Goal: Transaction & Acquisition: Purchase product/service

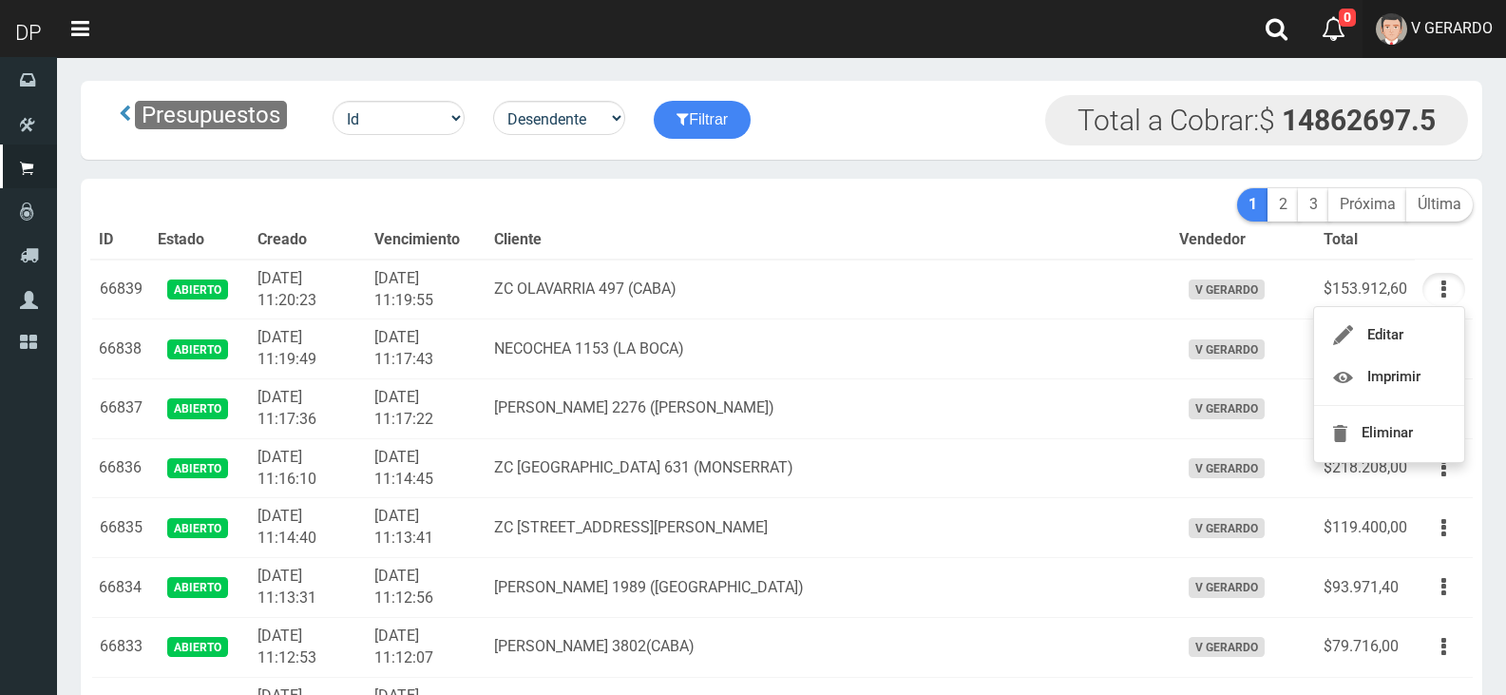
click at [1461, 31] on span "V GERARDO" at bounding box center [1452, 28] width 82 height 18
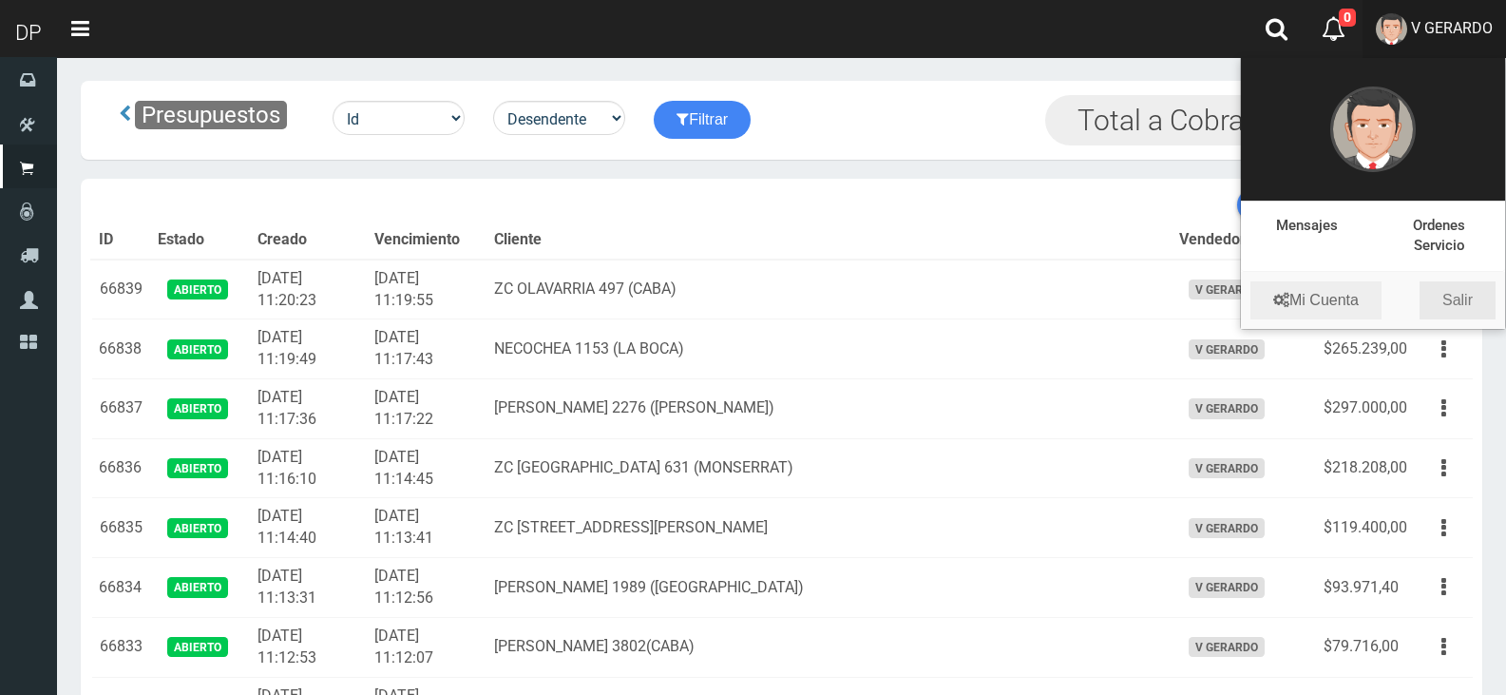
click at [1474, 291] on link "Salir" at bounding box center [1458, 300] width 76 height 38
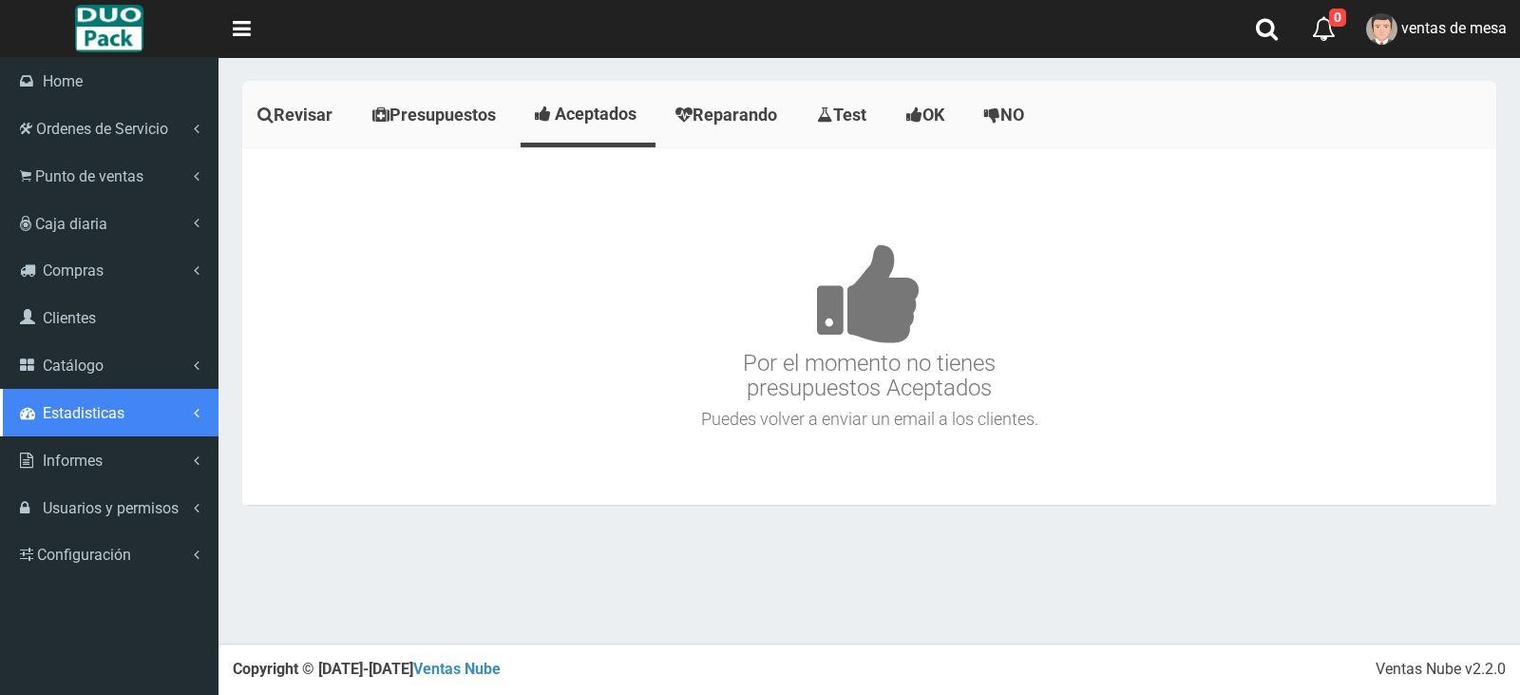
click at [86, 417] on span "Estadisticas" at bounding box center [84, 413] width 82 height 18
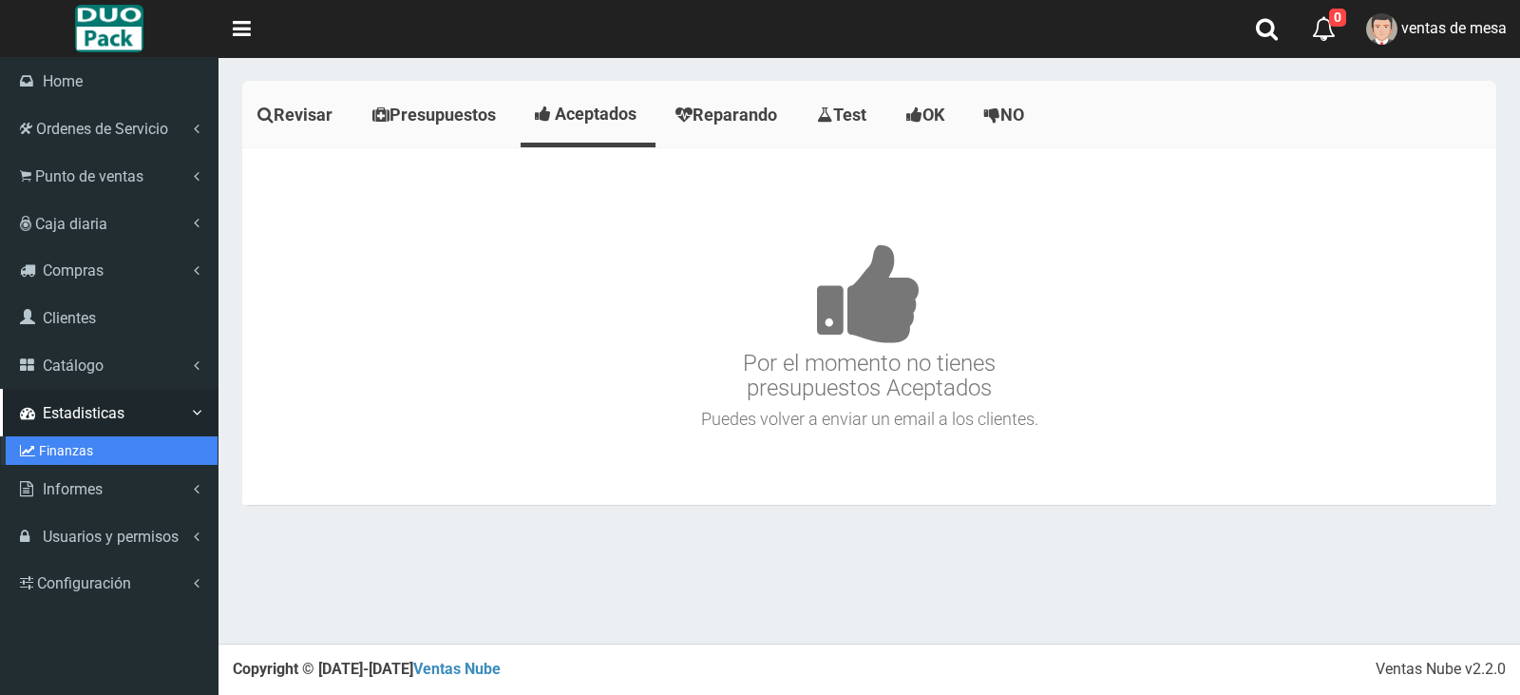
click at [86, 448] on link "Finanzas" at bounding box center [112, 450] width 212 height 29
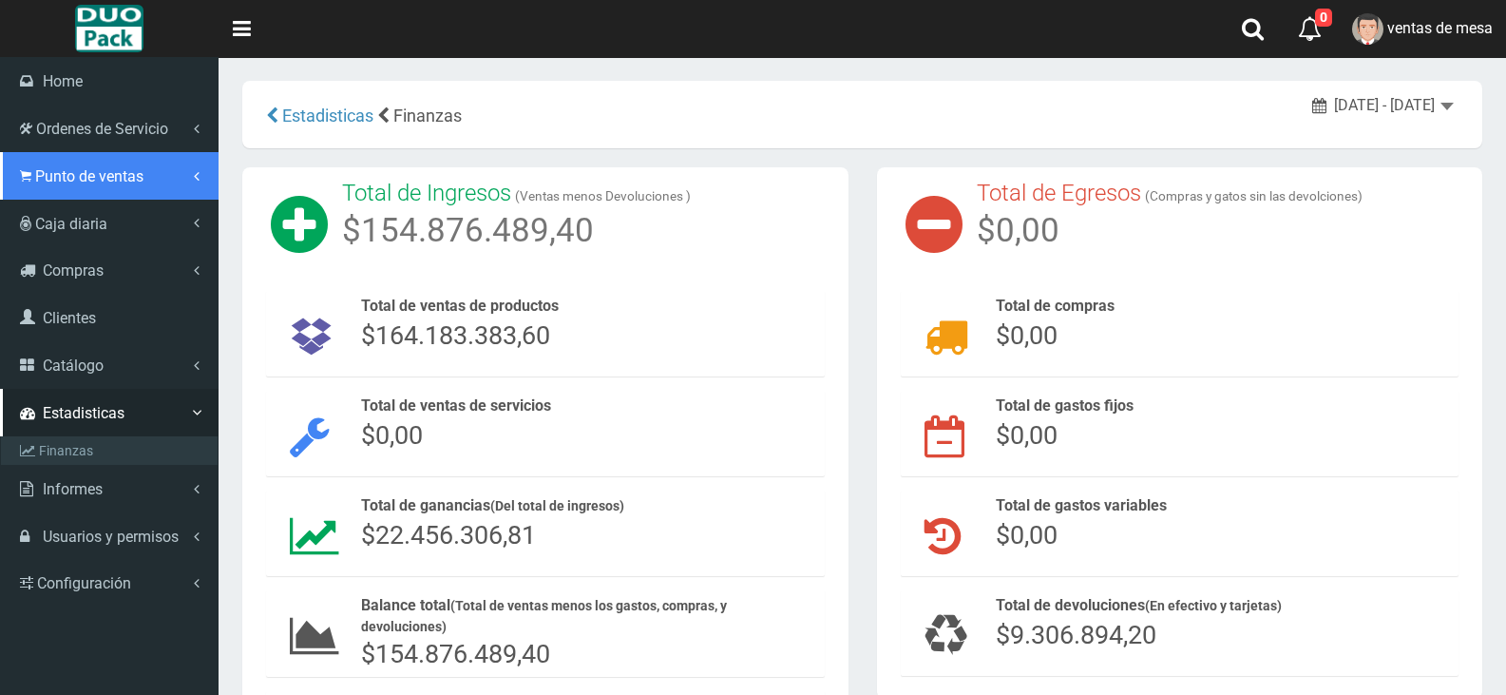
click at [118, 174] on span "Punto de ventas" at bounding box center [89, 176] width 108 height 18
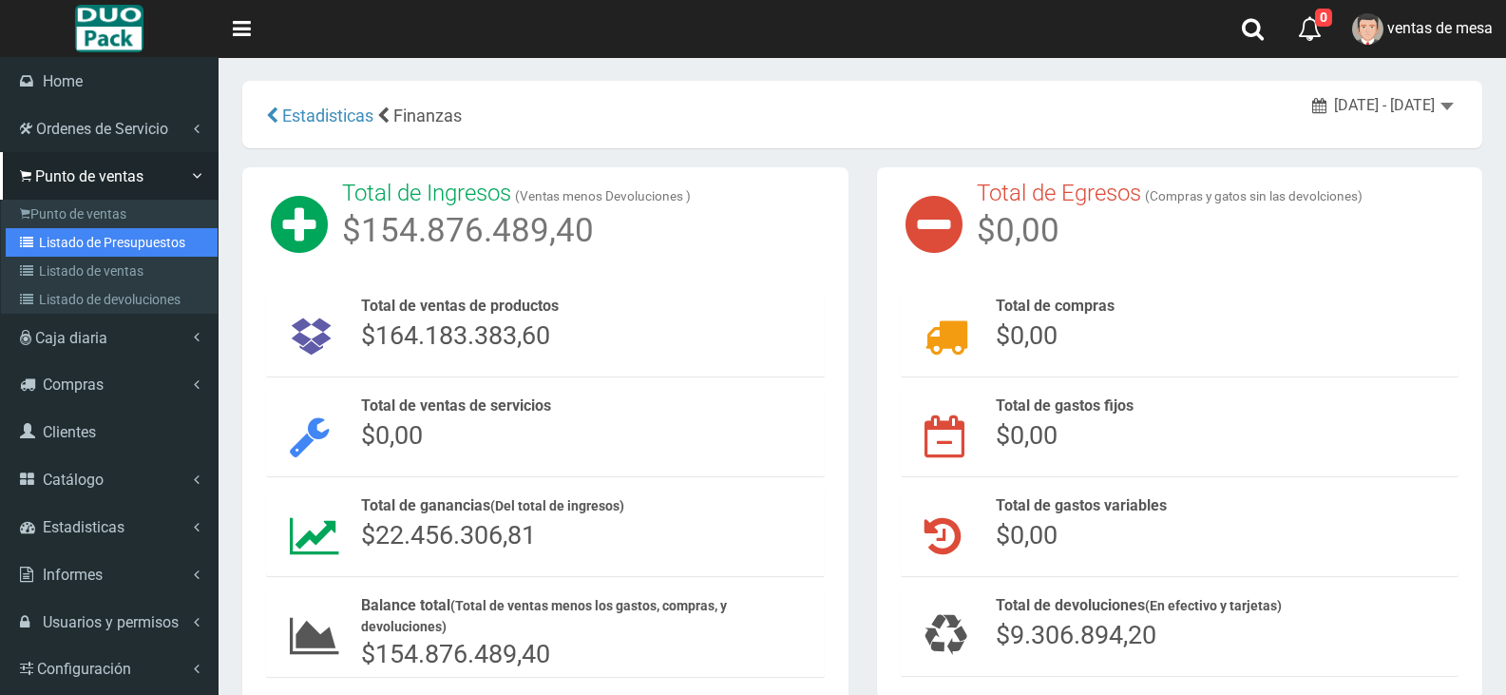
click at [159, 246] on link "Listado de Presupuestos" at bounding box center [112, 242] width 212 height 29
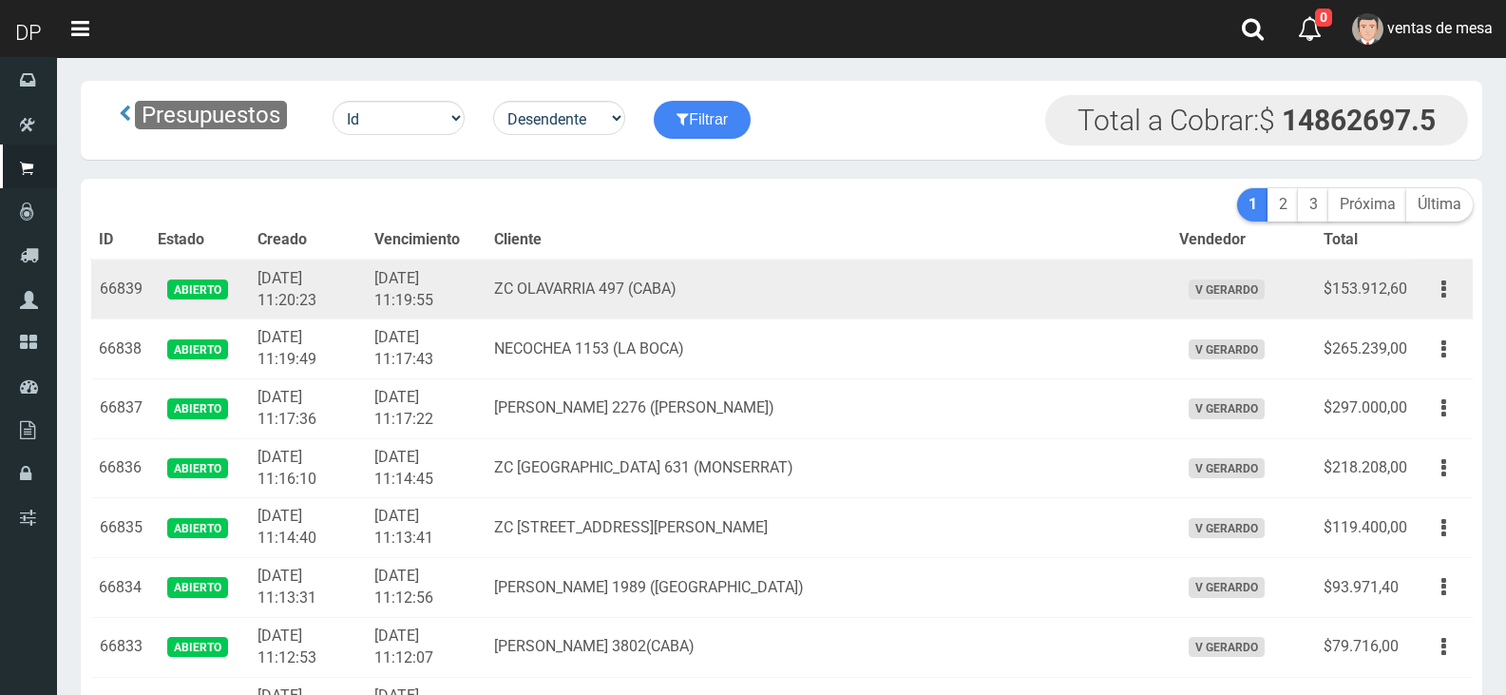
click at [1416, 296] on td "Editar Imprimir Eliminar" at bounding box center [1444, 289] width 58 height 60
click at [1436, 296] on button "button" at bounding box center [1443, 289] width 43 height 33
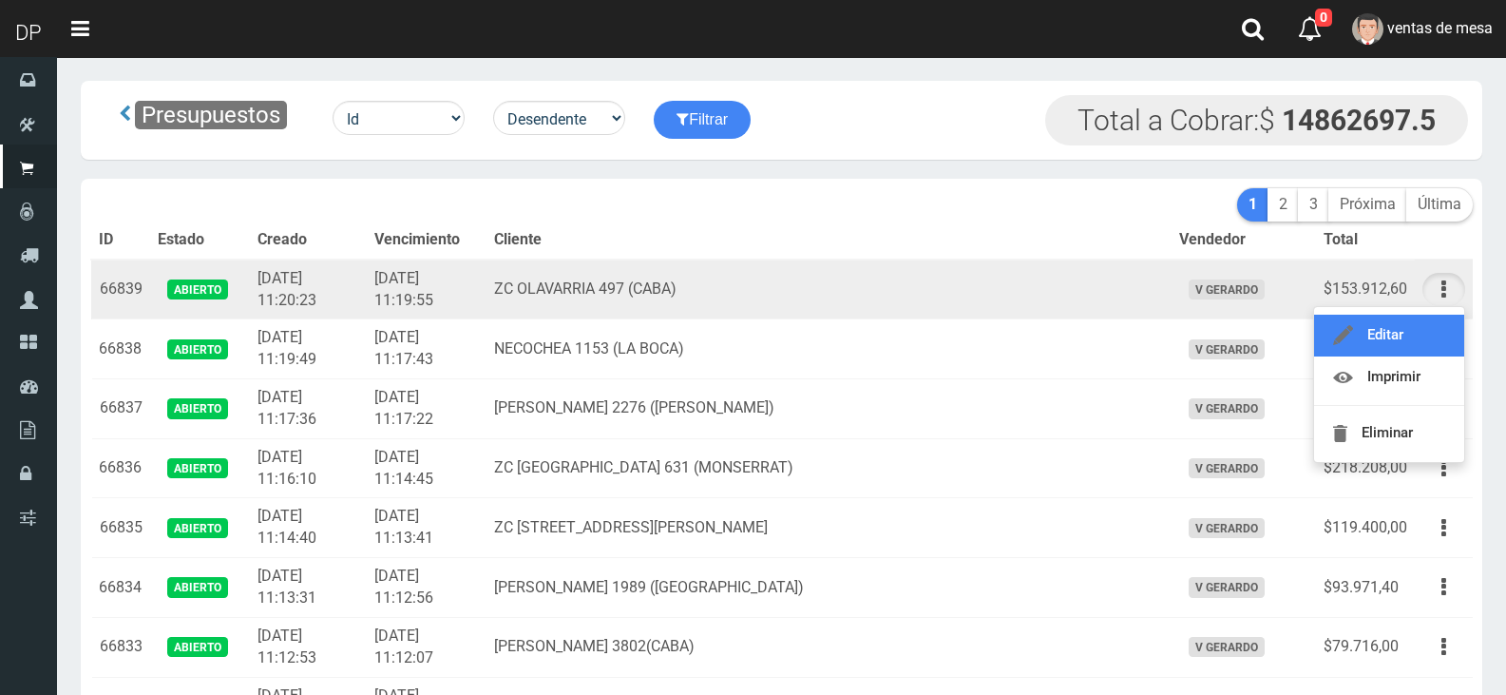
click at [1421, 339] on link "Editar" at bounding box center [1389, 335] width 150 height 42
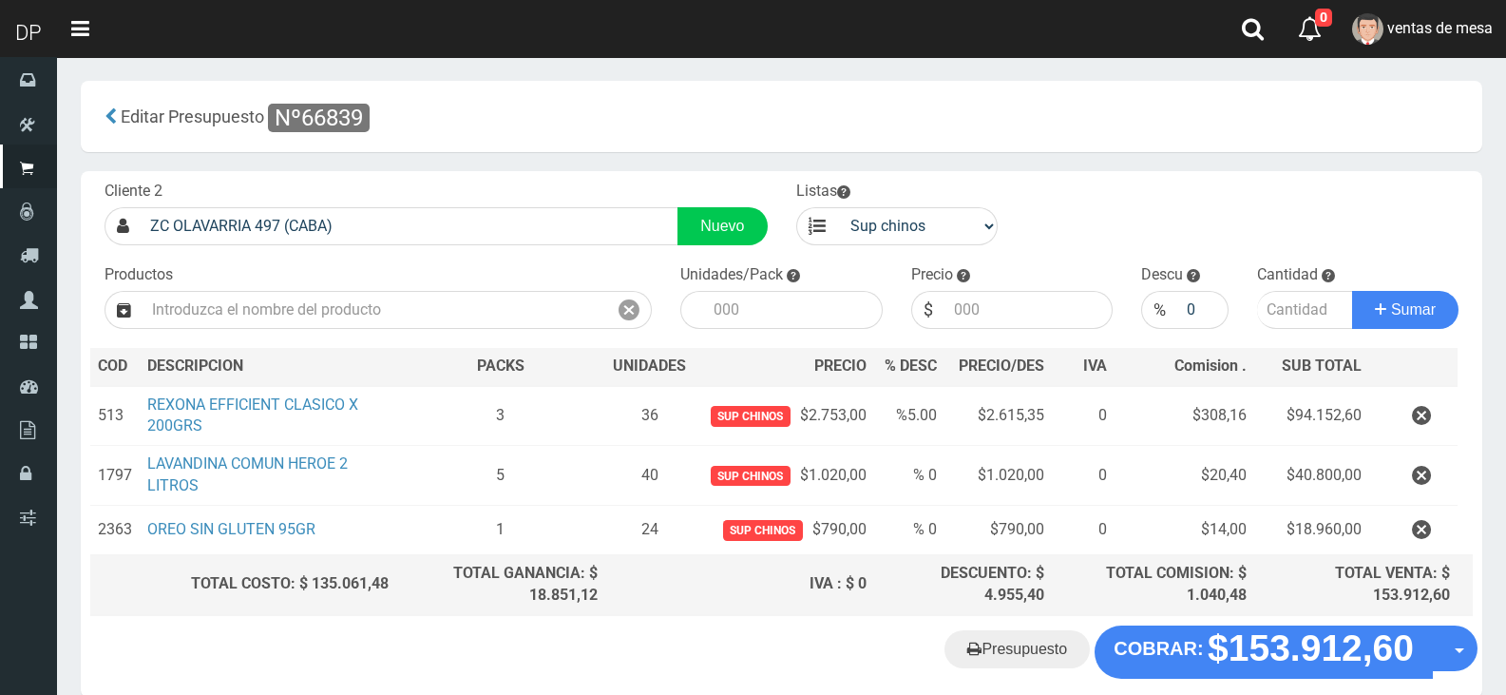
click at [385, 269] on div "Productos" at bounding box center [378, 296] width 576 height 65
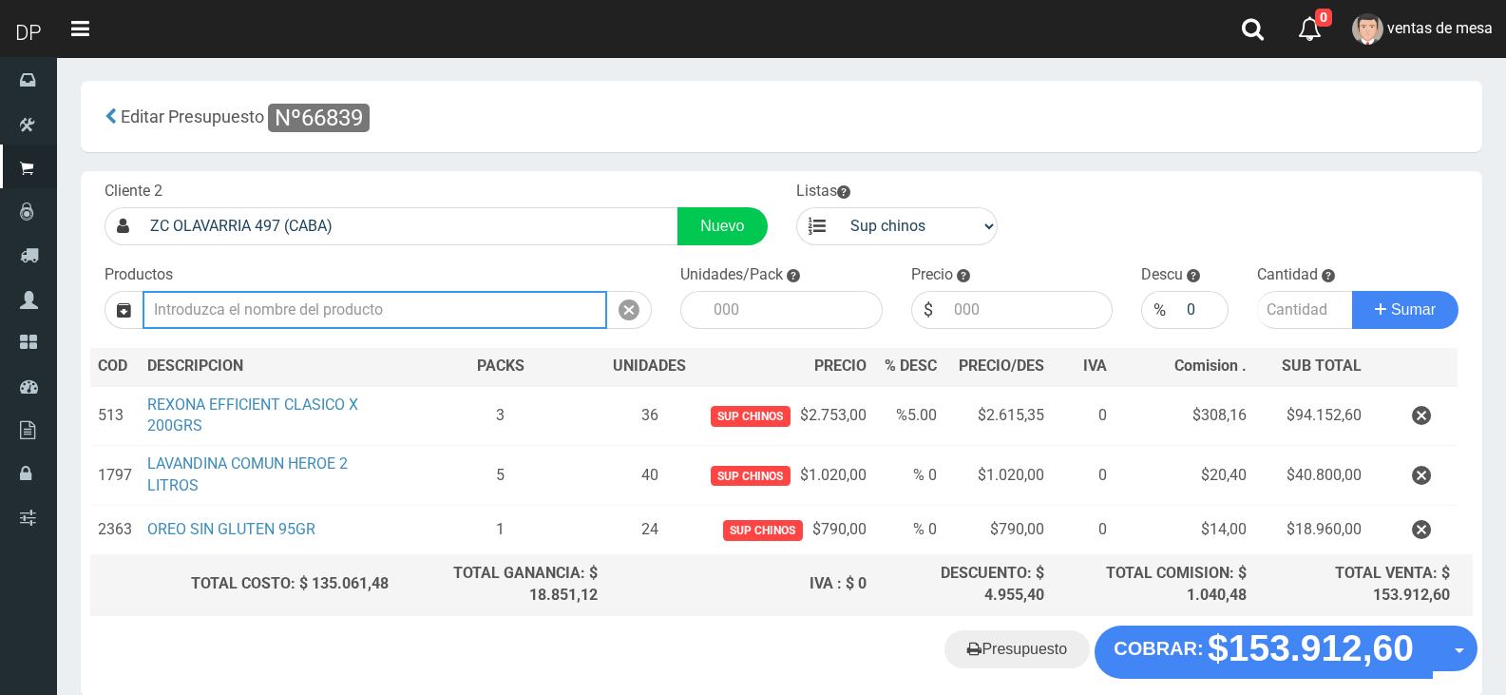
click at [410, 307] on input "text" at bounding box center [375, 310] width 465 height 38
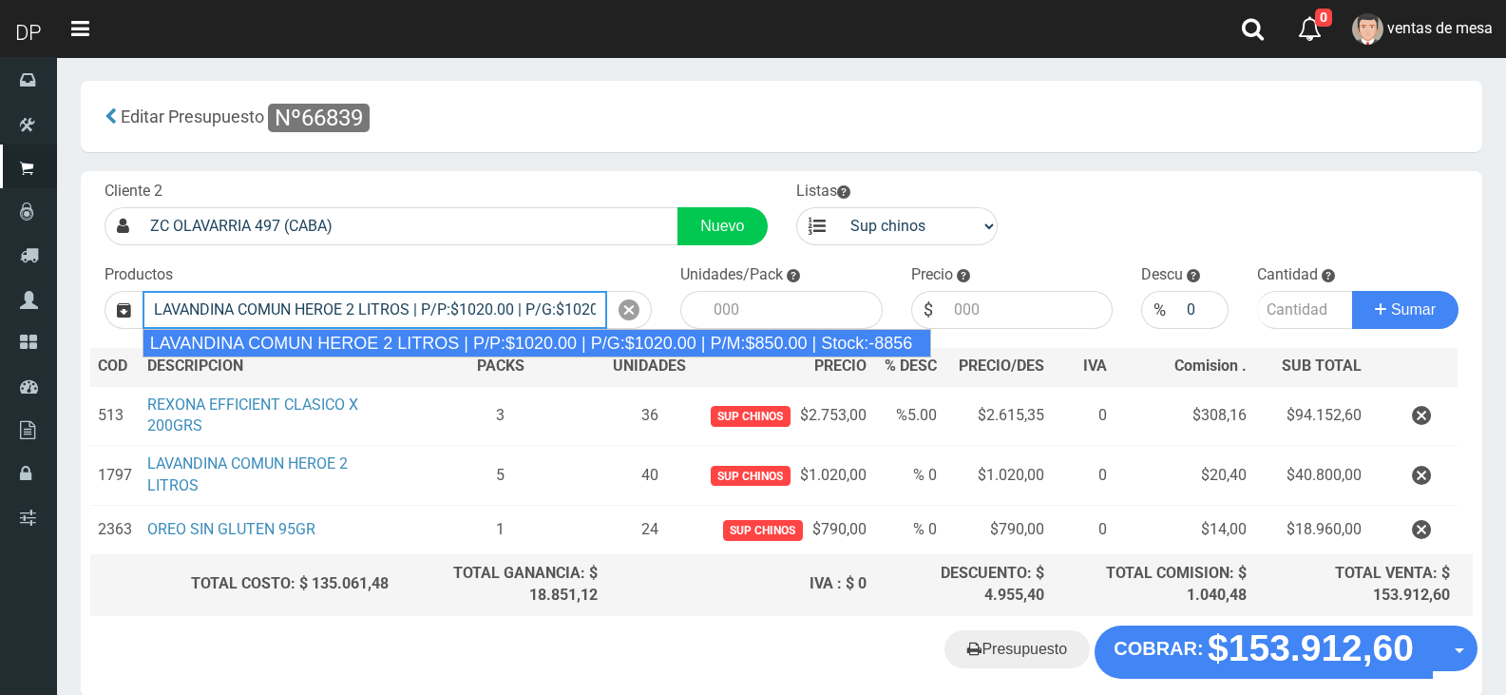
type input "LAVANDINA COMUN HEROE 2 LITROS | P/P:$1020.00 | P/G:$1020.00 | P/M:$850.00 | St…"
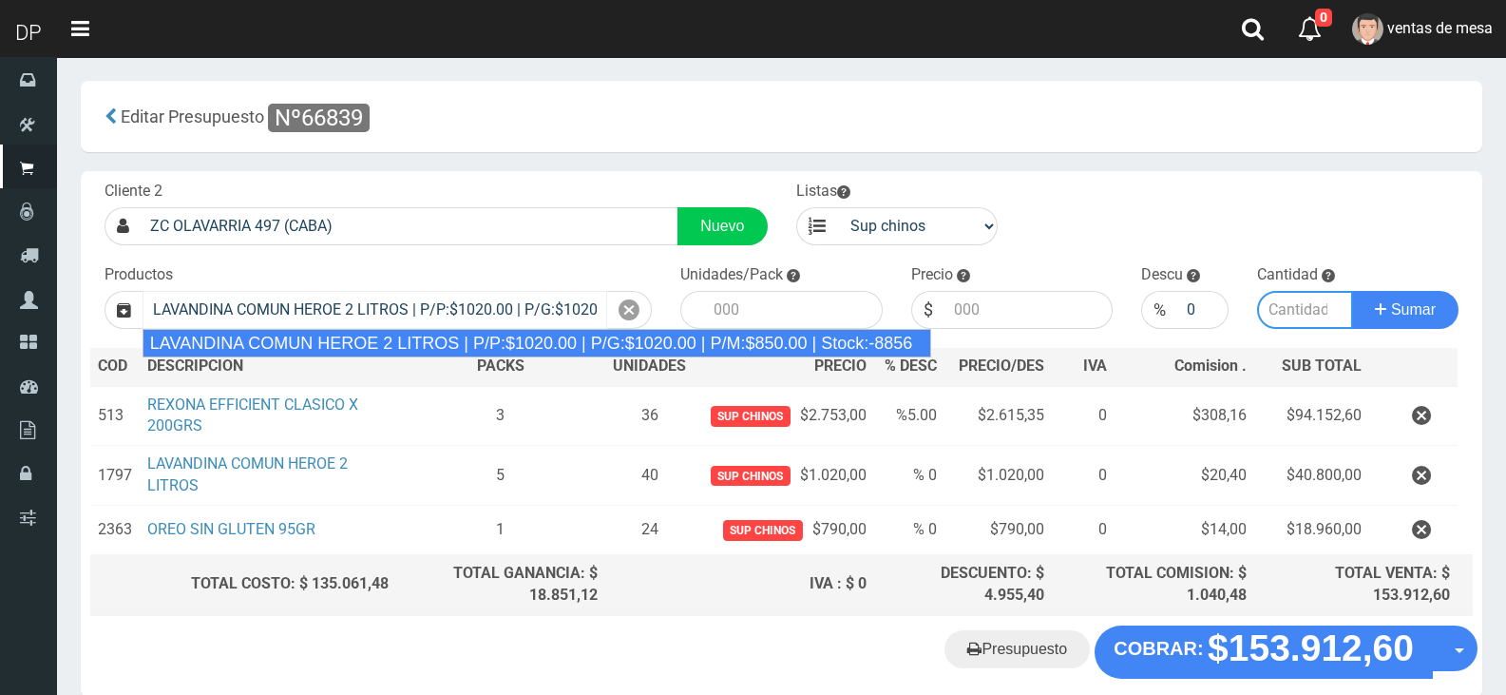
type input "8"
type input "1020.00"
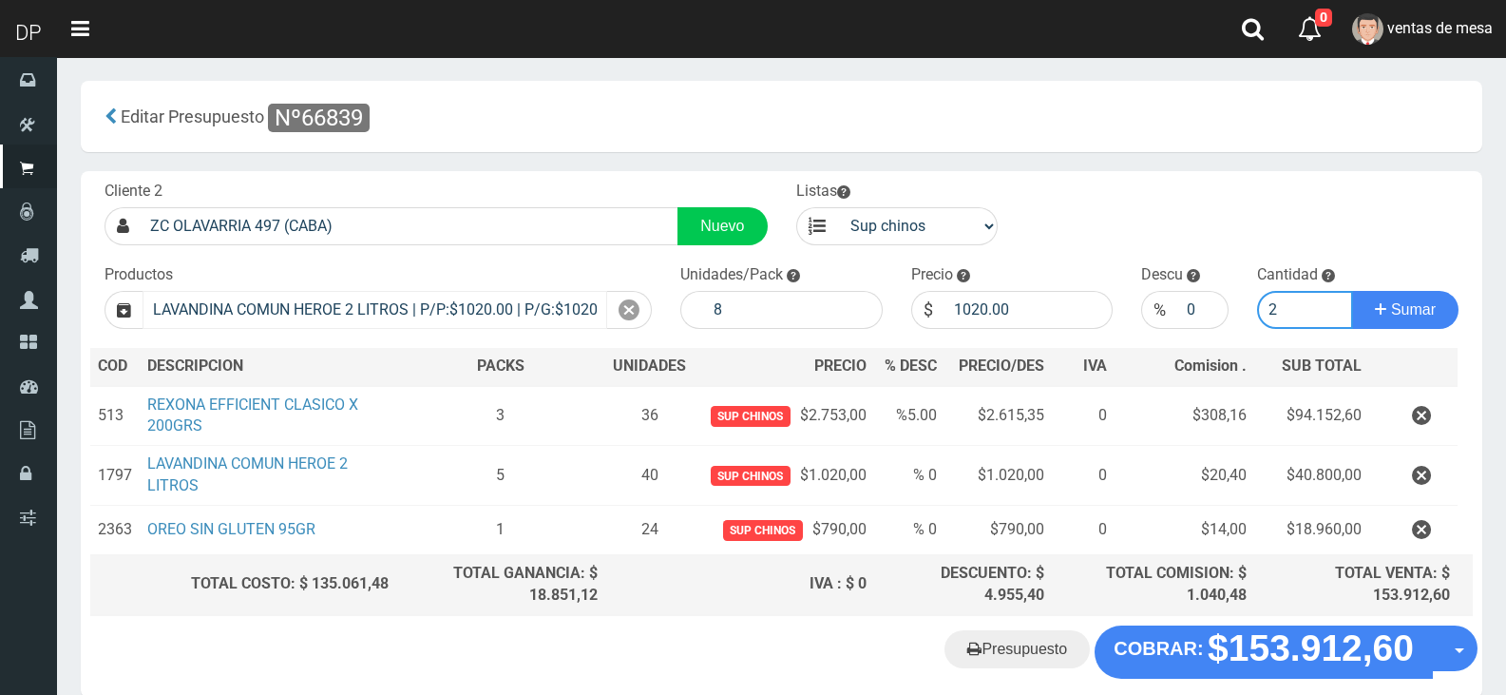
type input "2"
click at [1352, 291] on button "Sumar" at bounding box center [1405, 310] width 106 height 38
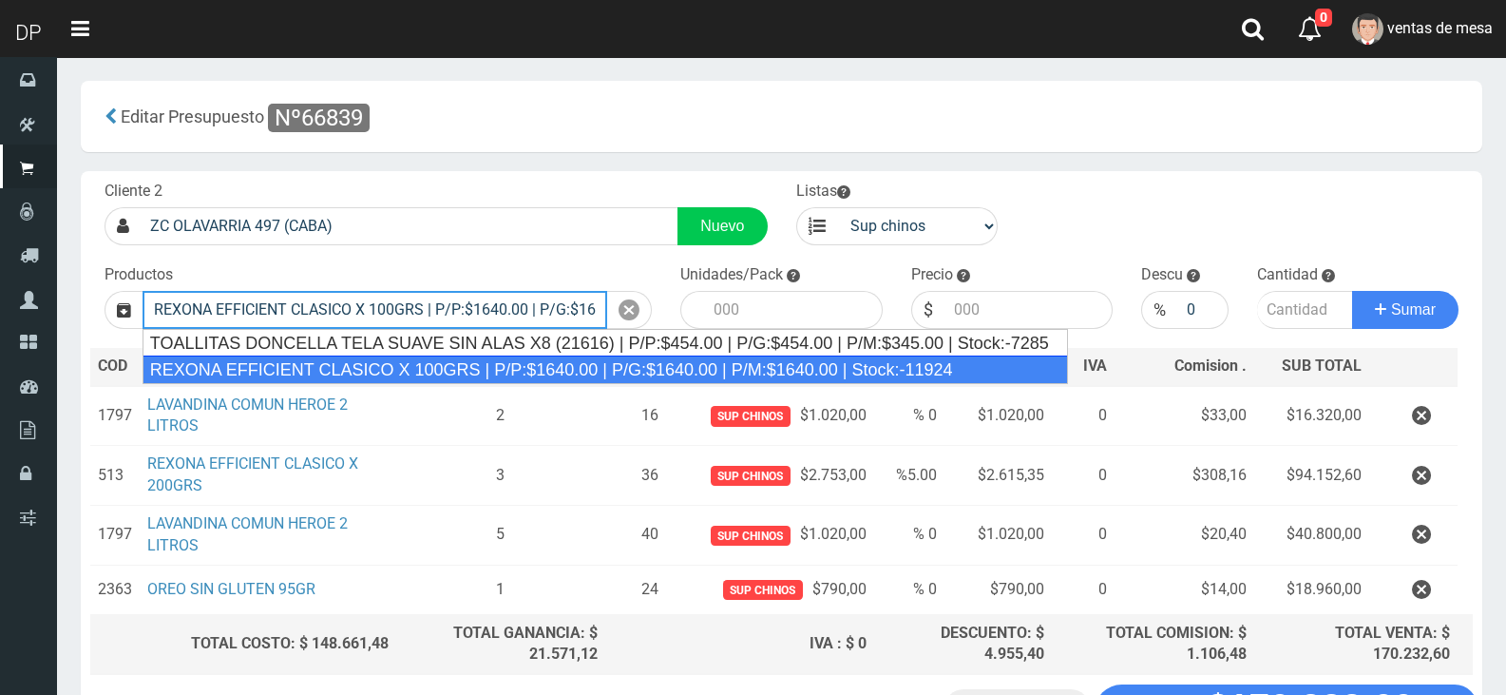
type input "REXONA EFFICIENT CLASICO X 100GRS | P/P:$1640.00 | P/G:$1640.00 | P/M:$1640.00 …"
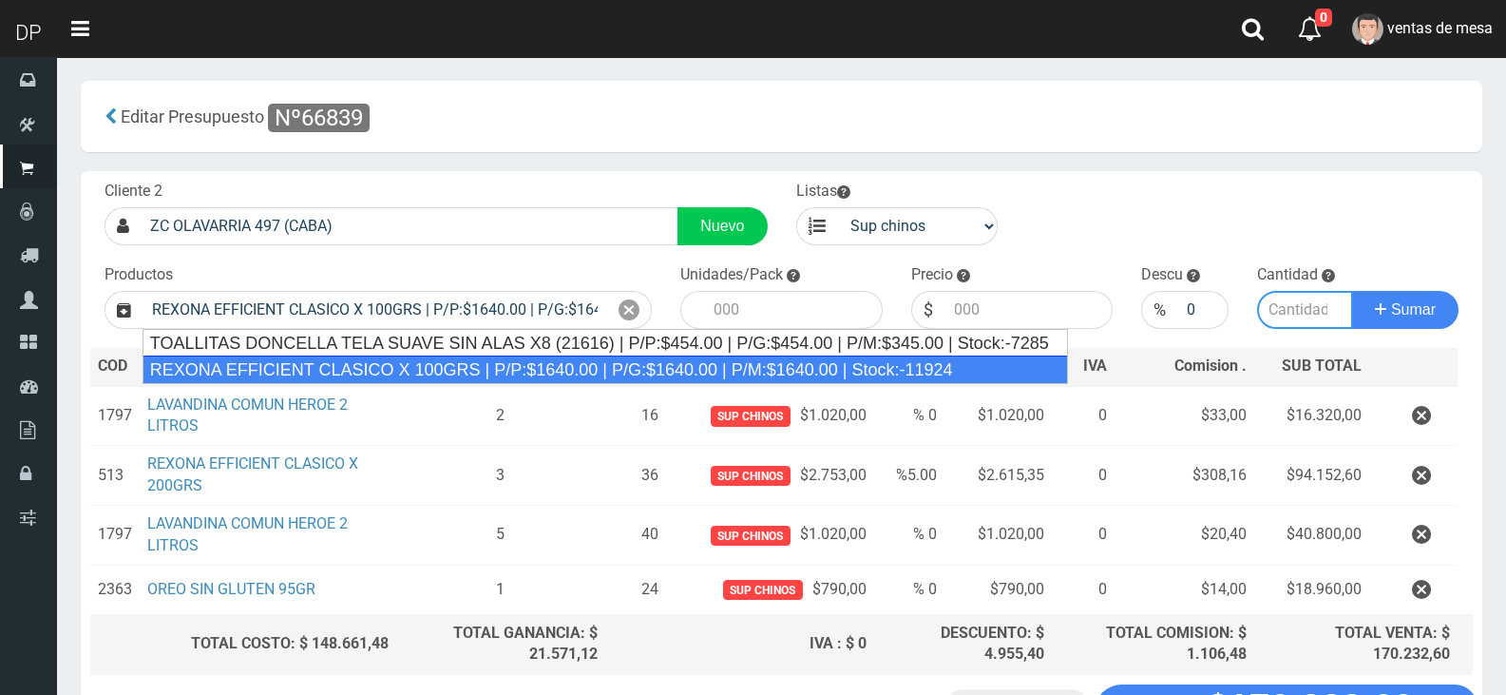
type input "12"
type input "1640.00"
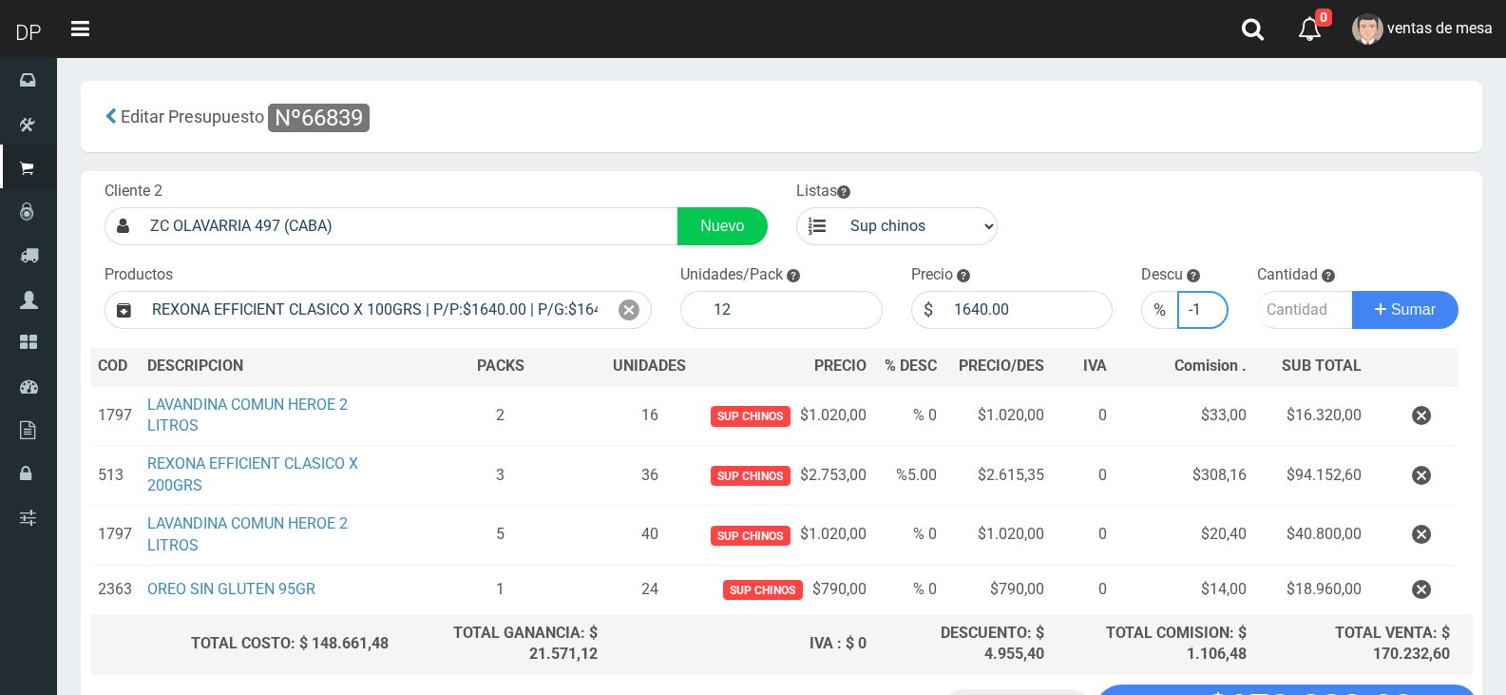
type input "-1"
click at [1210, 314] on input "-1" at bounding box center [1202, 310] width 50 height 38
click at [1199, 312] on input "-1" at bounding box center [1202, 310] width 50 height 38
type input "5"
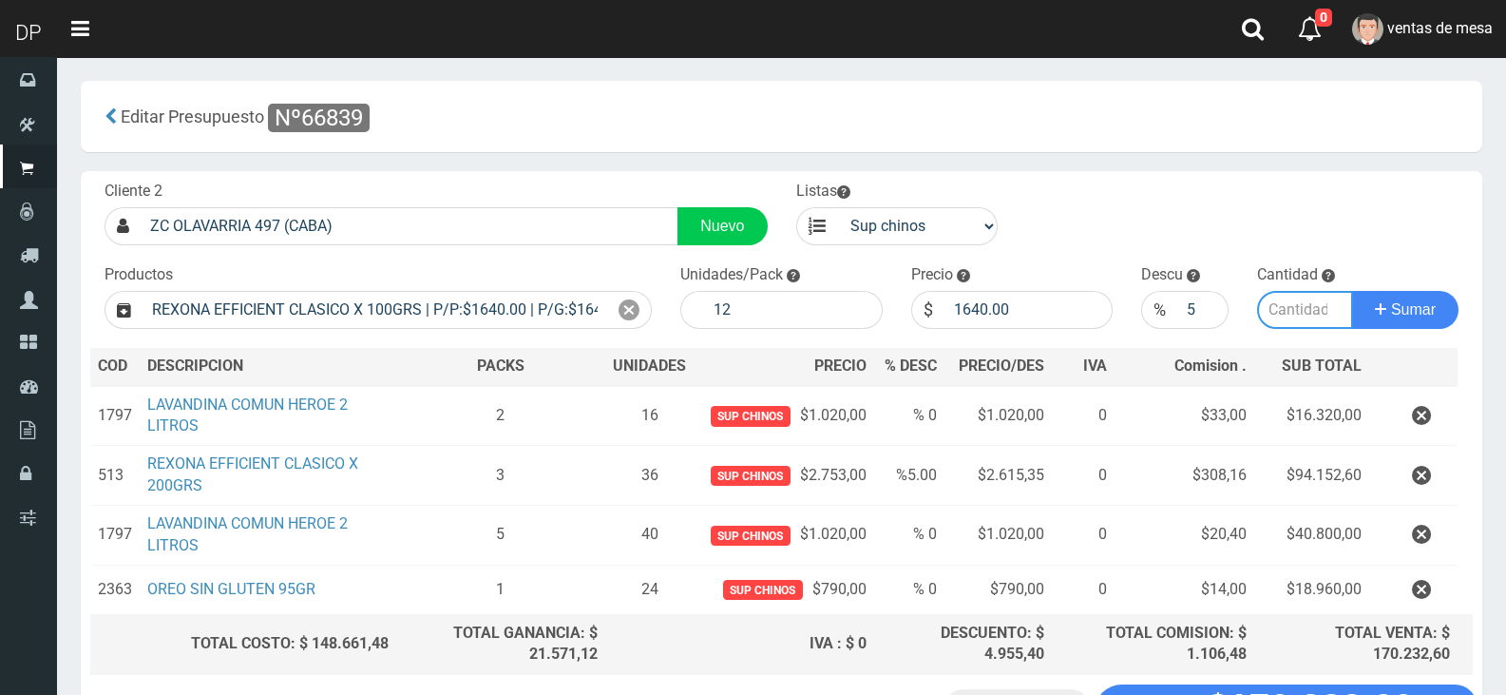
click at [1323, 296] on input "number" at bounding box center [1305, 310] width 97 height 38
type input "2"
click at [1352, 291] on button "Sumar" at bounding box center [1405, 310] width 106 height 38
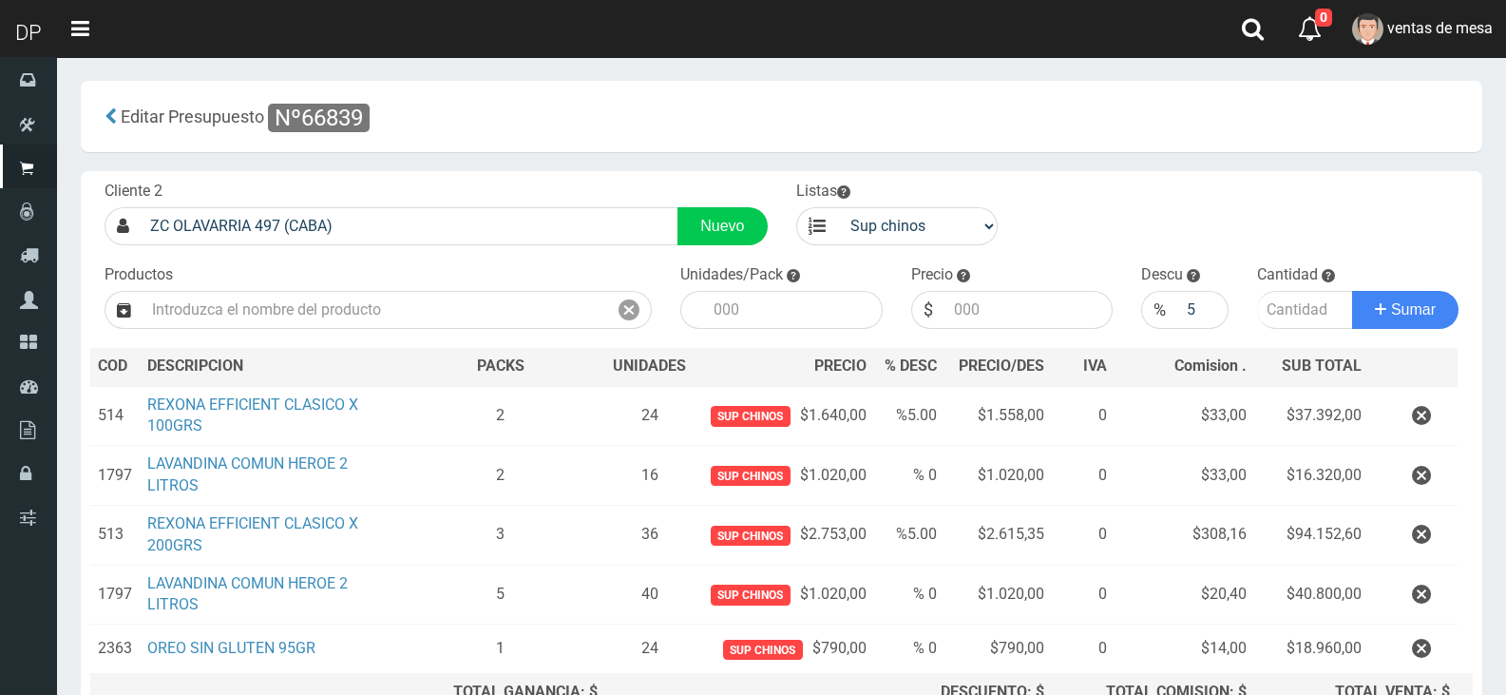
click at [454, 287] on div "Productos" at bounding box center [378, 296] width 576 height 65
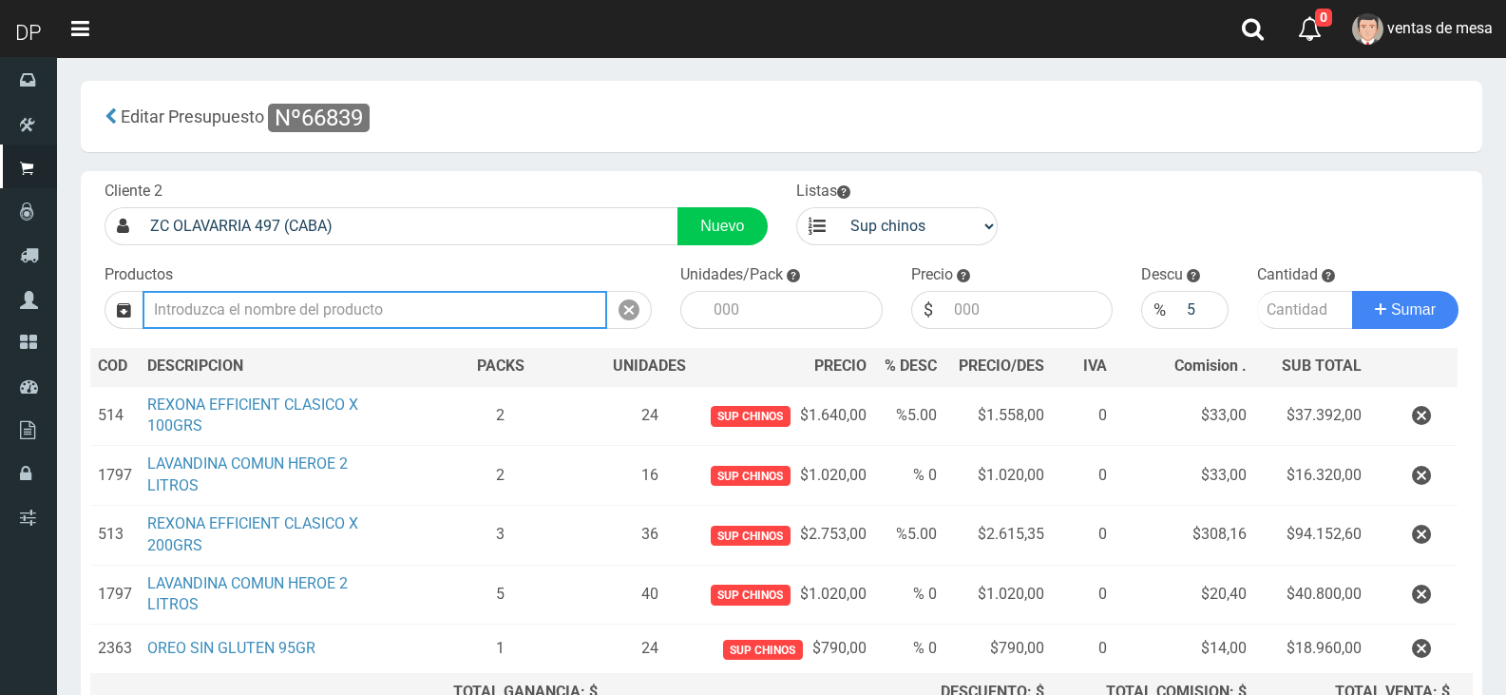
click at [458, 303] on input "text" at bounding box center [375, 310] width 465 height 38
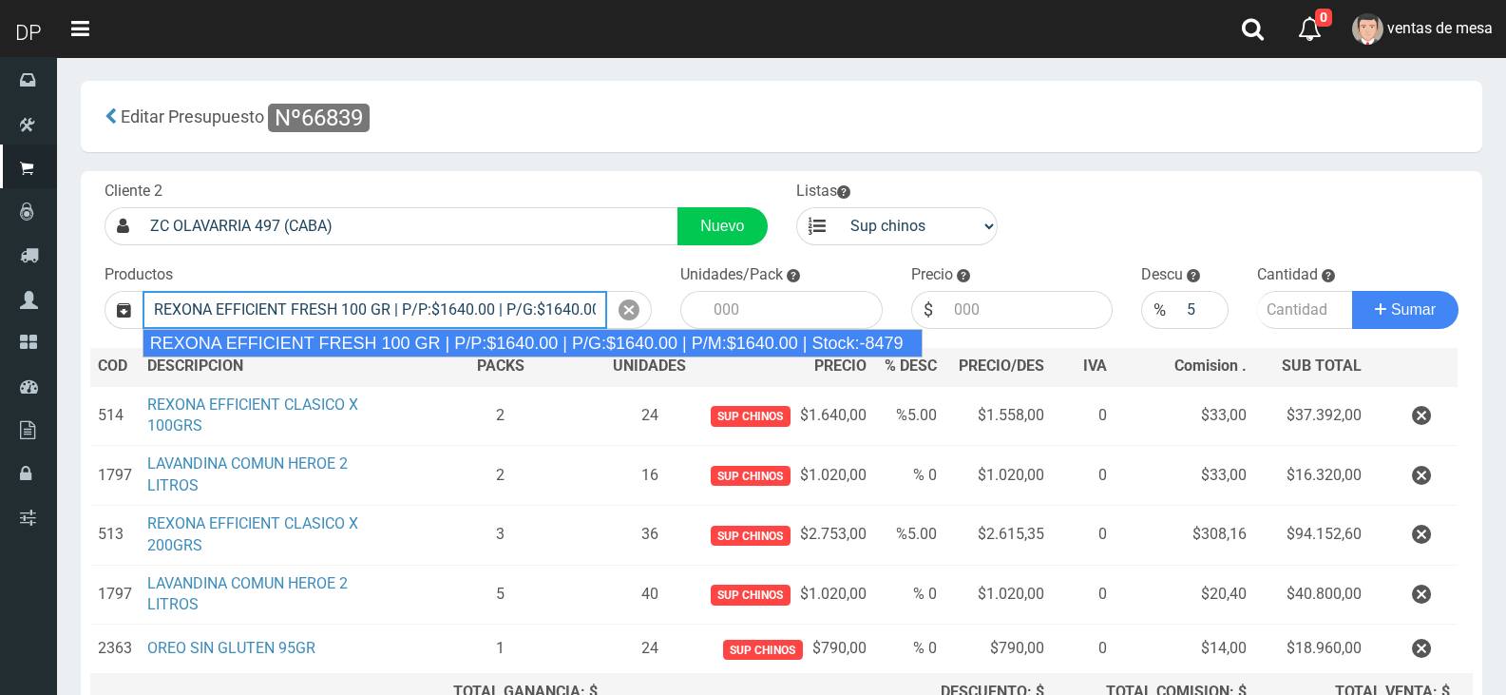
type input "REXONA EFFICIENT FRESH 100 GR | P/P:$1640.00 | P/G:$1640.00 | P/M:$1640.00 | St…"
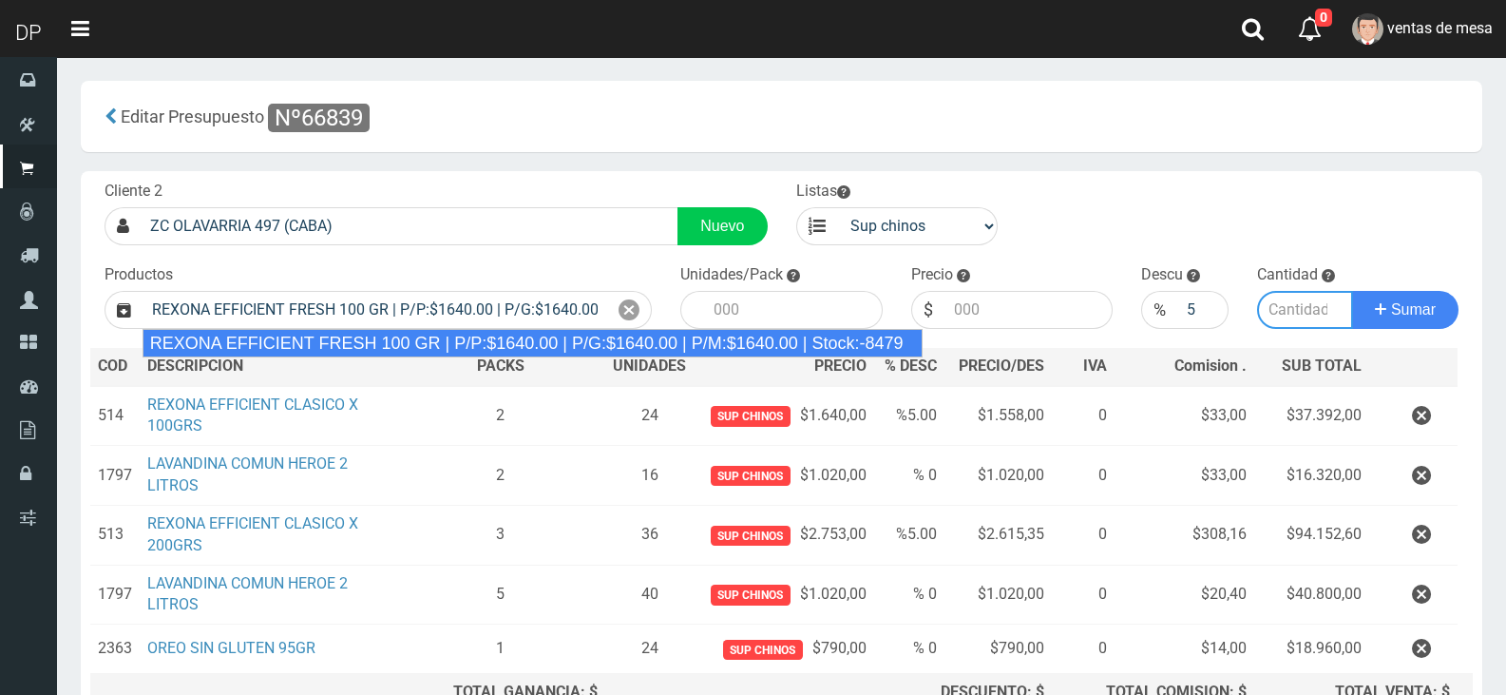
type input "12"
type input "1640.00"
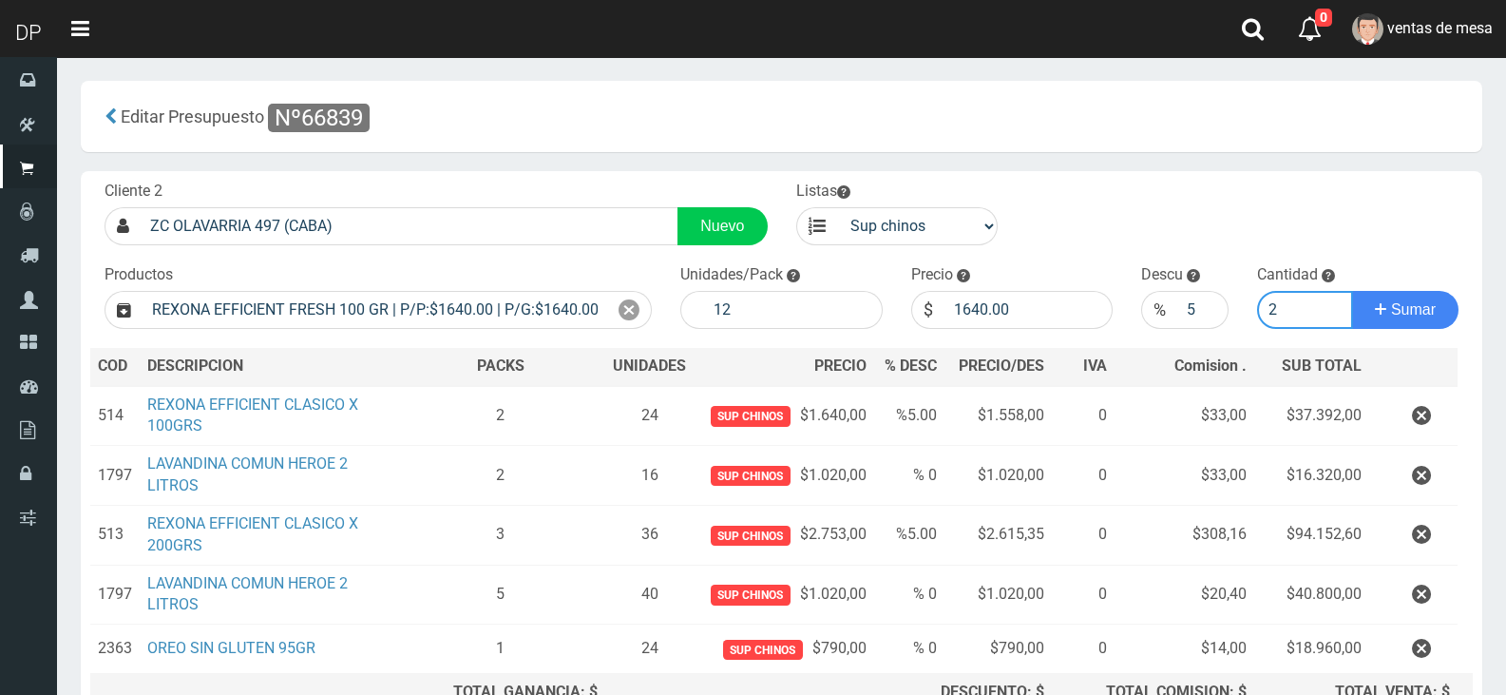
type input "2"
click at [1352, 291] on button "Sumar" at bounding box center [1405, 310] width 106 height 38
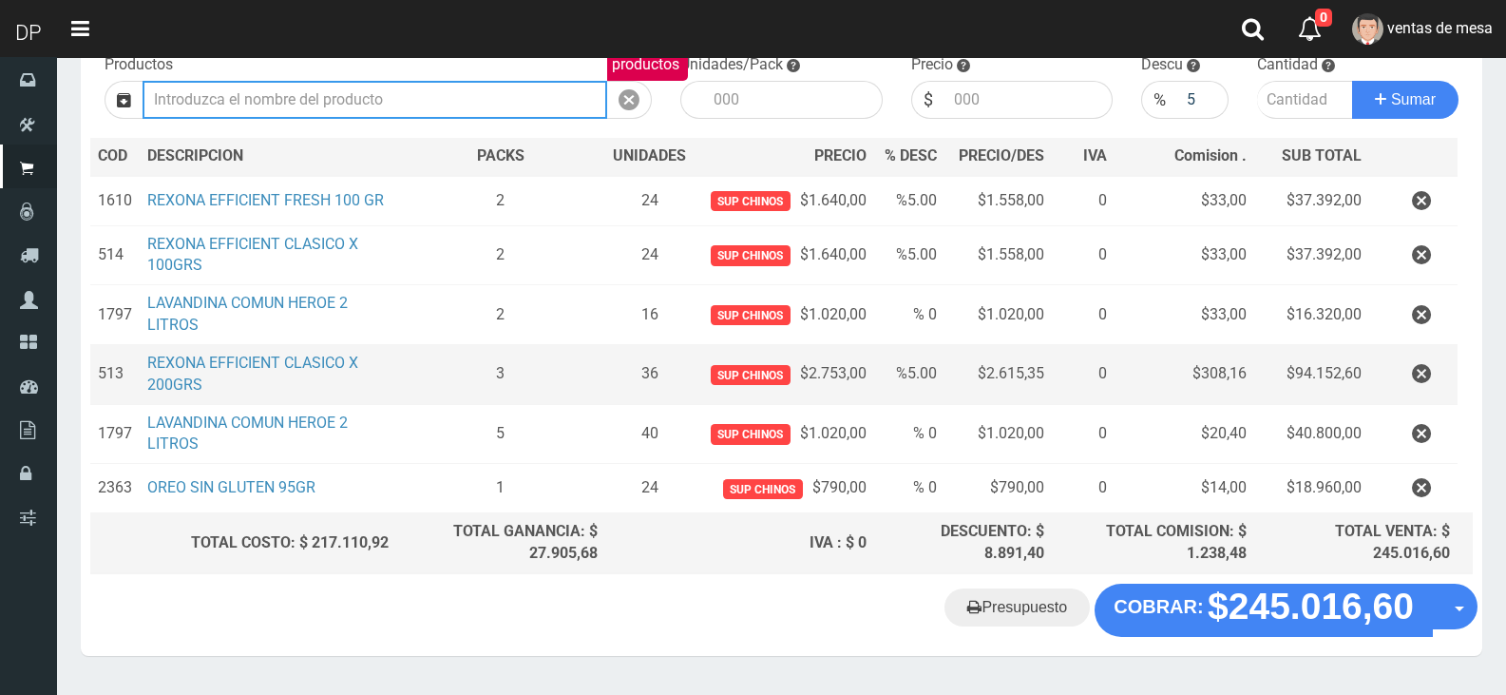
scroll to position [259, 0]
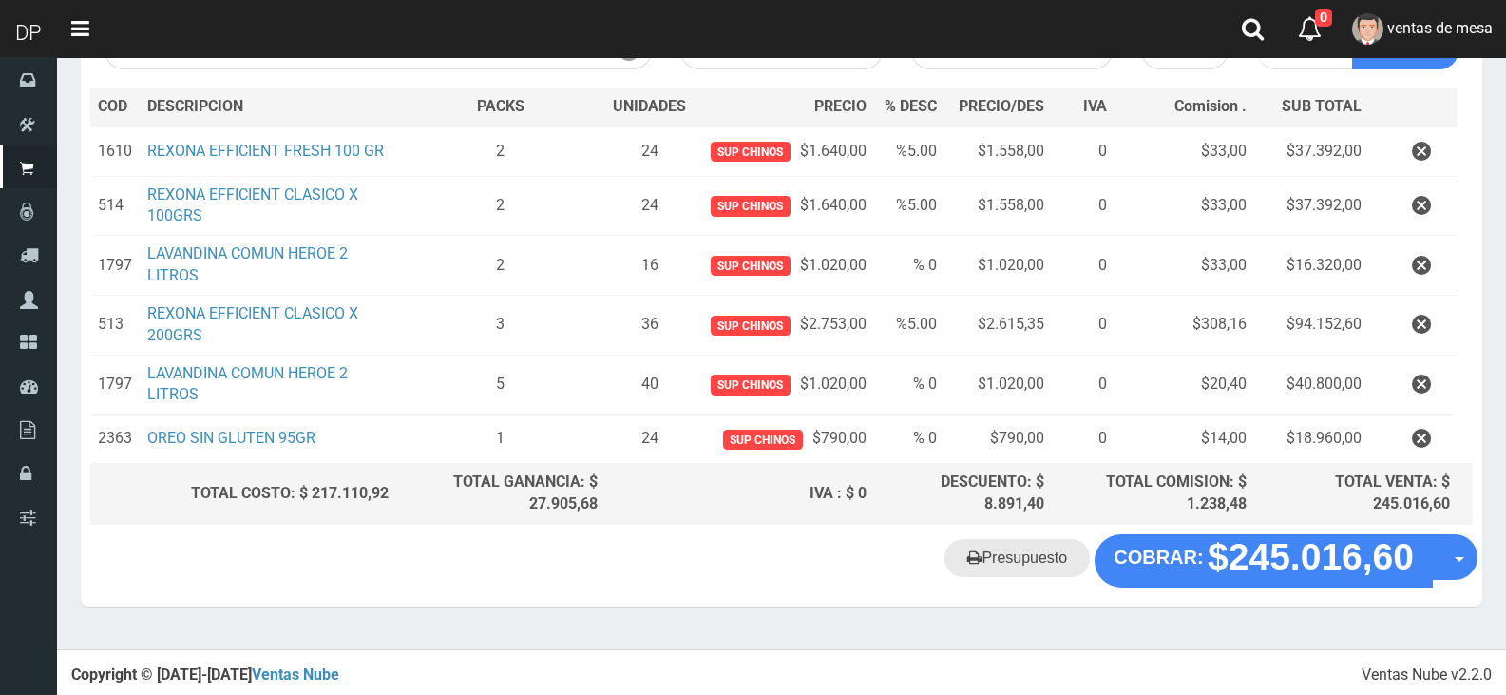
click at [1039, 552] on link "Presupuesto" at bounding box center [1016, 558] width 145 height 38
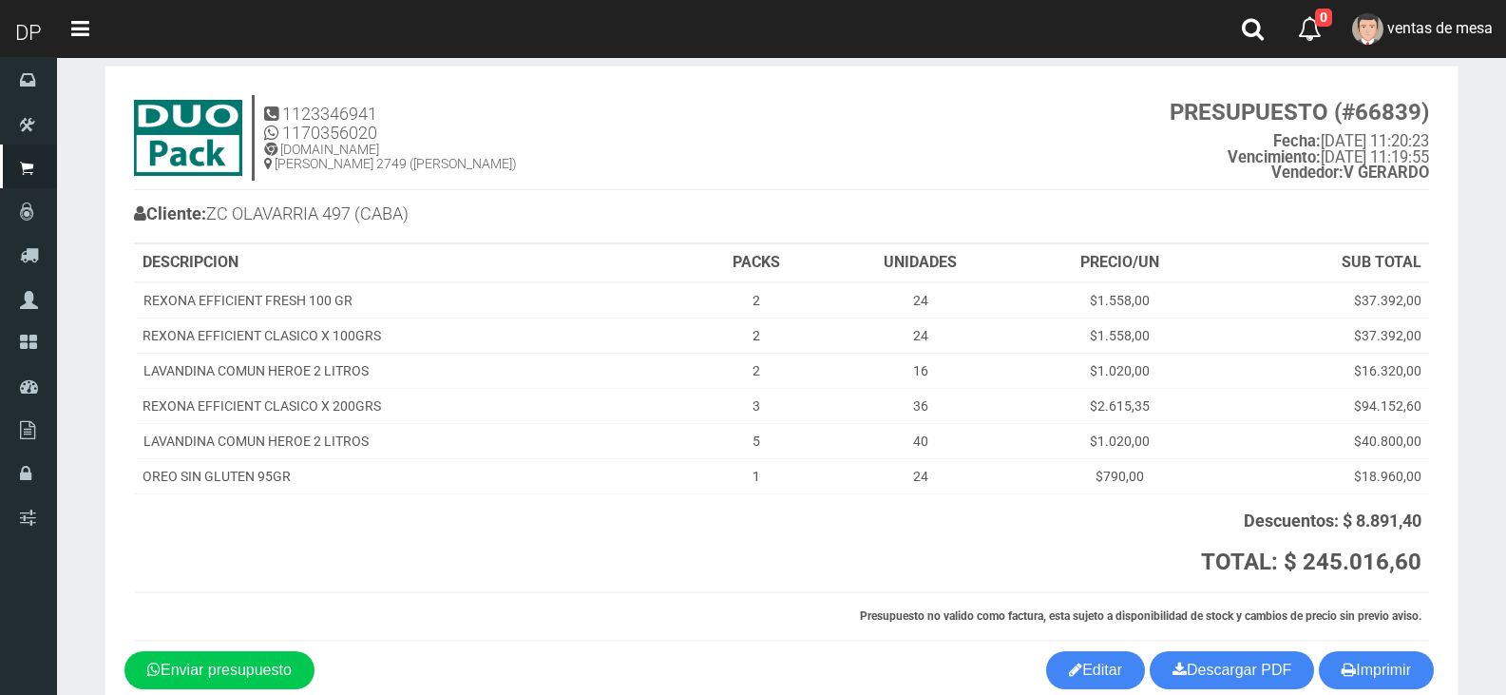
scroll to position [95, 0]
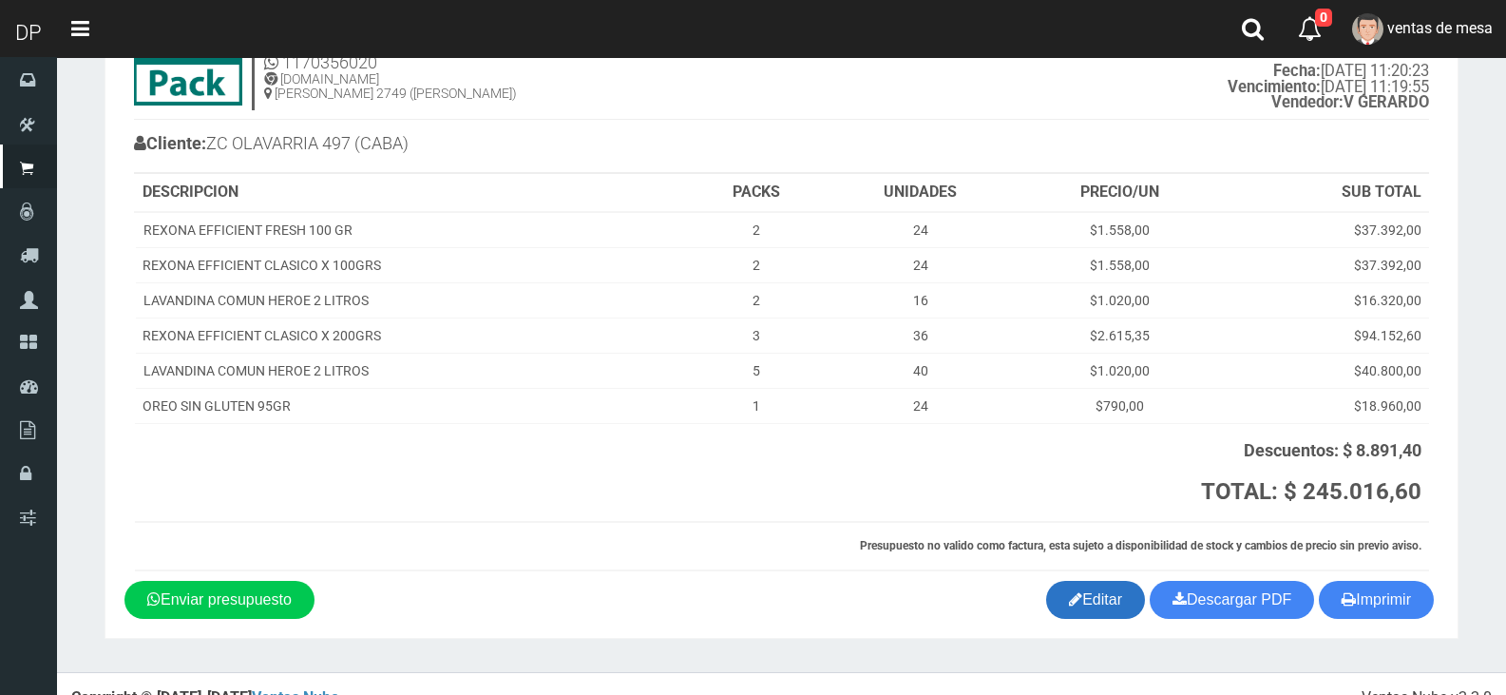
click at [1121, 604] on link "Editar" at bounding box center [1095, 600] width 99 height 38
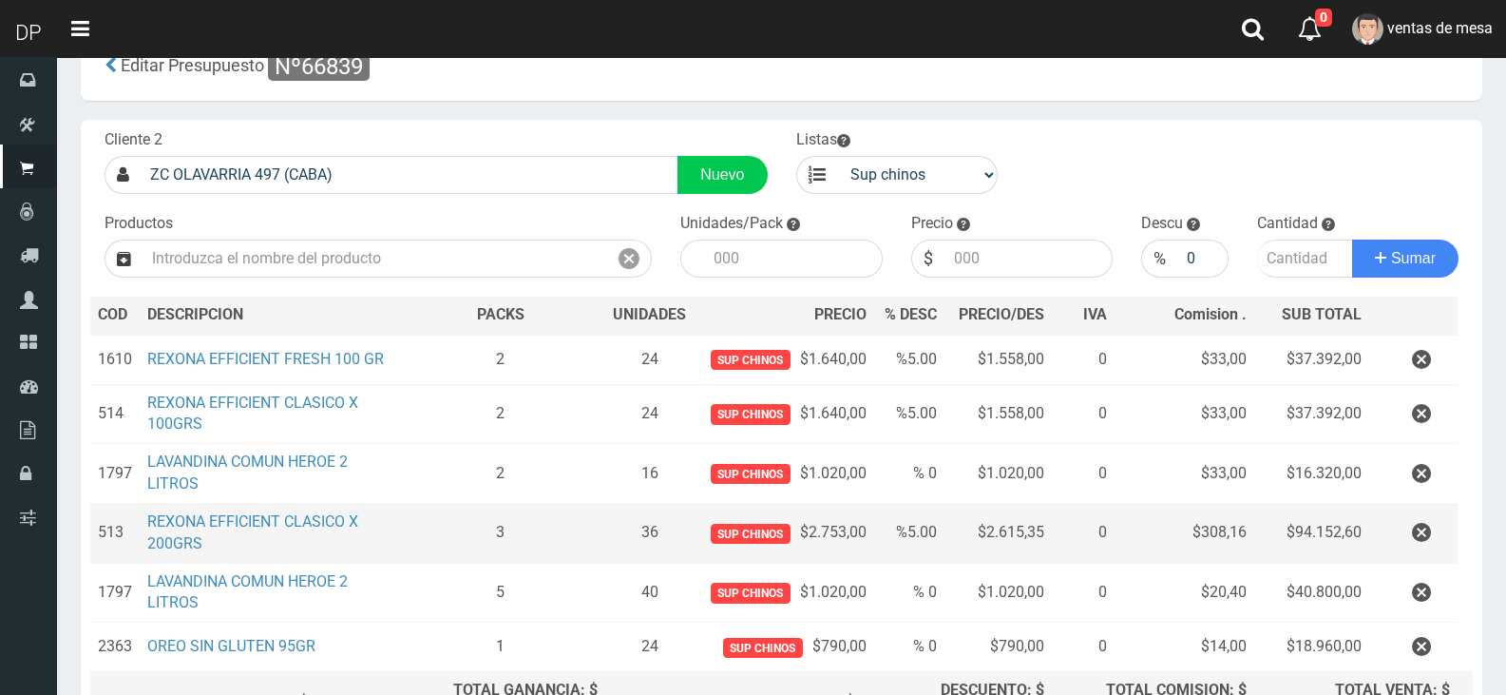
scroll to position [95, 0]
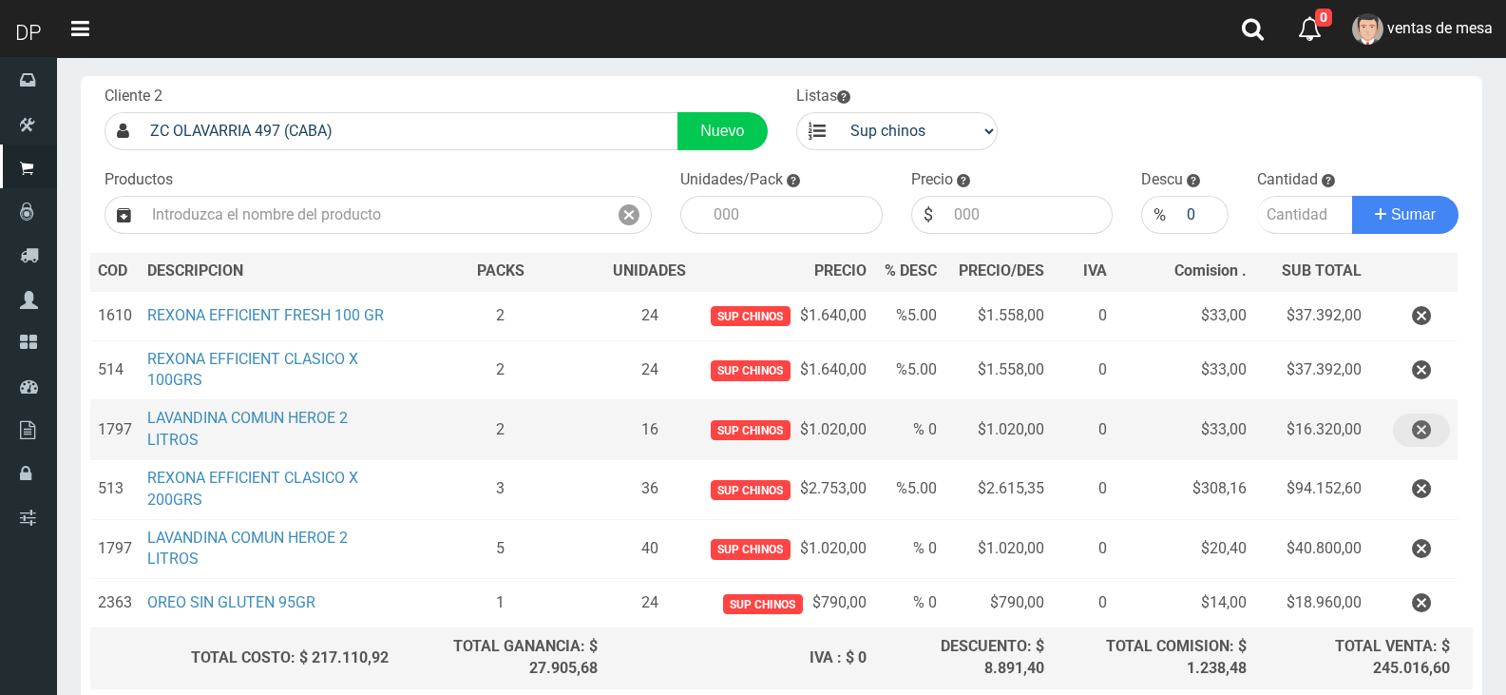
click at [1416, 440] on icon "button" at bounding box center [1421, 429] width 19 height 33
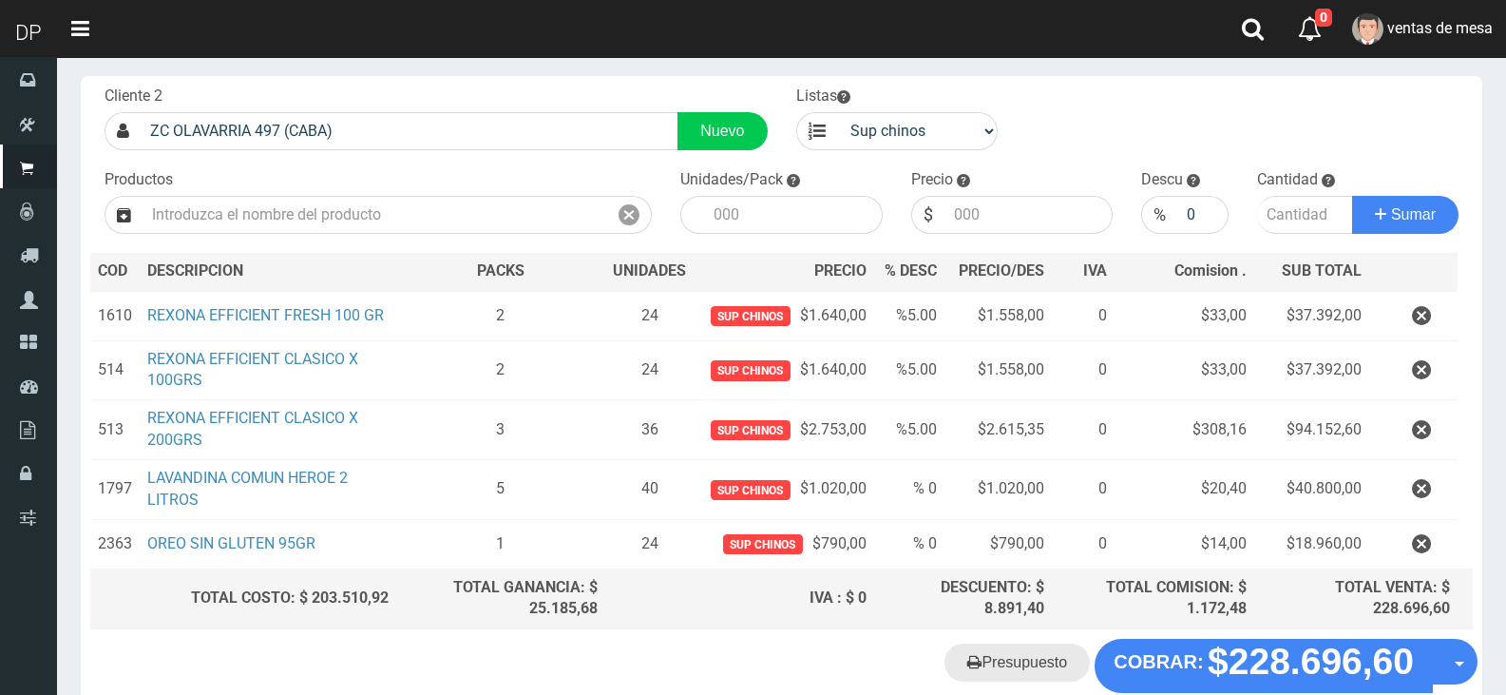
click at [1027, 661] on link "Presupuesto" at bounding box center [1016, 662] width 145 height 38
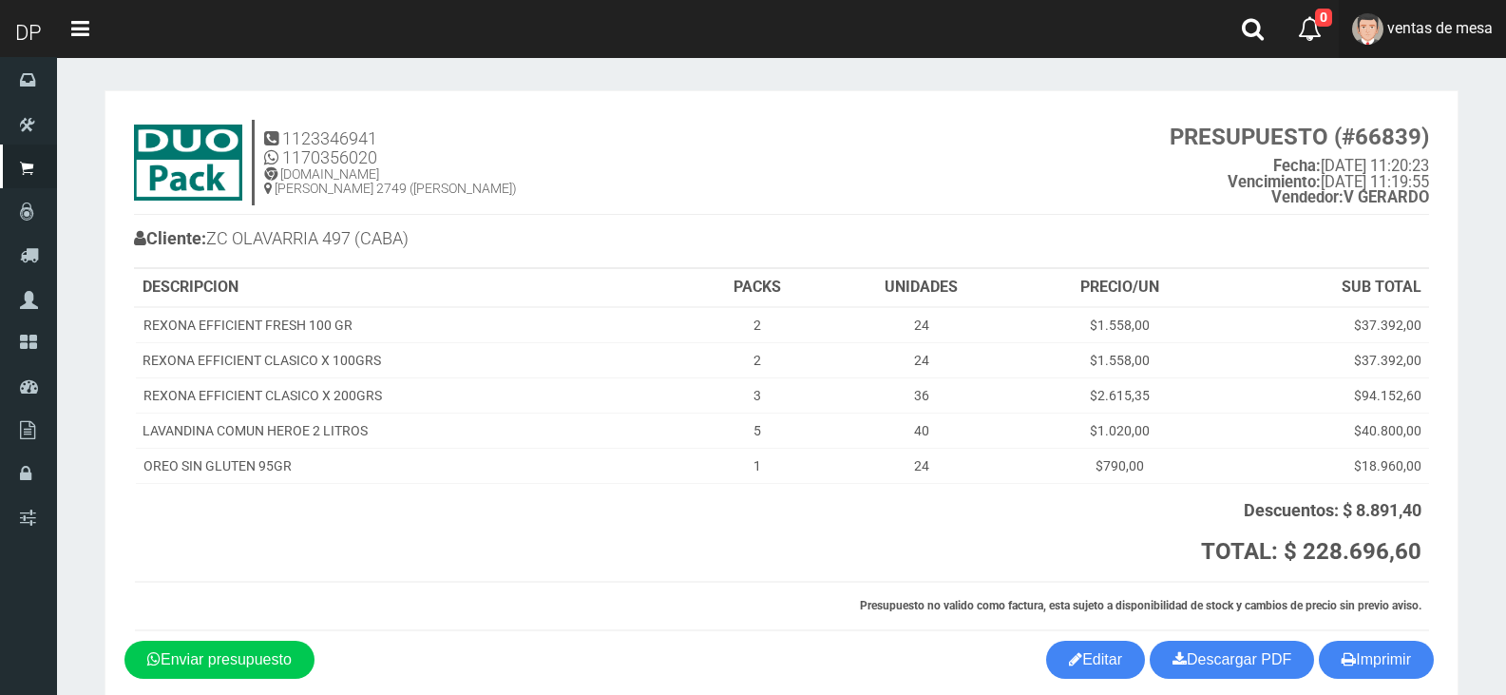
click at [1452, 25] on span "ventas de mesa" at bounding box center [1439, 28] width 105 height 18
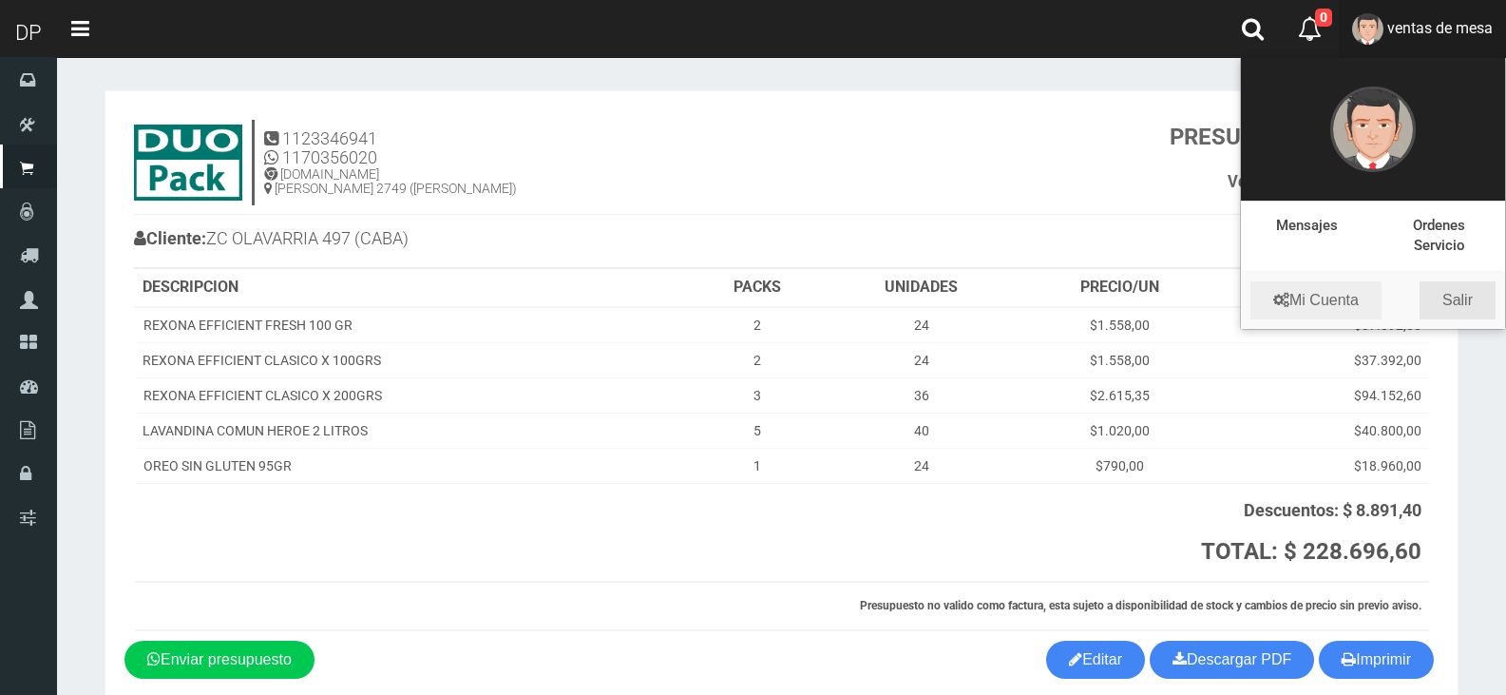
click at [1473, 295] on link "Salir" at bounding box center [1458, 300] width 76 height 38
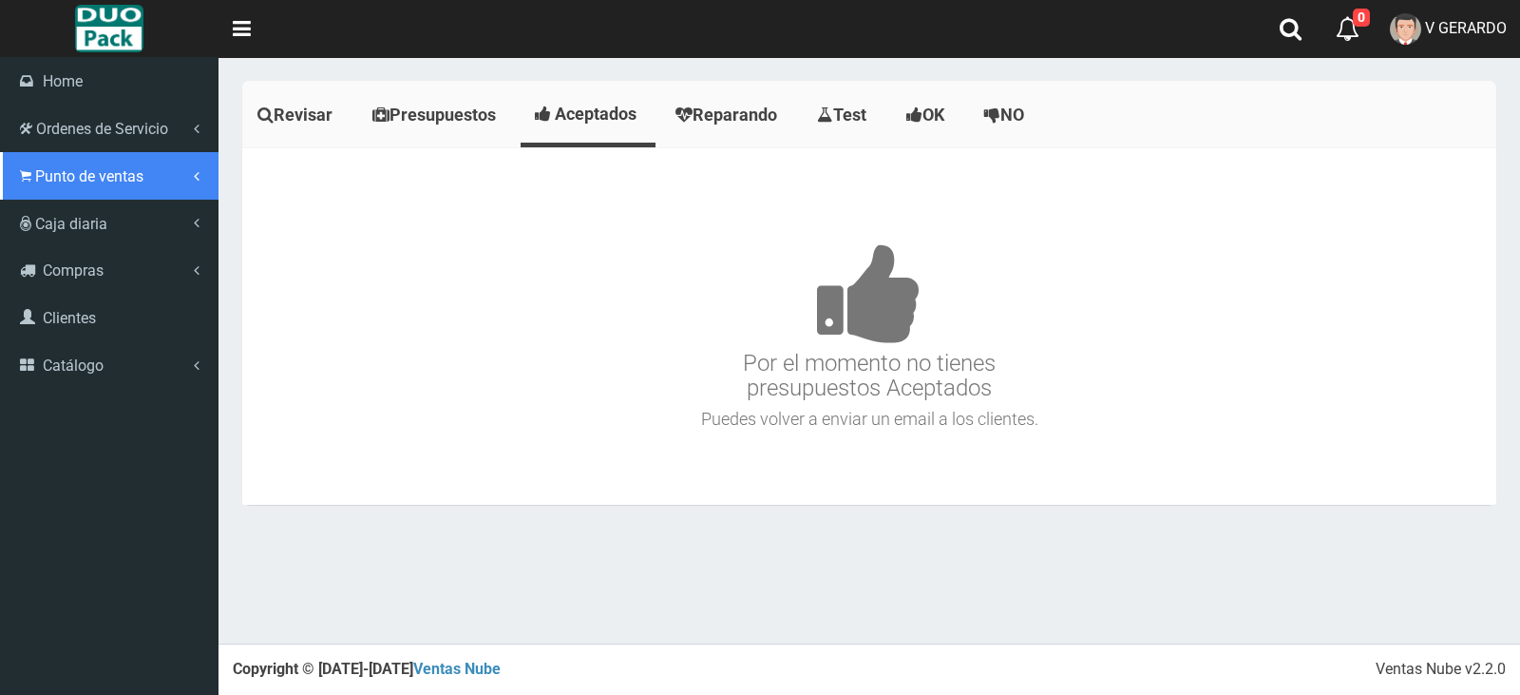
click at [57, 189] on link "Punto de ventas" at bounding box center [109, 176] width 219 height 48
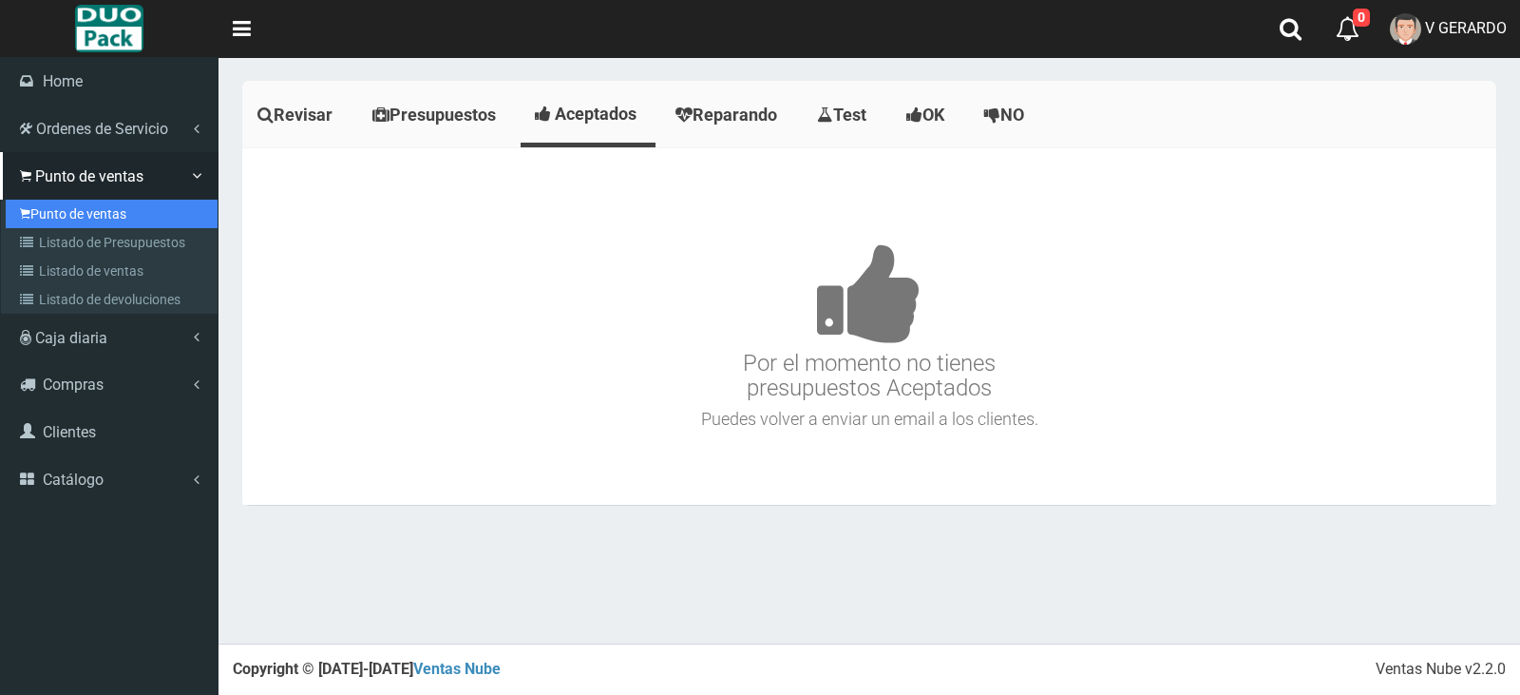
click at [42, 212] on link "Punto de ventas" at bounding box center [112, 214] width 212 height 29
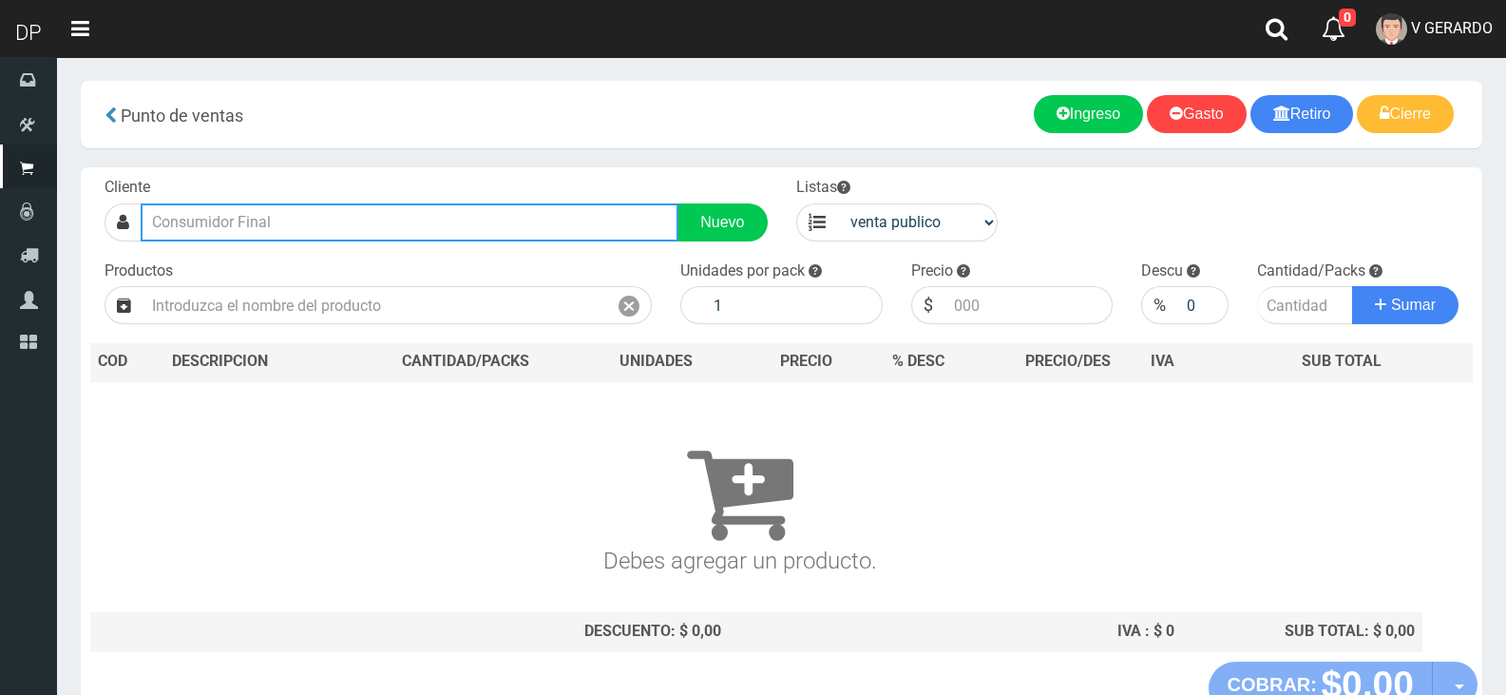
click at [444, 230] on input "text" at bounding box center [410, 222] width 538 height 38
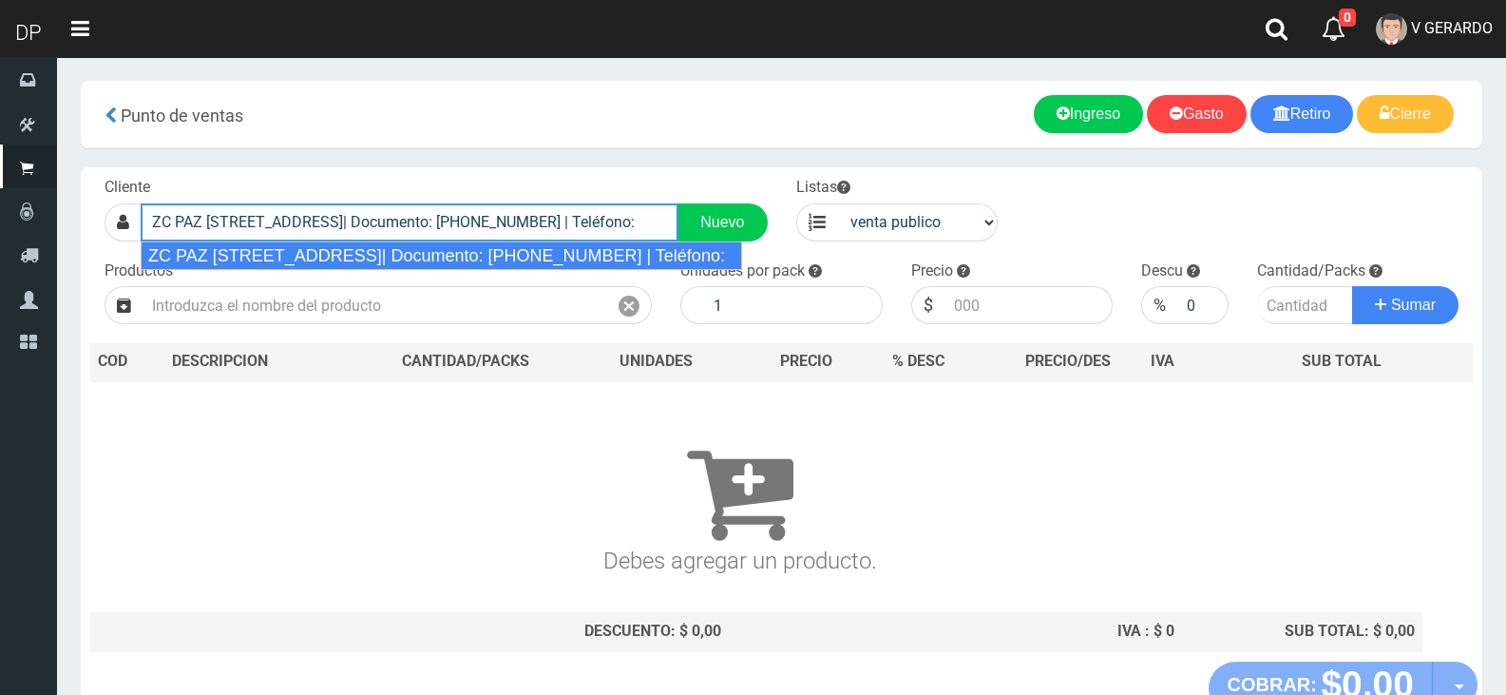
type input "ZC PAZ SOLDAN 4846 (PATERNAL)| Documento: 15646846464 | Teléfono:"
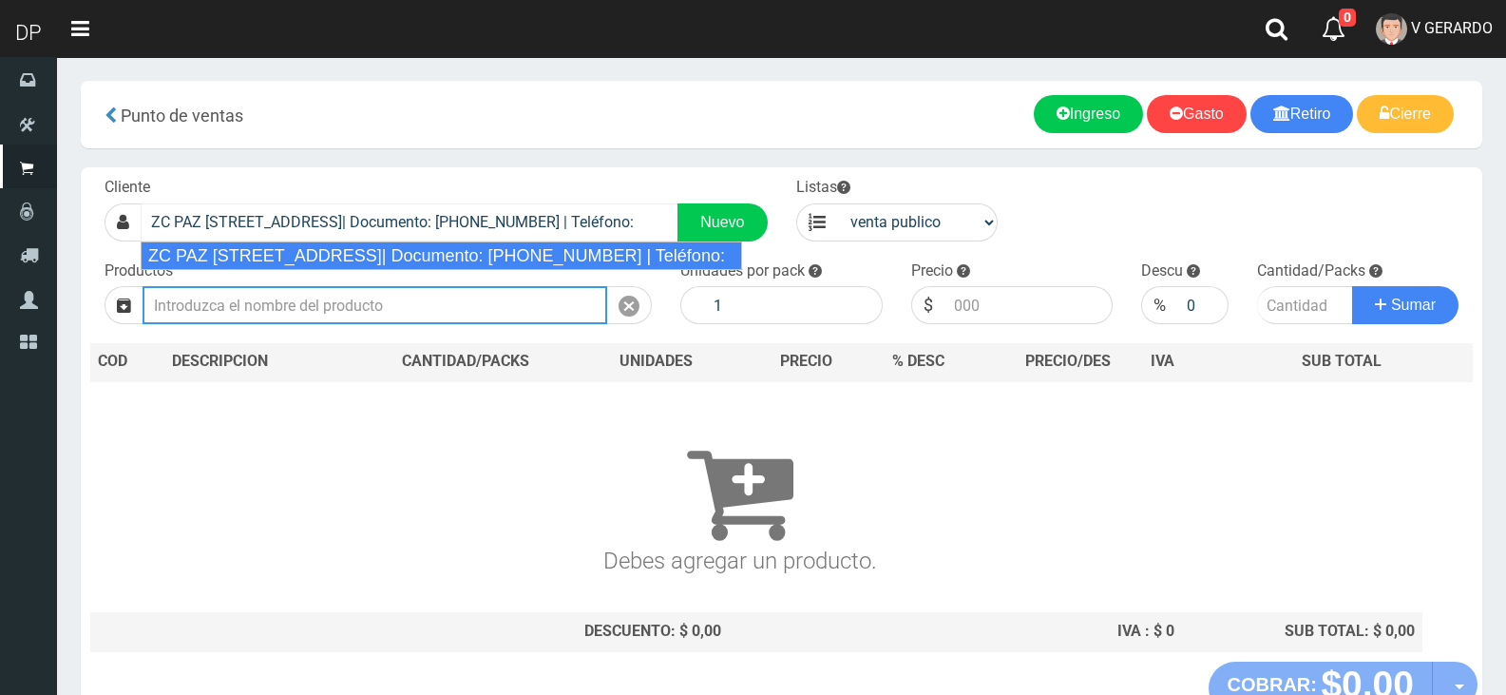
select select "2"
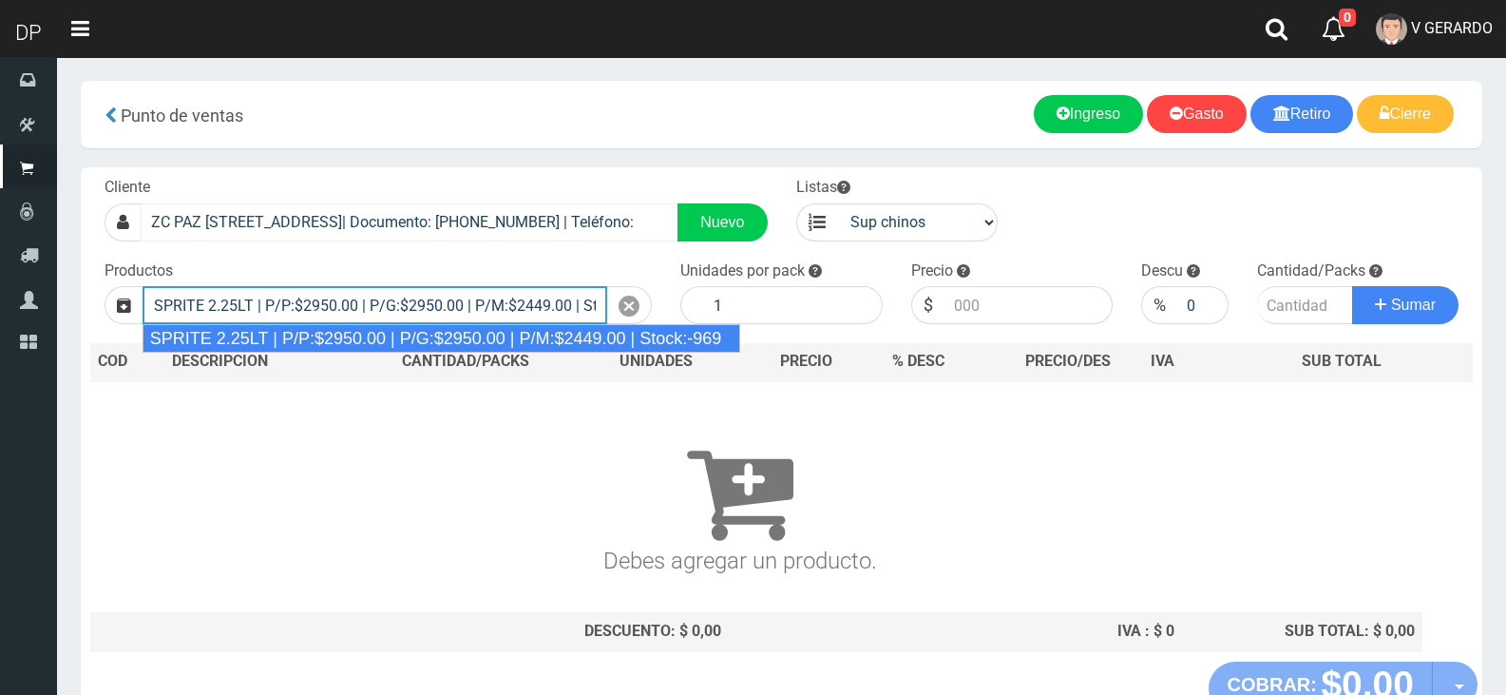
type input "SPRITE 2.25LT | P/P:$2950.00 | P/G:$2950.00 | P/M:$2449.00 | Stock:-969"
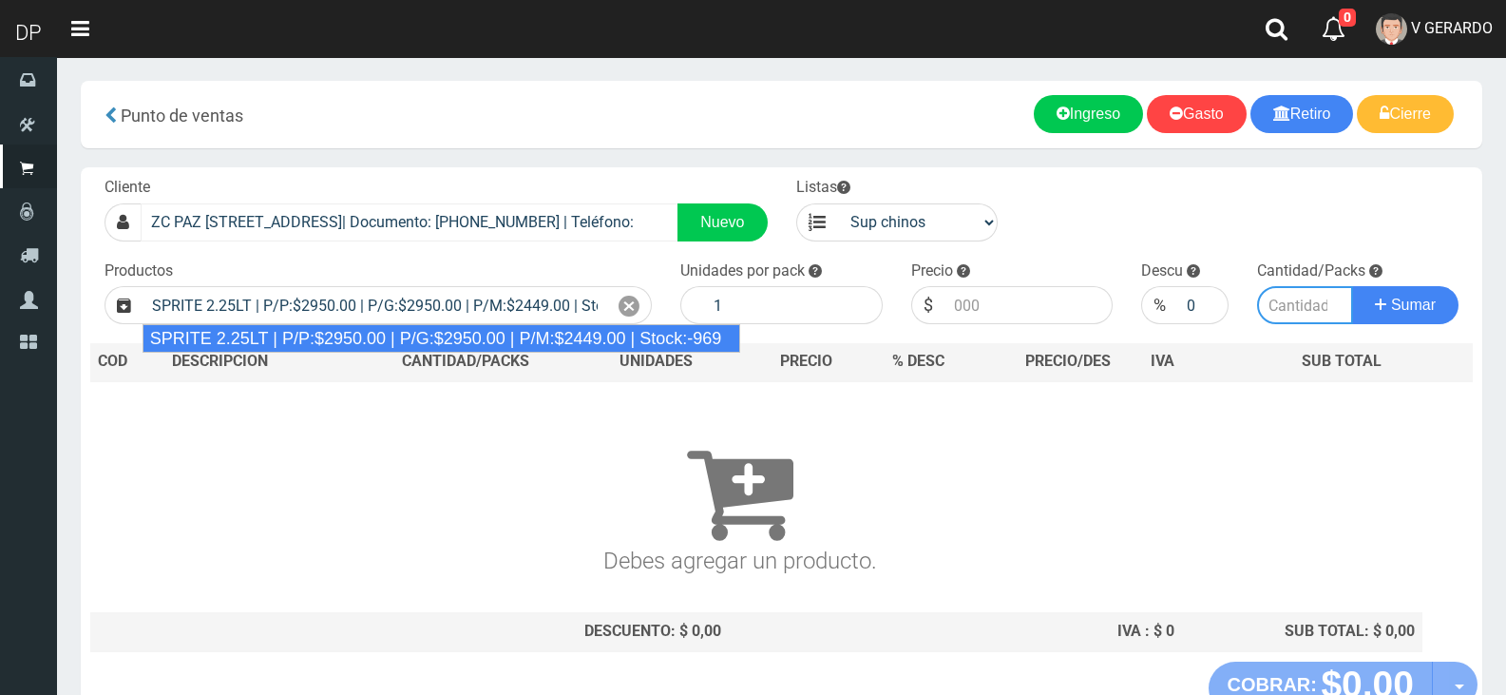
type input "8"
type input "2950.00"
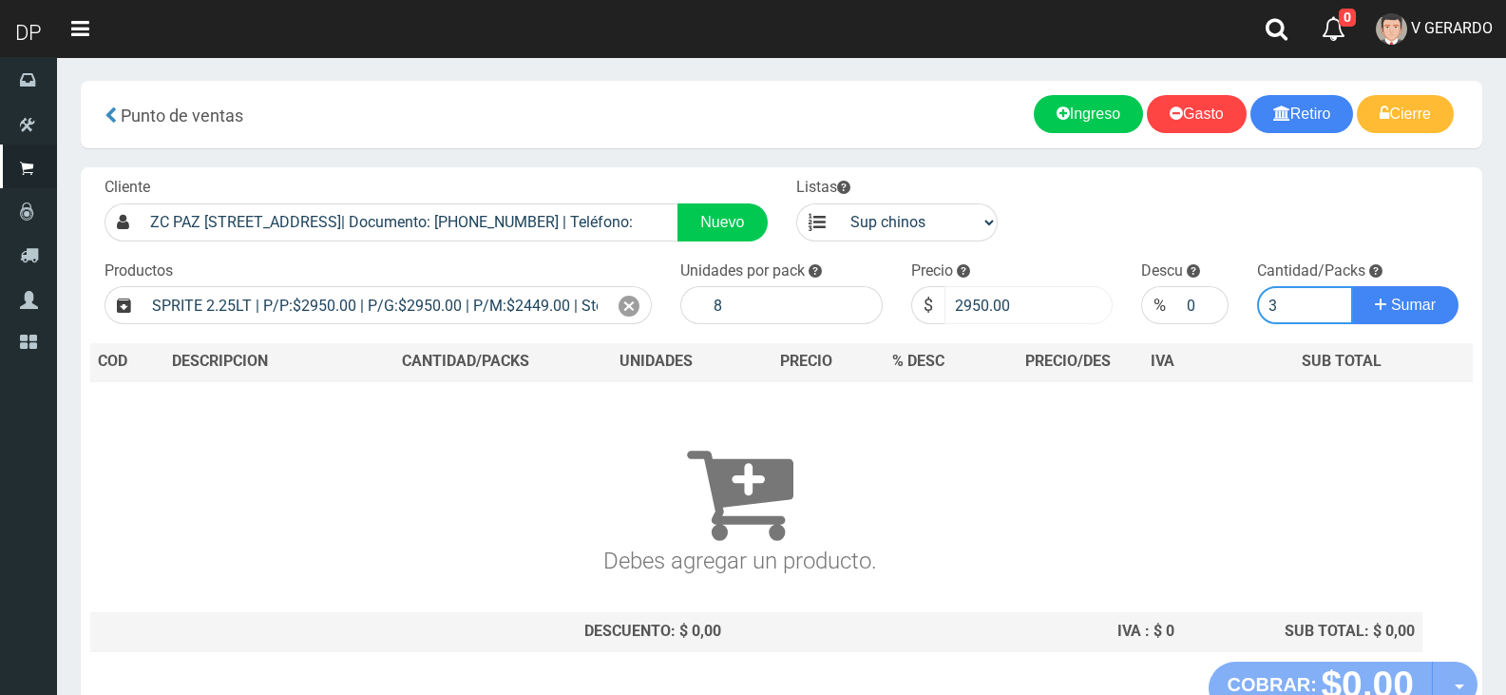
type input "3"
click at [956, 316] on input "2950.00" at bounding box center [1028, 305] width 169 height 38
type input "2815"
click at [1352, 286] on button "Sumar" at bounding box center [1405, 305] width 106 height 38
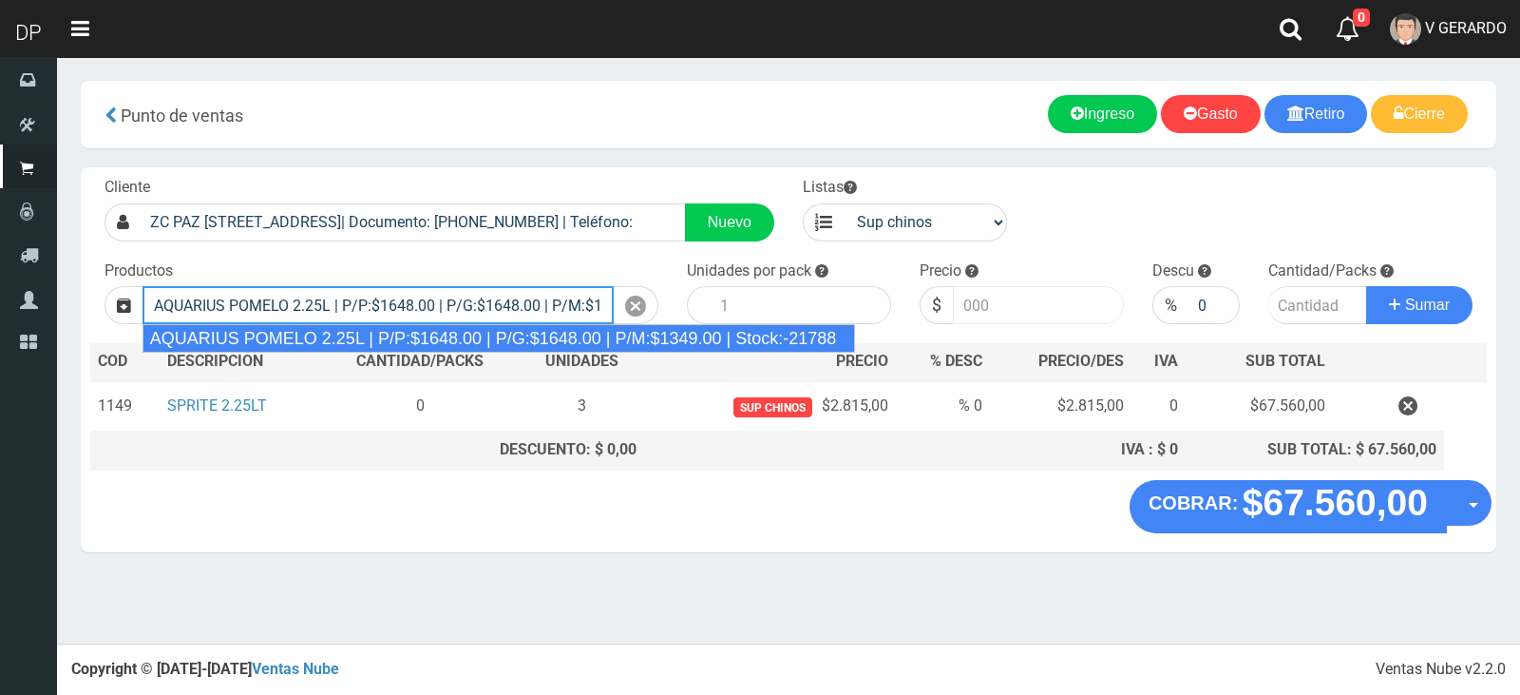
type input "AQUARIUS POMELO 2.25L | P/P:$1648.00 | P/G:$1648.00 | P/M:$1349.00 | Stock:-217…"
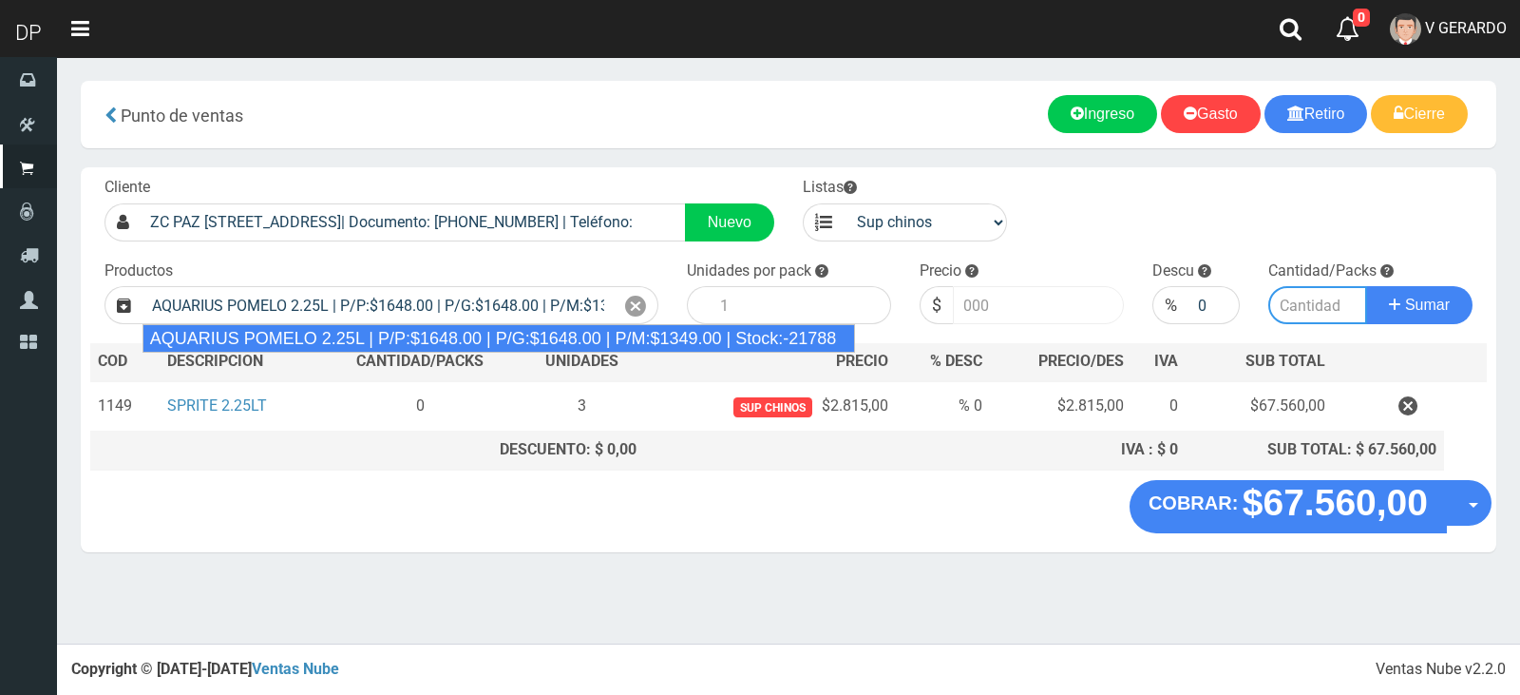
type input "6"
type input "1648.00"
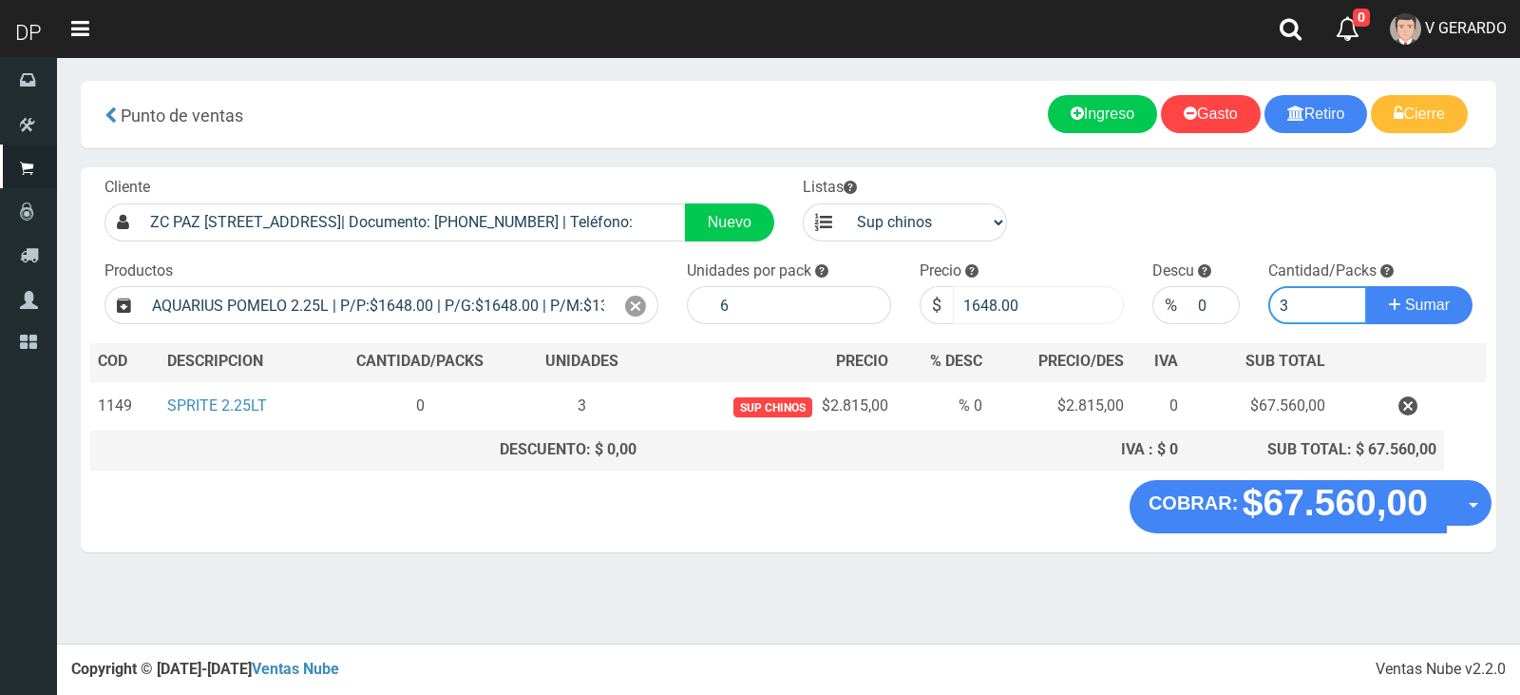
type input "3"
click at [1366, 286] on button "Sumar" at bounding box center [1419, 305] width 106 height 38
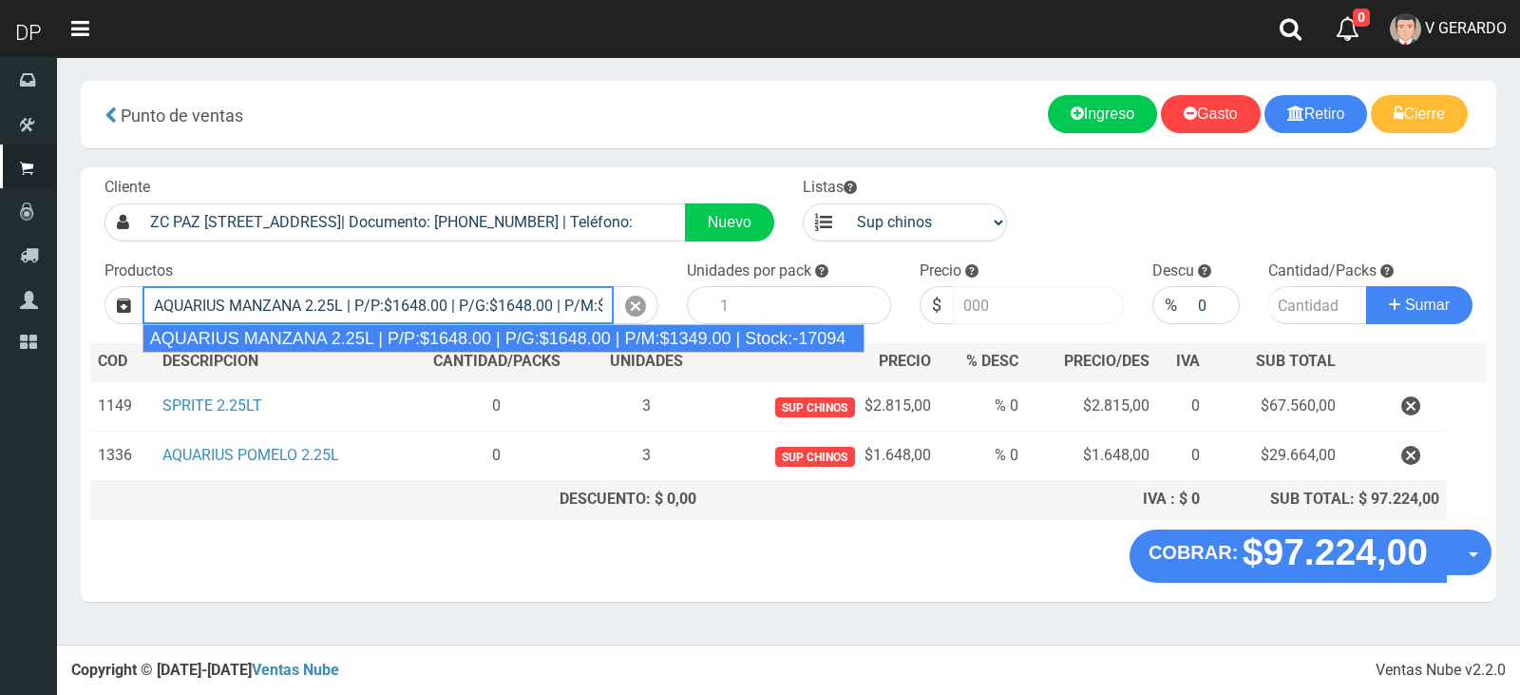
type input "AQUARIUS MANZANA 2.25L | P/P:$1648.00 | P/G:$1648.00 | P/M:$1349.00 | Stock:-17…"
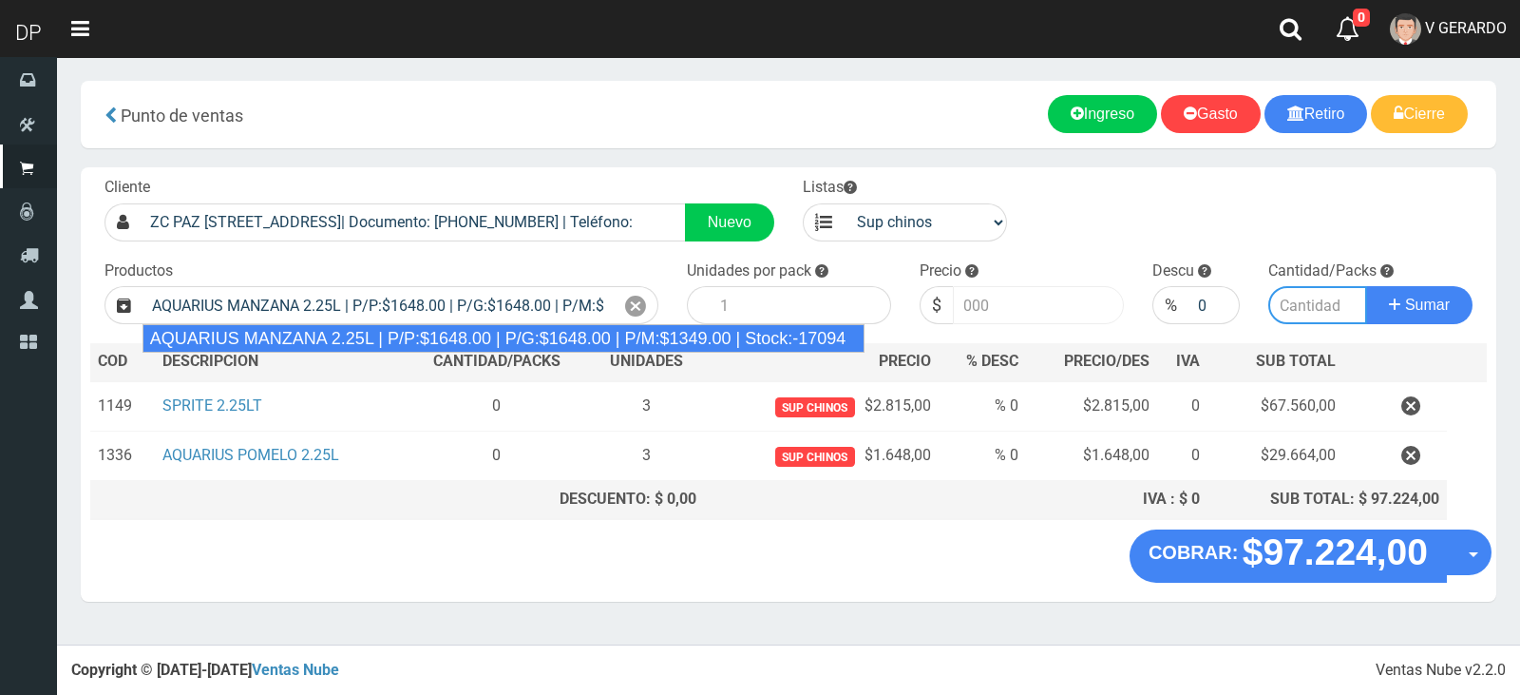
type input "6"
type input "1648.00"
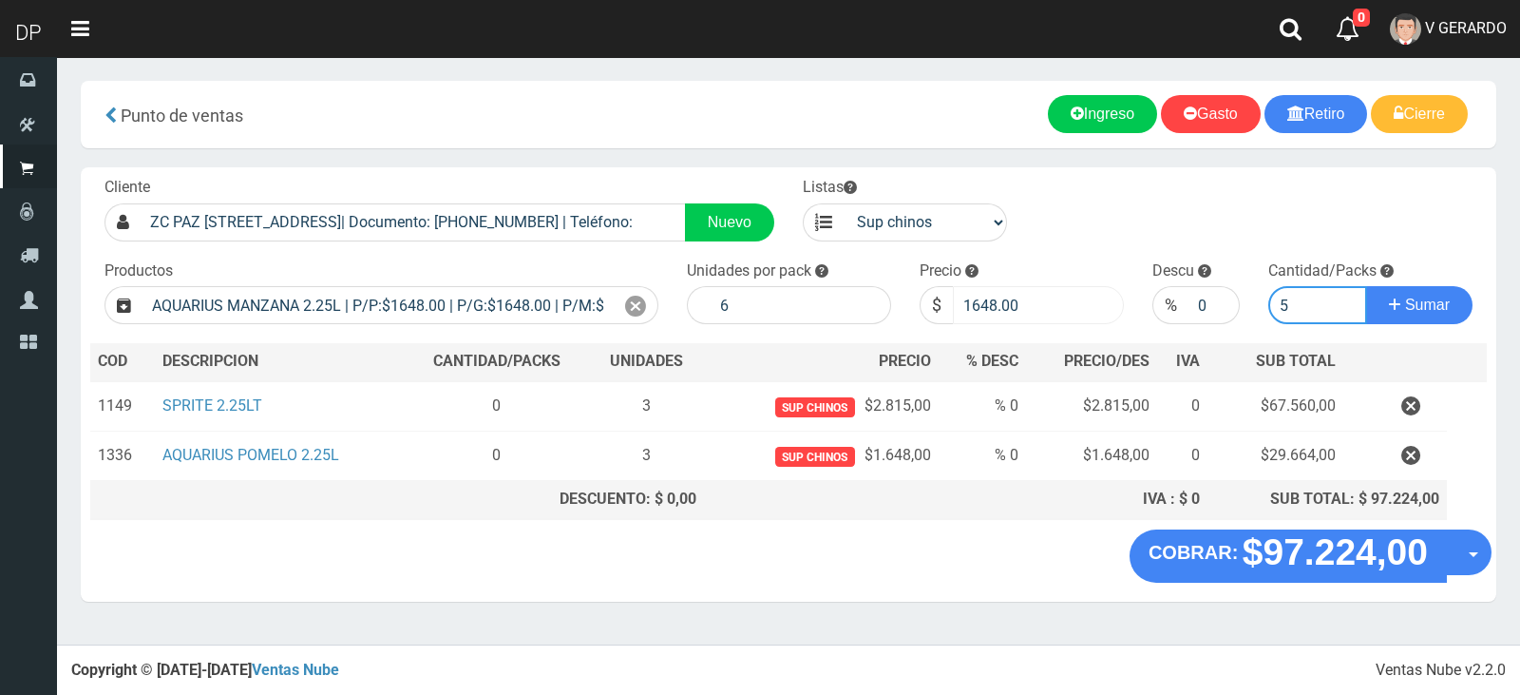
type input "5"
click at [1366, 286] on button "Sumar" at bounding box center [1419, 305] width 106 height 38
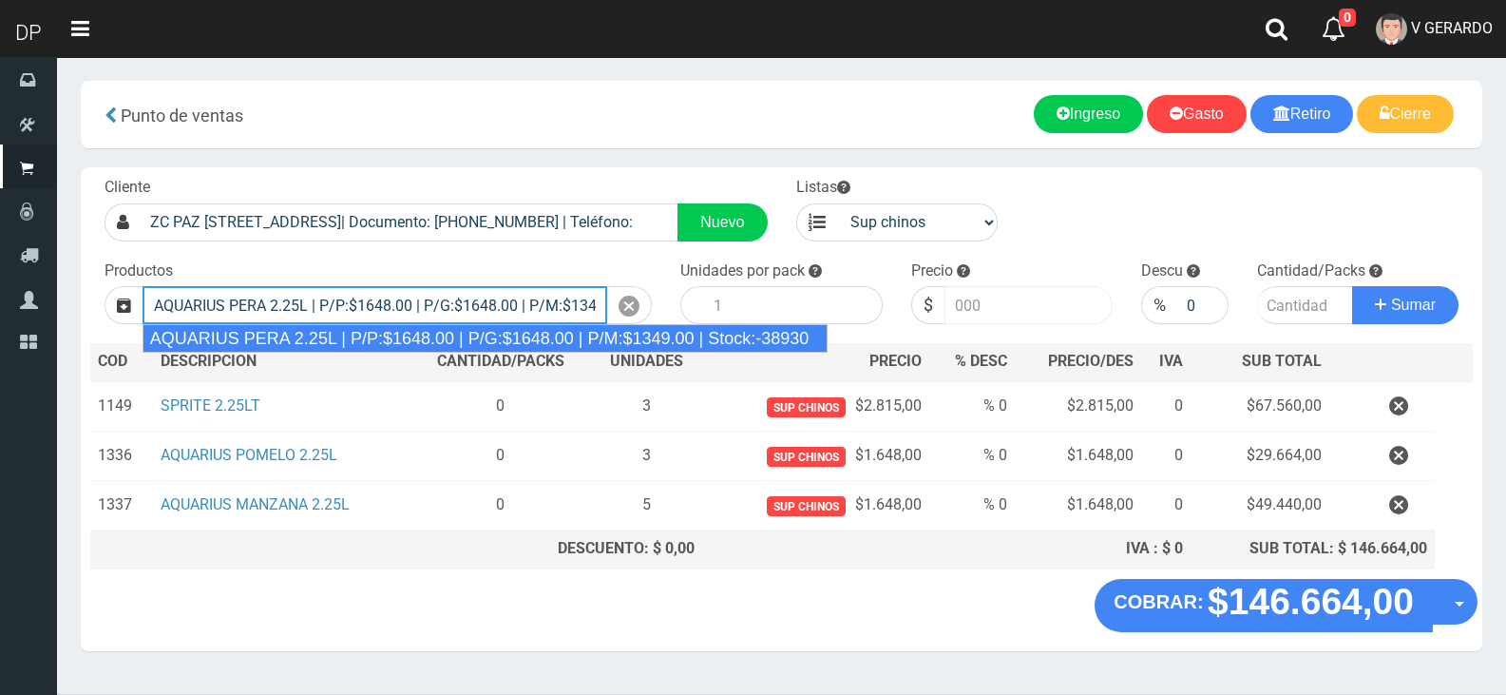
type input "AQUARIUS PERA 2.25L | P/P:$1648.00 | P/G:$1648.00 | P/M:$1349.00 | Stock:-38930"
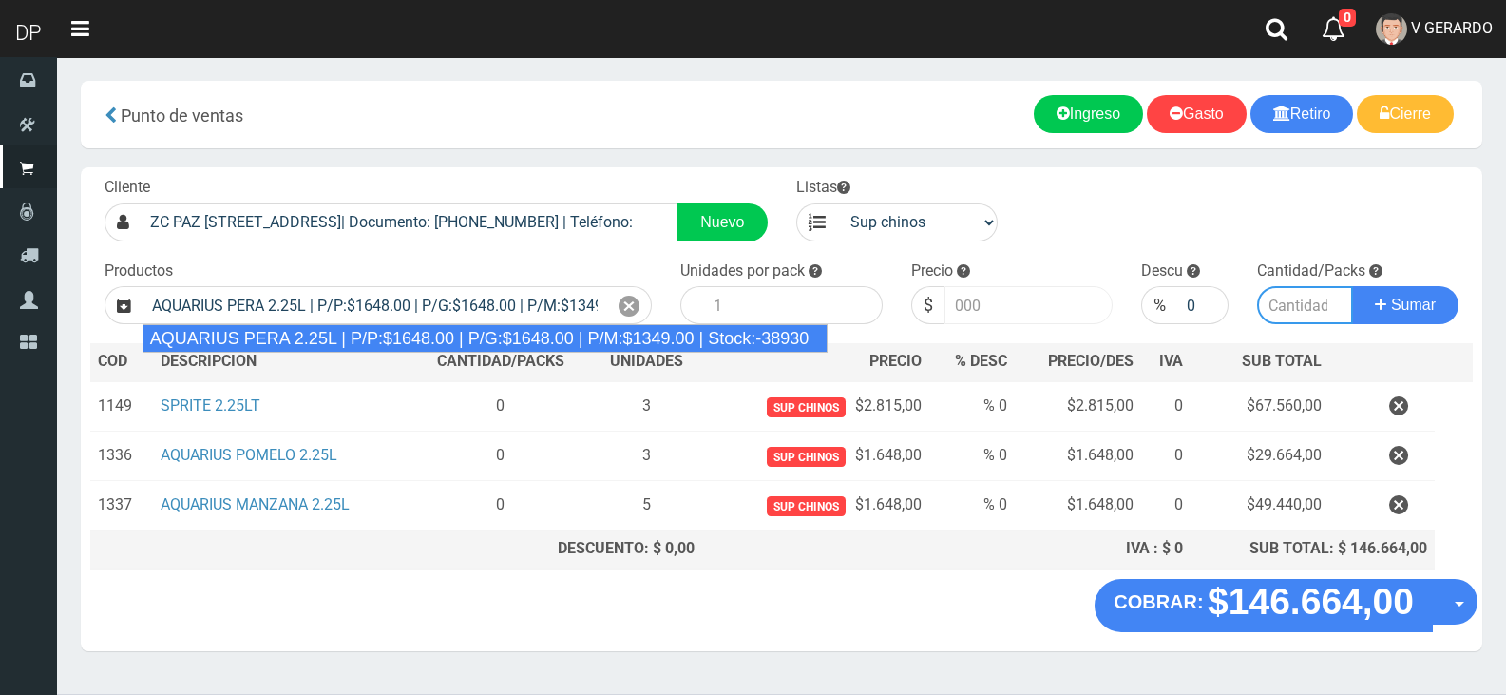
type input "6"
type input "1648.00"
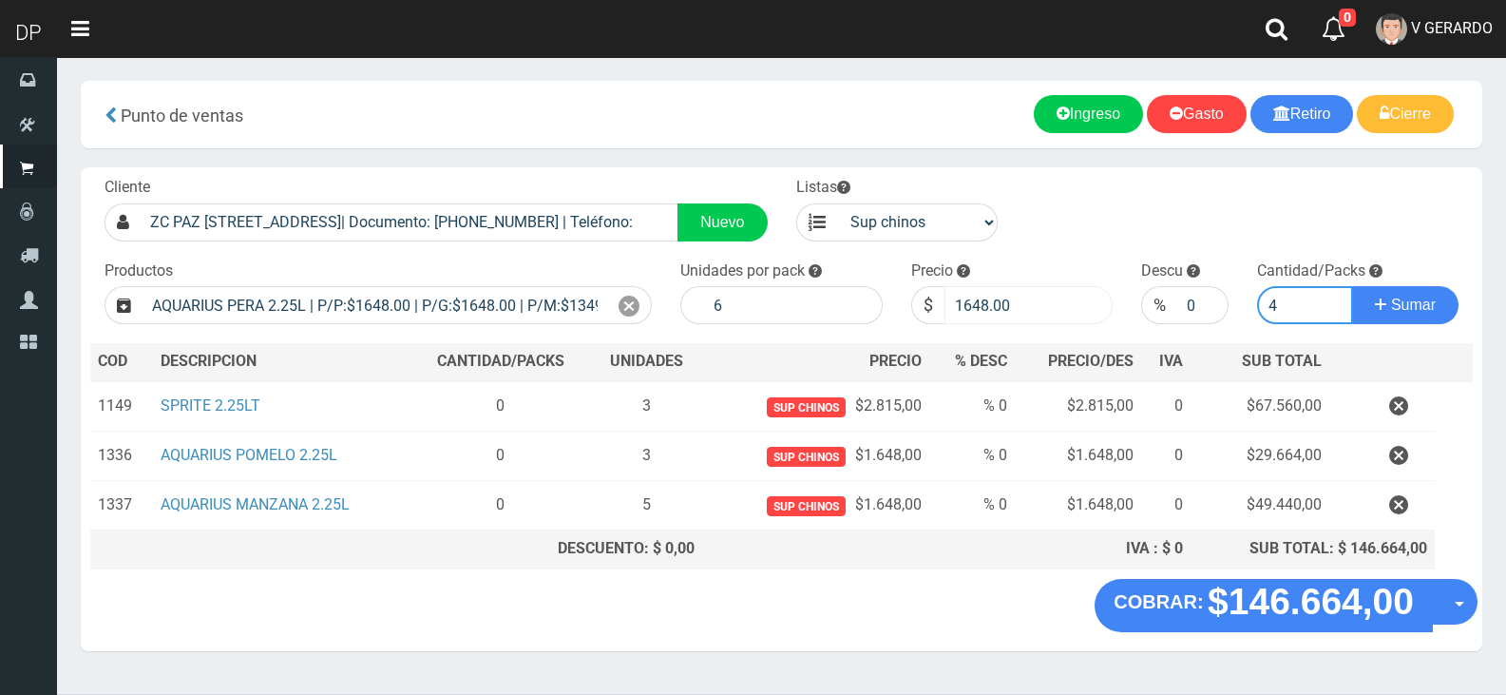
type input "4"
click at [1352, 286] on button "Sumar" at bounding box center [1405, 305] width 106 height 38
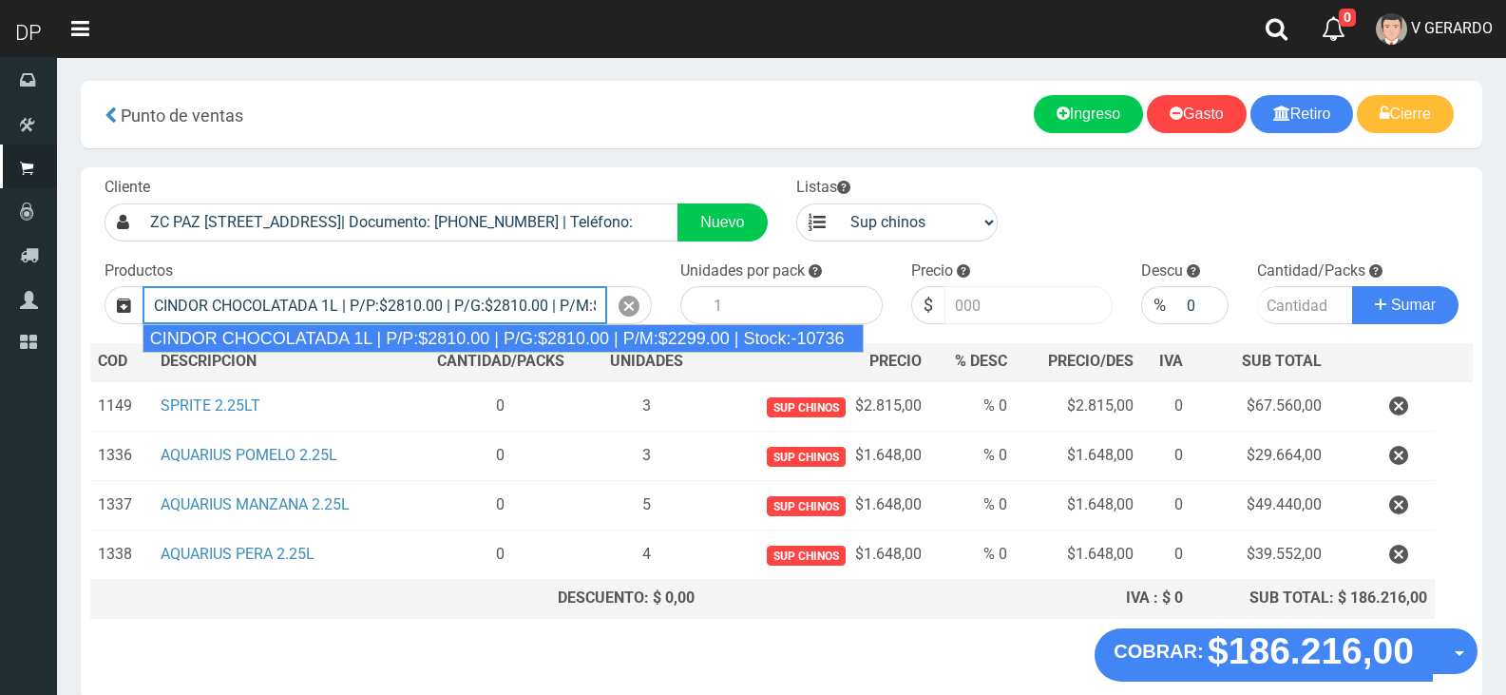
type input "CINDOR CHOCOLATADA 1L | P/P:$2810.00 | P/G:$2810.00 | P/M:$2299.00 | Stock:-107…"
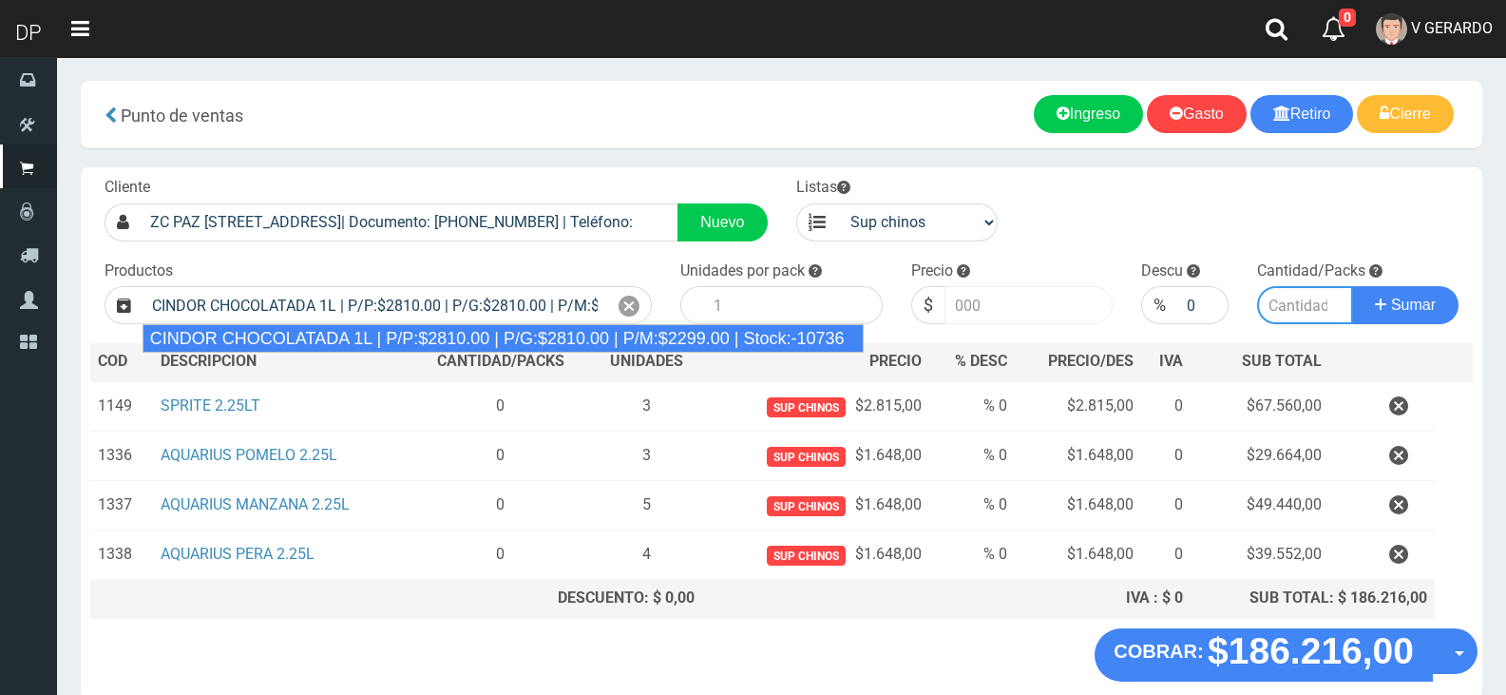
type input "12"
type input "2810.00"
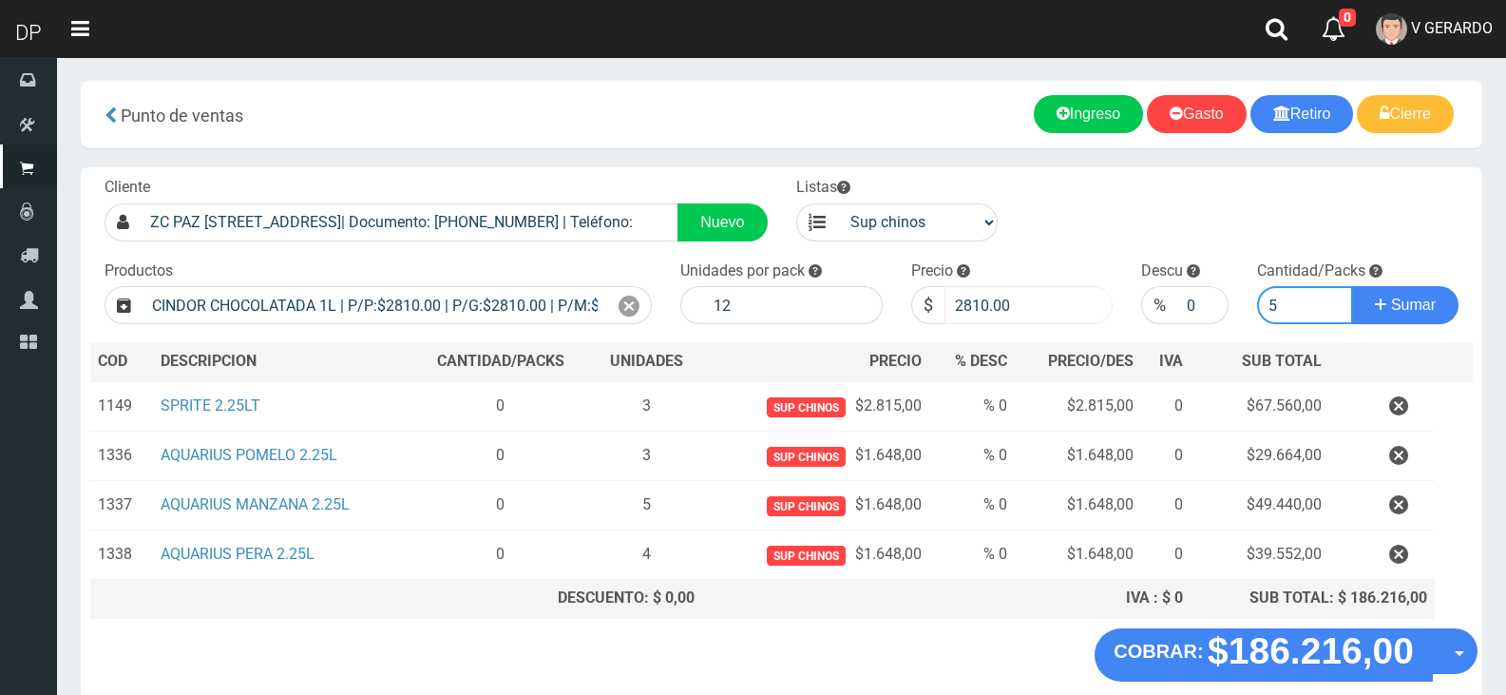
type input "5"
click at [990, 313] on input "2810.00" at bounding box center [1028, 305] width 169 height 38
type input "2760"
click at [1352, 286] on button "Sumar" at bounding box center [1405, 305] width 106 height 38
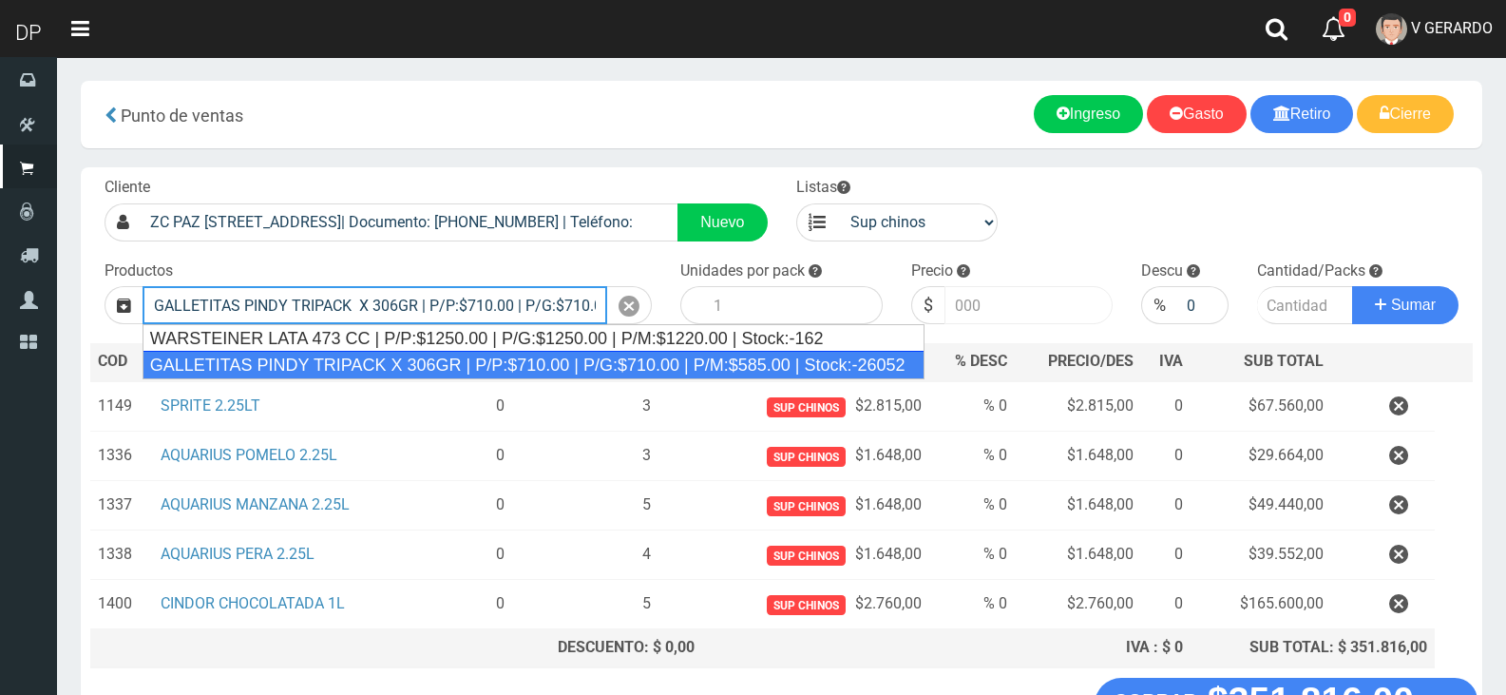
type input "GALLETITAS PINDY TRIPACK X 306GR | P/P:$710.00 | P/G:$710.00 | P/M:$585.00 | St…"
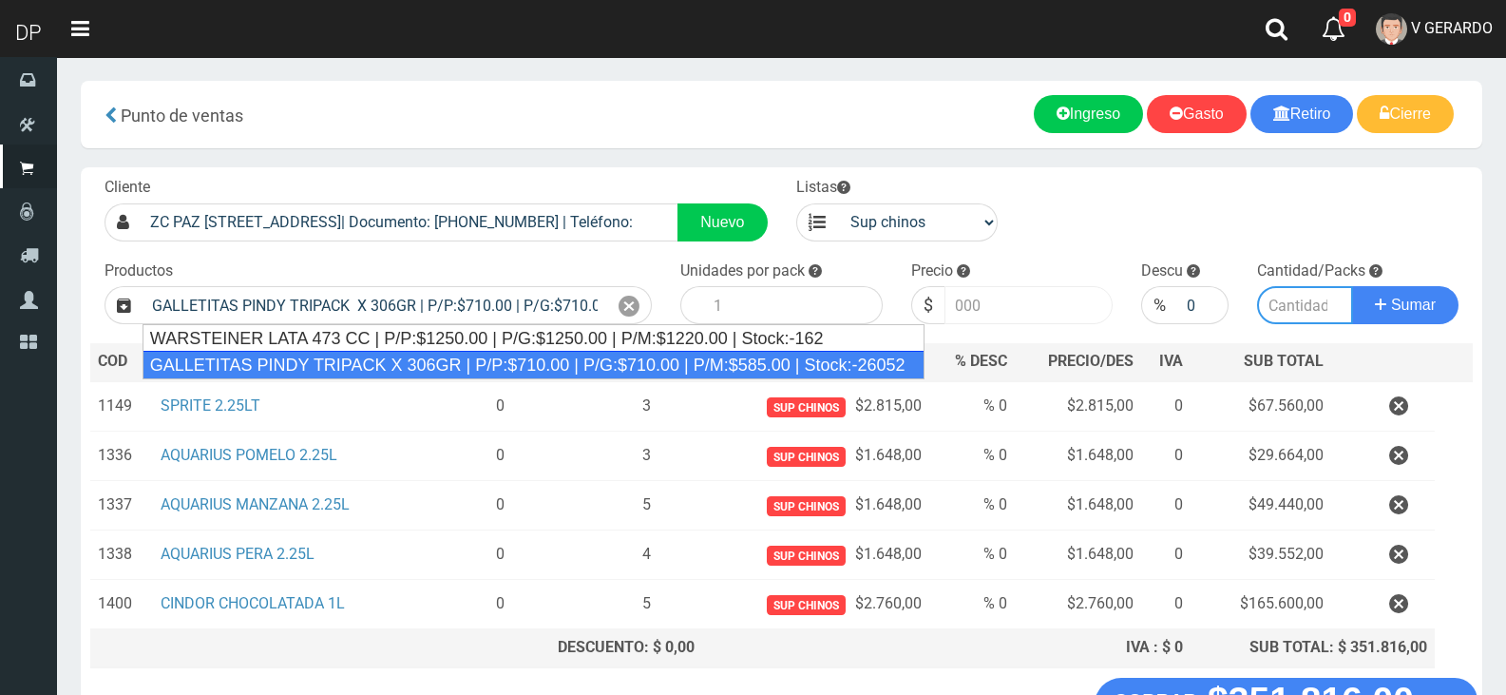
type input "12"
type input "710.00"
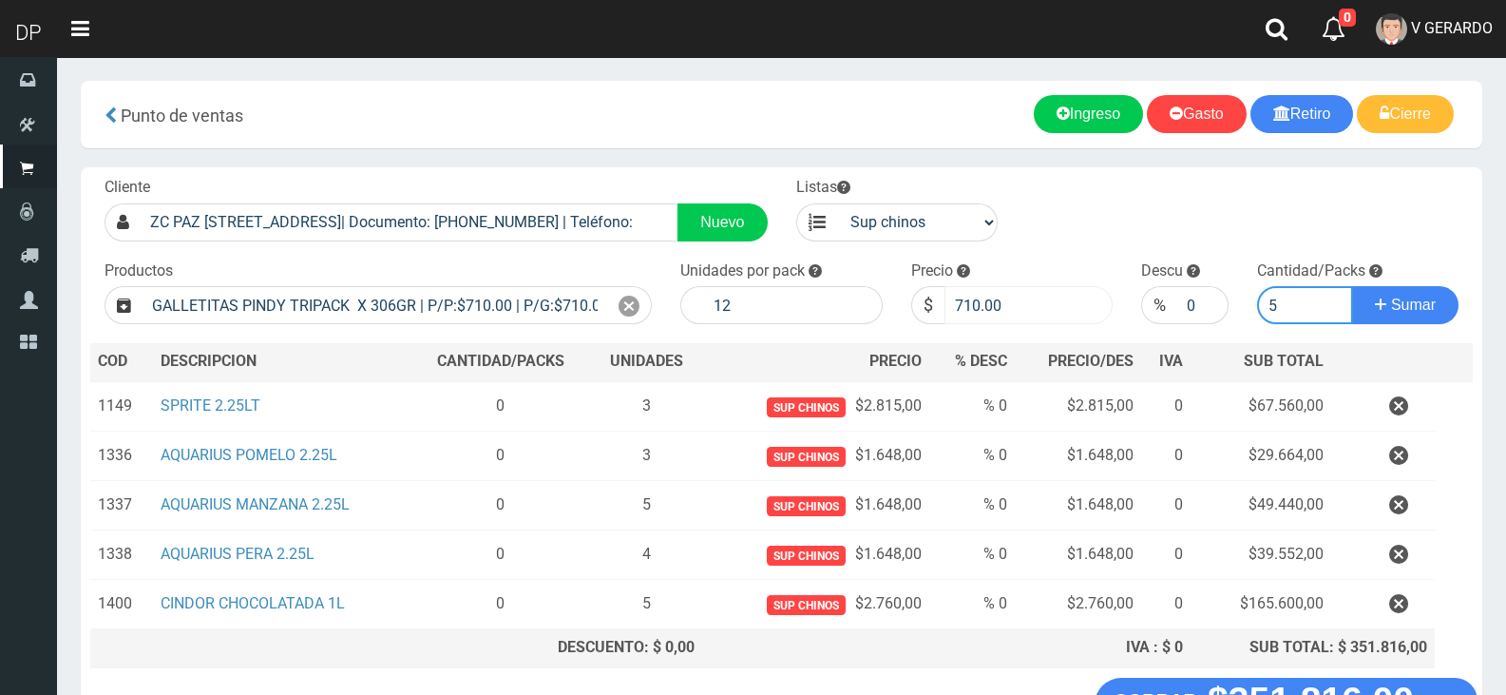
type input "5"
click at [990, 313] on input "710.00" at bounding box center [1028, 305] width 169 height 38
type input "685"
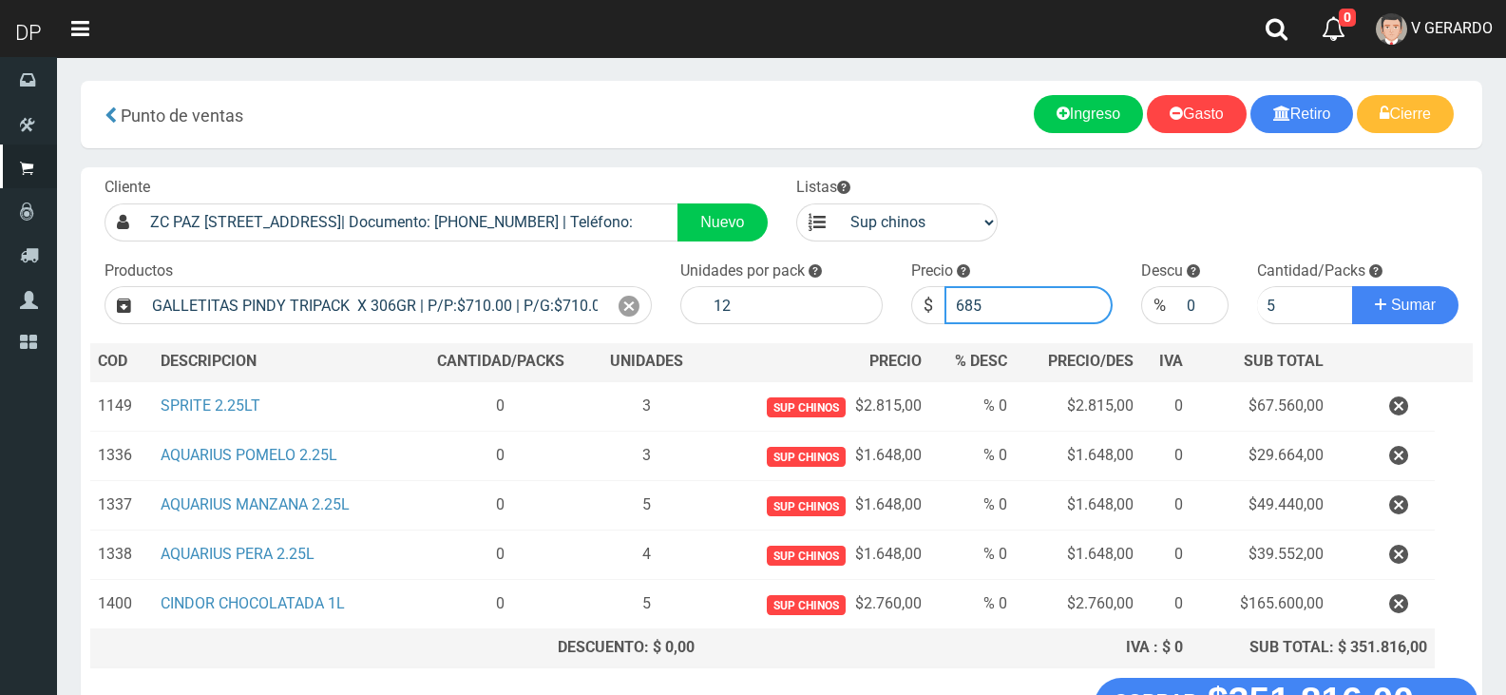
click at [1352, 286] on button "Sumar" at bounding box center [1405, 305] width 106 height 38
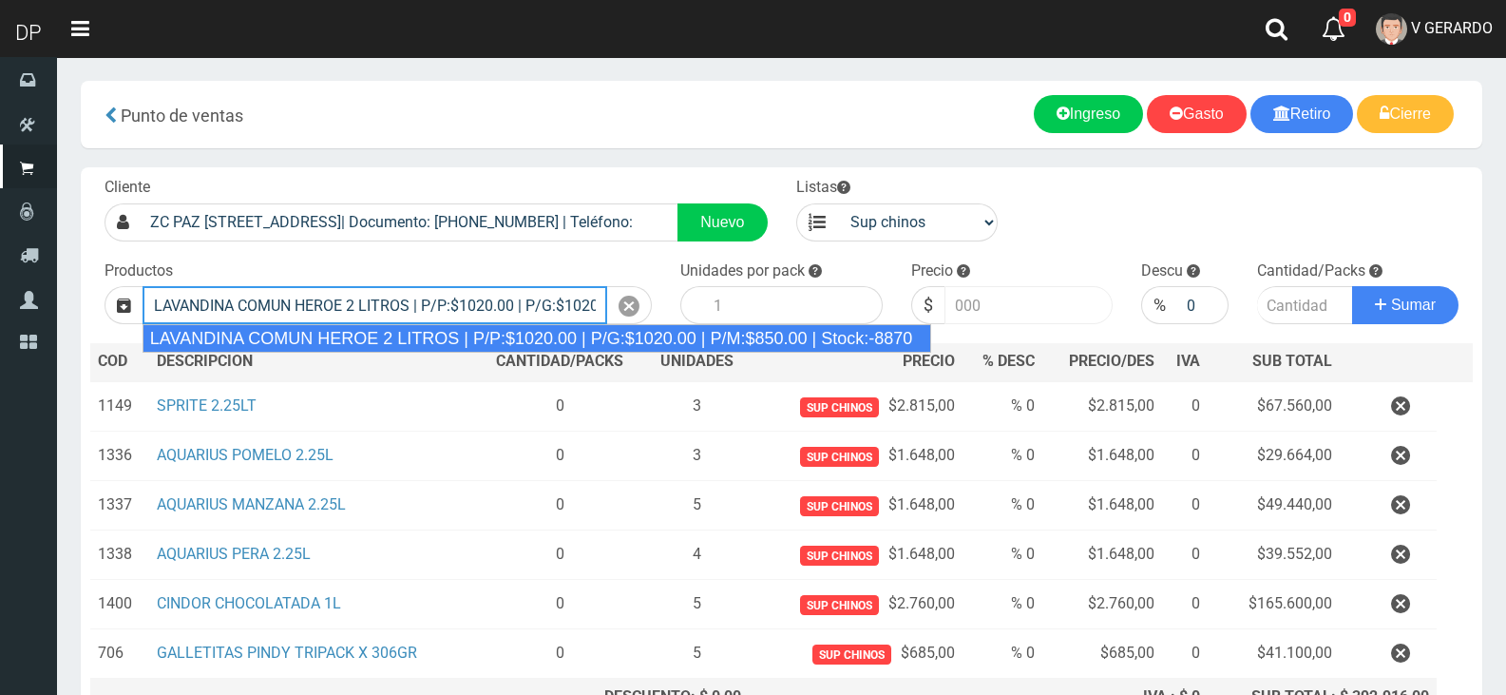
type input "LAVANDINA COMUN HEROE 2 LITROS | P/P:$1020.00 | P/G:$1020.00 | P/M:$850.00 | St…"
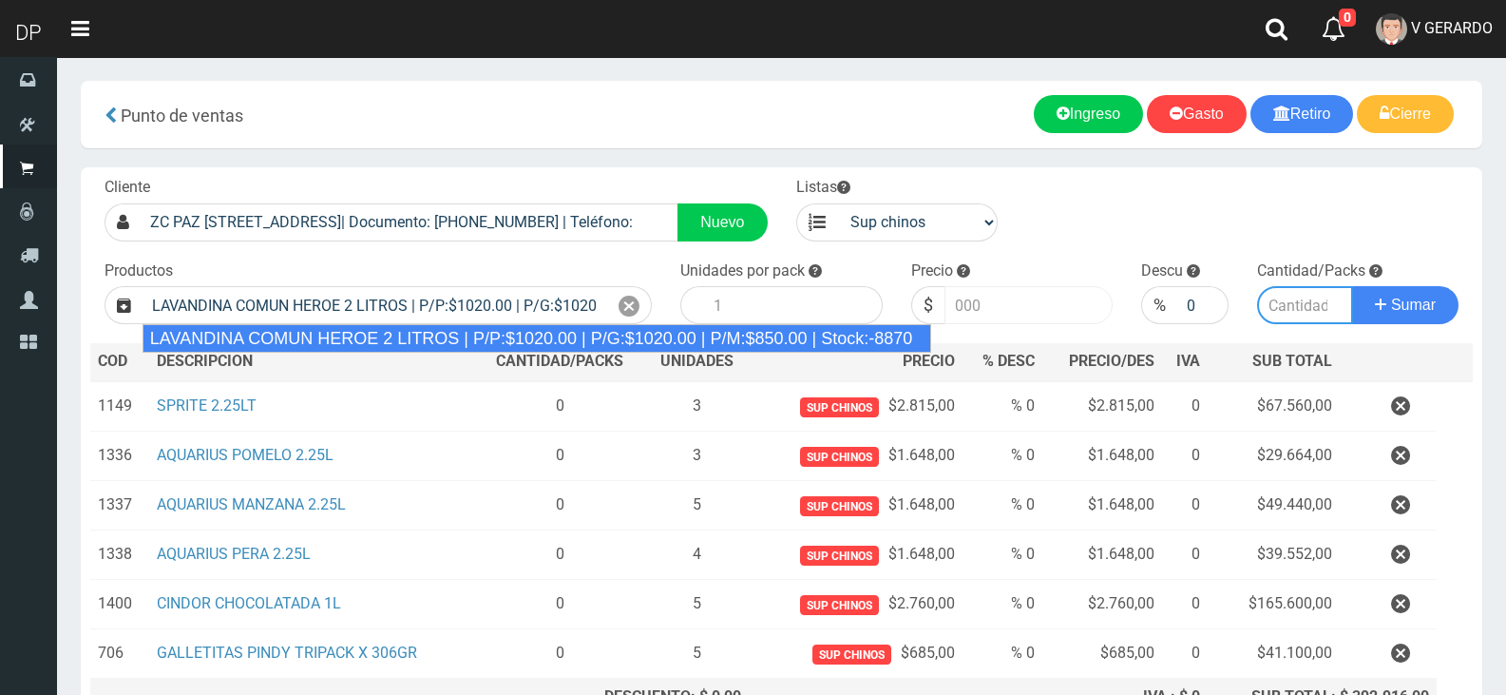
type input "8"
type input "1020.00"
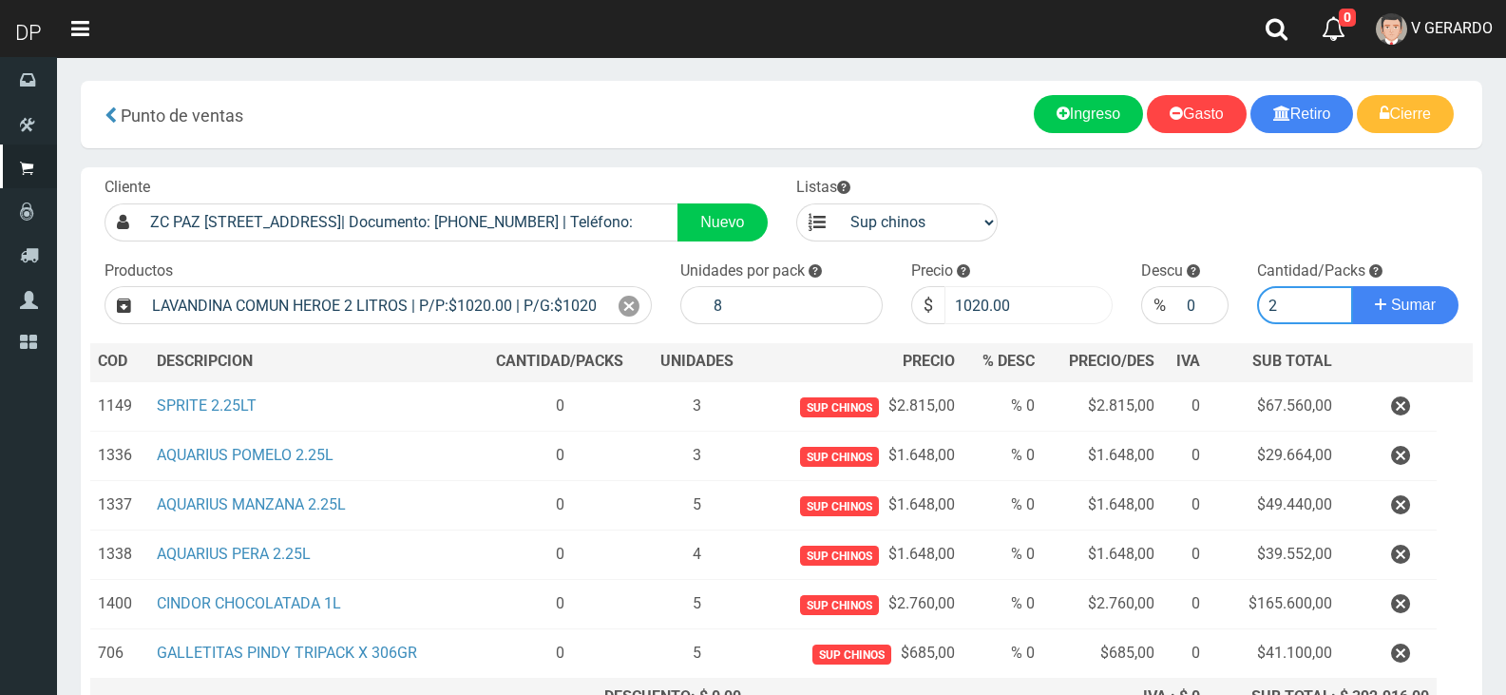
type input "2"
click at [1352, 286] on button "Sumar" at bounding box center [1405, 305] width 106 height 38
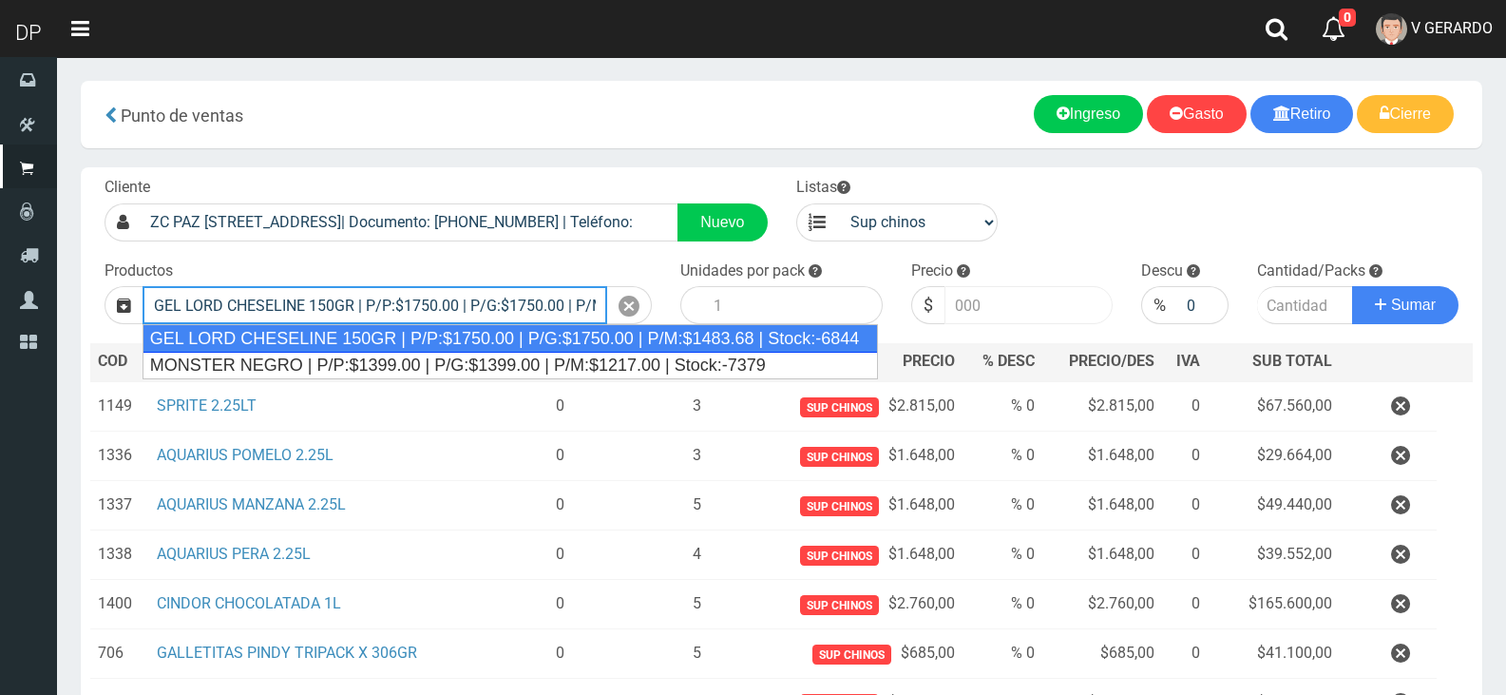
type input "GEL LORD CHESELINE 150GR | P/P:$1750.00 | P/G:$1750.00 | P/M:$1483.68 | Stock:-…"
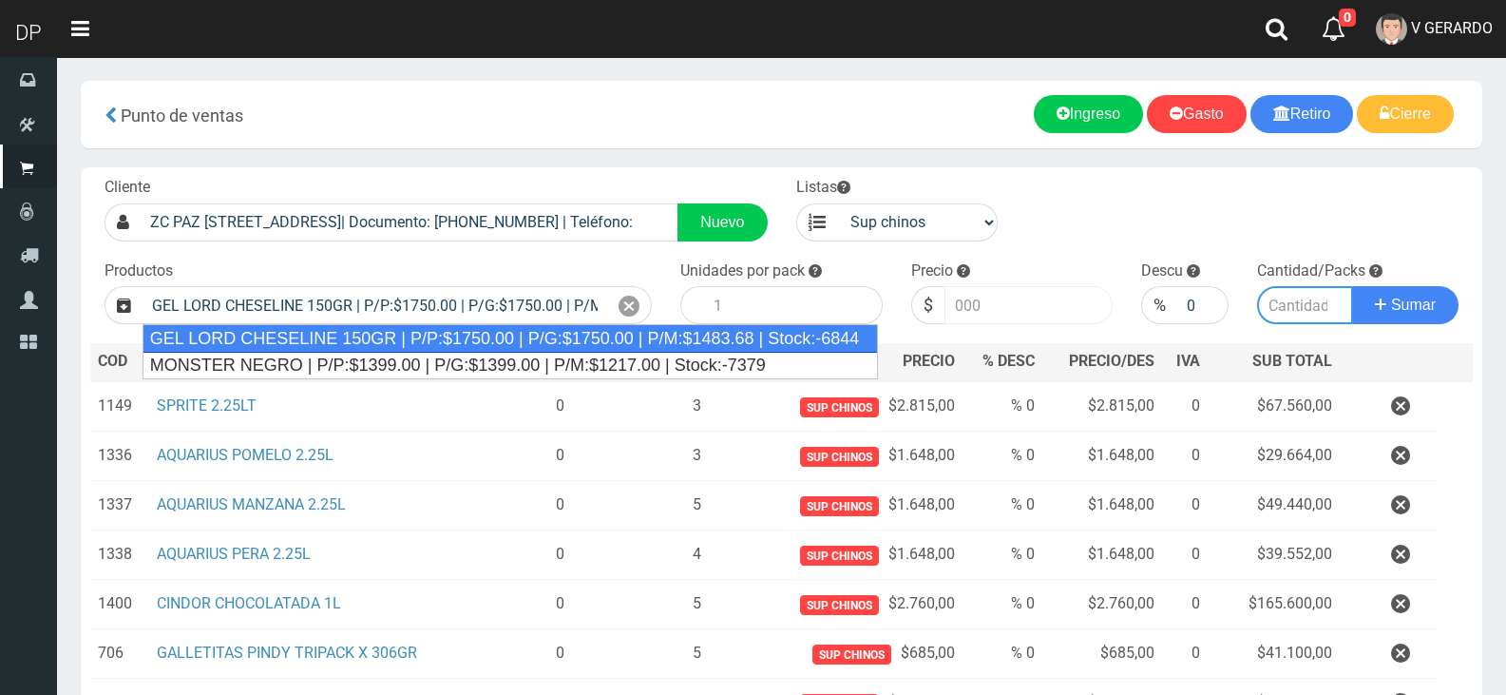
type input "12"
type input "1750.00"
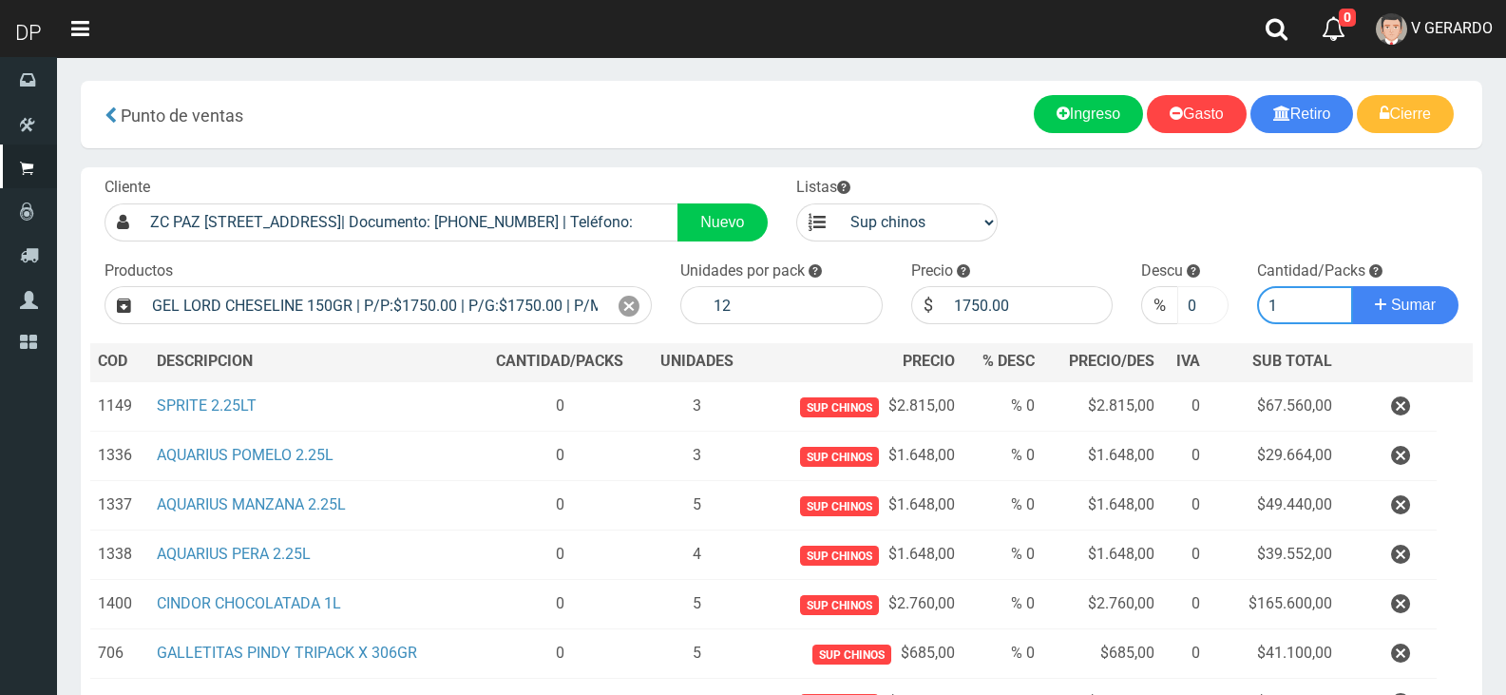
type input "1"
click at [1179, 307] on input "0" at bounding box center [1202, 305] width 50 height 38
type input "10"
click at [1352, 286] on button "Sumar" at bounding box center [1405, 305] width 106 height 38
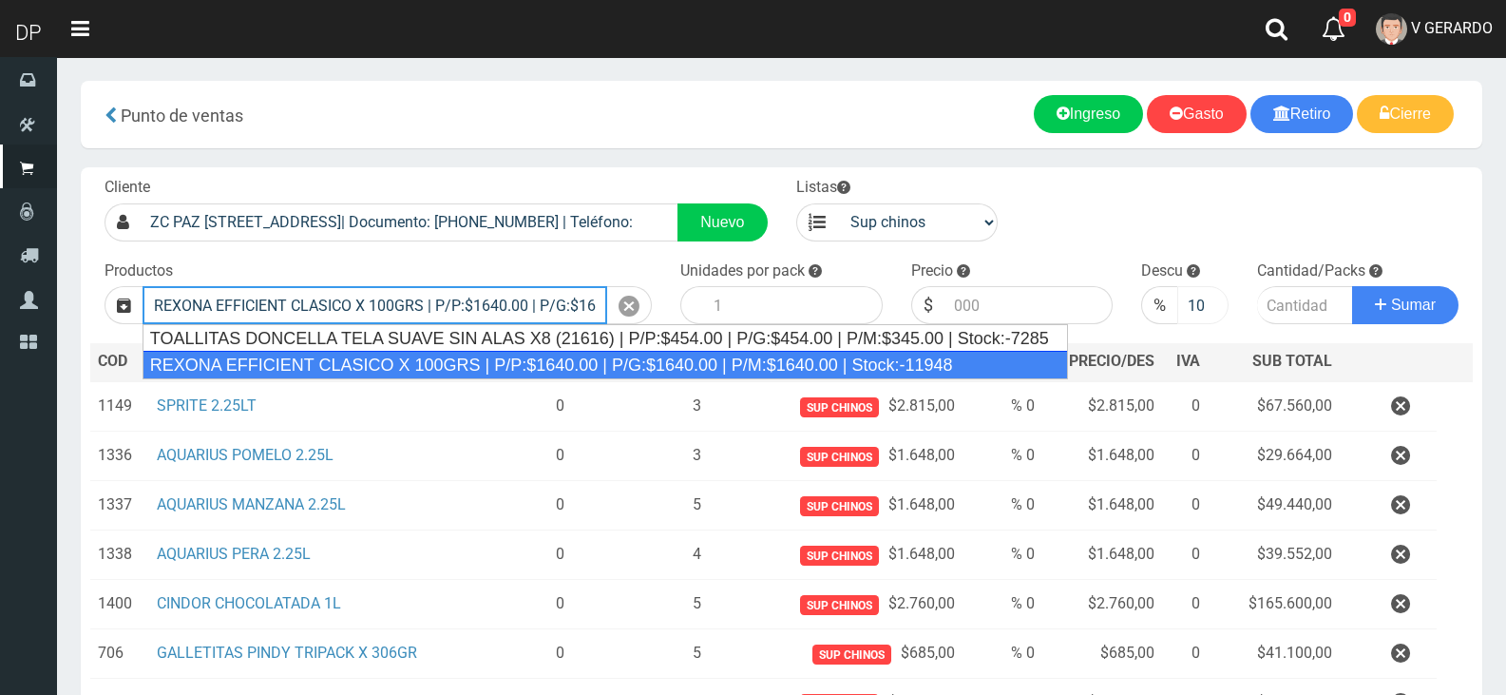
type input "REXONA EFFICIENT CLASICO X 100GRS | P/P:$1640.00 | P/G:$1640.00 | P/M:$1640.00 …"
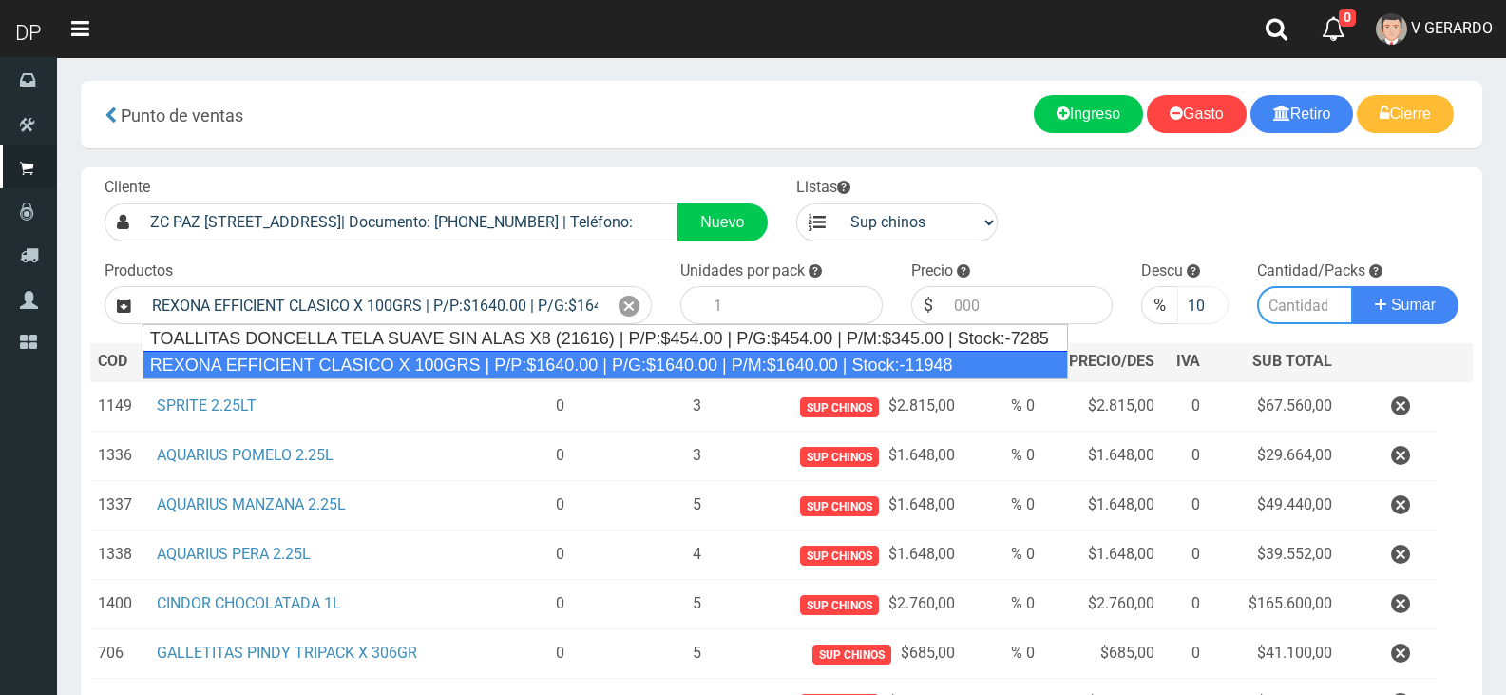
type input "12"
type input "1640.00"
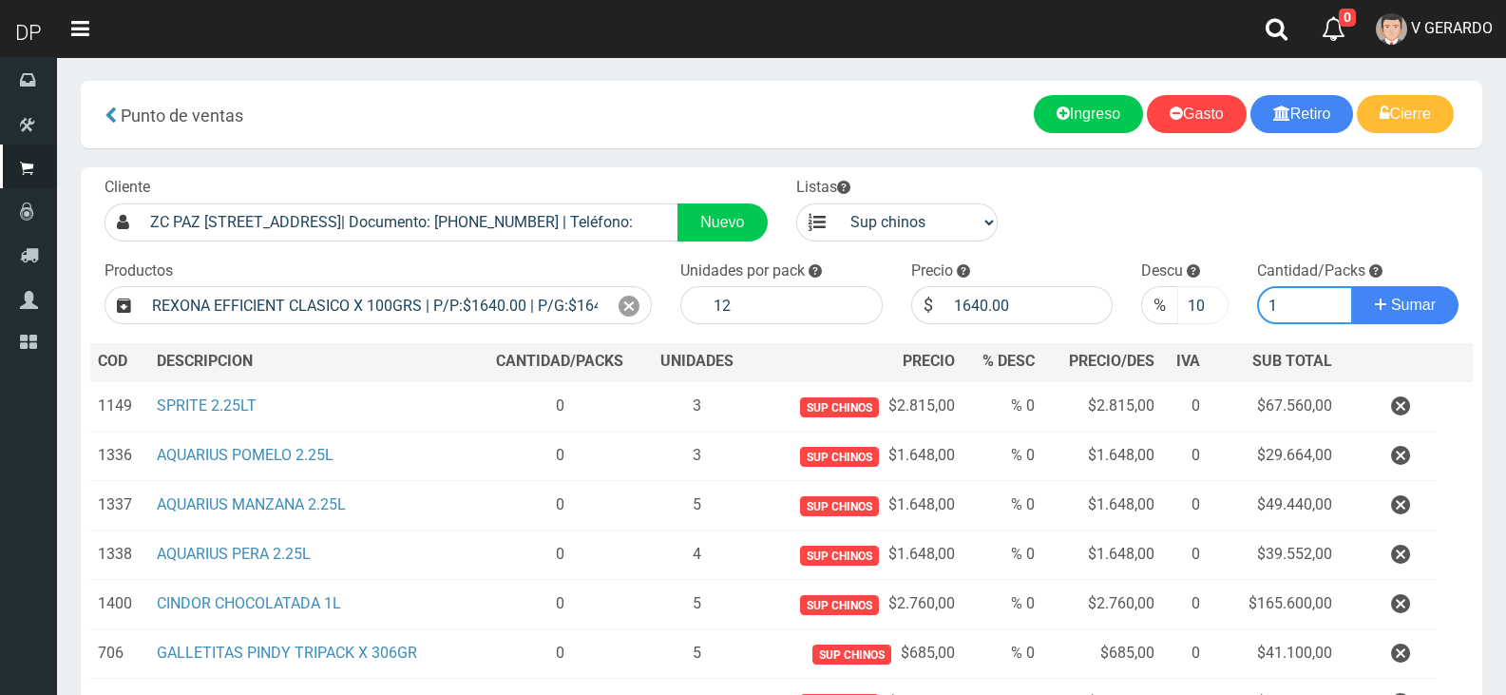
type input "1"
click at [1177, 307] on input "10" at bounding box center [1202, 305] width 50 height 38
type input "5"
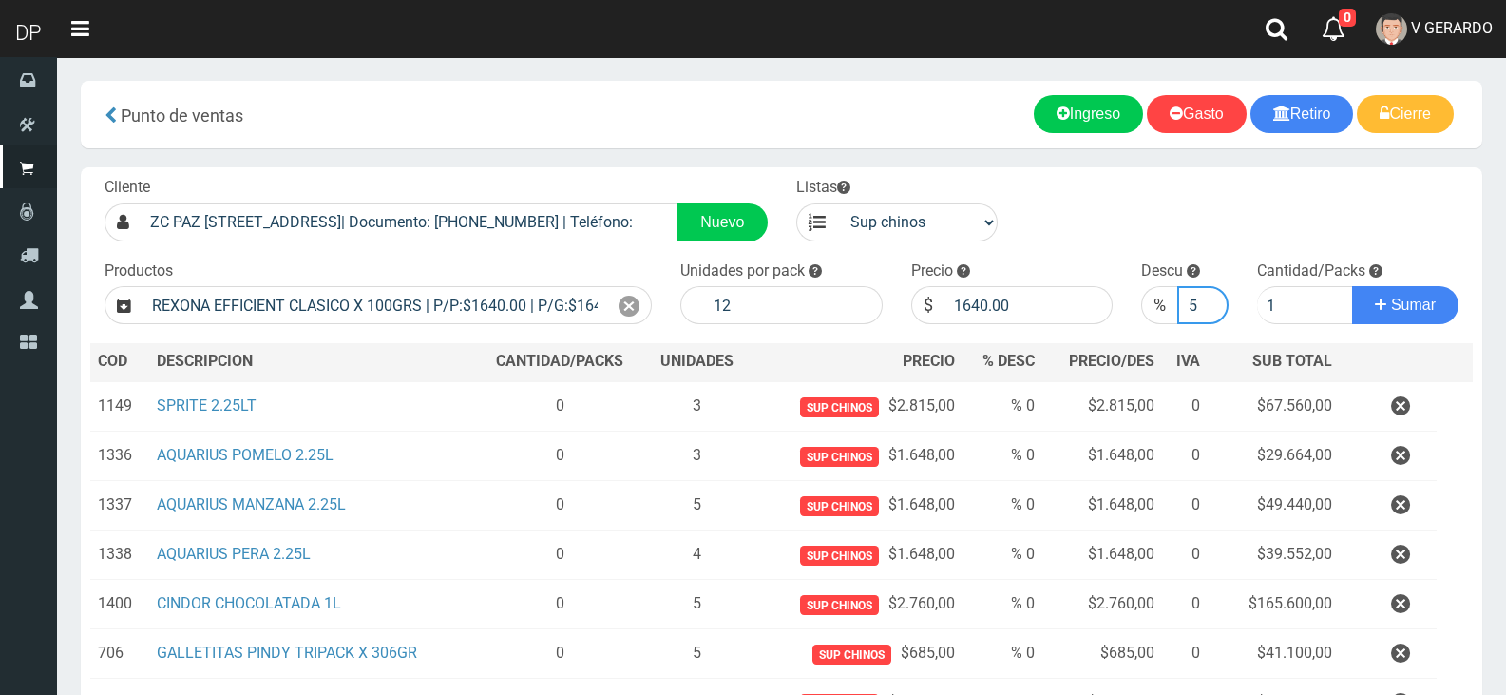
click at [1352, 286] on button "Sumar" at bounding box center [1405, 305] width 106 height 38
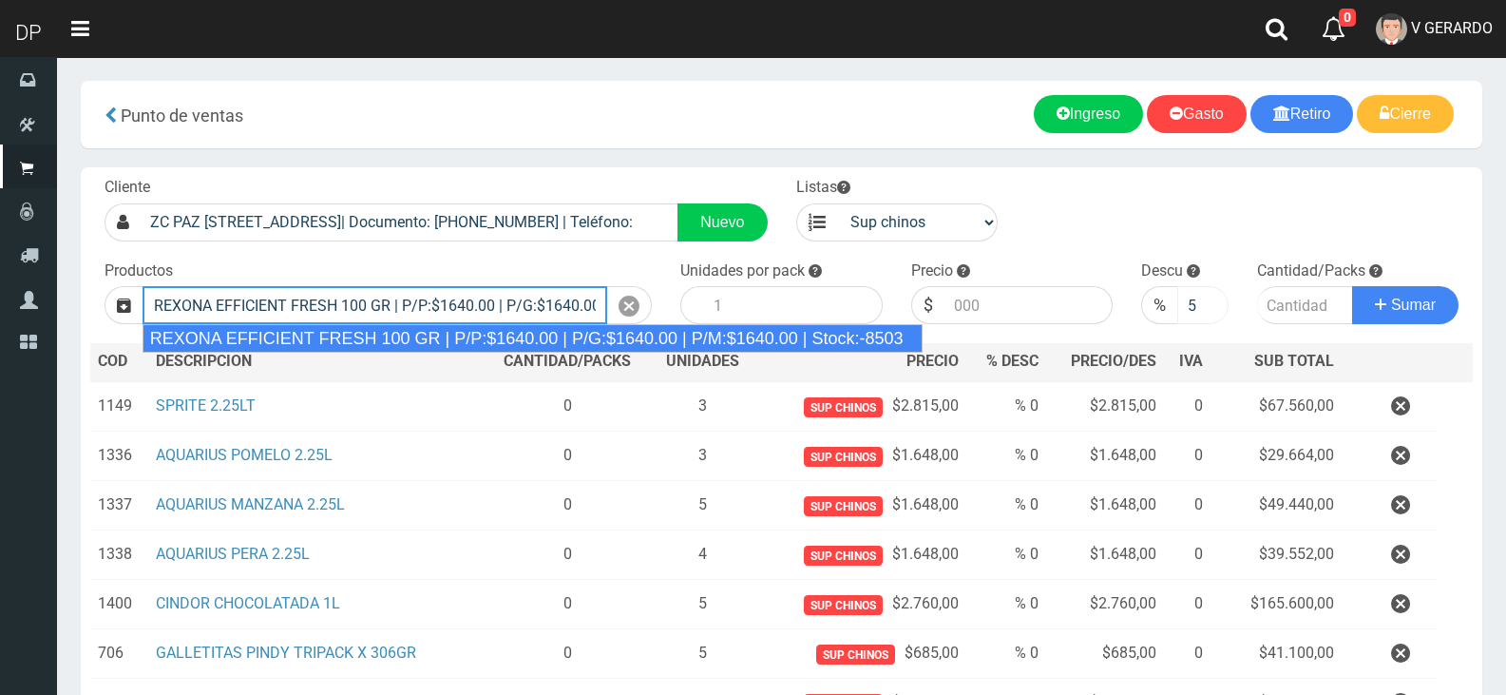
type input "REXONA EFFICIENT FRESH 100 GR | P/P:$1640.00 | P/G:$1640.00 | P/M:$1640.00 | St…"
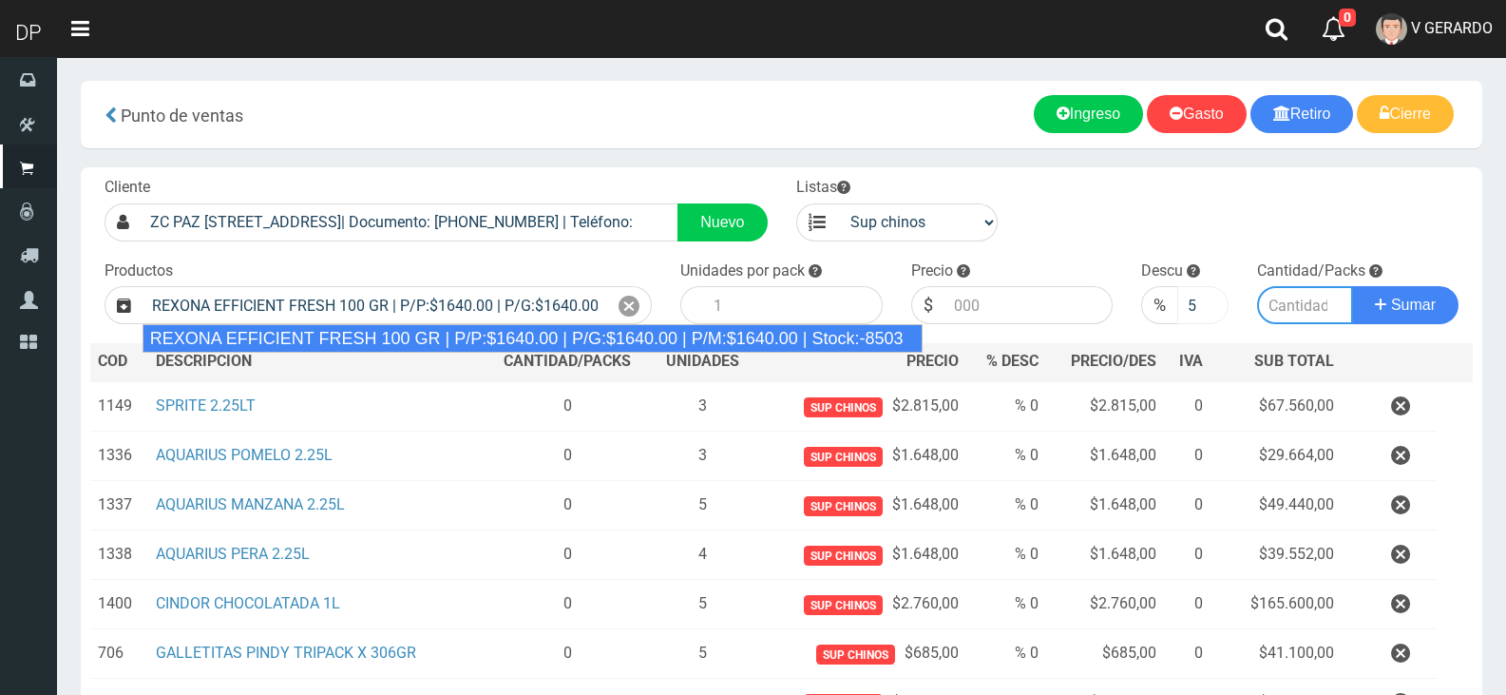
type input "12"
type input "1640.00"
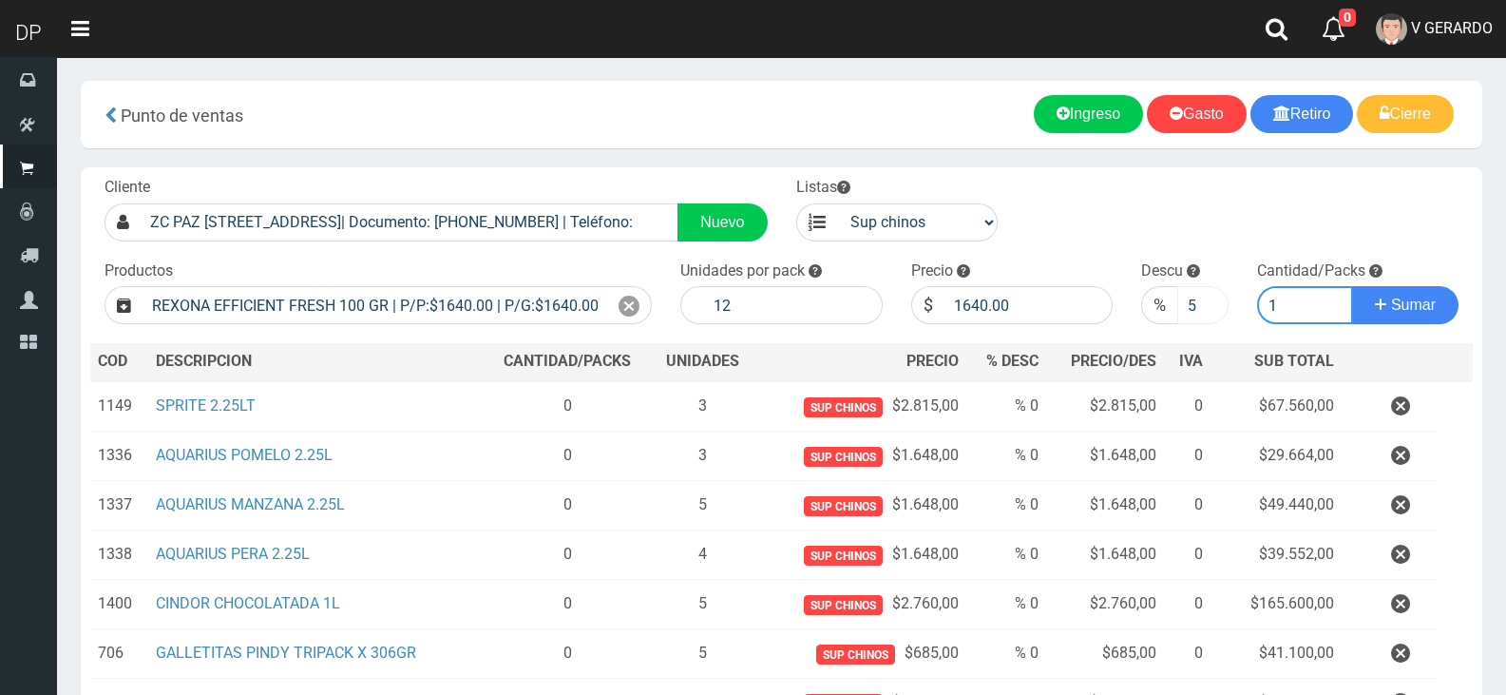
type input "1"
click at [1352, 286] on button "Sumar" at bounding box center [1405, 305] width 106 height 38
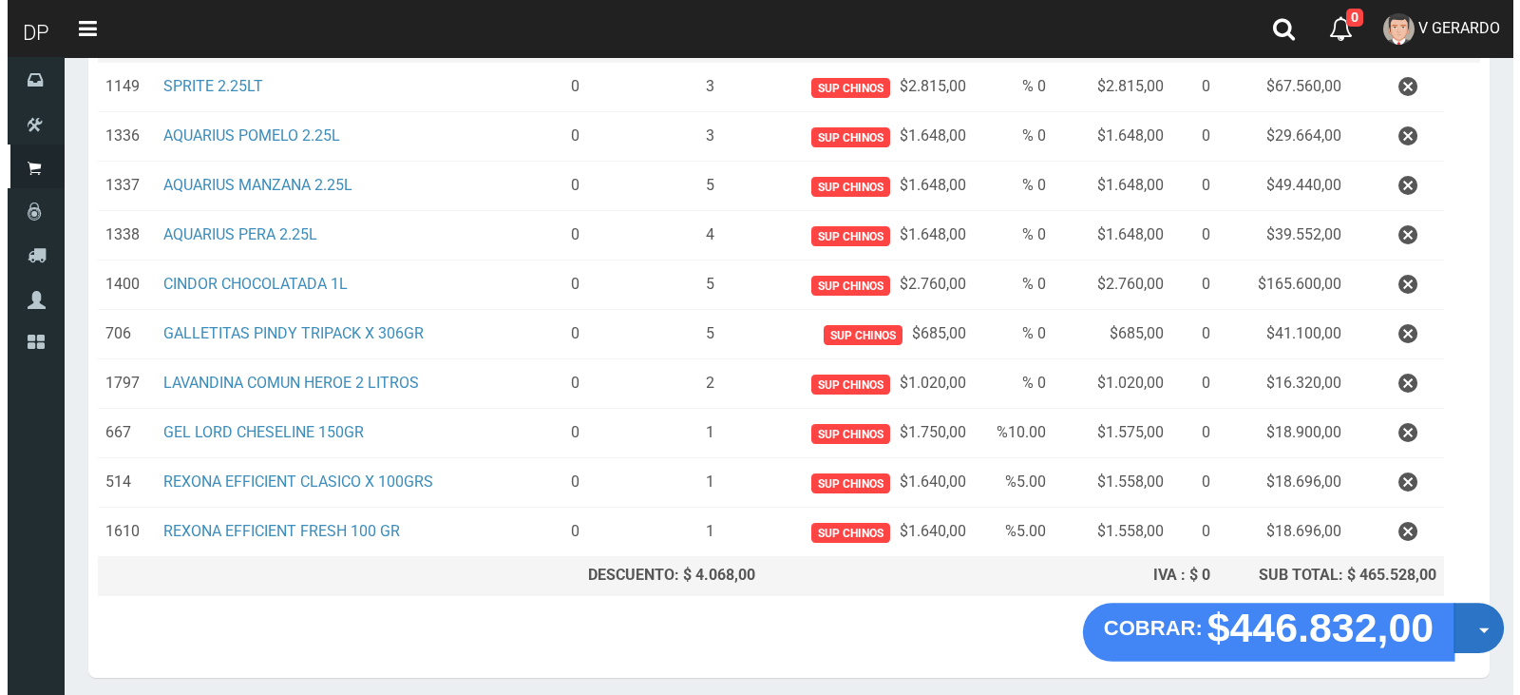
scroll to position [389, 0]
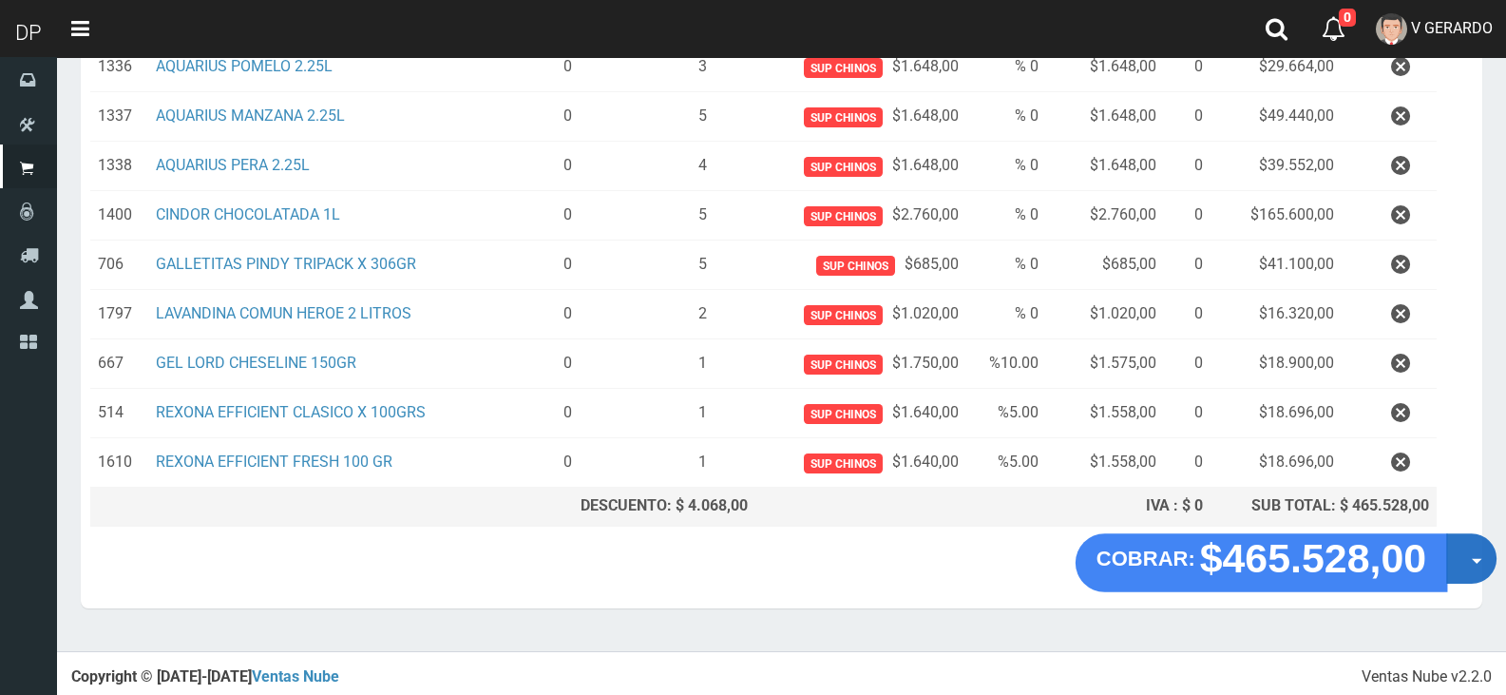
click at [1460, 561] on button "Opciones" at bounding box center [1471, 558] width 50 height 50
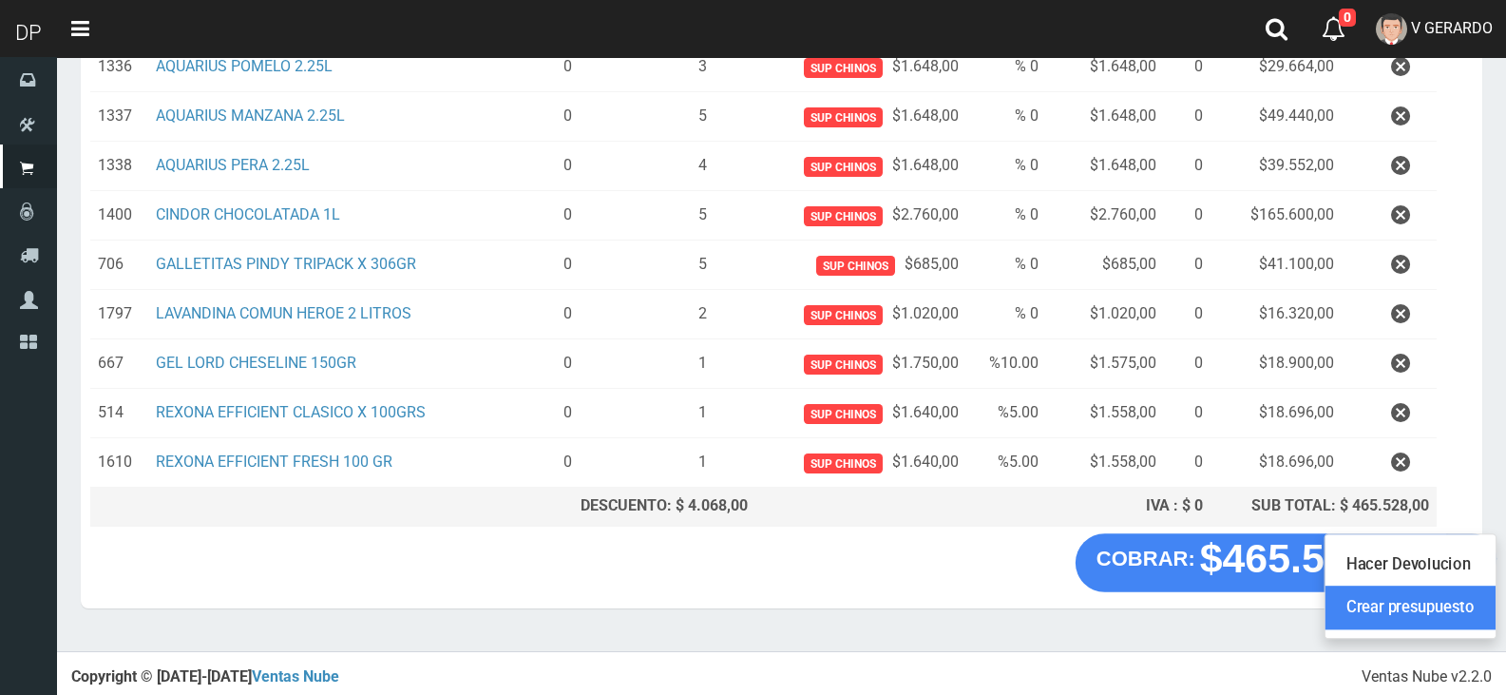
click at [1460, 606] on link "Crear presupuesto" at bounding box center [1410, 608] width 170 height 44
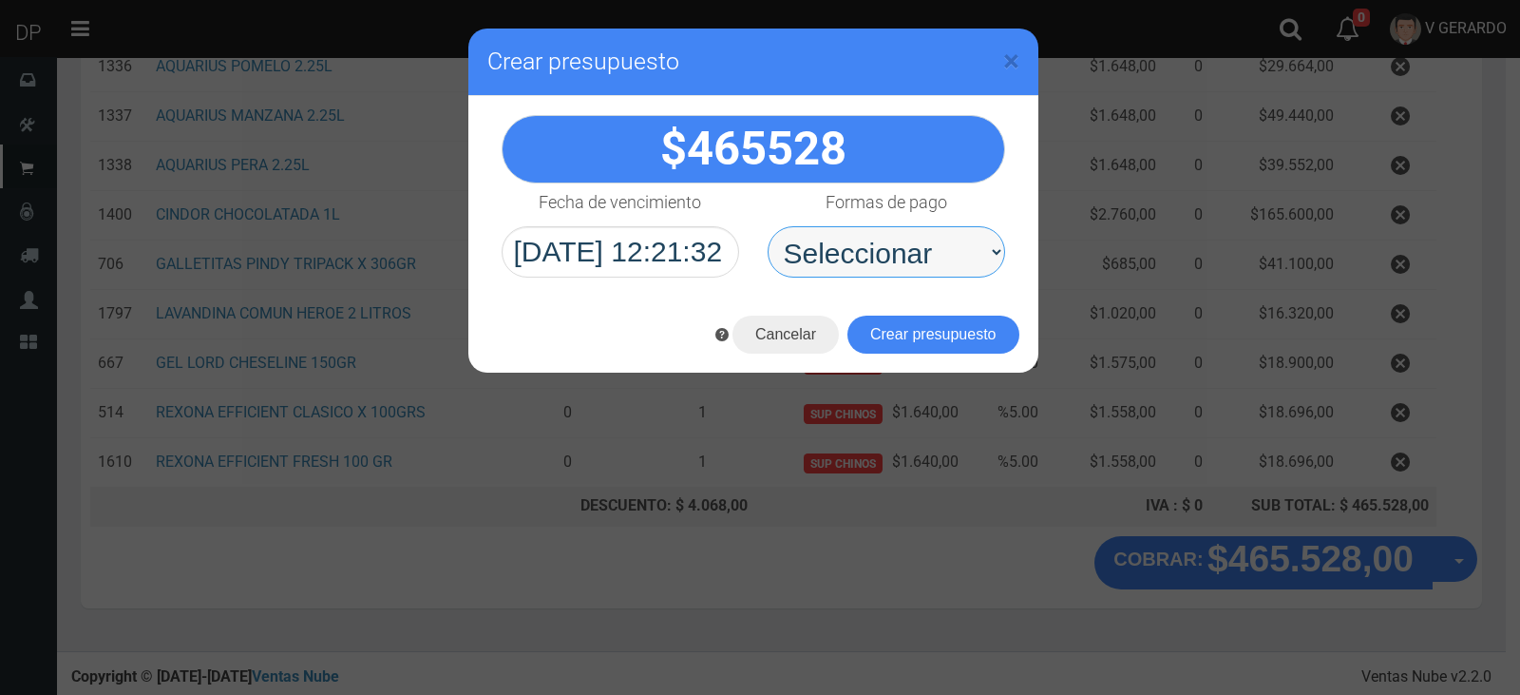
click at [909, 271] on select "Seleccionar Efectivo Tarjeta de Crédito Depósito Débito" at bounding box center [887, 251] width 238 height 51
select select "Efectivo"
click at [768, 226] on select "Seleccionar Efectivo Tarjeta de Crédito Depósito Débito" at bounding box center [887, 251] width 238 height 51
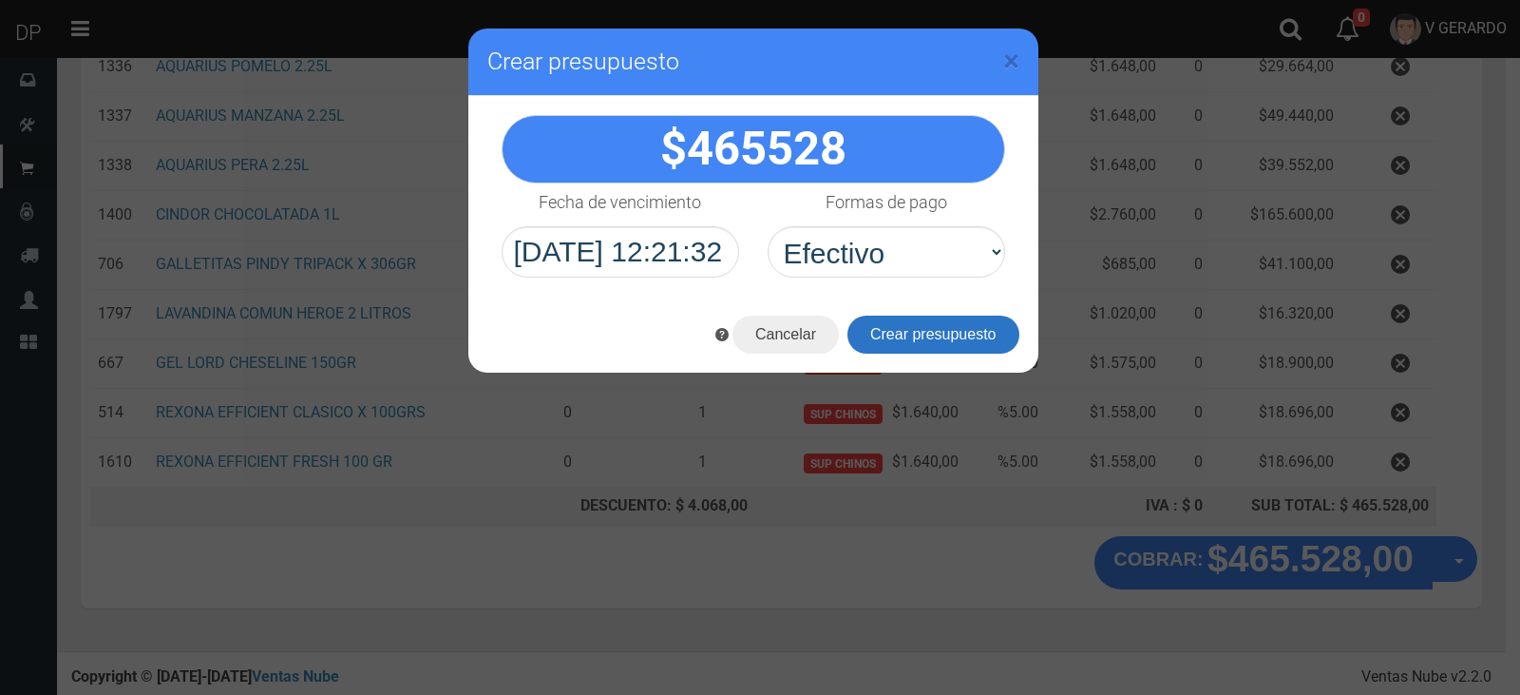
click at [911, 331] on button "Crear presupuesto" at bounding box center [934, 334] width 172 height 38
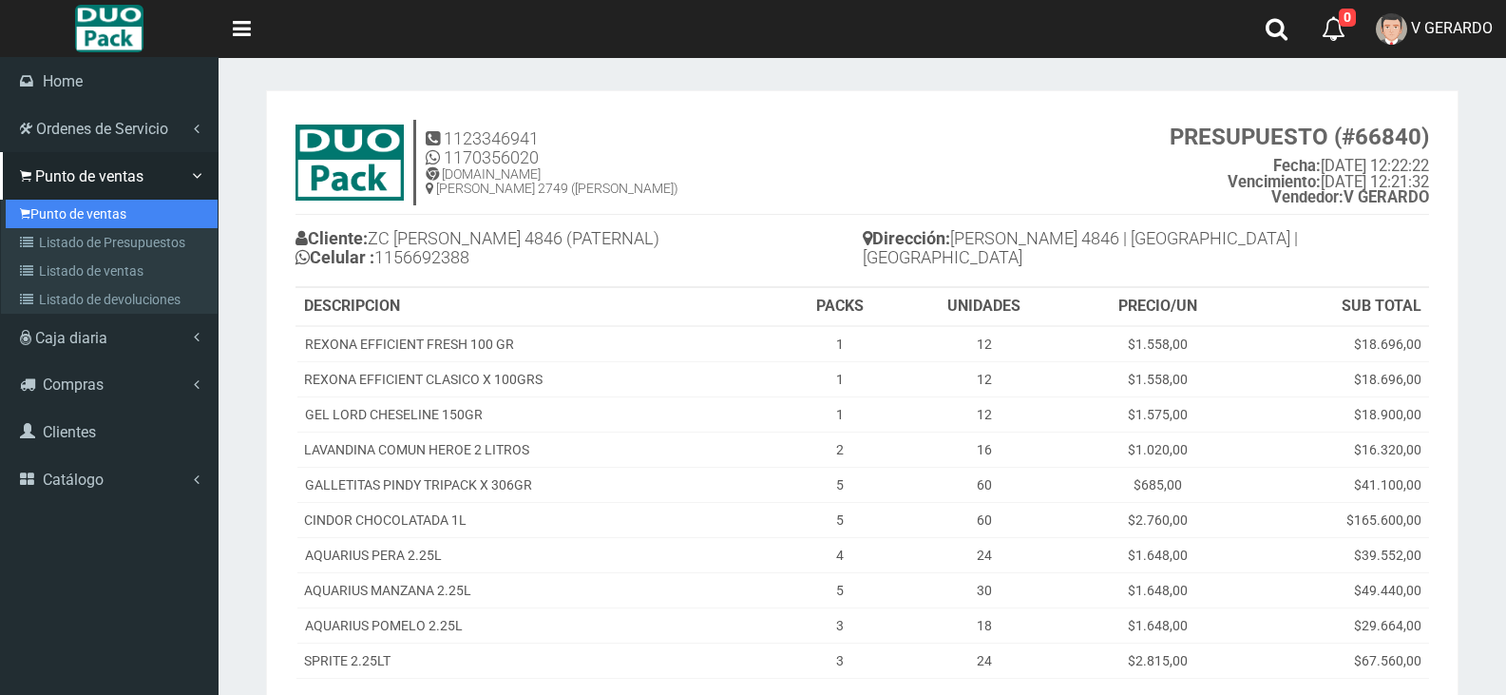
click at [33, 211] on link "Punto de ventas" at bounding box center [112, 214] width 212 height 29
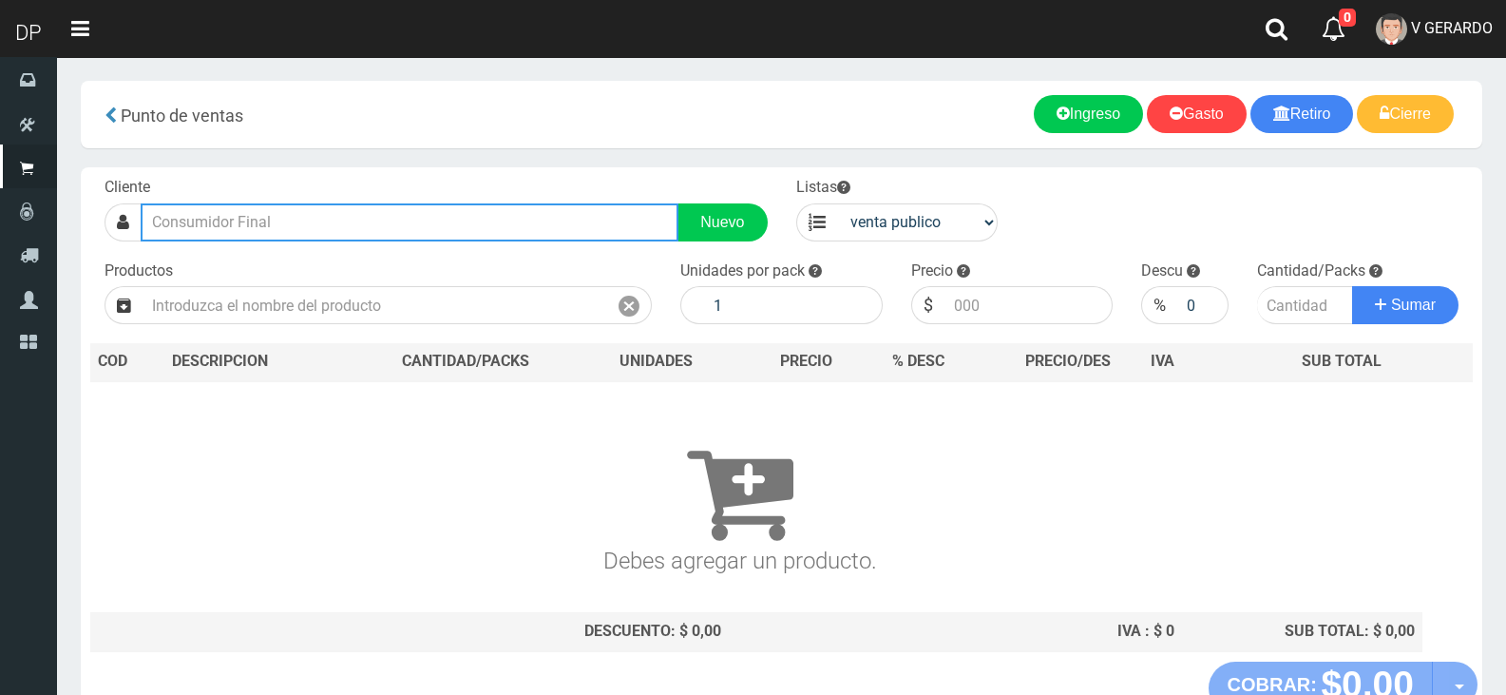
click at [384, 205] on input "text" at bounding box center [410, 222] width 538 height 38
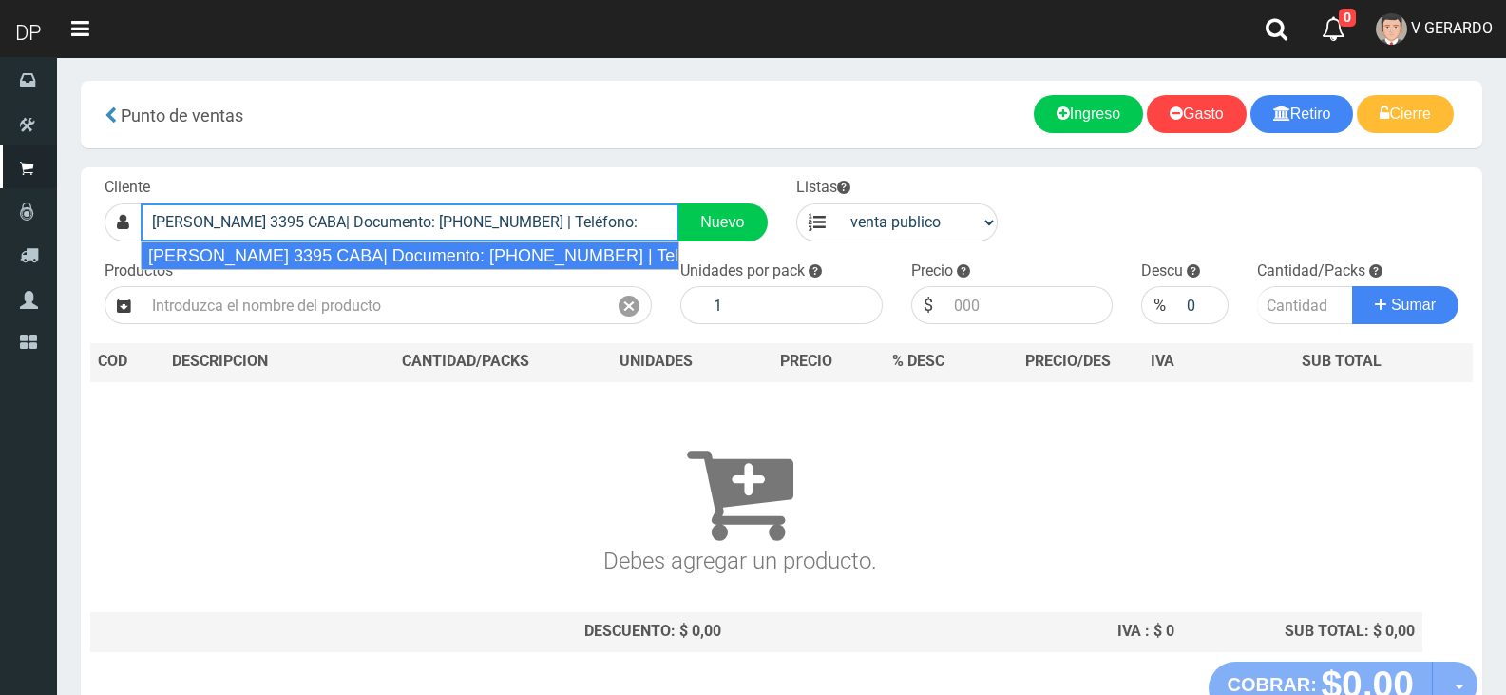
type input "[PERSON_NAME] 3395 CABA| Documento: [PHONE_NUMBER] | Teléfono:"
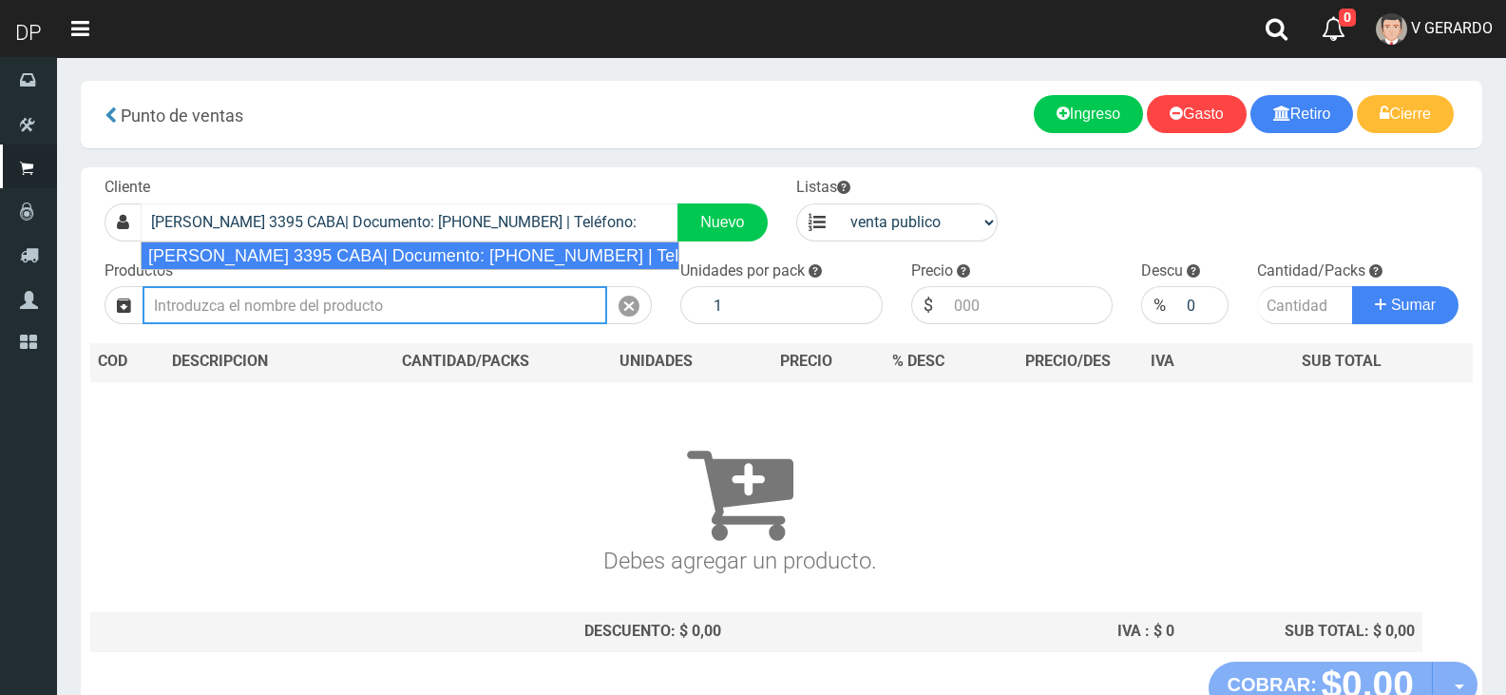
select select "2"
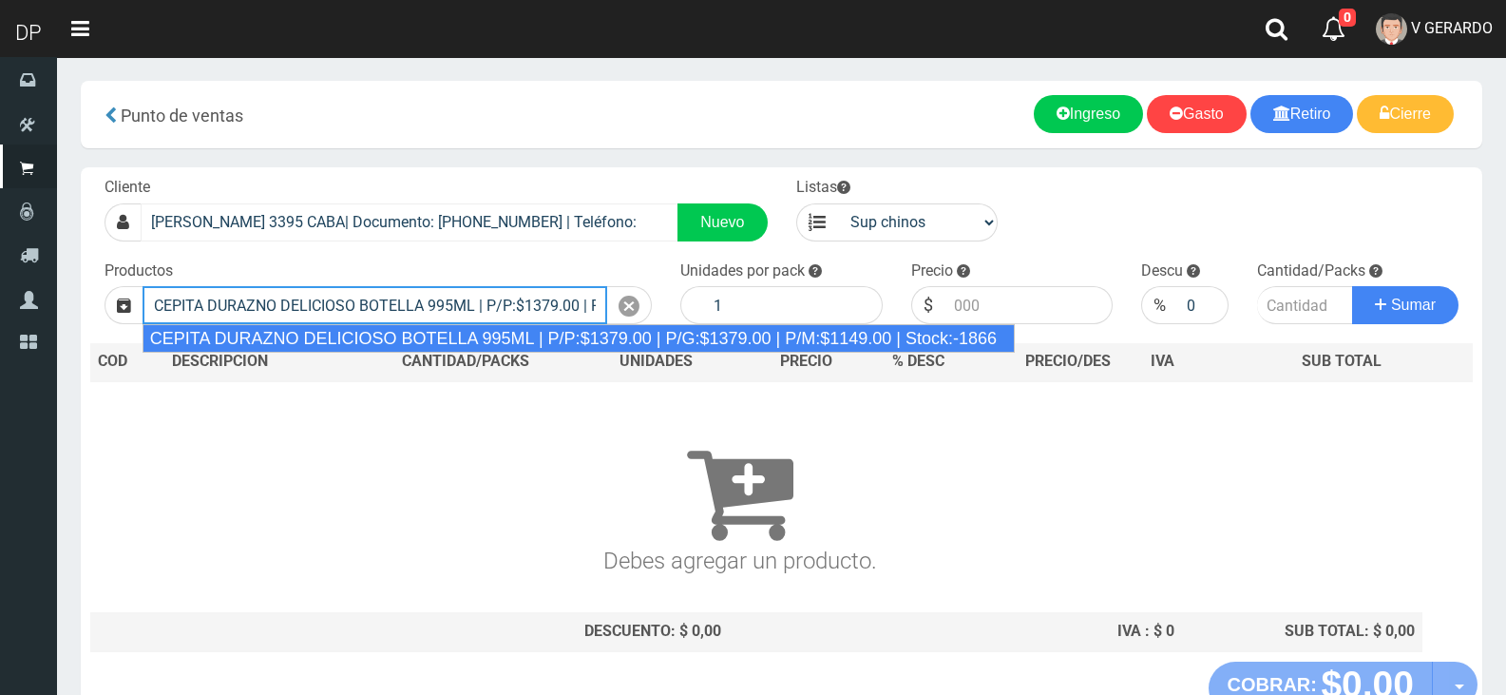
type input "CEPITA DURAZNO DELICIOSO BOTELLA 995ML | P/P:$1379.00 | P/G:$1379.00 | P/M:$114…"
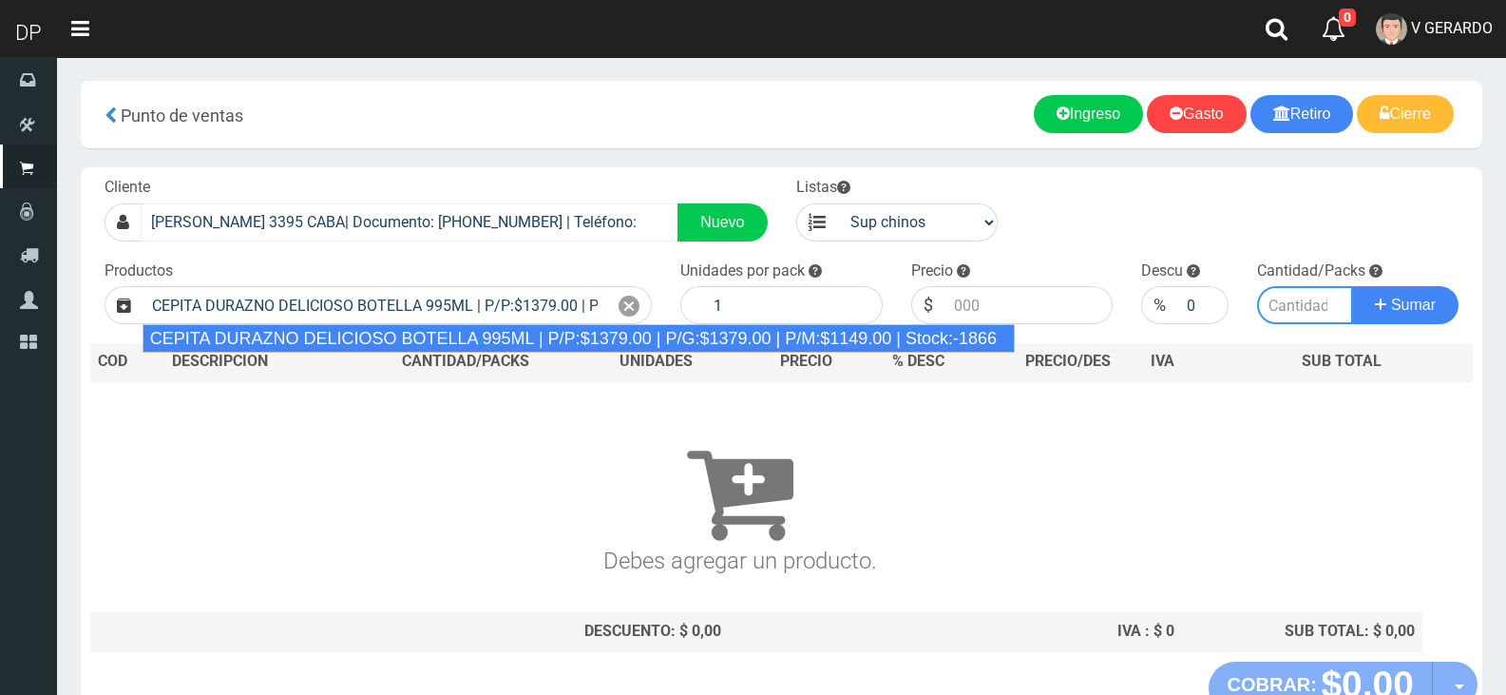
type input "6"
type input "1379.00"
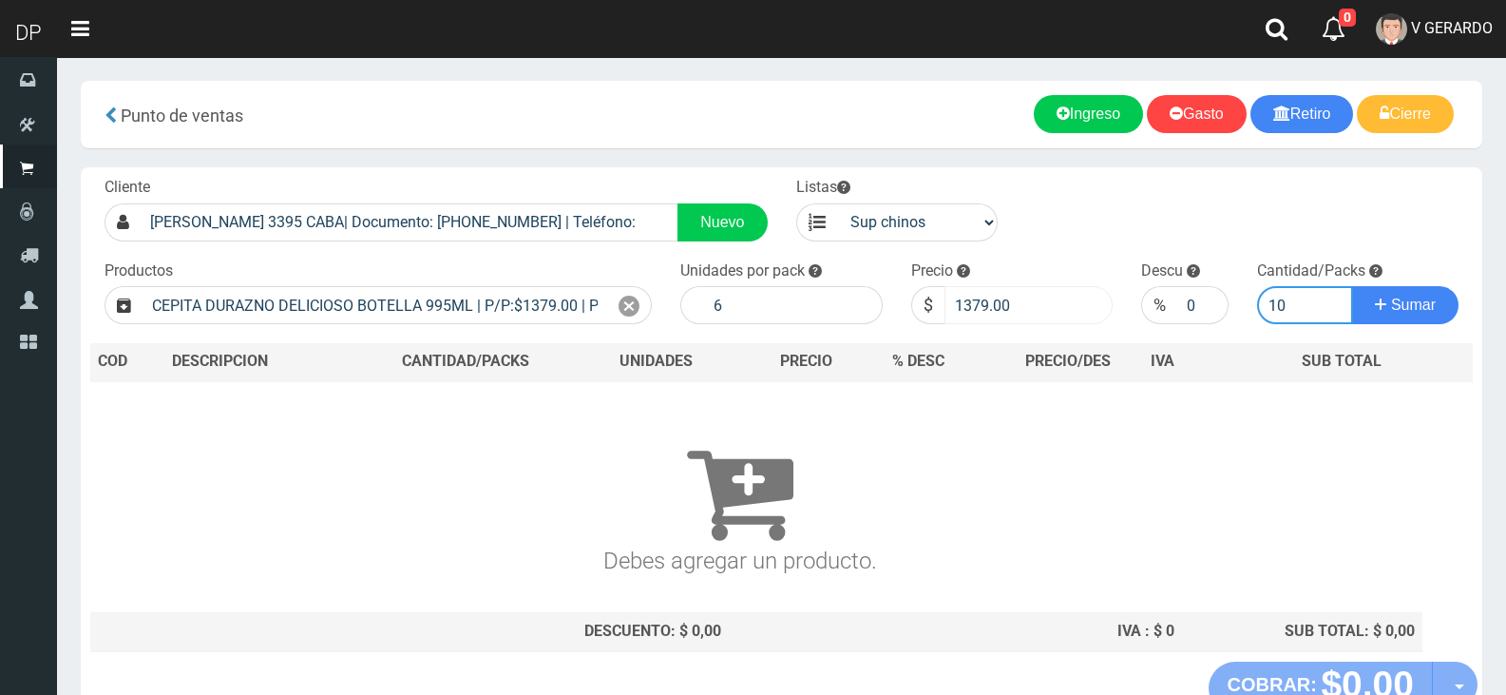
type input "10"
drag, startPoint x: 978, startPoint y: 301, endPoint x: 1082, endPoint y: 311, distance: 104.9
click at [1082, 311] on input "1379.00" at bounding box center [1028, 305] width 169 height 38
click at [1121, 314] on div "Precio $ 1379.00" at bounding box center [1012, 292] width 231 height 65
drag, startPoint x: 969, startPoint y: 296, endPoint x: 1046, endPoint y: 300, distance: 77.1
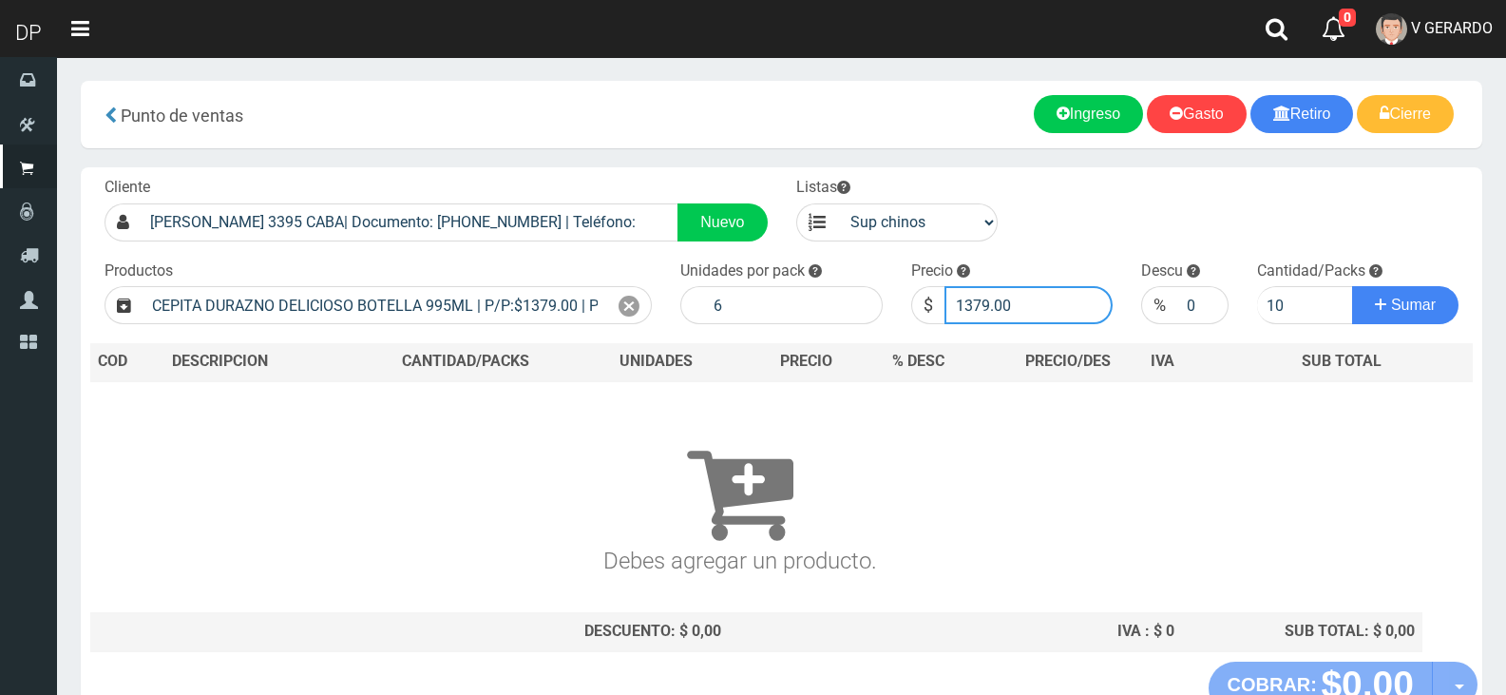
click at [1046, 300] on input "1379.00" at bounding box center [1028, 305] width 169 height 38
type input "1320"
click at [1352, 286] on button "Sumar" at bounding box center [1405, 305] width 106 height 38
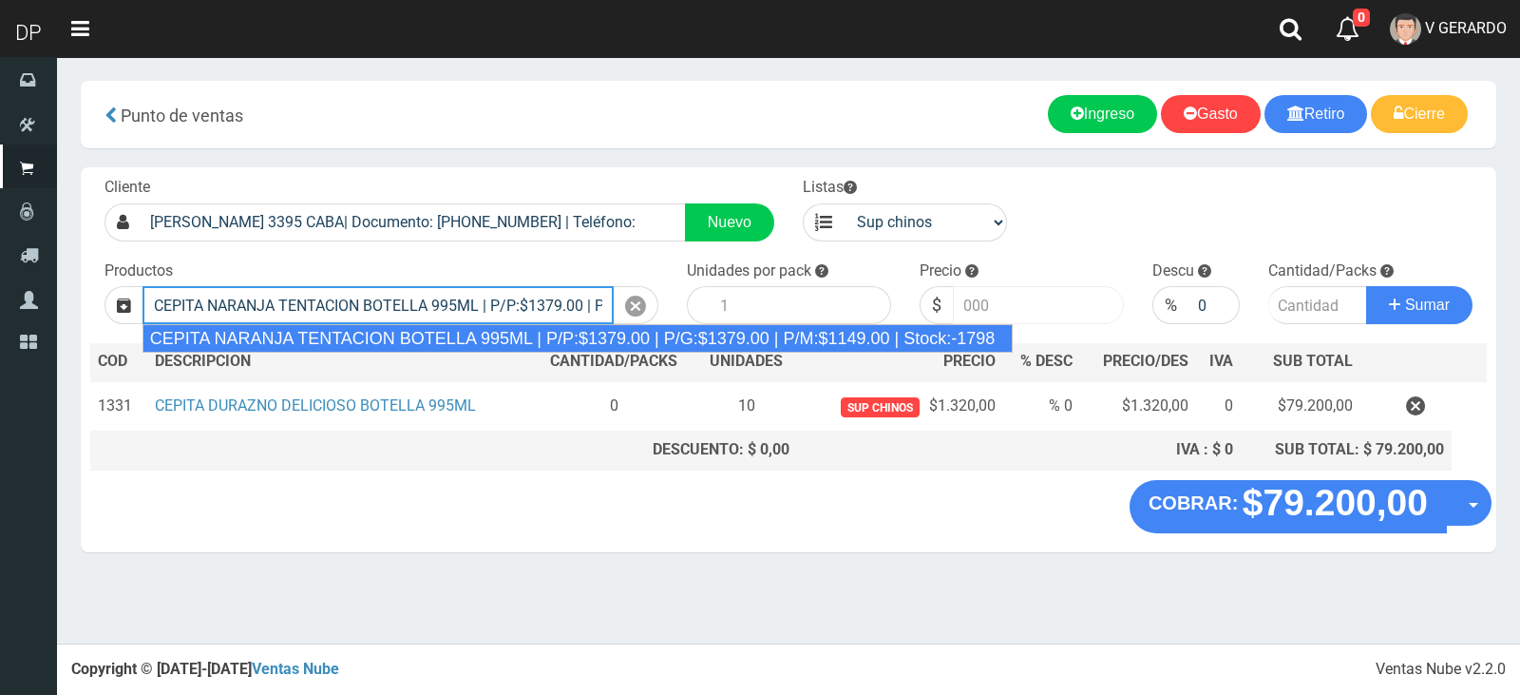
type input "CEPITA NARANJA TENTACION BOTELLA 995ML | P/P:$1379.00 | P/G:$1379.00 | P/M:$114…"
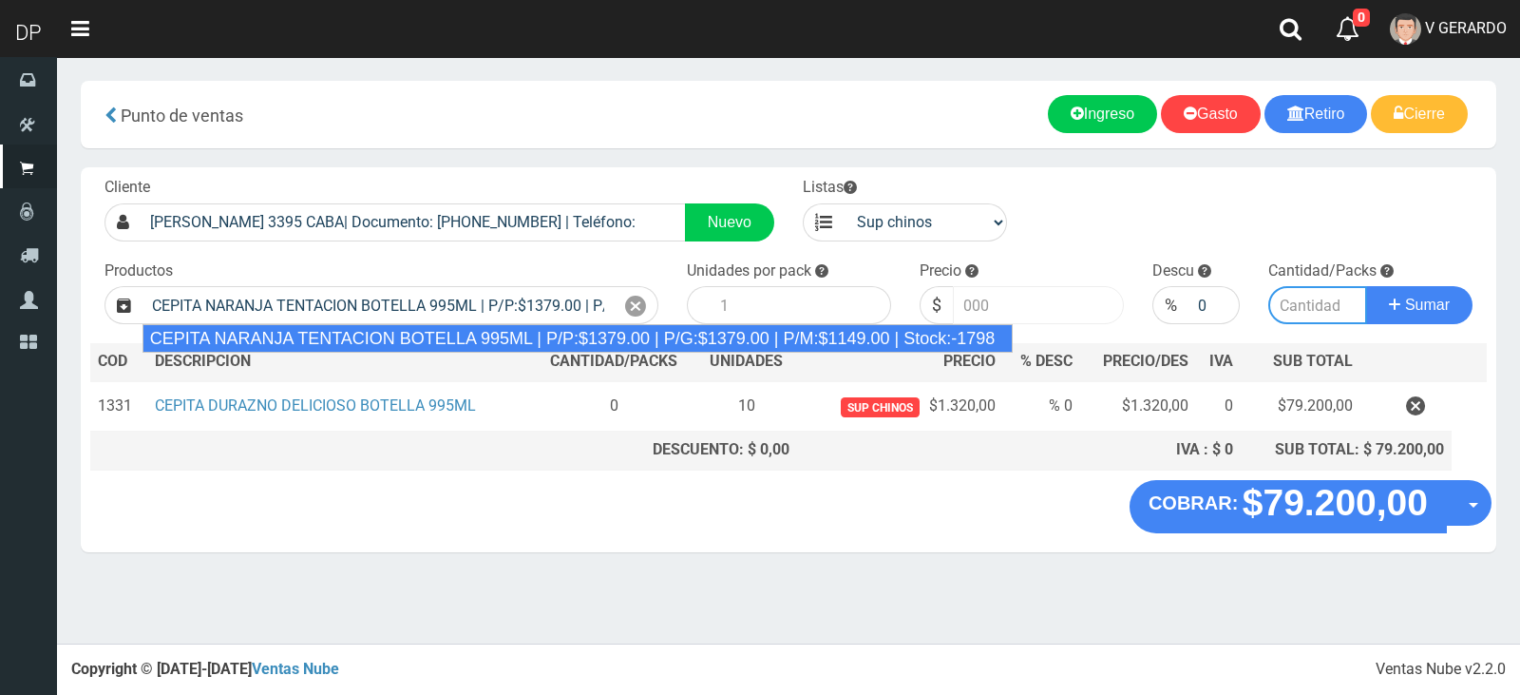
type input "6"
type input "1379.00"
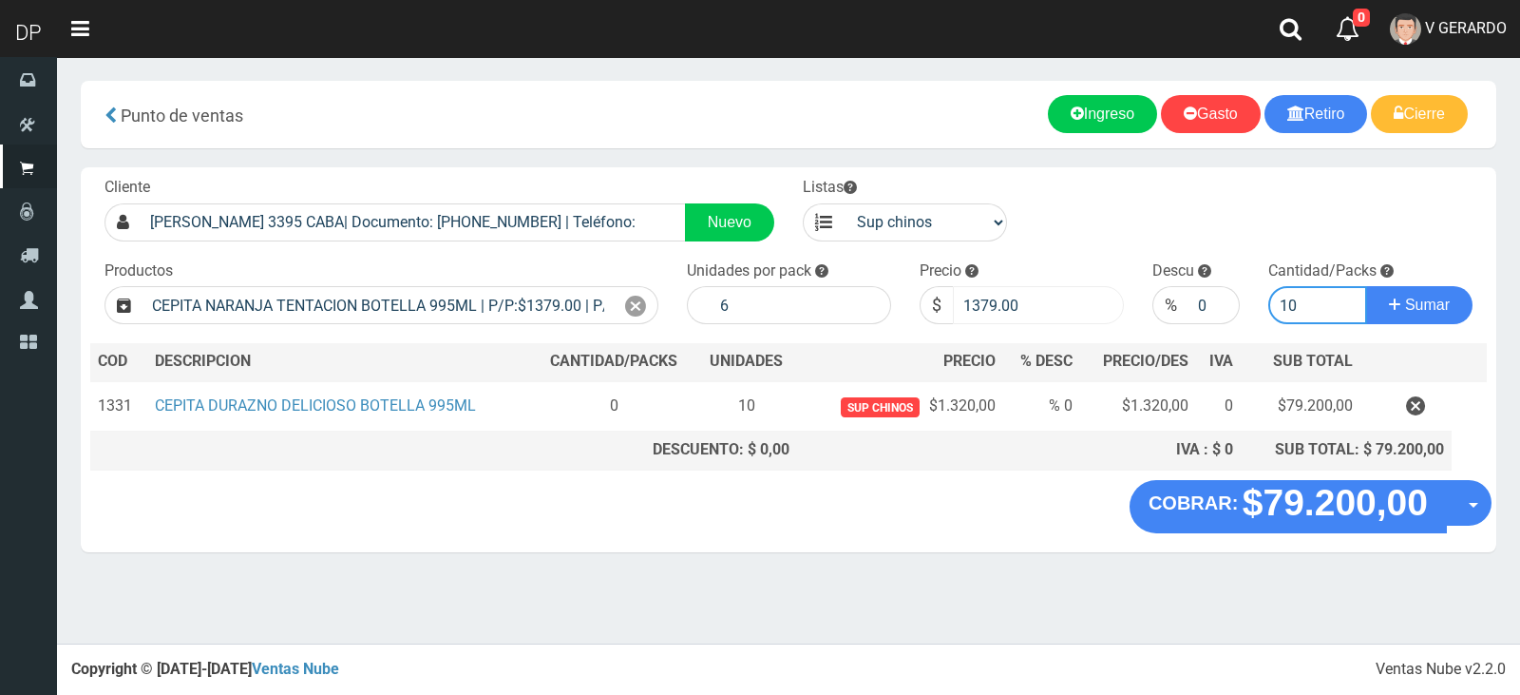
type input "10"
drag, startPoint x: 984, startPoint y: 311, endPoint x: 1074, endPoint y: 323, distance: 90.2
click at [1074, 323] on input "1379.00" at bounding box center [1038, 305] width 171 height 38
type input "1320"
click at [1366, 286] on button "Sumar" at bounding box center [1419, 305] width 106 height 38
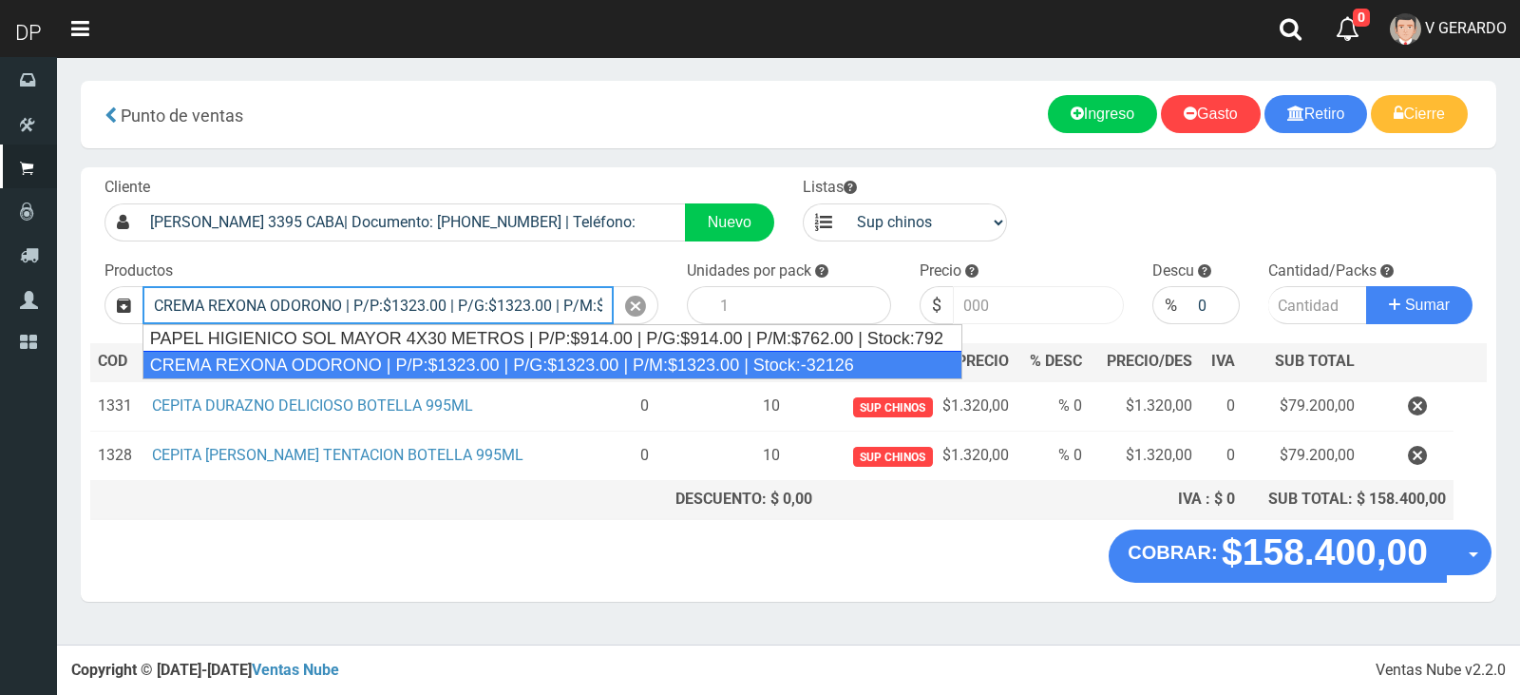
type input "CREMA REXONA ODORONO | P/P:$1323.00 | P/G:$1323.00 | P/M:$1323.00 | Stock:-32126"
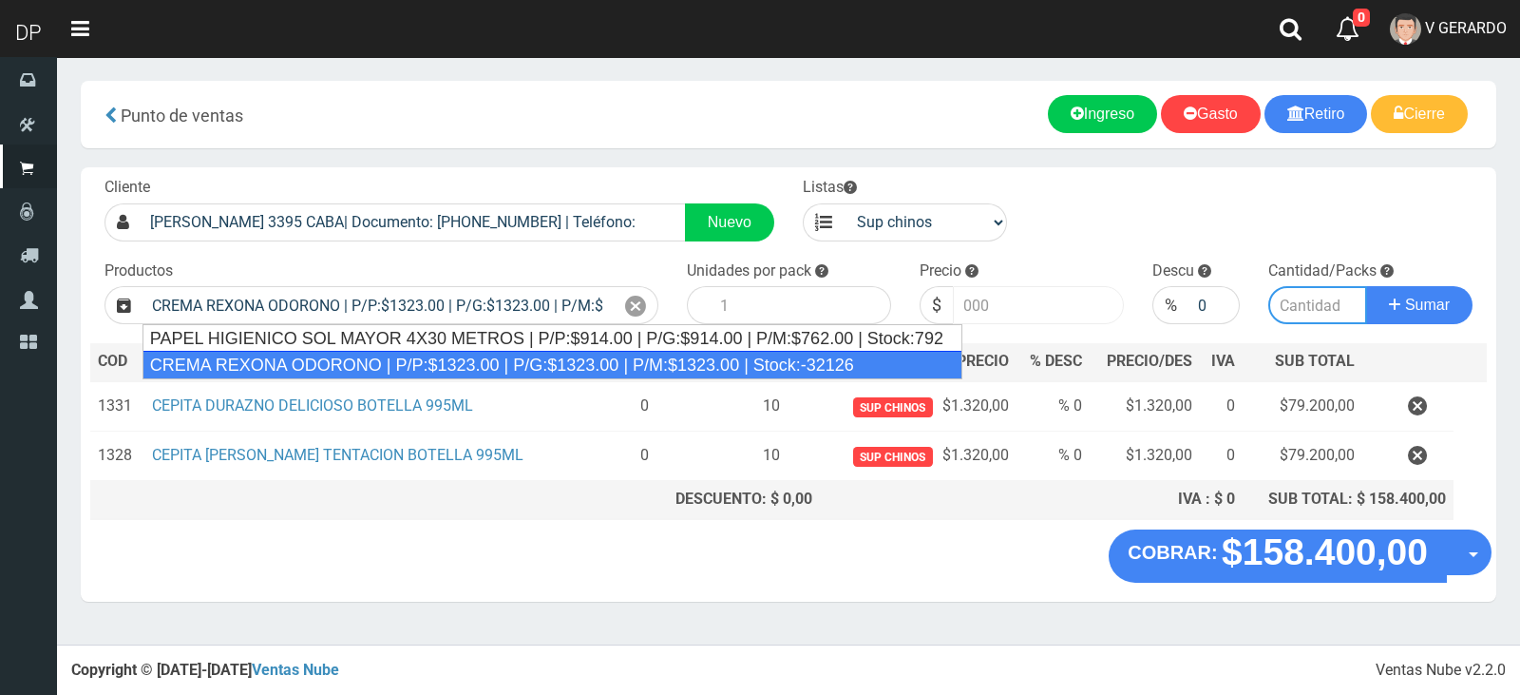
type input "12"
type input "1323.00"
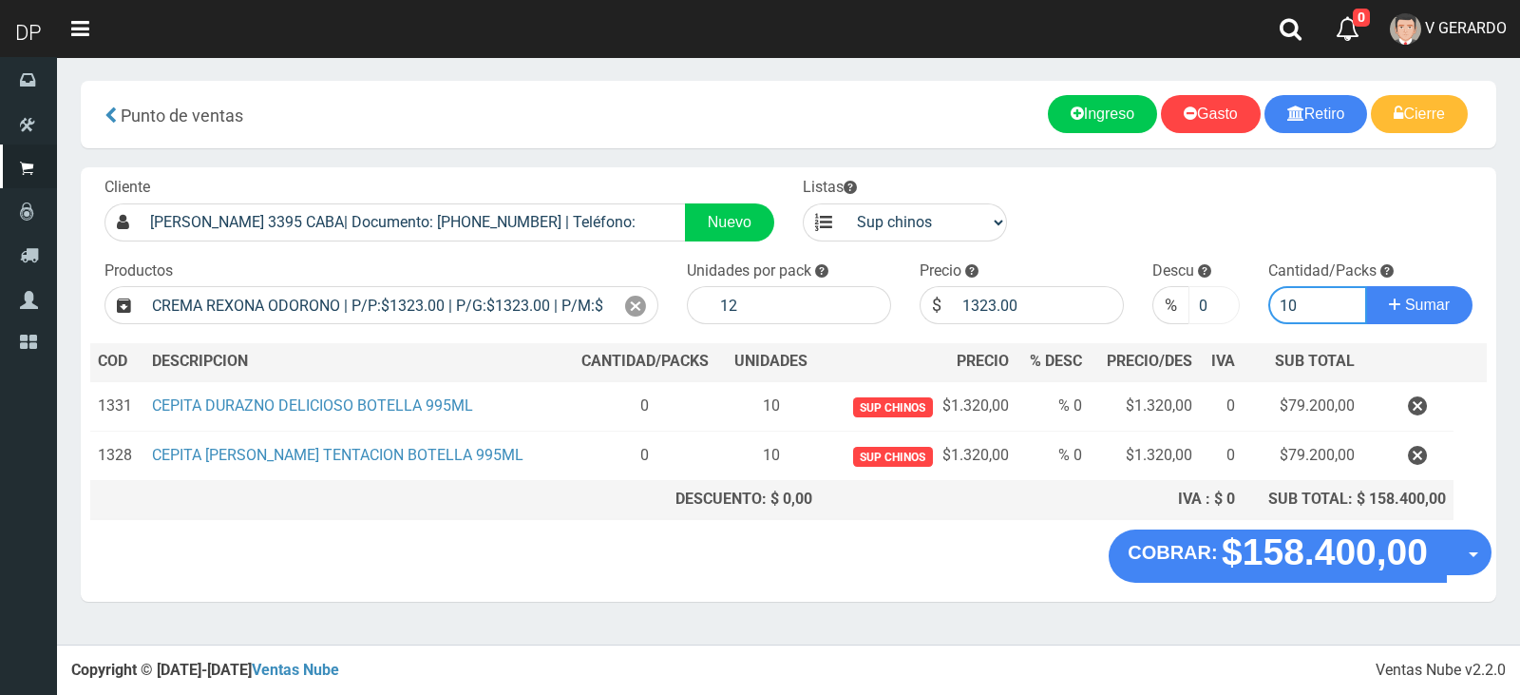
type input "10"
click at [1208, 310] on input "0" at bounding box center [1215, 305] width 52 height 38
type input "5"
click at [1366, 286] on button "Sumar" at bounding box center [1419, 305] width 106 height 38
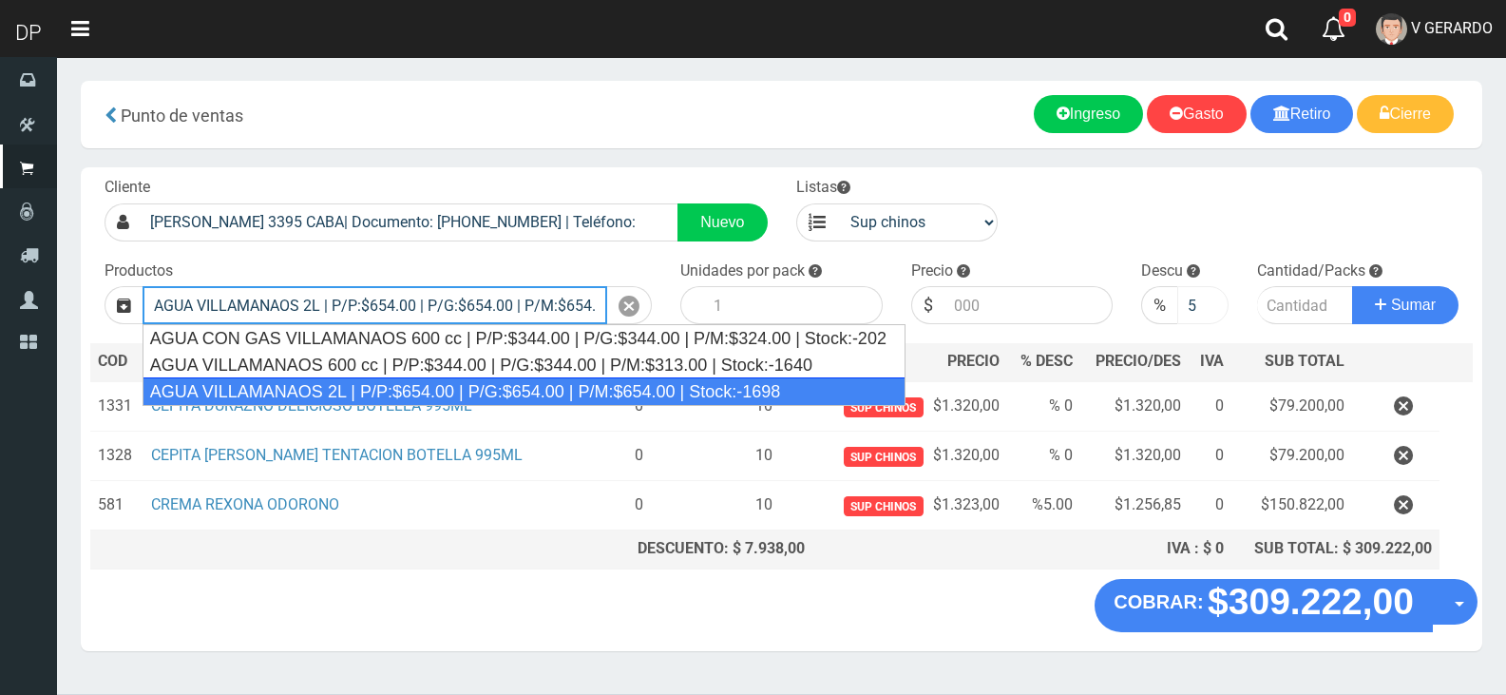
type input "AGUA VILLAMANAOS 2L | P/P:$654.00 | P/G:$654.00 | P/M:$654.00 | Stock:-1698"
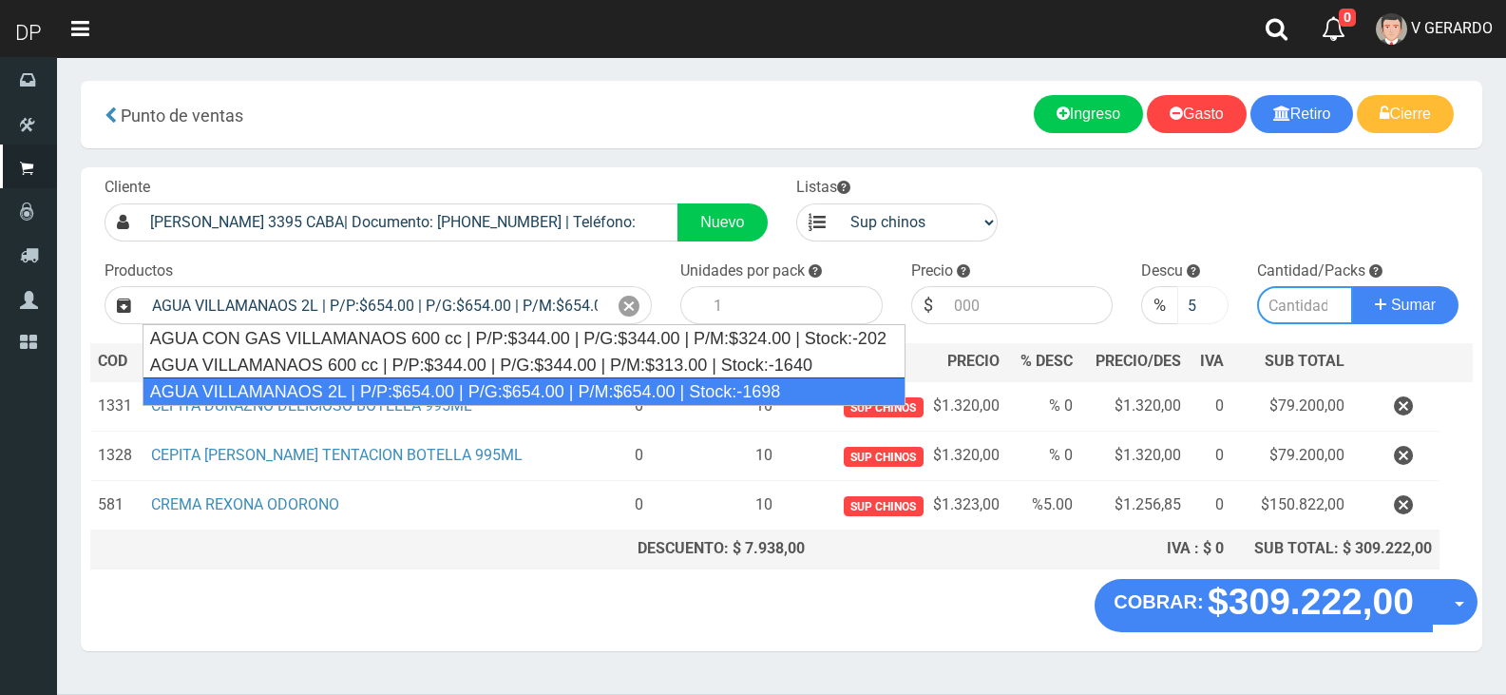
type input "6"
type input "654.00"
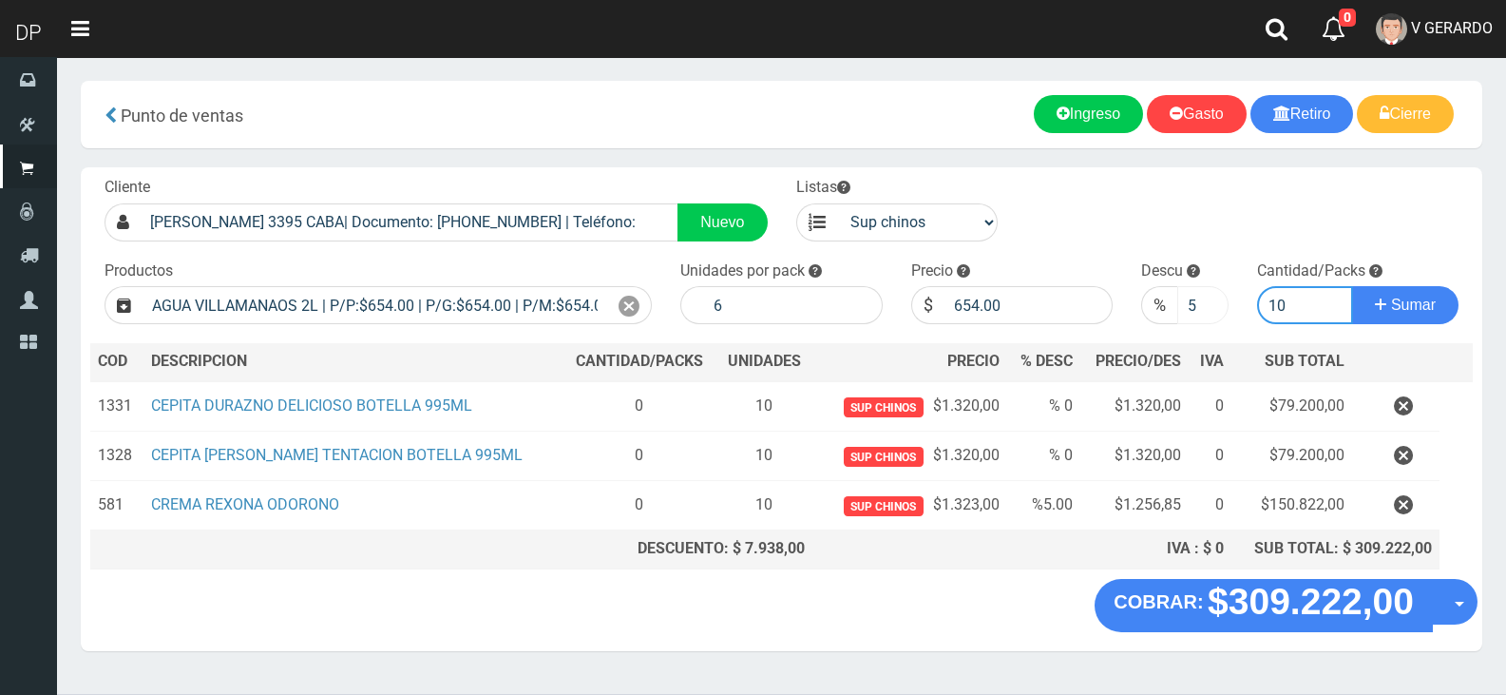
type input "10"
click at [1352, 286] on button "Sumar" at bounding box center [1405, 305] width 106 height 38
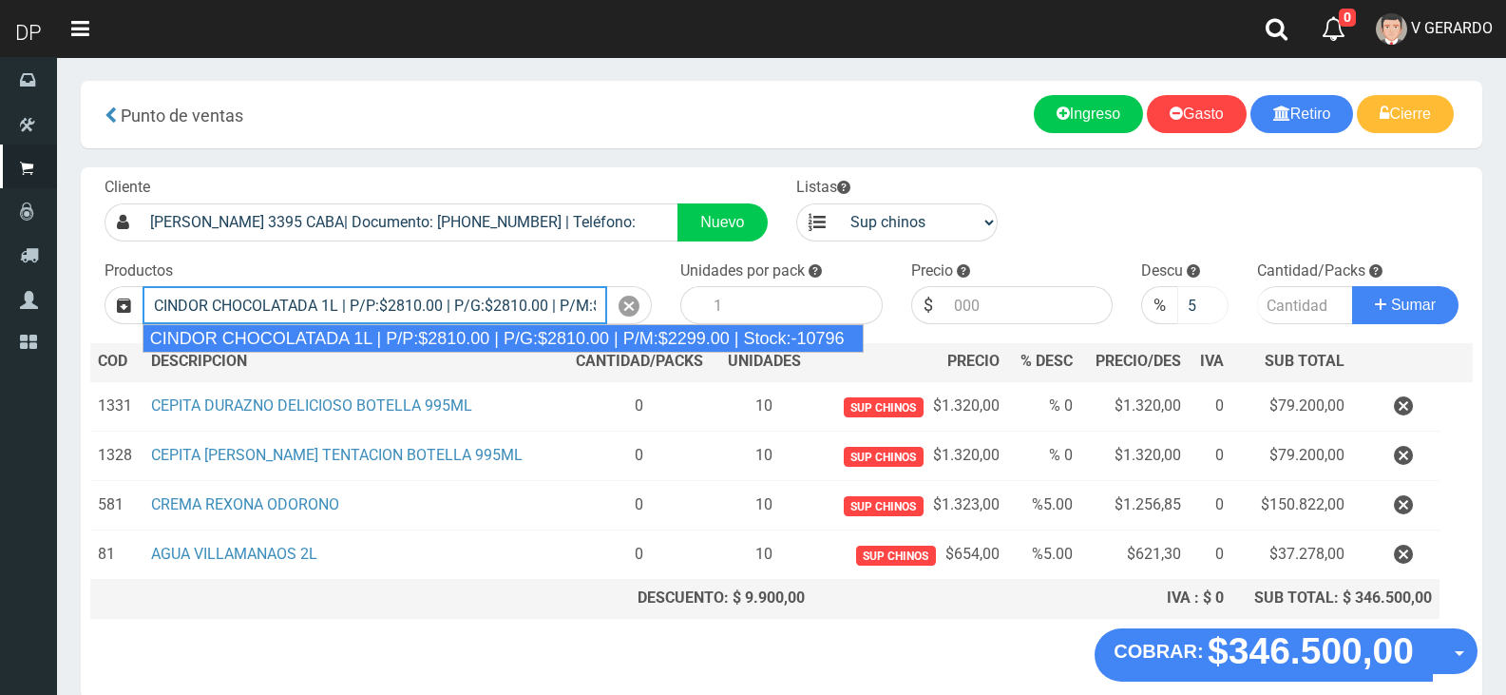
type input "CINDOR CHOCOLATADA 1L | P/P:$2810.00 | P/G:$2810.00 | P/M:$2299.00 | Stock:-107…"
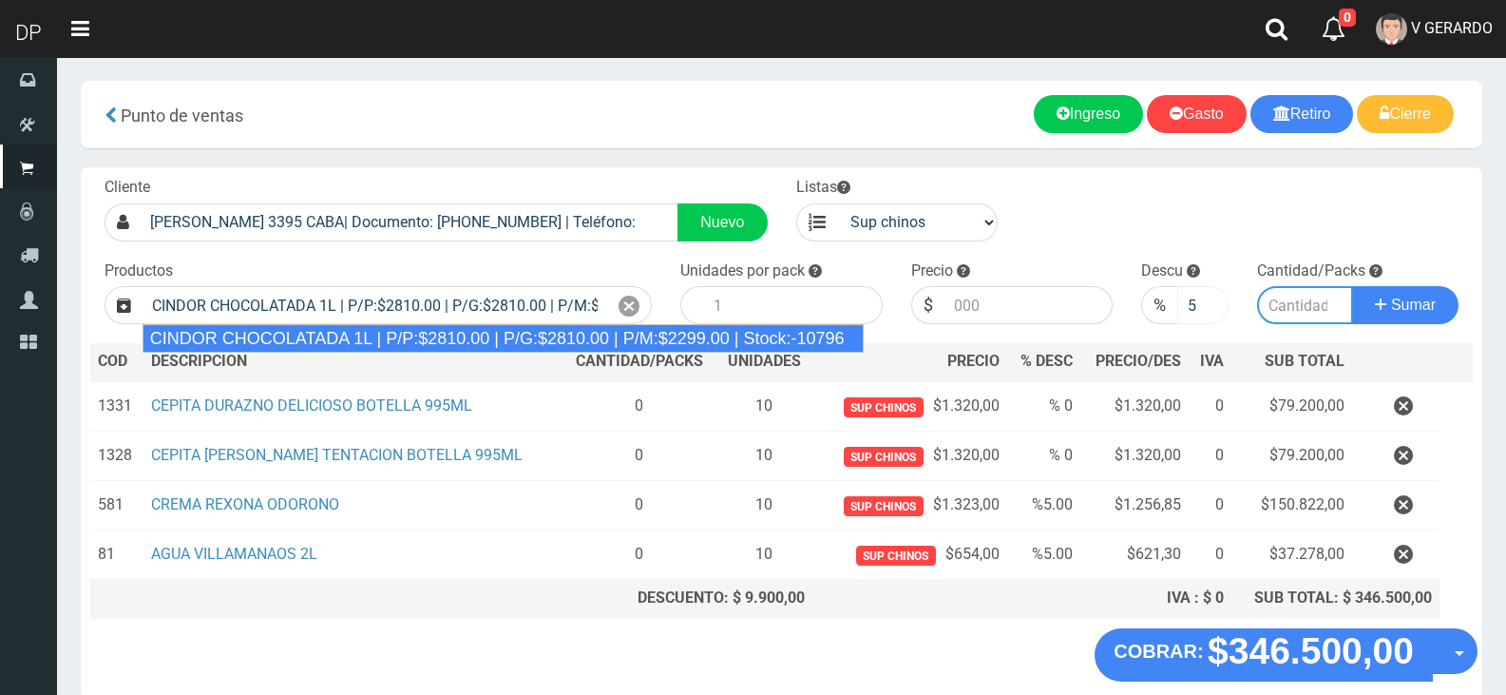
type input "12"
type input "2810.00"
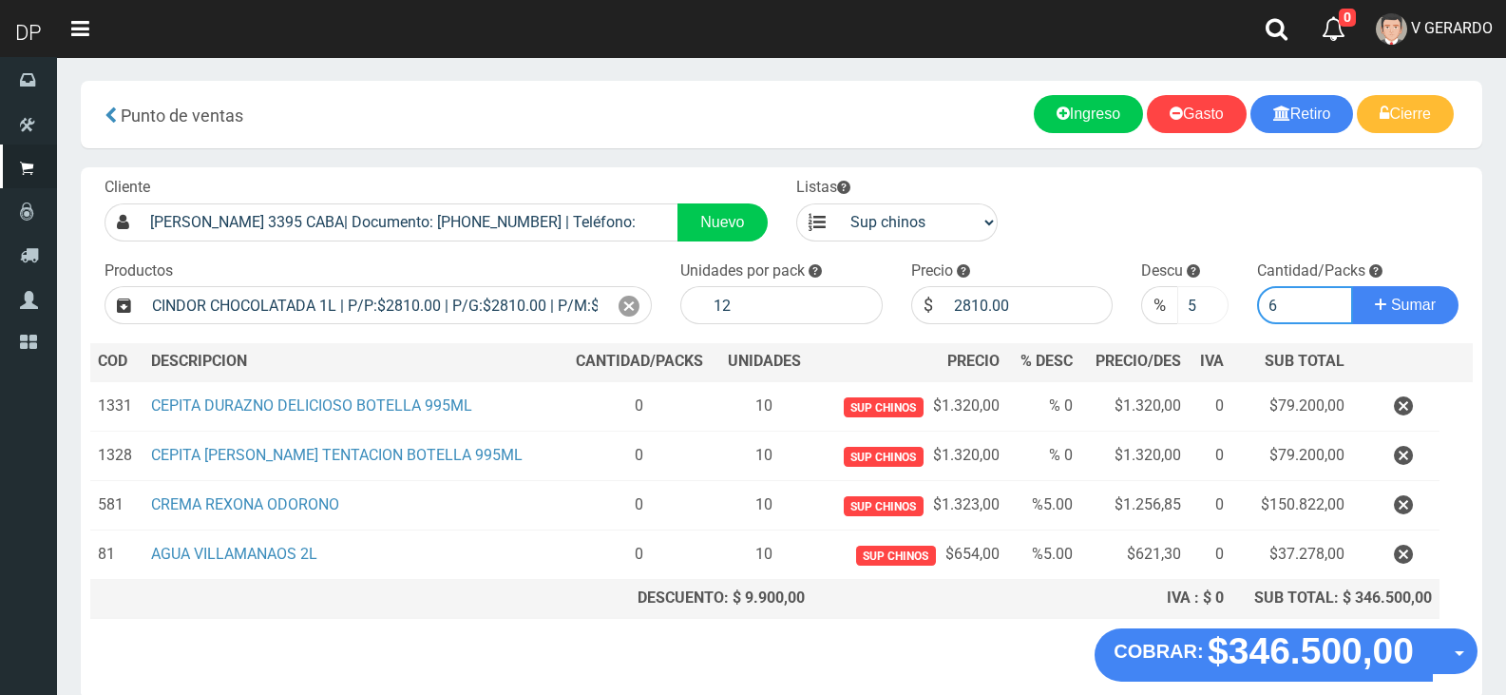
type input "6"
click at [1193, 308] on input "5" at bounding box center [1202, 305] width 50 height 38
click at [1352, 286] on button "Sumar" at bounding box center [1405, 305] width 106 height 38
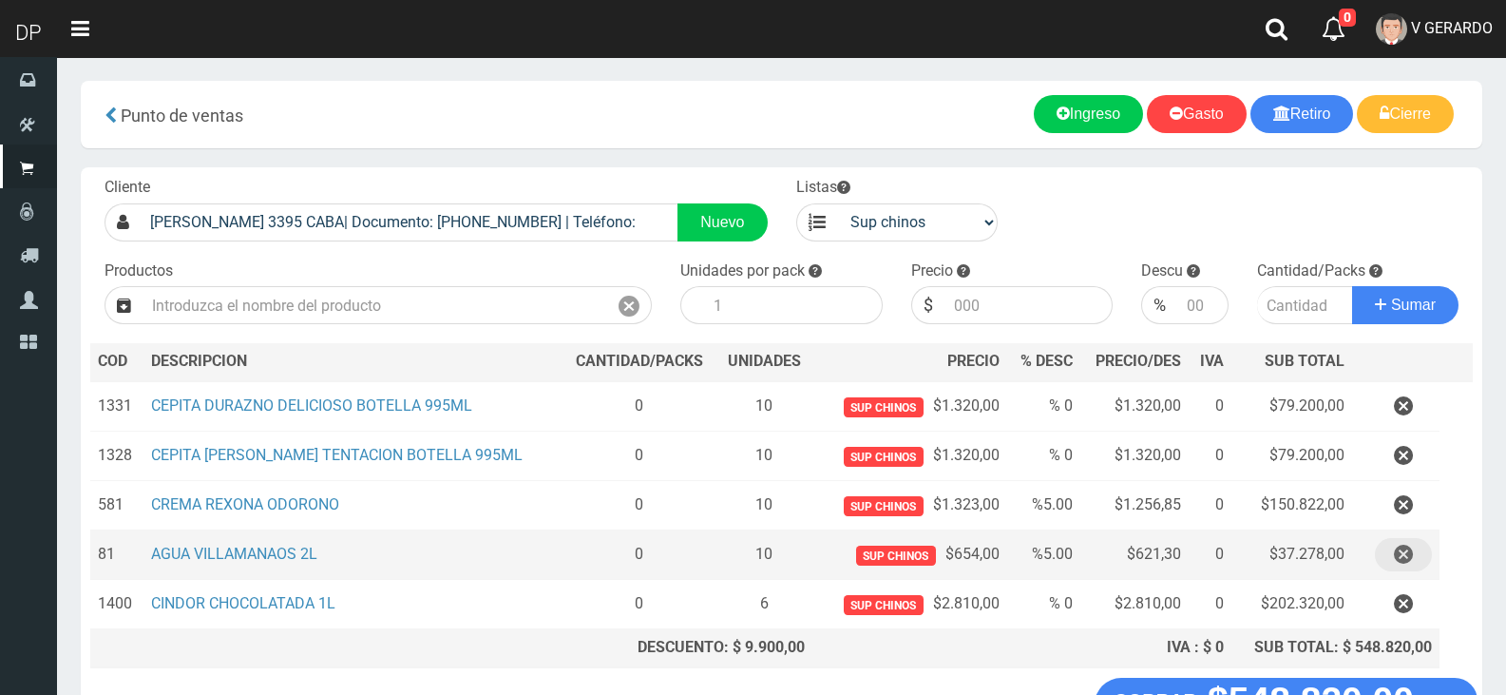
click at [1394, 552] on icon "button" at bounding box center [1403, 554] width 19 height 33
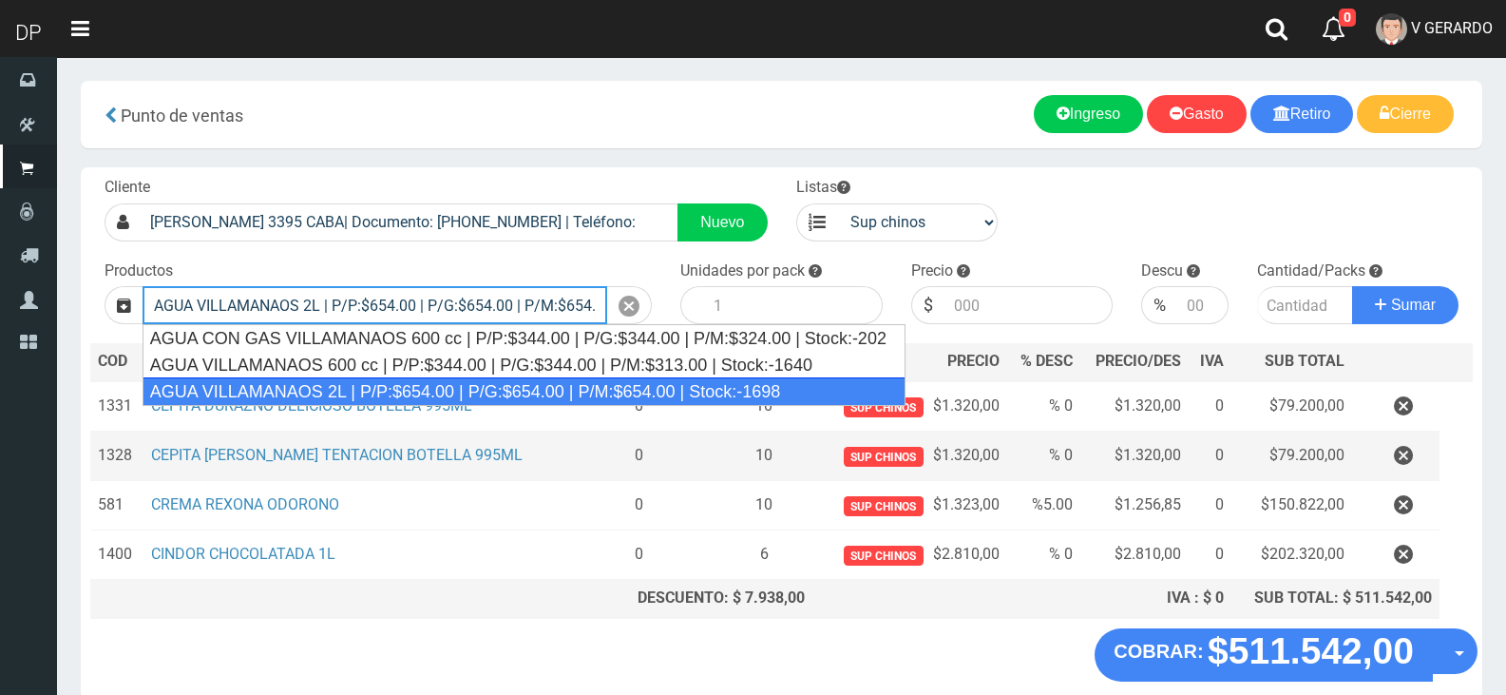
type input "AGUA VILLAMANAOS 2L | P/P:$654.00 | P/G:$654.00 | P/M:$654.00 | Stock:-1698"
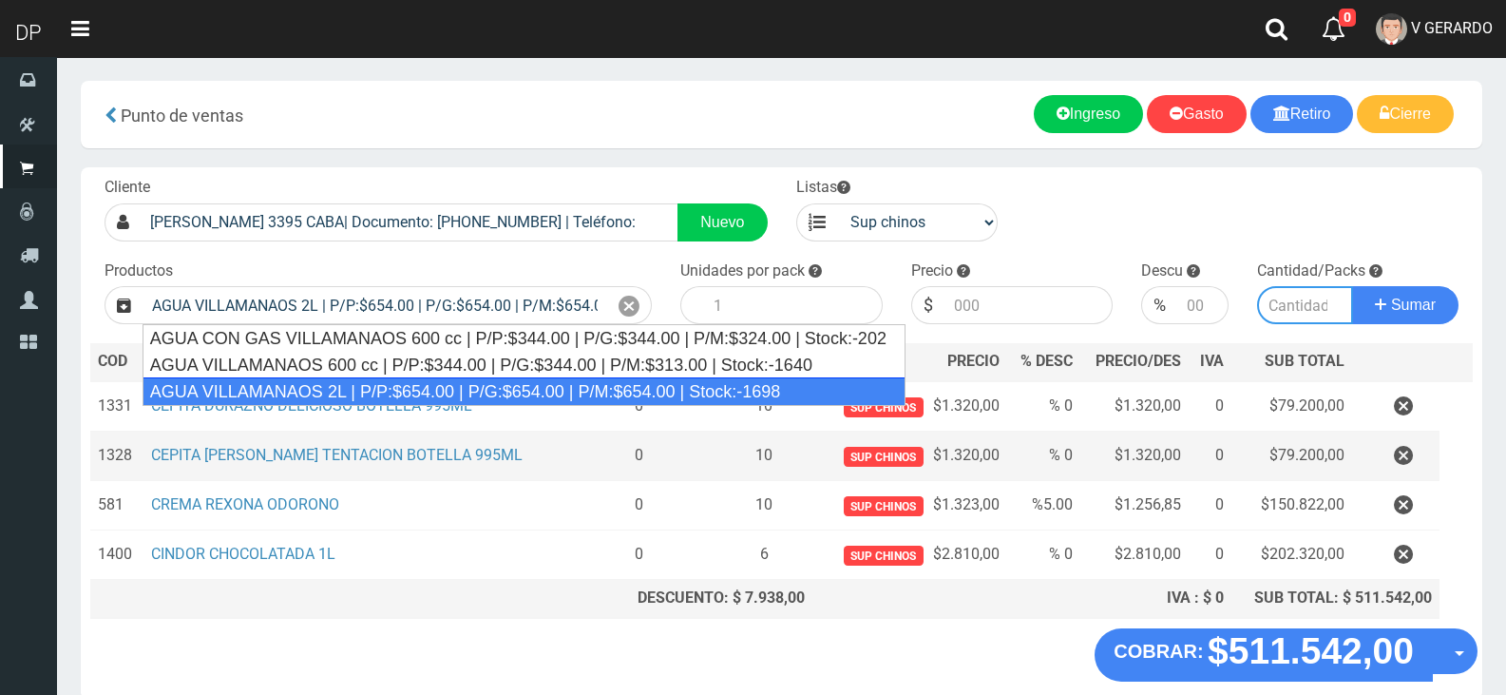
type input "6"
type input "654.00"
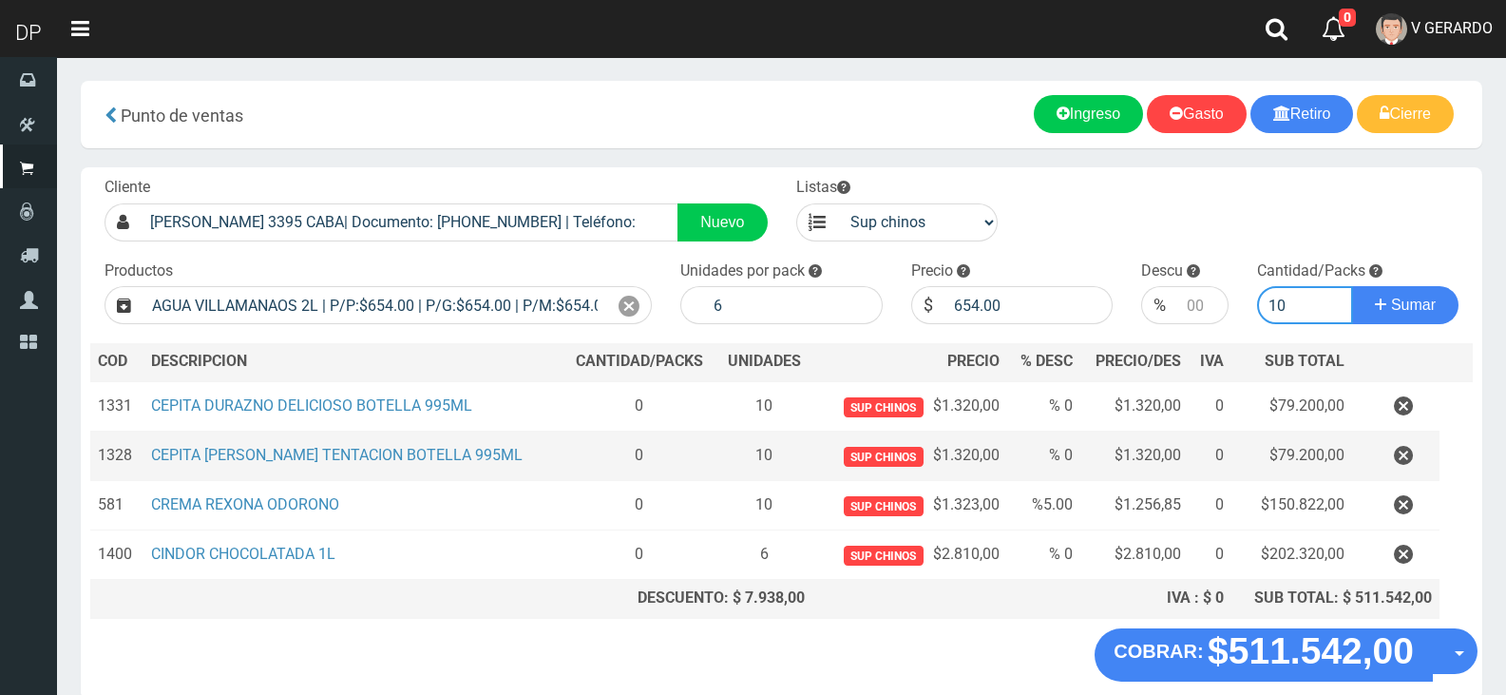
type input "10"
click at [1352, 286] on button "Sumar" at bounding box center [1405, 305] width 106 height 38
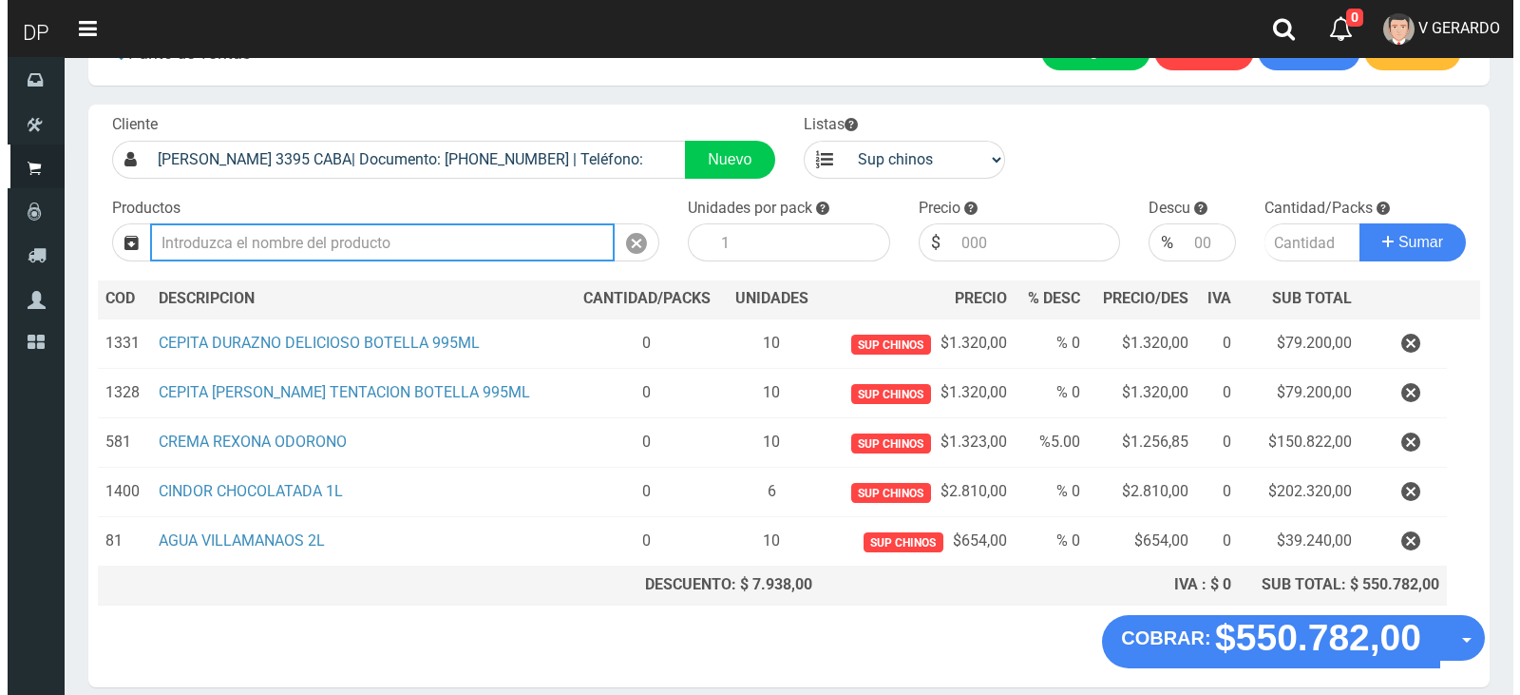
scroll to position [142, 0]
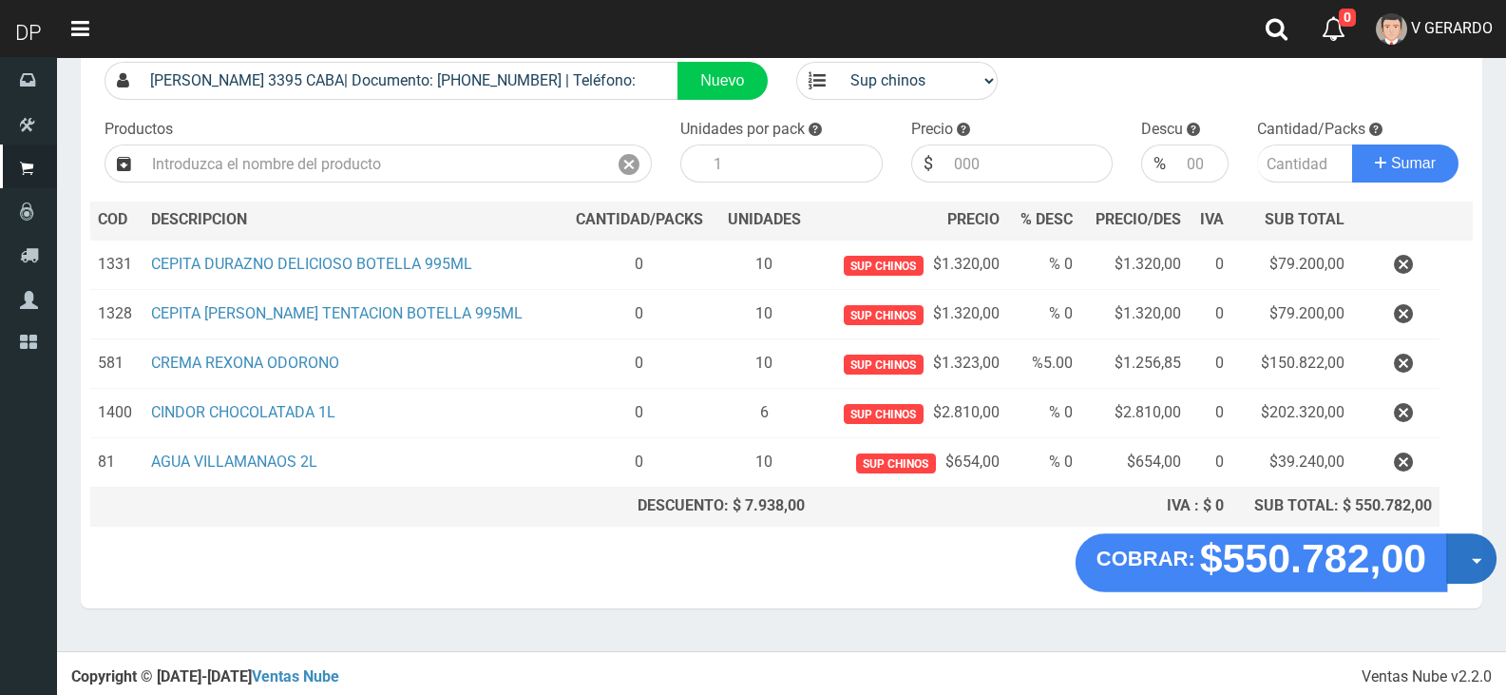
click at [1467, 568] on button "Opciones" at bounding box center [1471, 558] width 50 height 50
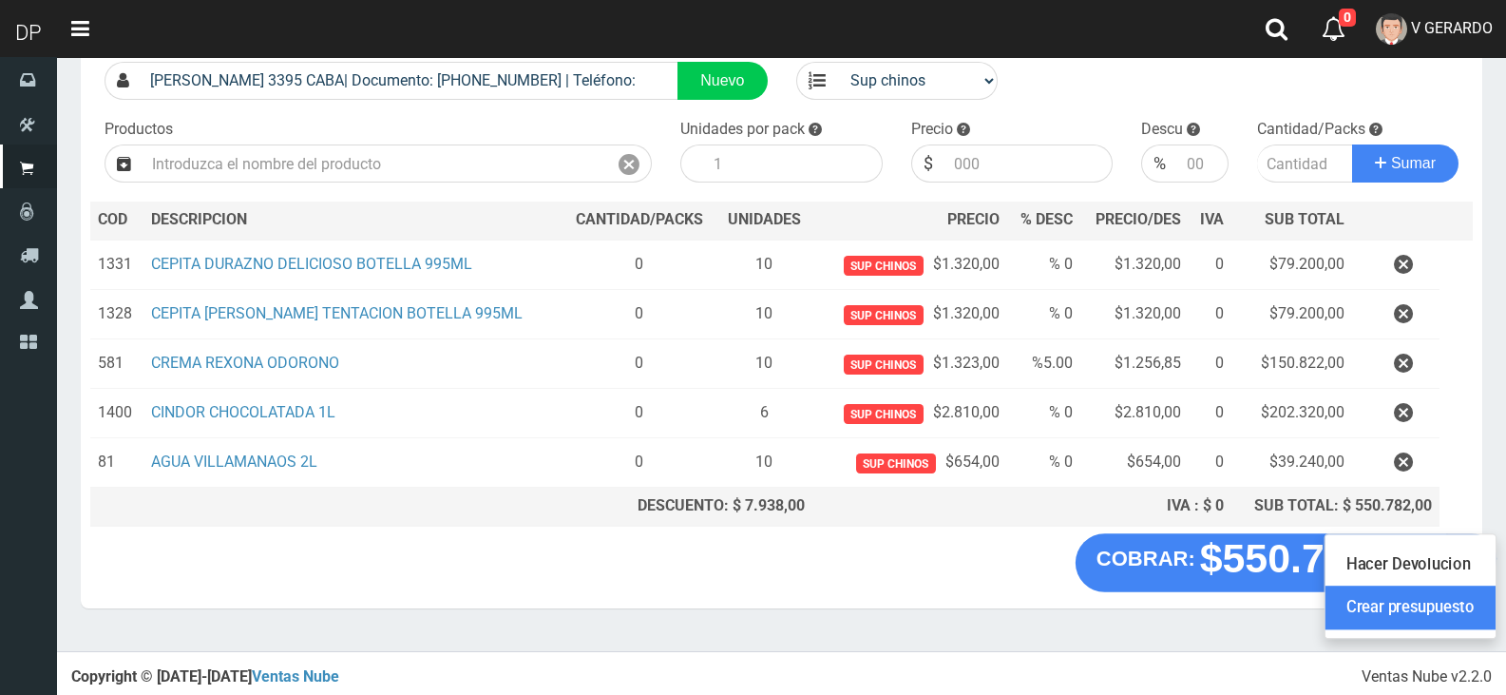
click at [1467, 603] on link "Crear presupuesto" at bounding box center [1410, 608] width 170 height 44
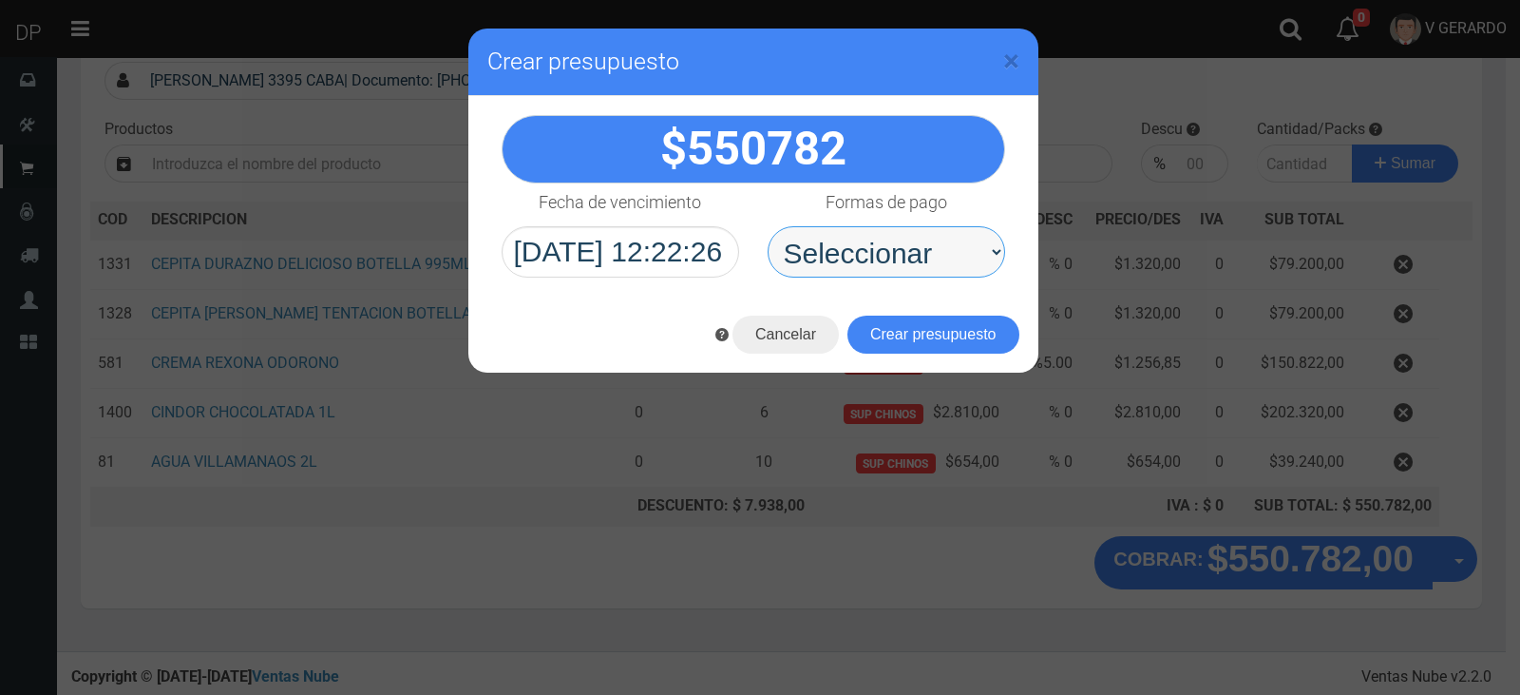
click at [899, 252] on select "Seleccionar Efectivo Tarjeta de Crédito Depósito Débito" at bounding box center [887, 251] width 238 height 51
select select "Efectivo"
click at [768, 226] on select "Seleccionar Efectivo Tarjeta de Crédito Depósito Débito" at bounding box center [887, 251] width 238 height 51
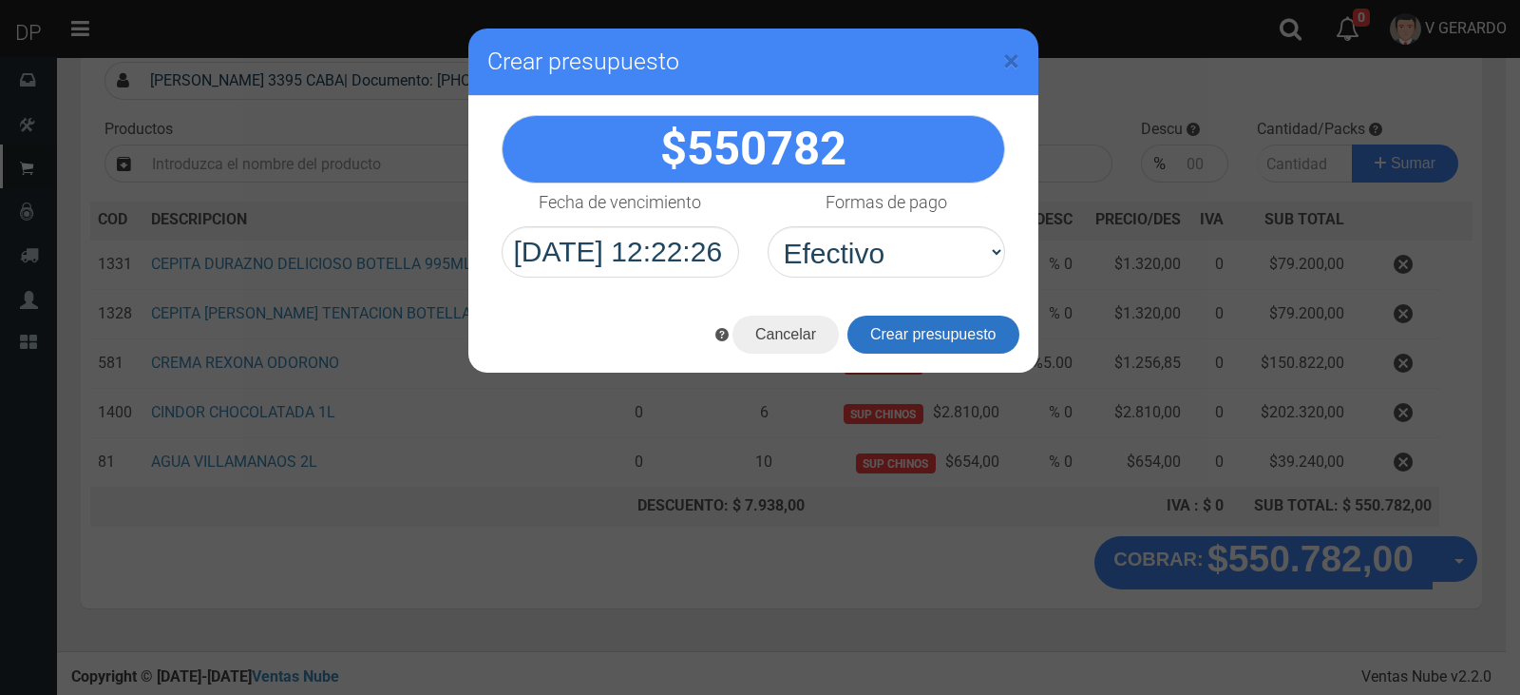
click at [909, 338] on button "Crear presupuesto" at bounding box center [934, 334] width 172 height 38
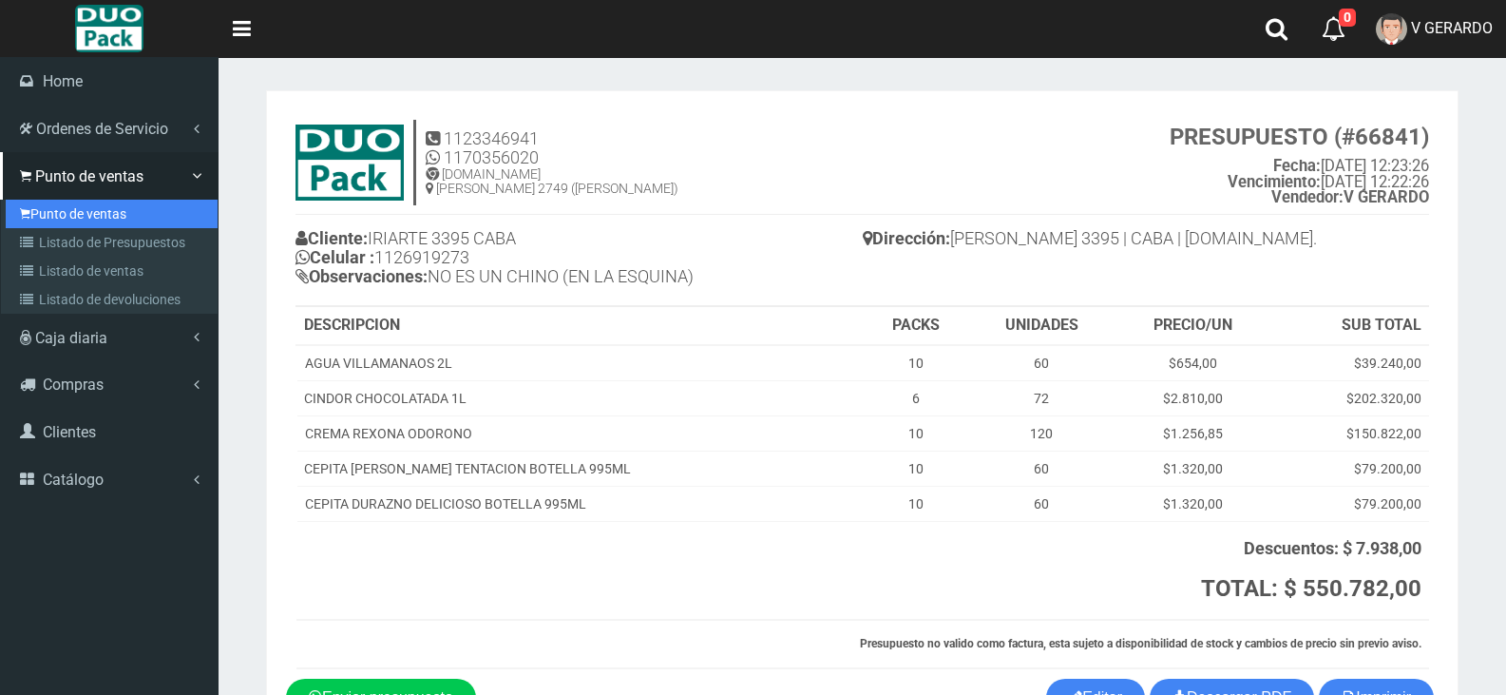
click at [103, 217] on link "Punto de ventas" at bounding box center [112, 214] width 212 height 29
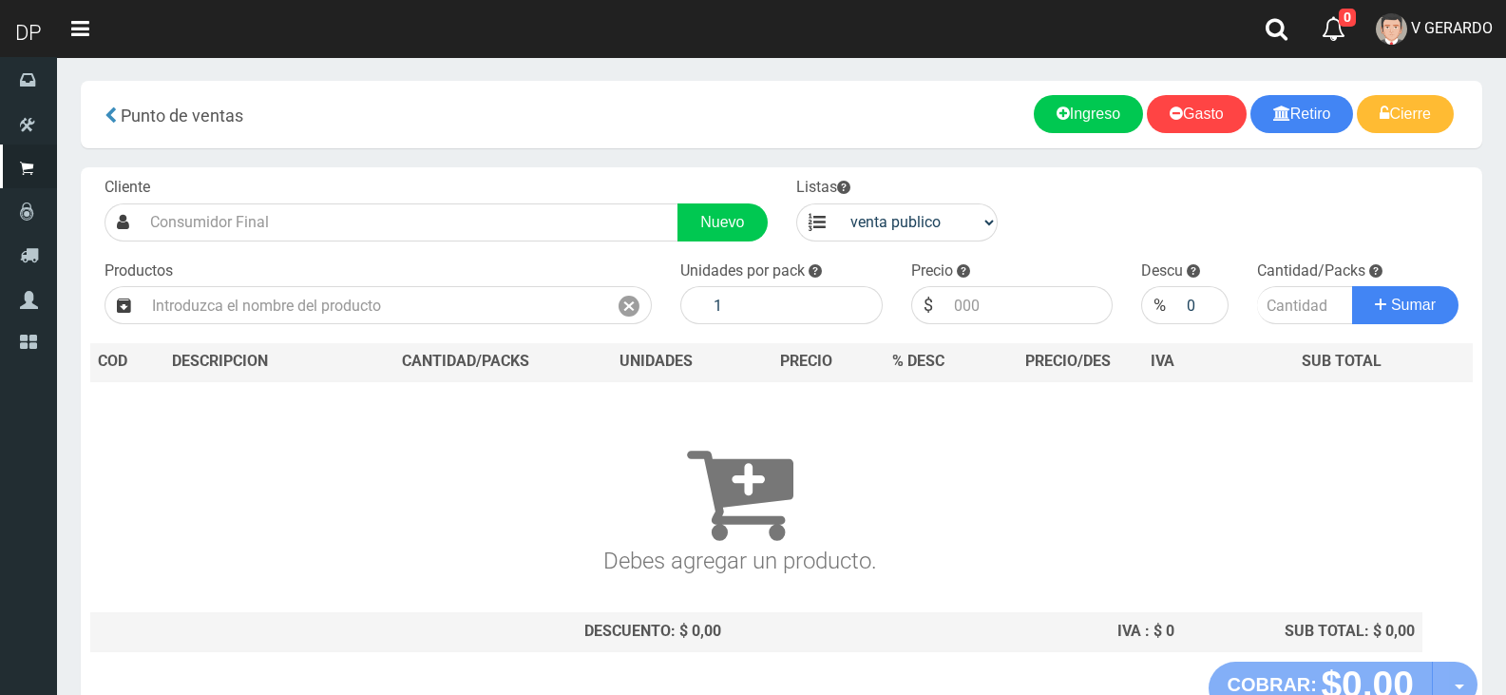
click at [453, 277] on div "Productos" at bounding box center [378, 292] width 576 height 65
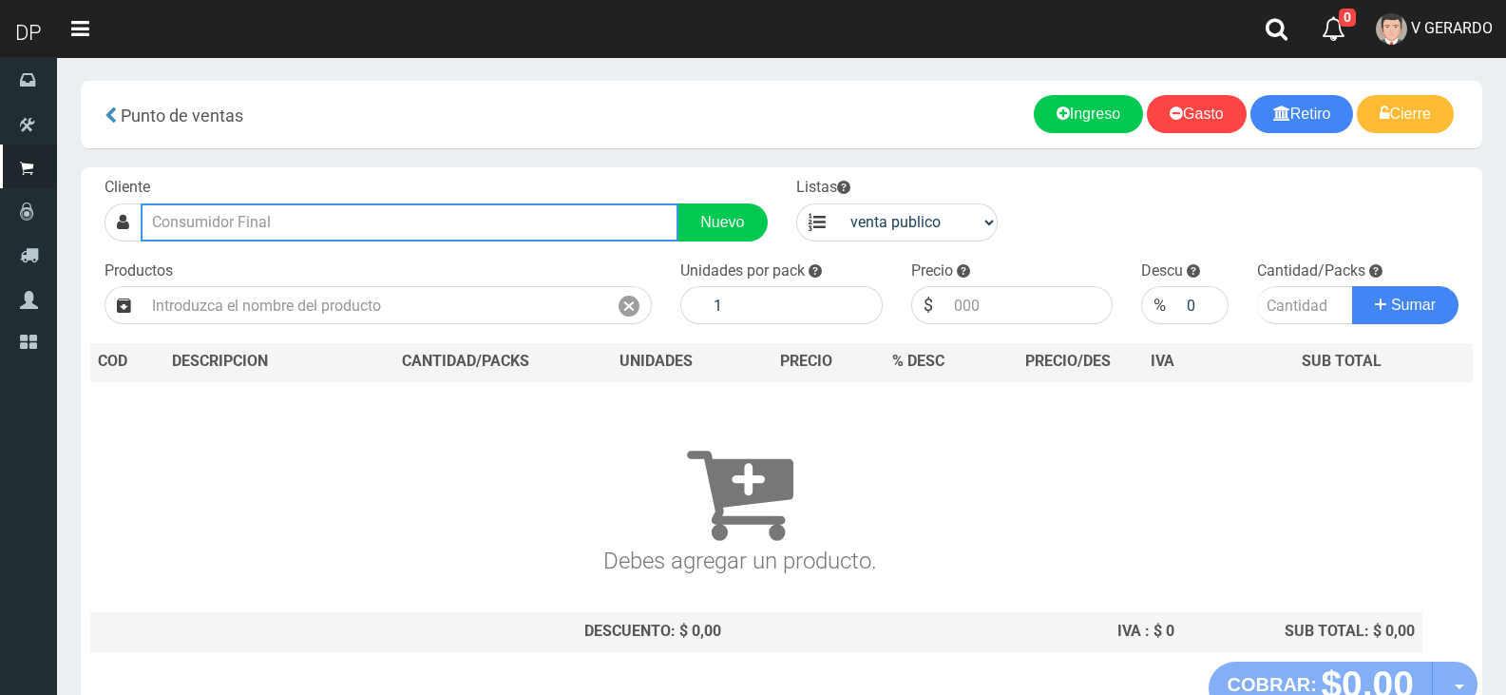
click at [429, 212] on input "text" at bounding box center [410, 222] width 538 height 38
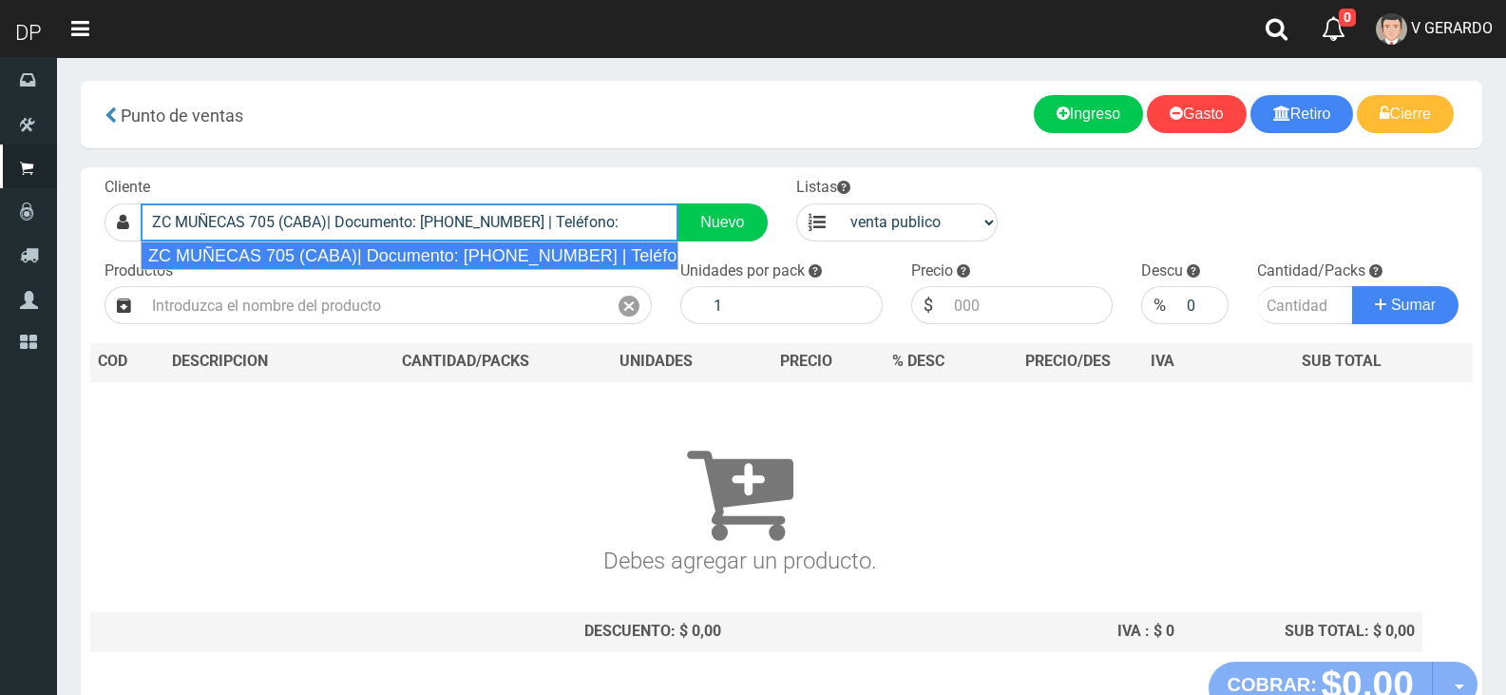
type input "ZC MUÑECAS 705 (CABA)| Documento: [PHONE_NUMBER] | Teléfono:"
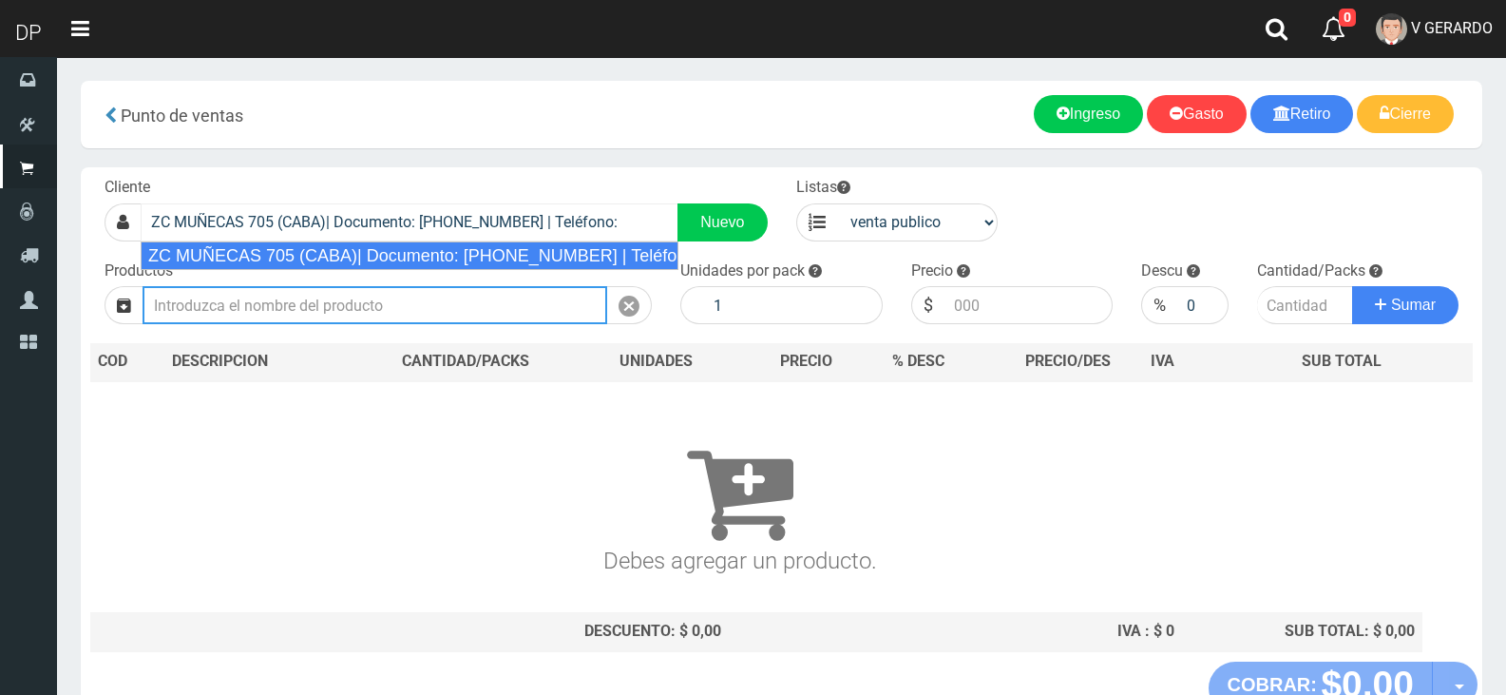
select select "2"
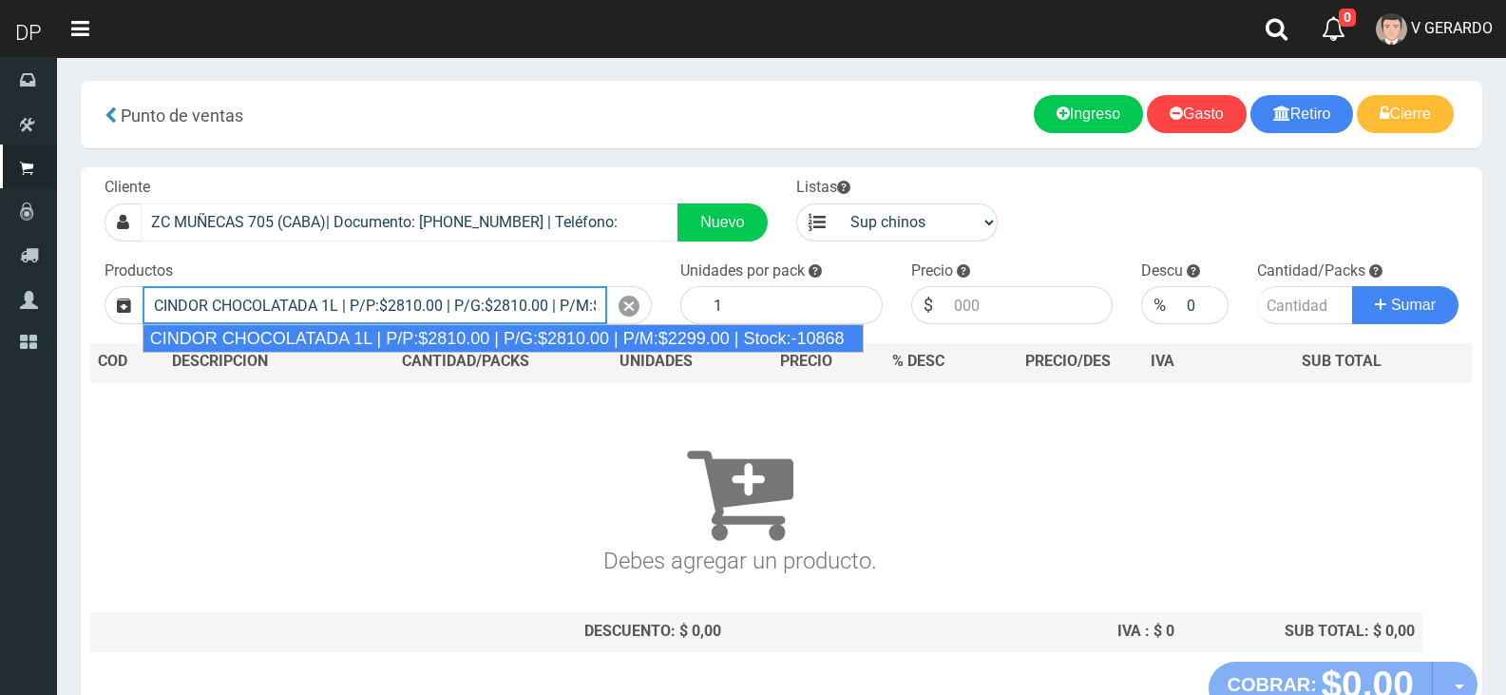
type input "CINDOR CHOCOLATADA 1L | P/P:$2810.00 | P/G:$2810.00 | P/M:$2299.00 | Stock:-108…"
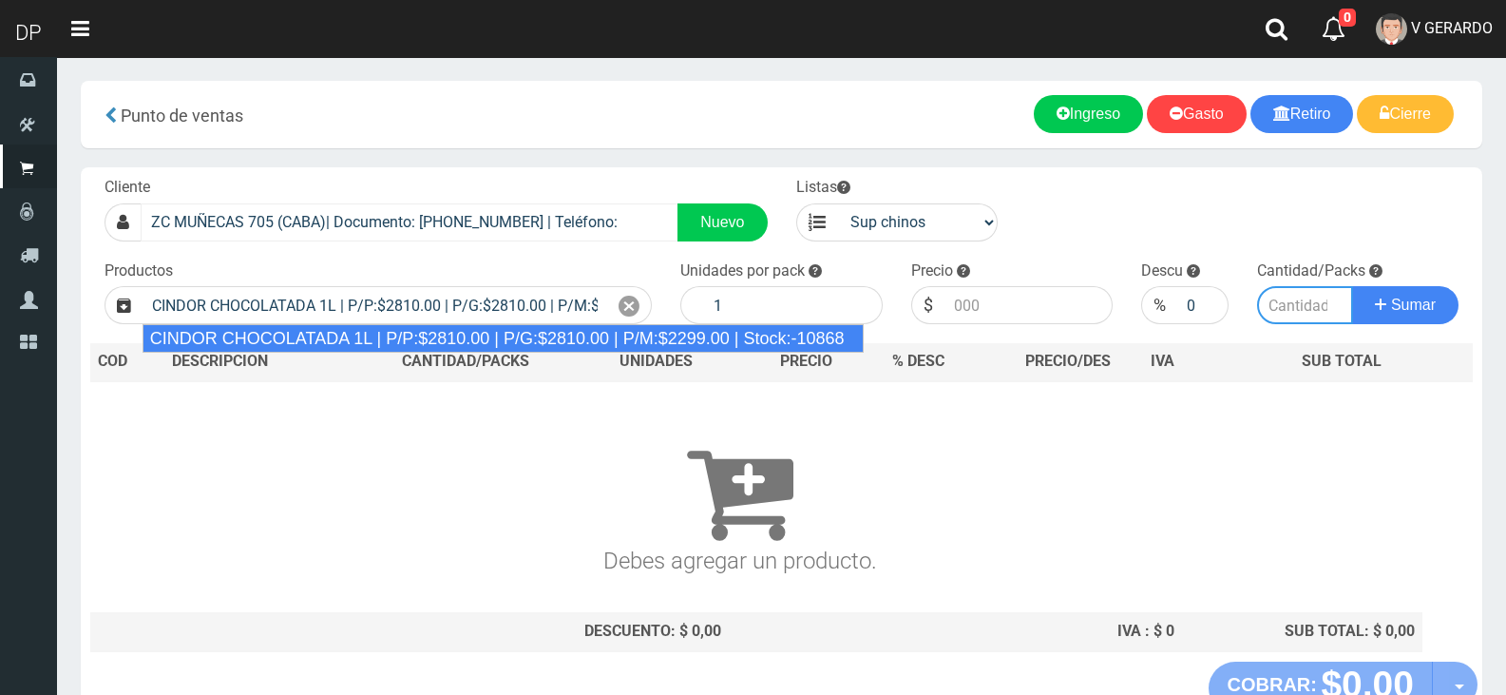
type input "12"
type input "2810.00"
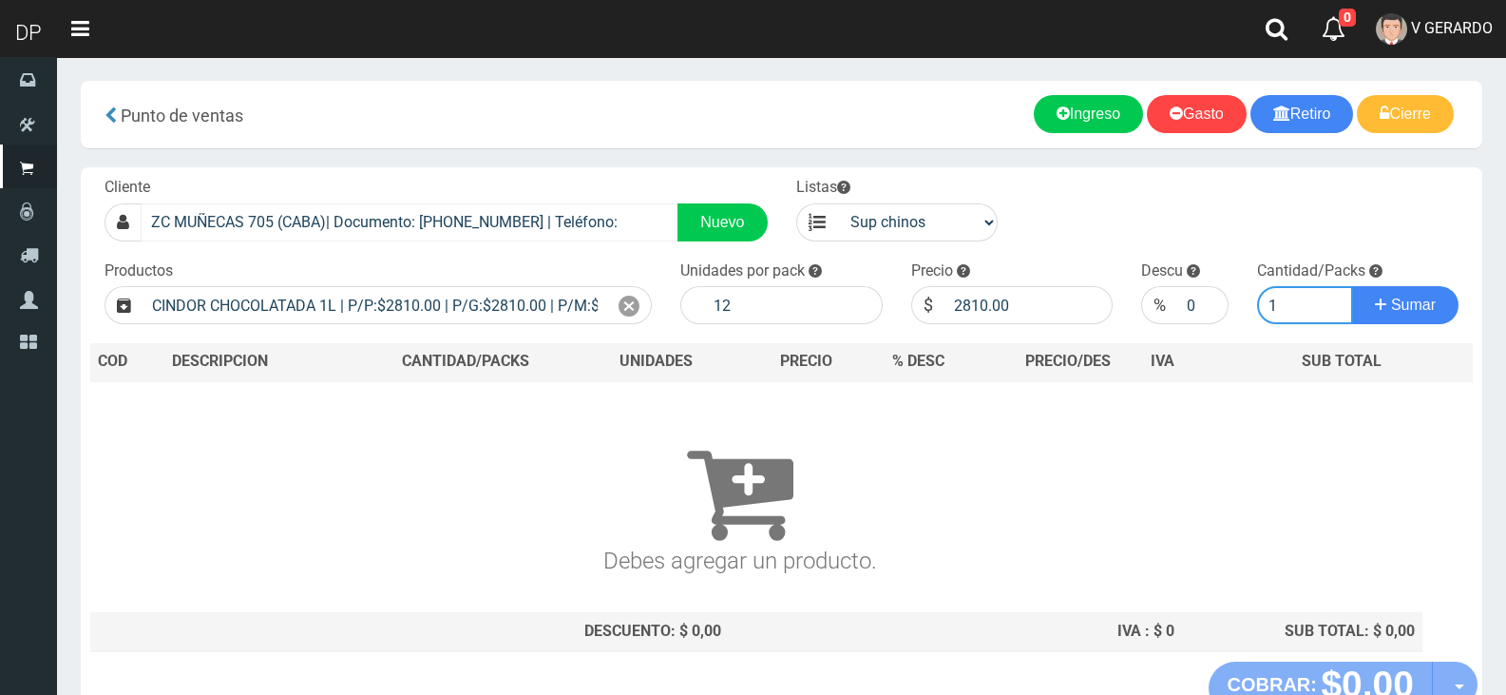
type input "1"
click at [1352, 286] on button "Sumar" at bounding box center [1405, 305] width 106 height 38
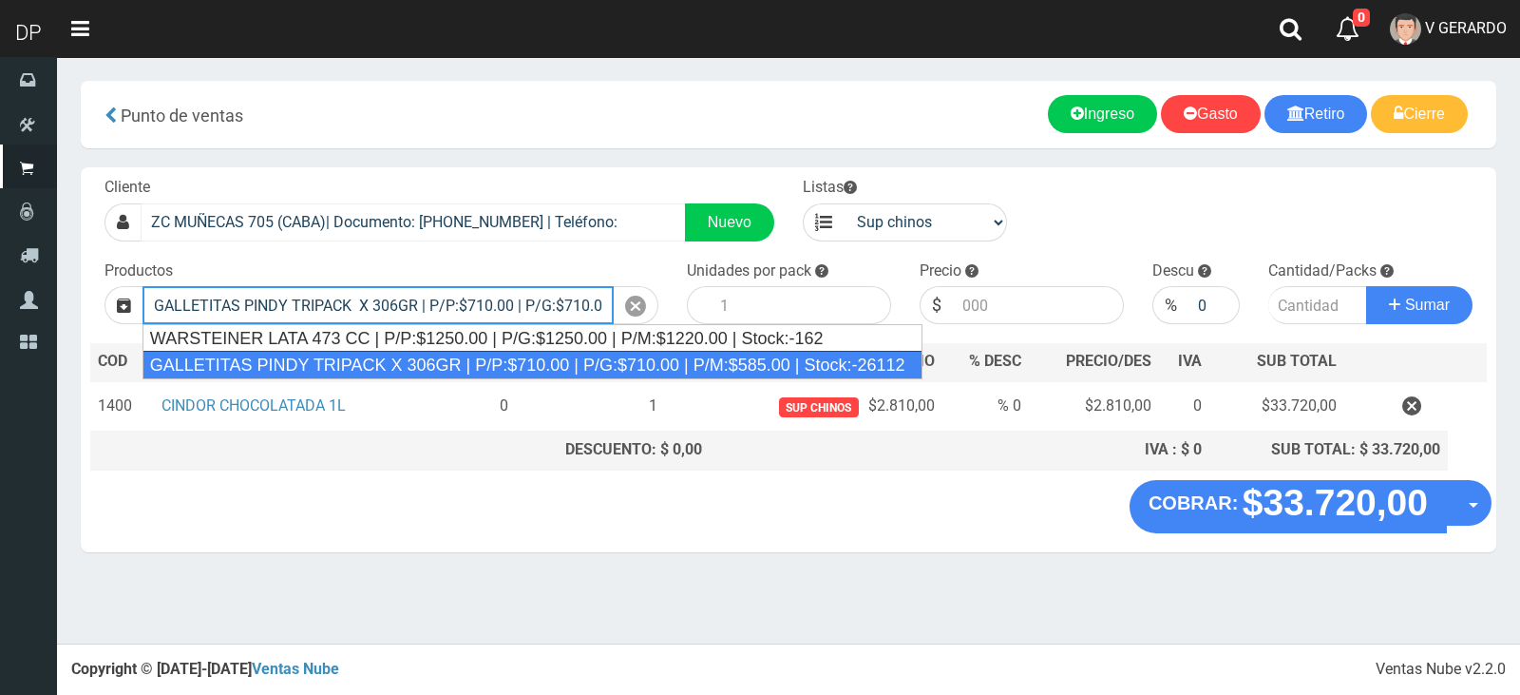
type input "GALLETITAS PINDY TRIPACK X 306GR | P/P:$710.00 | P/G:$710.00 | P/M:$585.00 | St…"
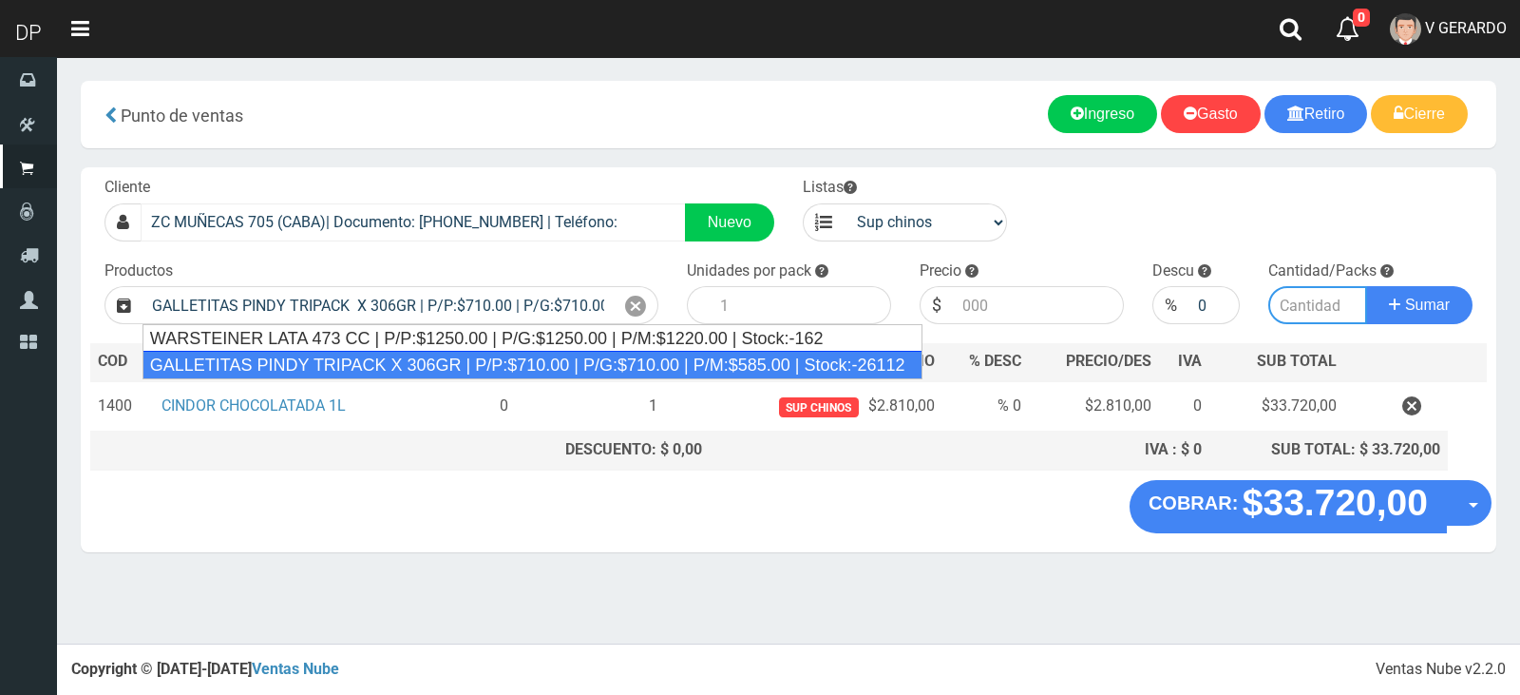
type input "12"
type input "710.00"
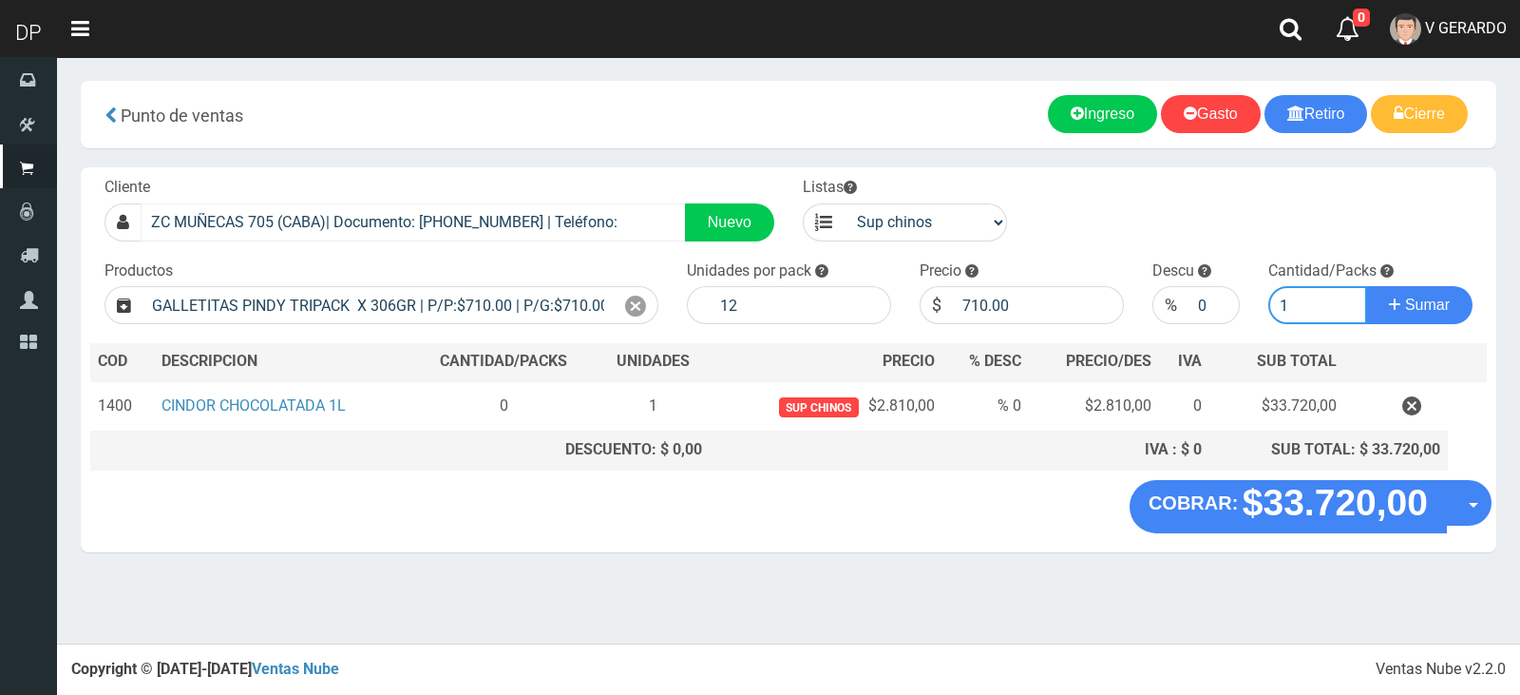
type input "1"
click at [1366, 286] on button "Sumar" at bounding box center [1419, 305] width 106 height 38
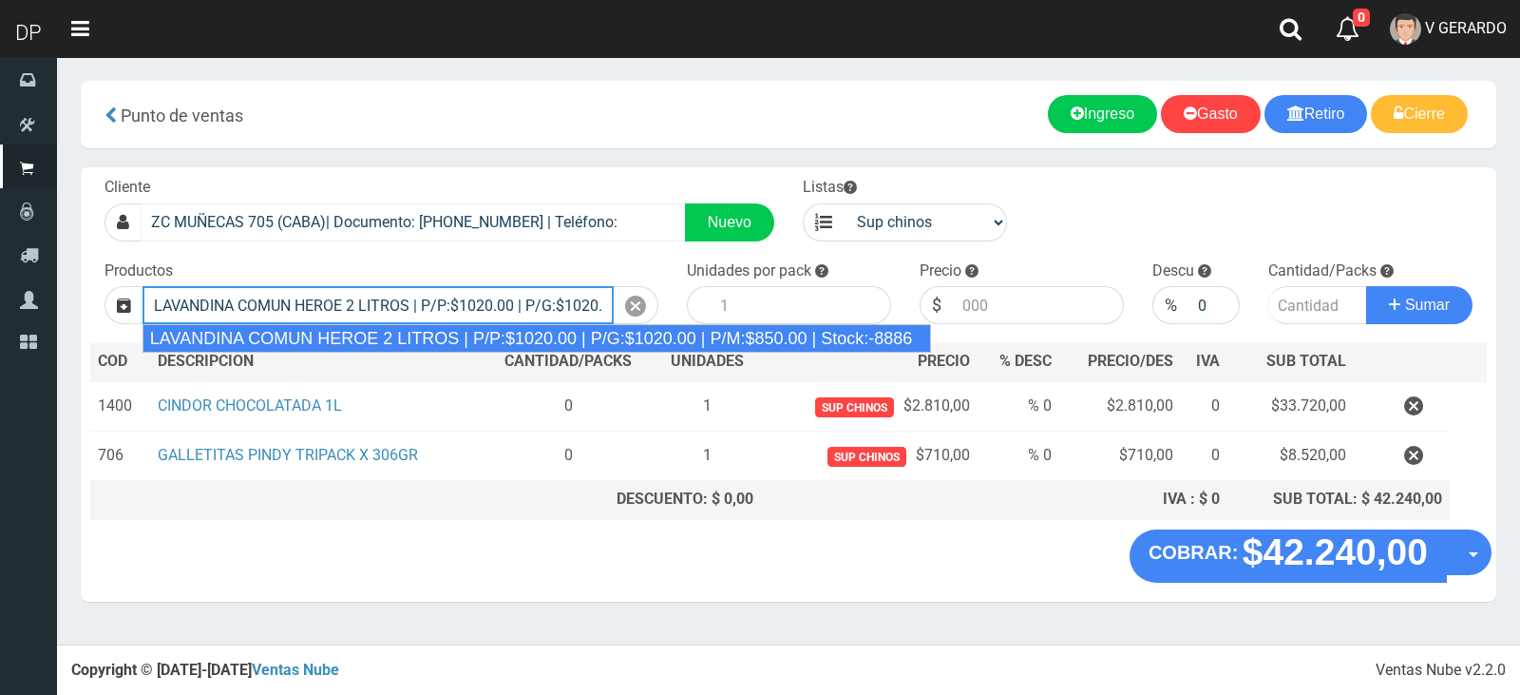
type input "LAVANDINA COMUN HEROE 2 LITROS | P/P:$1020.00 | P/G:$1020.00 | P/M:$850.00 | St…"
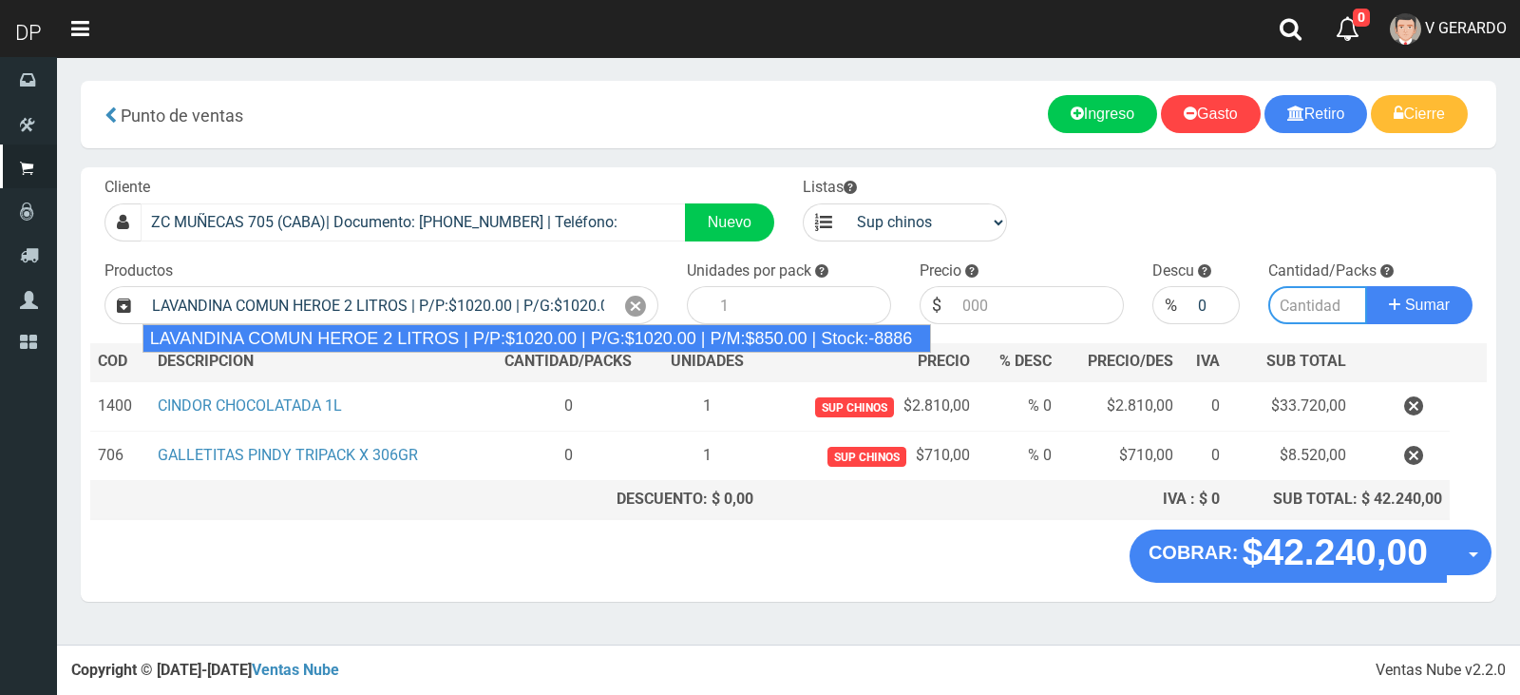
type input "8"
type input "1020.00"
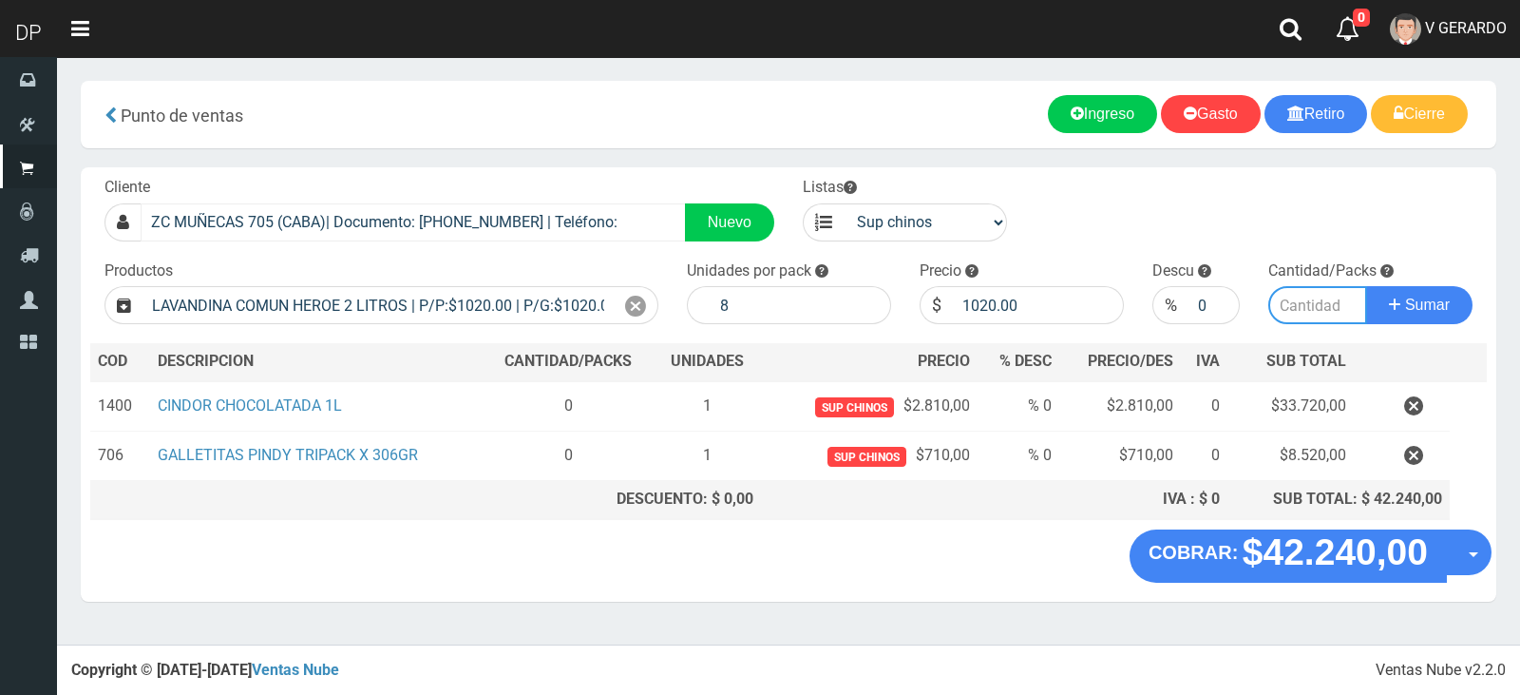
click at [1366, 286] on button "Sumar" at bounding box center [1419, 305] width 106 height 38
type input "2"
click at [1366, 286] on button "Sumar" at bounding box center [1419, 305] width 106 height 38
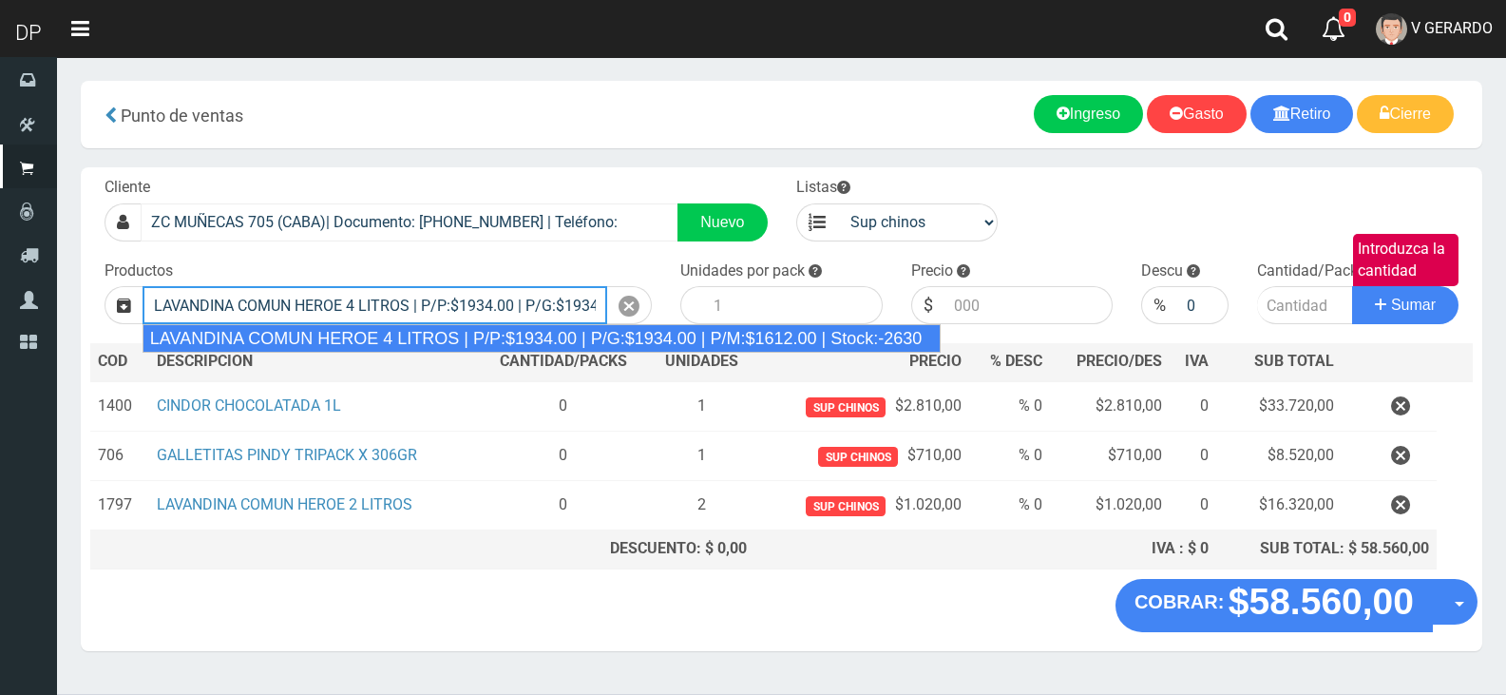
type input "LAVANDINA COMUN HEROE 4 LITROS | P/P:$1934.00 | P/G:$1934.00 | P/M:$1612.00 | S…"
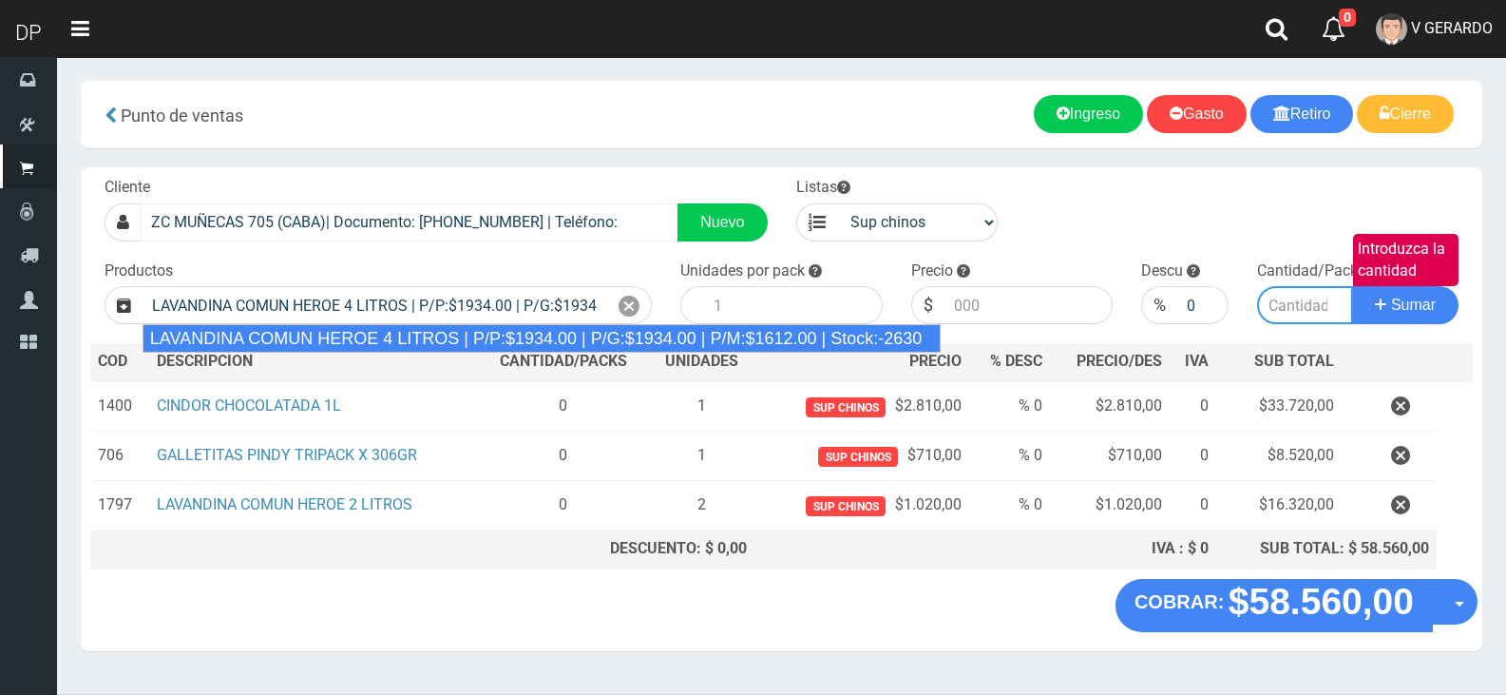
type input "3"
type input "1934.00"
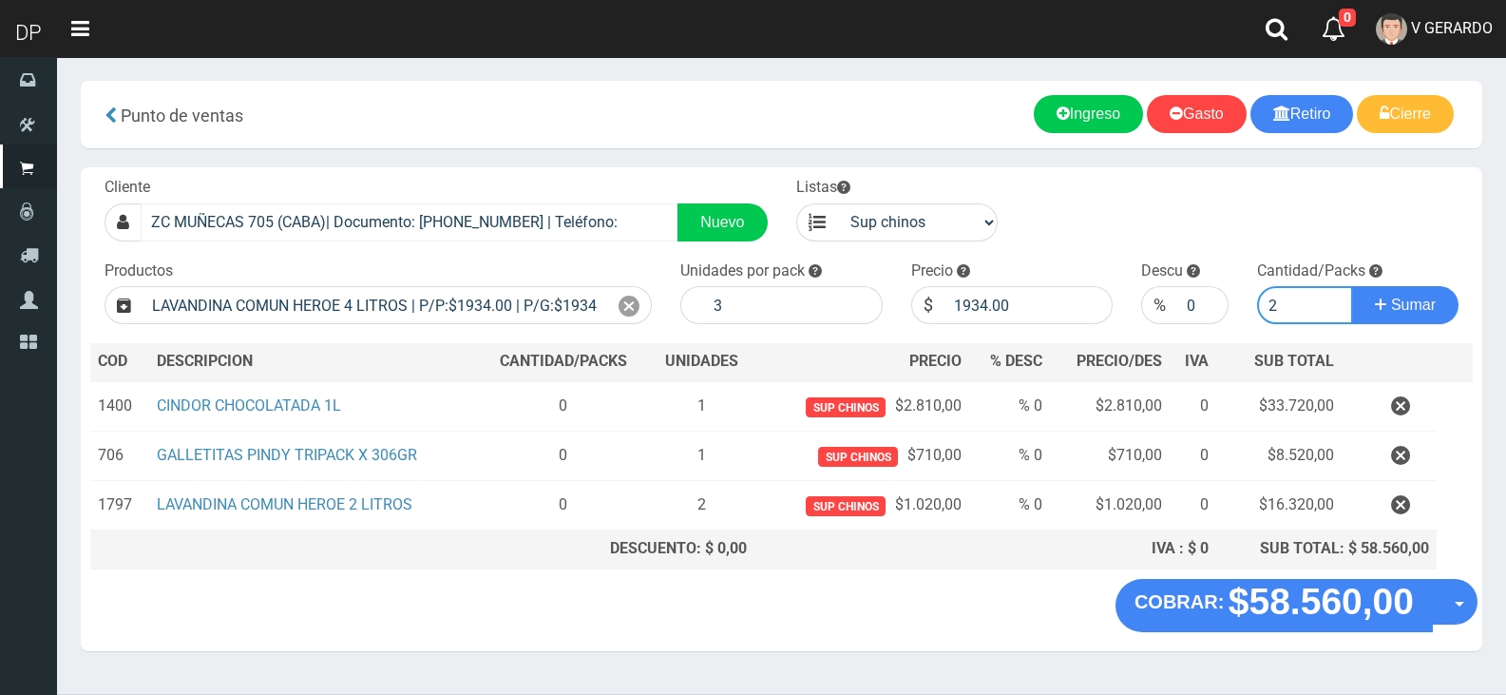
type input "2"
click at [1352, 286] on button "Sumar" at bounding box center [1405, 305] width 106 height 38
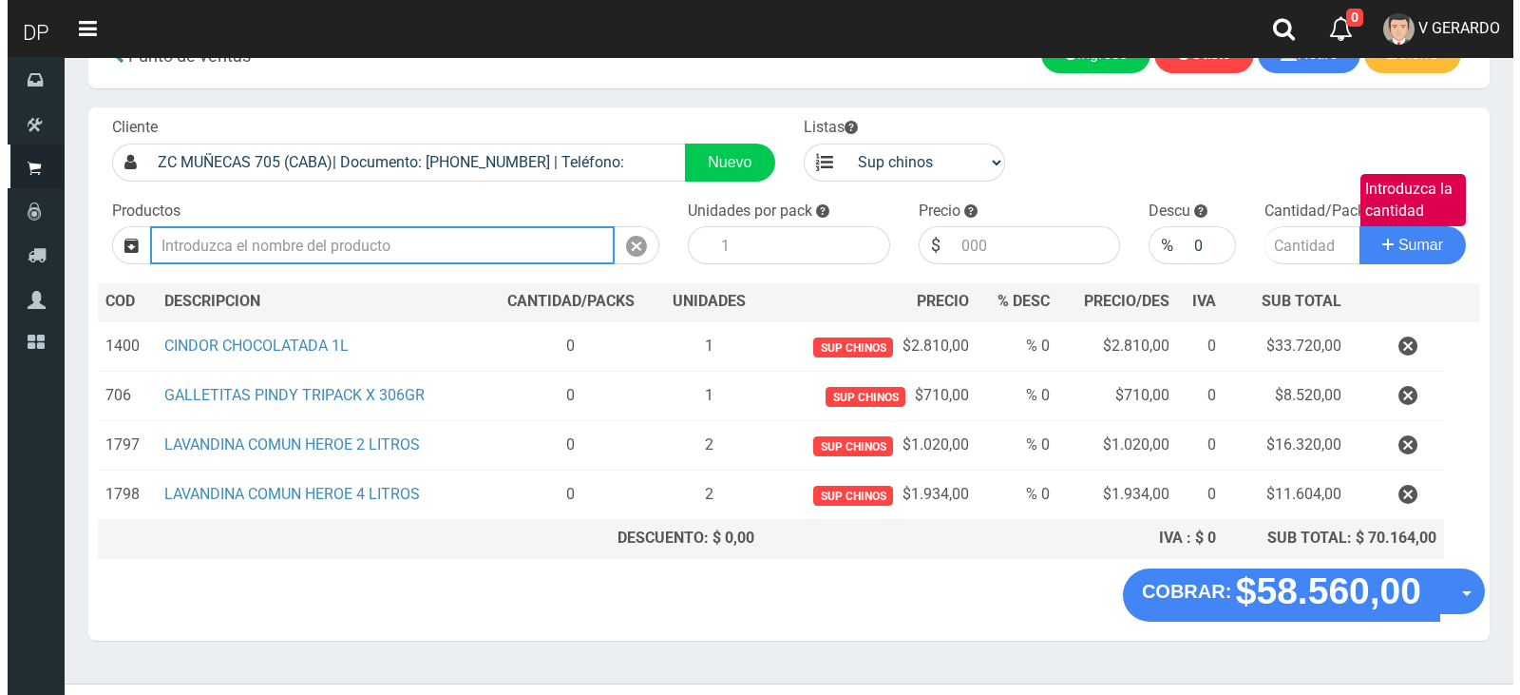
scroll to position [92, 0]
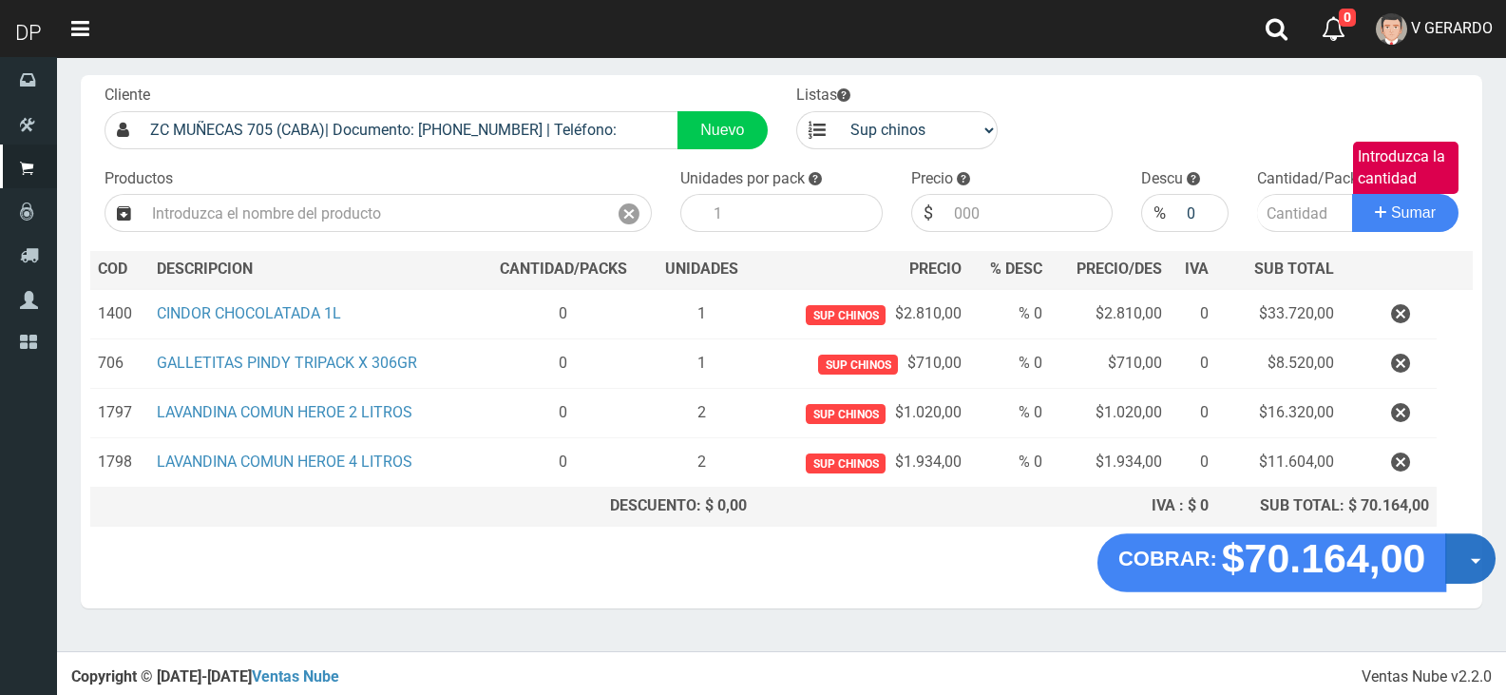
click at [1463, 572] on button "Opciones" at bounding box center [1470, 558] width 50 height 50
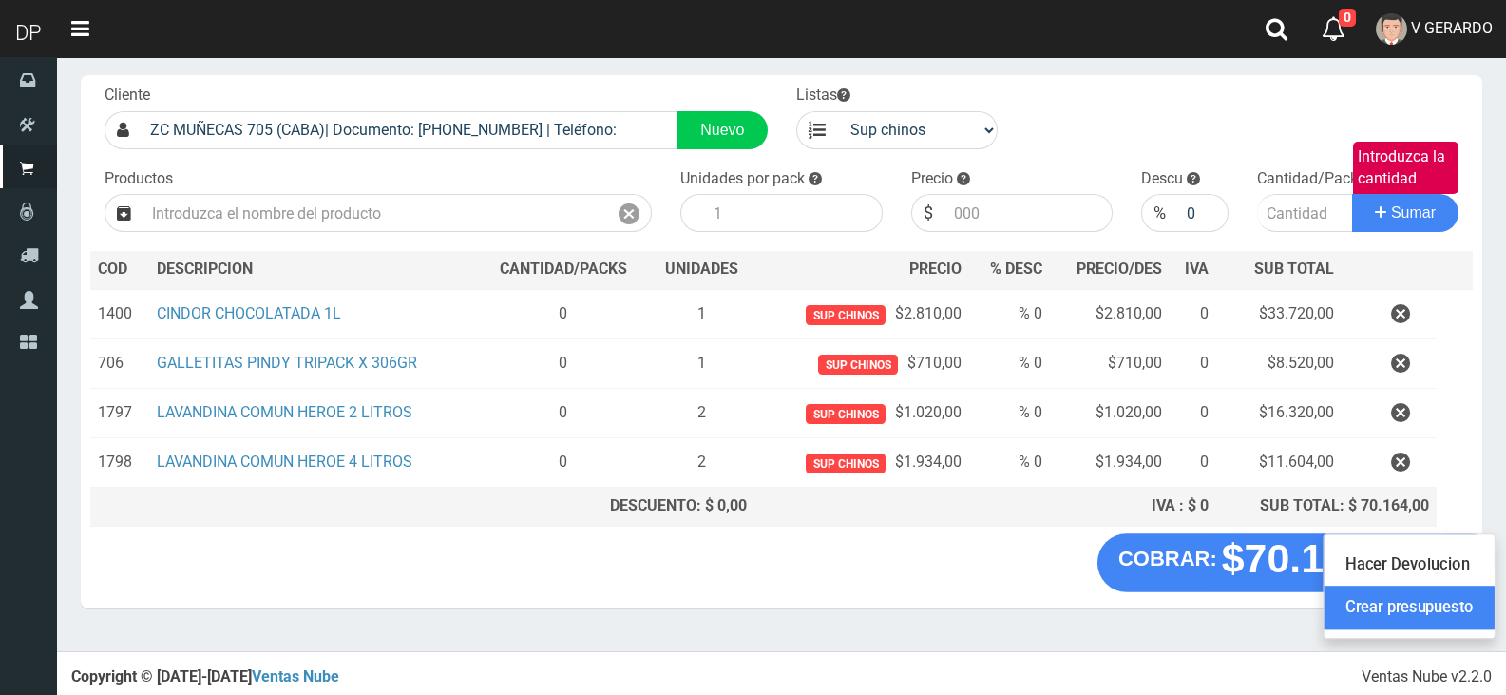
click at [1460, 601] on link "Crear presupuesto" at bounding box center [1409, 608] width 170 height 44
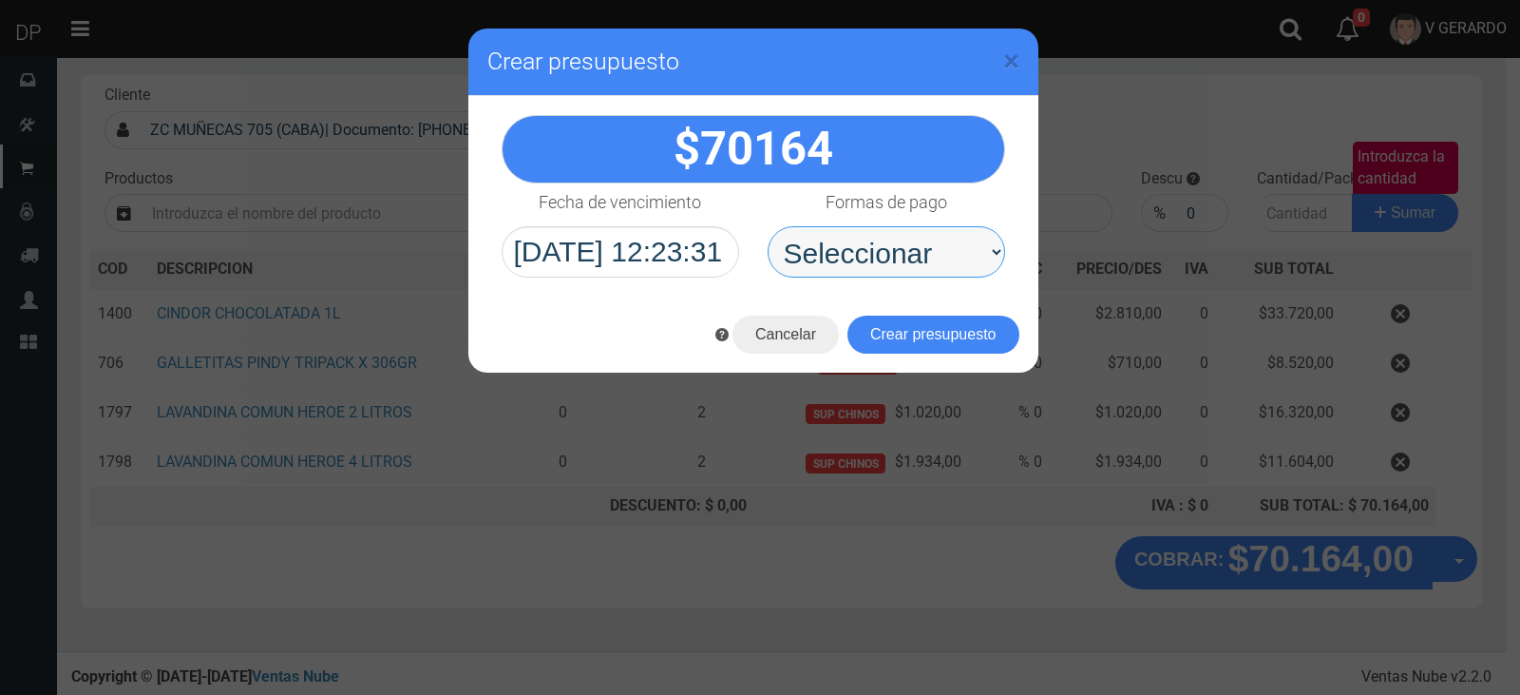
drag, startPoint x: 949, startPoint y: 275, endPoint x: 939, endPoint y: 276, distance: 10.6
click at [941, 252] on select "Seleccionar Efectivo Tarjeta de Crédito Depósito Débito" at bounding box center [887, 251] width 238 height 51
select select "Efectivo"
click at [768, 226] on select "Seleccionar Efectivo Tarjeta de Crédito Depósito Débito" at bounding box center [887, 251] width 238 height 51
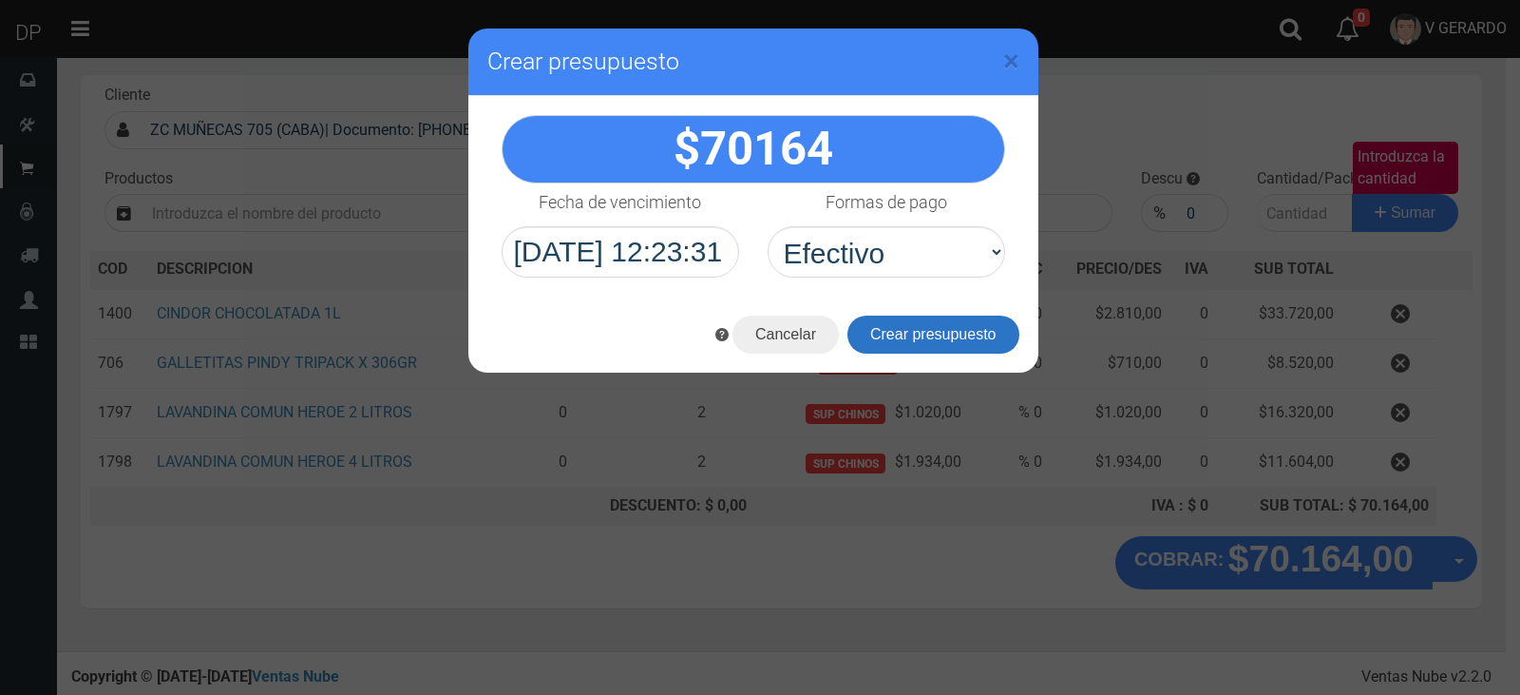
click at [948, 332] on button "Crear presupuesto" at bounding box center [934, 334] width 172 height 38
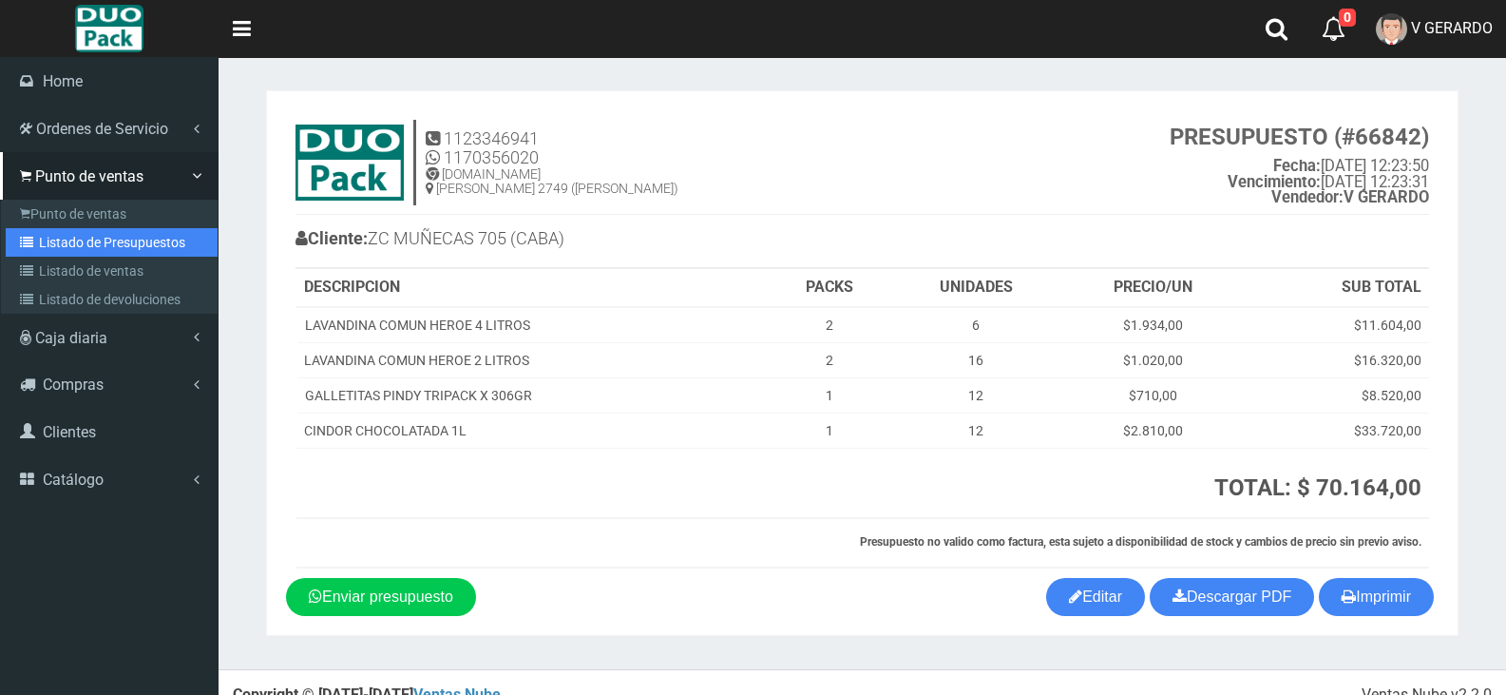
click at [67, 246] on link "Listado de Presupuestos" at bounding box center [112, 242] width 212 height 29
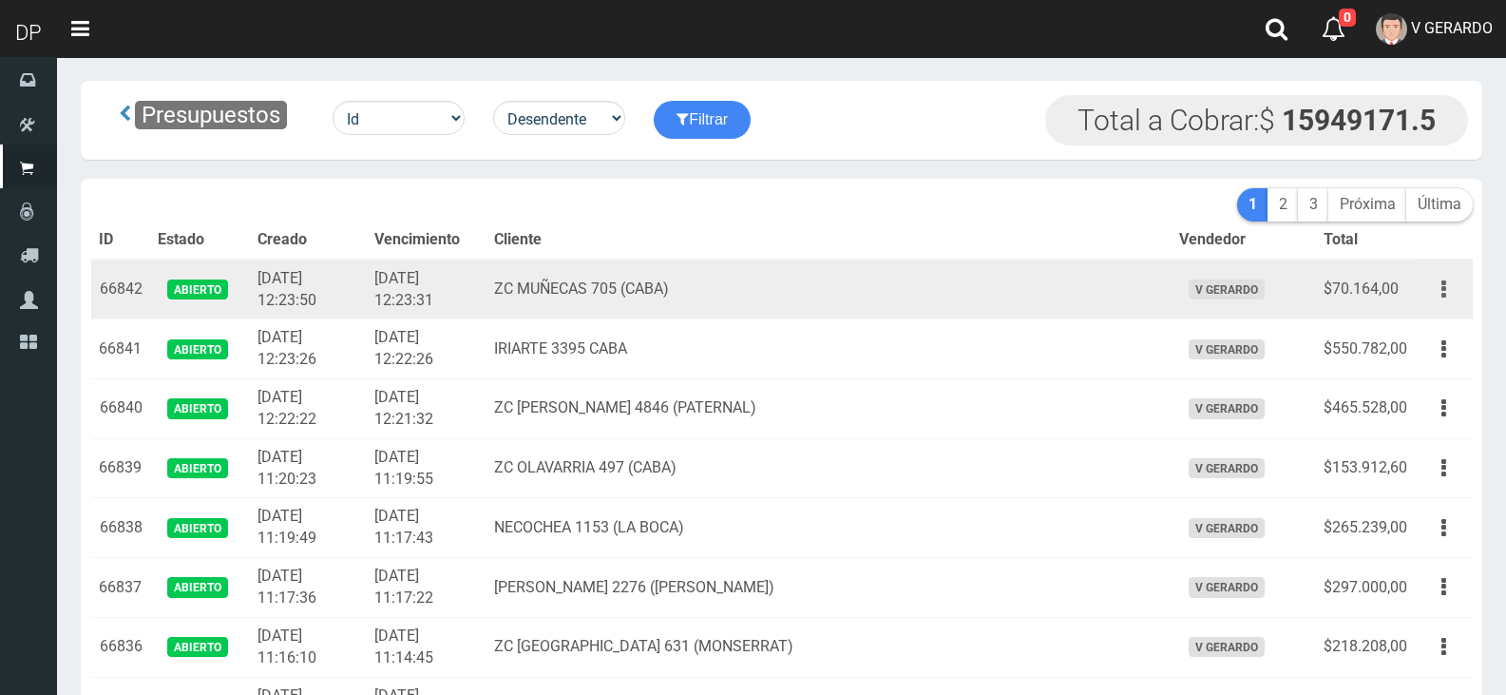
click at [1458, 293] on button "button" at bounding box center [1443, 289] width 43 height 33
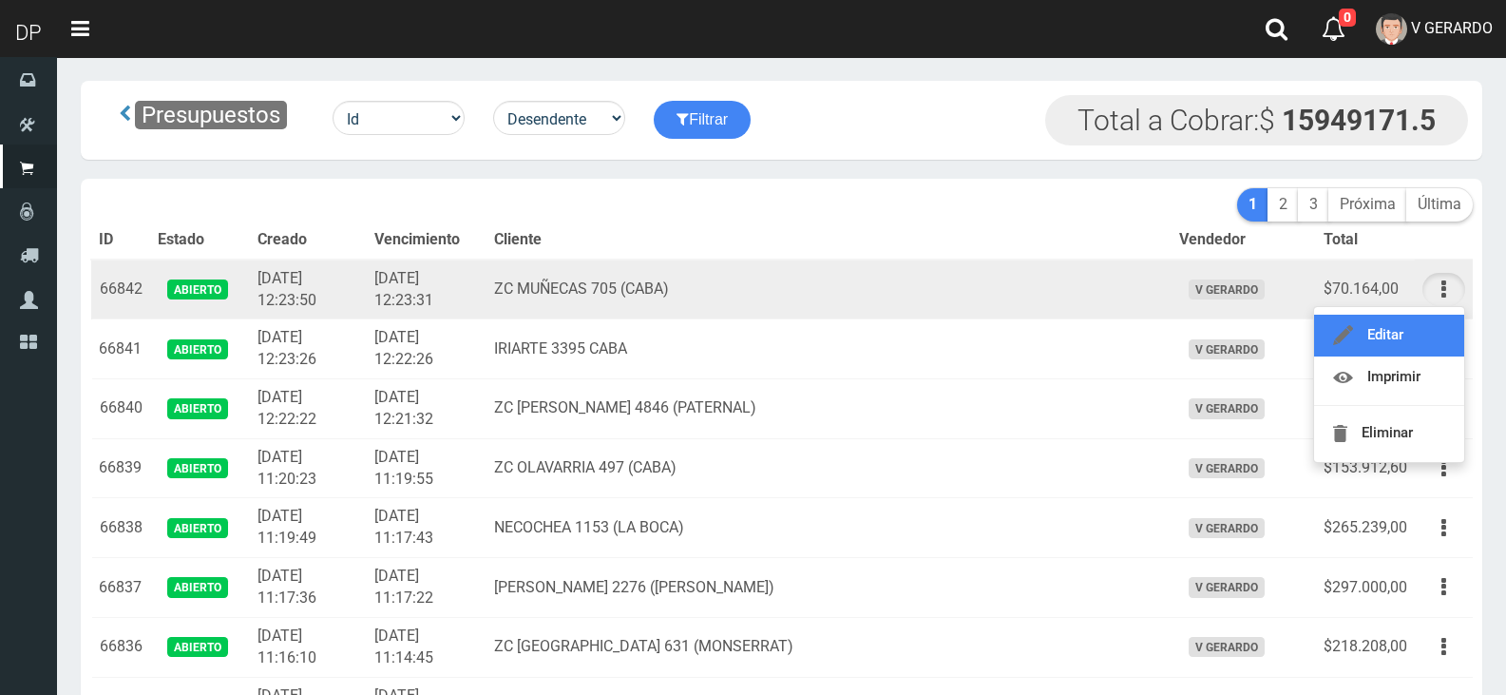
click at [1444, 330] on link "Editar" at bounding box center [1389, 335] width 150 height 42
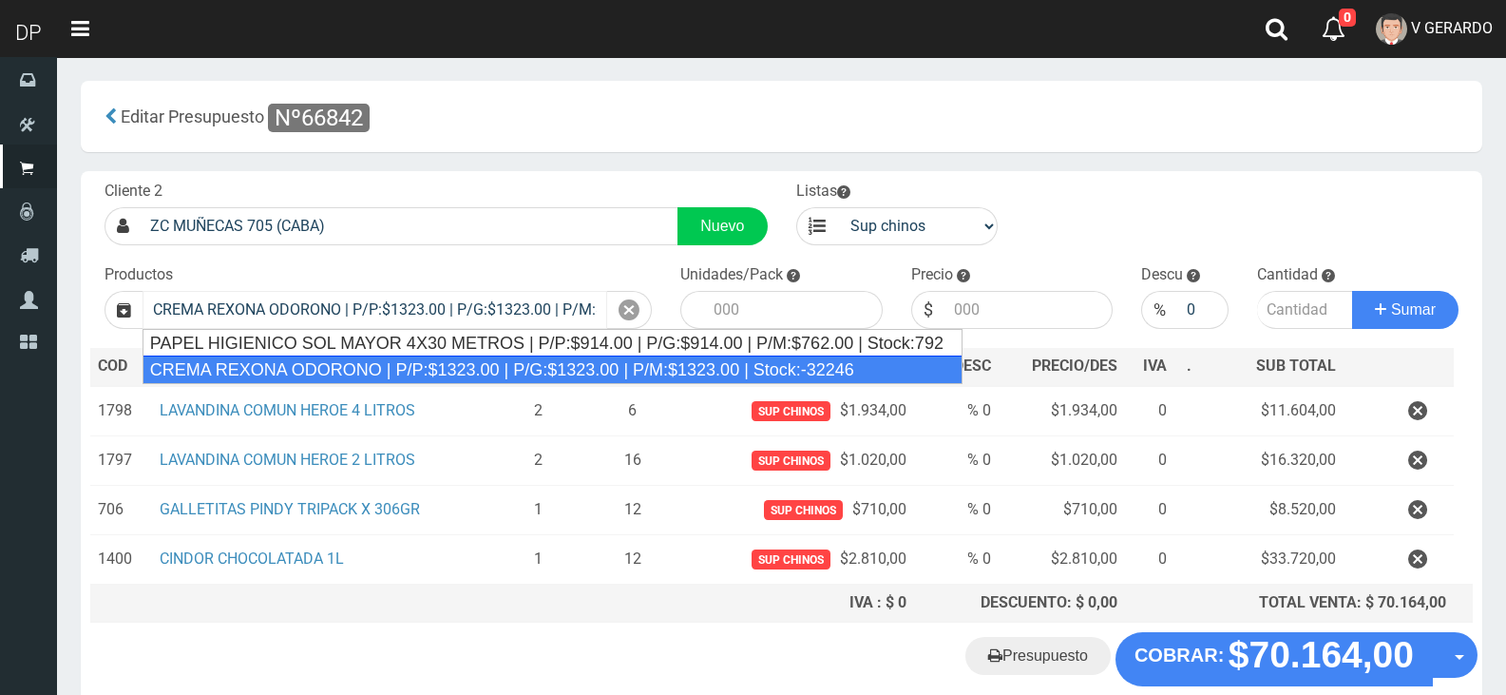
type input "CREMA REXONA ODORONO | P/P:$1323.00 | P/G:$1323.00 | P/M:$1323.00 | Stock:-32246"
type input "12"
type input "1323.00"
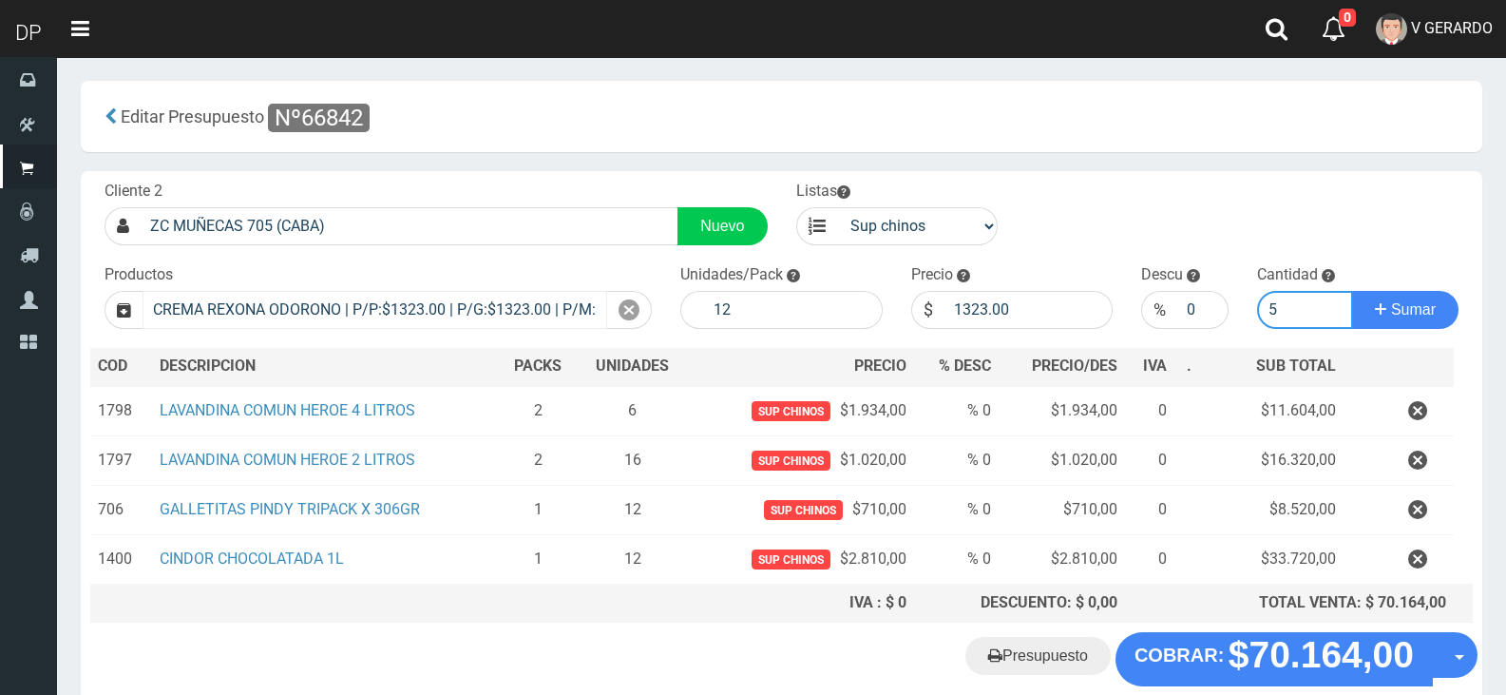
type input "5"
click at [1352, 291] on button "Sumar" at bounding box center [1405, 310] width 106 height 38
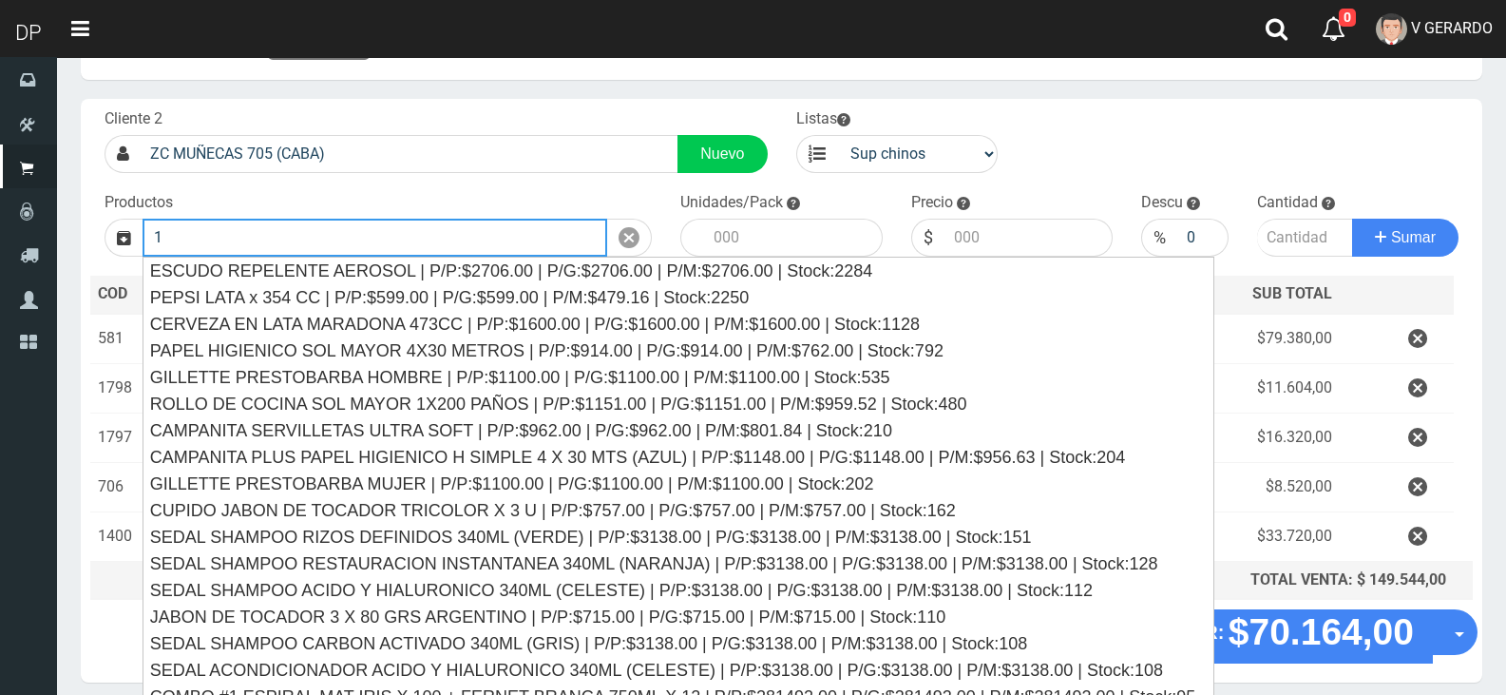
scroll to position [147, 0]
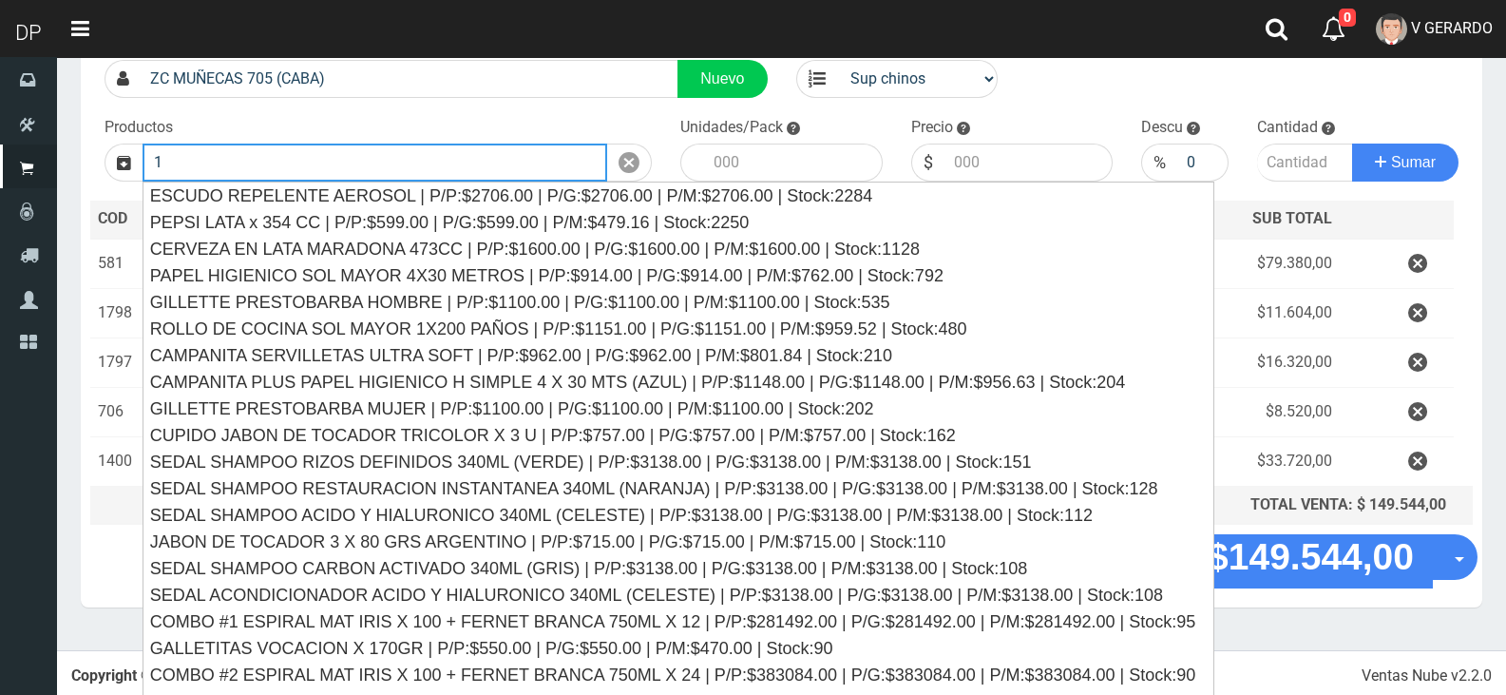
click at [521, 154] on input "1" at bounding box center [375, 162] width 465 height 38
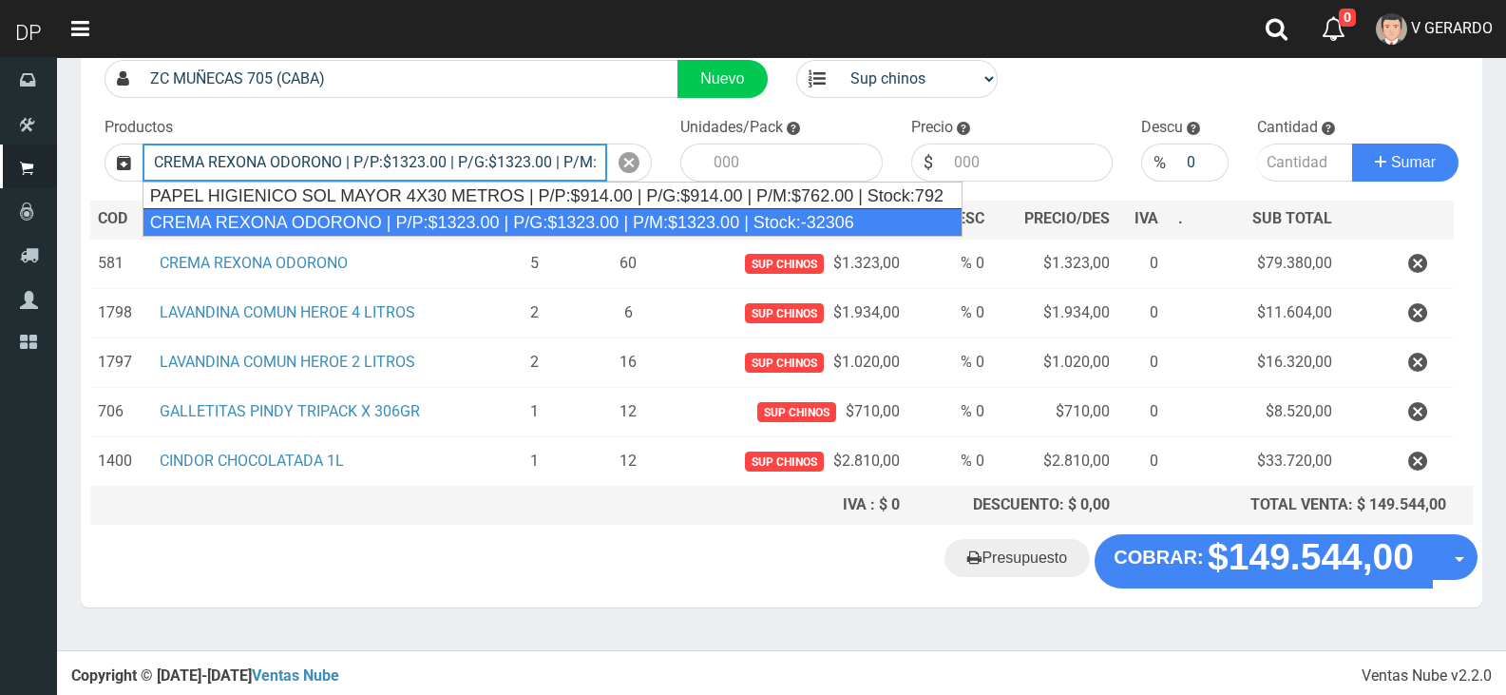
type input "CREMA REXONA ODORONO | P/P:$1323.00 | P/G:$1323.00 | P/M:$1323.00 | Stock:-32306"
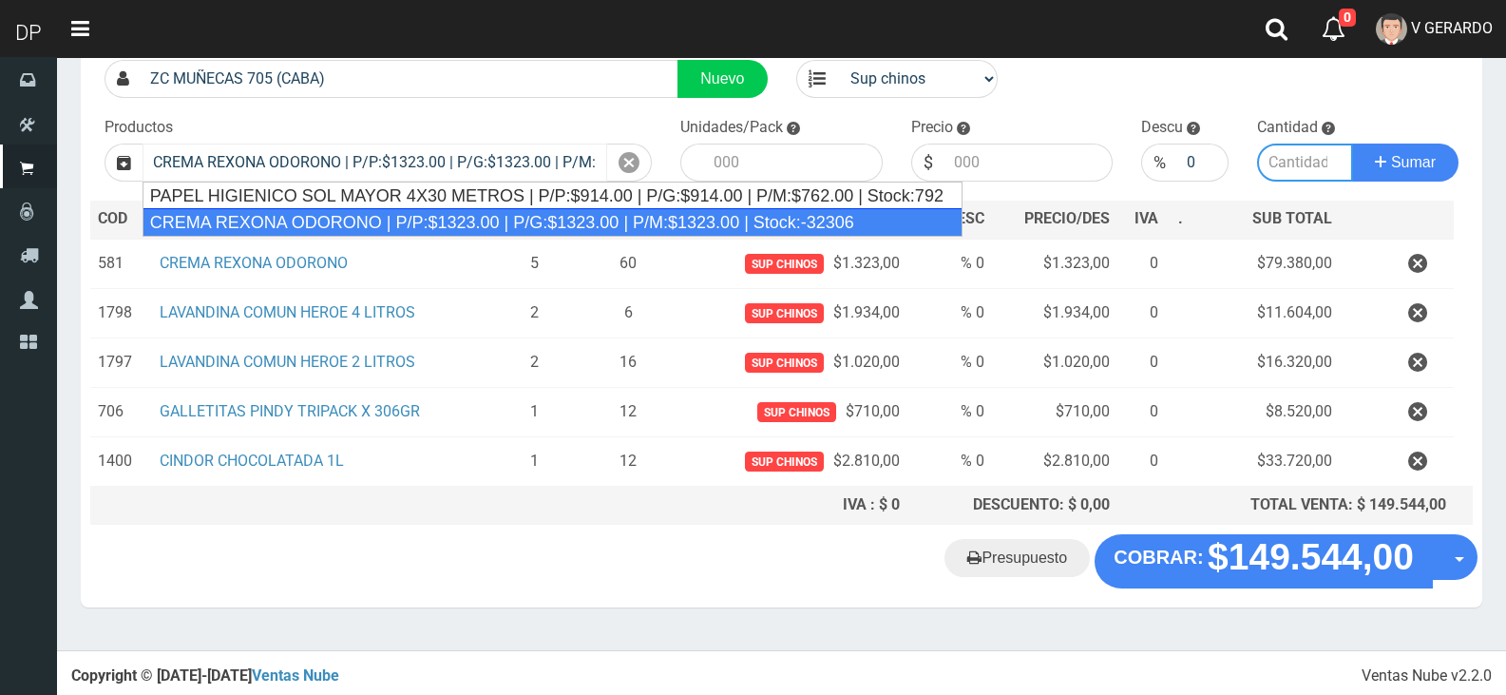
type input "12"
type input "1323.00"
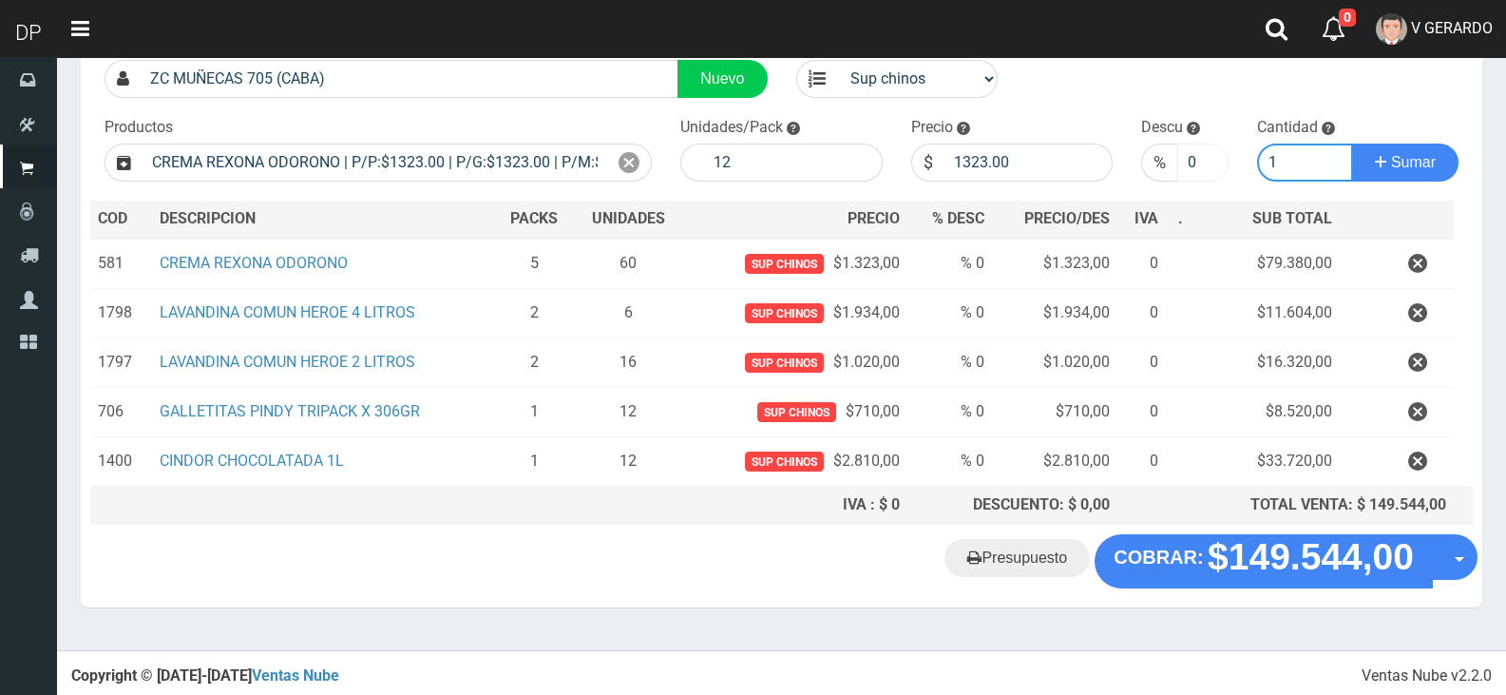
type input "1"
click at [1217, 149] on input "0" at bounding box center [1202, 162] width 50 height 38
click at [1200, 154] on input "0" at bounding box center [1202, 162] width 50 height 38
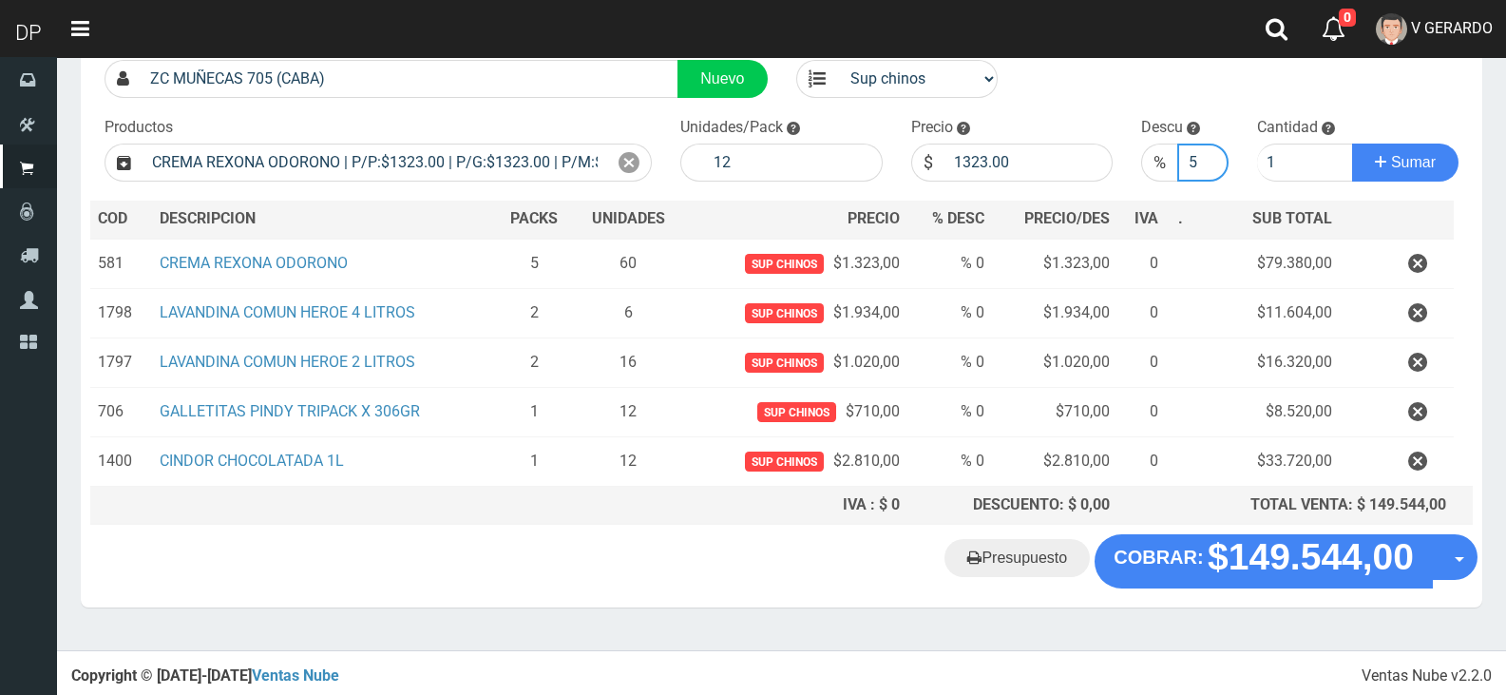
type input "5"
click at [1352, 143] on button "Sumar" at bounding box center [1405, 162] width 106 height 38
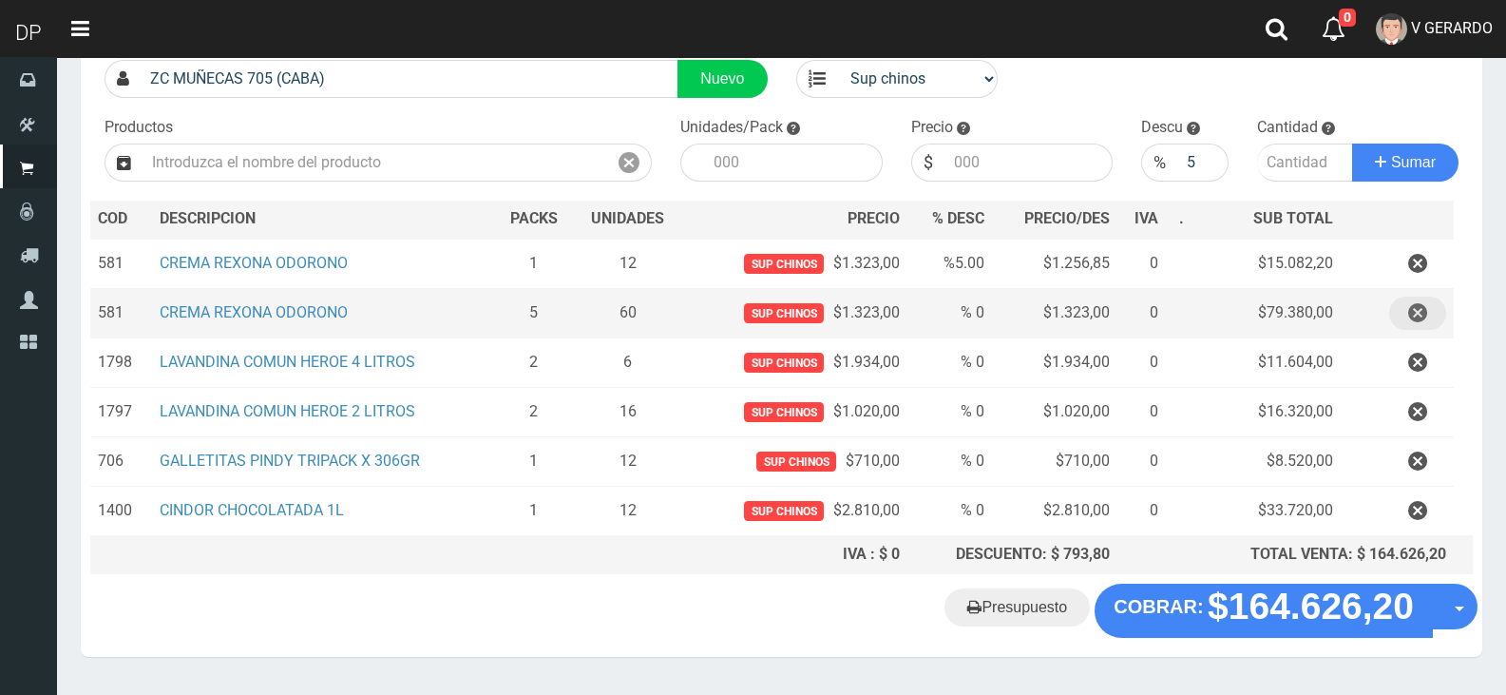
click at [1426, 296] on icon "button" at bounding box center [1417, 312] width 19 height 33
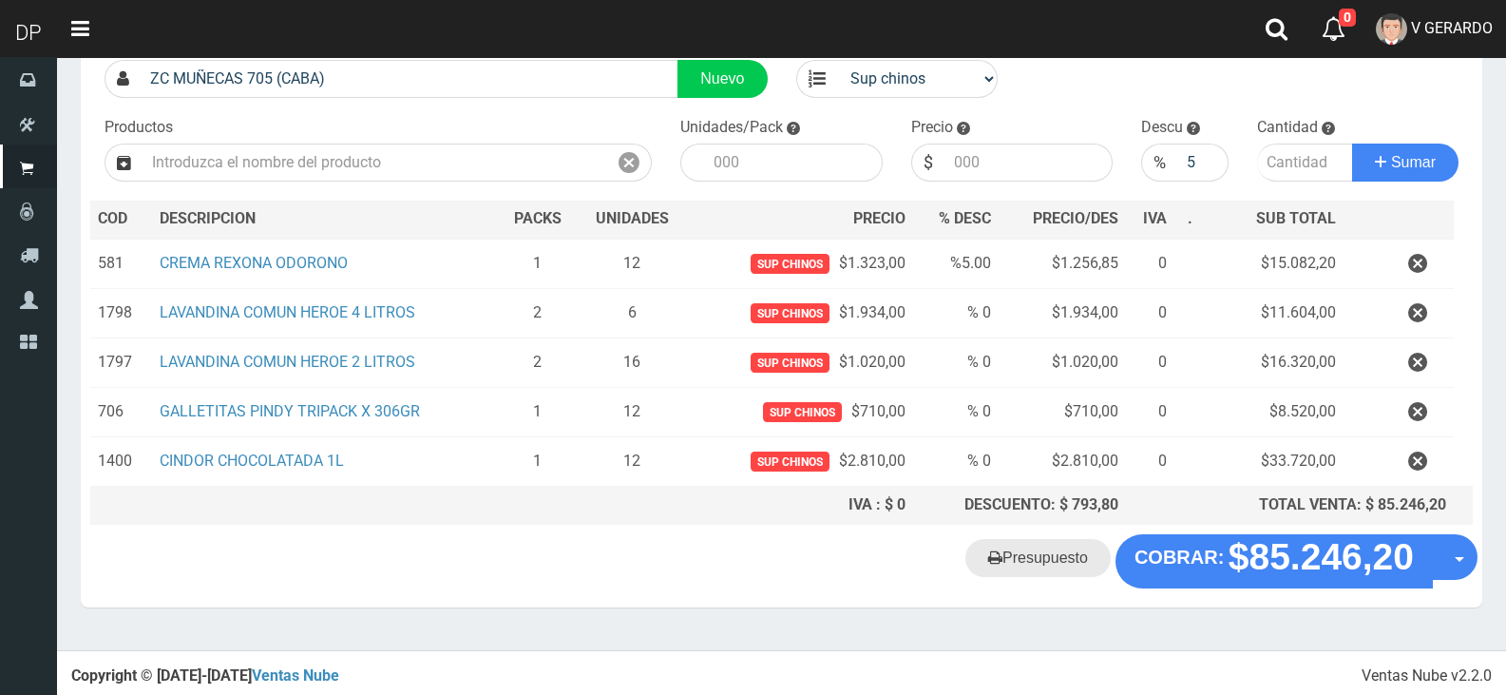
click at [1066, 576] on link "Presupuesto" at bounding box center [1037, 558] width 145 height 38
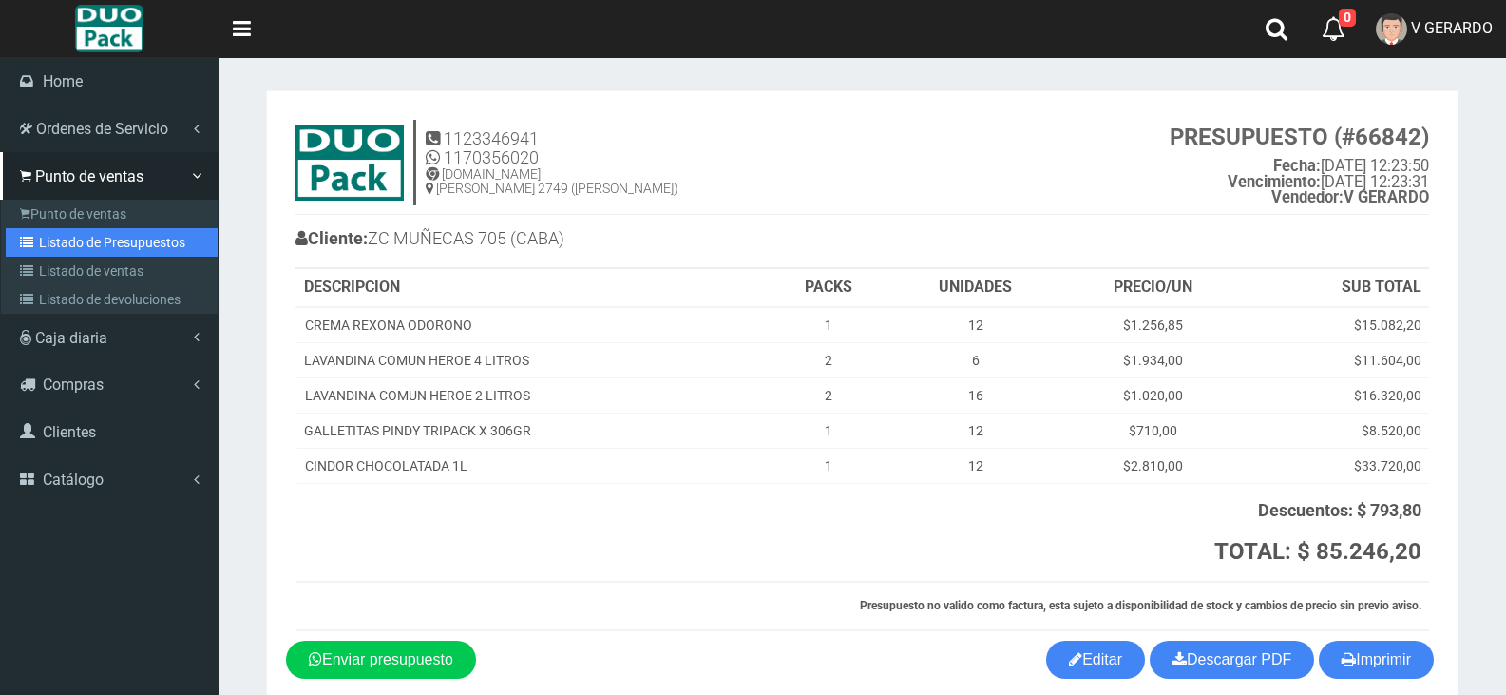
click at [104, 255] on link "Listado de Presupuestos" at bounding box center [112, 242] width 212 height 29
click at [105, 249] on link "Listado de Presupuestos" at bounding box center [112, 242] width 212 height 29
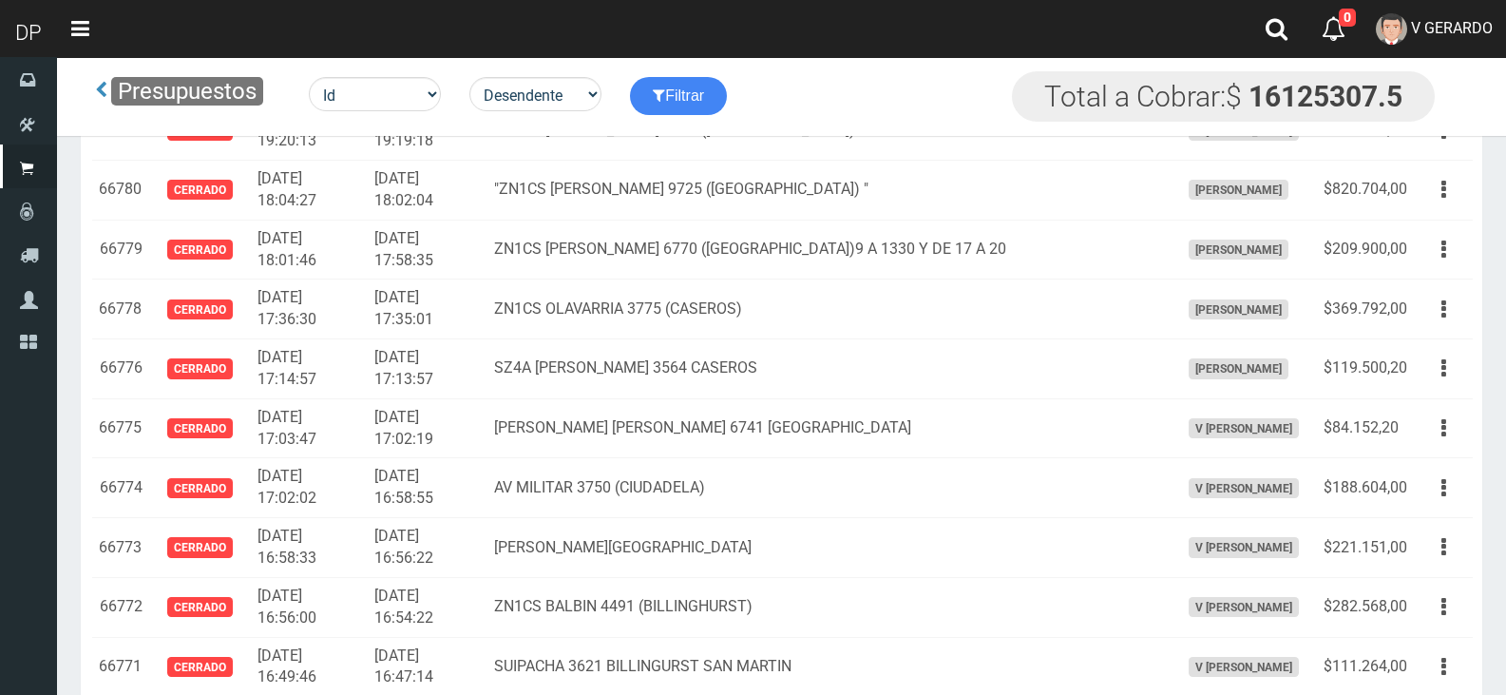
scroll to position [4132, 0]
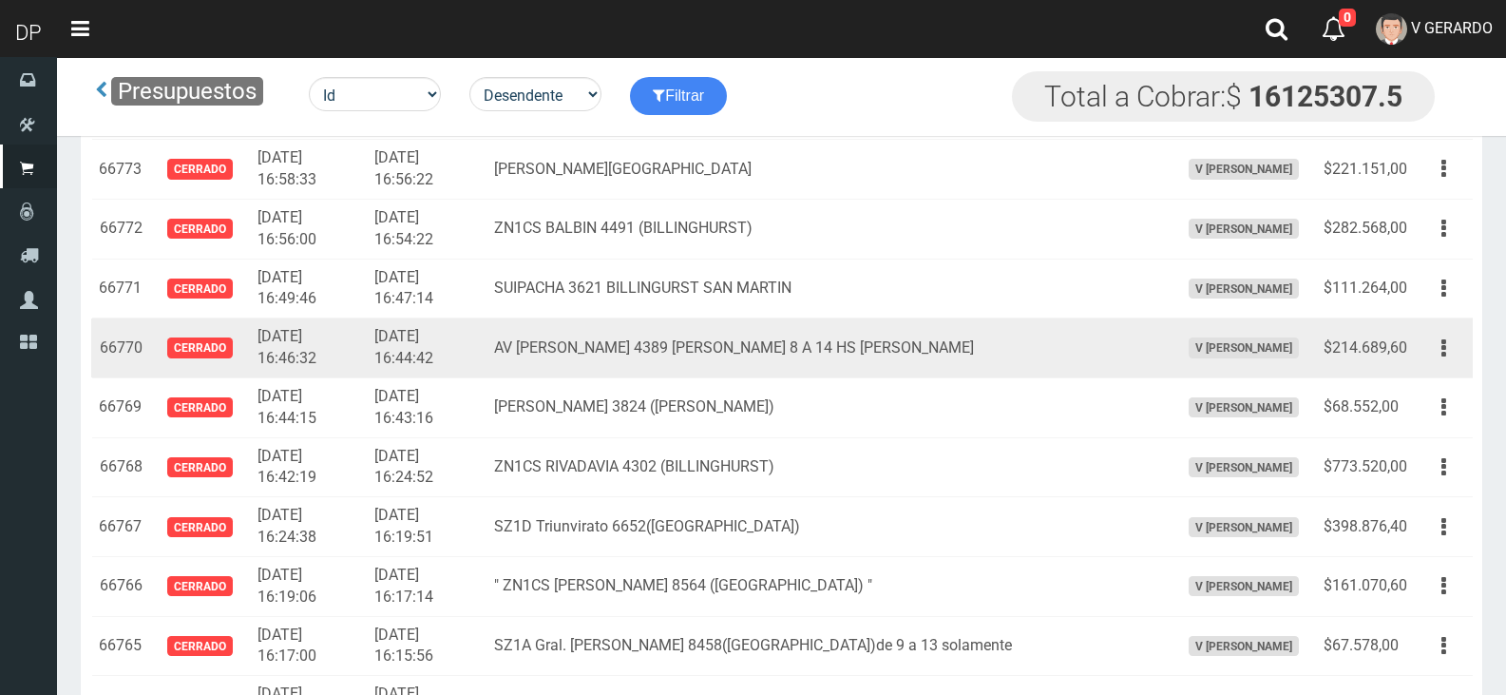
click at [1425, 359] on div "Editar Imprimir Eliminar" at bounding box center [1443, 348] width 43 height 33
click at [1442, 355] on icon "button" at bounding box center [1443, 348] width 5 height 33
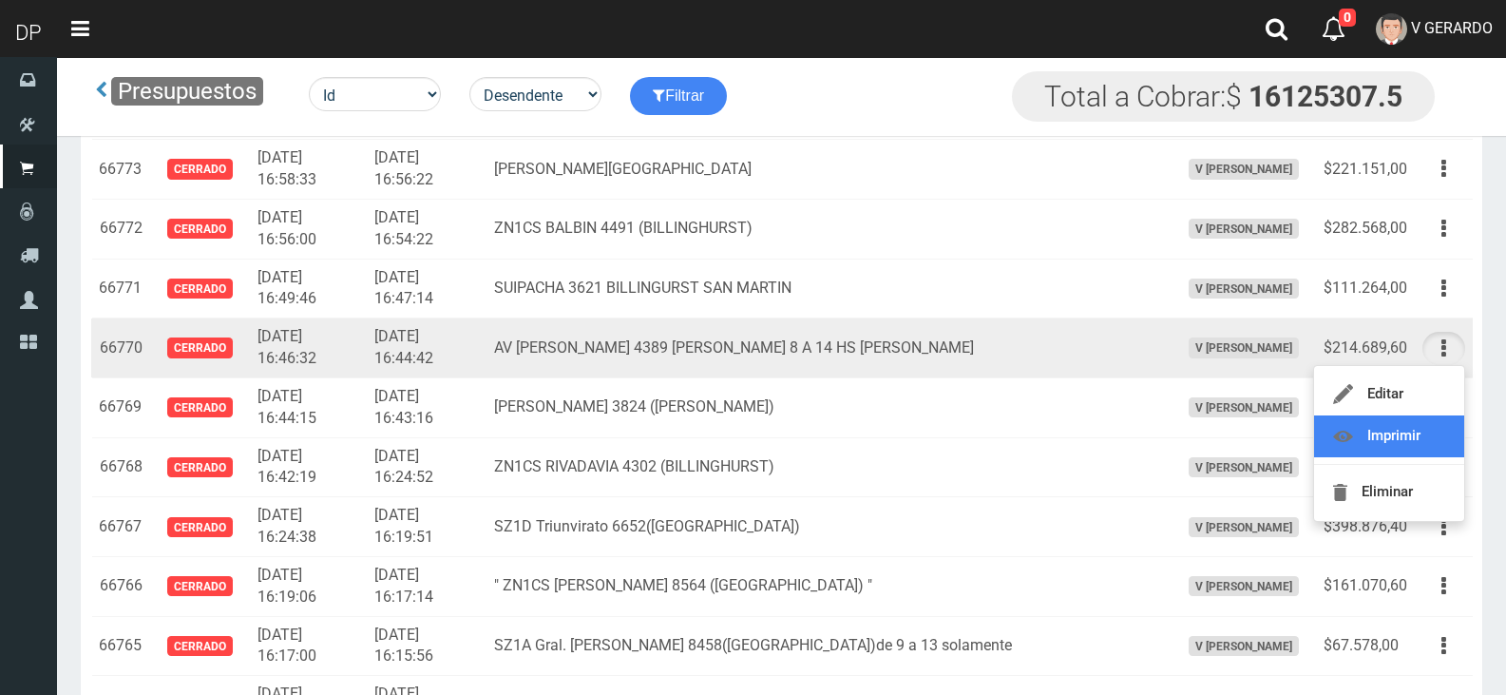
click at [1437, 421] on link "Imprimir" at bounding box center [1389, 436] width 150 height 42
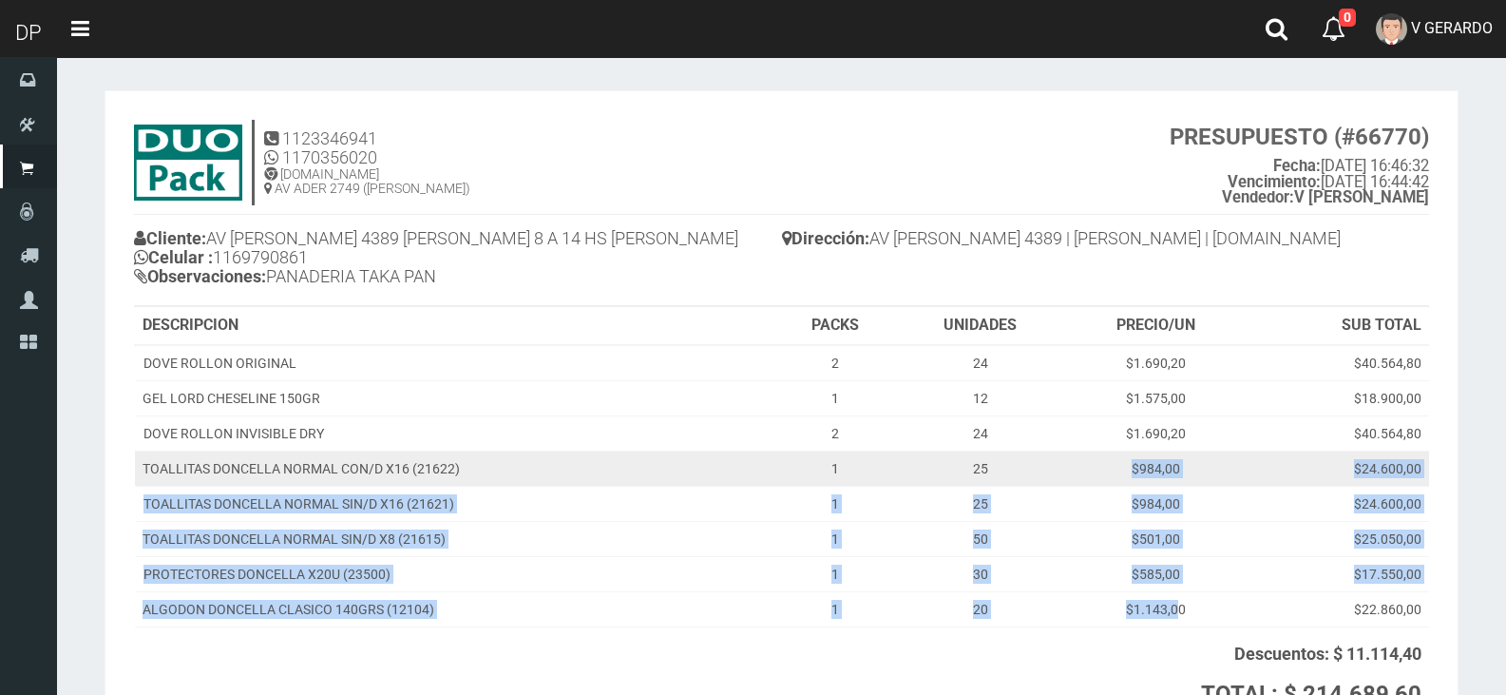
drag, startPoint x: 1175, startPoint y: 596, endPoint x: 1056, endPoint y: 451, distance: 187.6
click at [1056, 451] on tbody "[PERSON_NAME] ORIGINAL 2 24 $1.690,20 $40.564,80 GEL LORD CHESELINE 150GR 1 12 …" at bounding box center [782, 486] width 1294 height 282
click at [1056, 451] on td "25" at bounding box center [980, 467] width 170 height 35
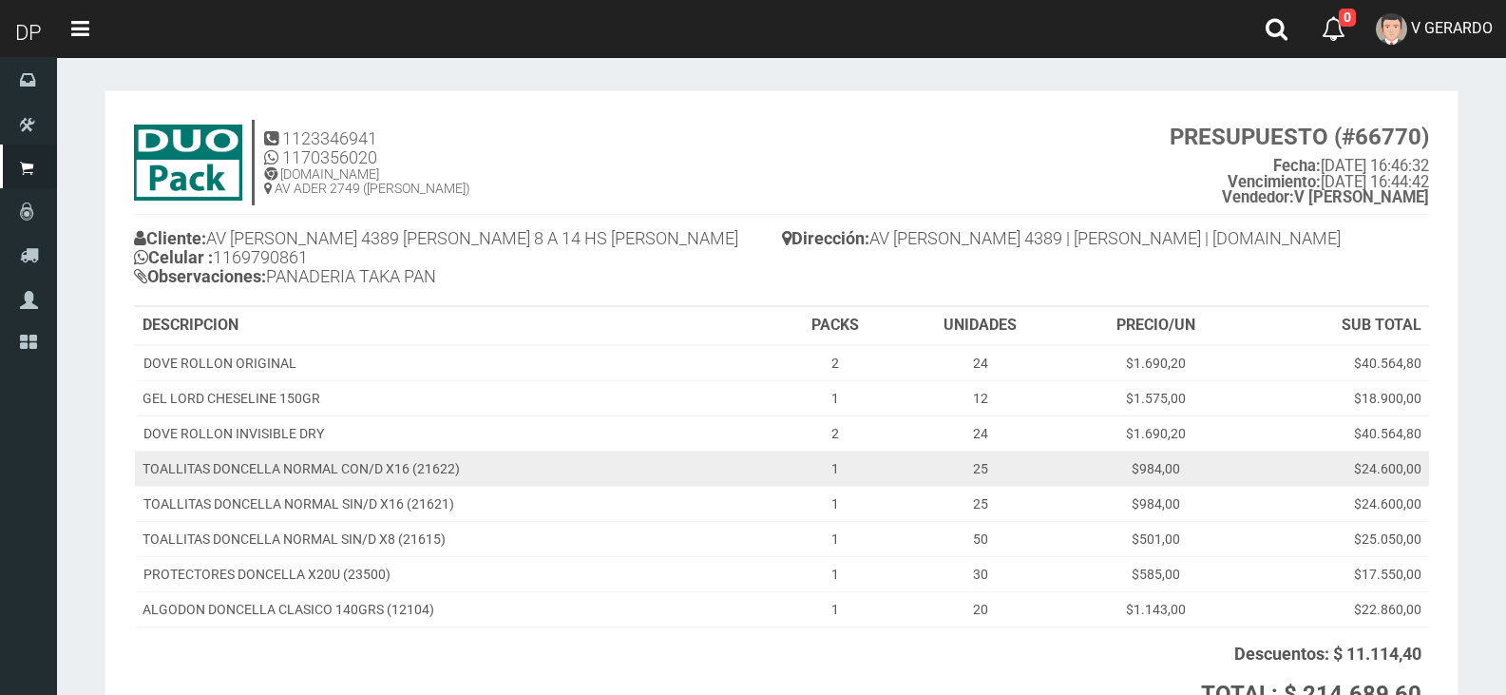
click at [1012, 477] on td "25" at bounding box center [980, 467] width 170 height 35
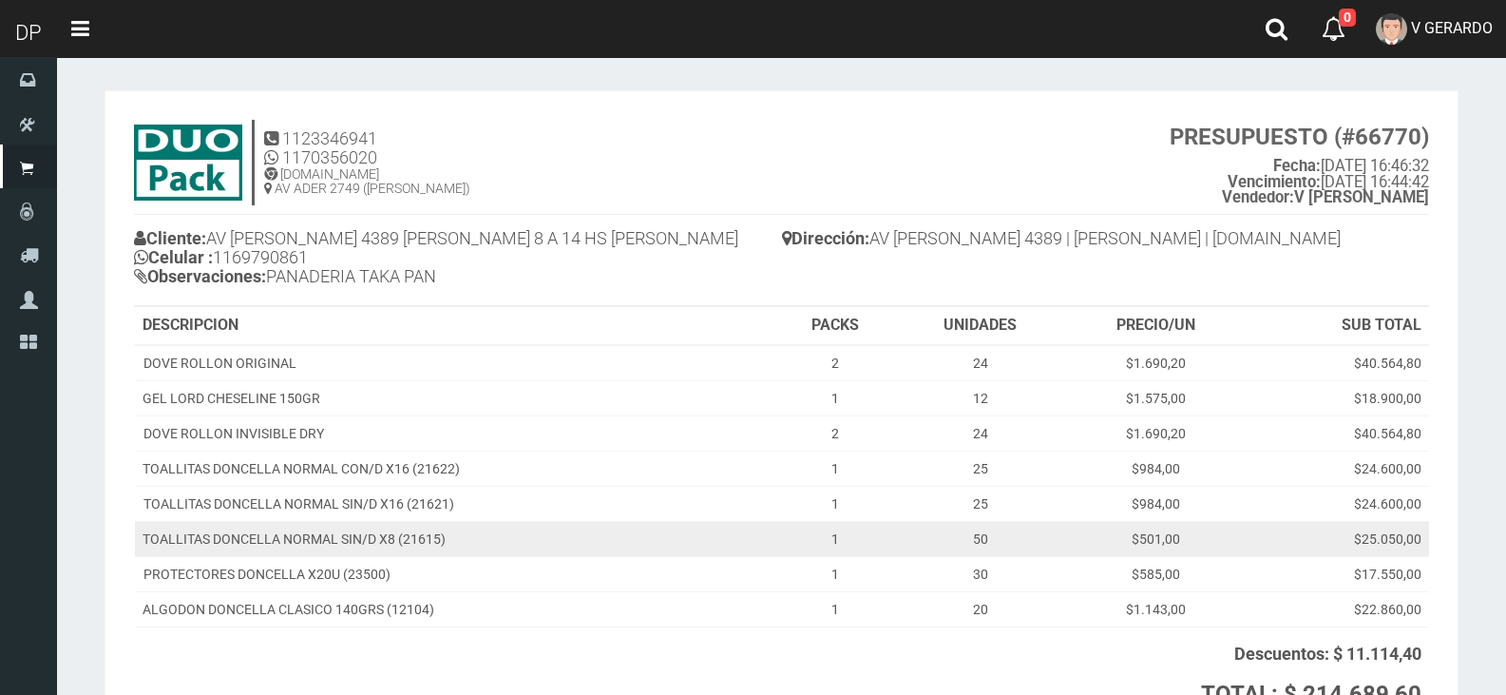
drag, startPoint x: 879, startPoint y: 494, endPoint x: 918, endPoint y: 537, distance: 57.8
click at [914, 534] on tbody "[PERSON_NAME] ORIGINAL 2 24 $1.690,20 $40.564,80 GEL LORD CHESELINE 150GR 1 12 …" at bounding box center [782, 486] width 1294 height 282
click at [916, 536] on td "50" at bounding box center [980, 538] width 170 height 35
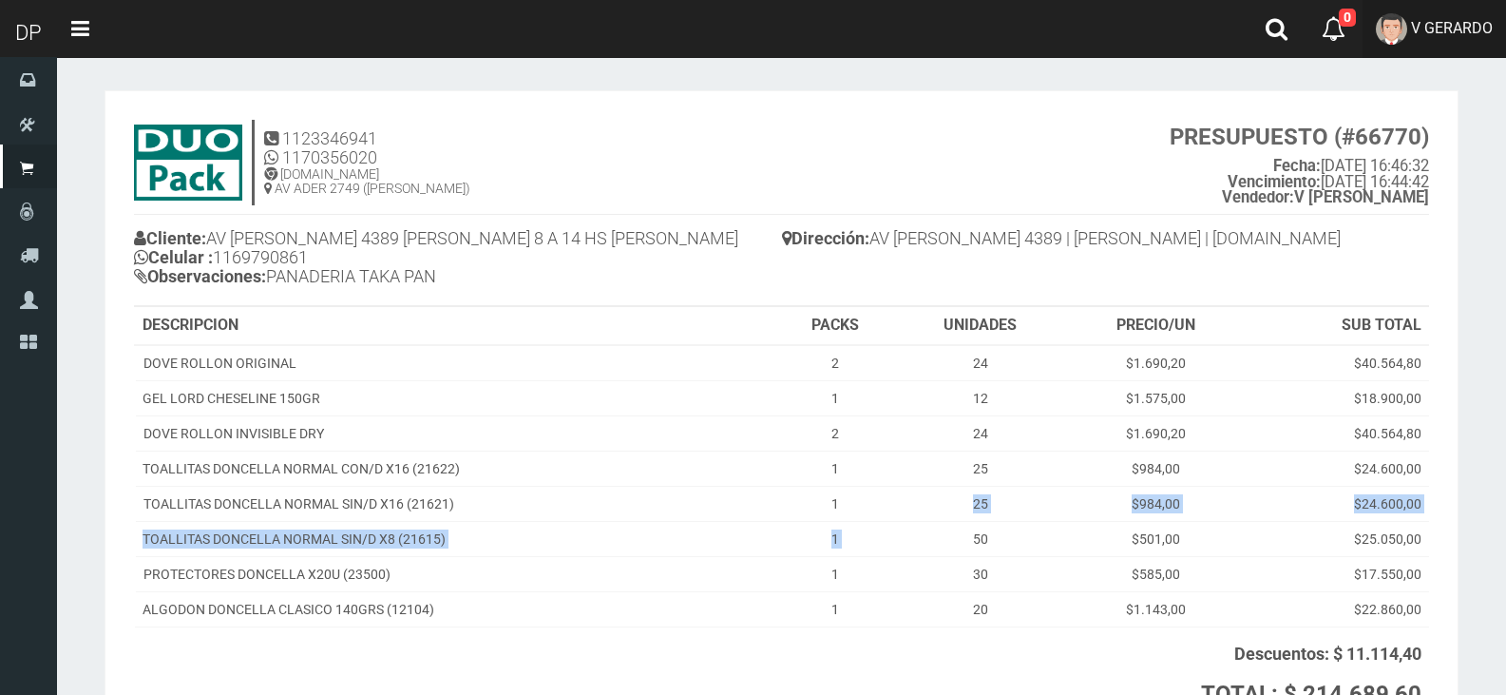
drag, startPoint x: 1449, startPoint y: 38, endPoint x: 1440, endPoint y: 226, distance: 188.3
click at [1448, 38] on link "V GERARDO" at bounding box center [1434, 29] width 143 height 58
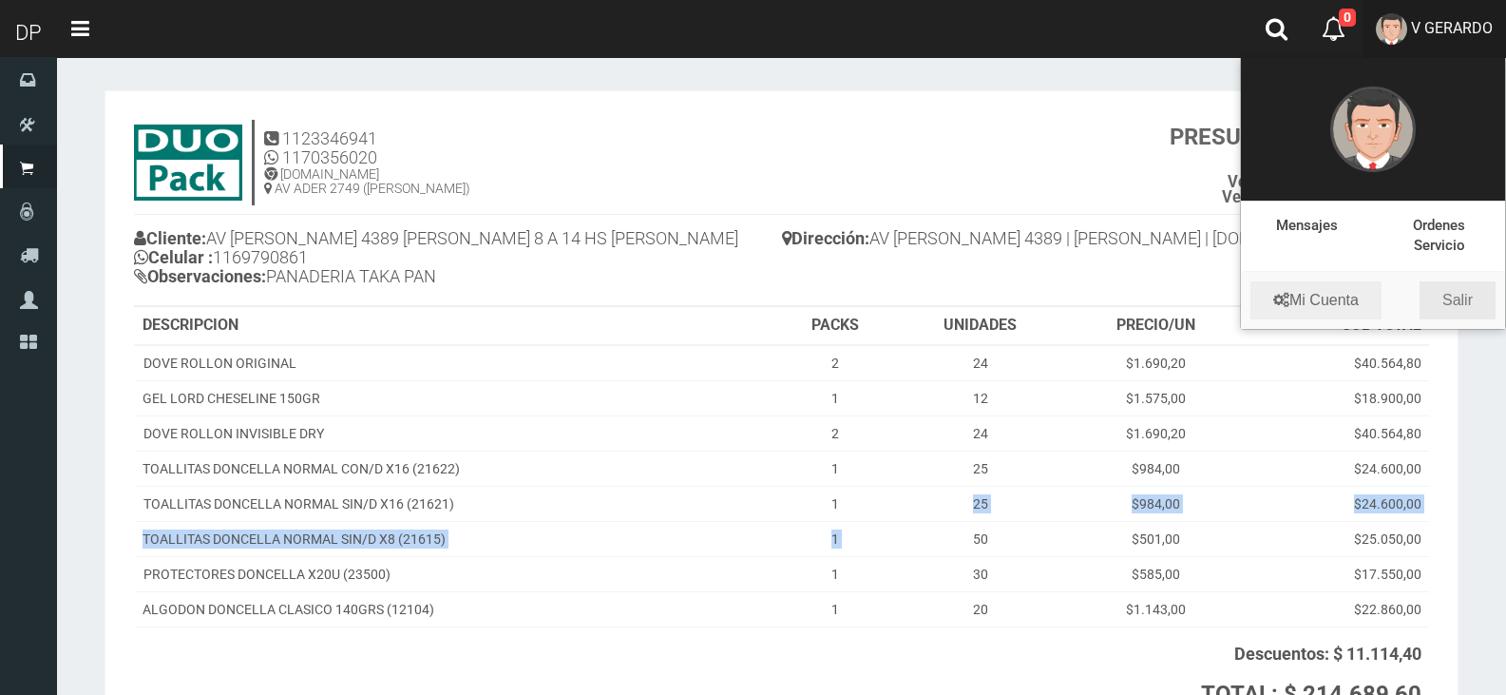
click at [1456, 301] on link "Salir" at bounding box center [1458, 300] width 76 height 38
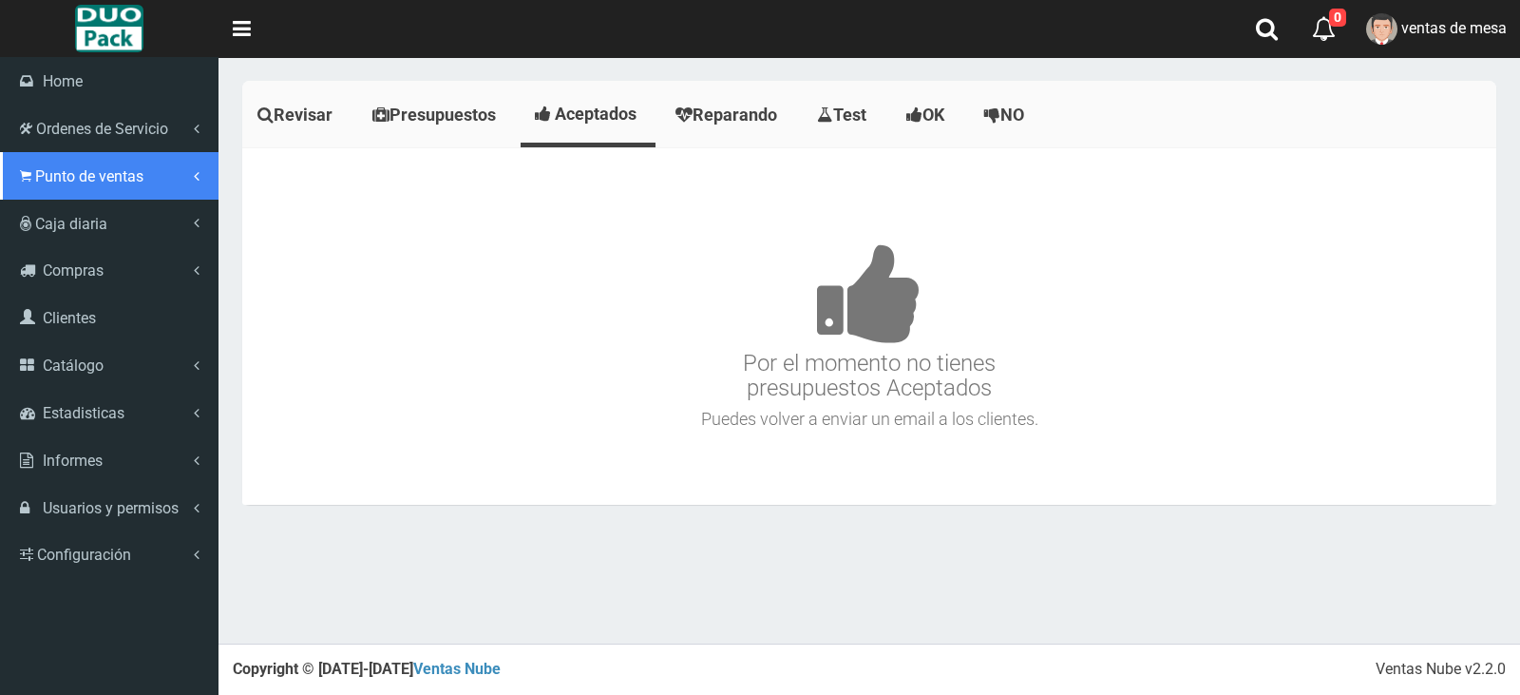
click at [80, 181] on span "Punto de ventas" at bounding box center [89, 176] width 108 height 18
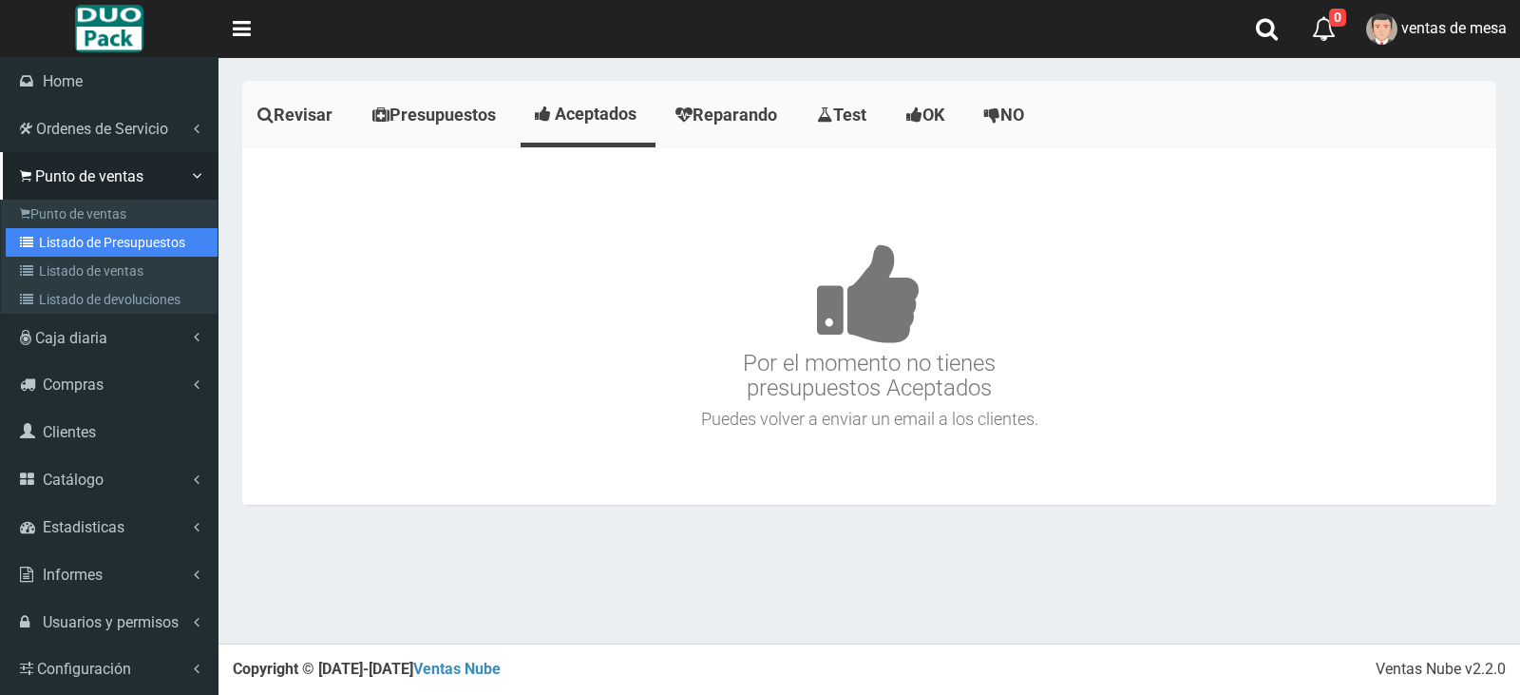
click at [118, 233] on link "Listado de Presupuestos" at bounding box center [112, 242] width 212 height 29
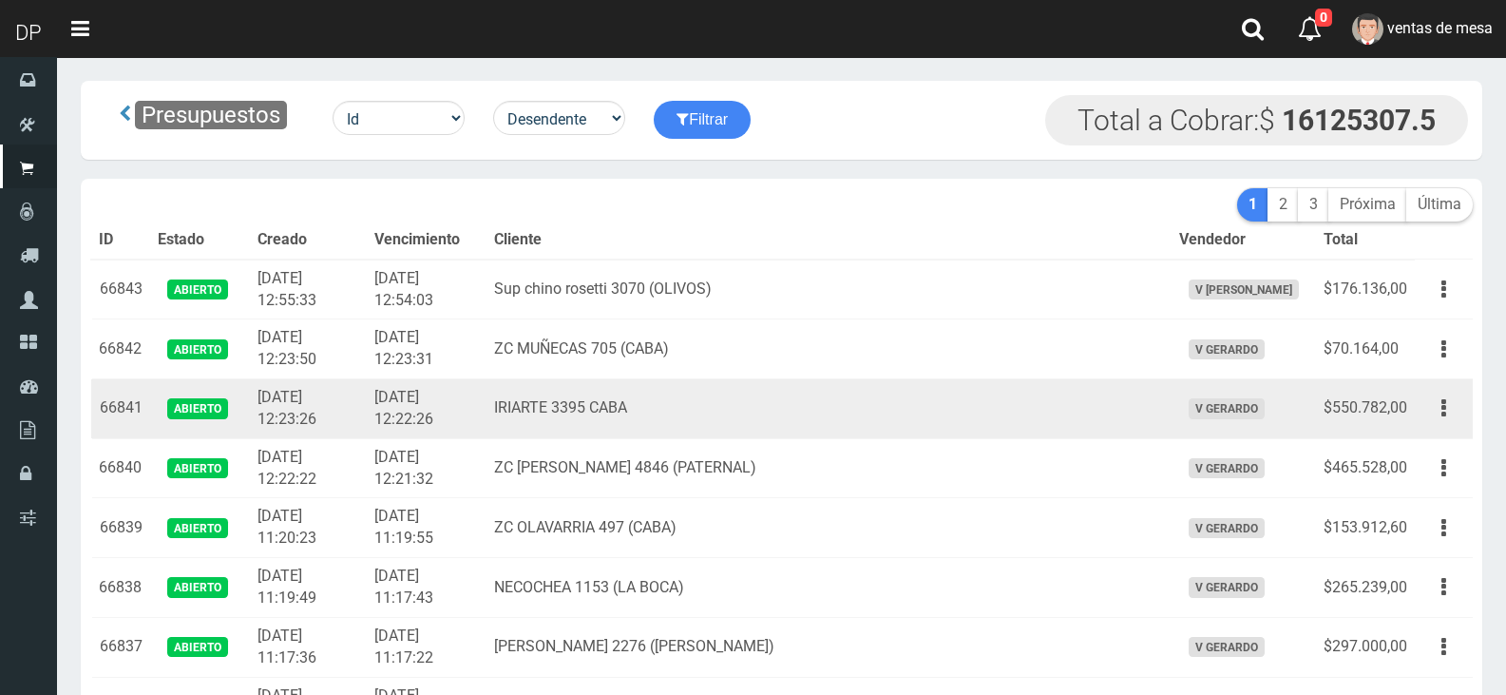
click at [684, 390] on td "IRIARTE 3395 CABA" at bounding box center [828, 409] width 684 height 60
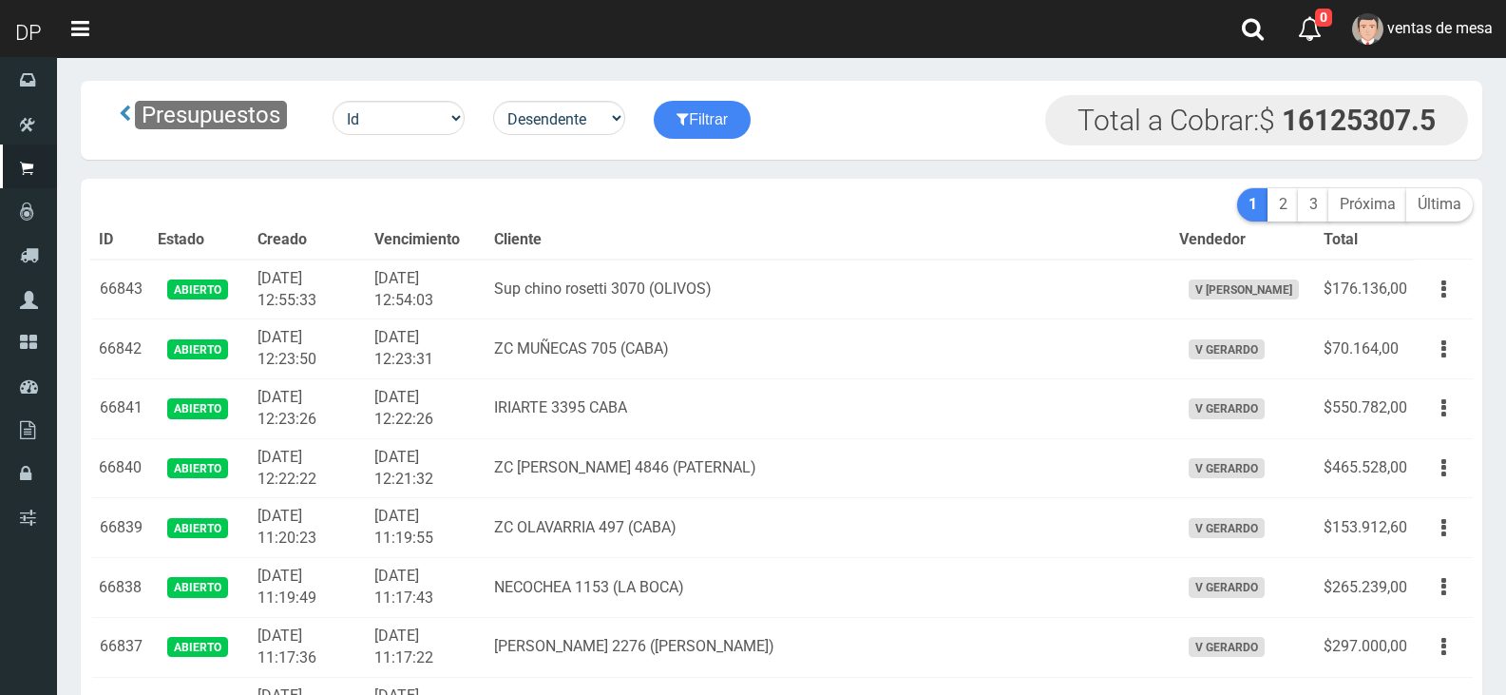
scroll to position [1967, 0]
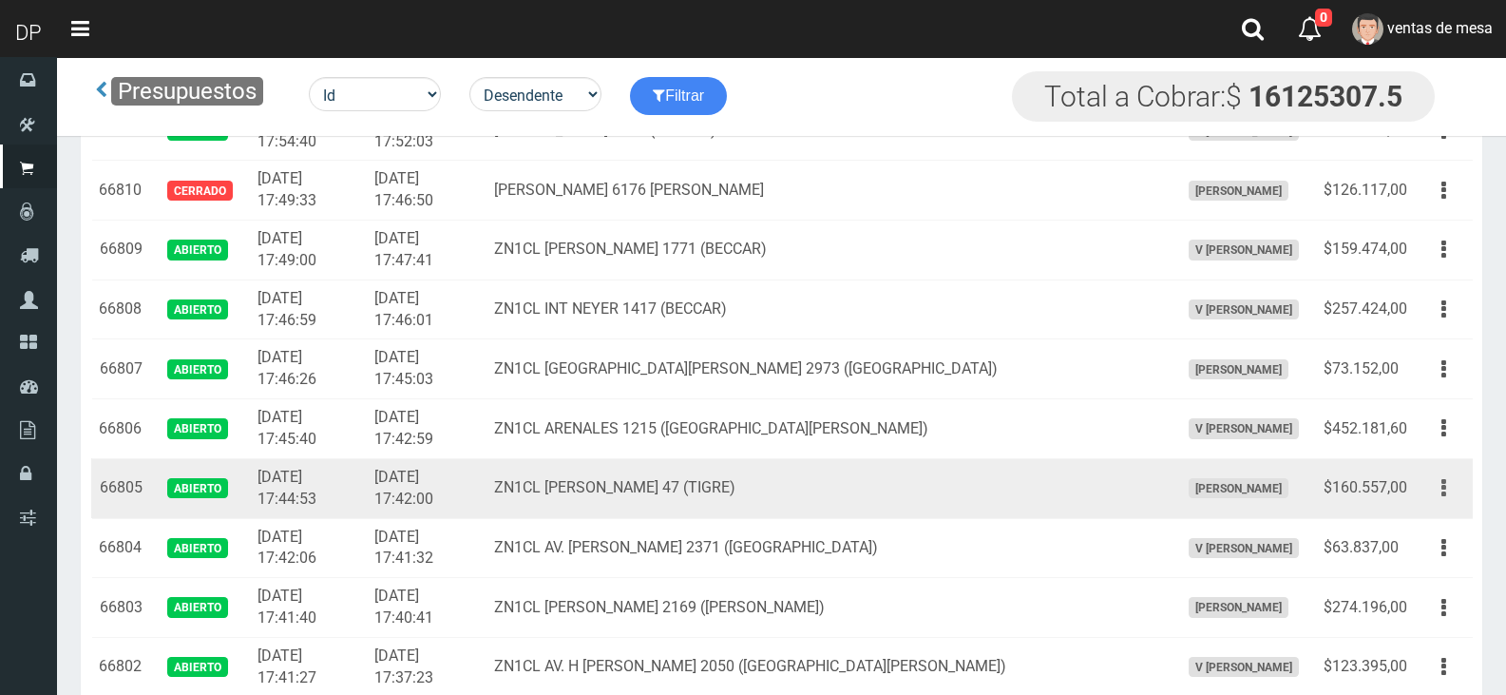
click at [1435, 489] on button "button" at bounding box center [1443, 487] width 43 height 33
click at [0, 0] on link "Editar" at bounding box center [0, 0] width 0 height 0
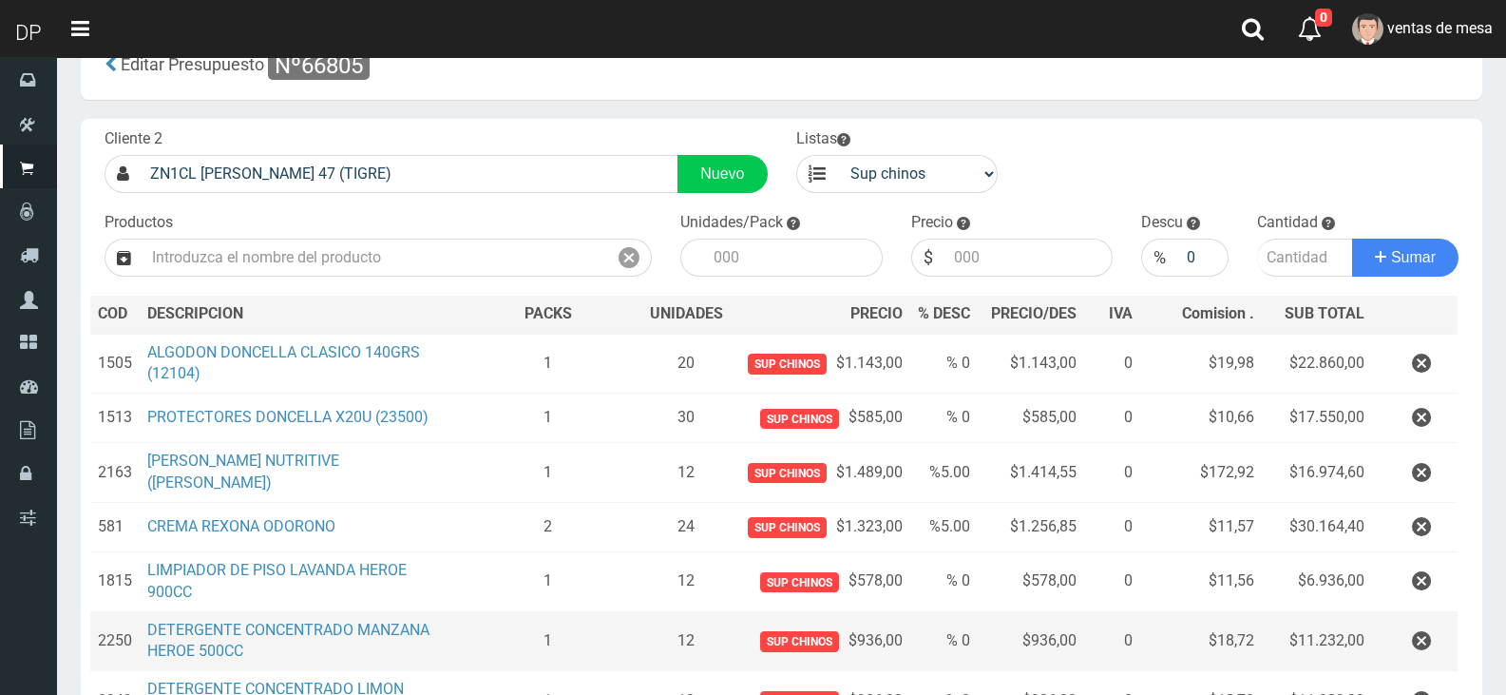
scroll to position [95, 0]
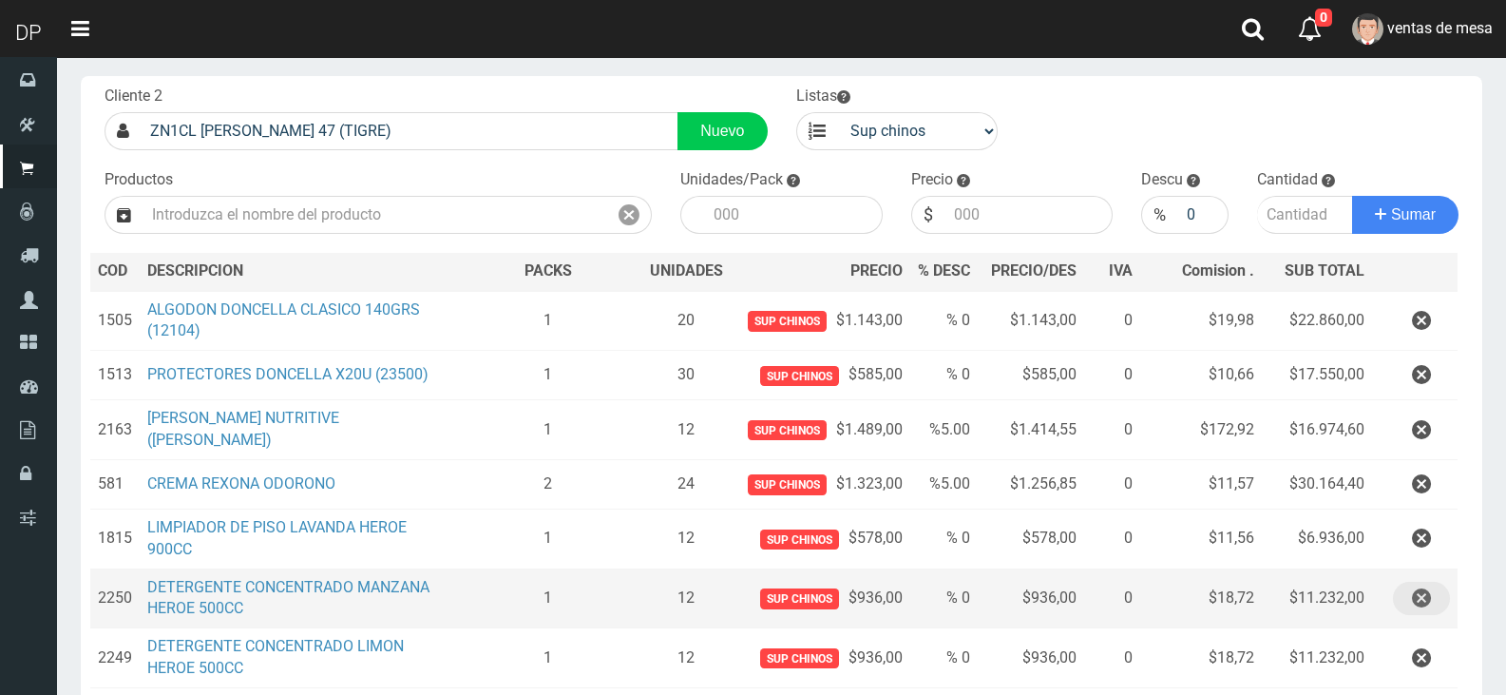
click at [1428, 612] on icon "button" at bounding box center [1421, 597] width 19 height 33
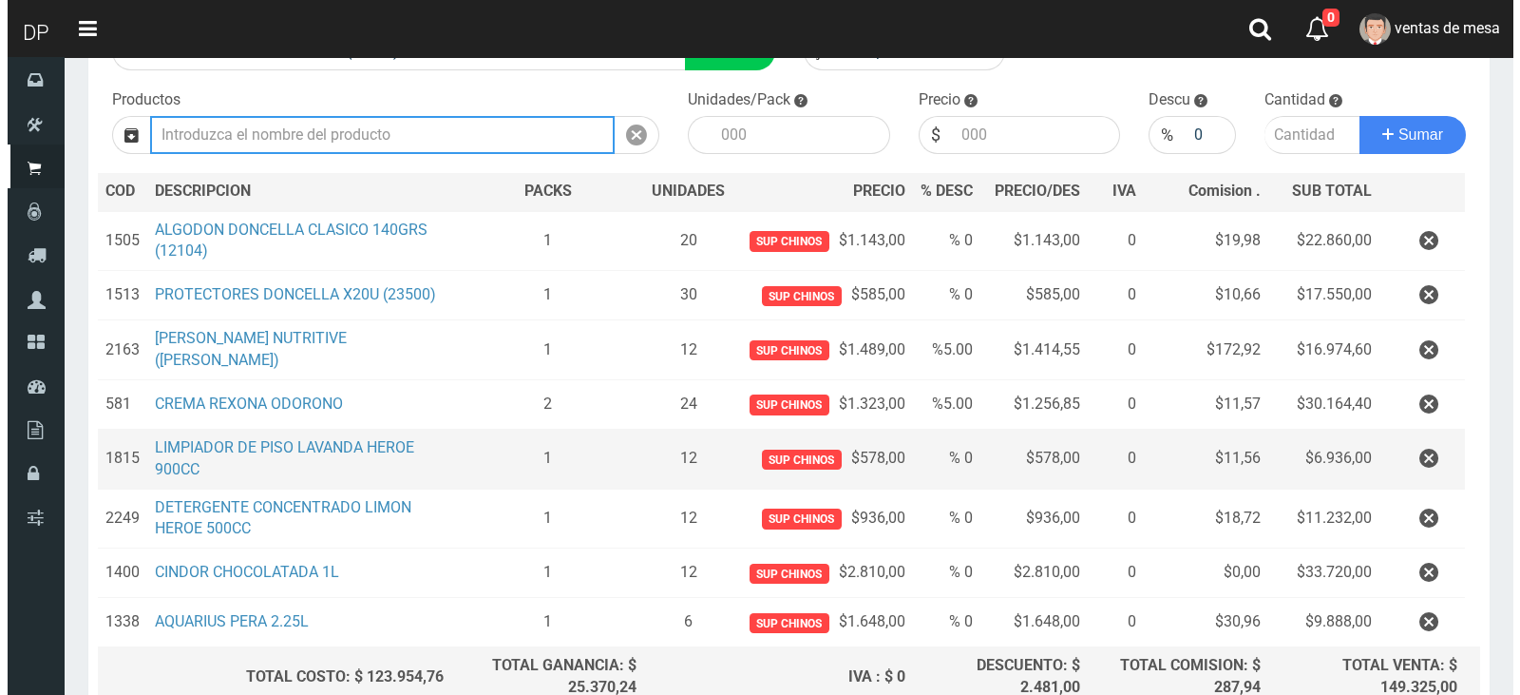
scroll to position [348, 0]
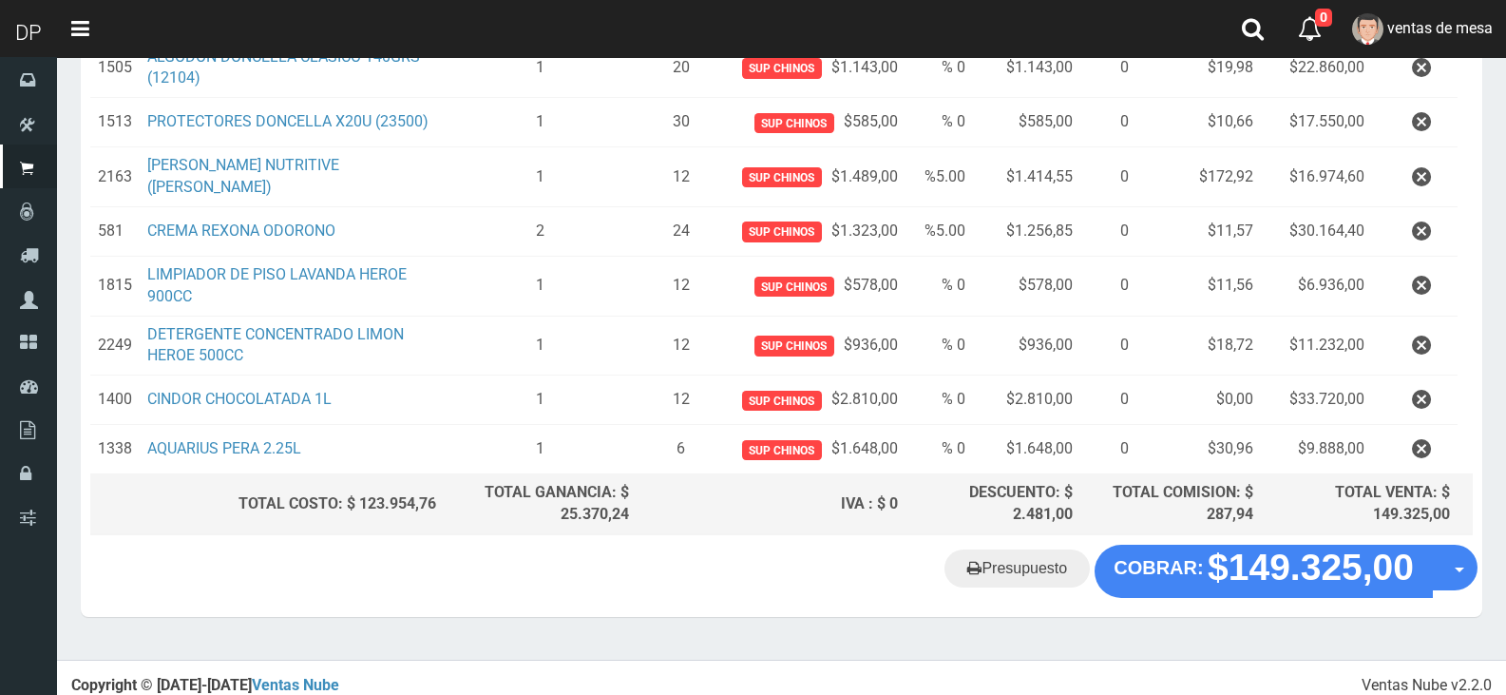
click at [1327, 600] on div "Presupuesto COBRAR: $149.325,00 Opciones" at bounding box center [781, 580] width 1401 height 72
click at [1313, 581] on "Presupuesto COBRAR: $149.325,00 Opciones" at bounding box center [782, 570] width 1392 height 53
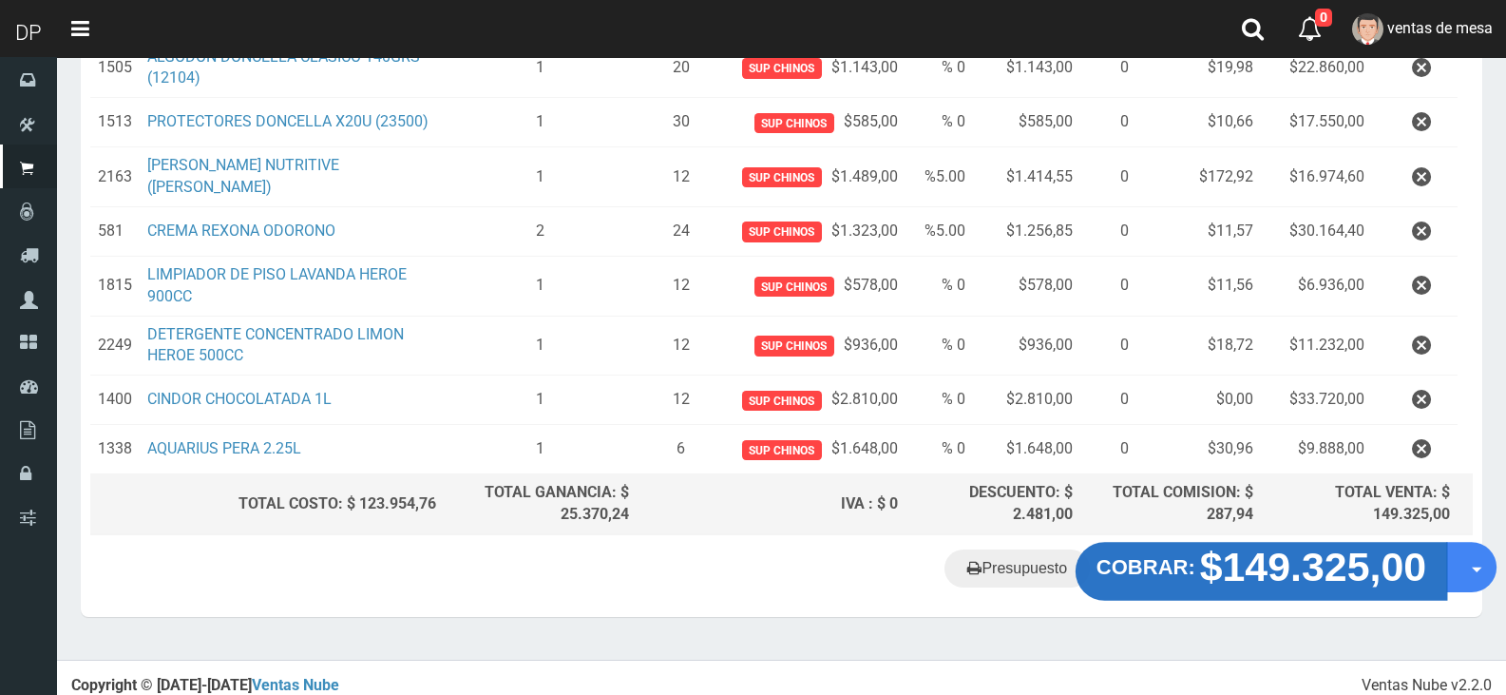
click at [1226, 544] on strong "$149.325,00" at bounding box center [1313, 566] width 227 height 45
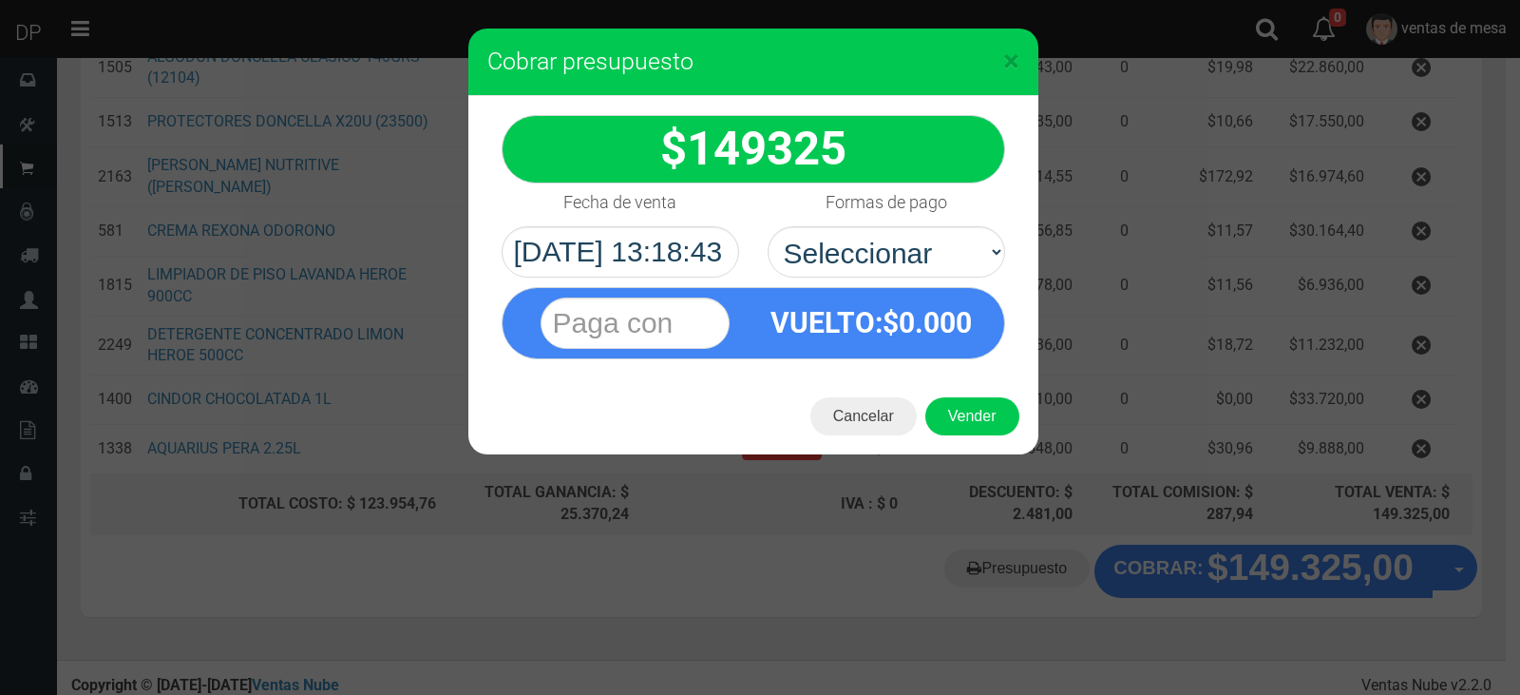
click at [866, 277] on div "VUELTO :$ 0.000" at bounding box center [753, 318] width 532 height 82
click at [871, 261] on select "Seleccionar Efectivo Tarjeta de Crédito Depósito Débito" at bounding box center [887, 251] width 238 height 51
select select "Efectivo"
click at [768, 226] on select "Seleccionar Efectivo Tarjeta de Crédito Depósito Débito" at bounding box center [887, 251] width 238 height 51
click at [955, 408] on button "Vender" at bounding box center [972, 416] width 94 height 38
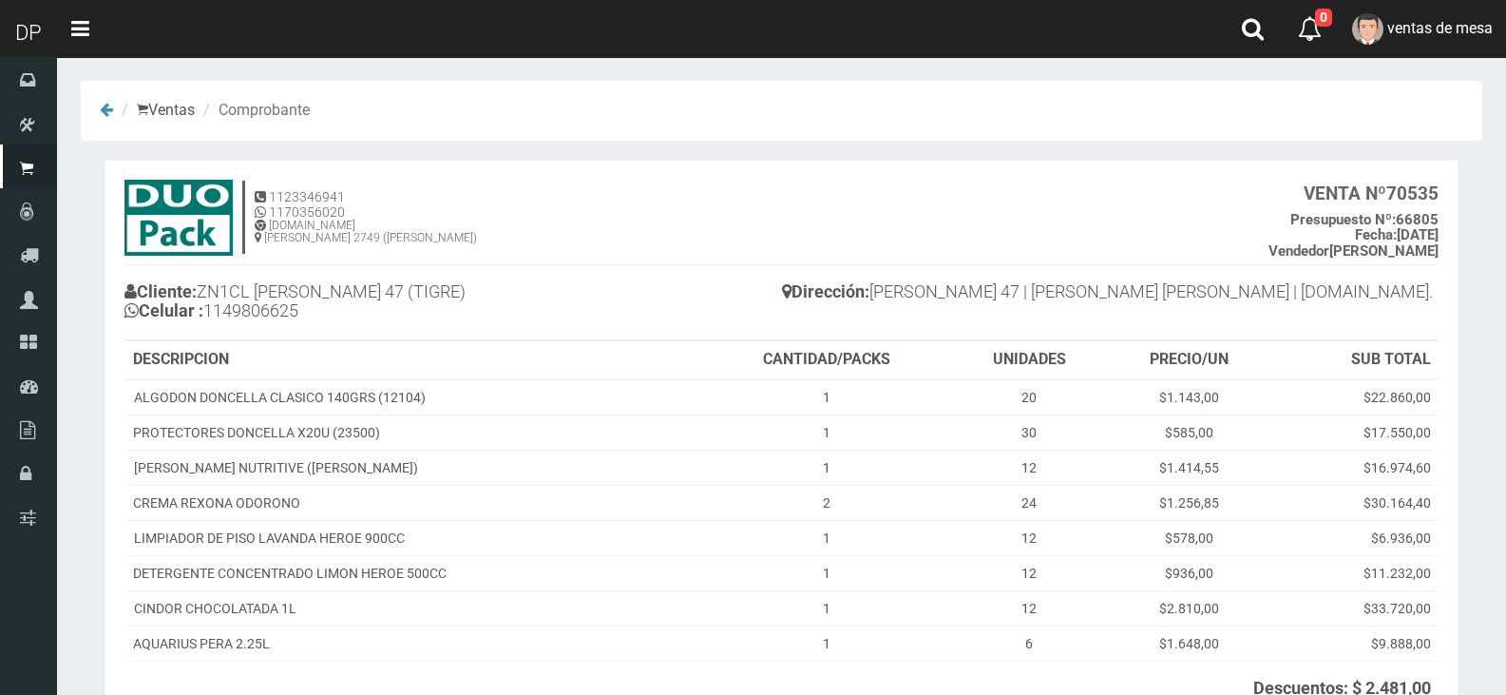
scroll to position [208, 0]
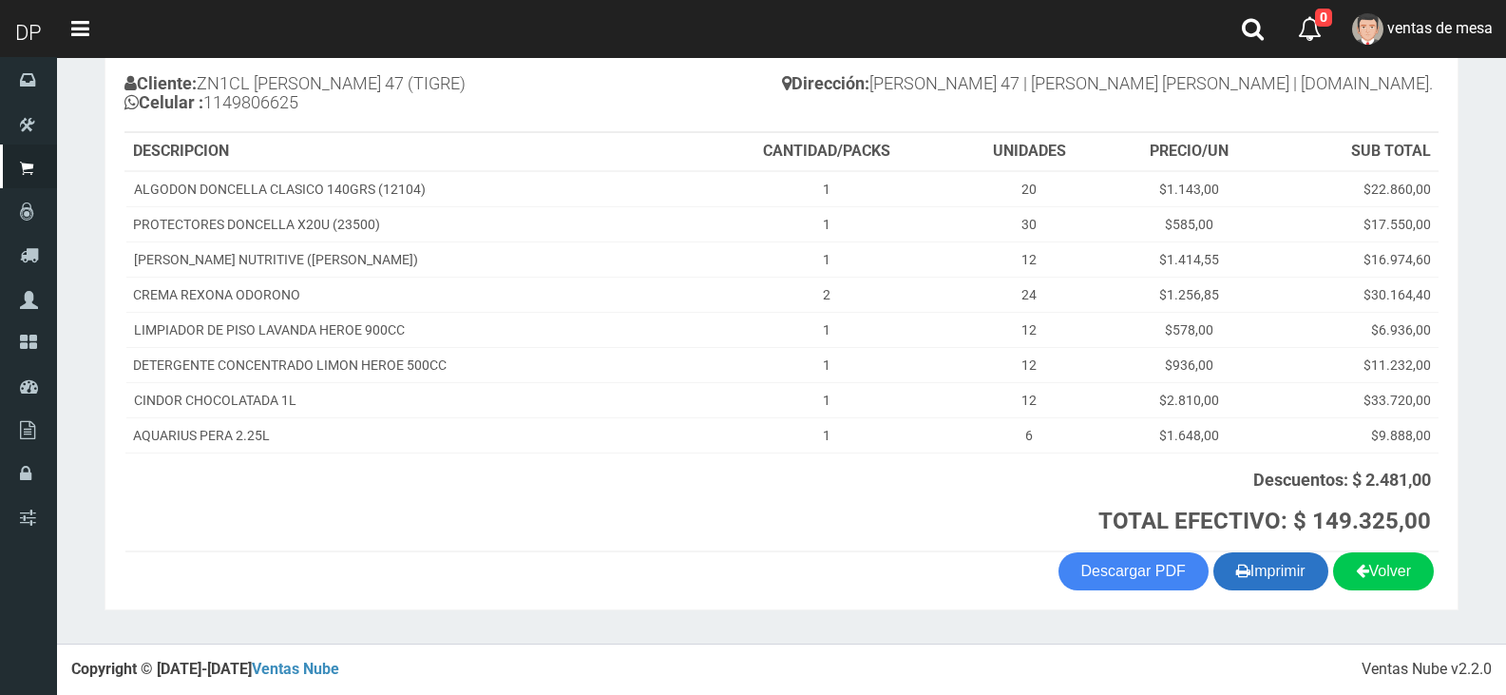
click at [1261, 581] on button "Imprimir" at bounding box center [1270, 571] width 115 height 38
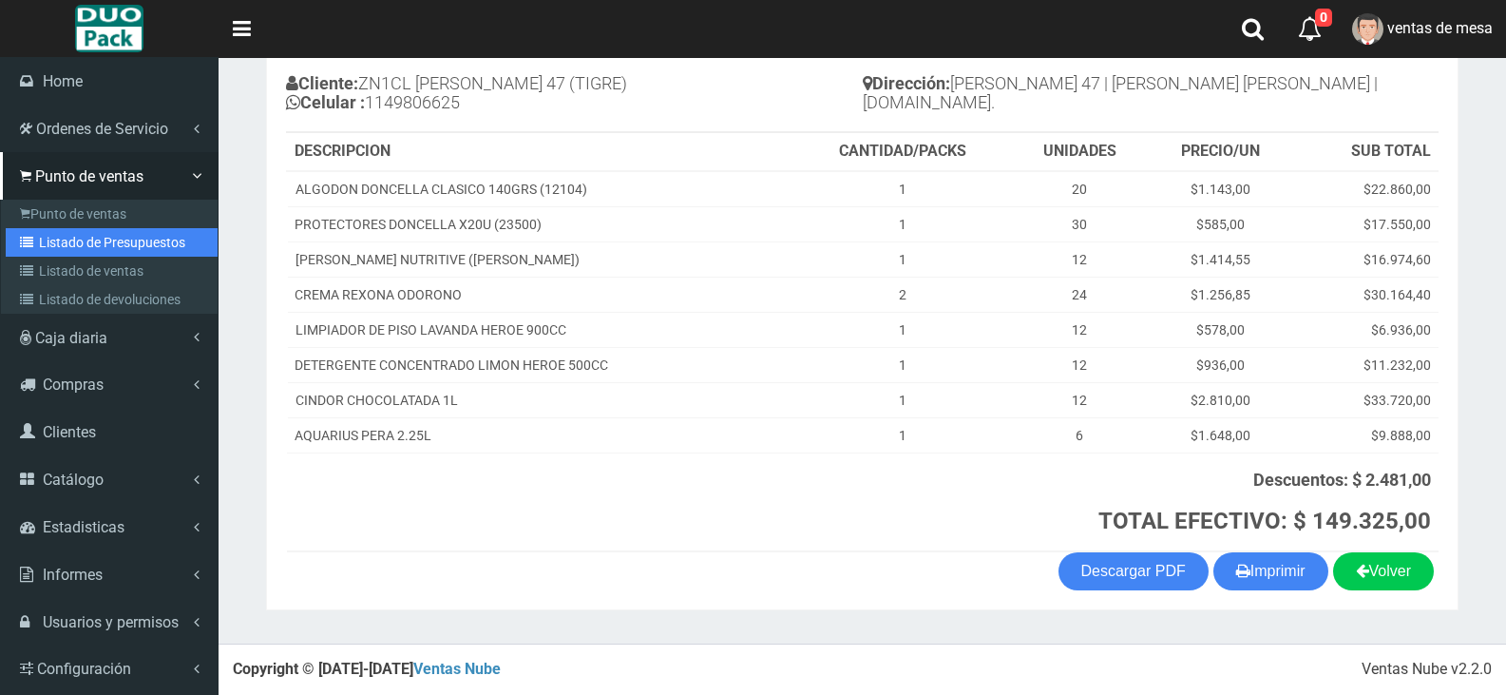
click at [54, 243] on link "Listado de Presupuestos" at bounding box center [112, 242] width 212 height 29
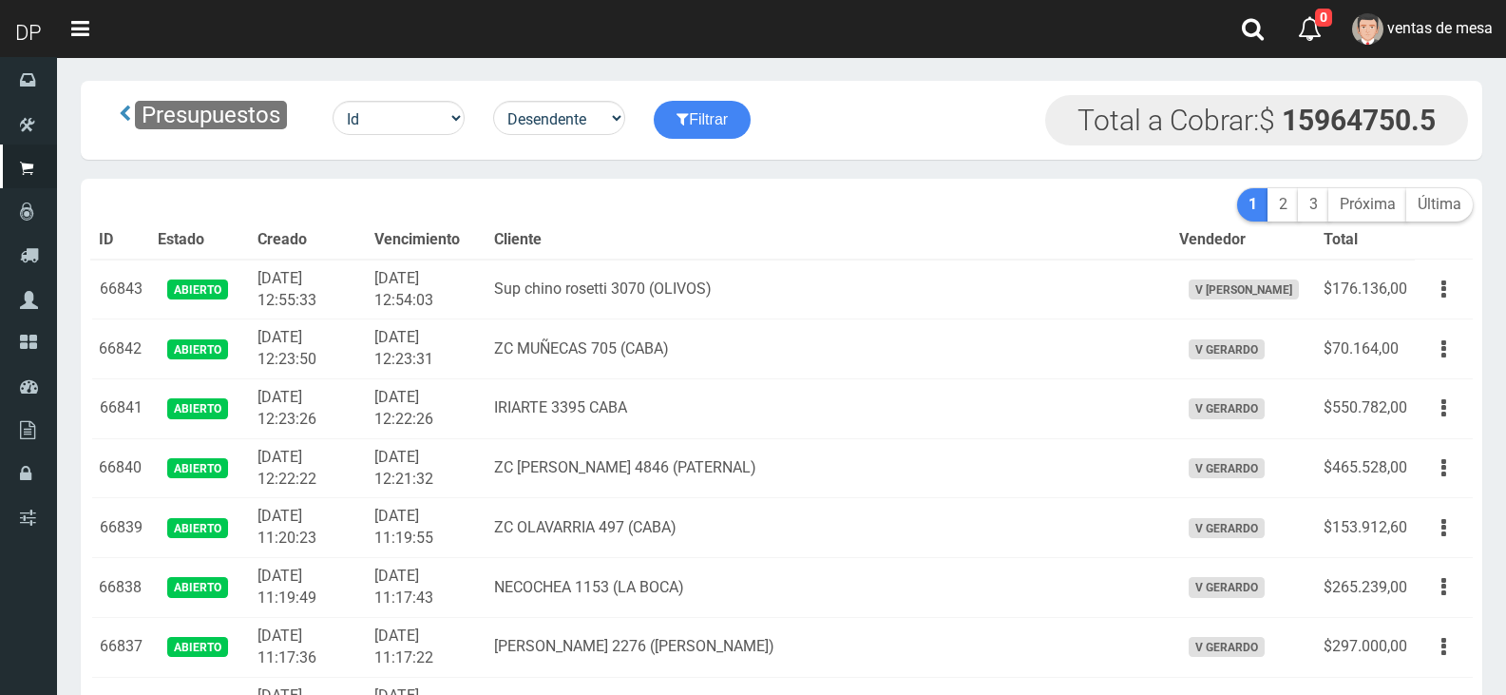
scroll to position [1967, 0]
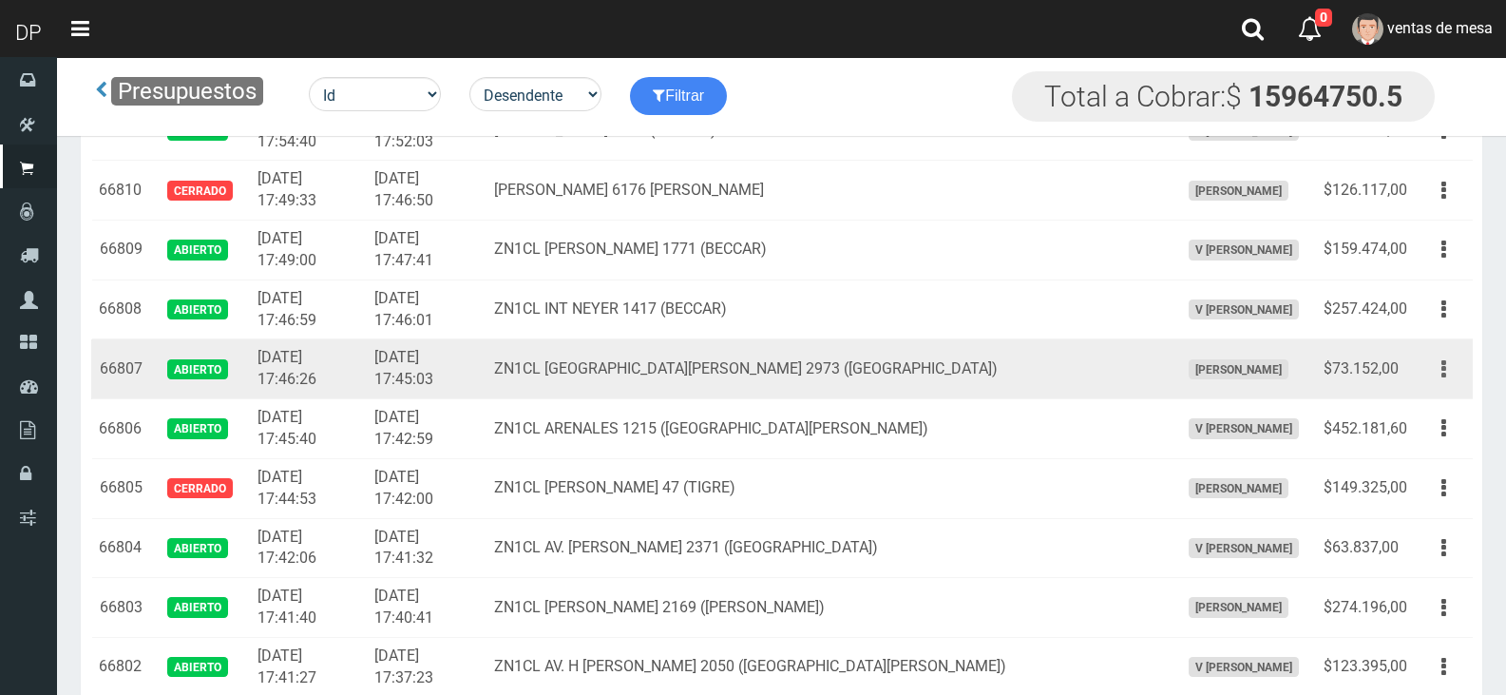
click at [1442, 370] on icon "button" at bounding box center [1443, 369] width 5 height 33
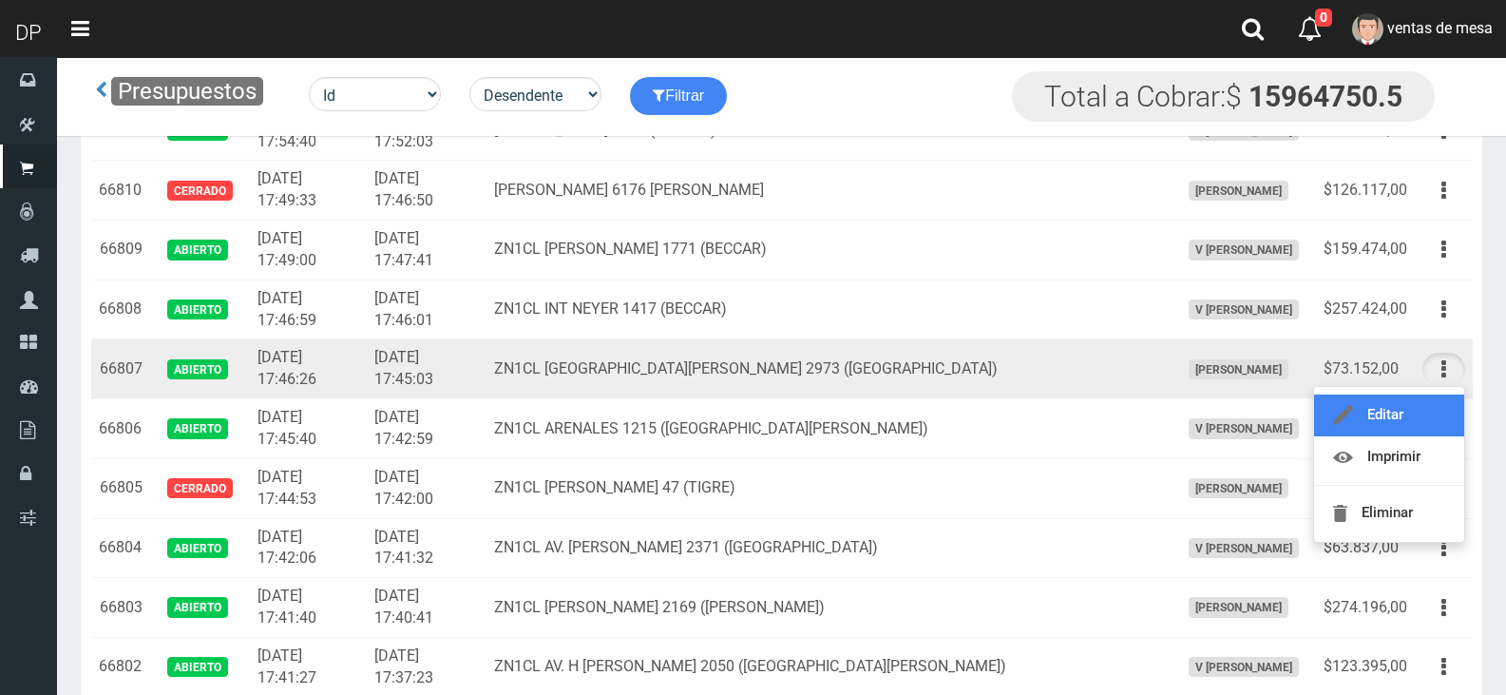
click at [1429, 398] on link "Editar" at bounding box center [1389, 415] width 150 height 42
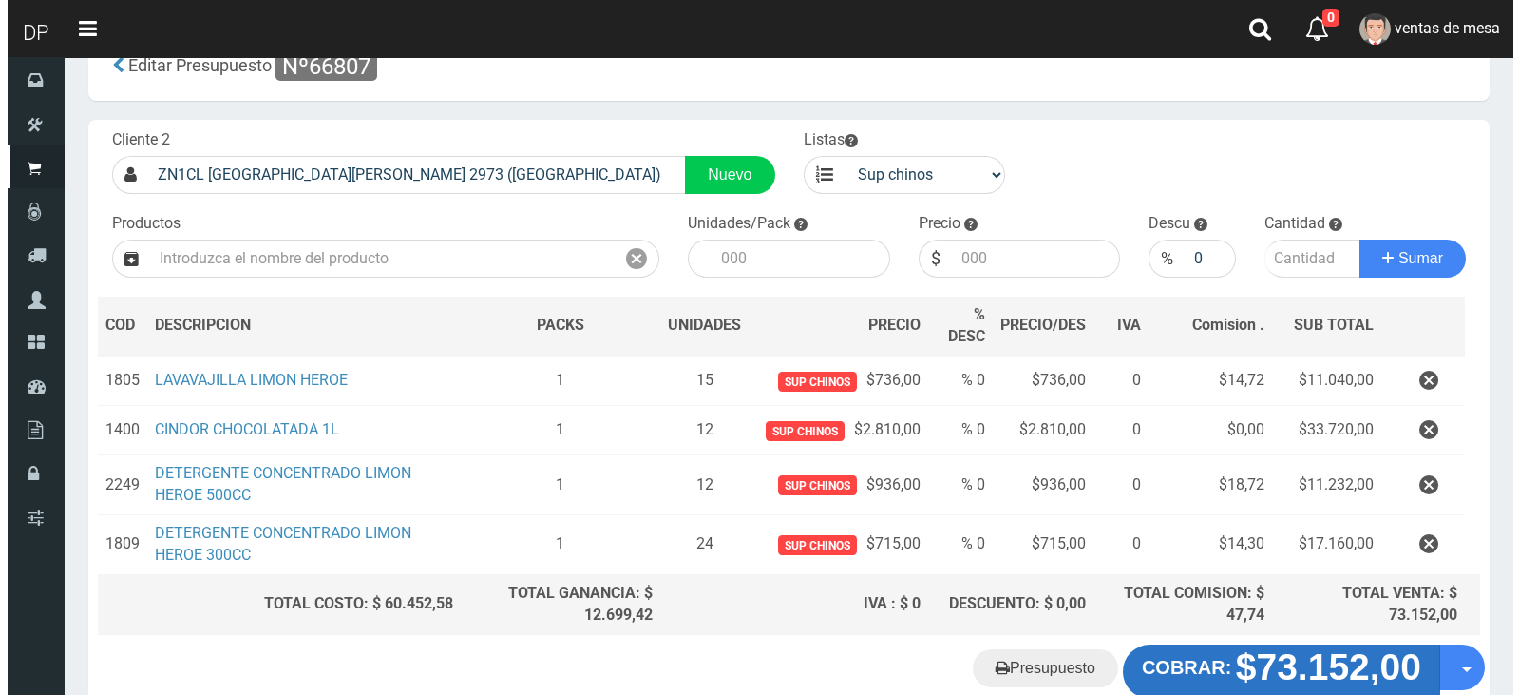
scroll to position [162, 0]
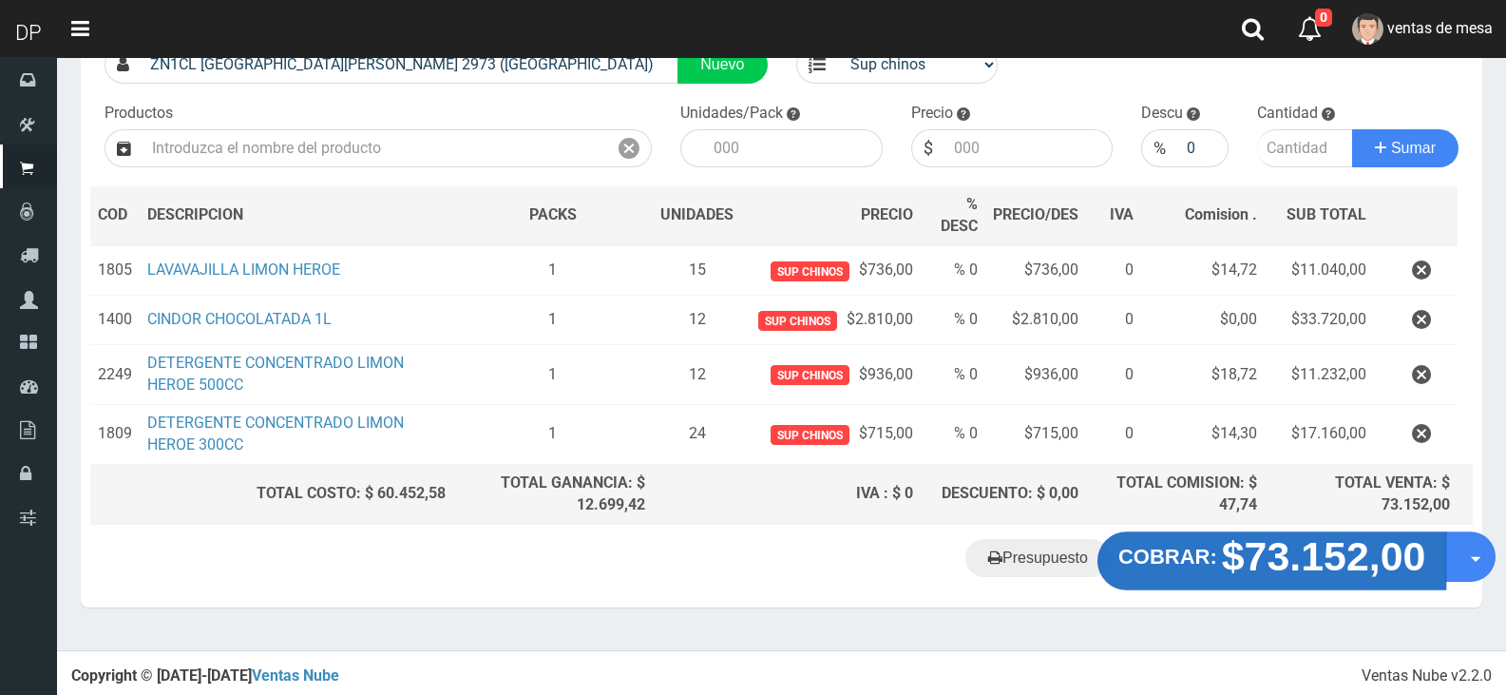
click at [1209, 545] on strong "COBRAR:" at bounding box center [1167, 556] width 99 height 23
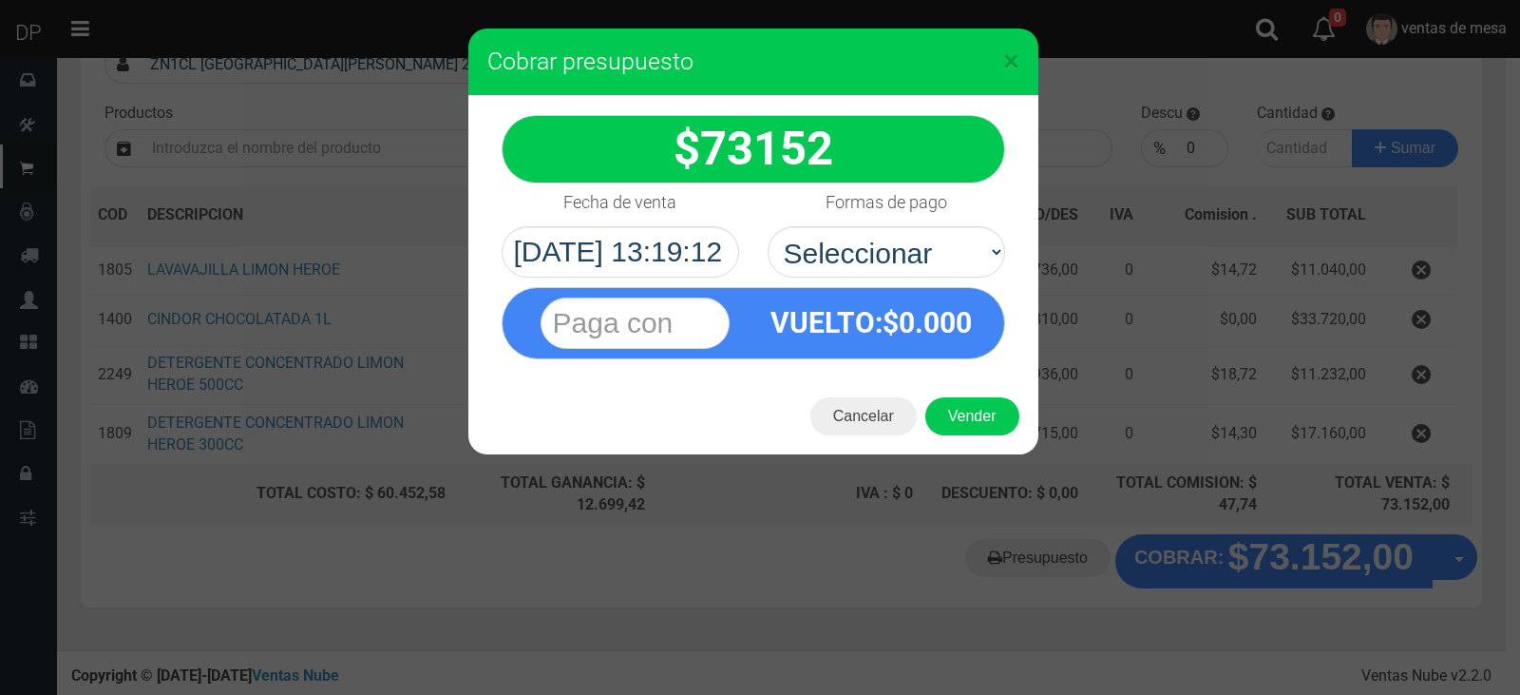
click at [928, 277] on div "VUELTO :$ 0.000" at bounding box center [753, 318] width 532 height 82
click at [930, 267] on select "Seleccionar Efectivo Tarjeta de Crédito Depósito Débito" at bounding box center [887, 251] width 238 height 51
select select "Efectivo"
click at [768, 226] on select "Seleccionar Efectivo Tarjeta de Crédito Depósito Débito" at bounding box center [887, 251] width 238 height 51
click at [960, 415] on button "Vender" at bounding box center [972, 416] width 94 height 38
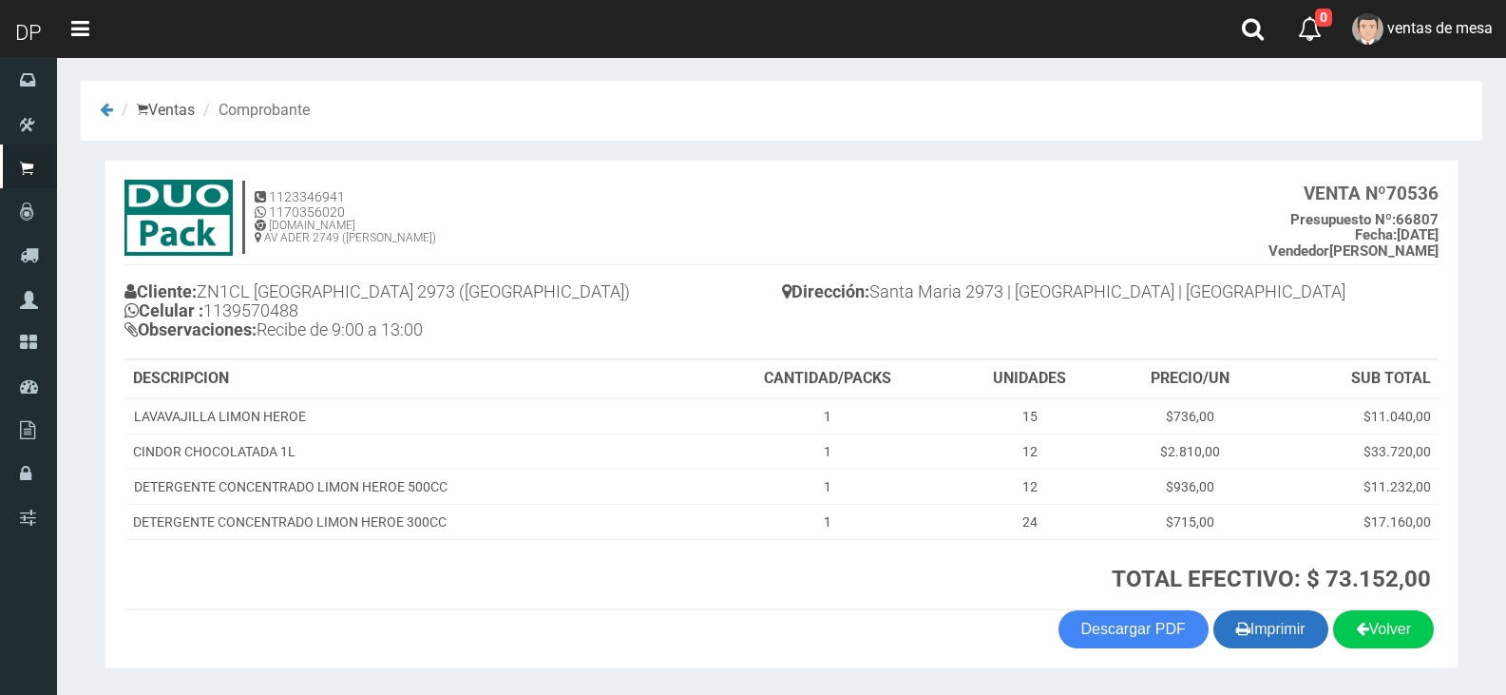
scroll to position [58, 0]
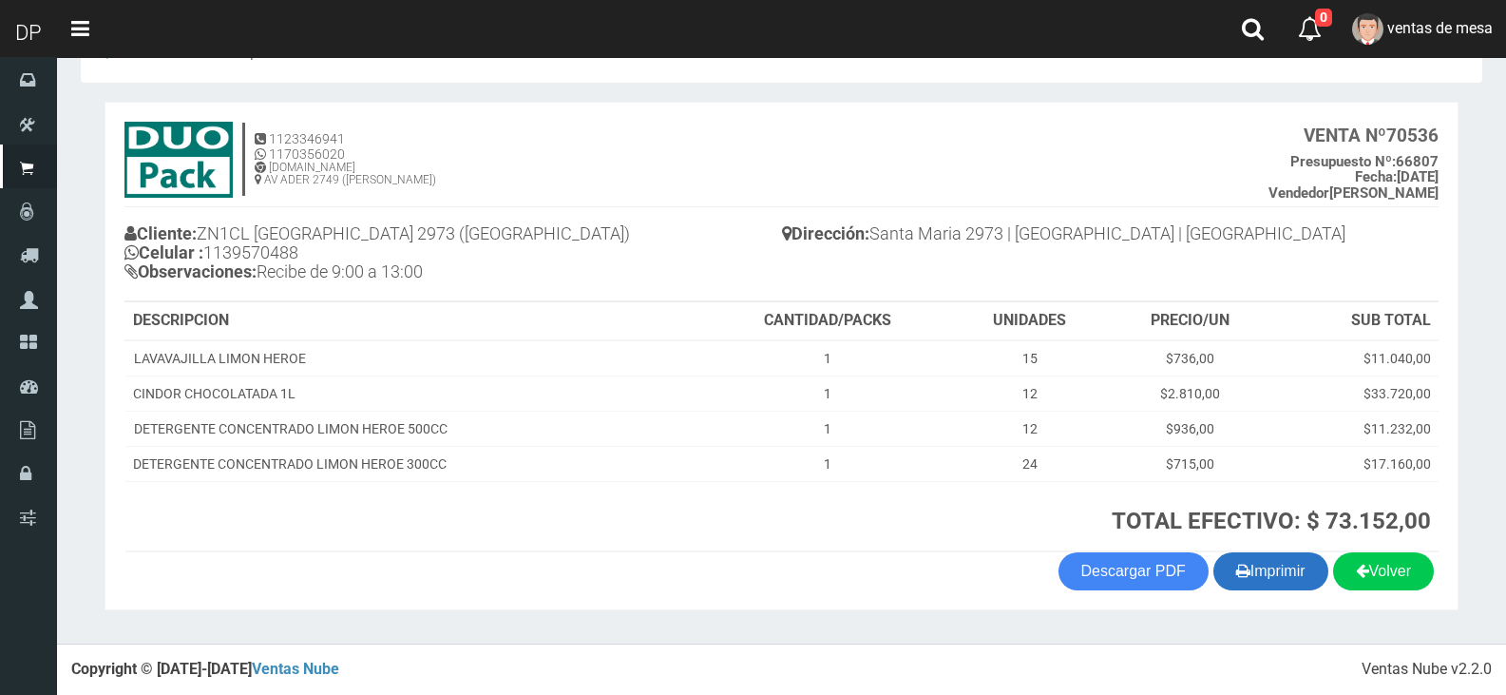
click at [1277, 573] on button "Imprimir" at bounding box center [1270, 571] width 115 height 38
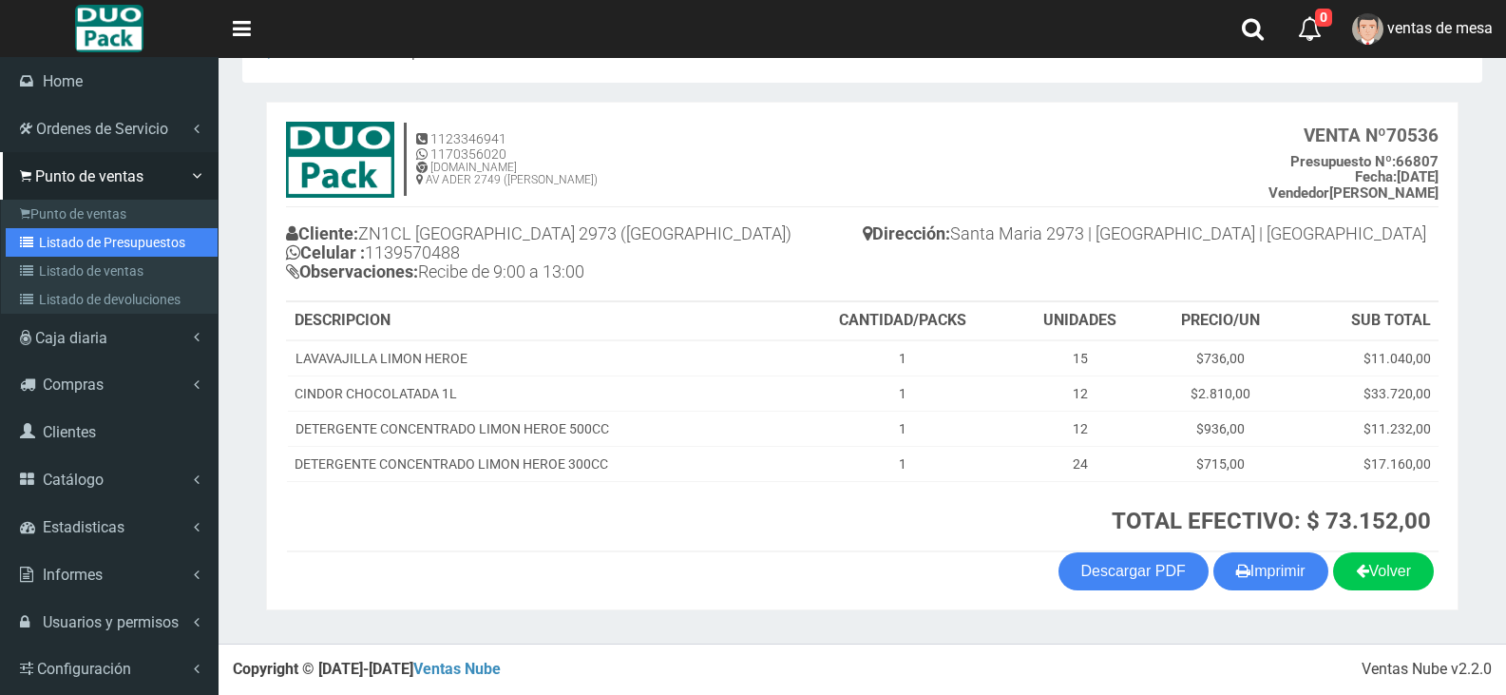
drag, startPoint x: 48, startPoint y: 245, endPoint x: 135, endPoint y: 197, distance: 99.1
click at [48, 245] on link "Listado de Presupuestos" at bounding box center [112, 242] width 212 height 29
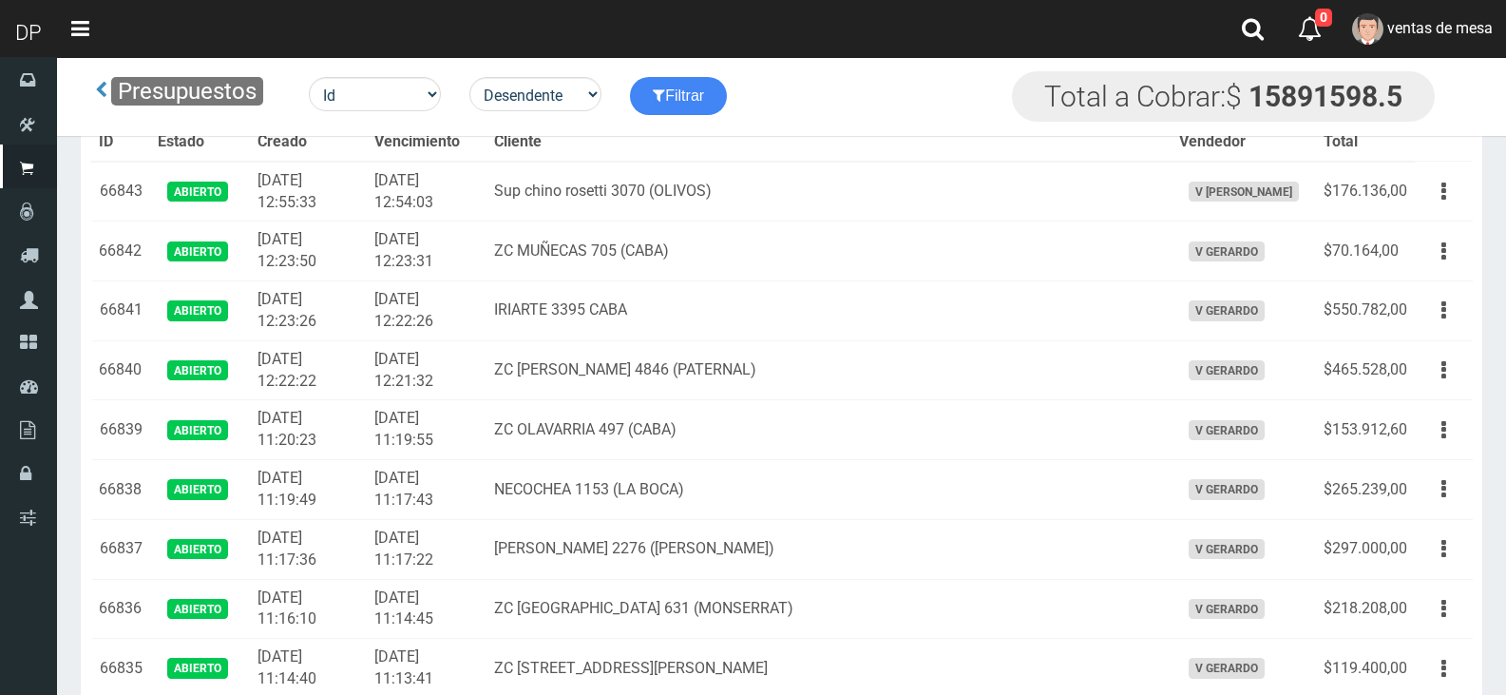
scroll to position [1371, 0]
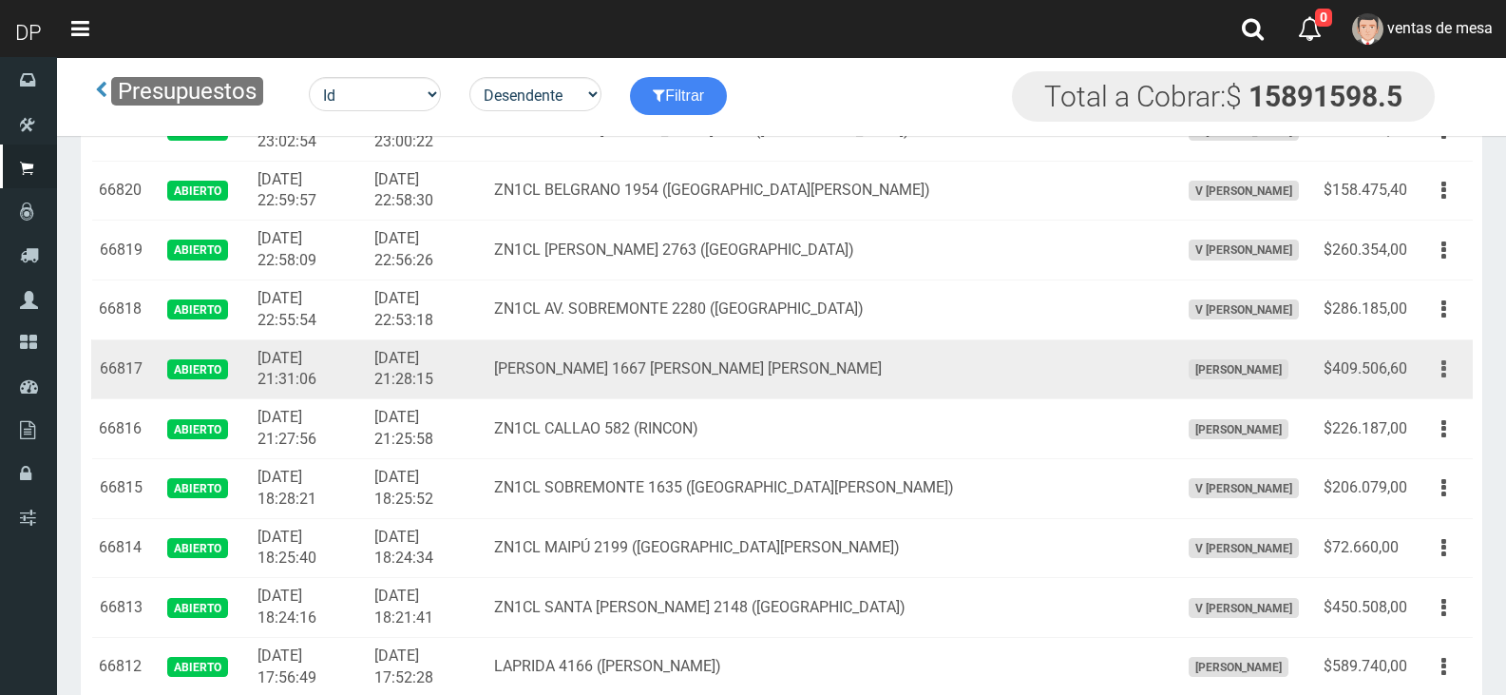
click at [1424, 371] on button "button" at bounding box center [1443, 369] width 43 height 33
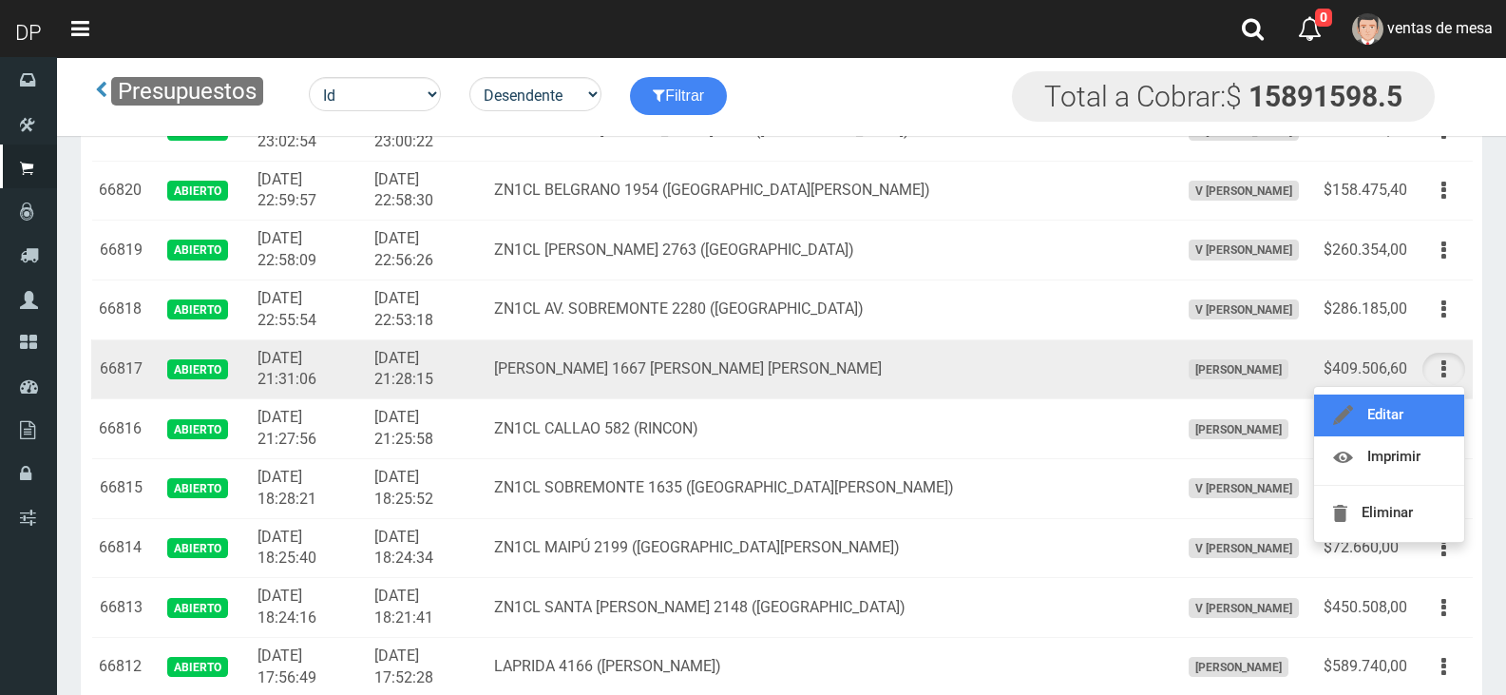
click at [1418, 414] on link "Editar" at bounding box center [1389, 415] width 150 height 42
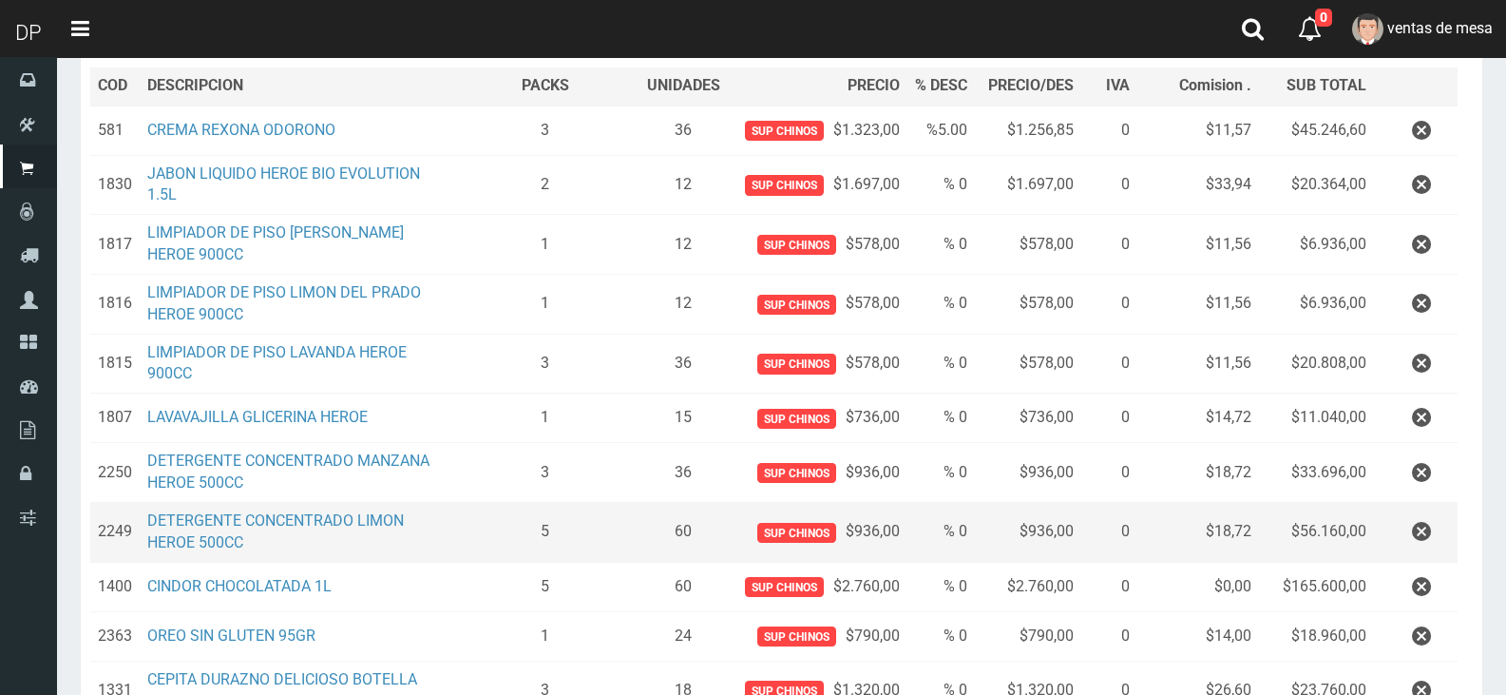
scroll to position [285, 0]
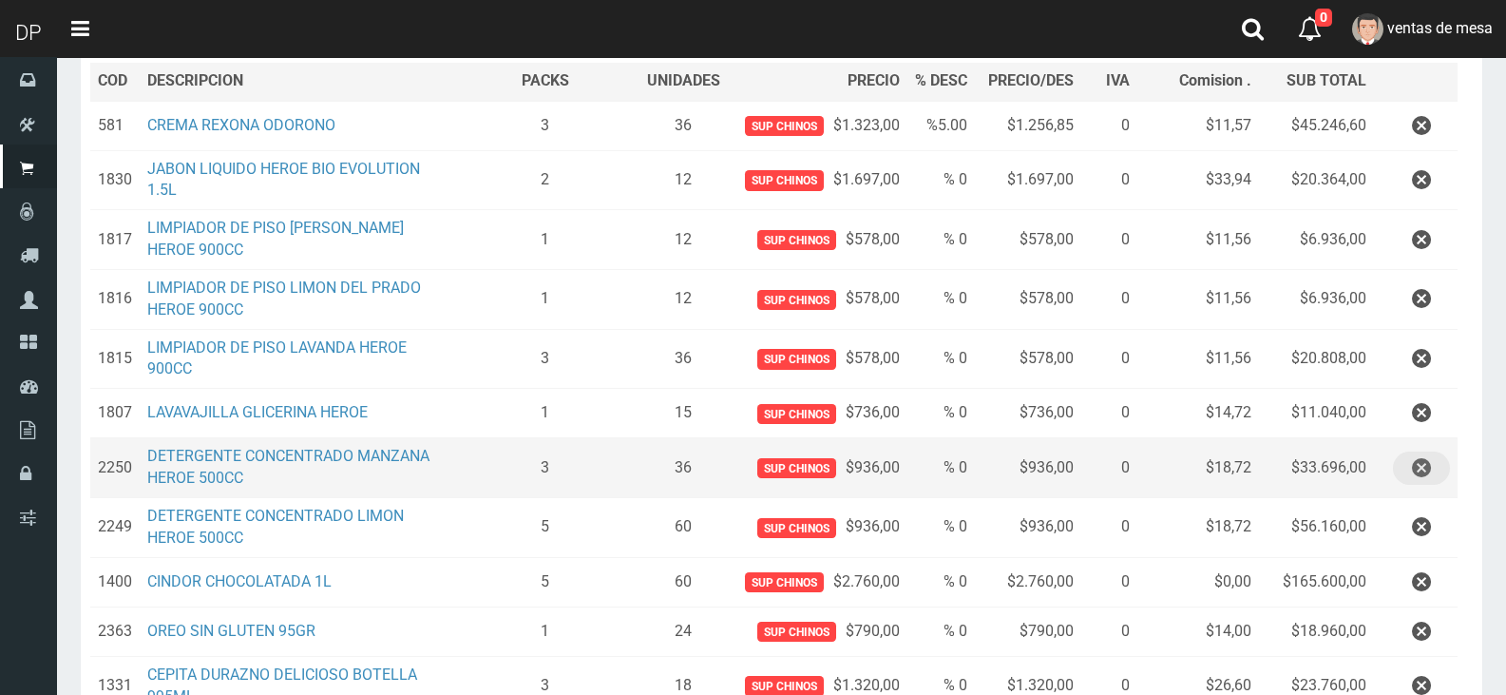
click at [1427, 485] on icon "button" at bounding box center [1421, 467] width 19 height 33
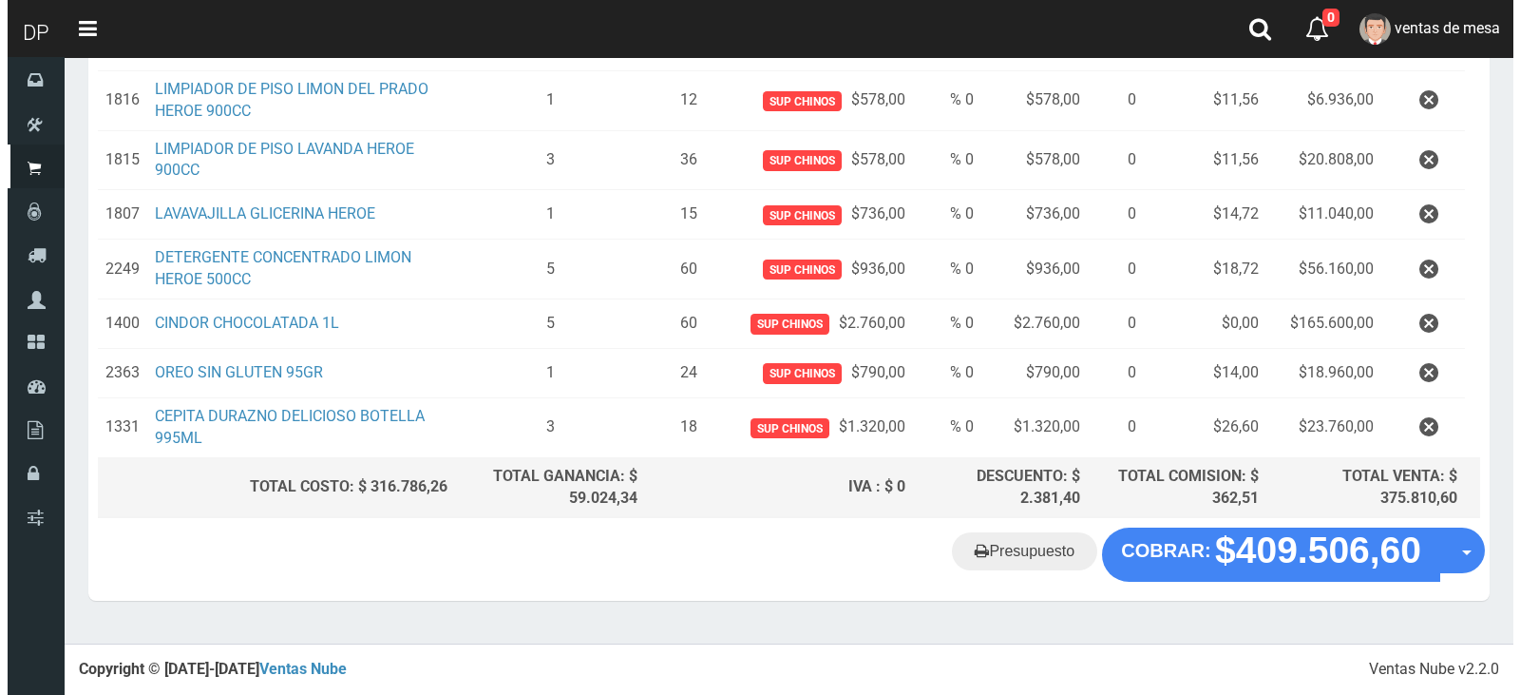
scroll to position [499, 0]
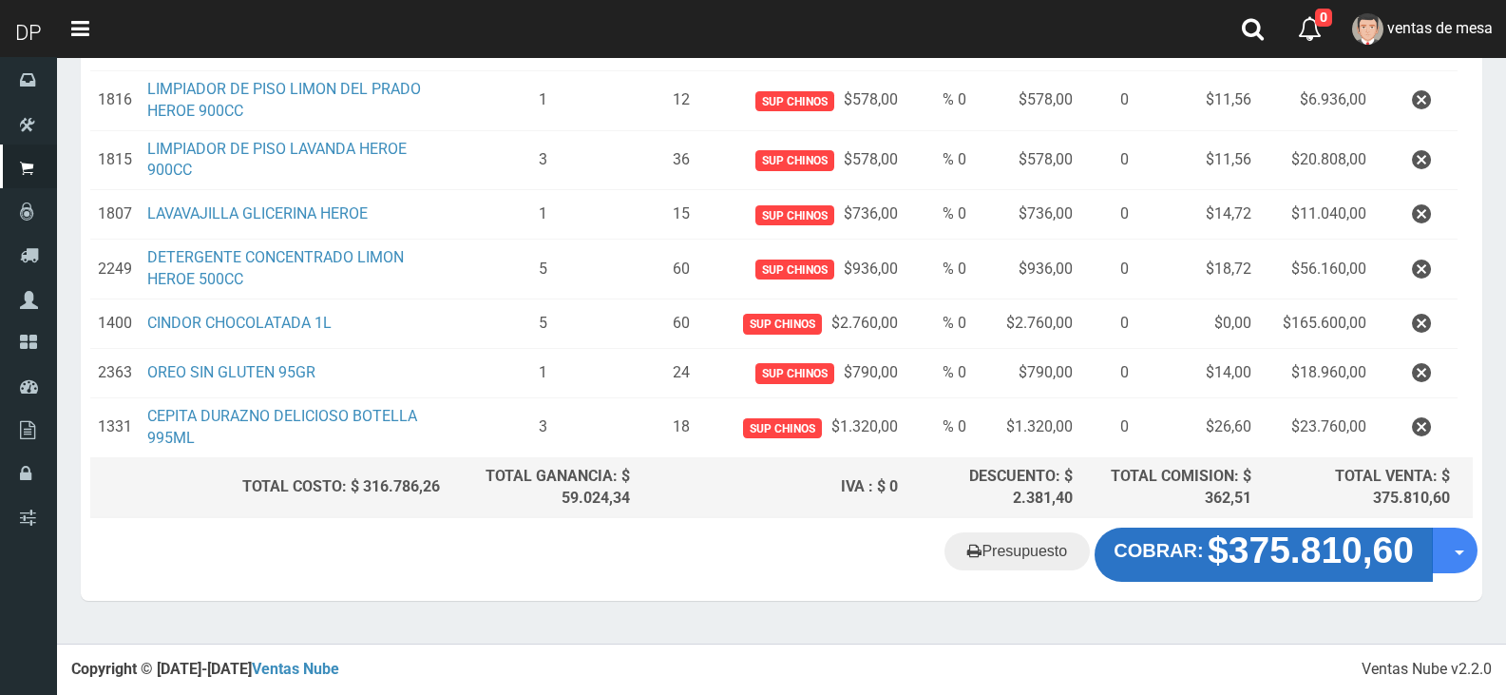
click at [1286, 579] on button "COBRAR: $375.810,60" at bounding box center [1264, 553] width 338 height 53
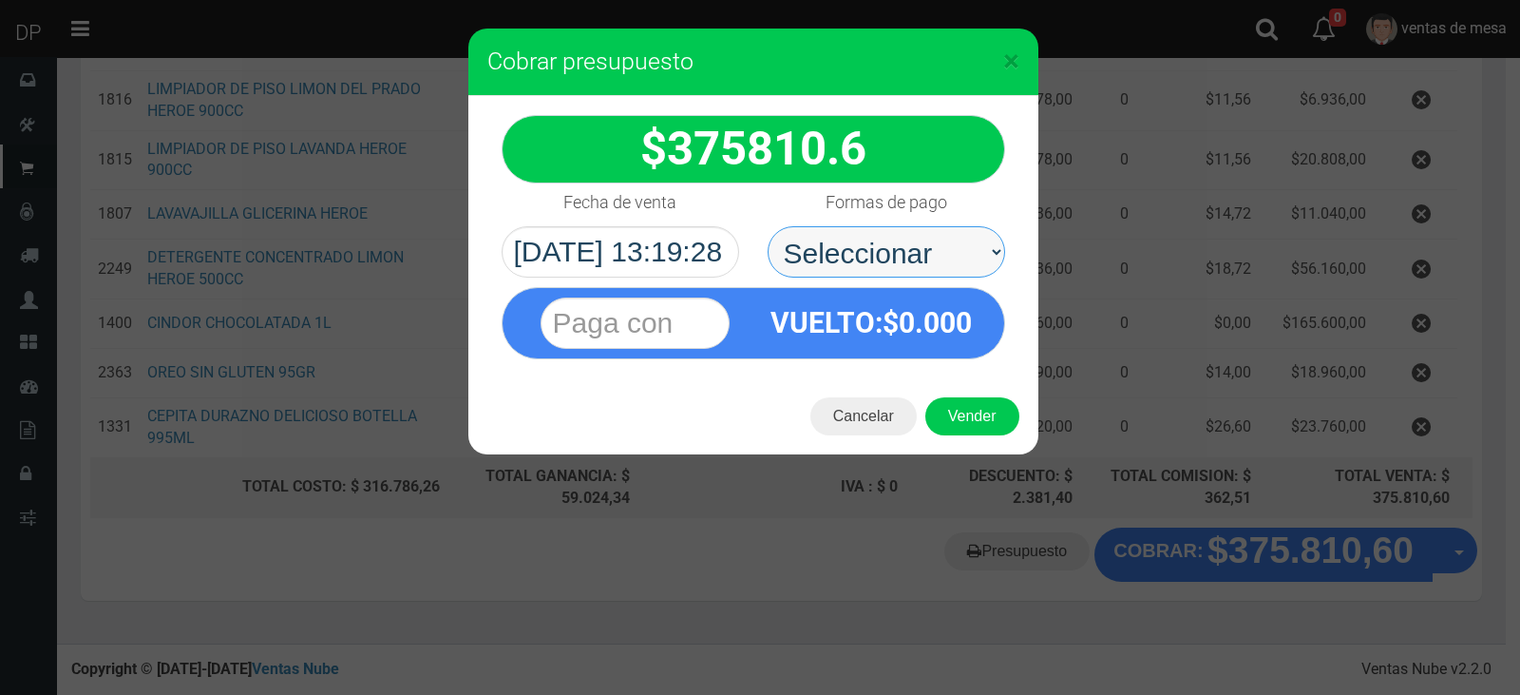
drag, startPoint x: 908, startPoint y: 249, endPoint x: 900, endPoint y: 238, distance: 13.5
click at [900, 238] on select "Seleccionar Efectivo Tarjeta de Crédito Depósito Débito" at bounding box center [887, 251] width 238 height 51
click at [768, 226] on select "Seleccionar Efectivo Tarjeta de Crédito Depósito Débito" at bounding box center [887, 251] width 238 height 51
drag, startPoint x: 934, startPoint y: 249, endPoint x: 937, endPoint y: 268, distance: 19.2
click at [934, 249] on select "Seleccionar Efectivo Tarjeta de Crédito Depósito Débito" at bounding box center [887, 251] width 238 height 51
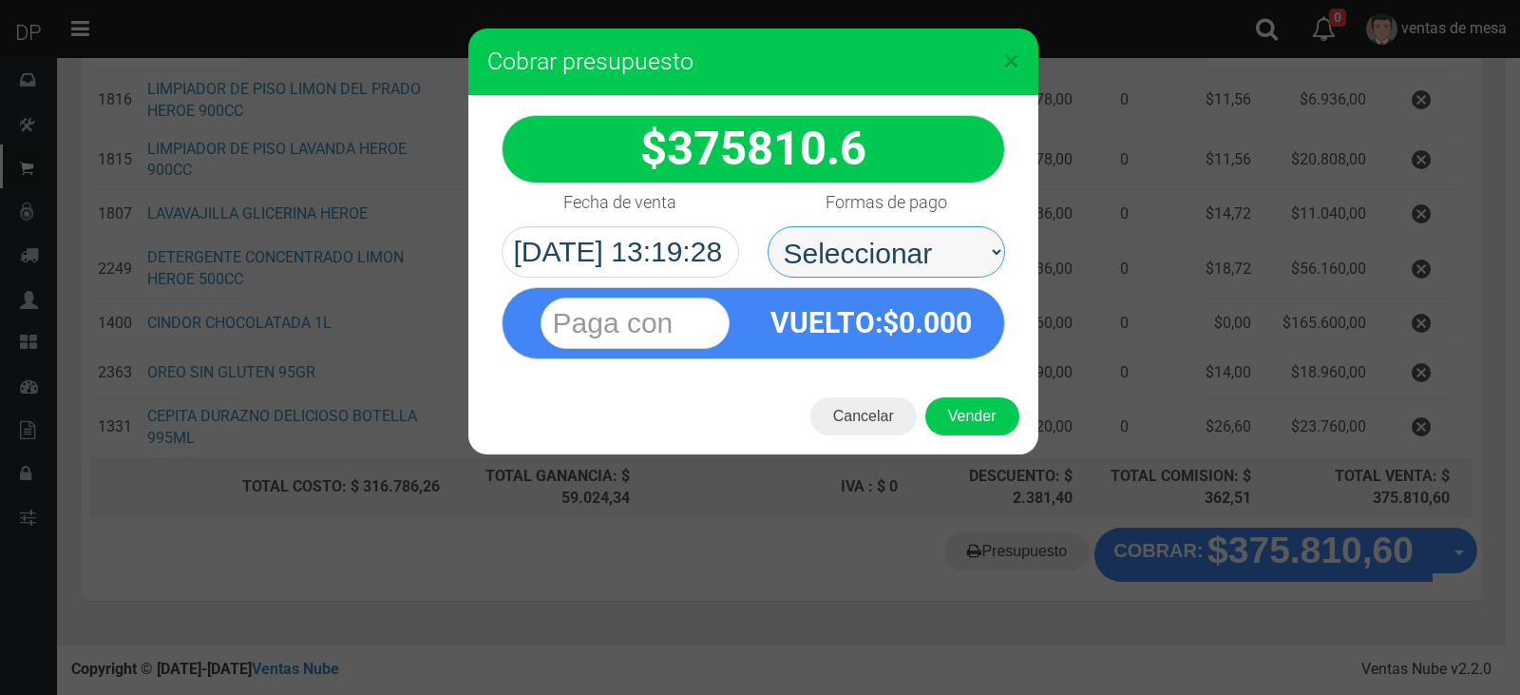
select select "Efectivo"
click at [768, 226] on select "Seleccionar Efectivo Tarjeta de Crédito Depósito Débito" at bounding box center [887, 251] width 238 height 51
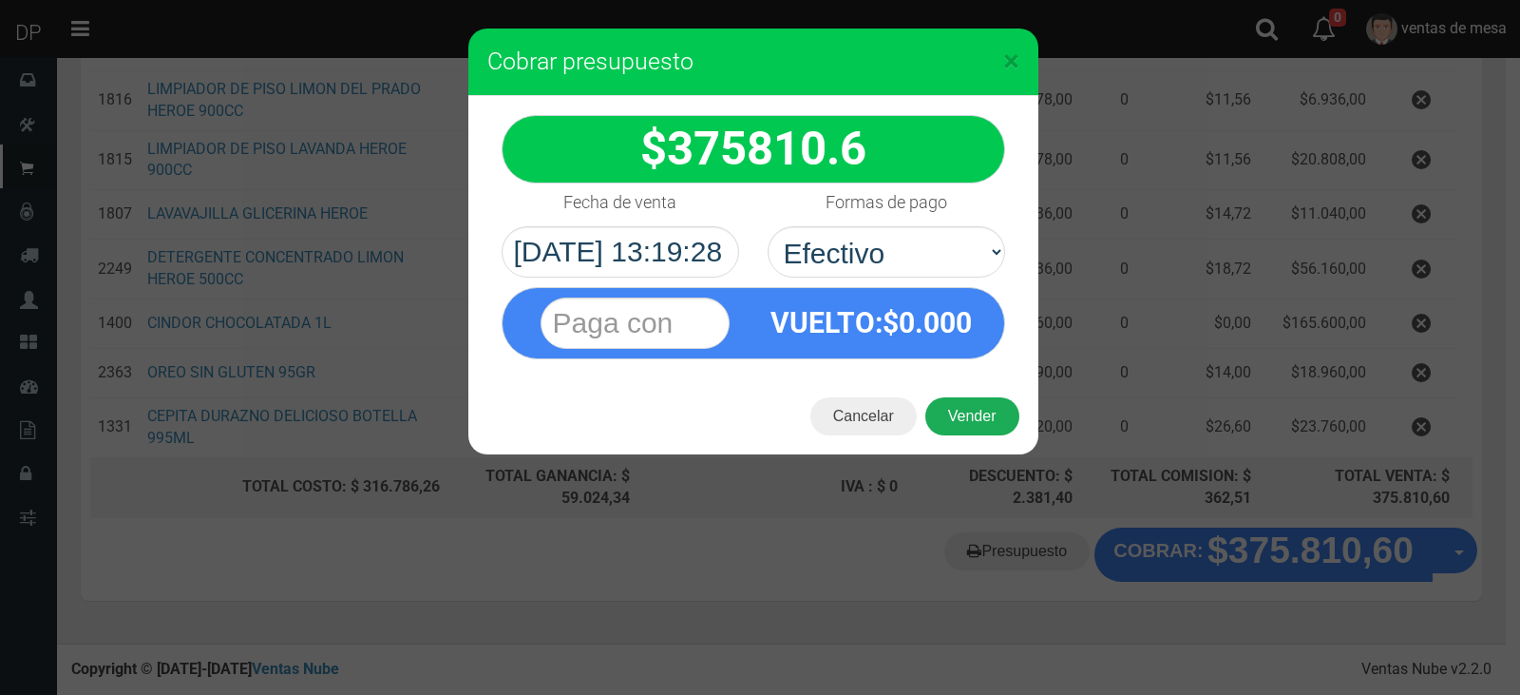
click at [967, 411] on button "Vender" at bounding box center [972, 416] width 94 height 38
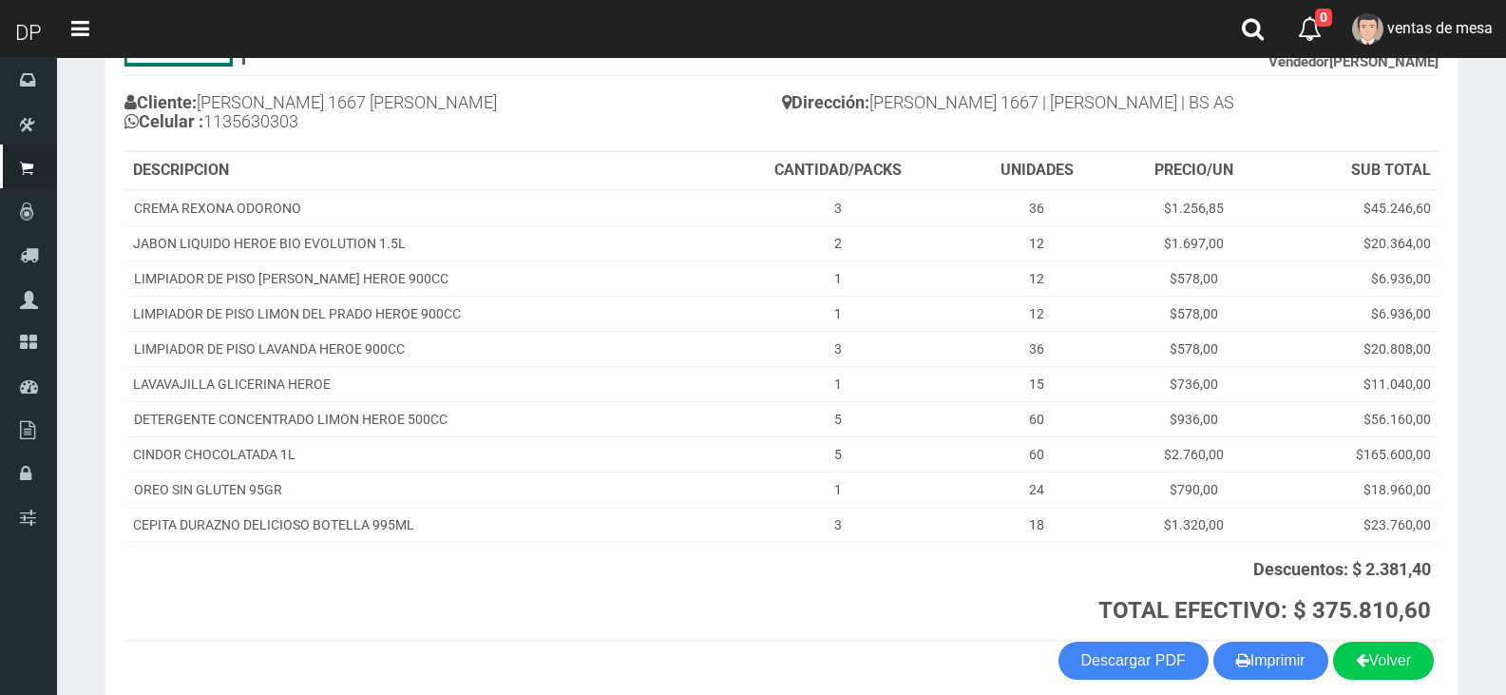
scroll to position [278, 0]
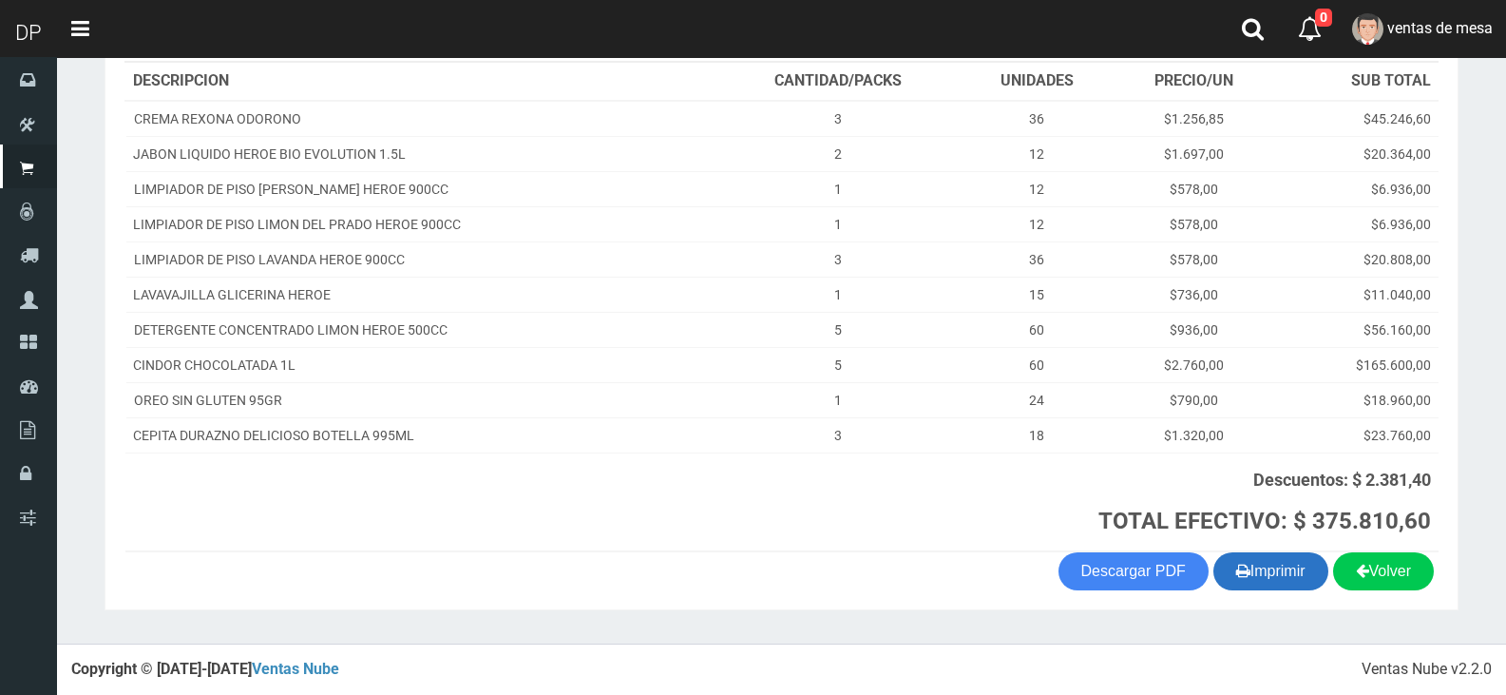
click at [1248, 562] on button "Imprimir" at bounding box center [1270, 571] width 115 height 38
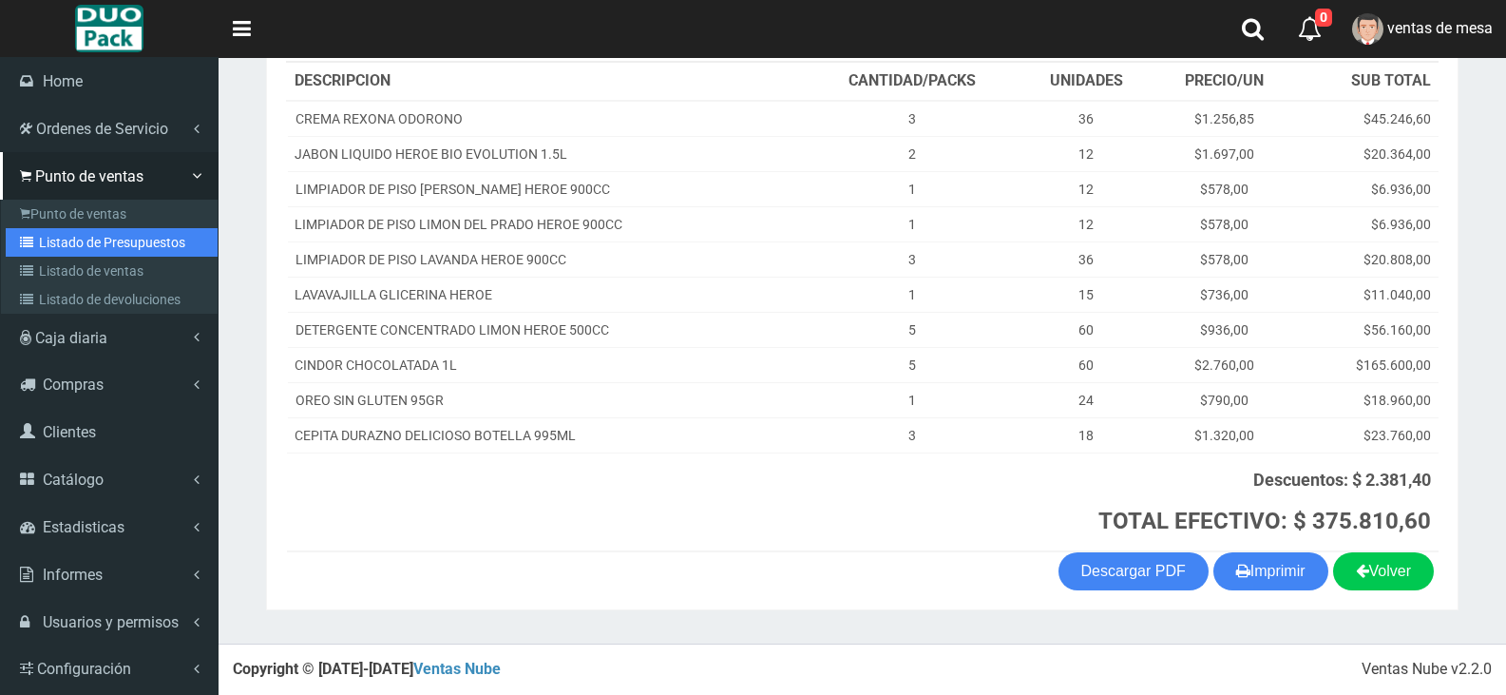
click at [40, 238] on link "Listado de Presupuestos" at bounding box center [112, 242] width 212 height 29
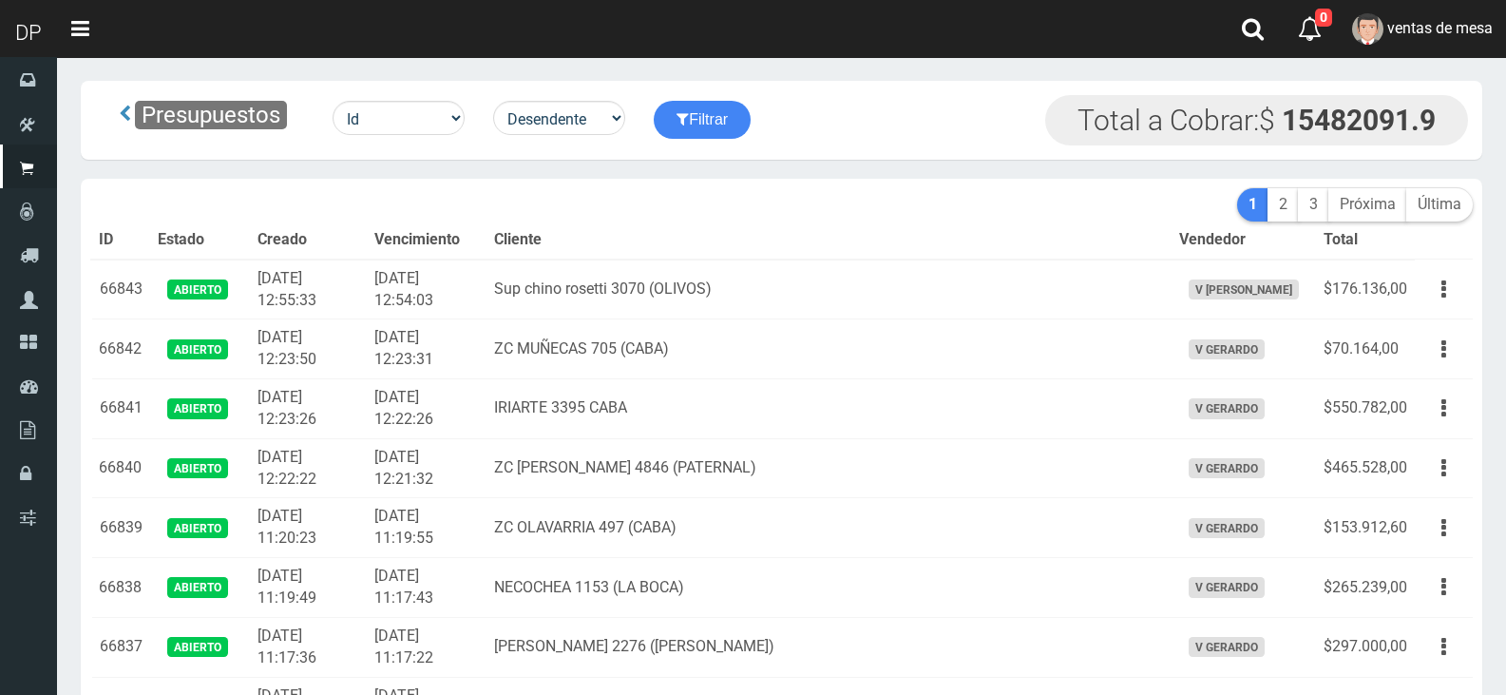
scroll to position [1371, 0]
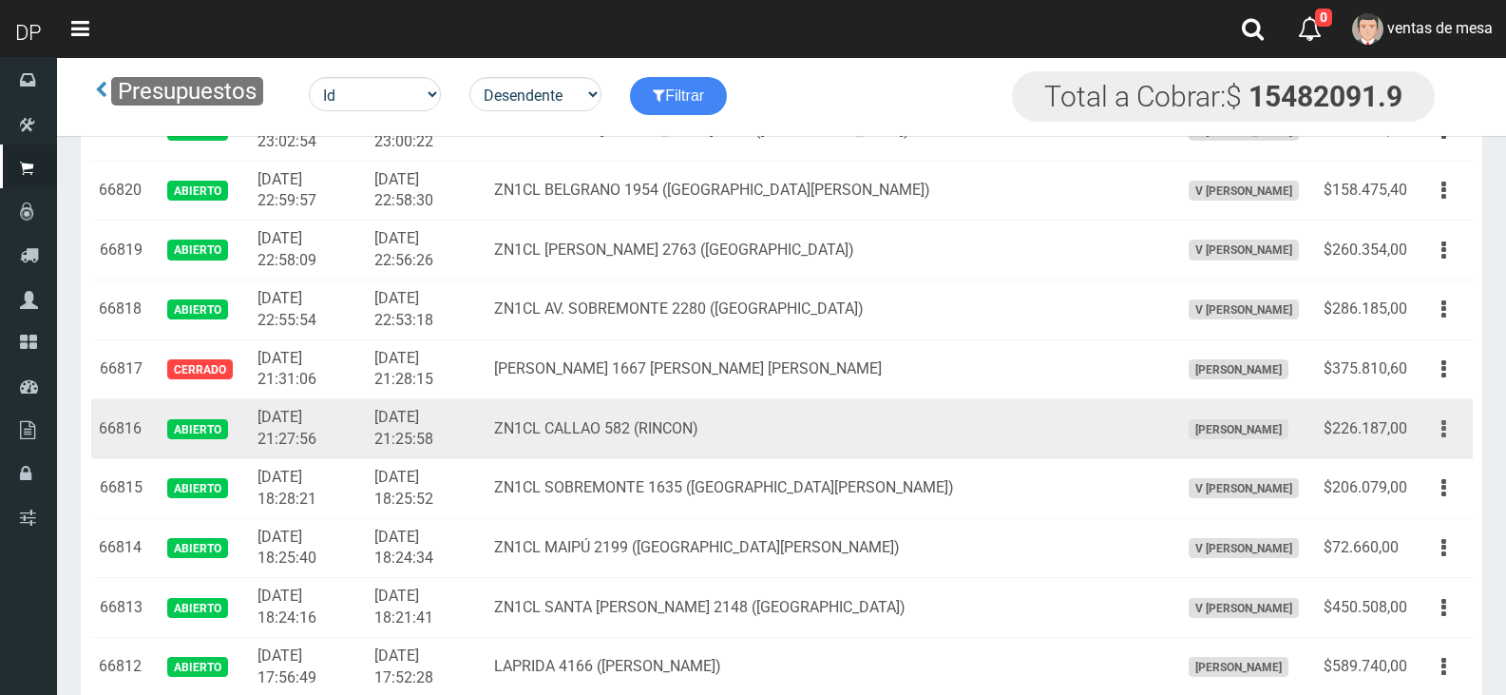
click at [1429, 441] on button "button" at bounding box center [1443, 428] width 43 height 33
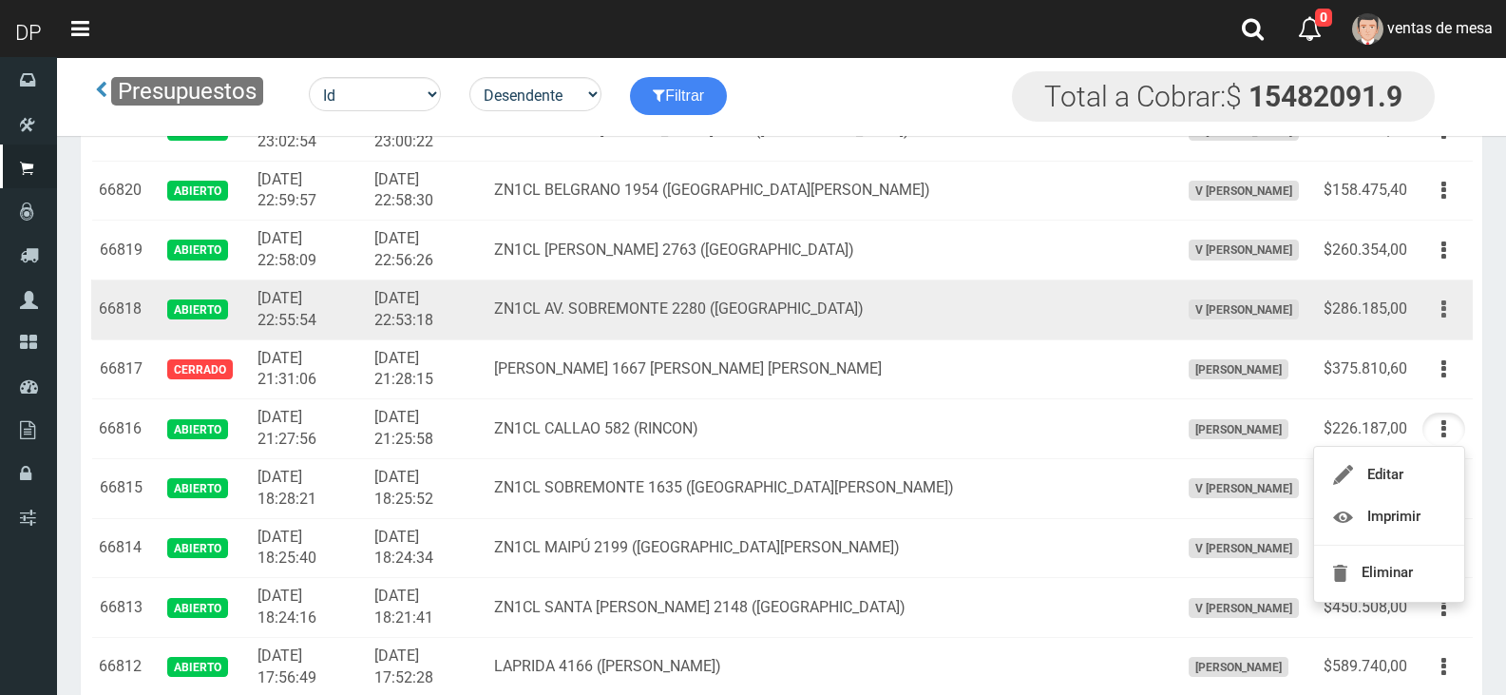
click at [1441, 308] on icon "button" at bounding box center [1443, 309] width 5 height 33
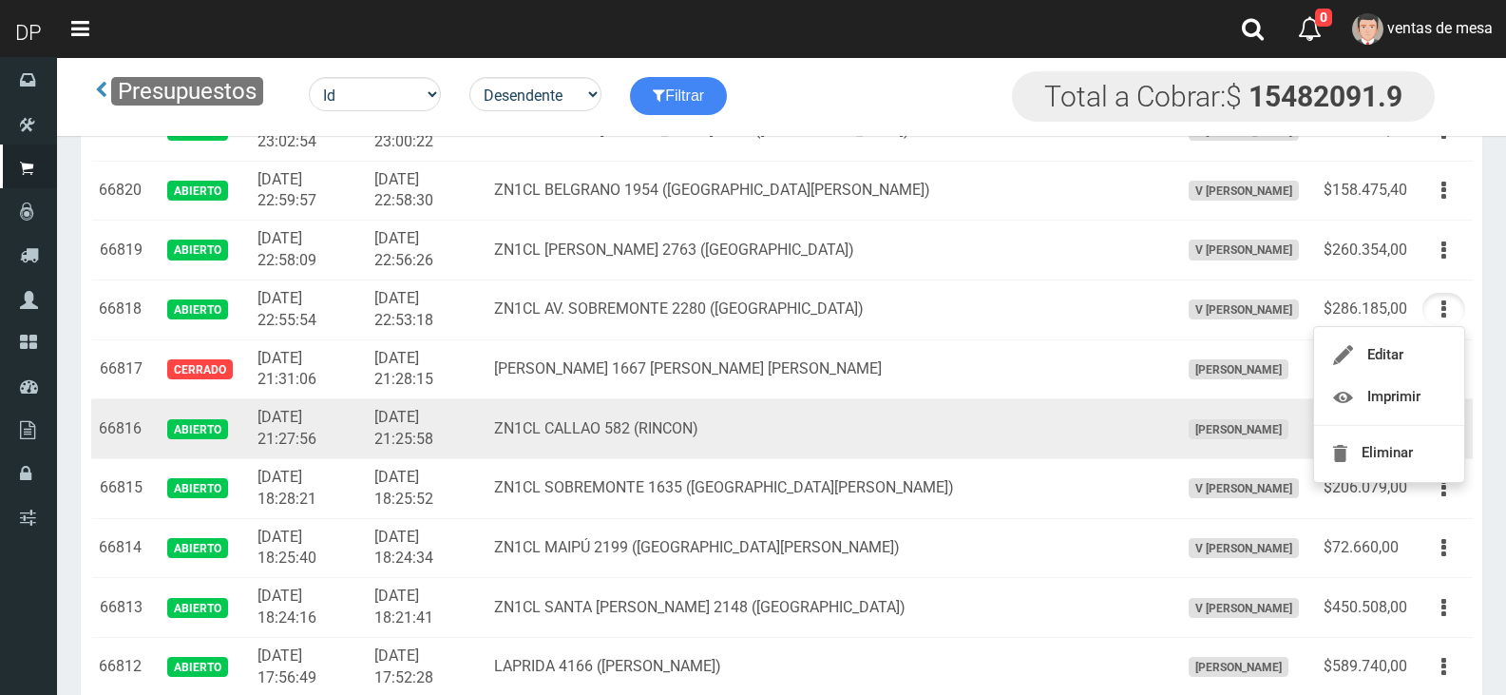
click at [1241, 403] on td "Betiana Paola Casco" at bounding box center [1244, 429] width 144 height 60
click at [1439, 437] on button "button" at bounding box center [1443, 428] width 43 height 33
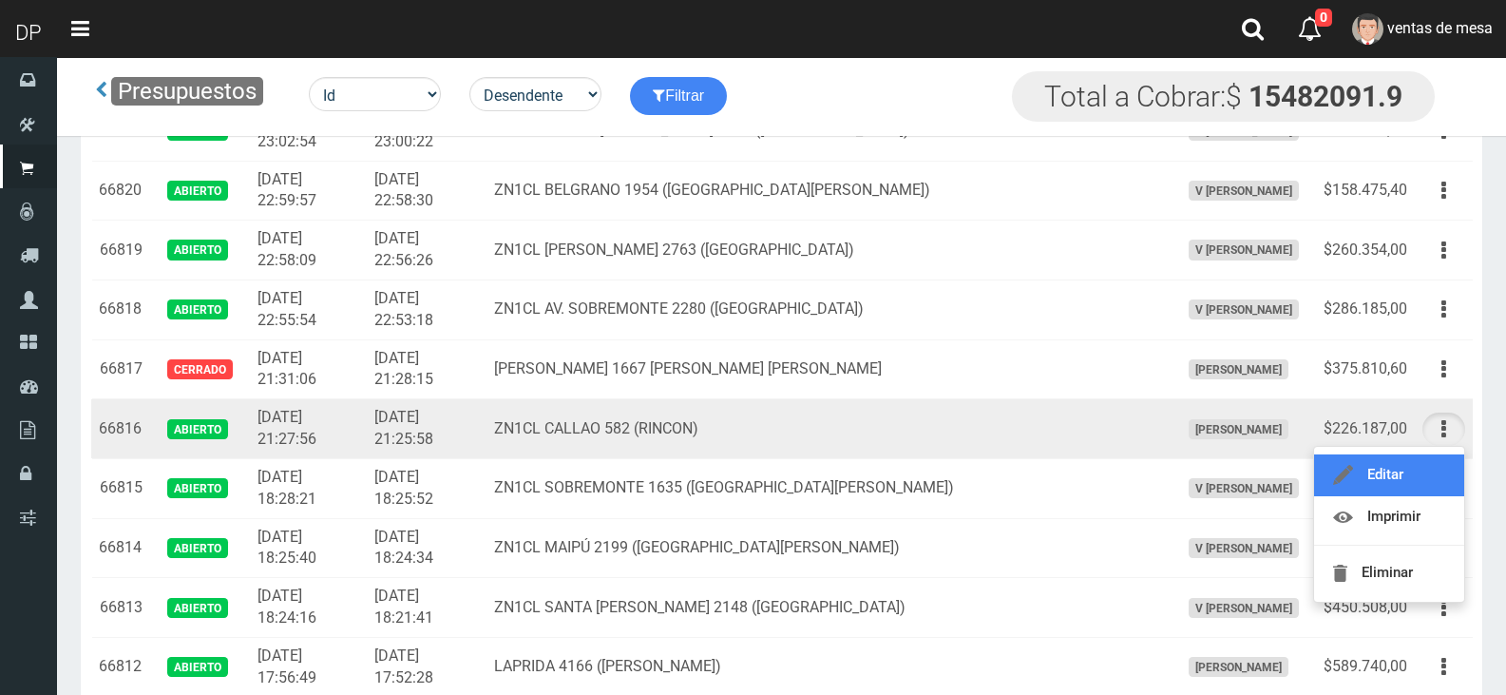
click at [1428, 464] on link "Editar" at bounding box center [1389, 475] width 150 height 42
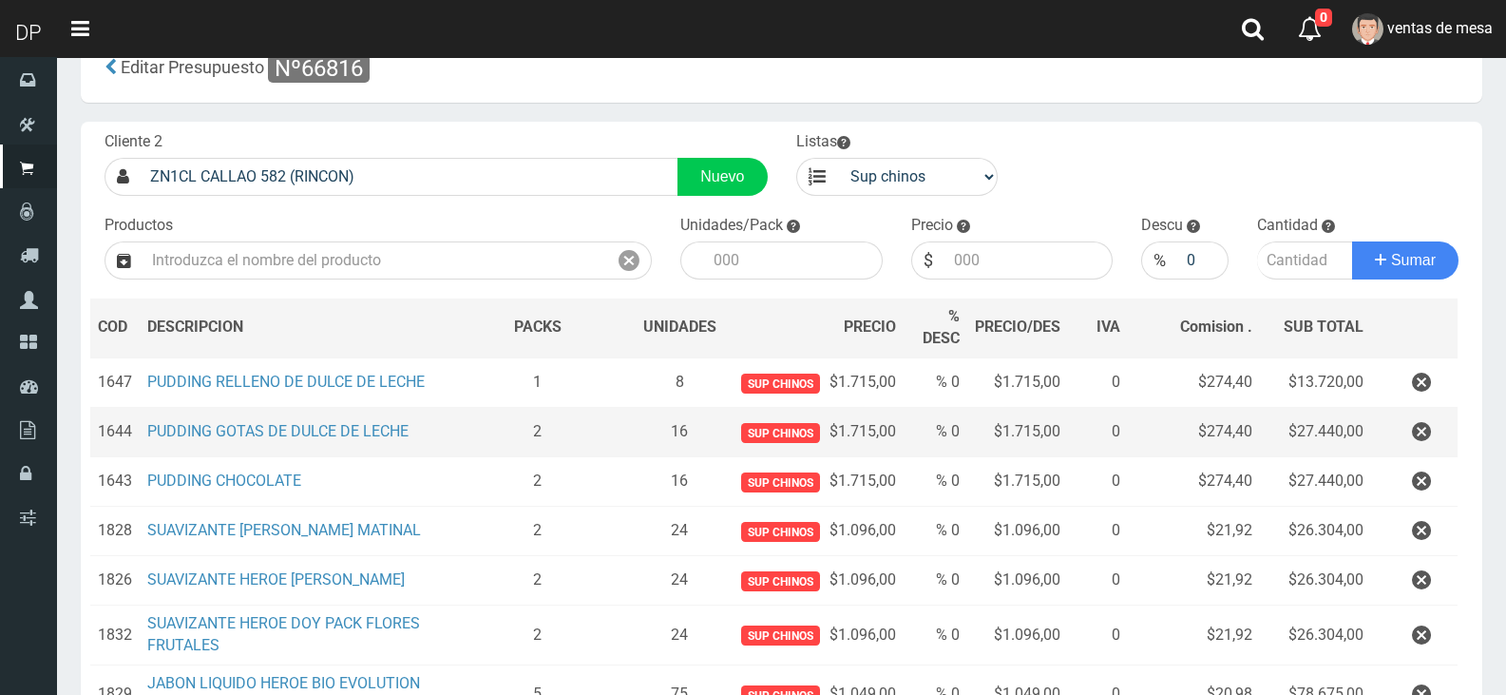
scroll to position [95, 0]
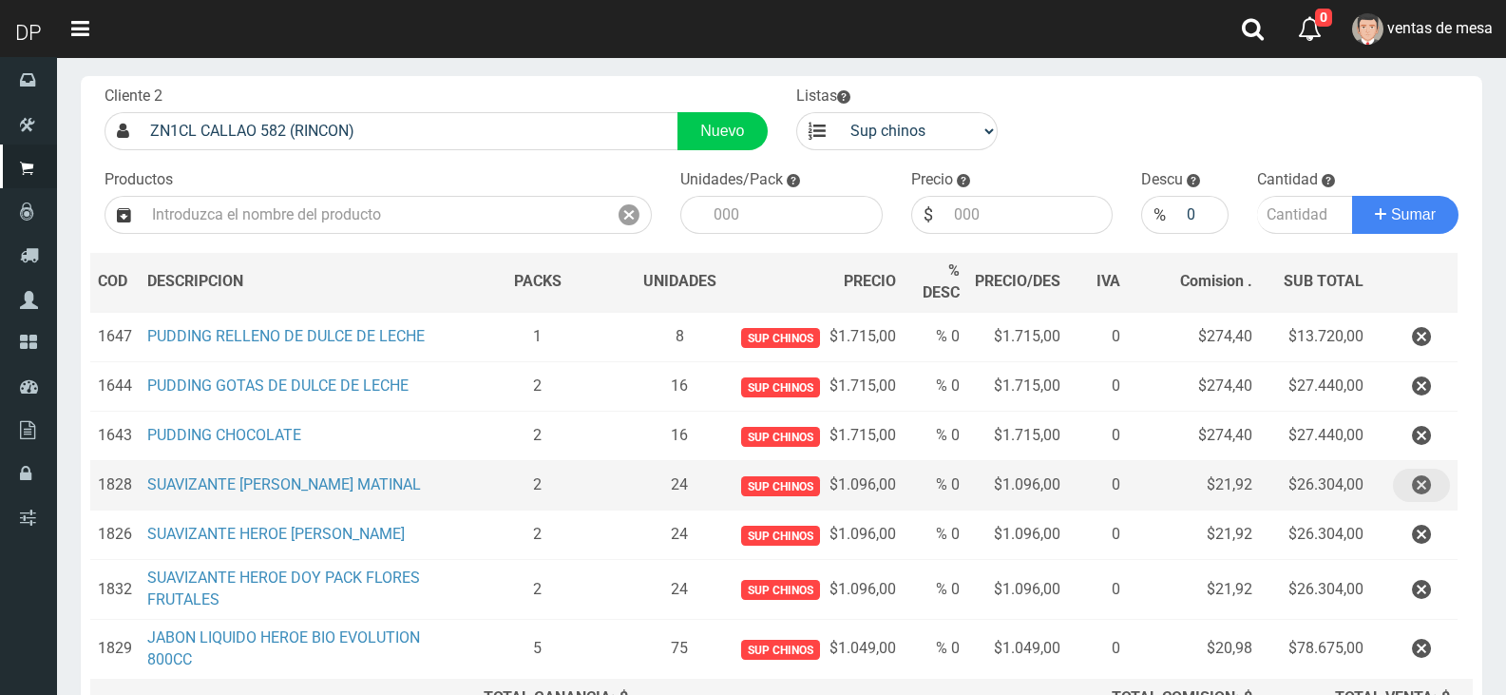
click at [1421, 489] on icon "button" at bounding box center [1421, 484] width 19 height 33
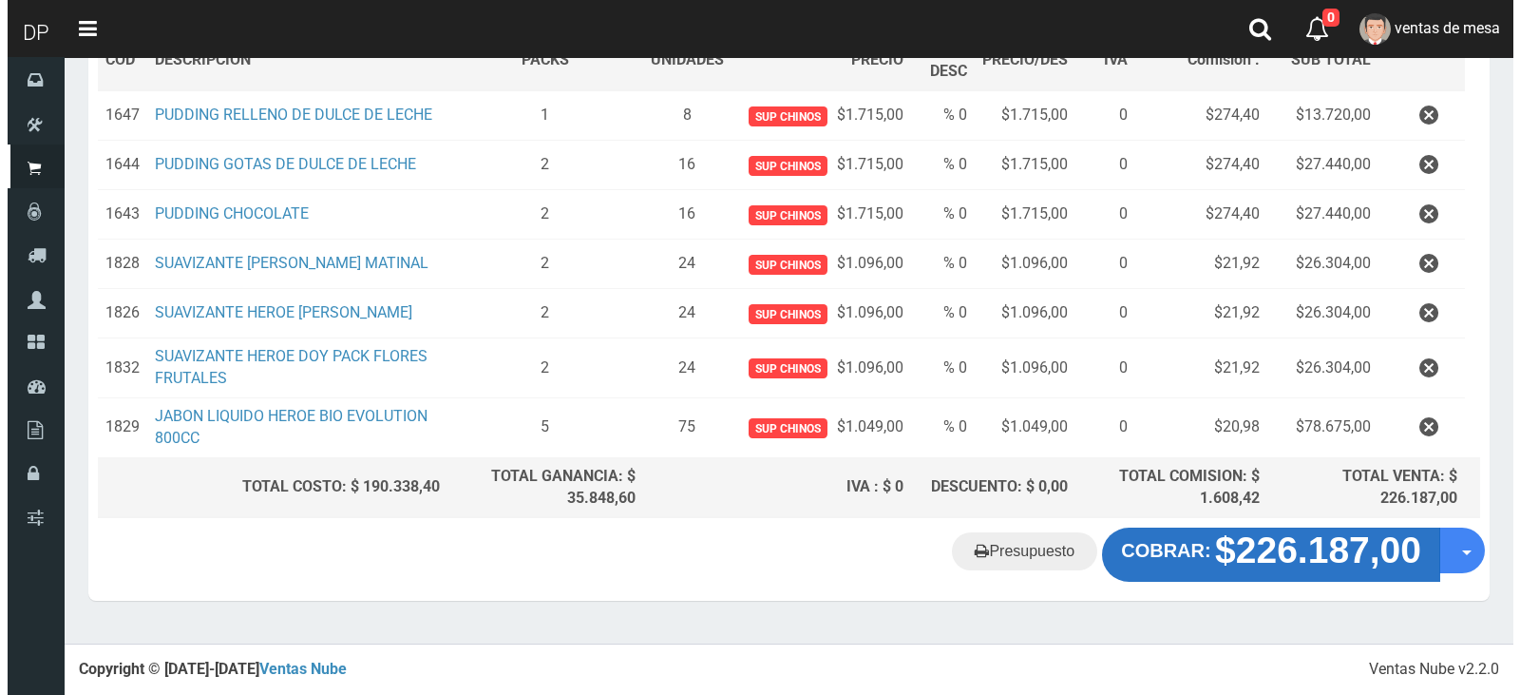
scroll to position [260, 0]
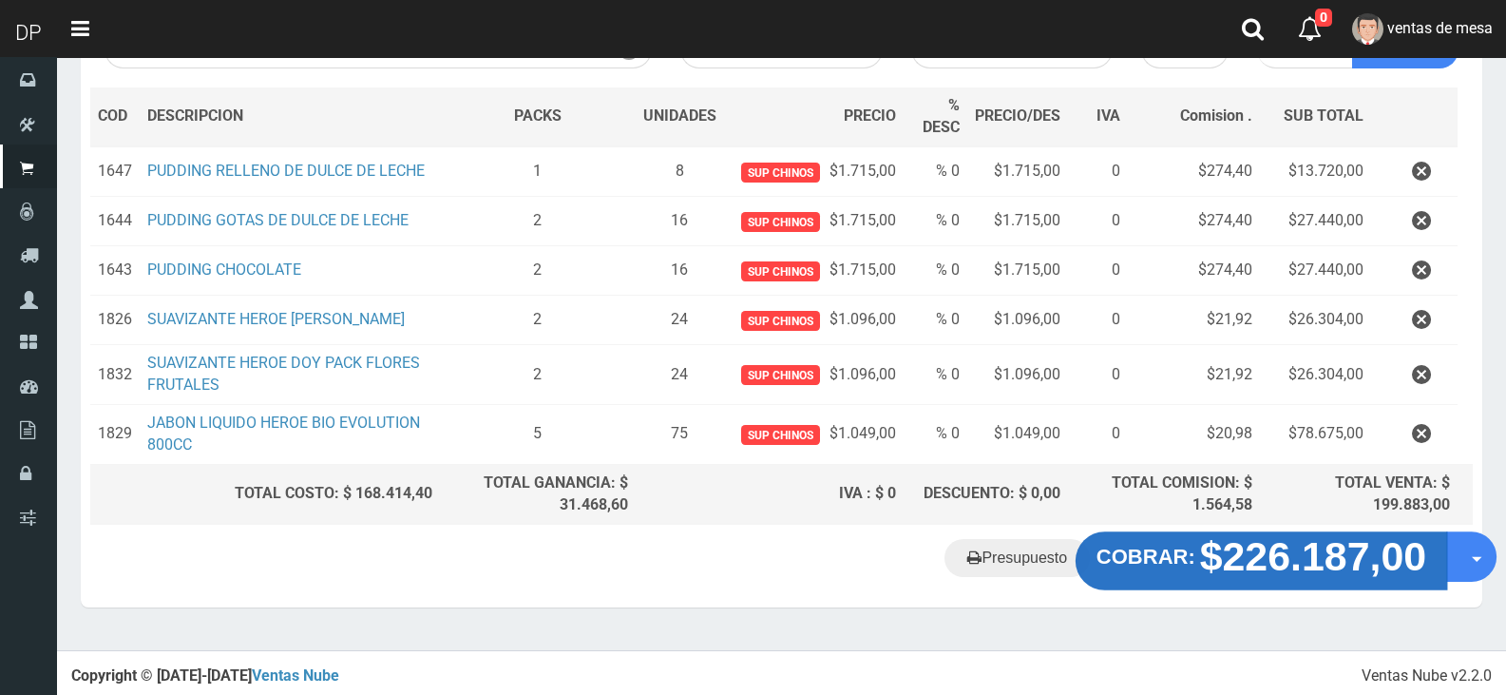
click at [1240, 550] on strong "$226.187,00" at bounding box center [1313, 556] width 227 height 45
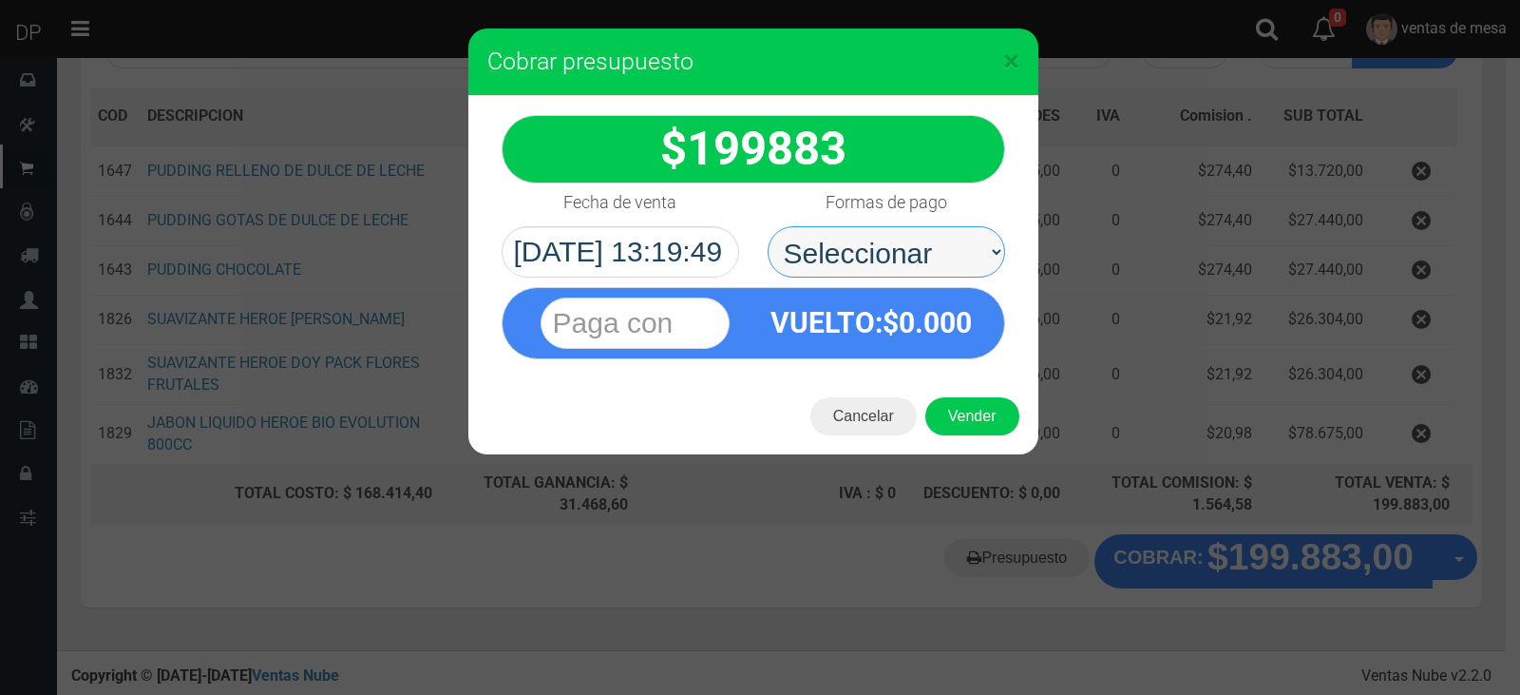
click at [949, 261] on select "Seleccionar Efectivo Tarjeta de Crédito Depósito Débito" at bounding box center [887, 251] width 238 height 51
select select "Efectivo"
click at [768, 226] on select "Seleccionar Efectivo Tarjeta de Crédito Depósito Débito" at bounding box center [887, 251] width 238 height 51
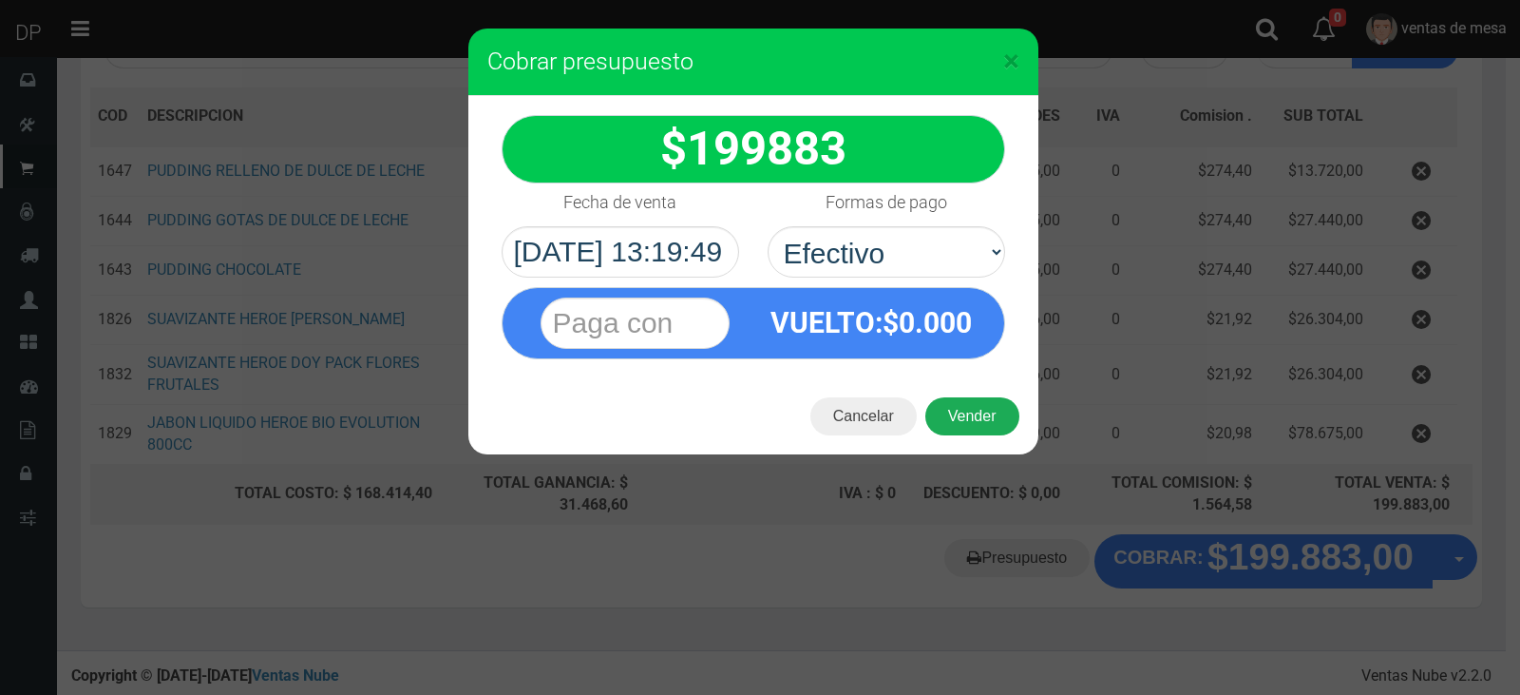
click at [971, 425] on button "Vender" at bounding box center [972, 416] width 94 height 38
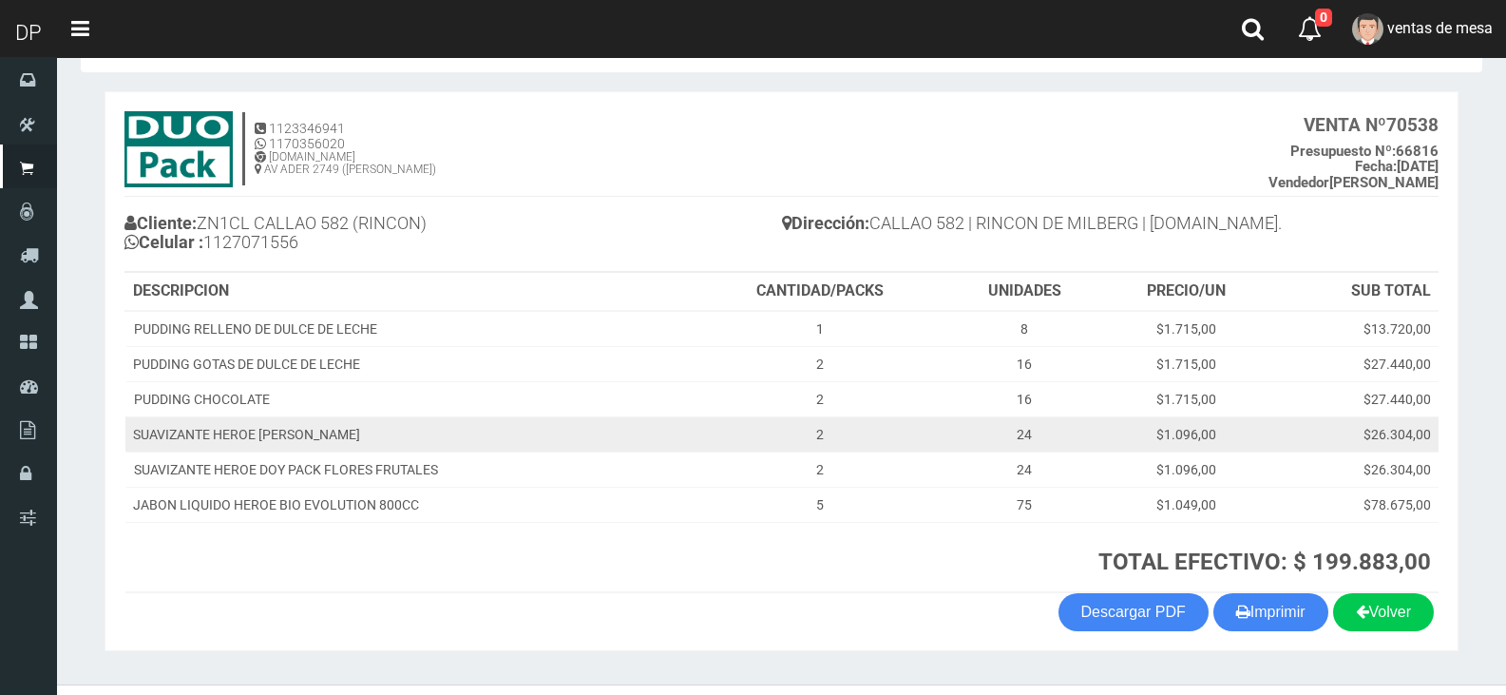
scroll to position [109, 0]
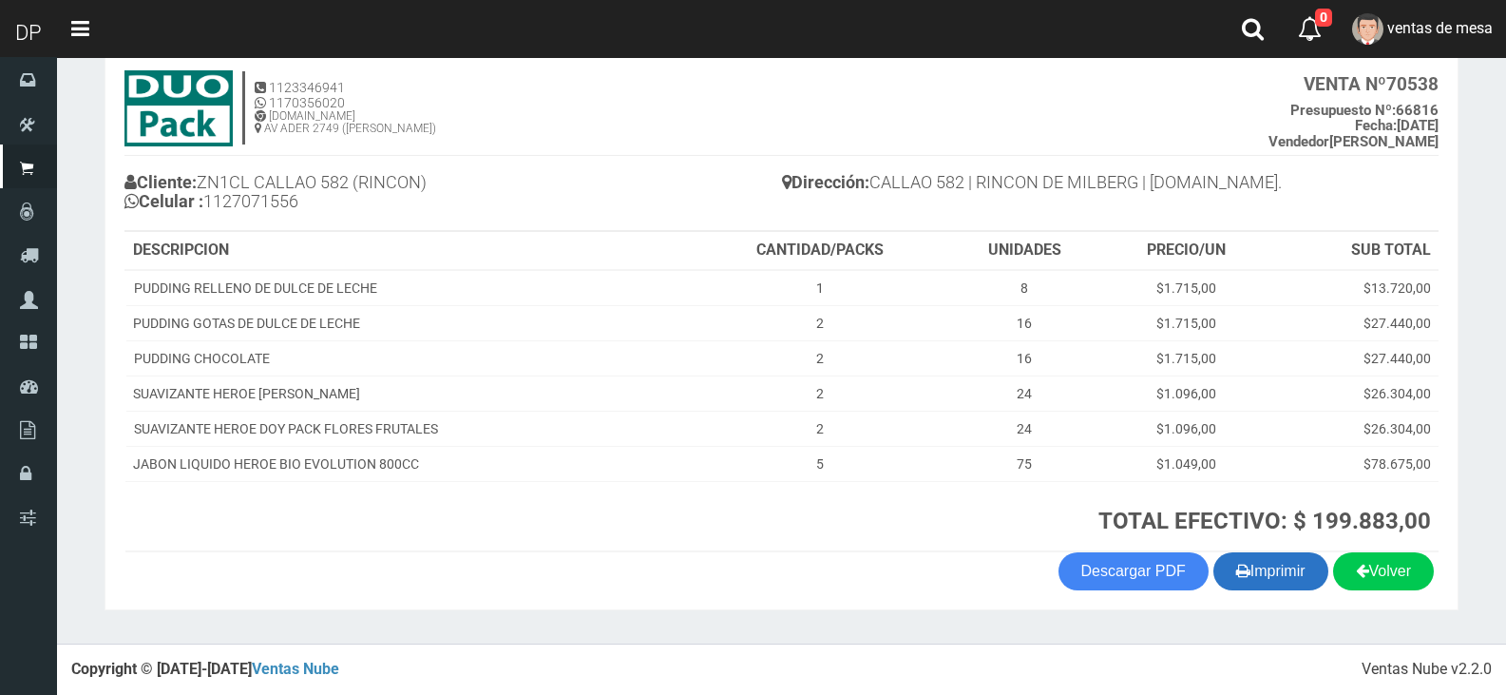
click at [1272, 572] on button "Imprimir" at bounding box center [1270, 571] width 115 height 38
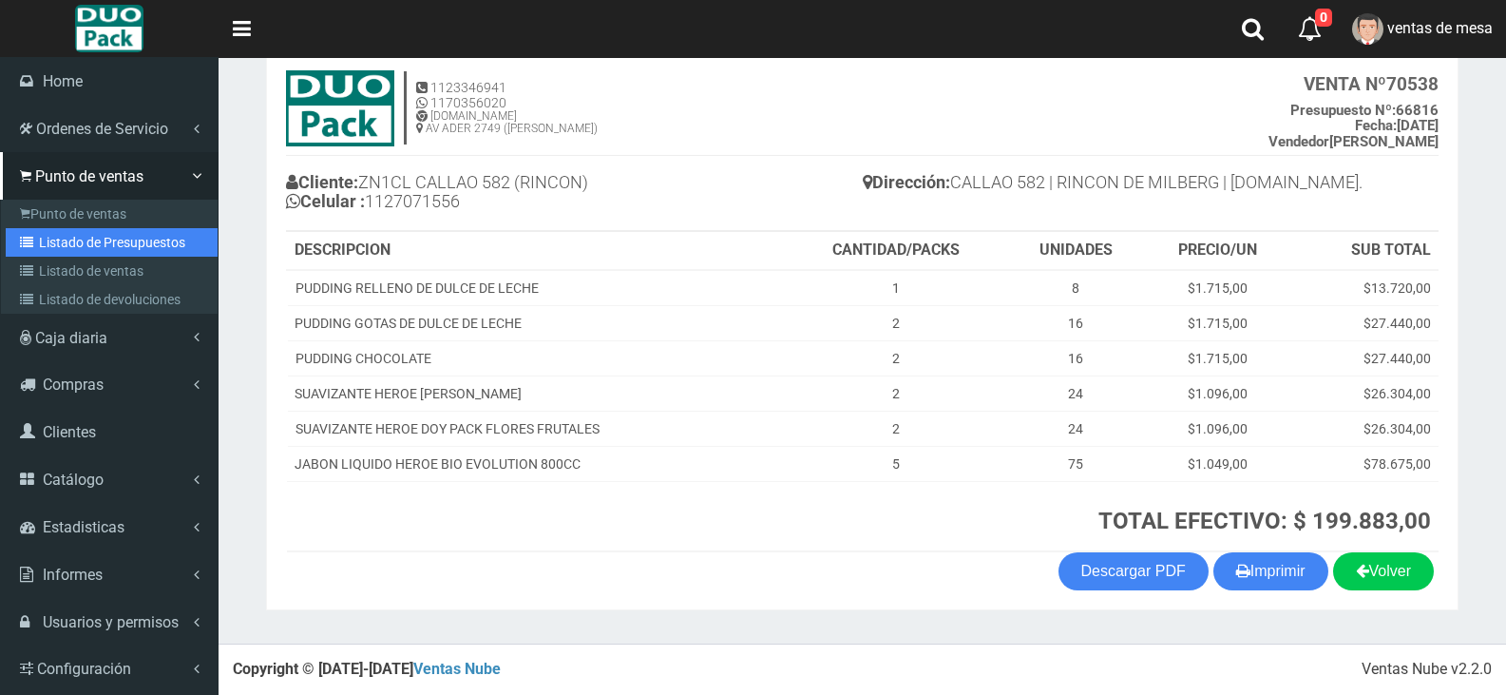
click at [53, 247] on link "Listado de Presupuestos" at bounding box center [112, 242] width 212 height 29
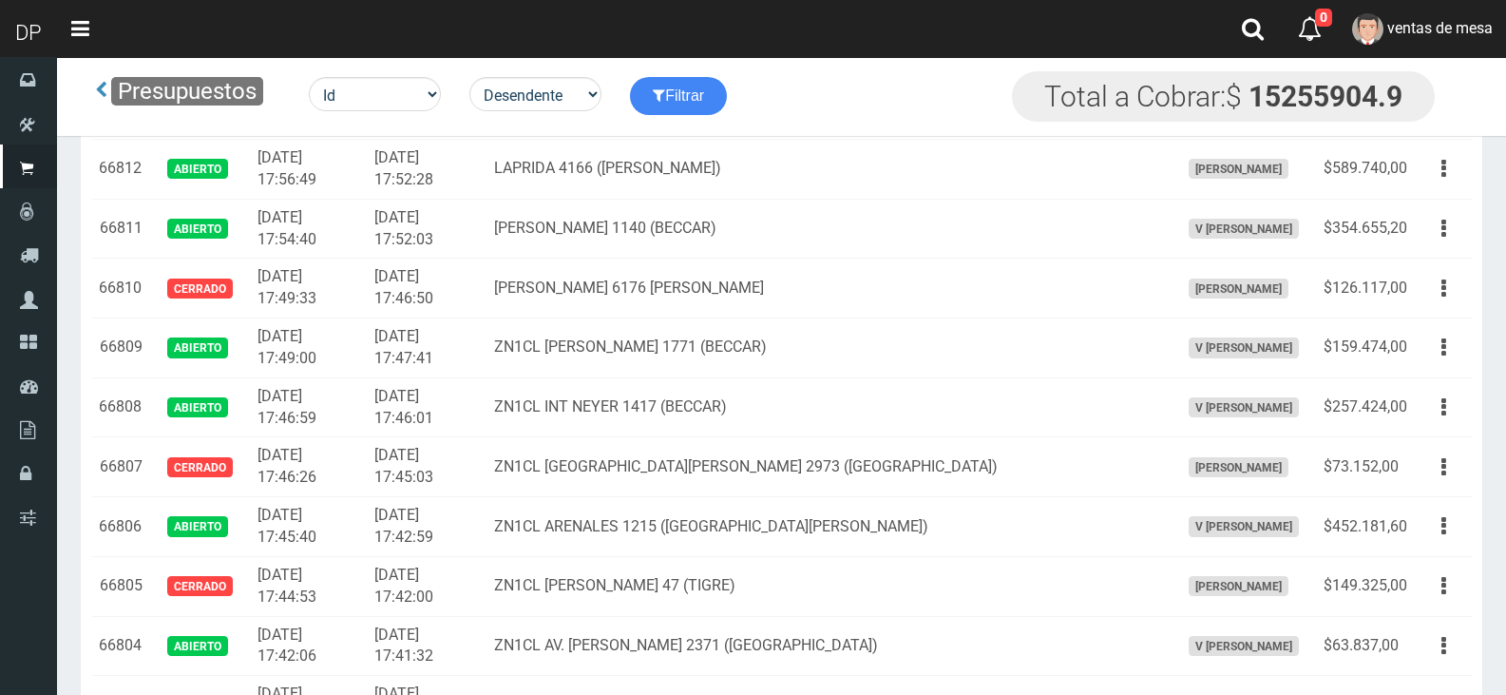
scroll to position [2226, 0]
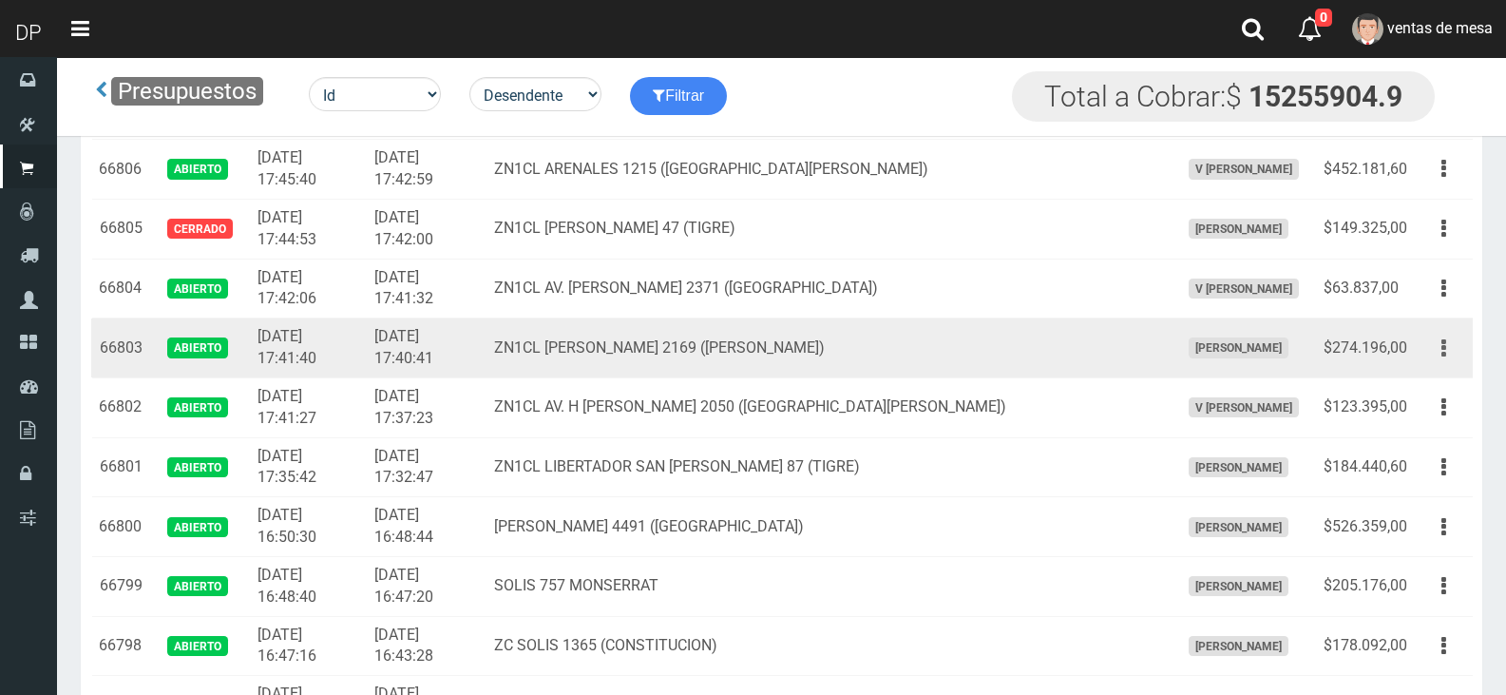
click at [1455, 340] on button "button" at bounding box center [1443, 348] width 43 height 33
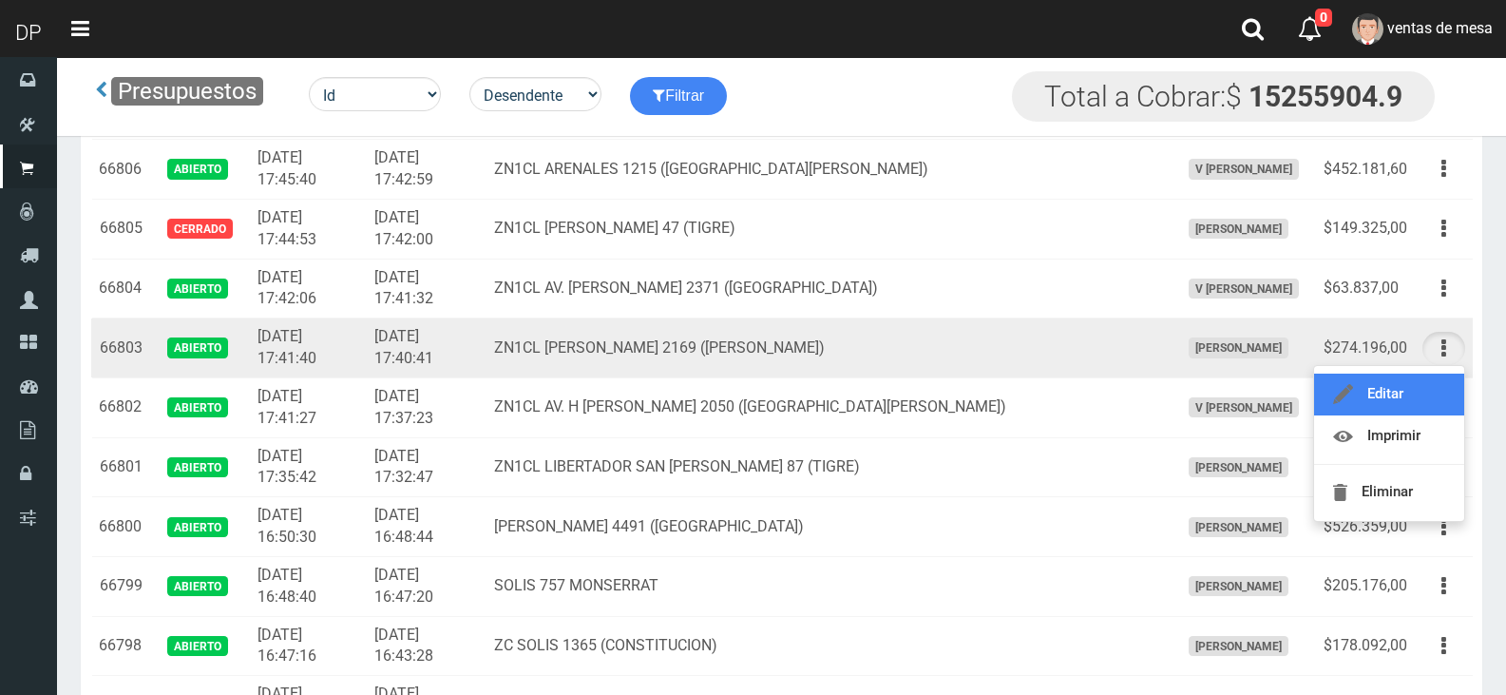
click at [1409, 385] on link "Editar" at bounding box center [1389, 394] width 150 height 42
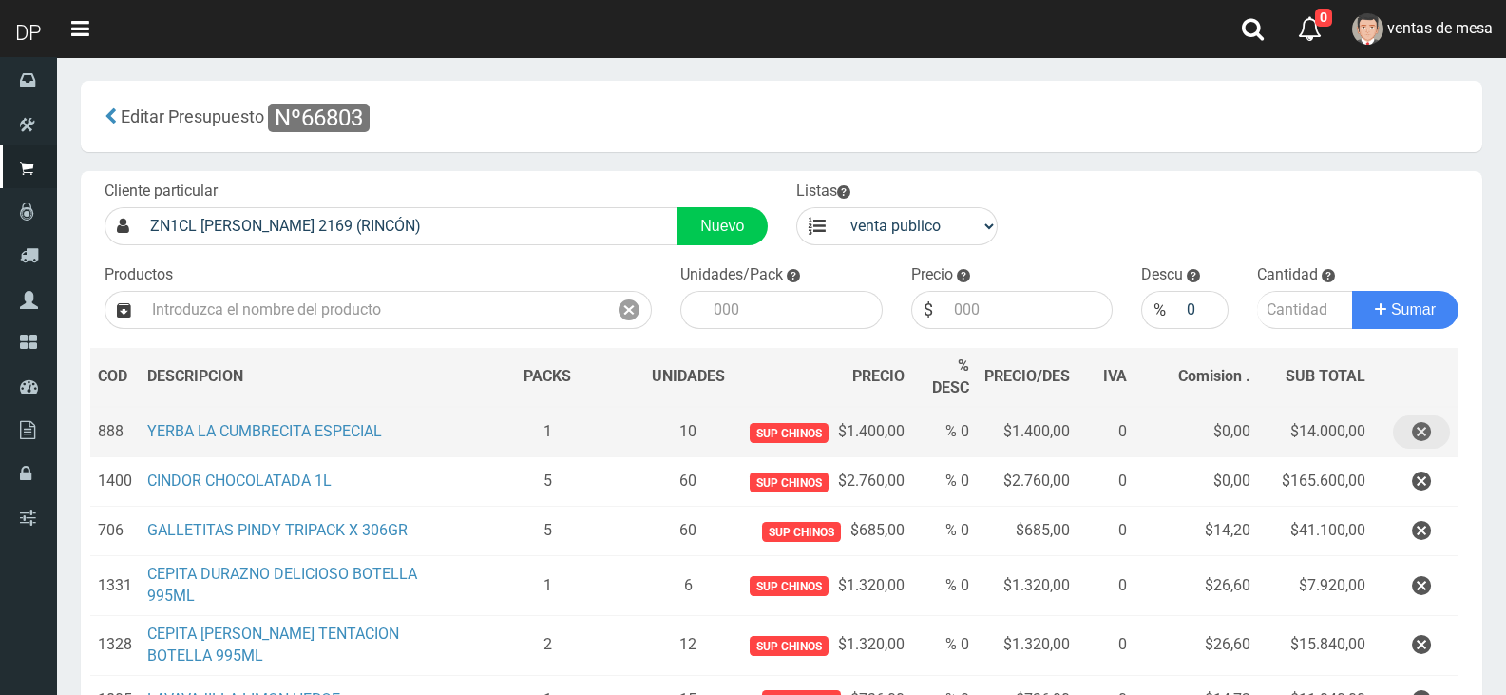
click at [1441, 433] on button "button" at bounding box center [1421, 431] width 57 height 33
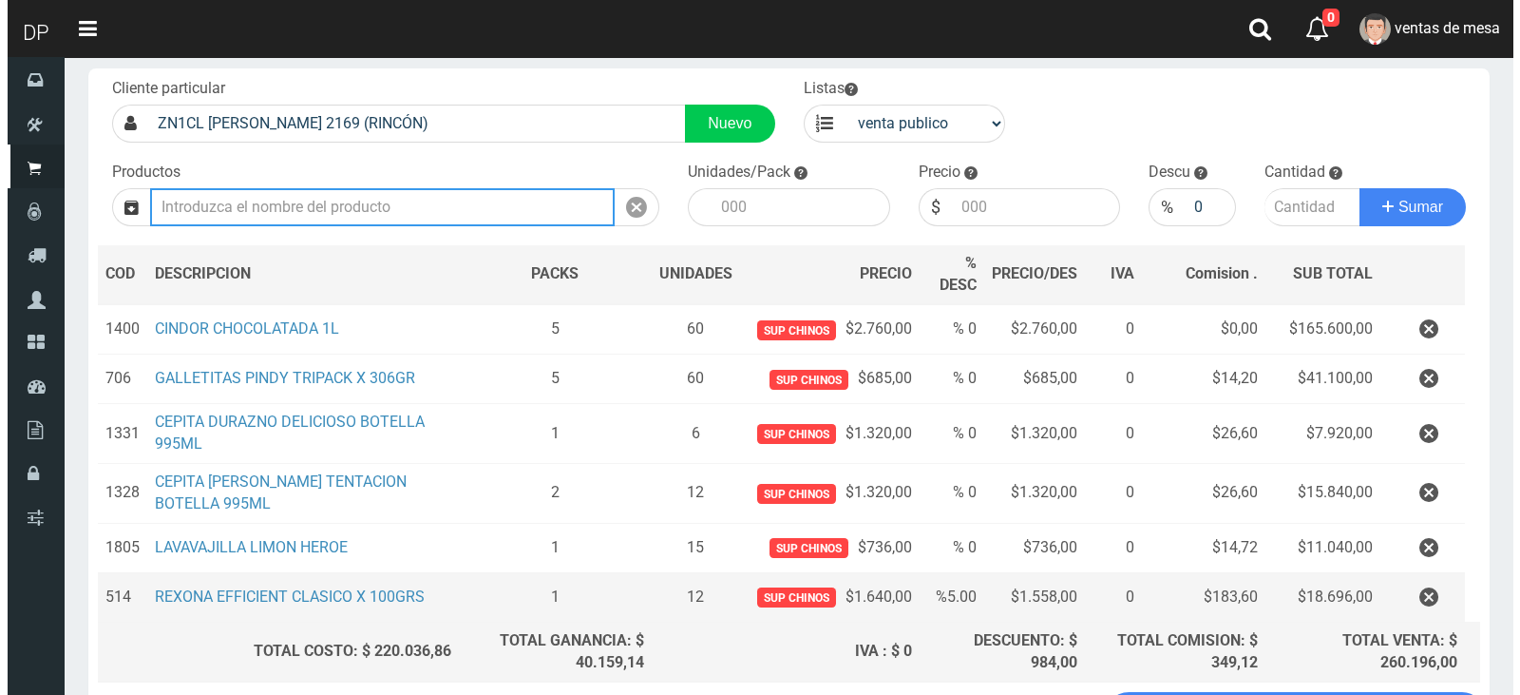
scroll to position [260, 0]
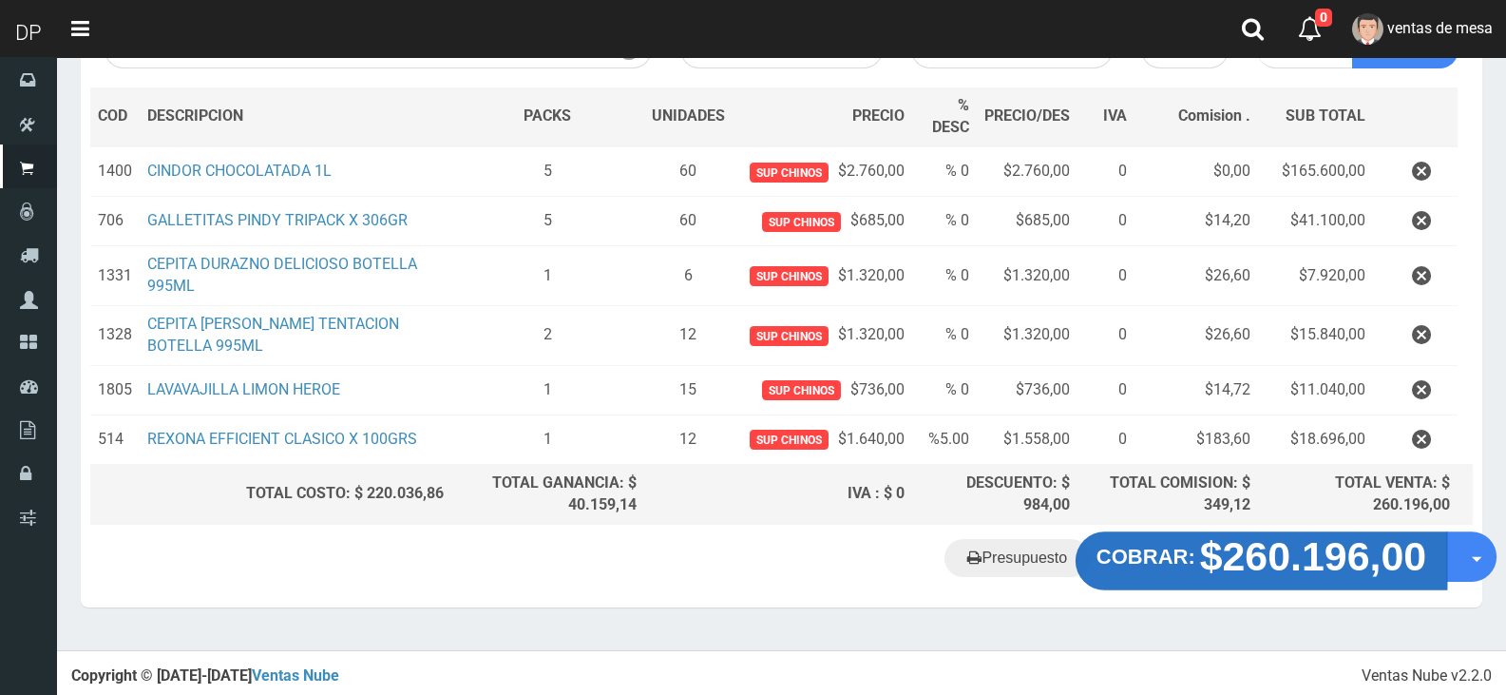
click at [1285, 558] on strong "$260.196,00" at bounding box center [1313, 556] width 227 height 45
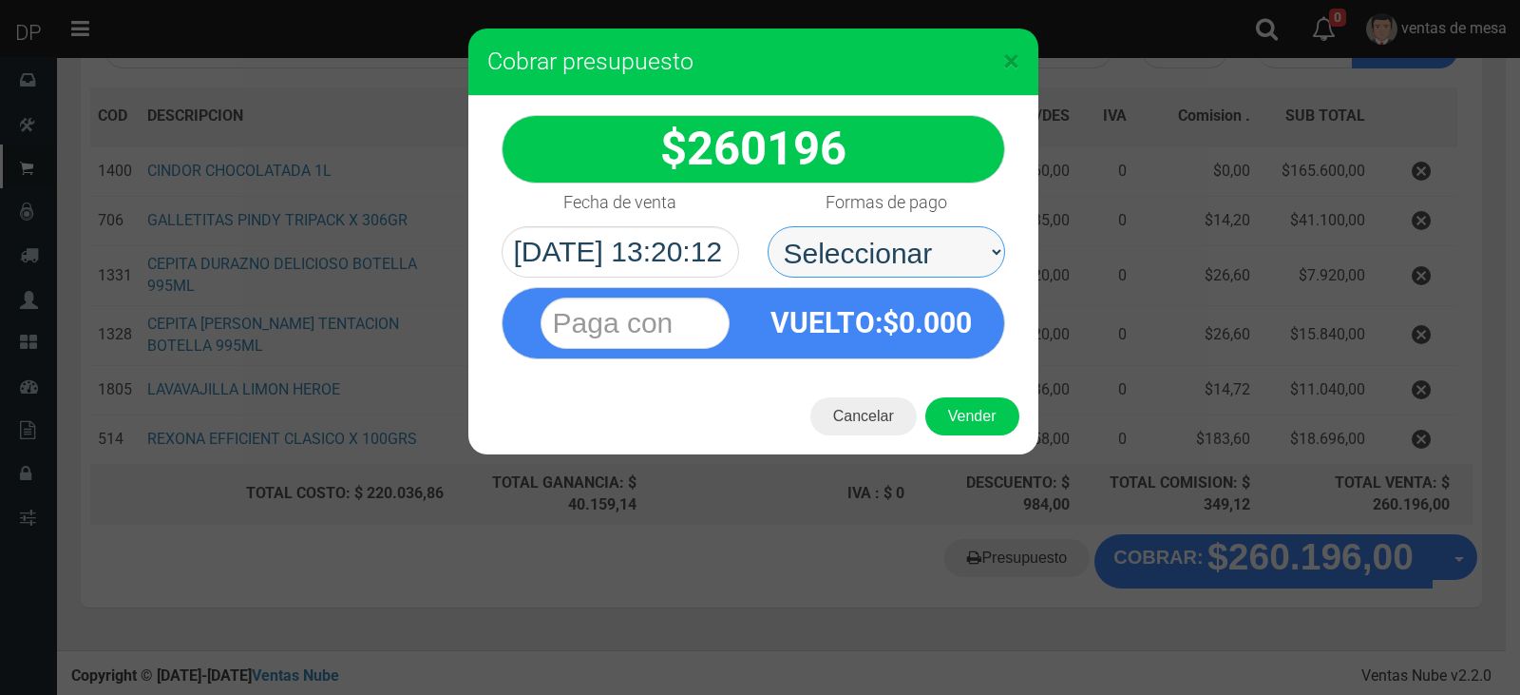
drag, startPoint x: 894, startPoint y: 261, endPoint x: 897, endPoint y: 274, distance: 12.7
click at [894, 261] on select "Seleccionar Efectivo Tarjeta de Crédito Depósito Débito" at bounding box center [887, 251] width 238 height 51
select select "Efectivo"
click at [768, 226] on select "Seleccionar Efectivo Tarjeta de Crédito Depósito Débito" at bounding box center [887, 251] width 238 height 51
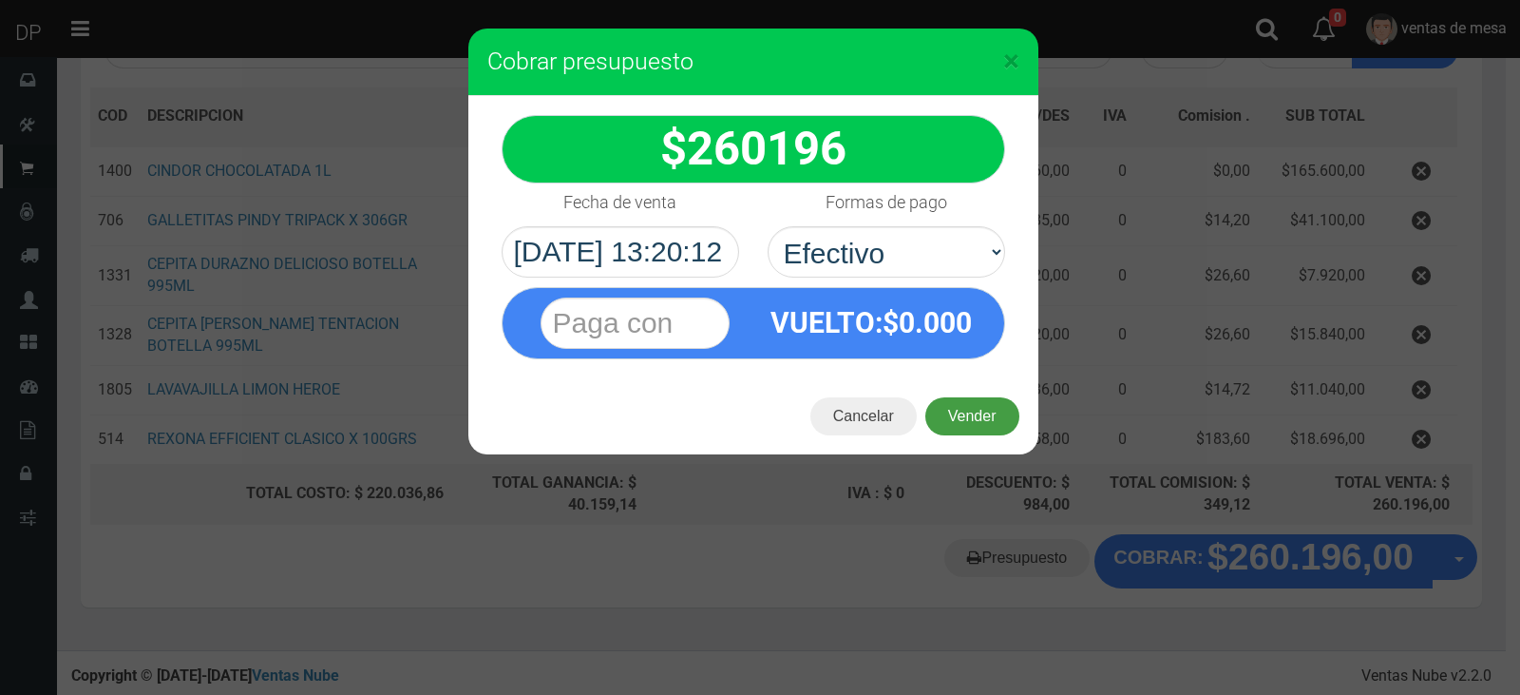
click at [962, 400] on button "Vender" at bounding box center [972, 416] width 94 height 38
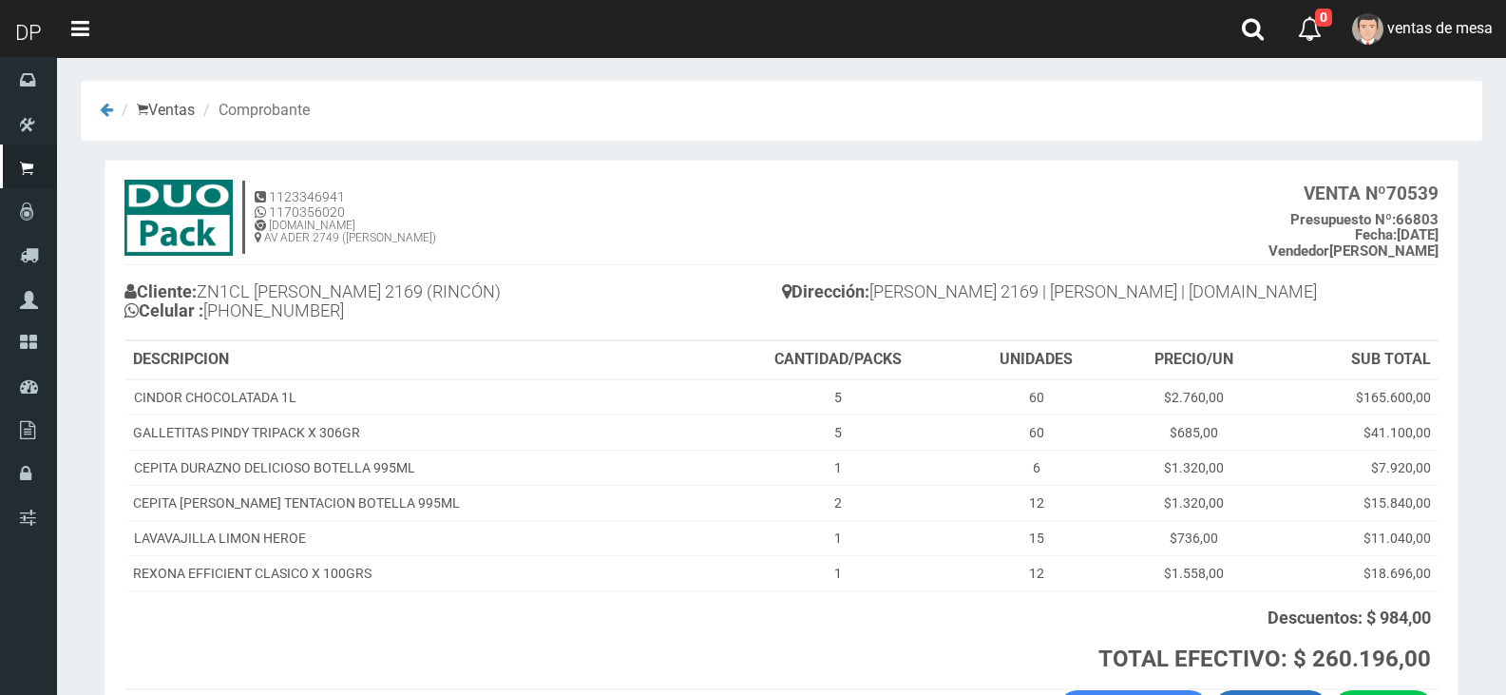
scroll to position [138, 0]
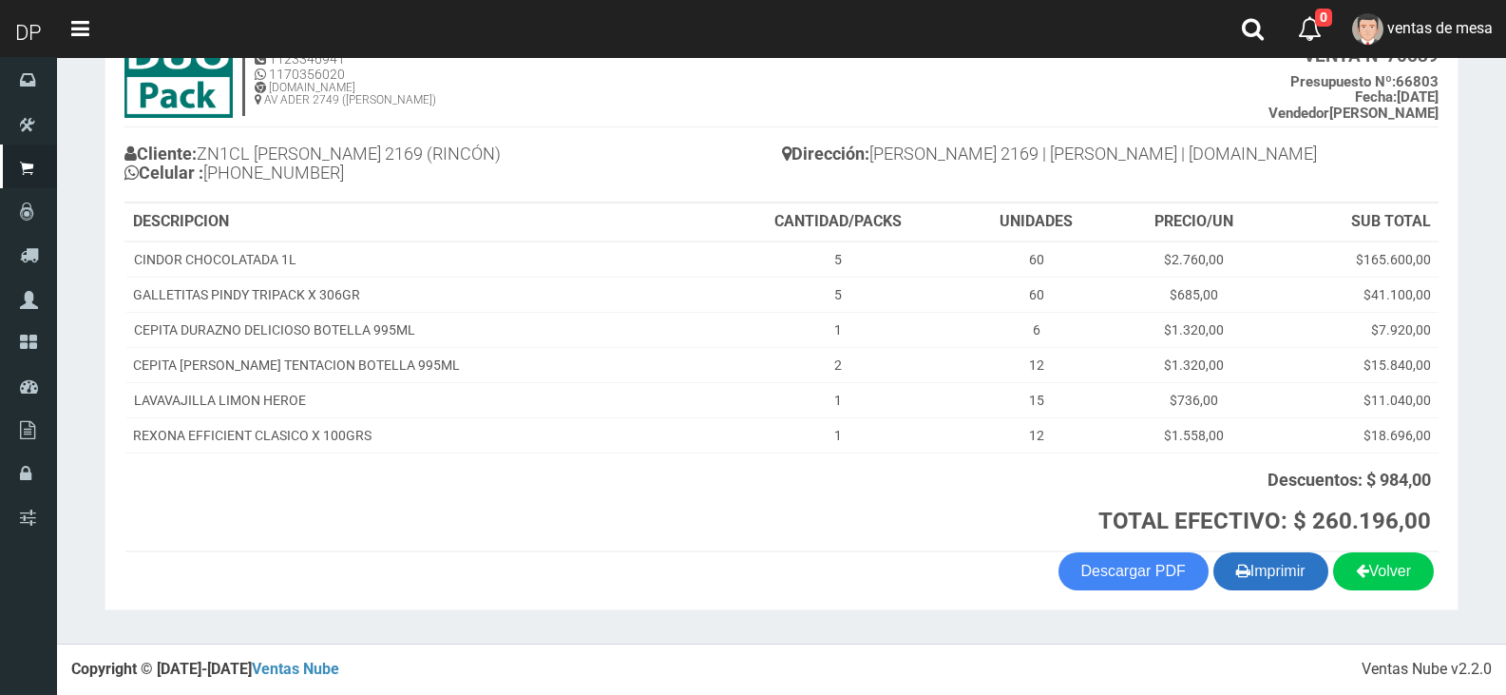
click at [1236, 558] on icon "button" at bounding box center [1243, 570] width 14 height 27
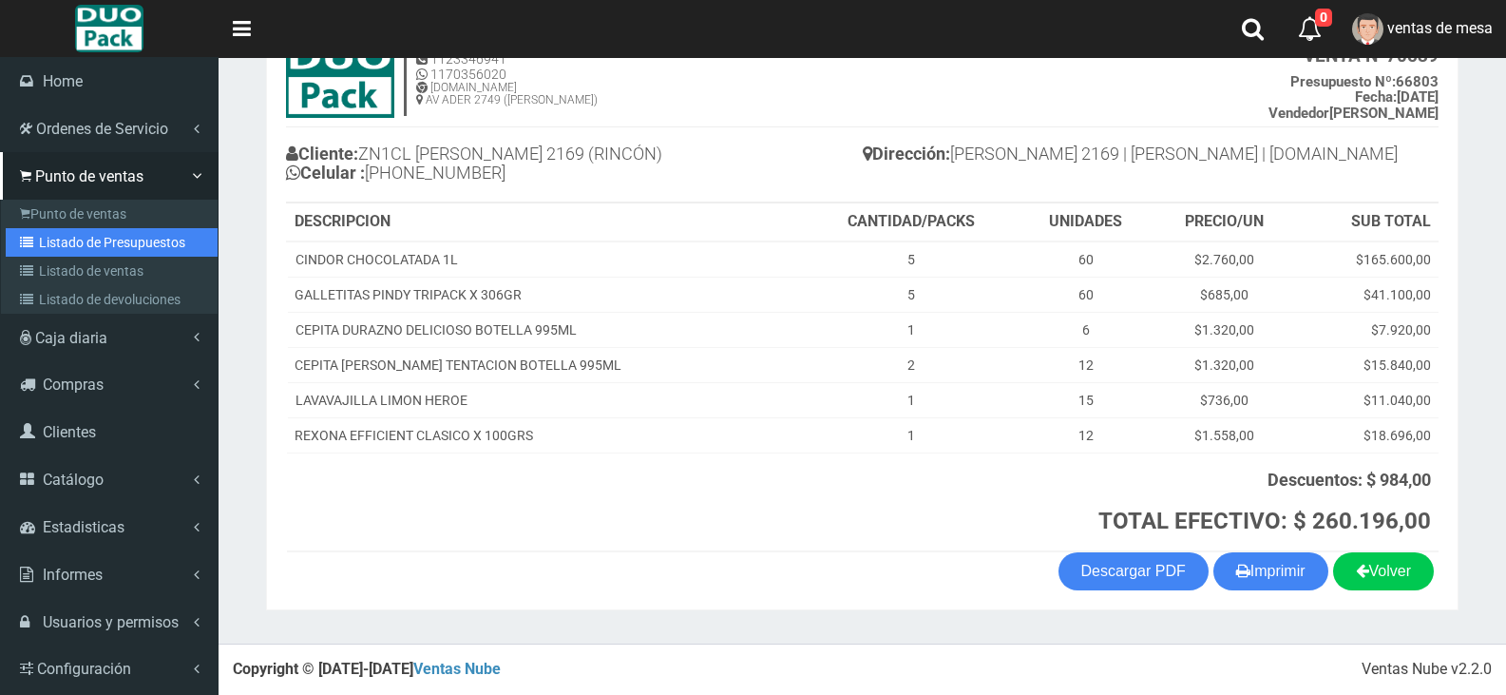
click at [67, 243] on link "Listado de Presupuestos" at bounding box center [112, 242] width 212 height 29
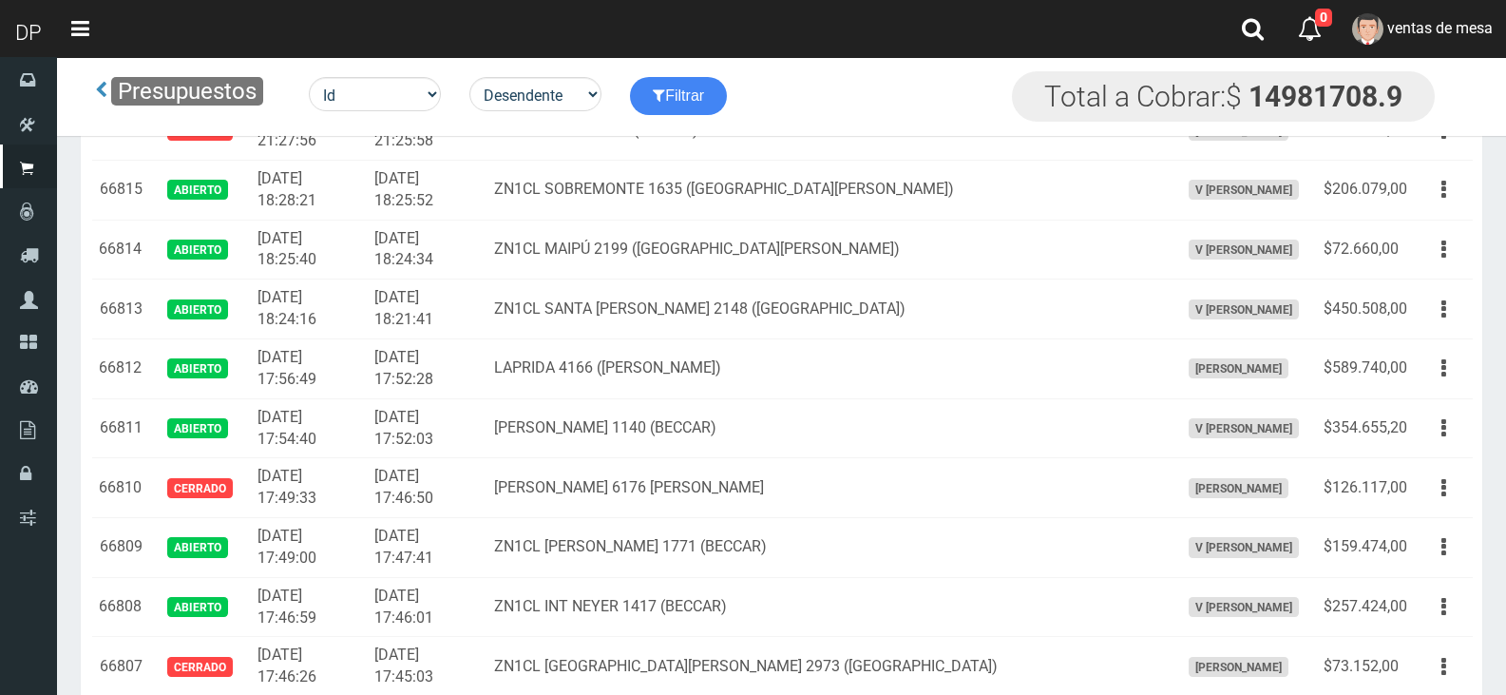
scroll to position [2345, 0]
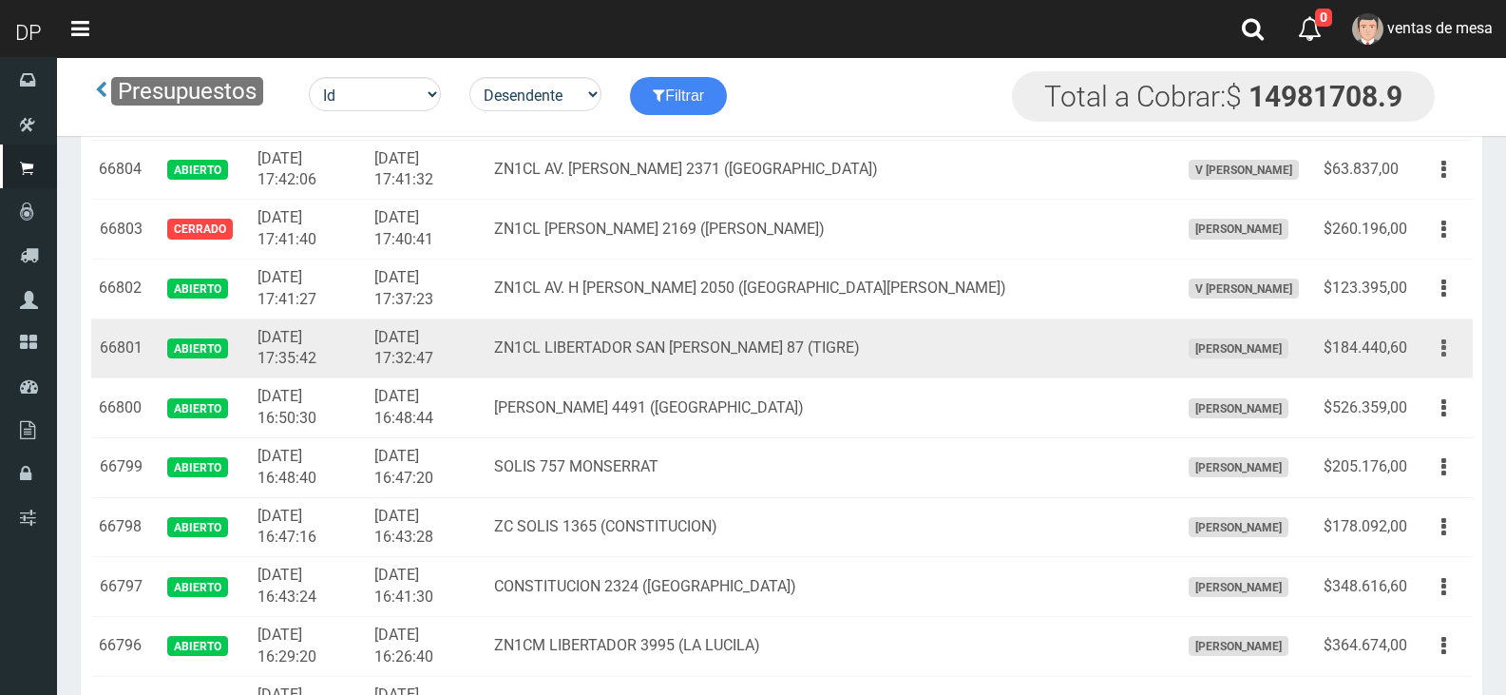
click at [1461, 352] on button "button" at bounding box center [1443, 348] width 43 height 33
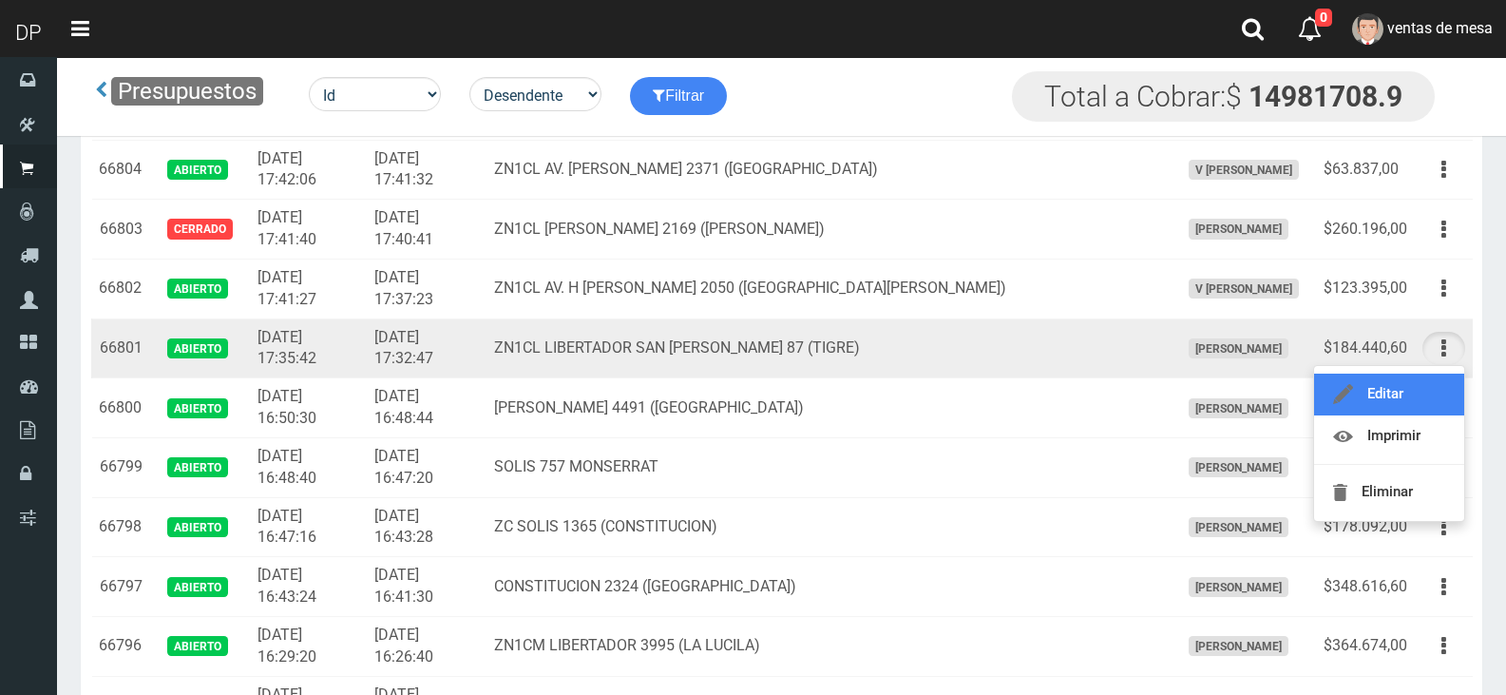
click at [1440, 389] on link "Editar" at bounding box center [1389, 394] width 150 height 42
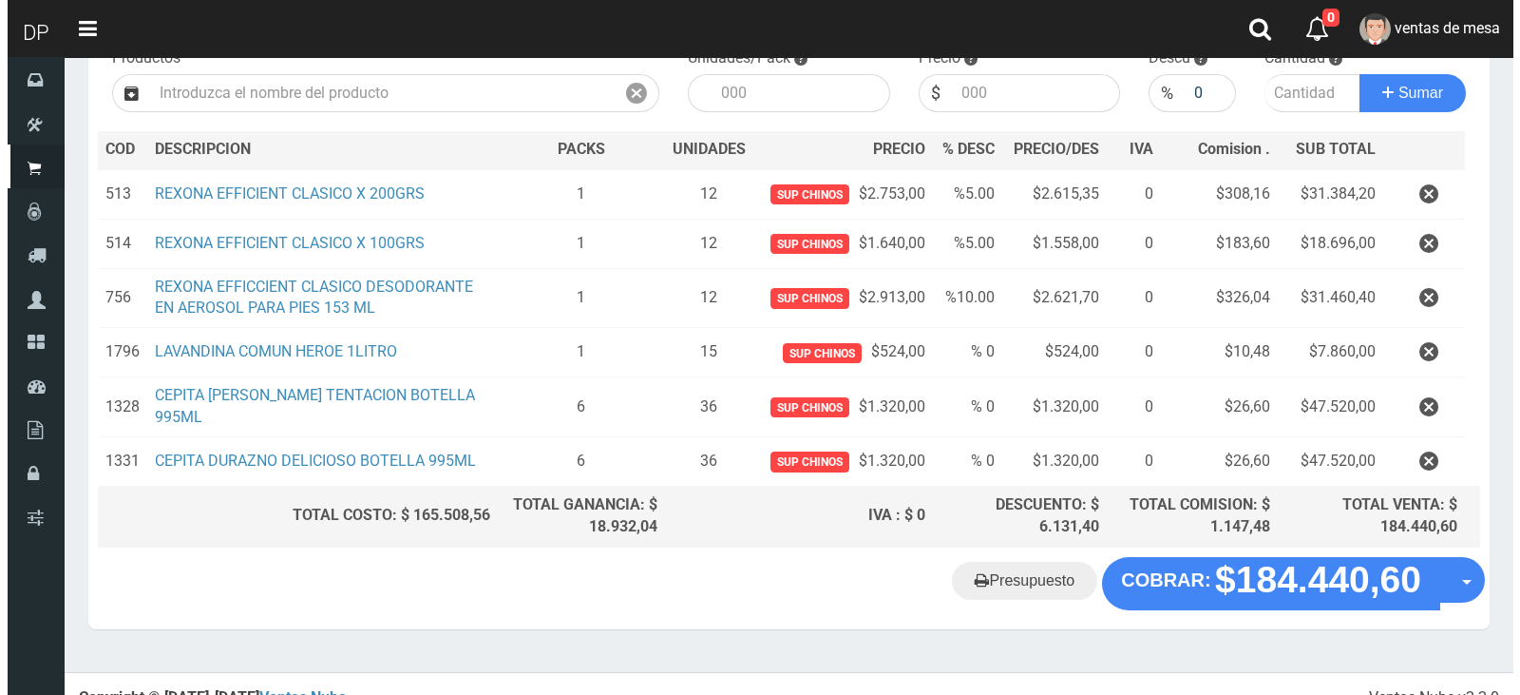
scroll to position [229, 0]
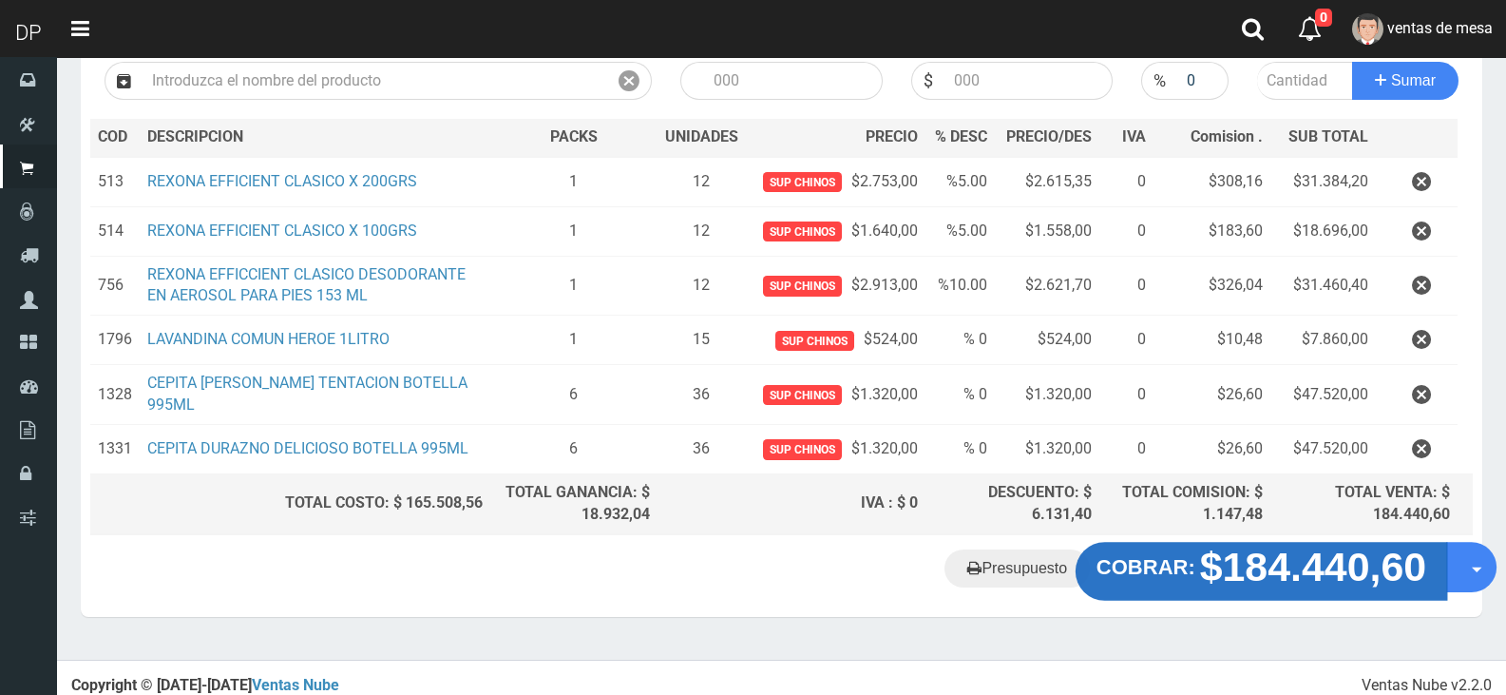
click at [1252, 562] on strong "$184.440,60" at bounding box center [1313, 565] width 227 height 45
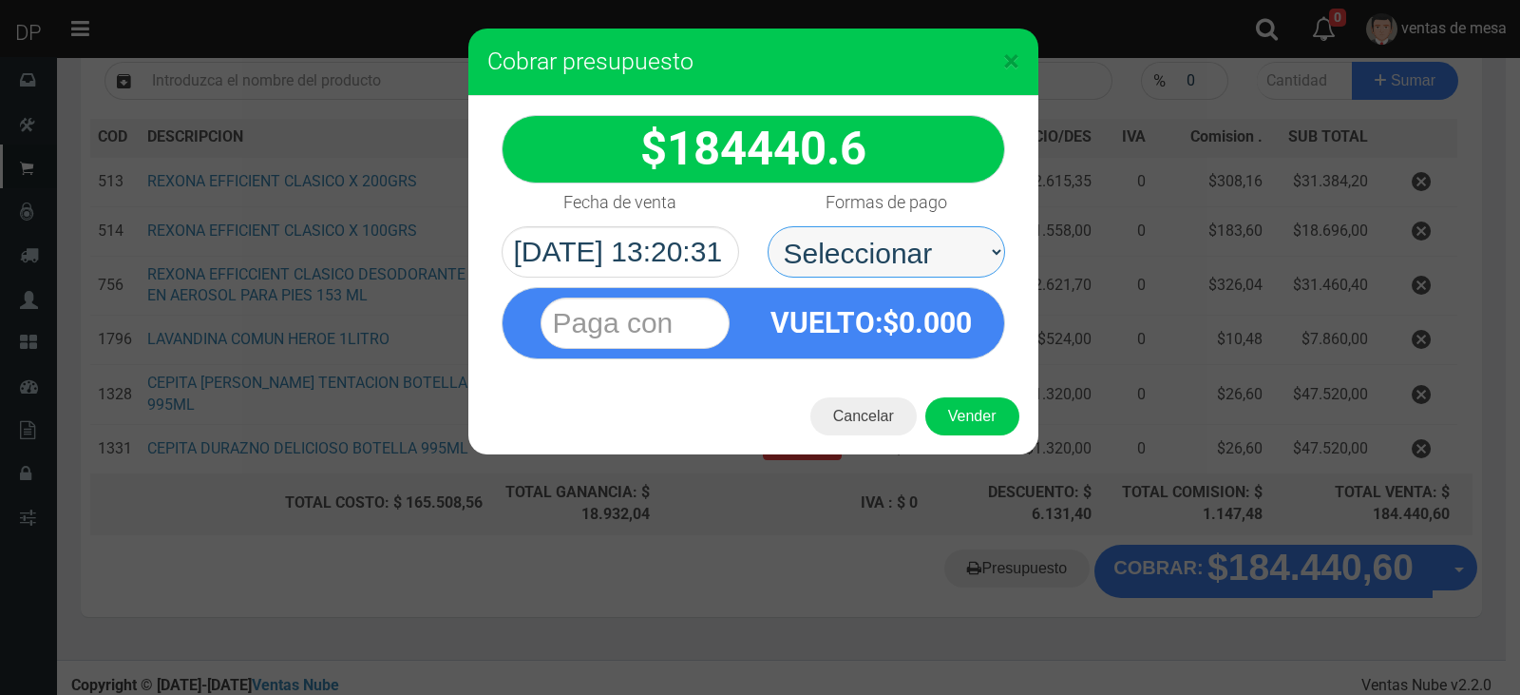
click at [927, 259] on select "Seleccionar Efectivo Tarjeta de Crédito Depósito Débito" at bounding box center [887, 251] width 238 height 51
select select "Efectivo"
click at [768, 226] on select "Seleccionar Efectivo Tarjeta de Crédito Depósito Débito" at bounding box center [887, 251] width 238 height 51
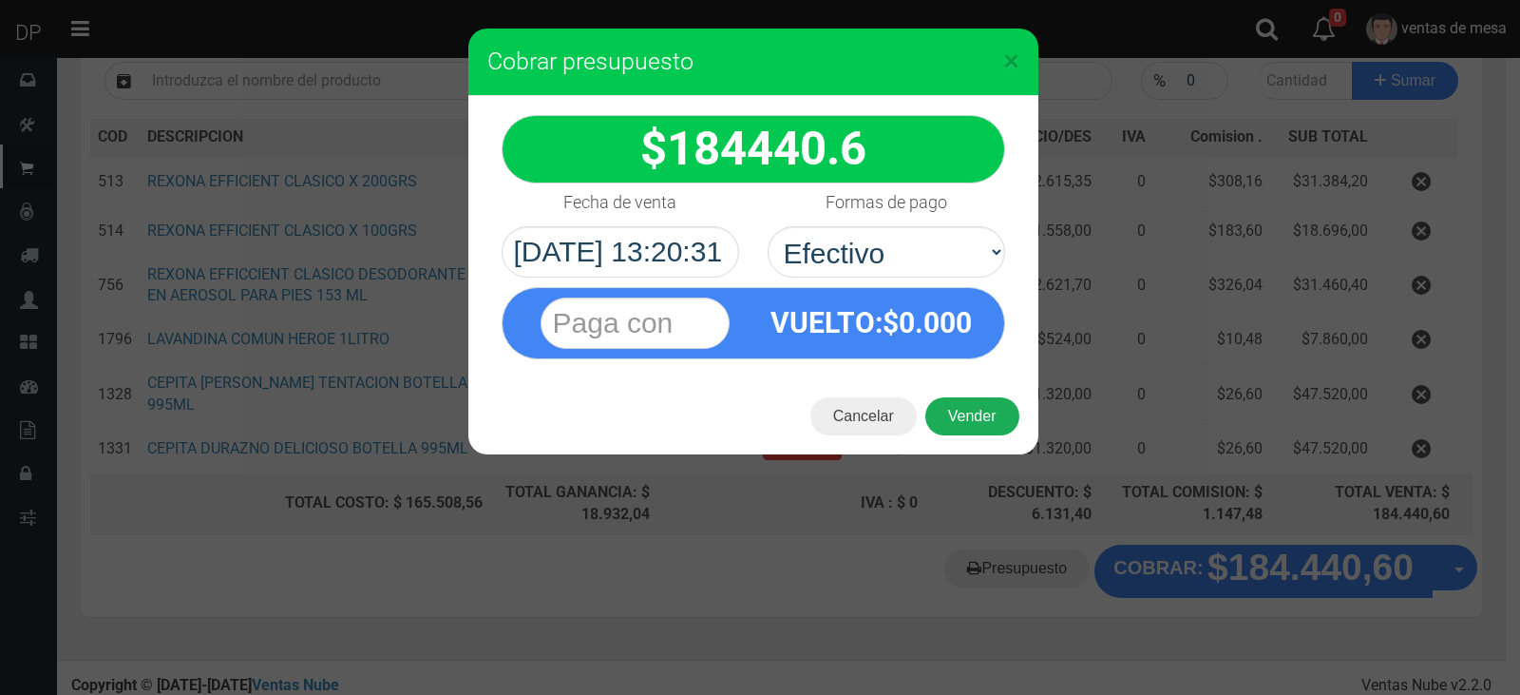
click at [975, 406] on button "Vender" at bounding box center [972, 416] width 94 height 38
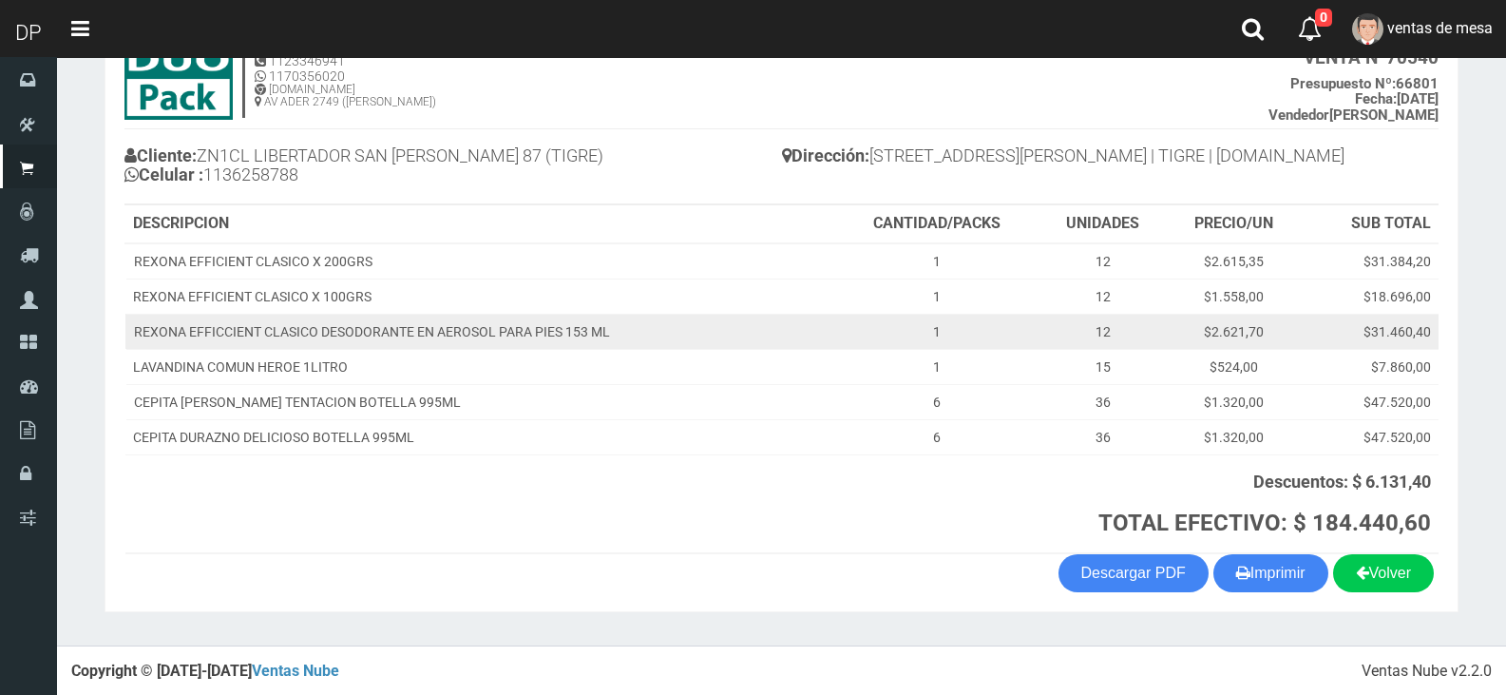
scroll to position [138, 0]
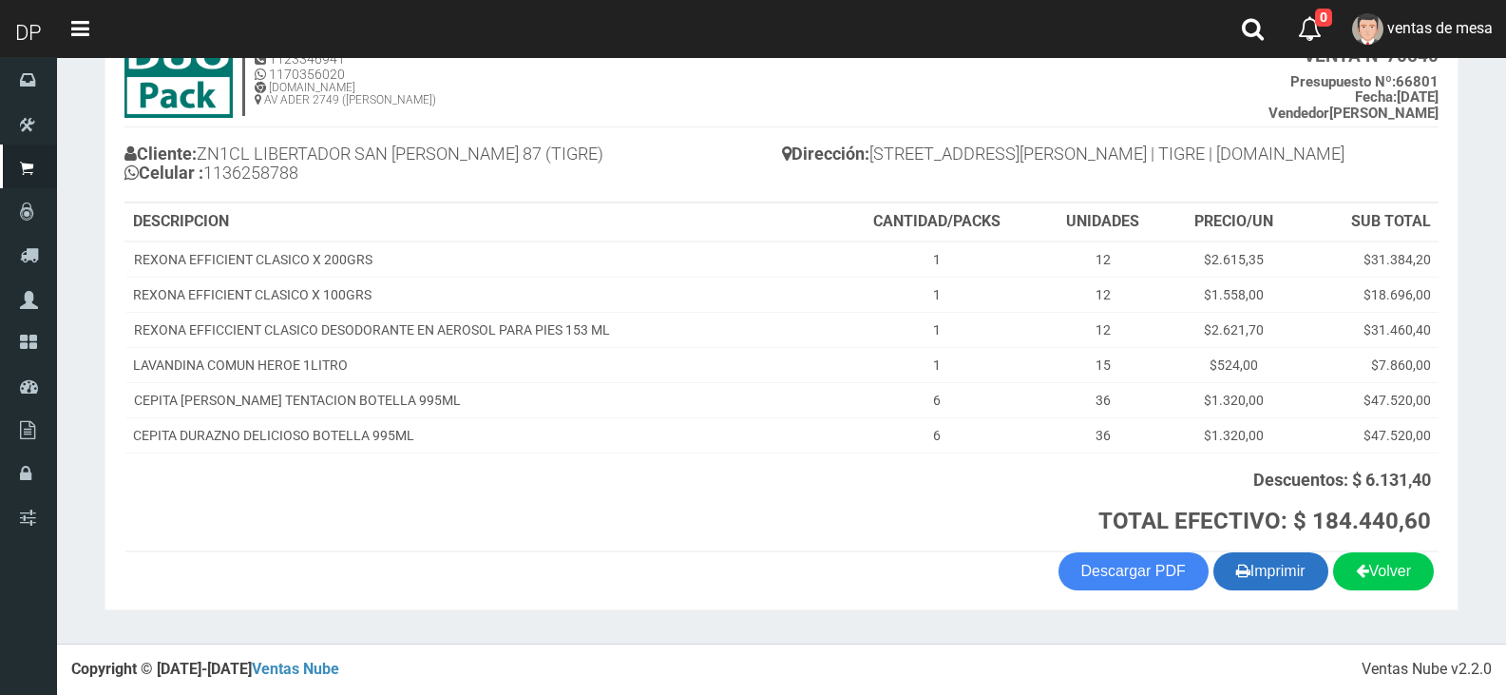
click at [1246, 567] on button "Imprimir" at bounding box center [1270, 571] width 115 height 38
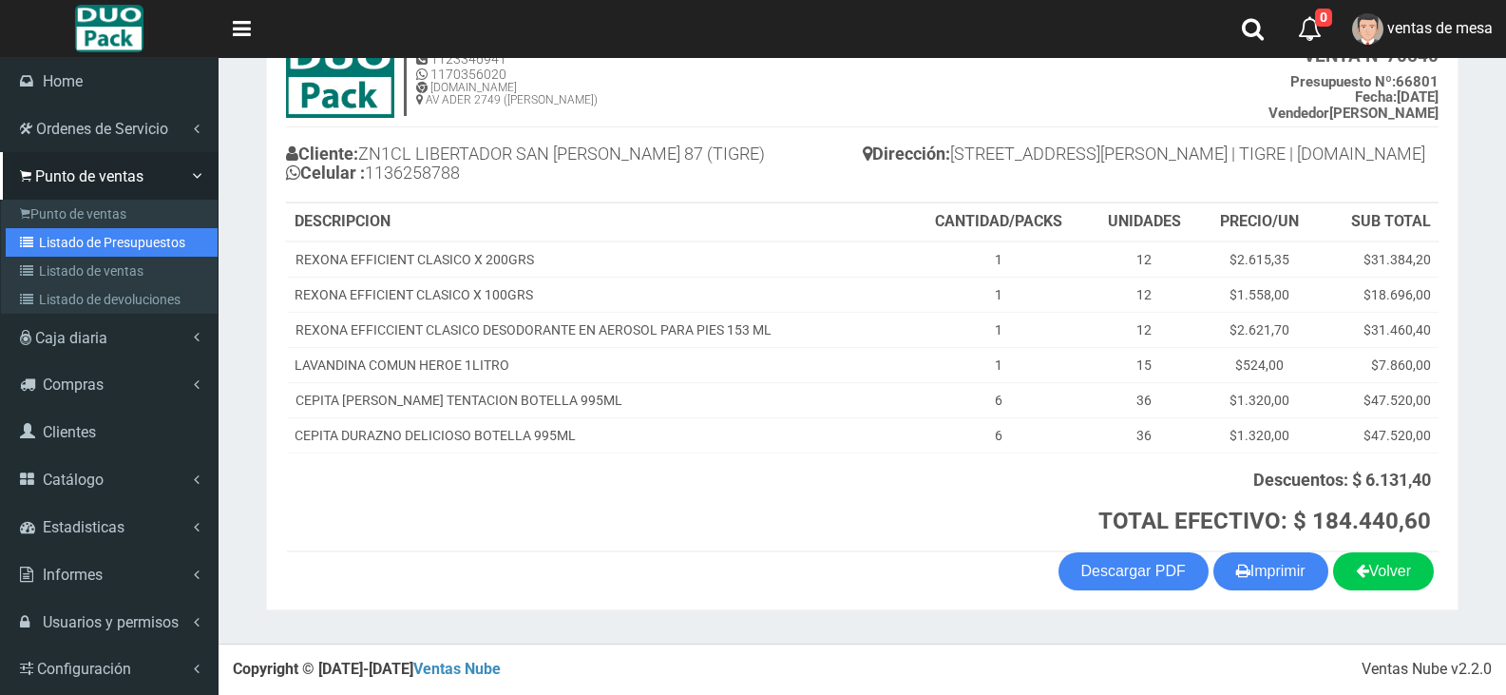
drag, startPoint x: 50, startPoint y: 238, endPoint x: 84, endPoint y: 222, distance: 37.0
click at [50, 238] on link "Listado de Presupuestos" at bounding box center [112, 242] width 212 height 29
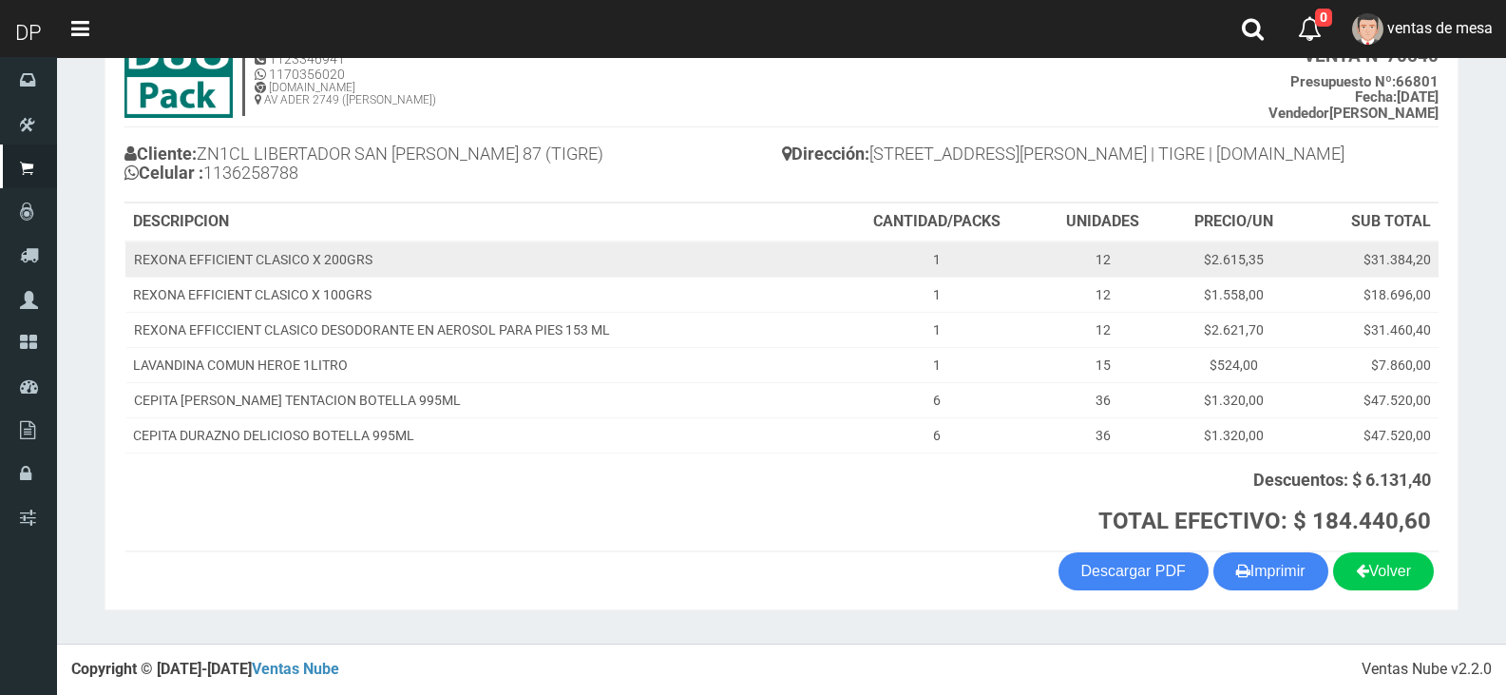
click at [586, 257] on td "REXONA EFFICIENT CLASICO X 200GRS" at bounding box center [479, 259] width 709 height 36
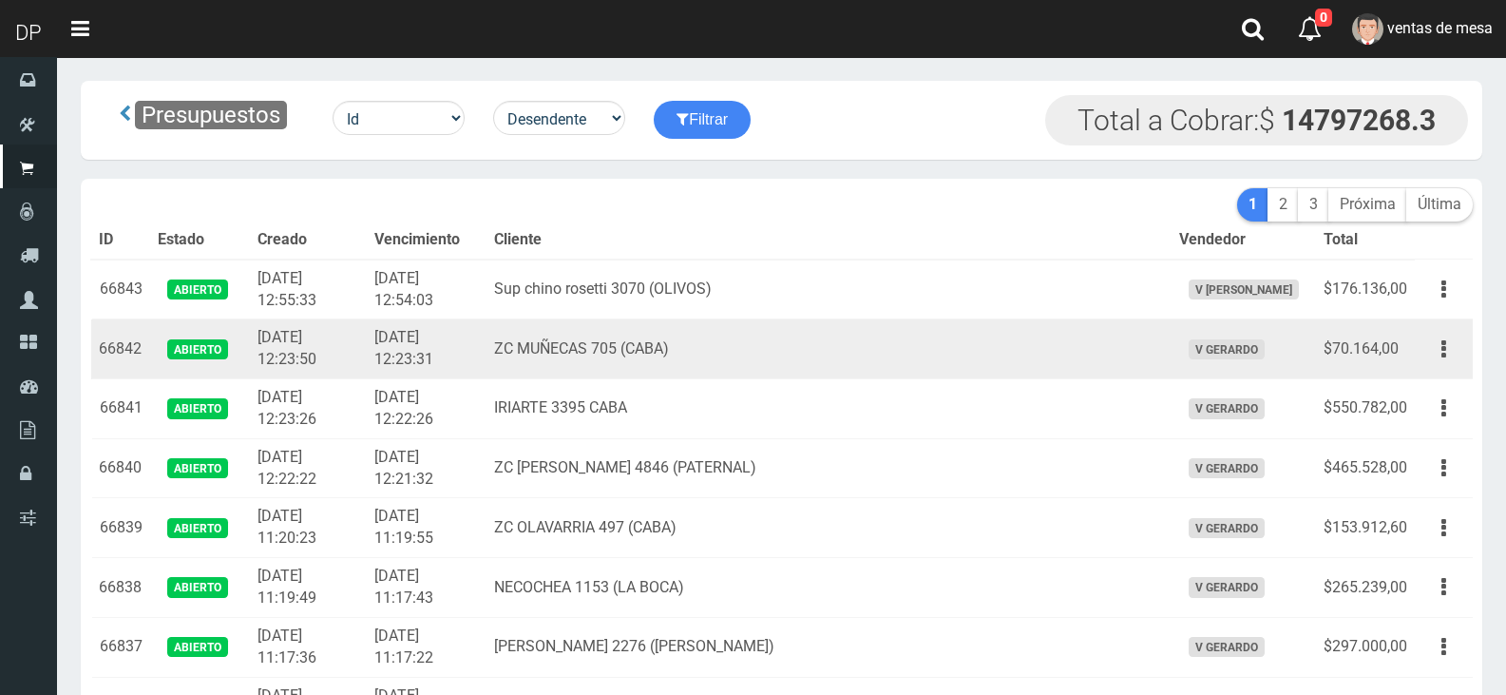
click at [835, 356] on td "ZC MUÑECAS 705 (CABA)" at bounding box center [828, 349] width 684 height 60
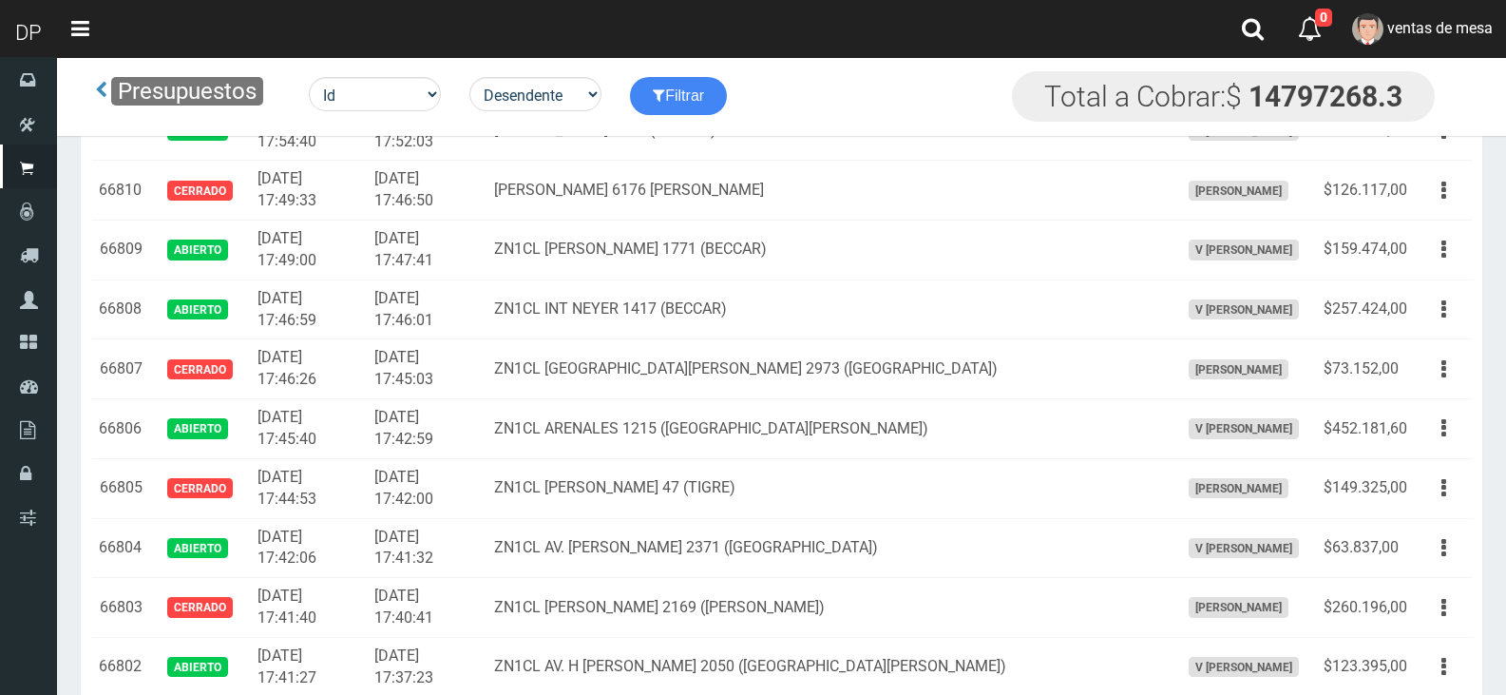
scroll to position [3060, 0]
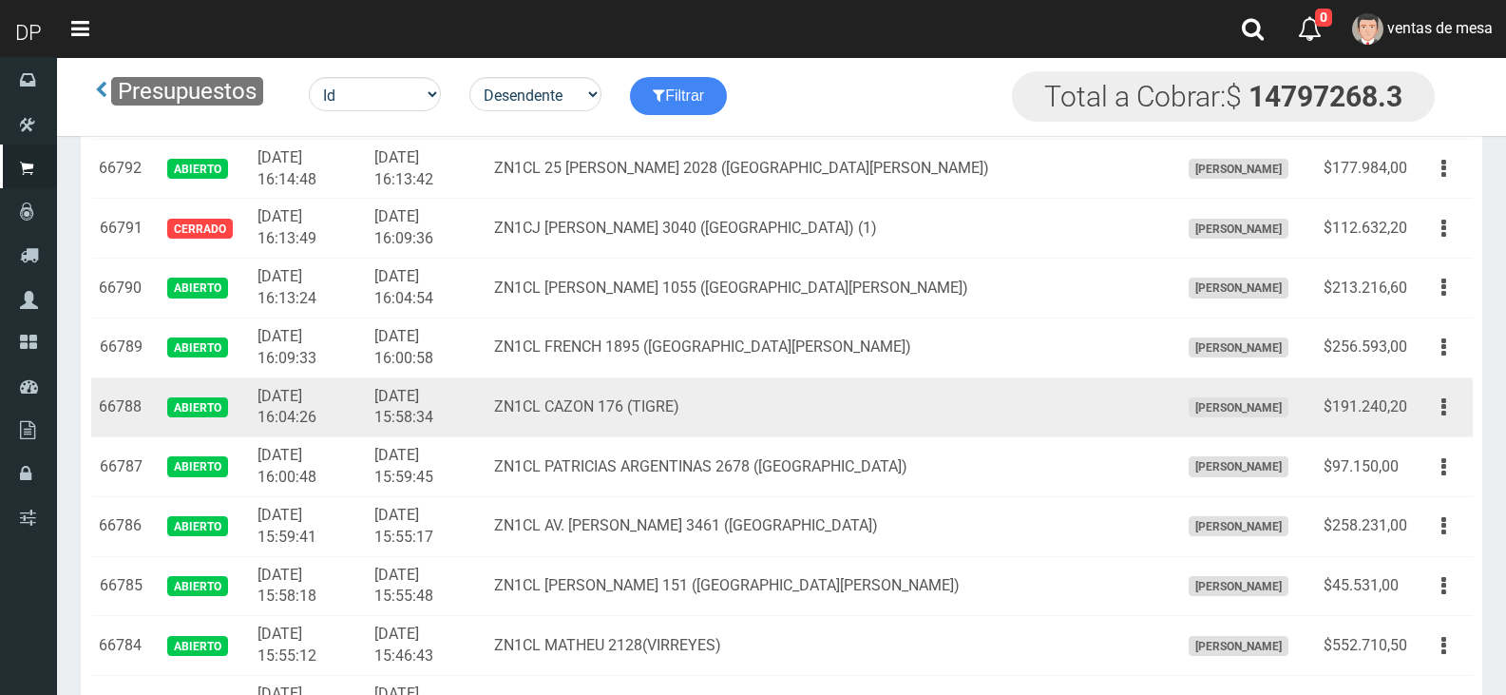
drag, startPoint x: 1458, startPoint y: 411, endPoint x: 1450, endPoint y: 429, distance: 19.6
click at [1457, 411] on button "button" at bounding box center [1443, 407] width 43 height 33
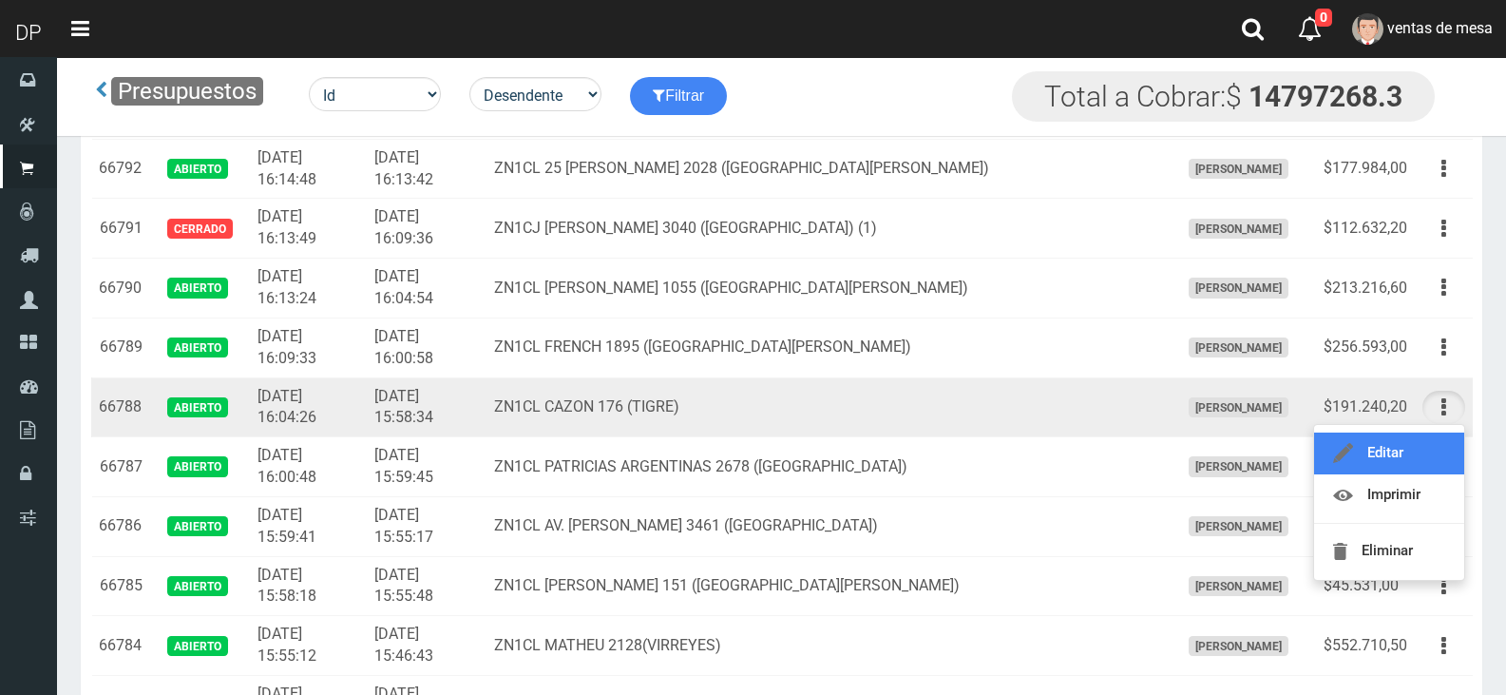
click at [1441, 465] on link "Editar" at bounding box center [1389, 453] width 150 height 42
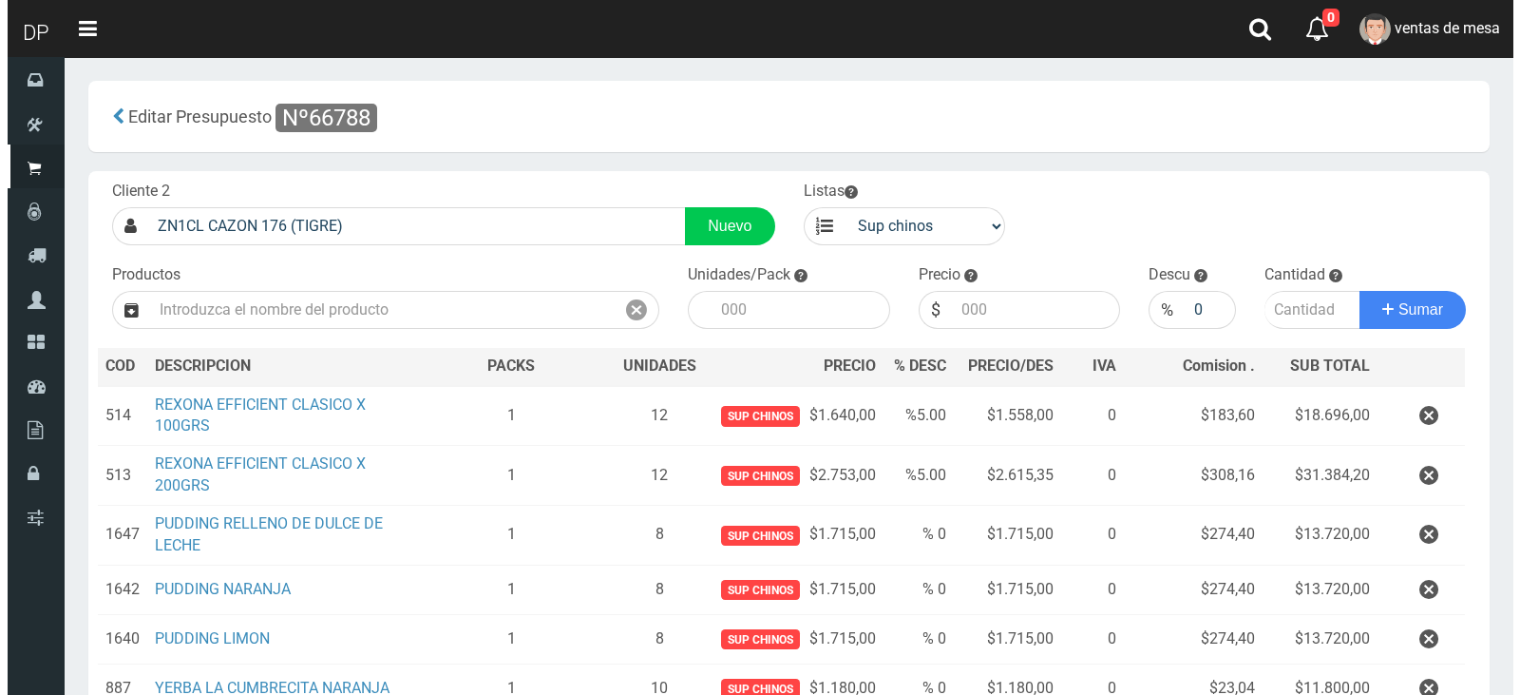
scroll to position [545, 0]
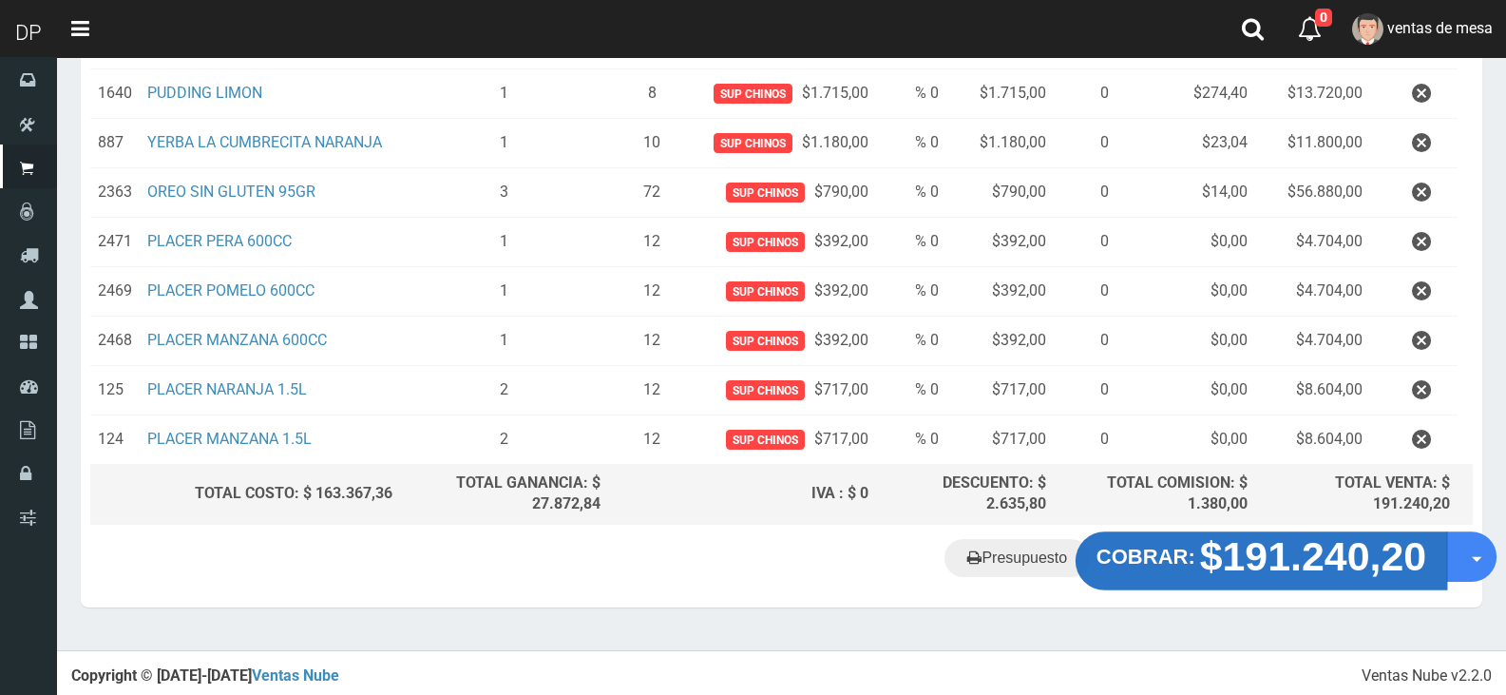
click at [1195, 566] on strong "COBRAR:" at bounding box center [1145, 556] width 99 height 23
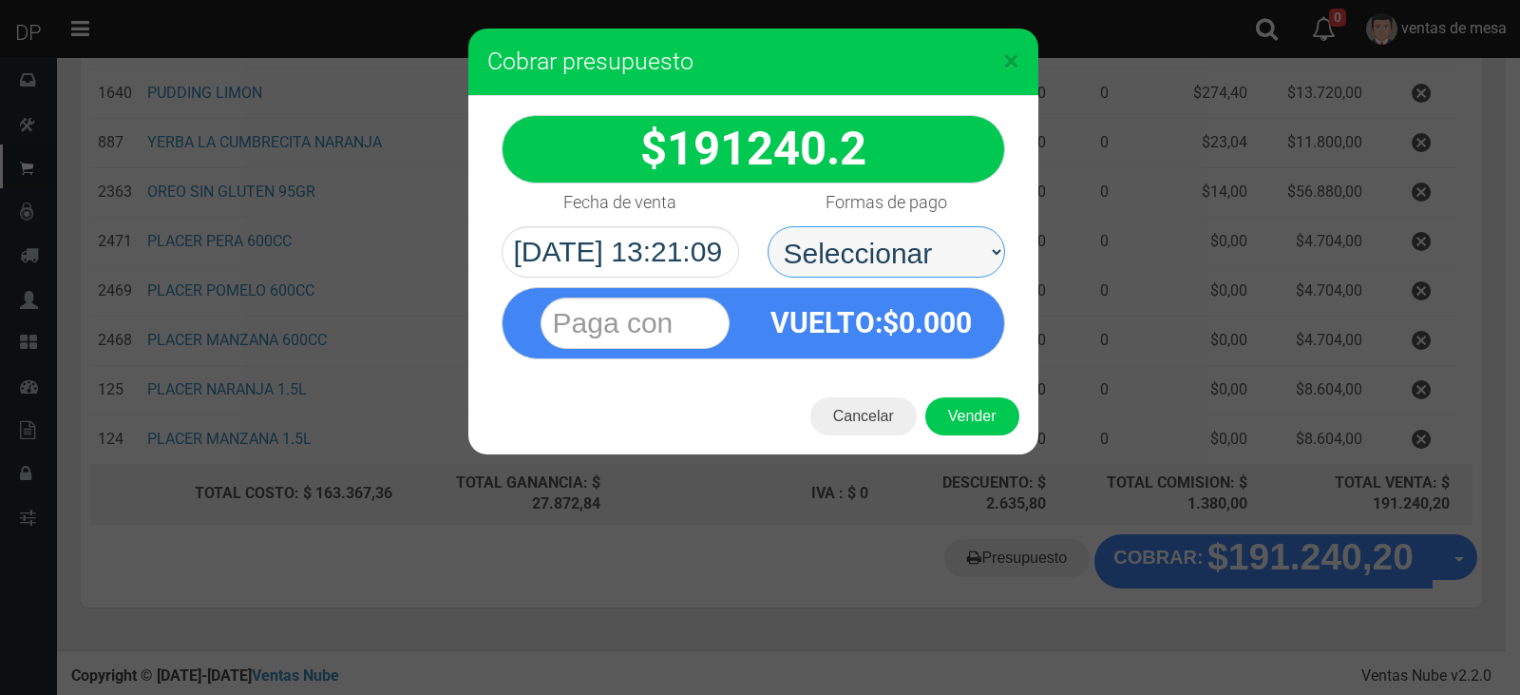
drag, startPoint x: 976, startPoint y: 261, endPoint x: 971, endPoint y: 273, distance: 12.4
click at [976, 261] on select "Seleccionar Efectivo Tarjeta de Crédito Depósito Débito" at bounding box center [887, 251] width 238 height 51
select select "Efectivo"
click at [768, 226] on select "Seleccionar Efectivo Tarjeta de Crédito Depósito Débito" at bounding box center [887, 251] width 238 height 51
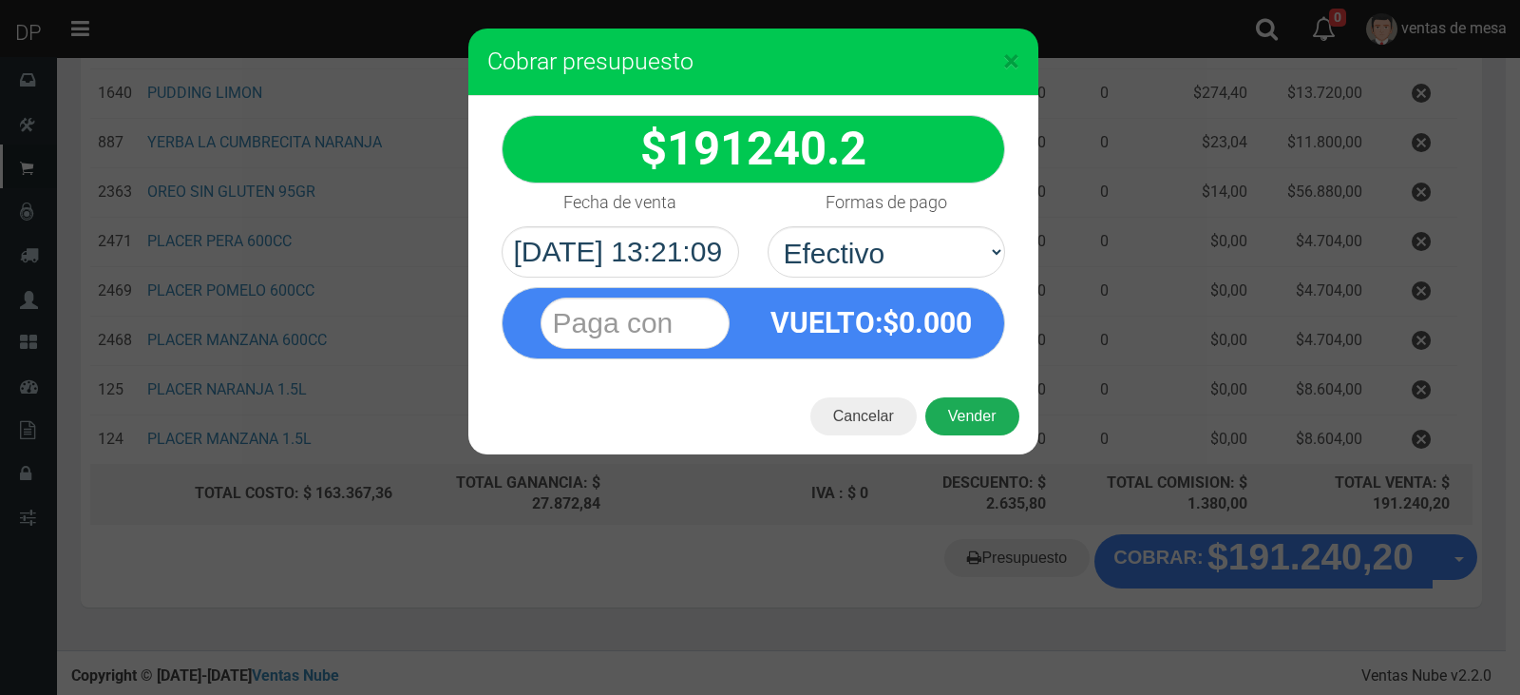
click at [972, 426] on button "Vender" at bounding box center [972, 416] width 94 height 38
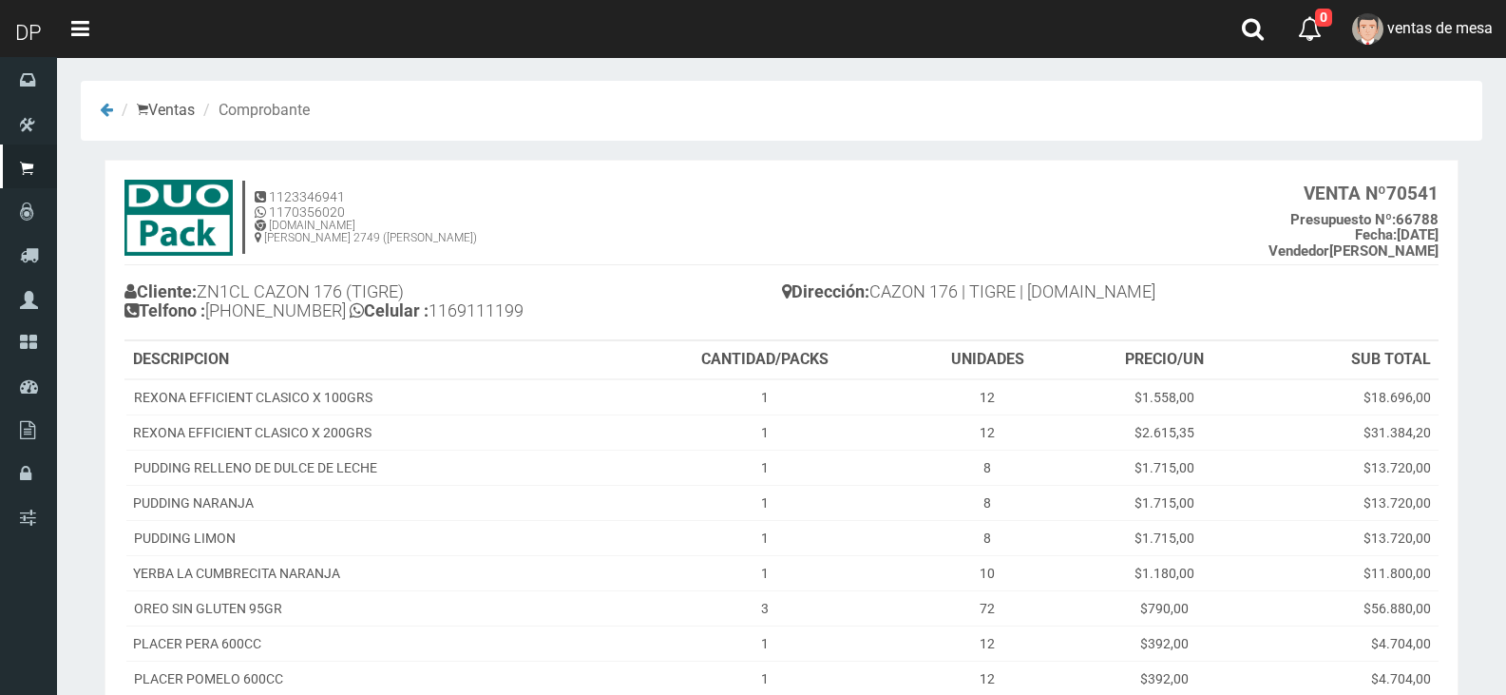
scroll to position [349, 0]
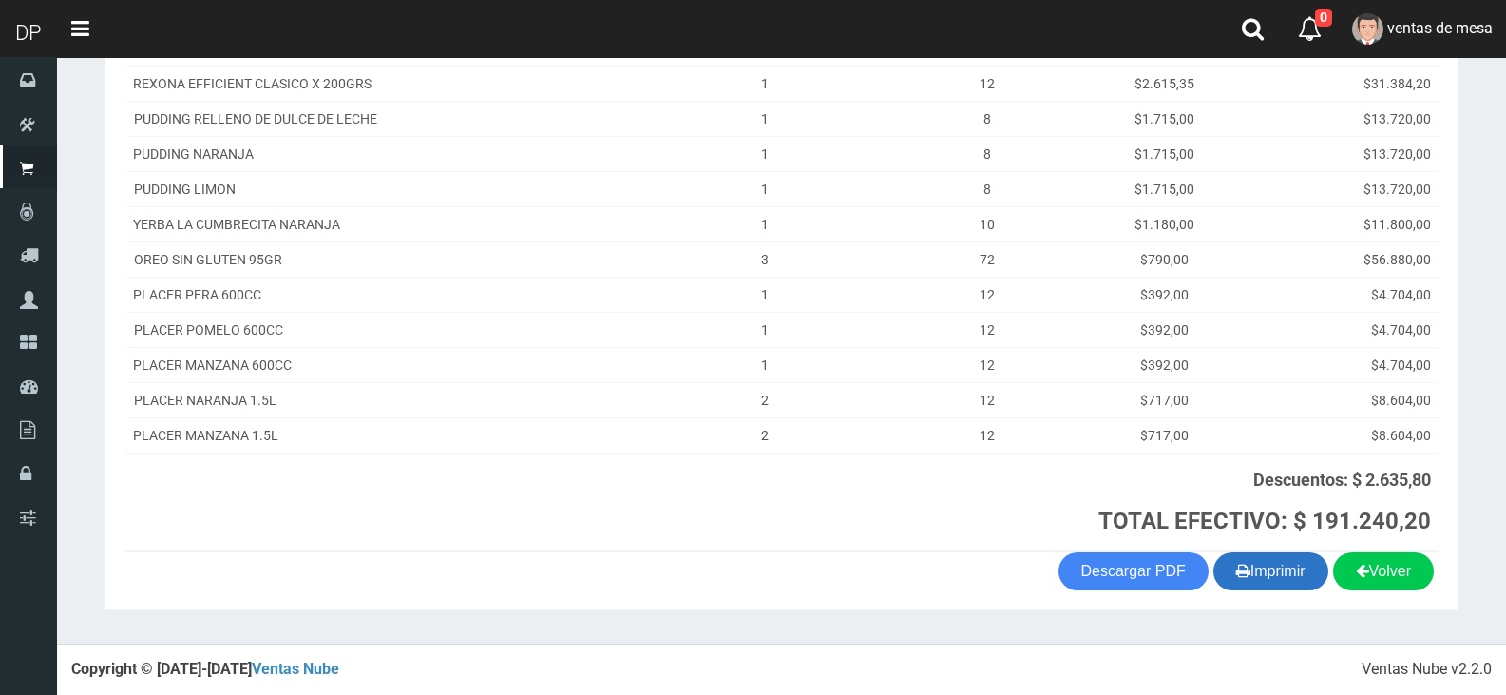
click at [1305, 556] on button "Imprimir" at bounding box center [1270, 571] width 115 height 38
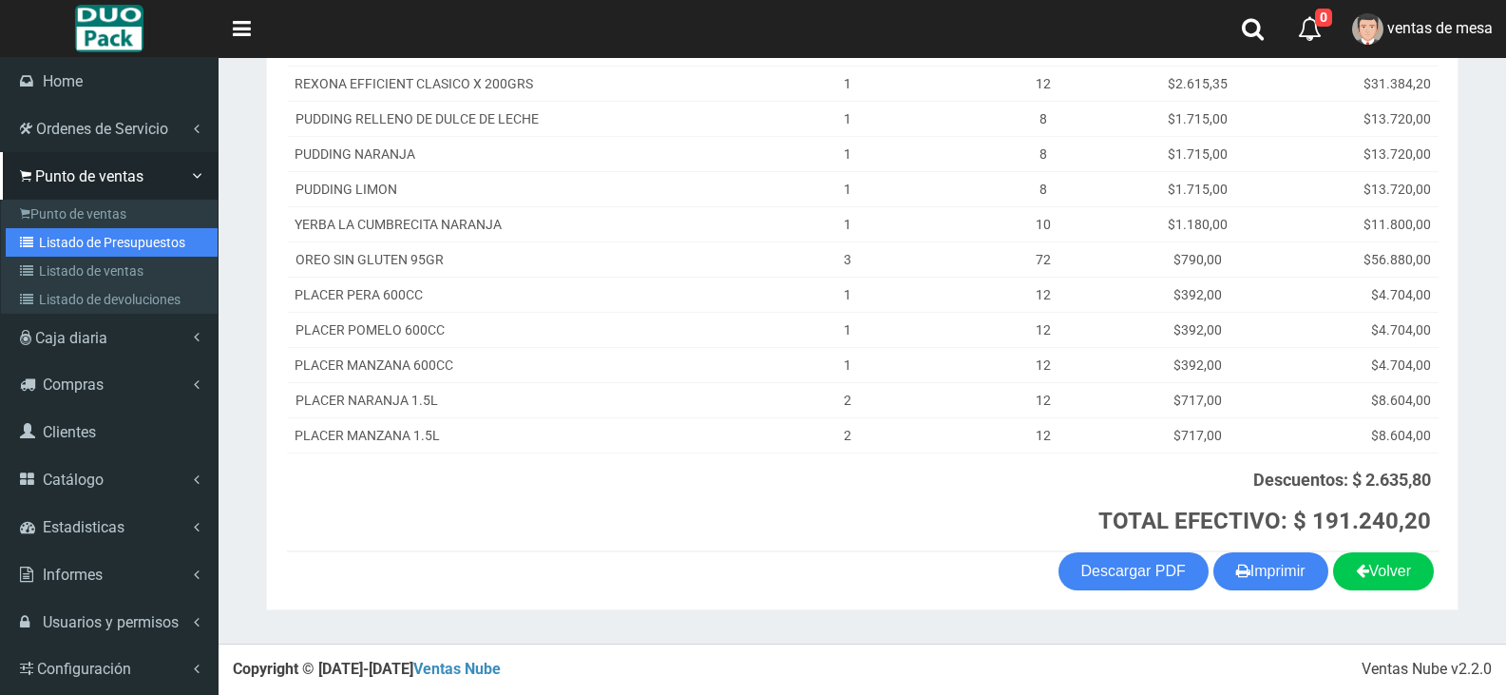
click at [97, 248] on link "Listado de Presupuestos" at bounding box center [112, 242] width 212 height 29
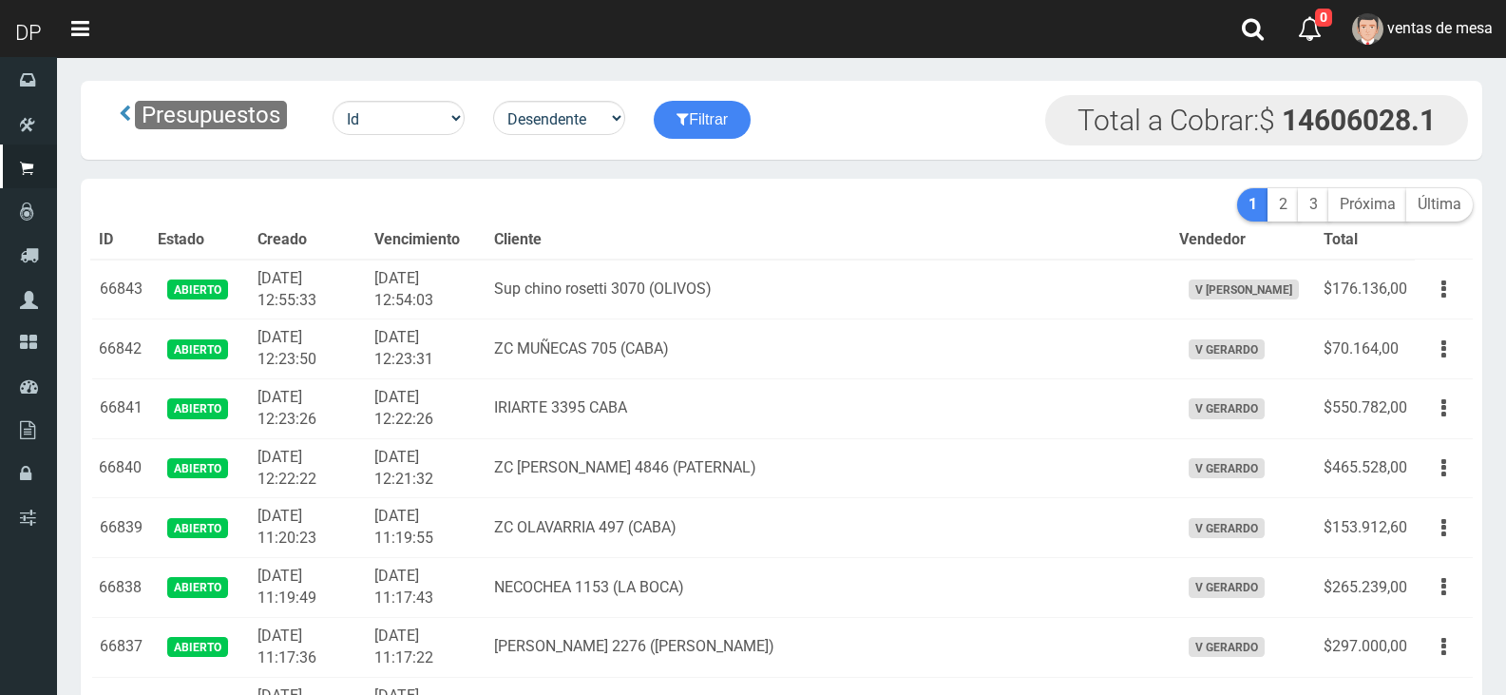
click at [810, 268] on td "Sup chino rosetti 3070 (OLIVOS)" at bounding box center [828, 289] width 684 height 60
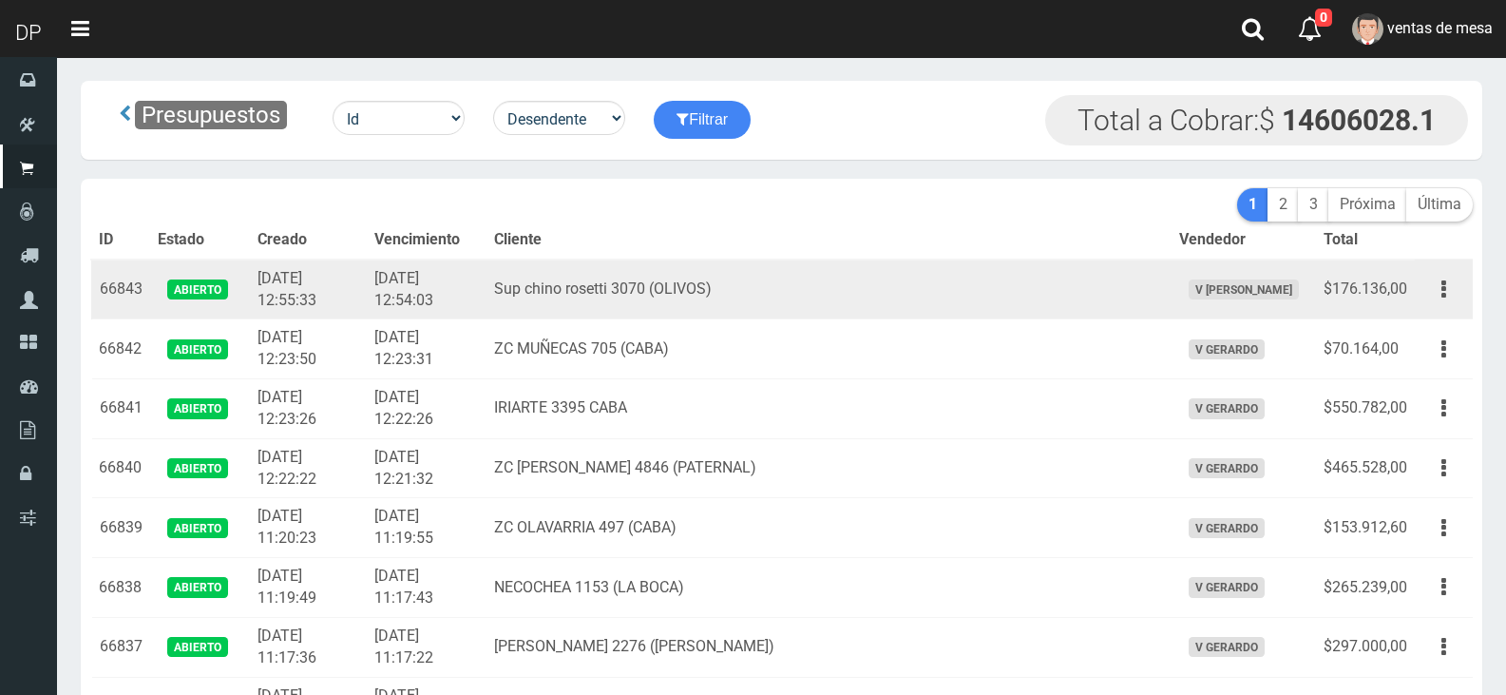
drag, startPoint x: 0, startPoint y: 0, endPoint x: 810, endPoint y: 268, distance: 852.7
click at [810, 268] on td "Sup chino rosetti 3070 (OLIVOS)" at bounding box center [828, 289] width 684 height 60
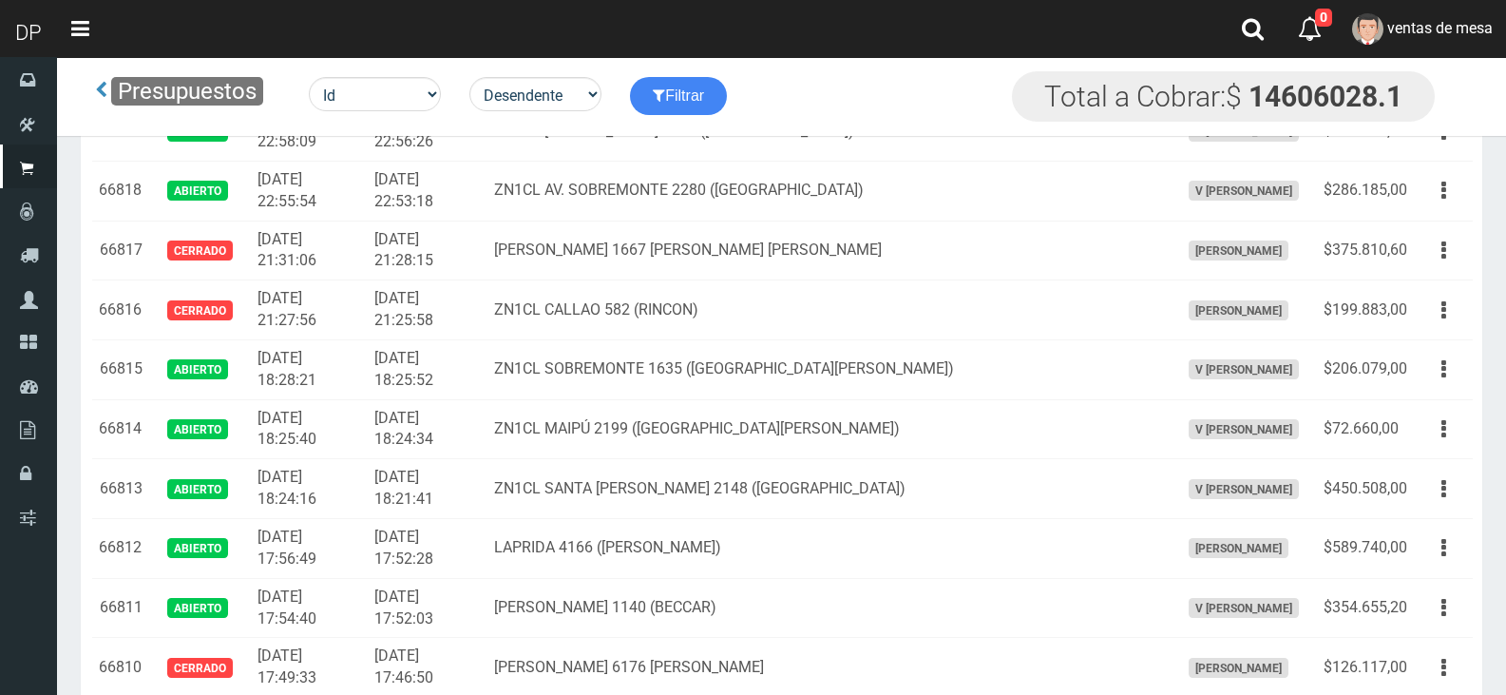
scroll to position [3060, 0]
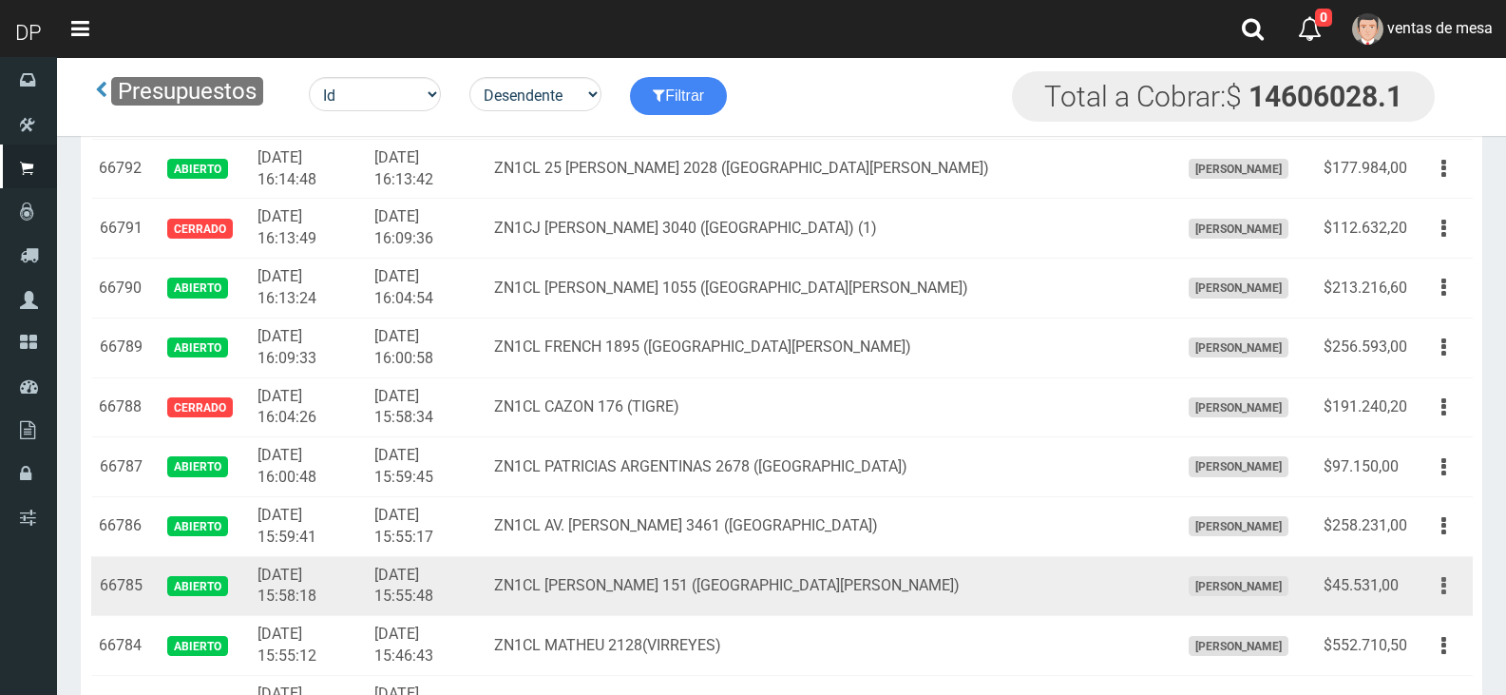
click at [1427, 584] on button "button" at bounding box center [1443, 585] width 43 height 33
click at [1424, 613] on link "Editar" at bounding box center [1389, 632] width 150 height 42
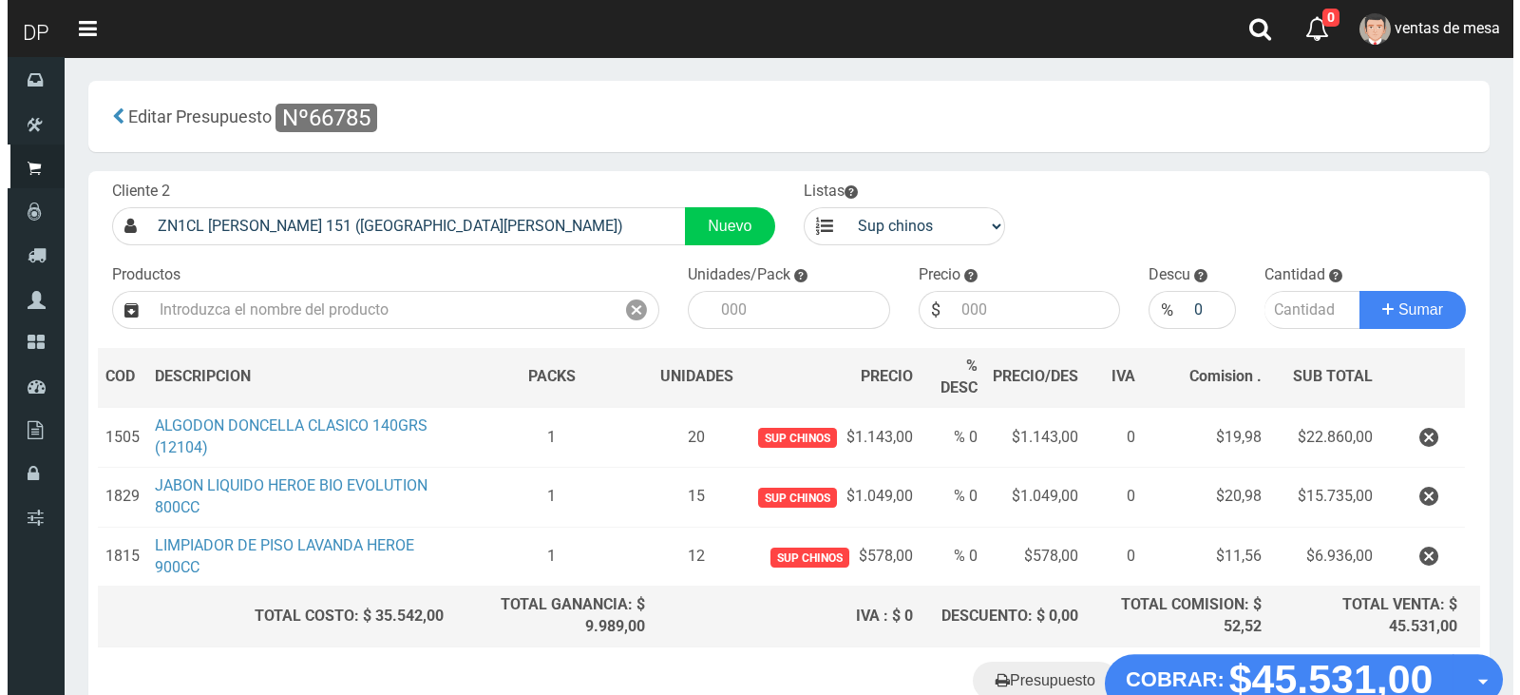
scroll to position [123, 0]
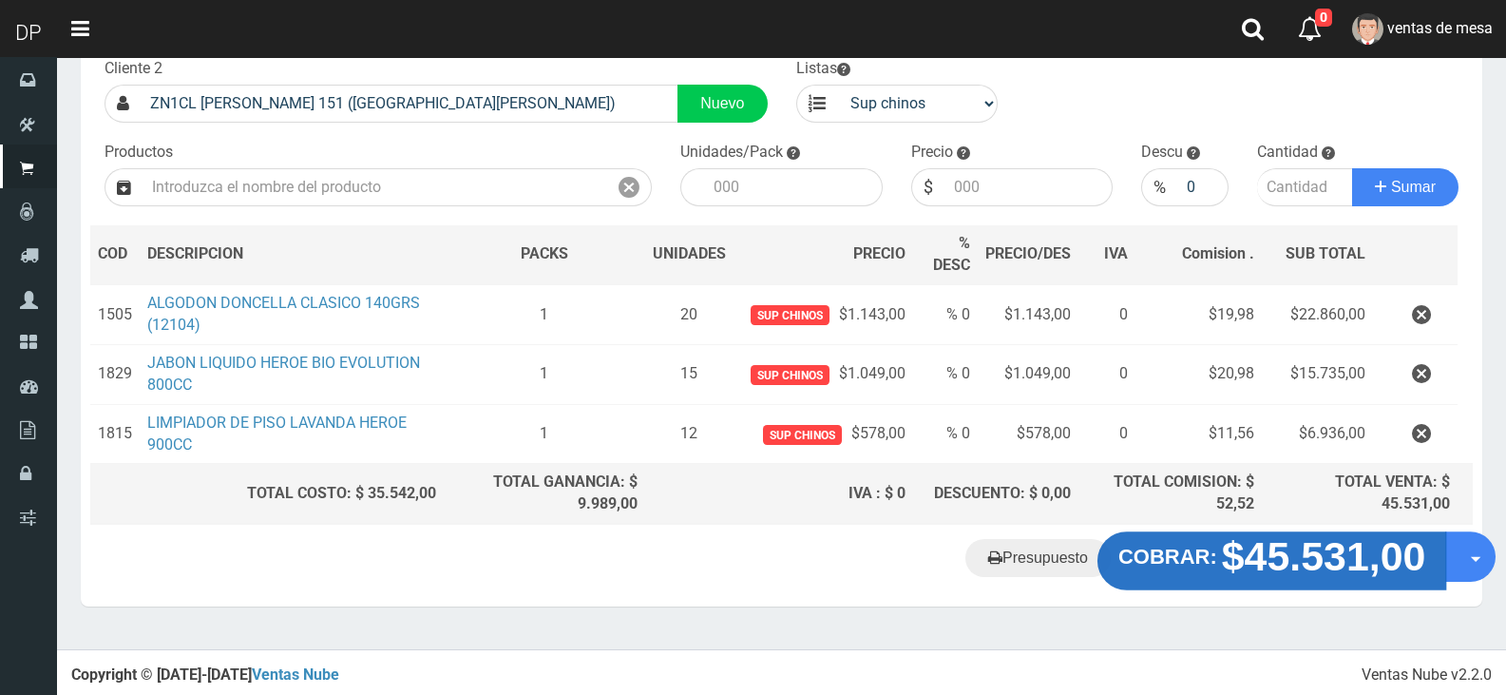
click at [1311, 565] on strong "$45.531,00" at bounding box center [1324, 556] width 204 height 45
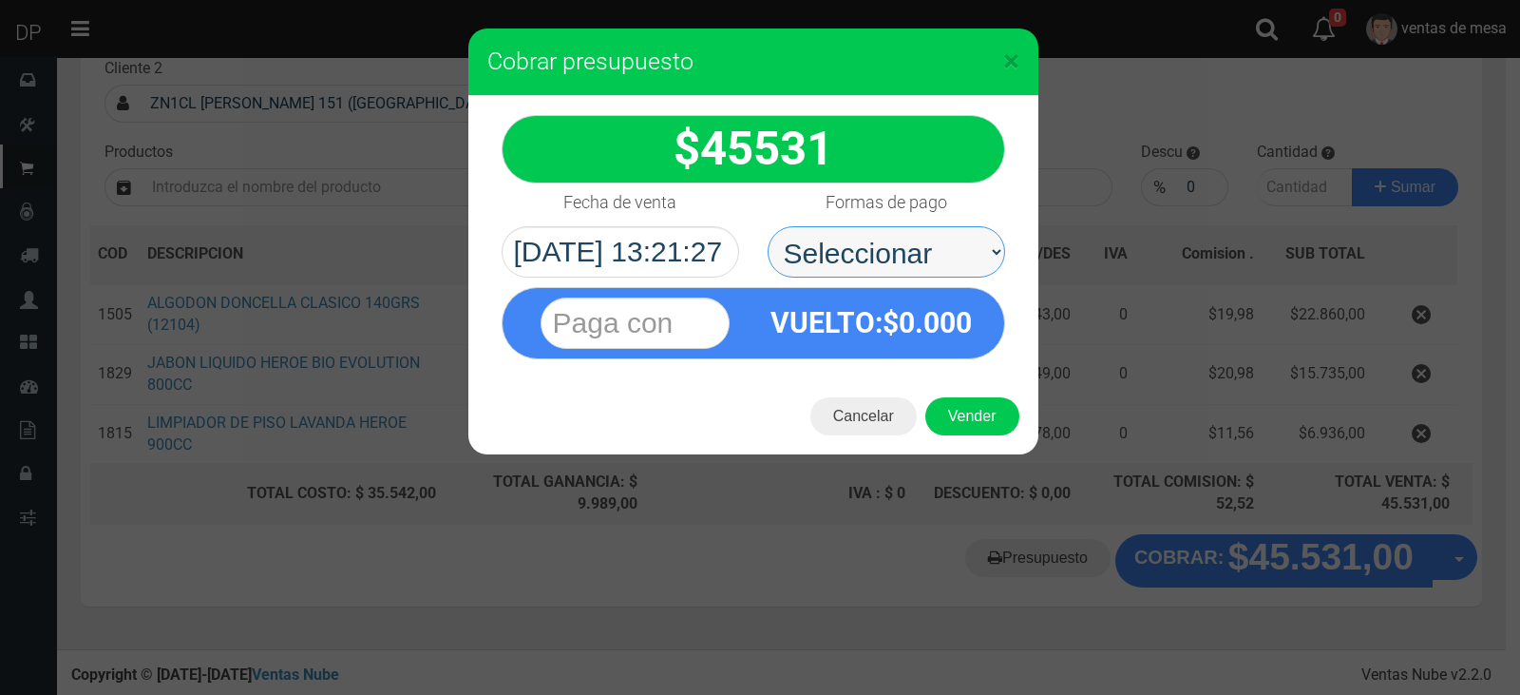
click at [922, 243] on select "Seleccionar Efectivo Tarjeta de Crédito Depósito Débito" at bounding box center [887, 251] width 238 height 51
select select "Efectivo"
click at [768, 226] on select "Seleccionar Efectivo Tarjeta de Crédito Depósito Débito" at bounding box center [887, 251] width 238 height 51
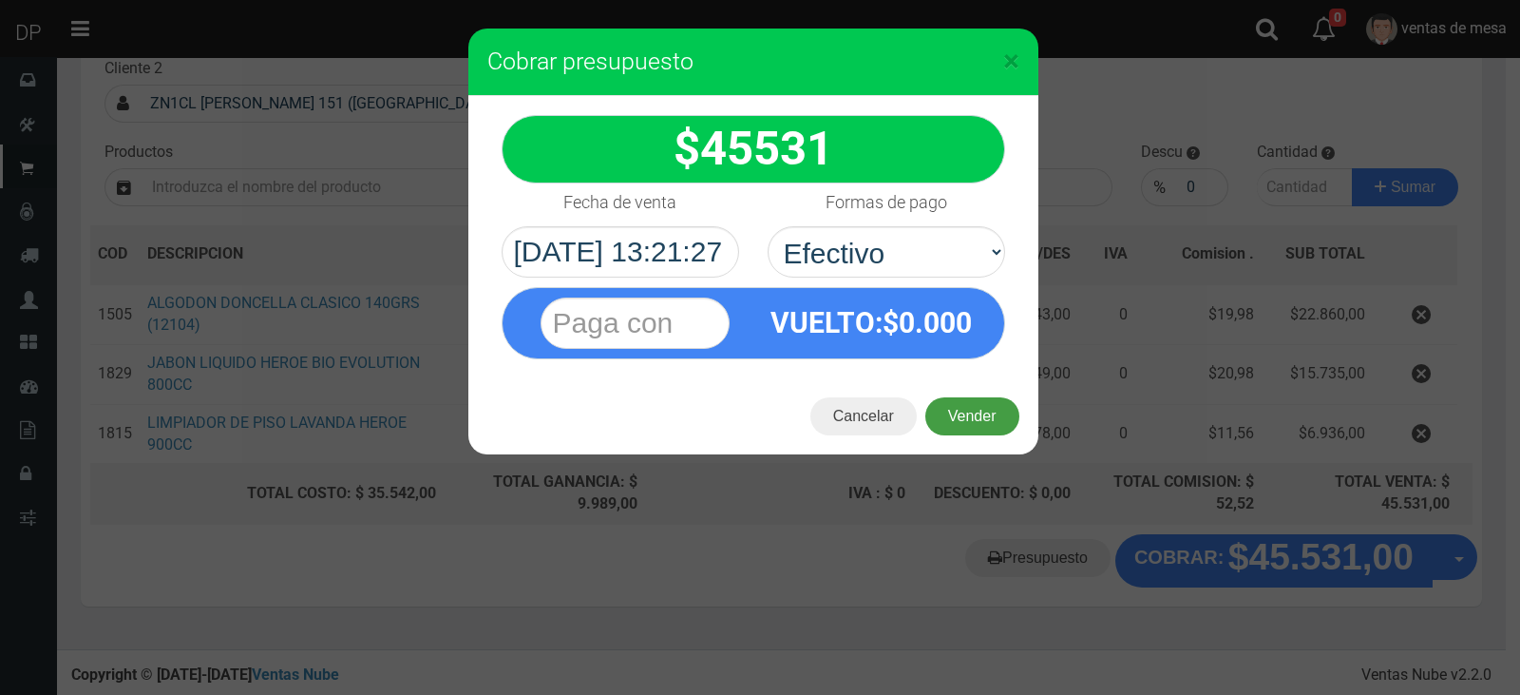
click at [951, 412] on button "Vender" at bounding box center [972, 416] width 94 height 38
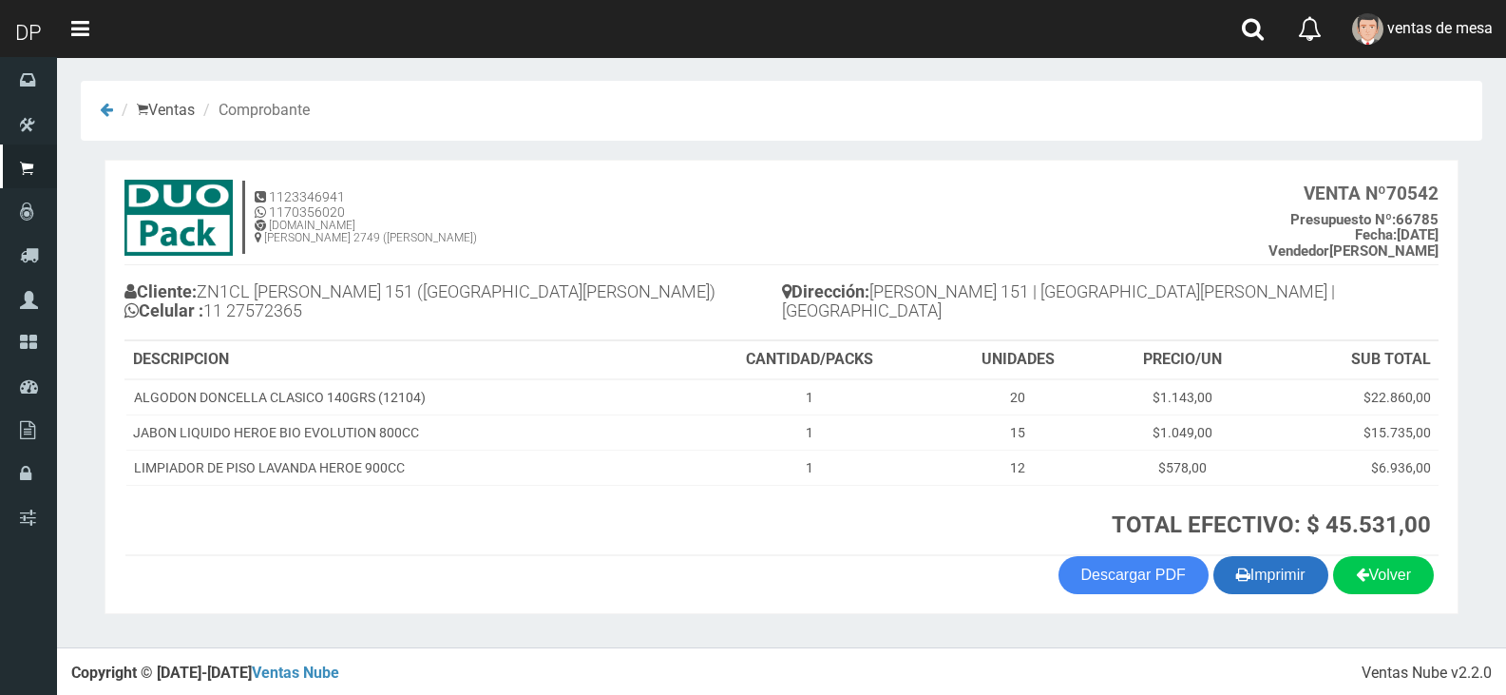
scroll to position [4, 0]
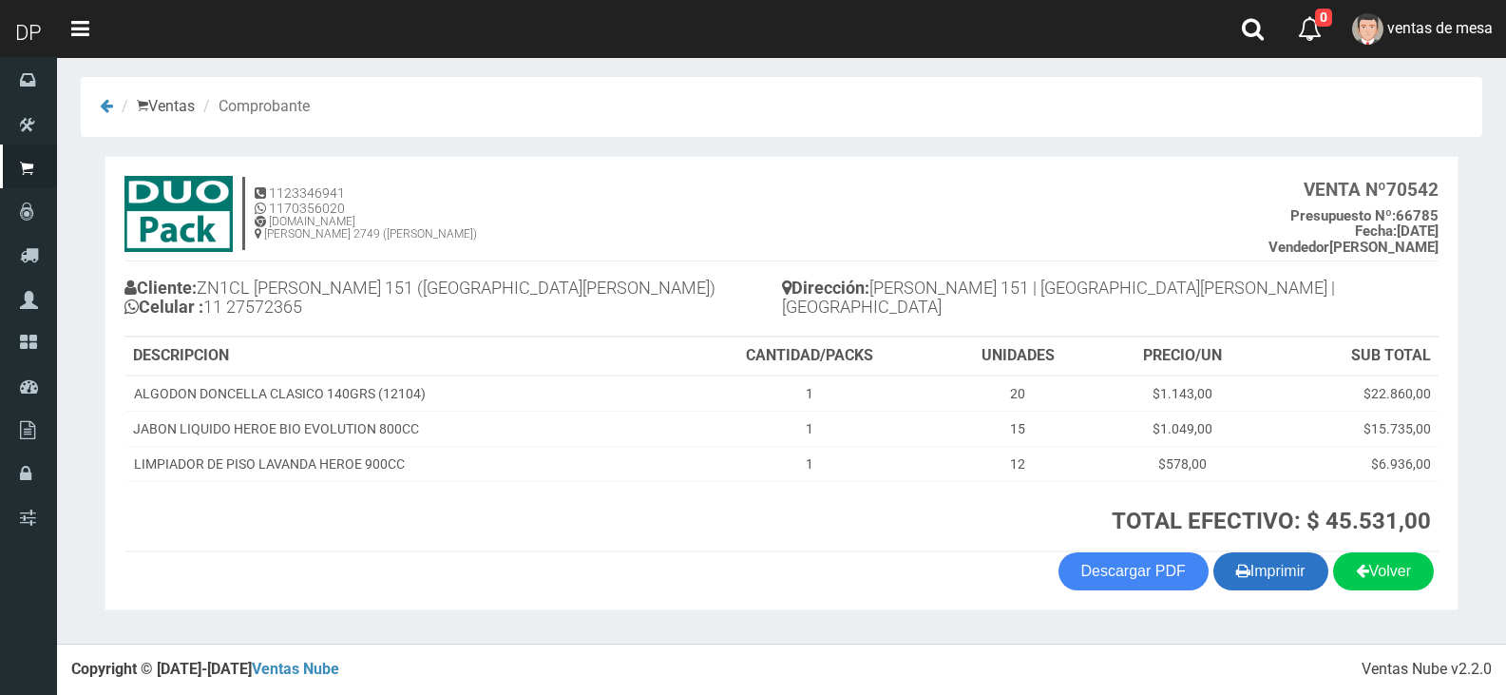
click at [1294, 576] on button "Imprimir" at bounding box center [1270, 571] width 115 height 38
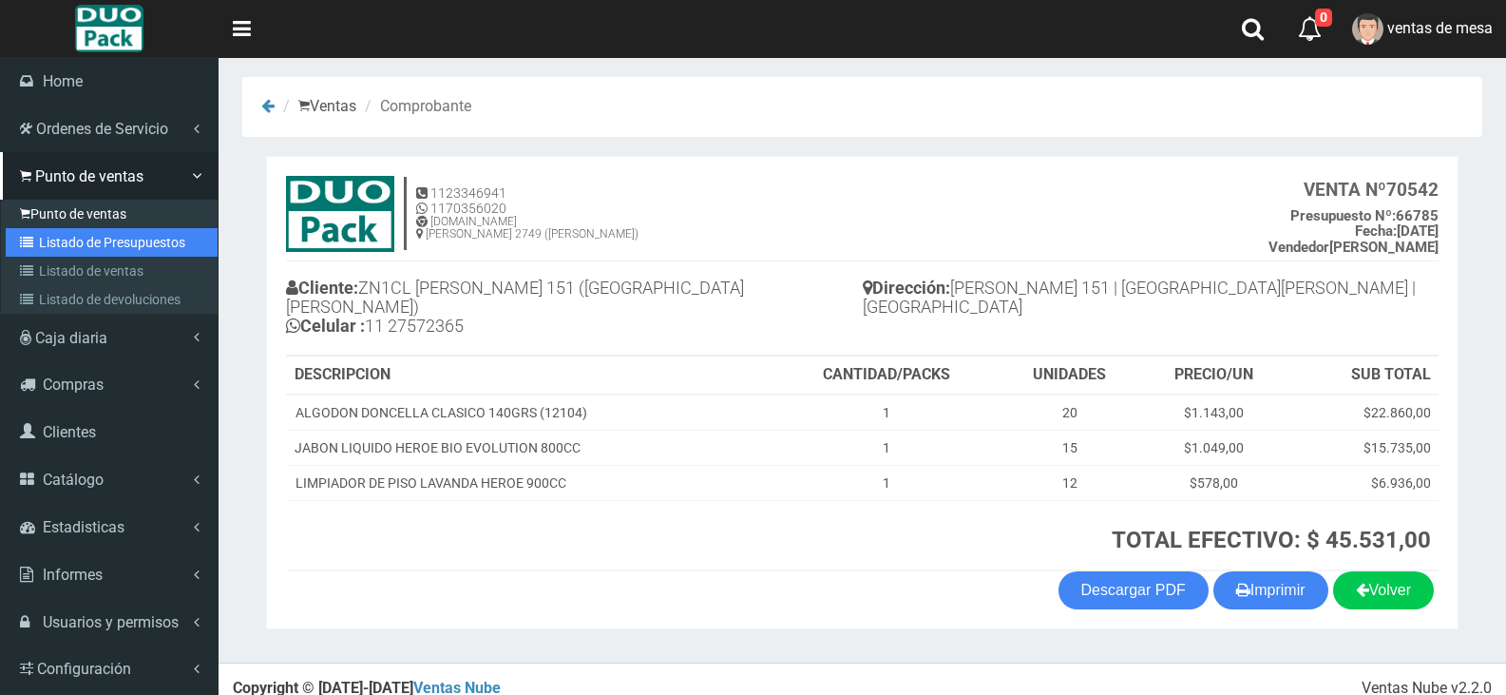
drag, startPoint x: 82, startPoint y: 239, endPoint x: 151, endPoint y: 213, distance: 74.3
click at [82, 239] on link "Listado de Presupuestos" at bounding box center [112, 242] width 212 height 29
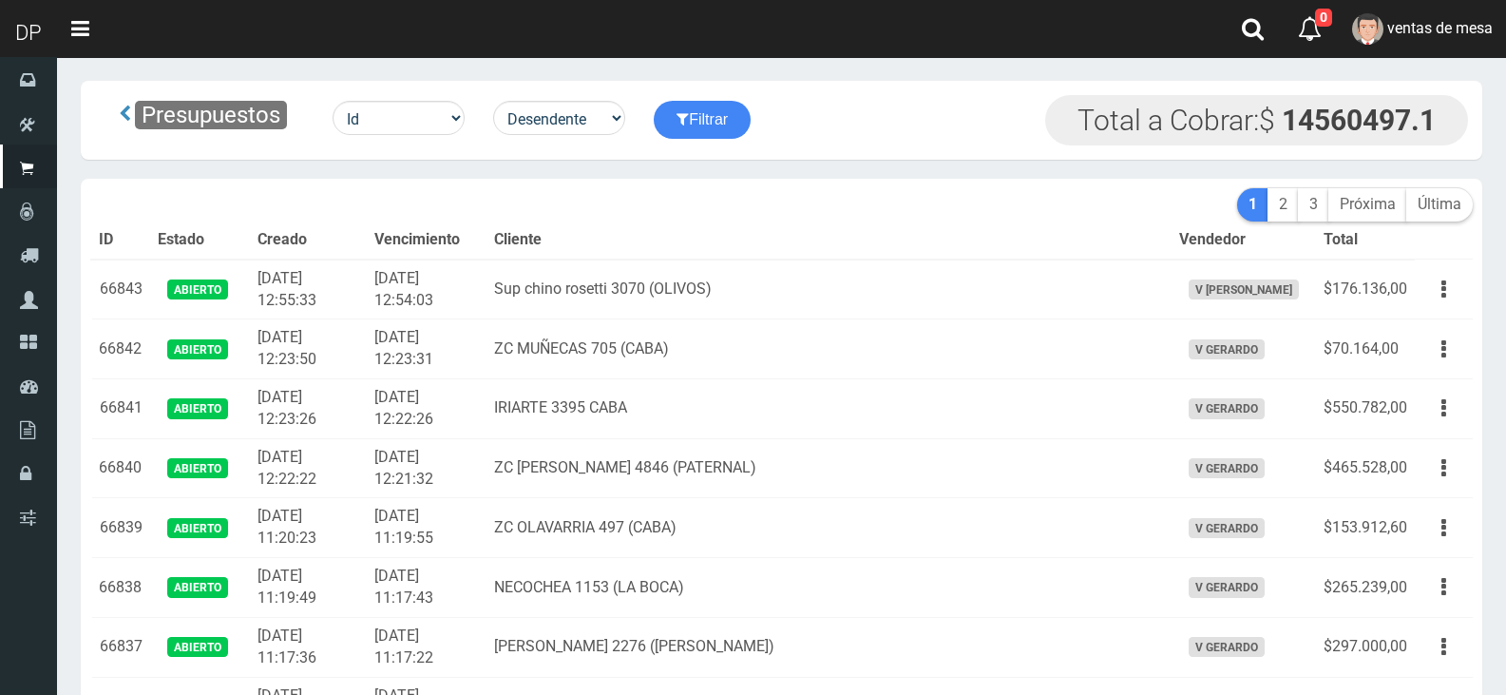
click at [685, 286] on td "Sup chino rosetti 3070 (OLIVOS)" at bounding box center [828, 289] width 684 height 60
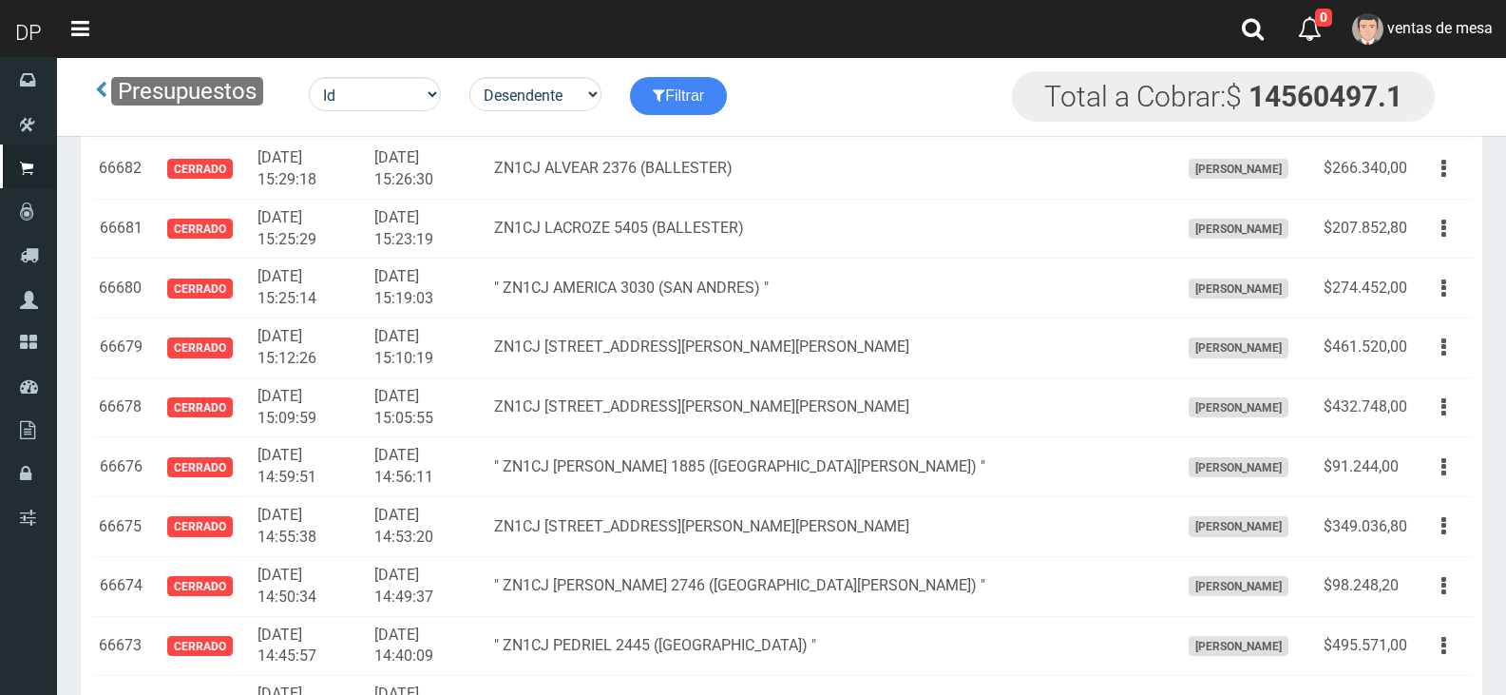
scroll to position [3001, 0]
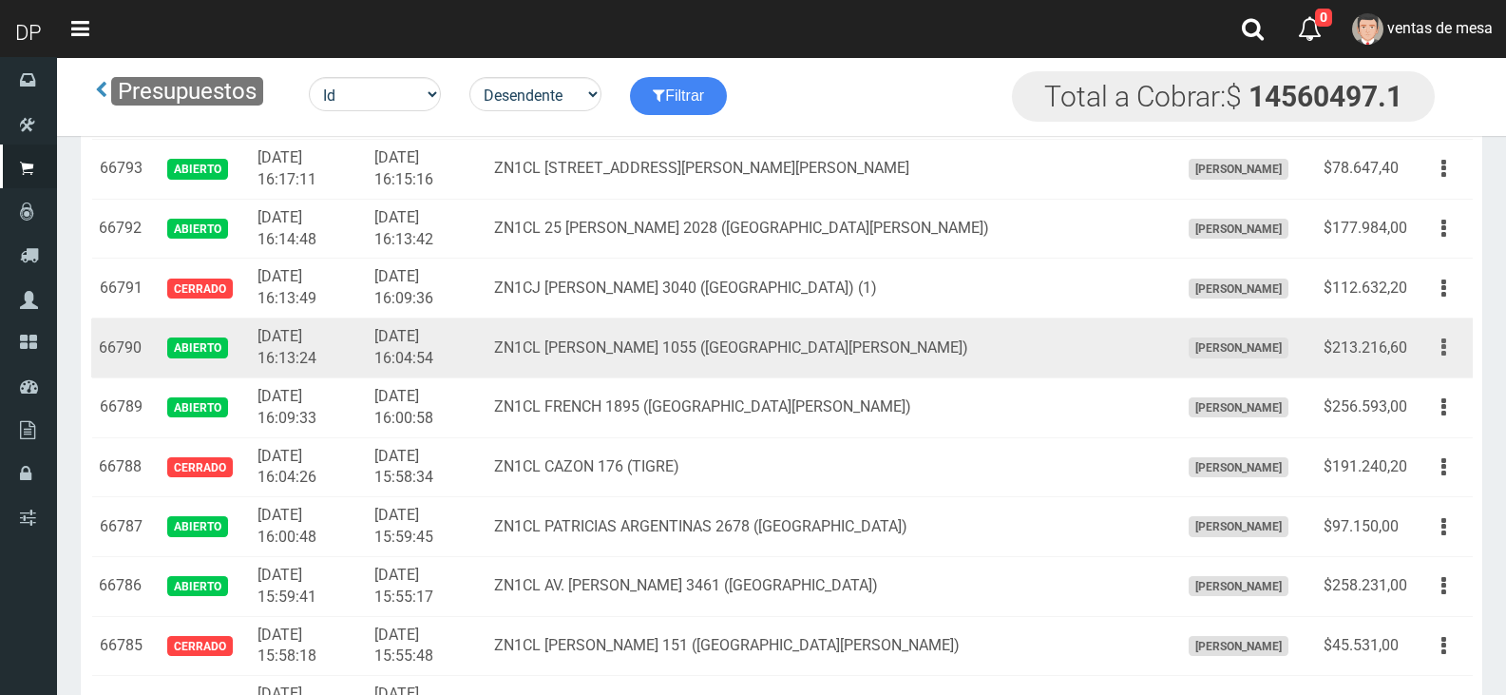
click at [1428, 342] on button "button" at bounding box center [1443, 347] width 43 height 33
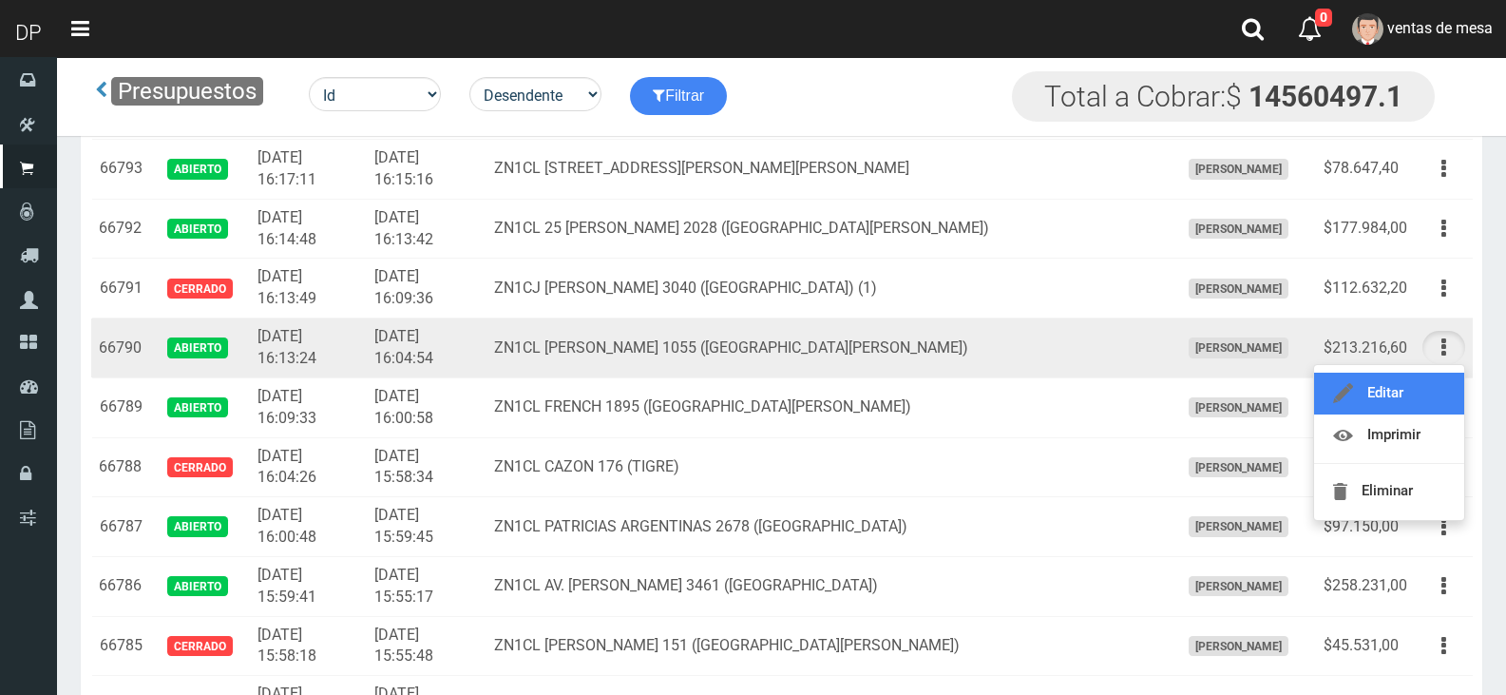
click at [1433, 380] on link "Editar" at bounding box center [1389, 393] width 150 height 42
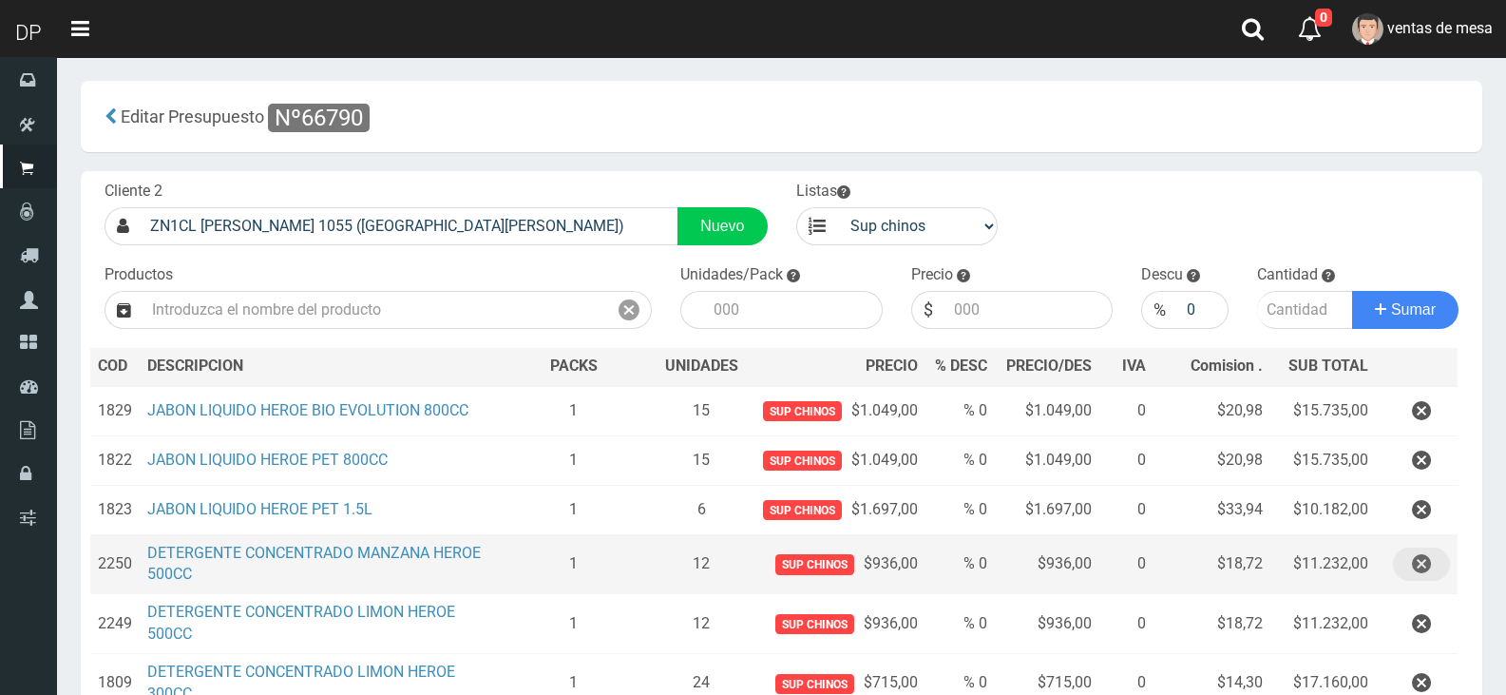
click at [1423, 564] on icon "button" at bounding box center [1421, 563] width 19 height 33
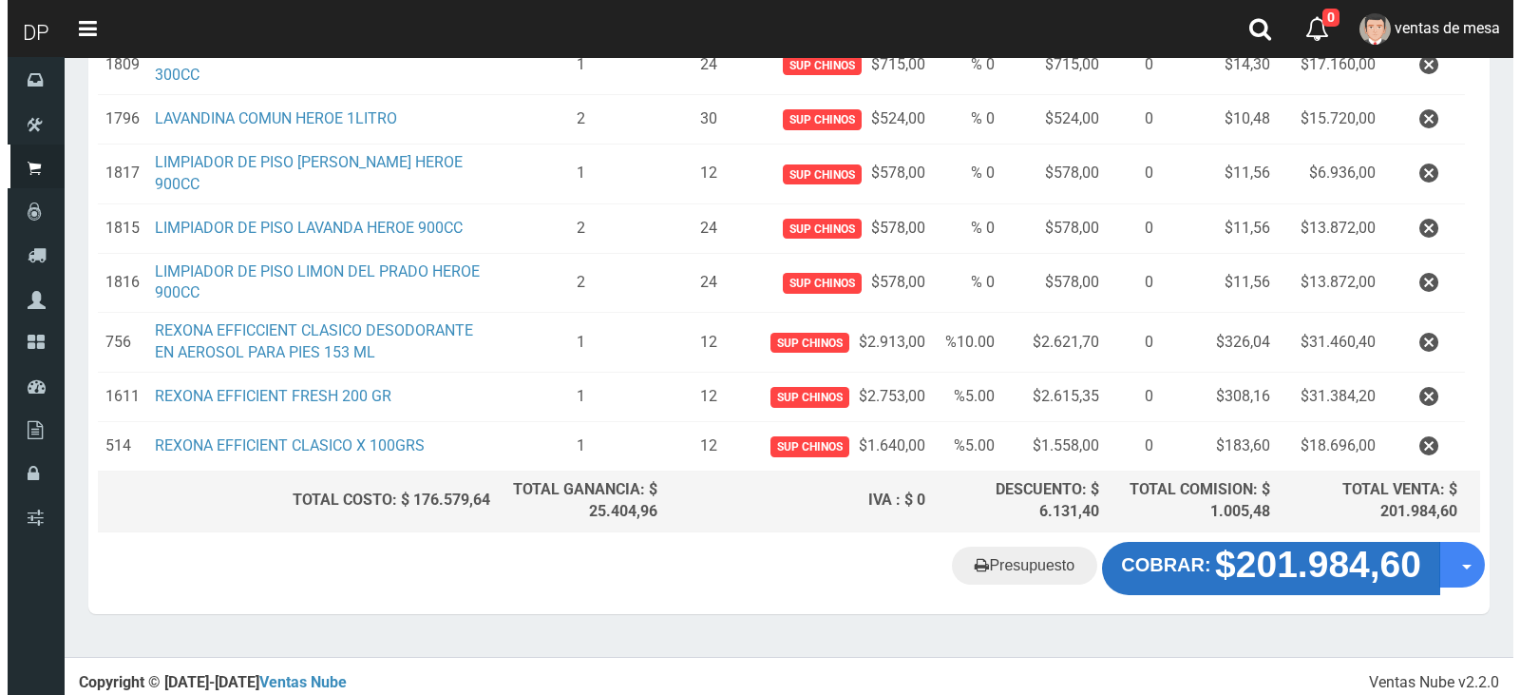
scroll to position [566, 0]
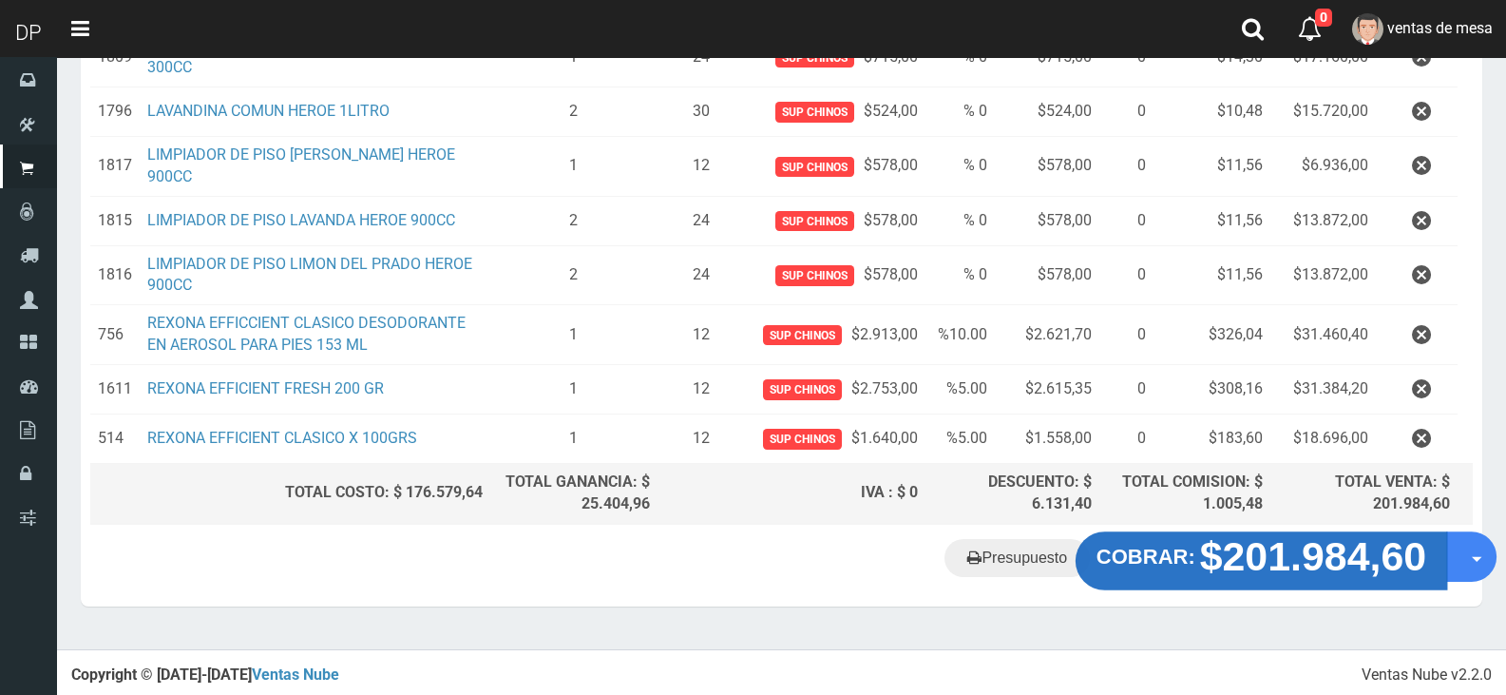
click at [1196, 571] on button "COBRAR: $201.984,60" at bounding box center [1262, 560] width 372 height 59
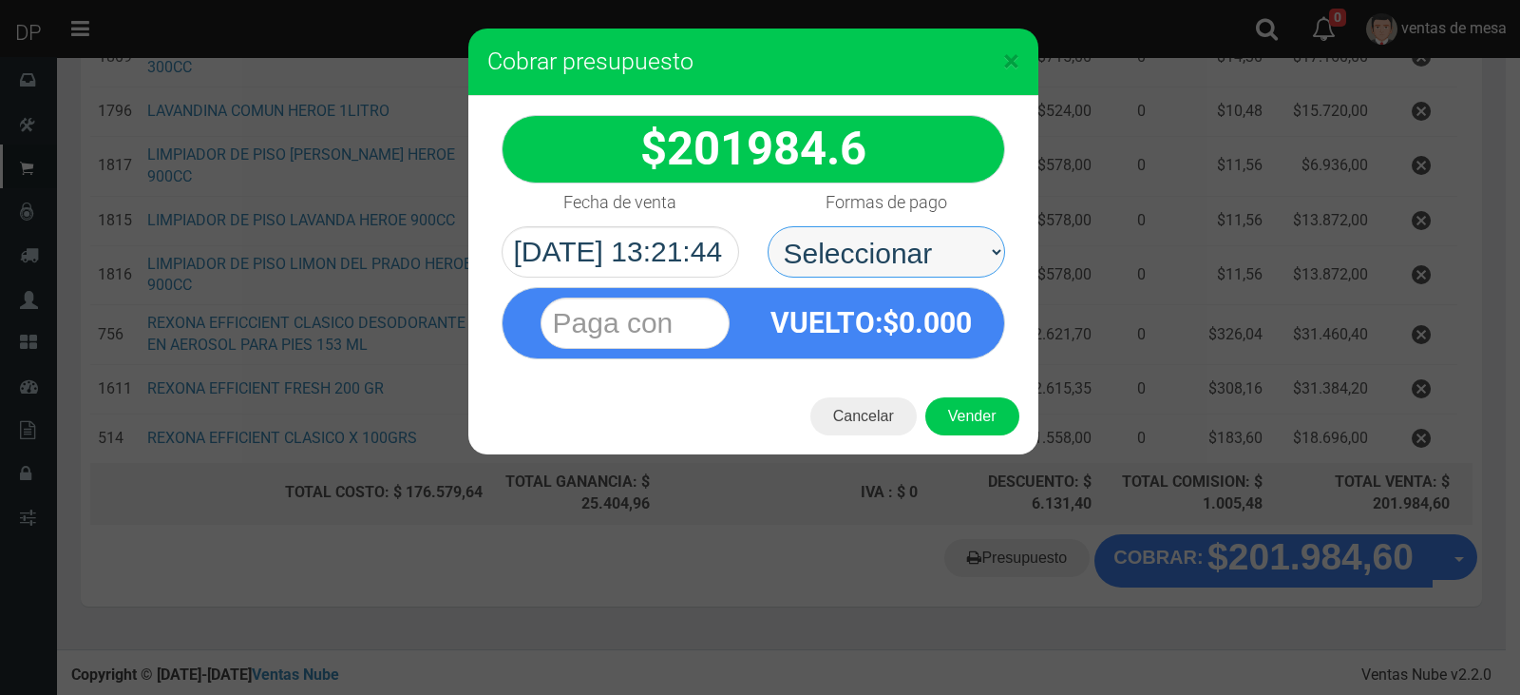
click at [887, 255] on select "Seleccionar Efectivo Tarjeta de Crédito Depósito Débito" at bounding box center [887, 251] width 238 height 51
select select "Efectivo"
click at [768, 226] on select "Seleccionar Efectivo Tarjeta de Crédito Depósito Débito" at bounding box center [887, 251] width 238 height 51
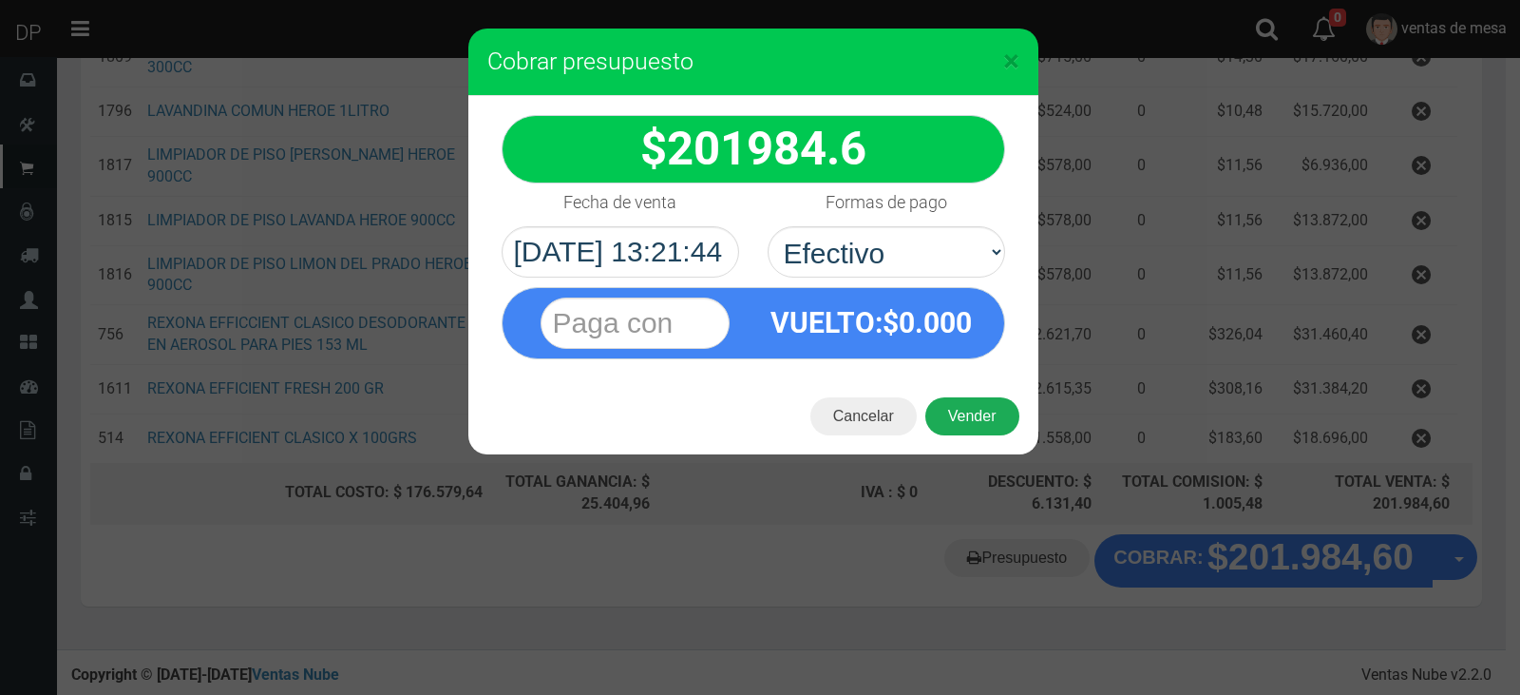
click at [969, 412] on button "Vender" at bounding box center [972, 416] width 94 height 38
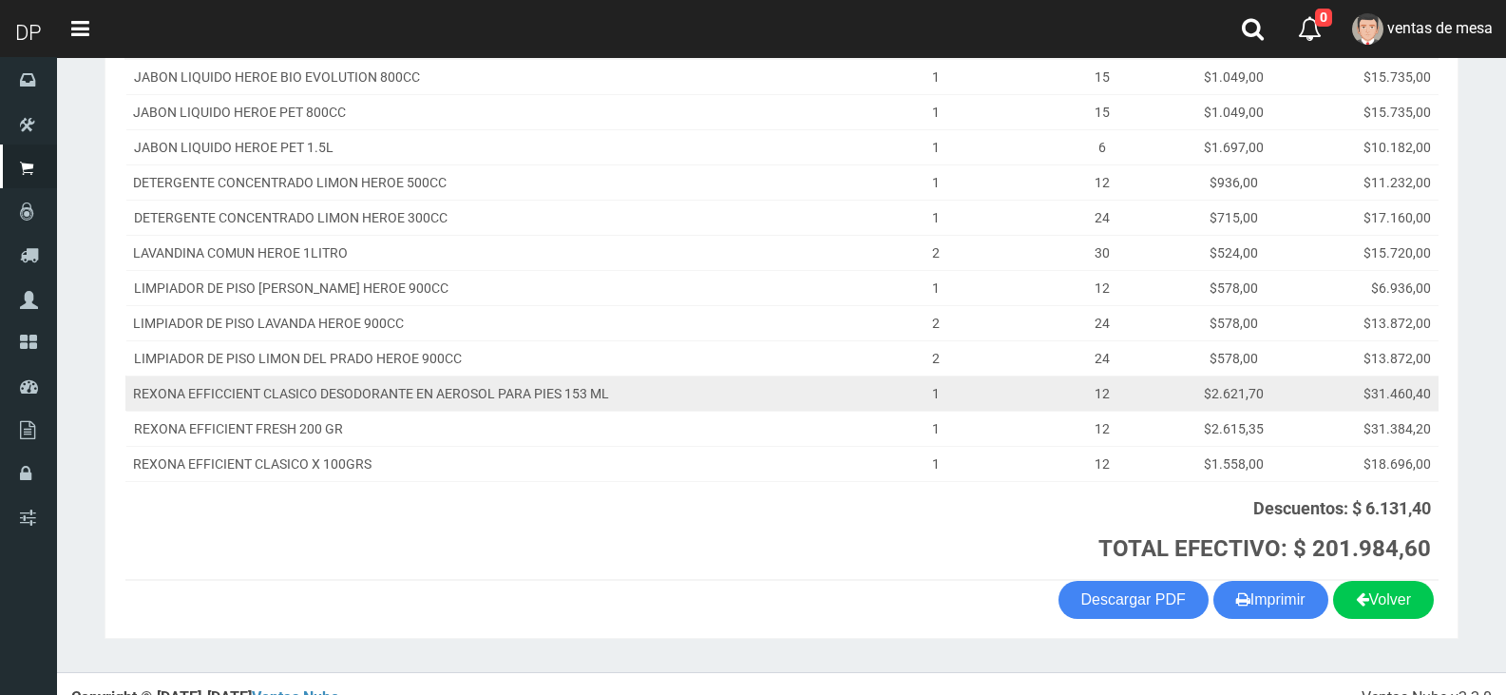
scroll to position [368, 0]
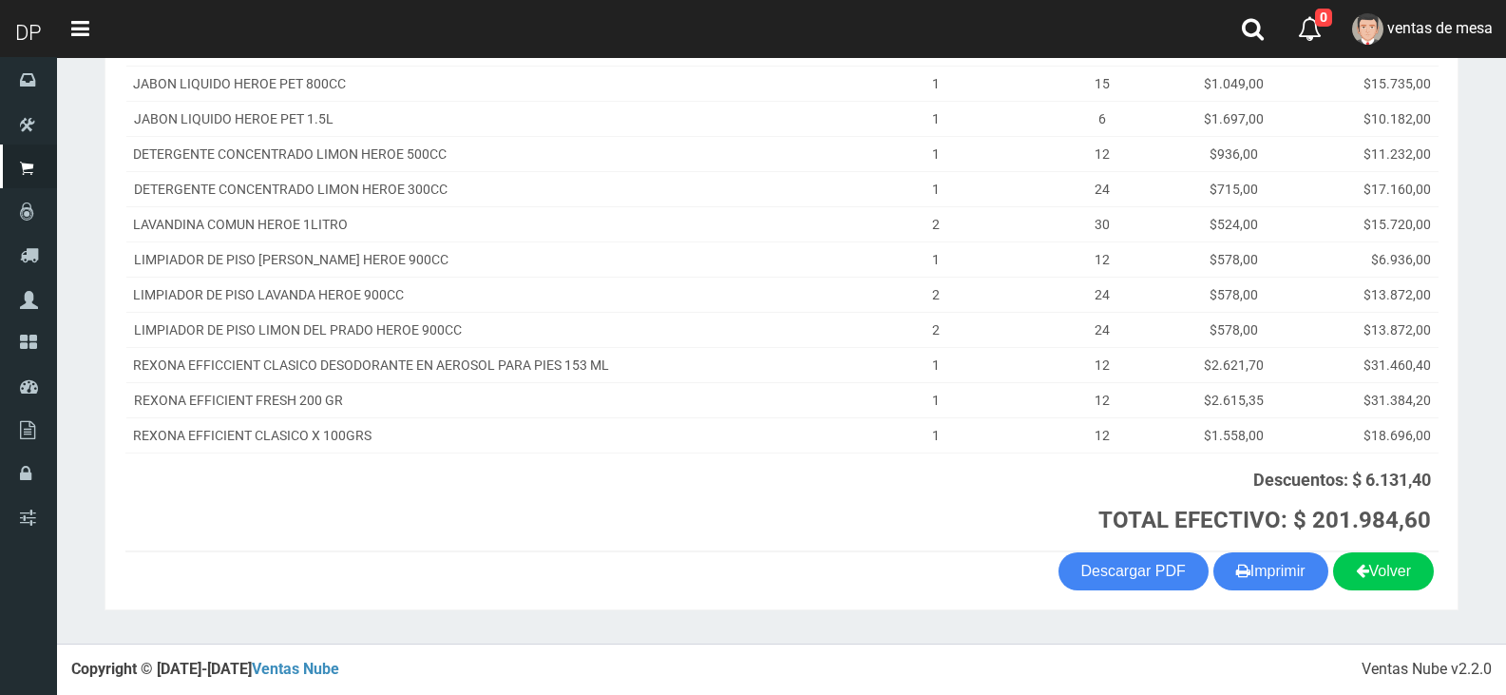
click at [1263, 549] on th "Descuentos: $ 6.131,40 TOTAL EFECTIVO: $ 201.984,60" at bounding box center [1135, 501] width 605 height 99
click at [1261, 560] on button "Imprimir" at bounding box center [1270, 571] width 115 height 38
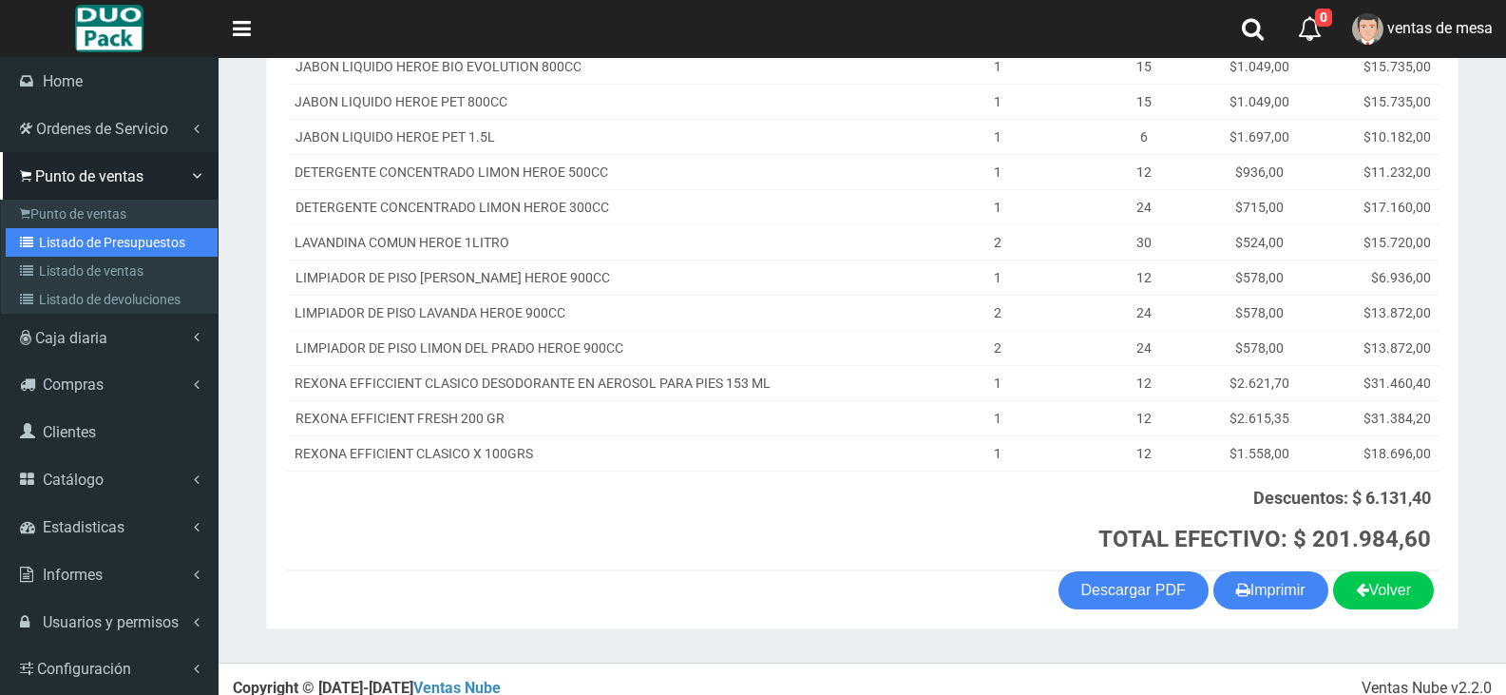
click at [37, 236] on icon at bounding box center [29, 242] width 19 height 13
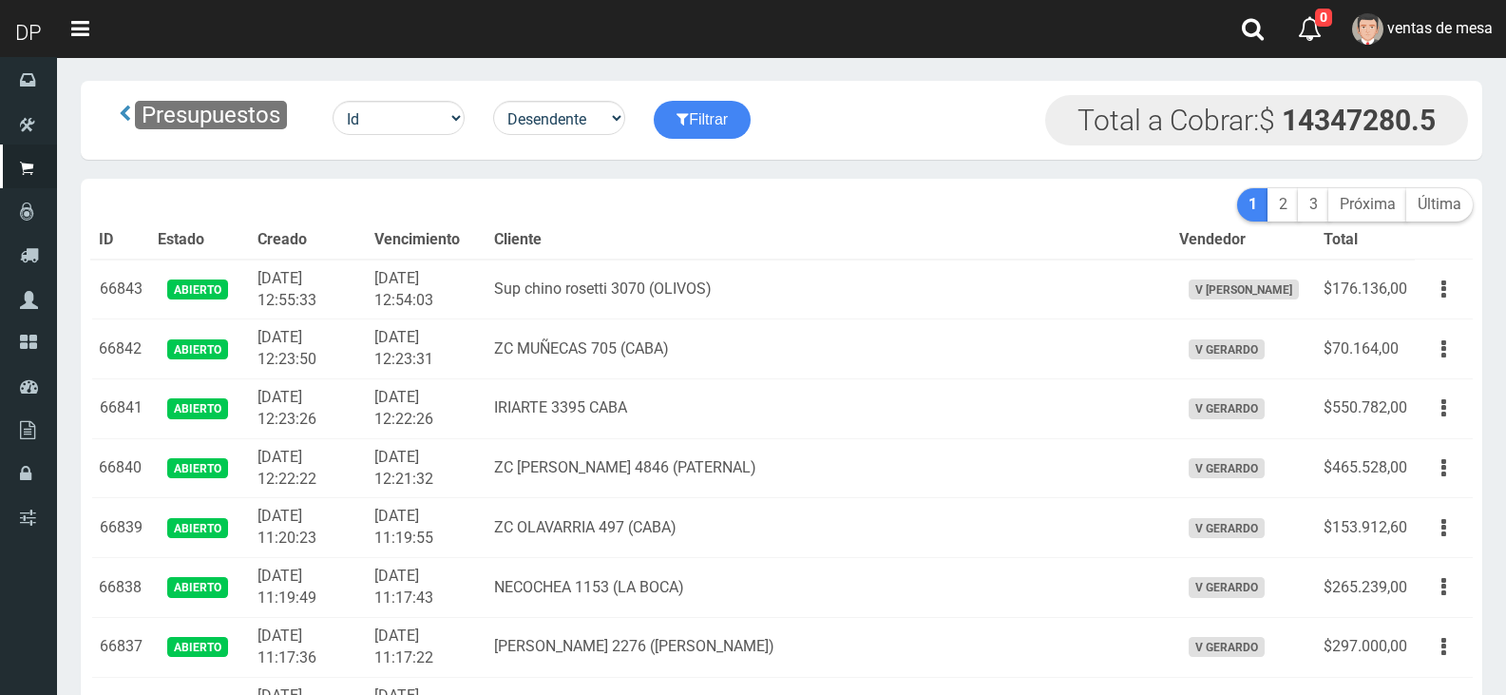
click at [833, 270] on td "Sup chino rosetti 3070 (OLIVOS)" at bounding box center [828, 289] width 684 height 60
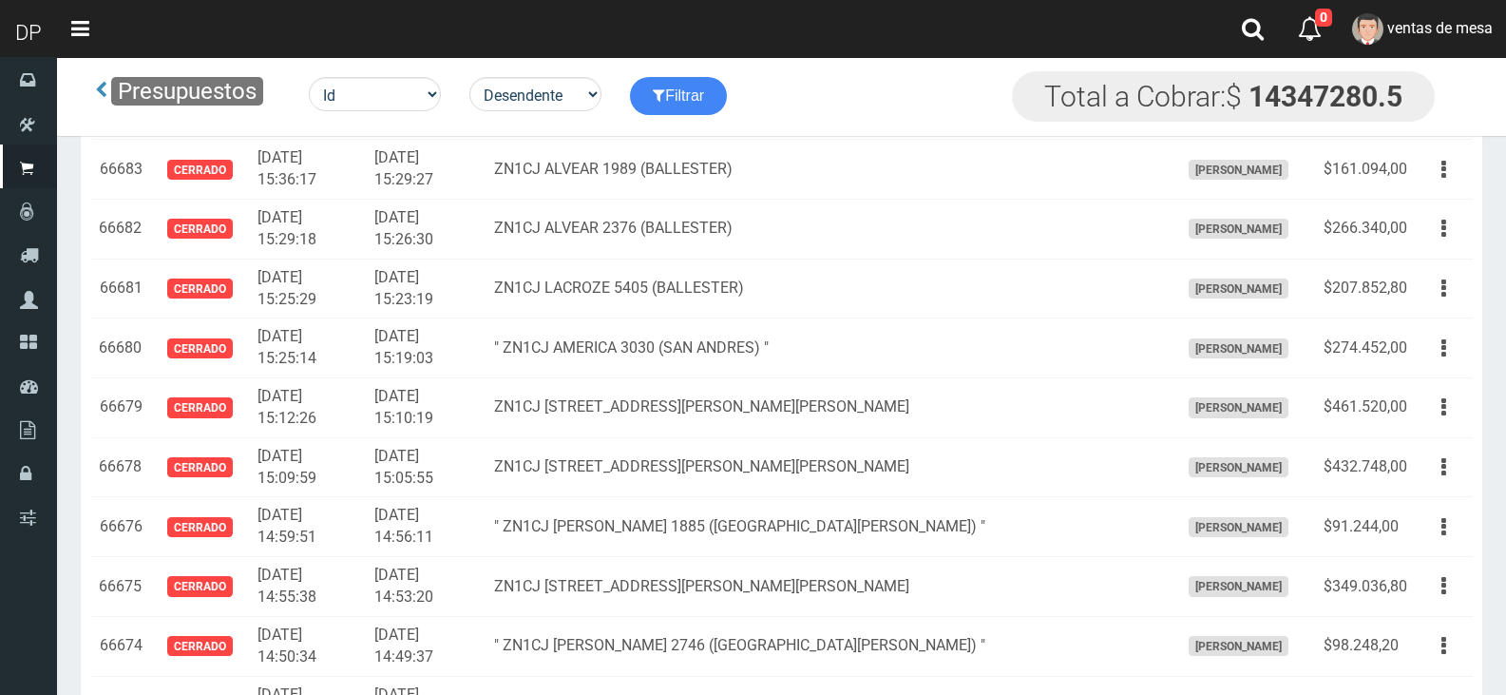
scroll to position [2048, 0]
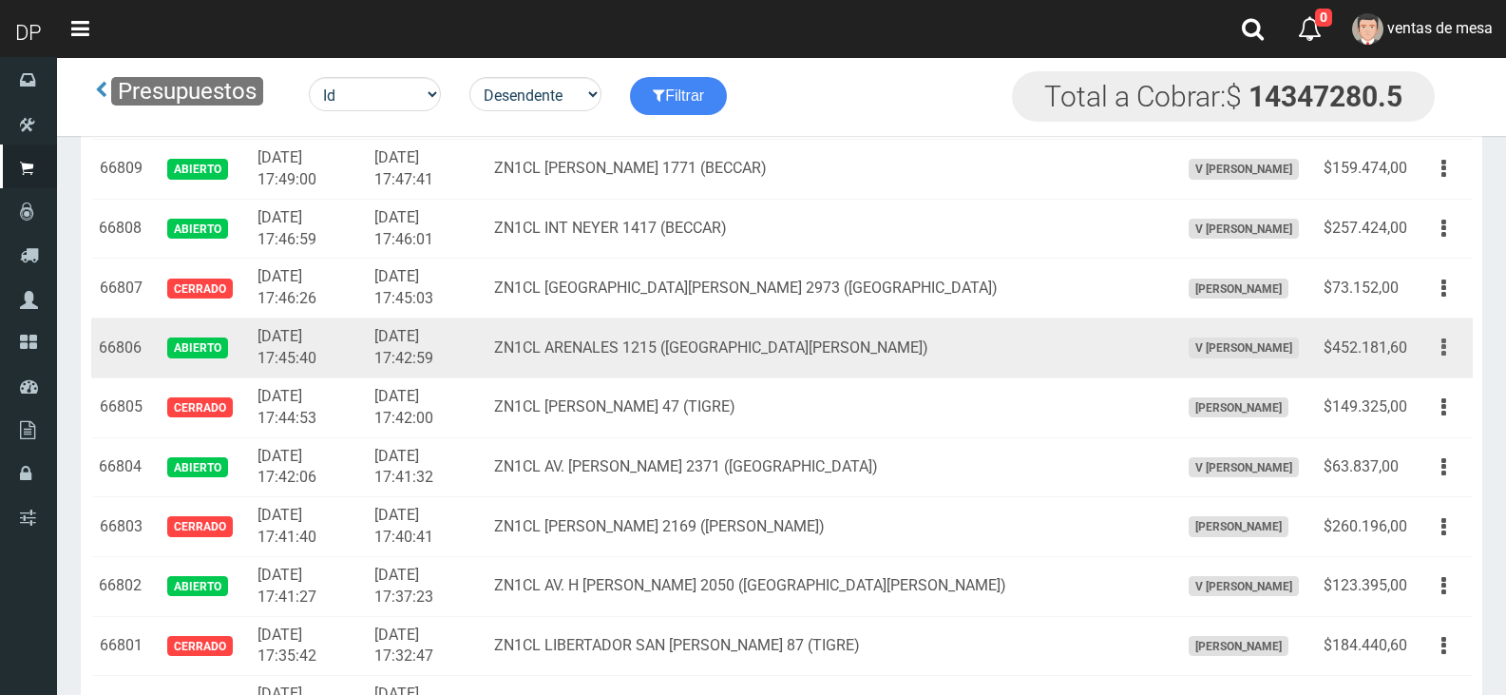
click at [1434, 360] on button "button" at bounding box center [1443, 347] width 43 height 33
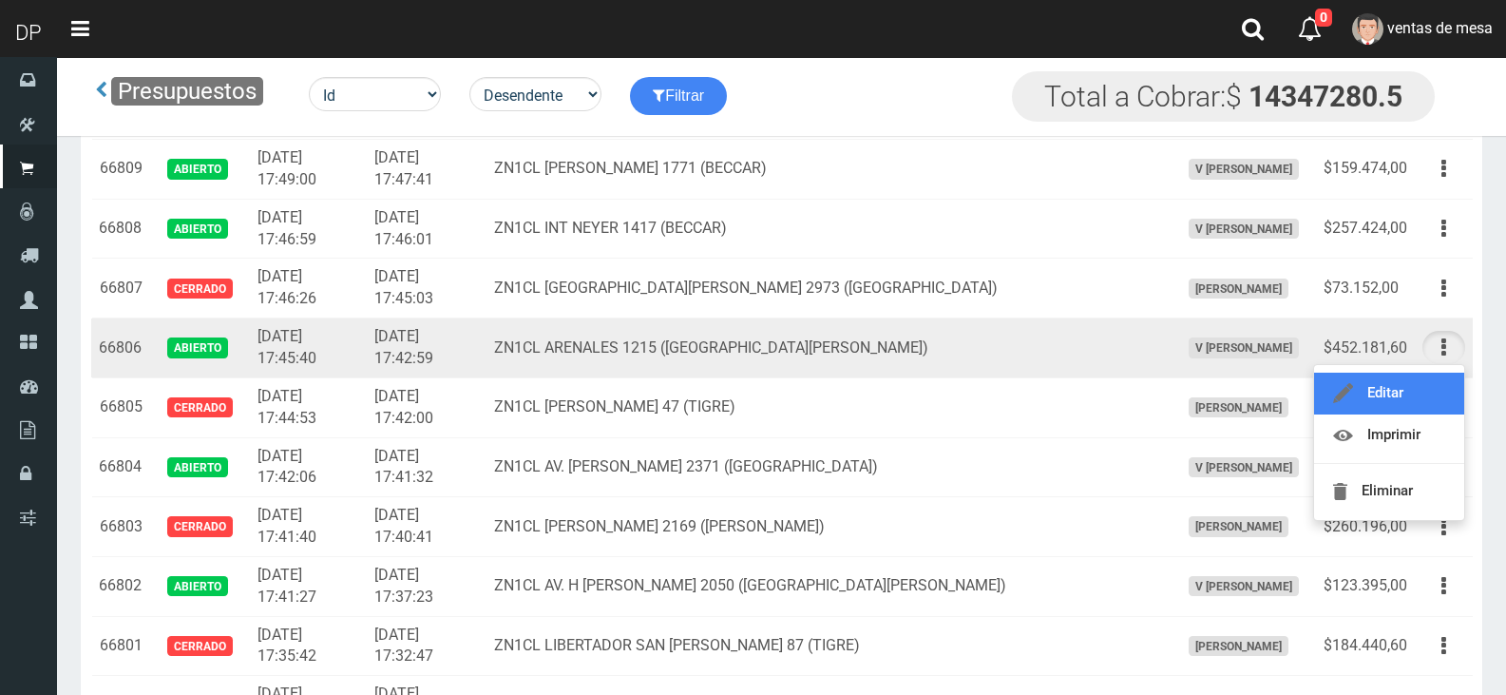
click at [1425, 390] on link "Editar" at bounding box center [1389, 393] width 150 height 42
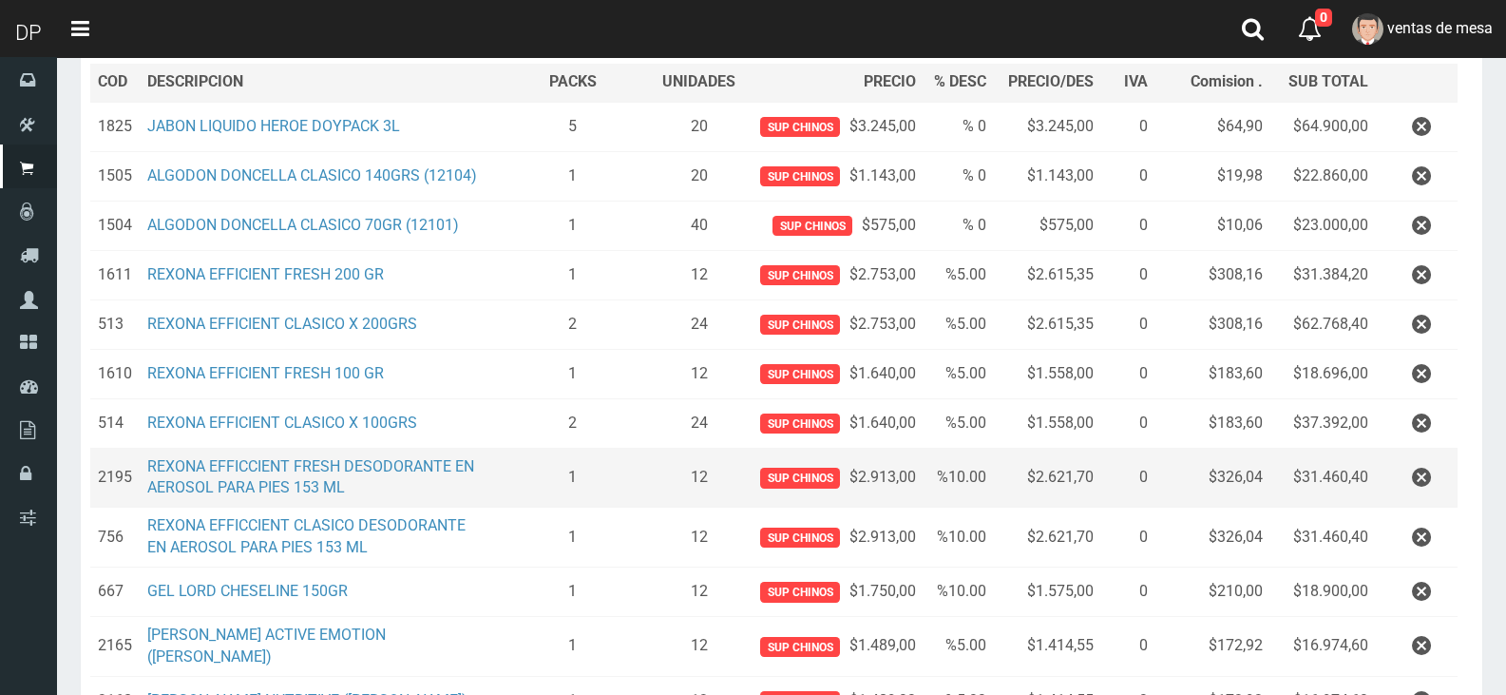
scroll to position [285, 0]
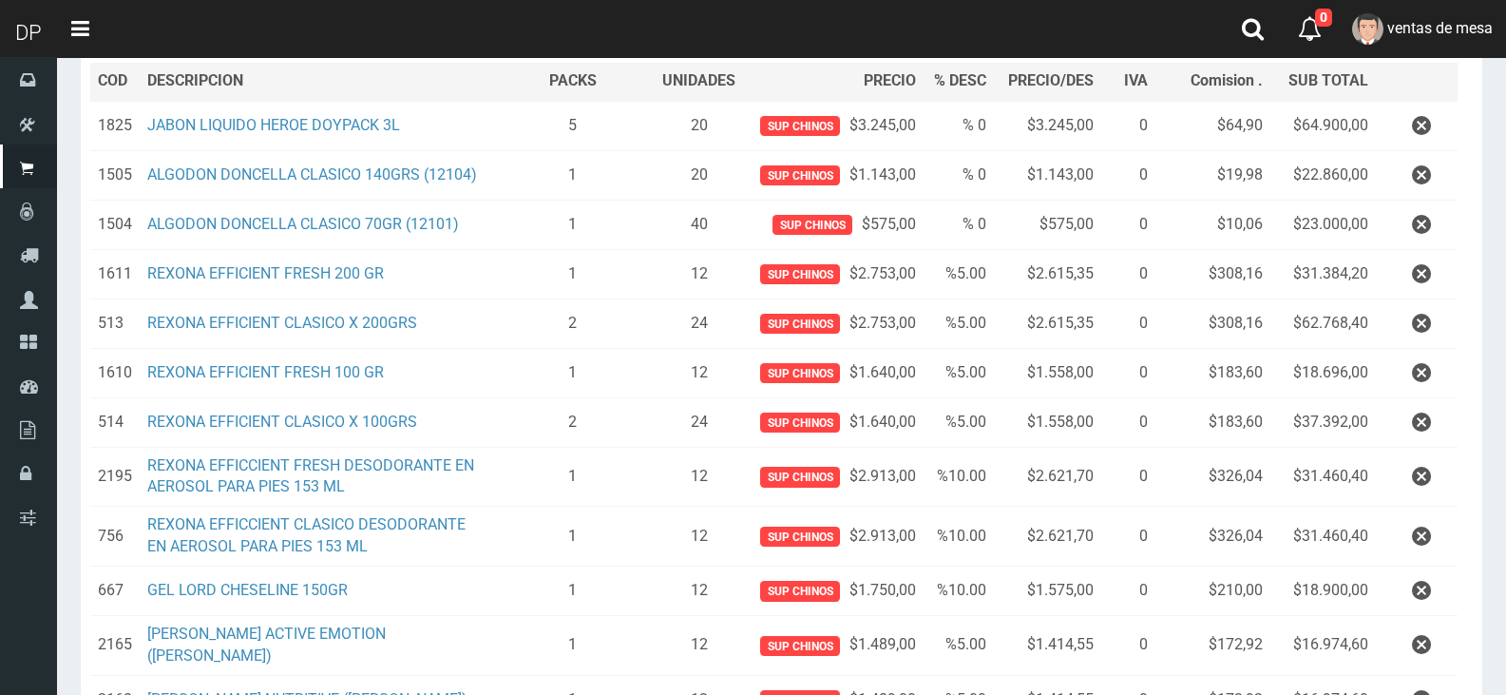
click at [1443, 553] on button "button" at bounding box center [1421, 536] width 57 height 33
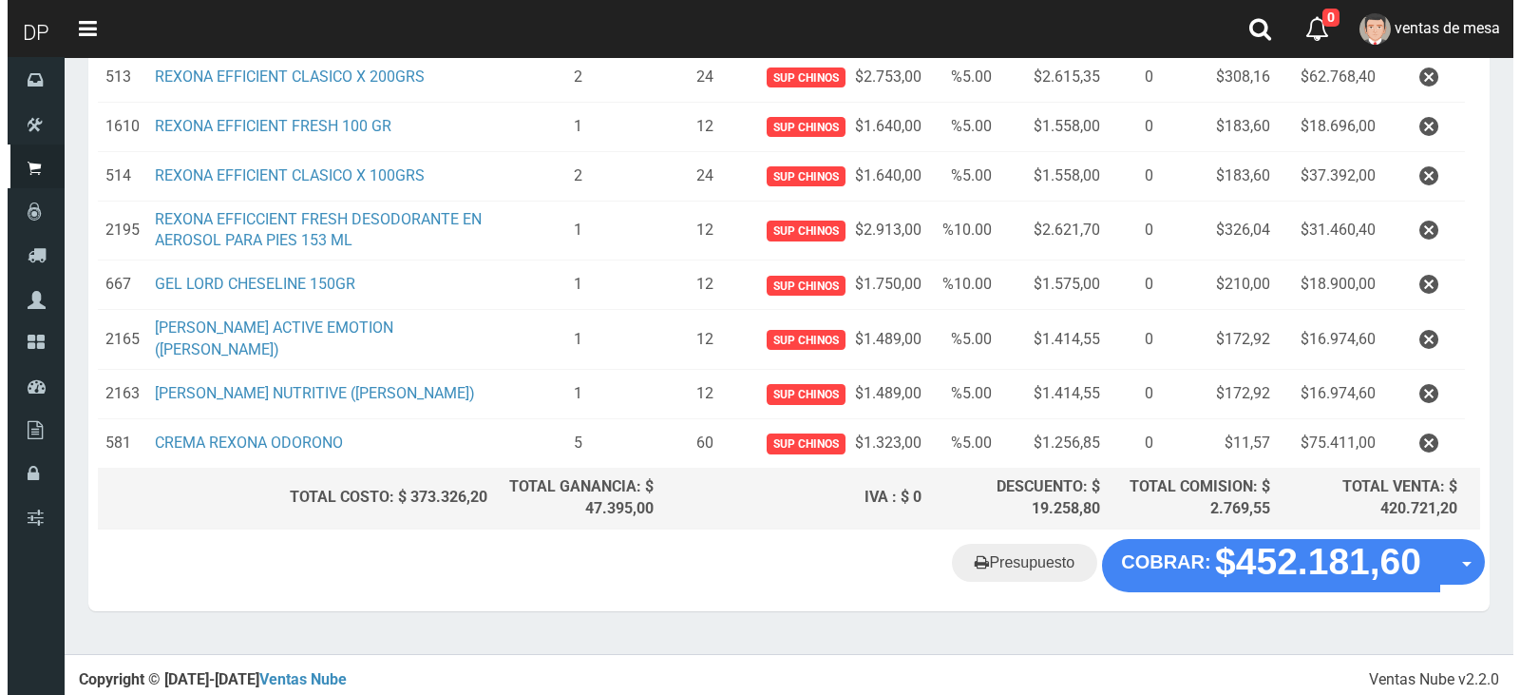
scroll to position [535, 0]
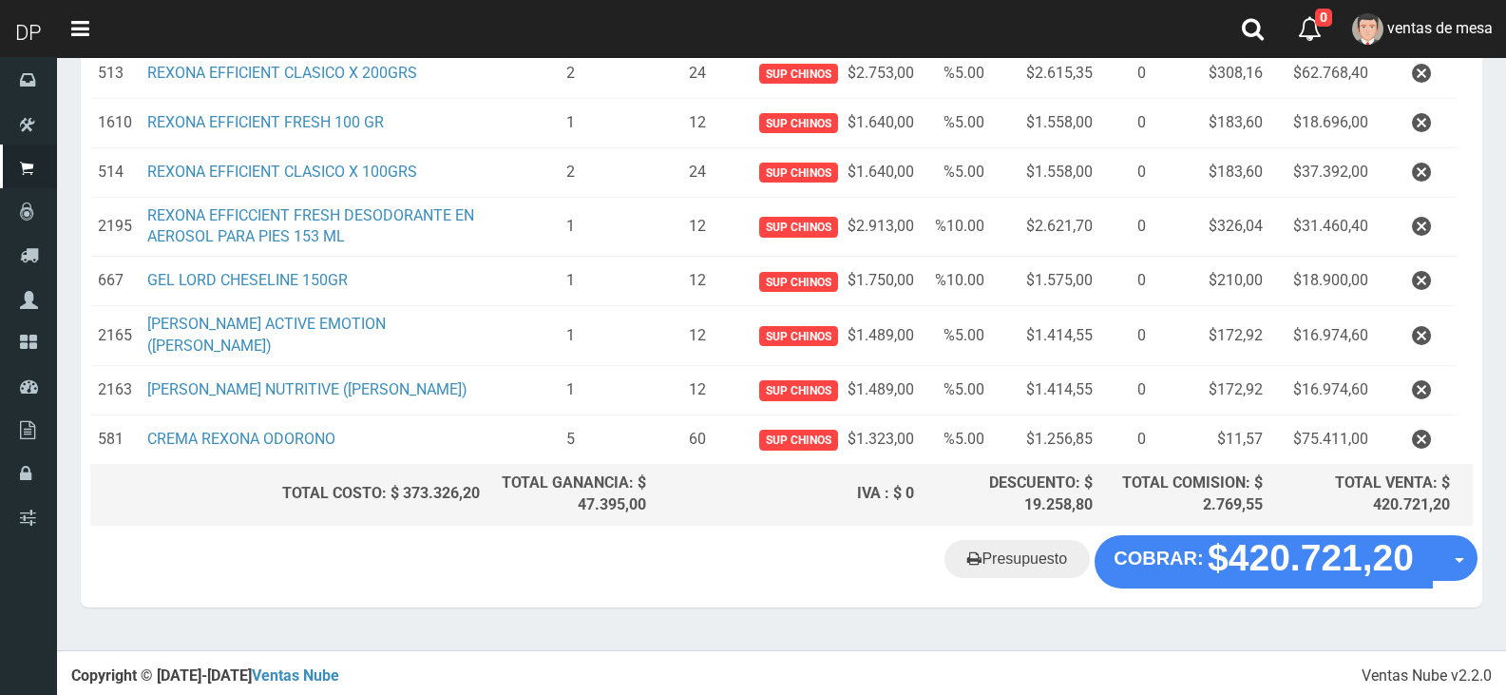
click at [1152, 586] on div "Presupuesto COBRAR: $420.721,20 Opciones" at bounding box center [781, 571] width 1401 height 72
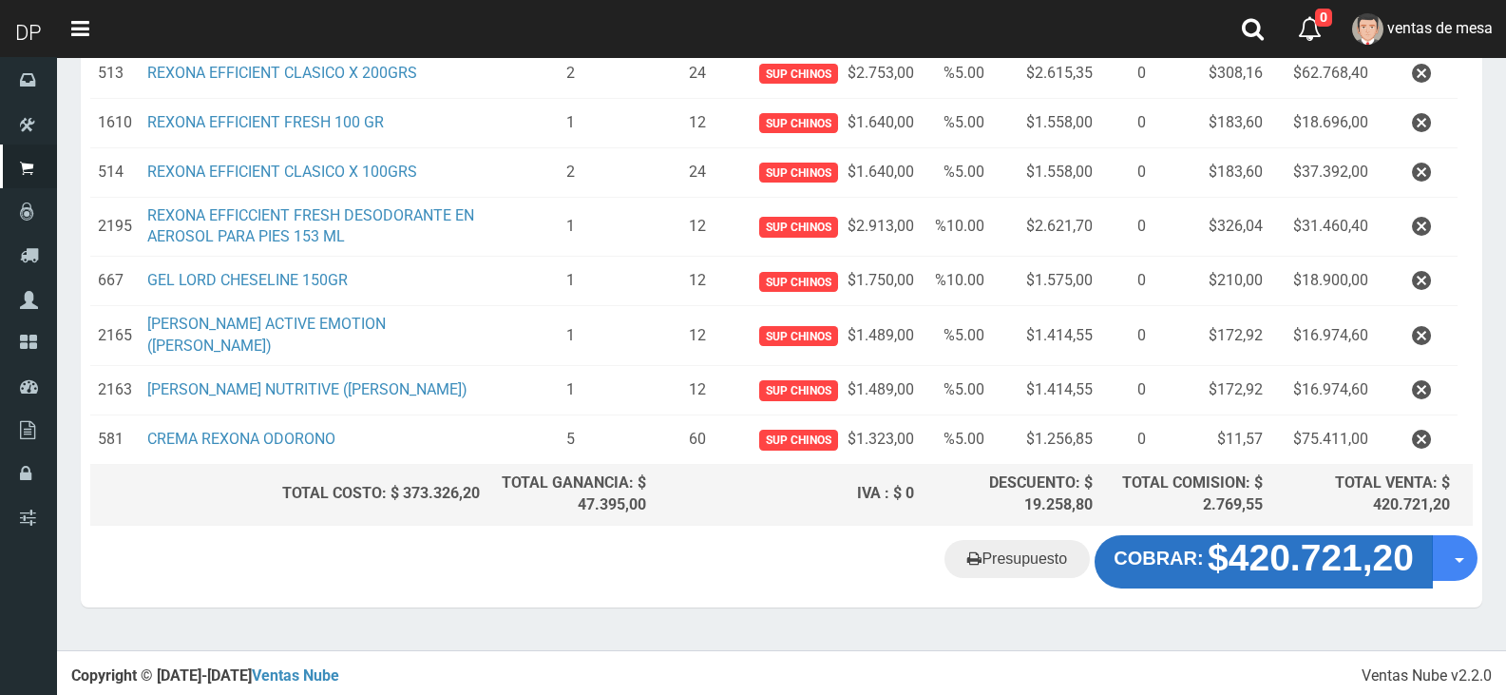
click at [1149, 561] on strong "COBRAR:" at bounding box center [1158, 557] width 89 height 21
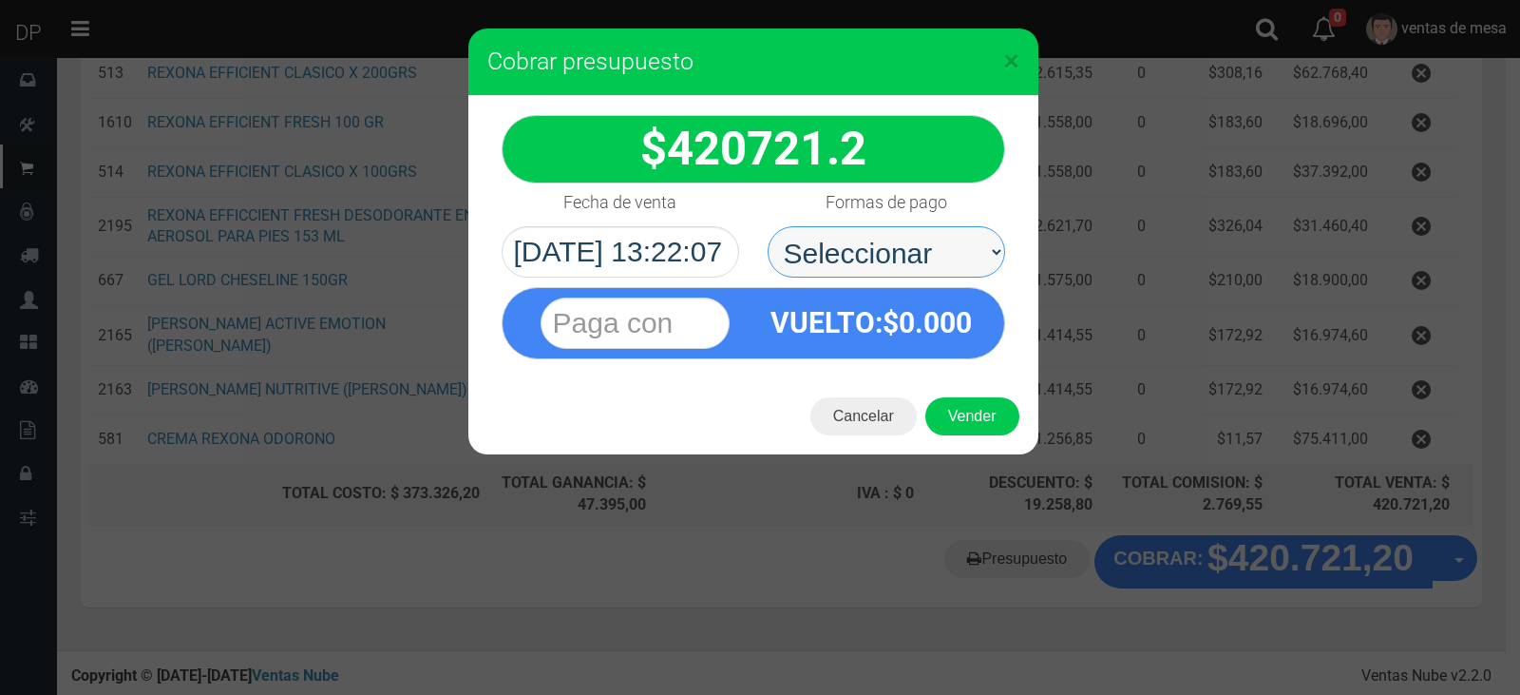
click at [895, 265] on select "Seleccionar Efectivo Tarjeta de Crédito Depósito Débito" at bounding box center [887, 251] width 238 height 51
select select "Efectivo"
click at [768, 226] on select "Seleccionar Efectivo Tarjeta de Crédito Depósito Débito" at bounding box center [887, 251] width 238 height 51
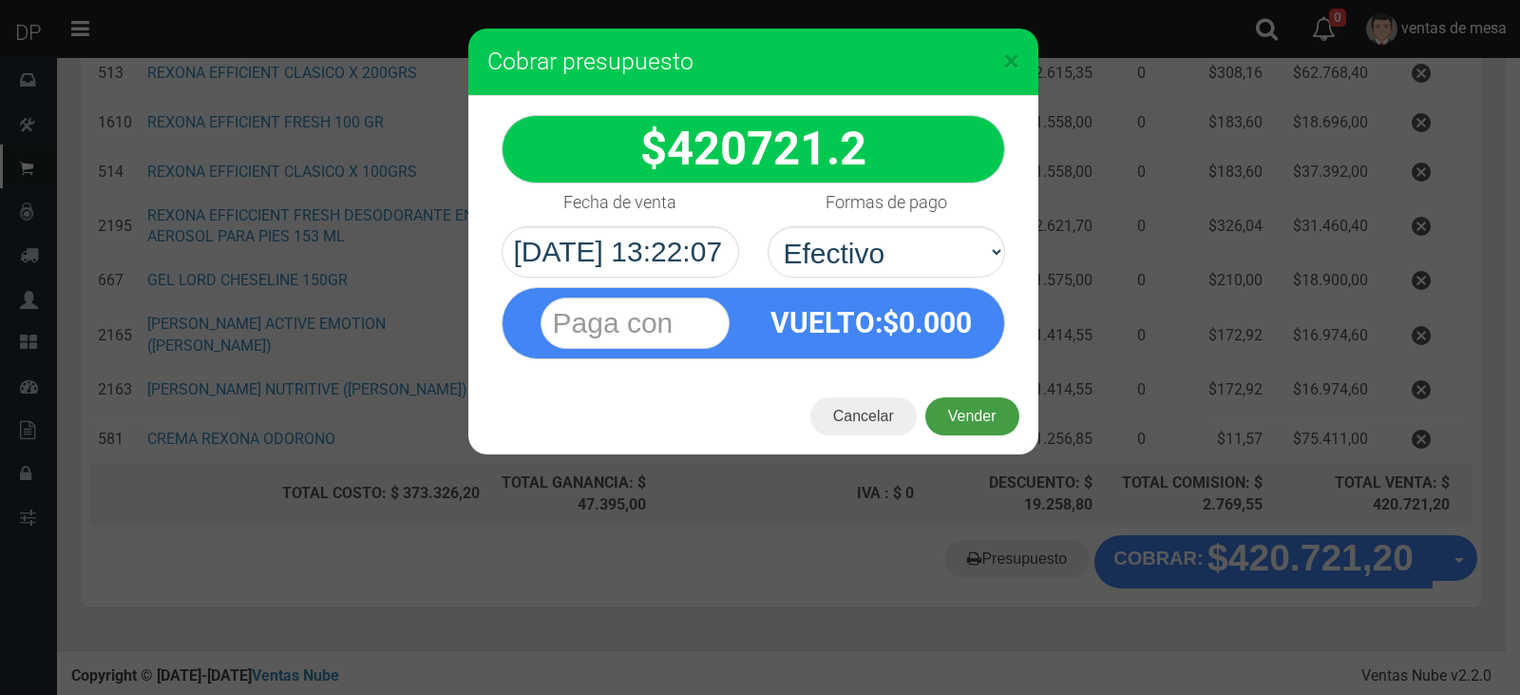
click at [962, 410] on button "Vender" at bounding box center [972, 416] width 94 height 38
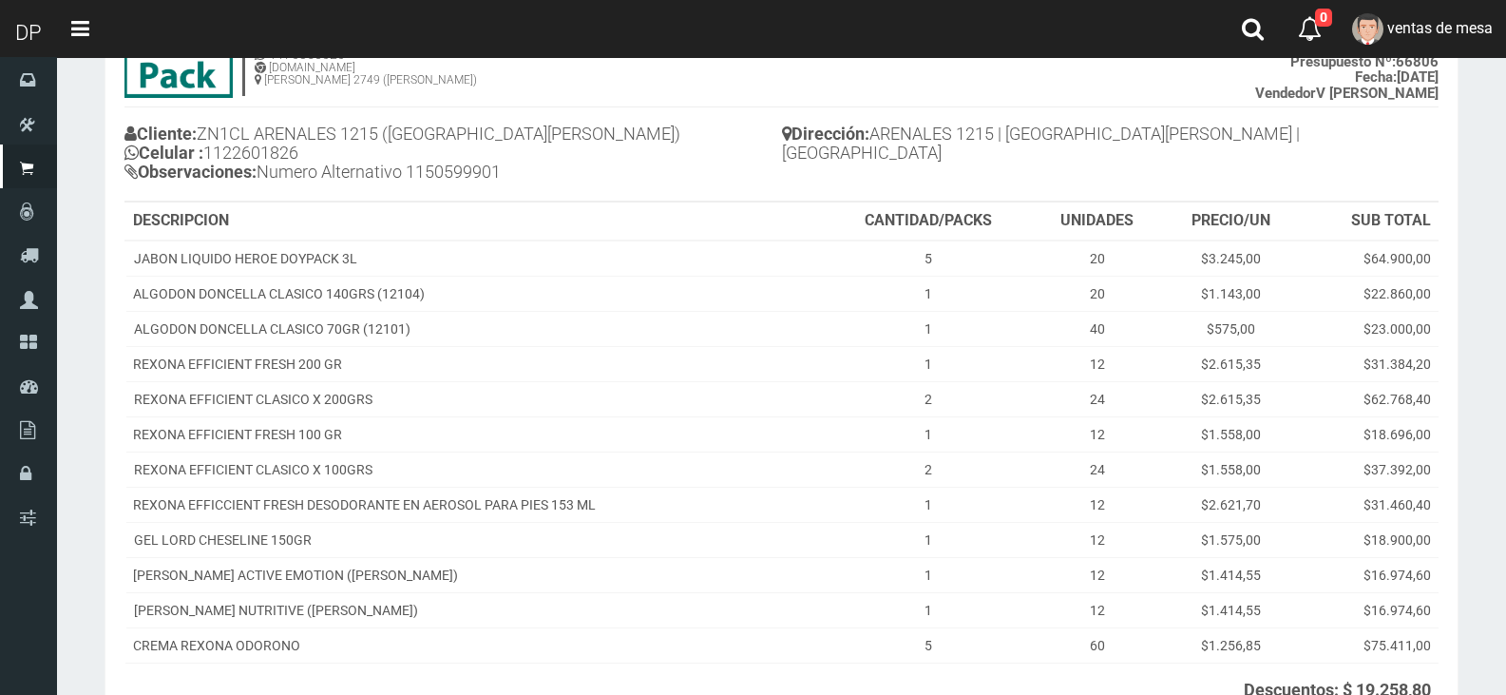
scroll to position [368, 0]
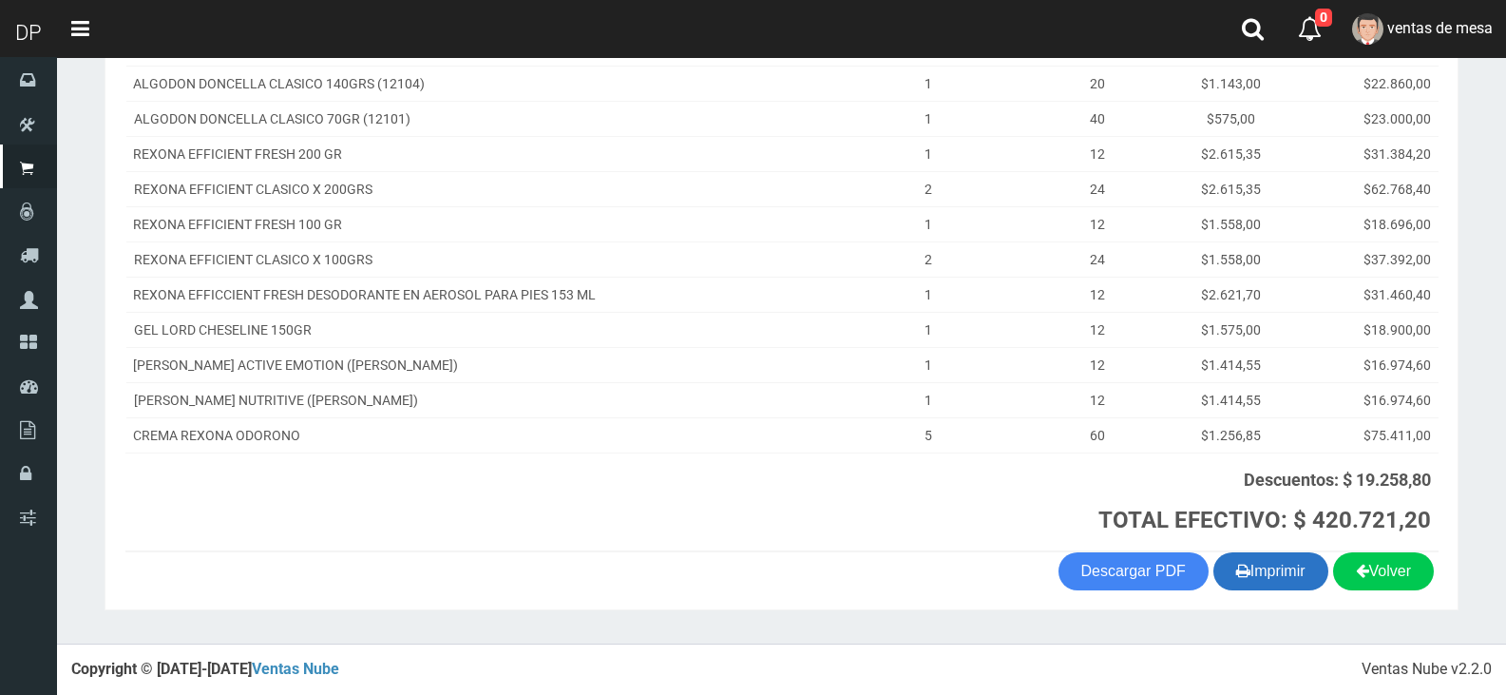
click at [1301, 575] on button "Imprimir" at bounding box center [1270, 571] width 115 height 38
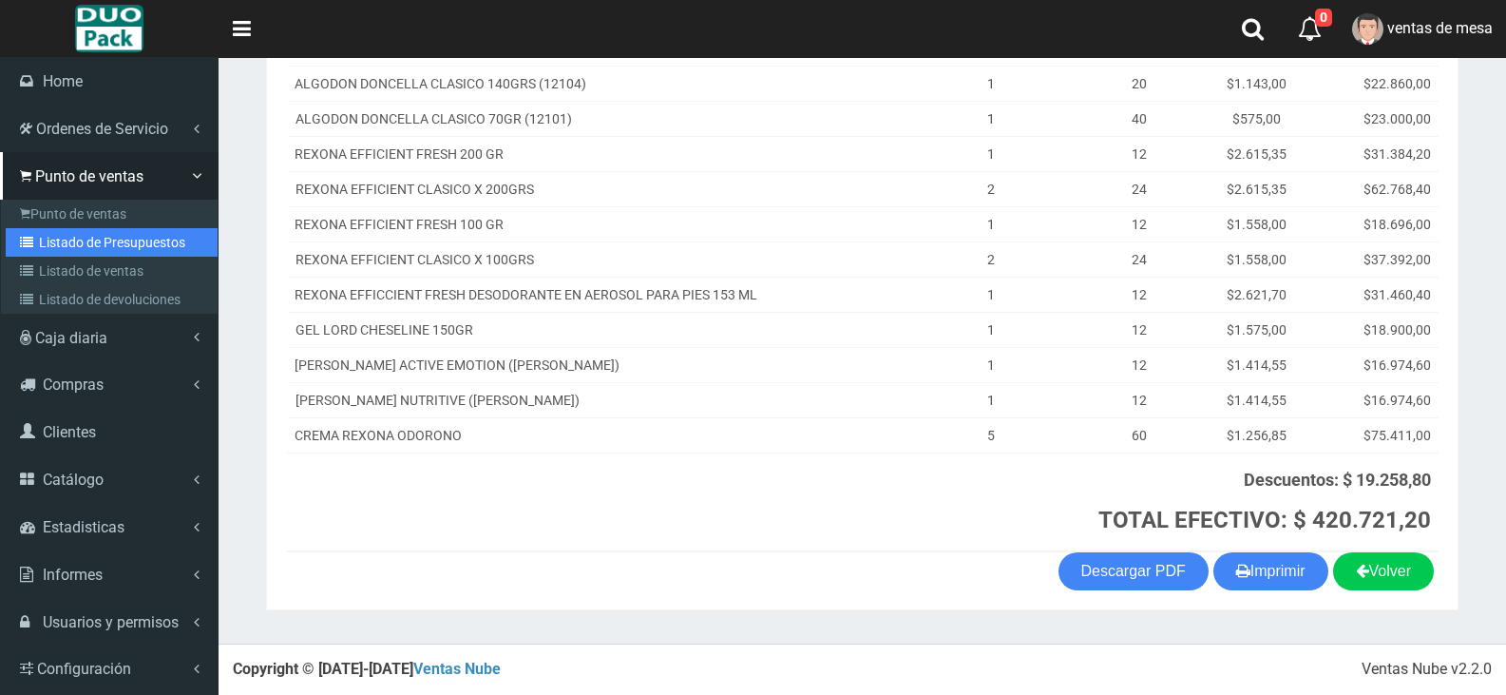
drag, startPoint x: 58, startPoint y: 242, endPoint x: 452, endPoint y: 27, distance: 449.4
click at [58, 242] on link "Listado de Presupuestos" at bounding box center [112, 242] width 212 height 29
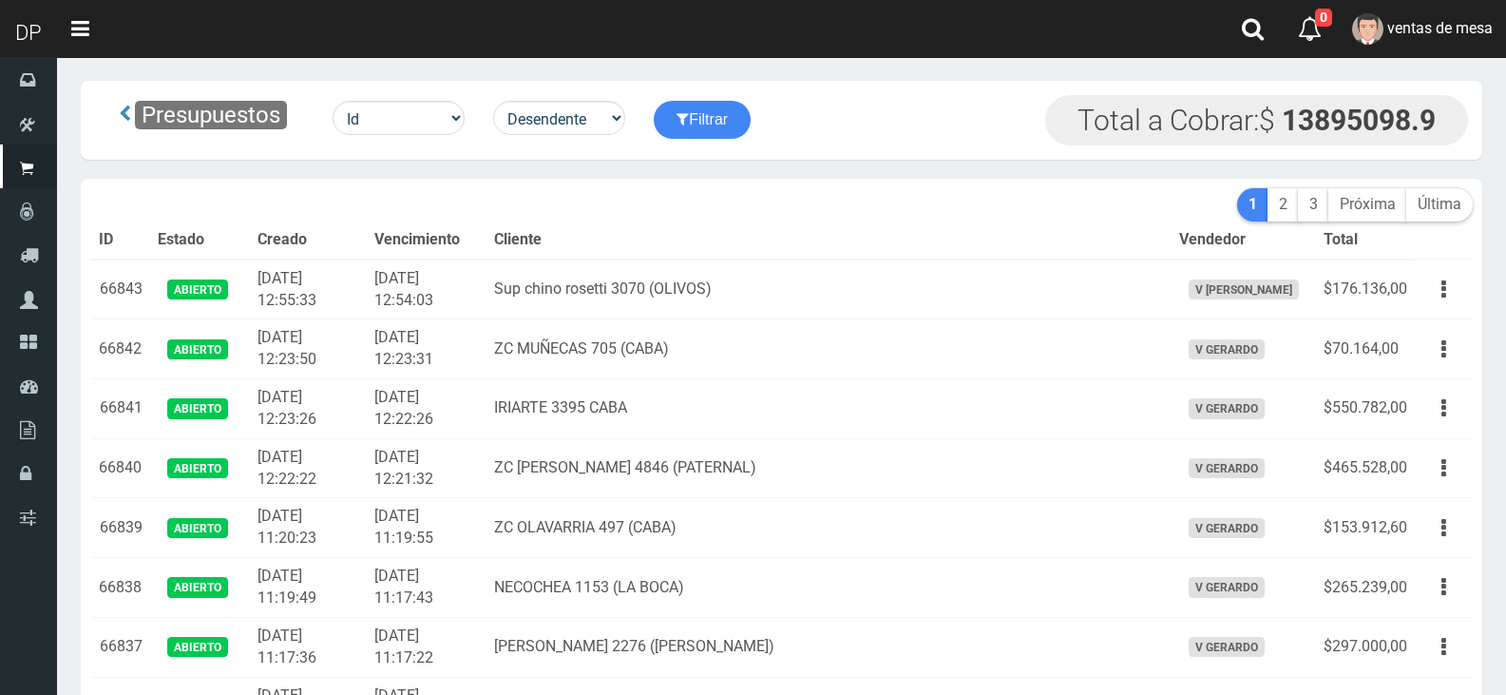
drag, startPoint x: 0, startPoint y: 0, endPoint x: 795, endPoint y: 188, distance: 817.2
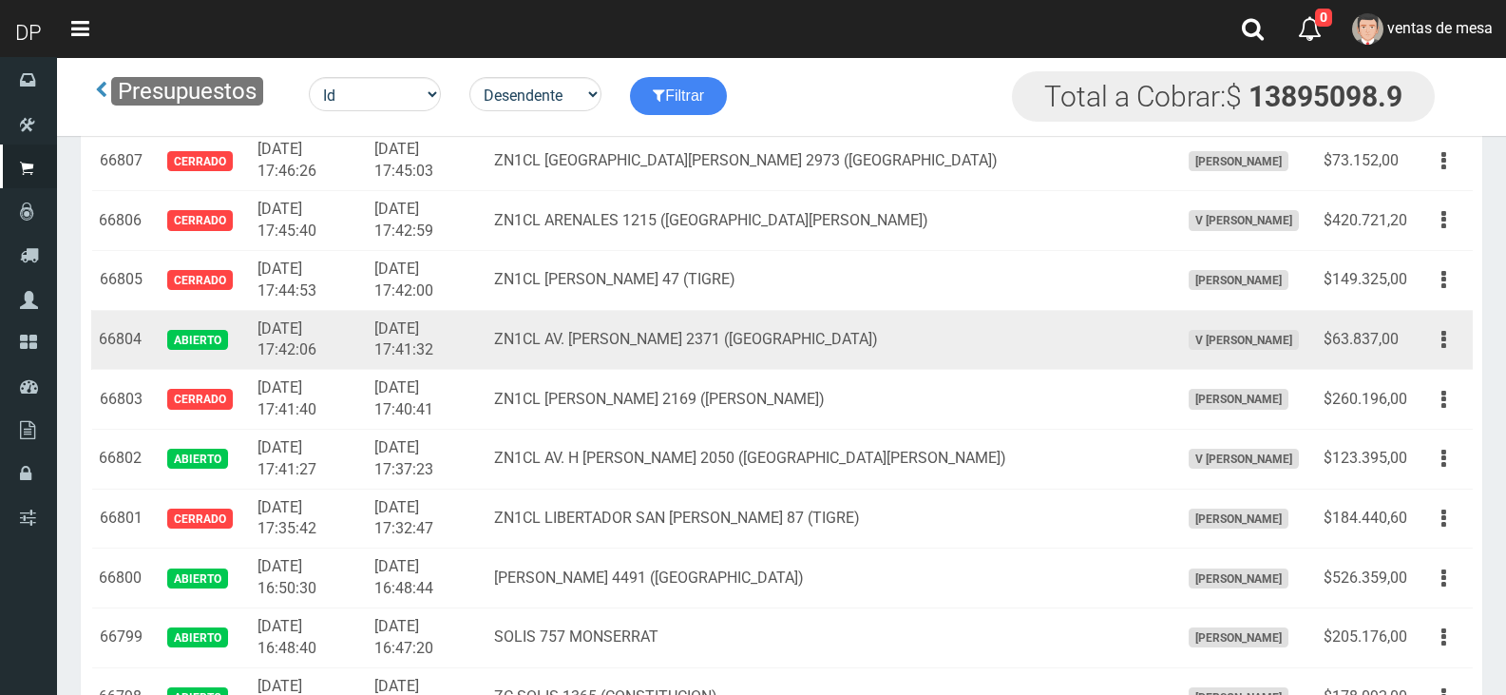
scroll to position [2252, 0]
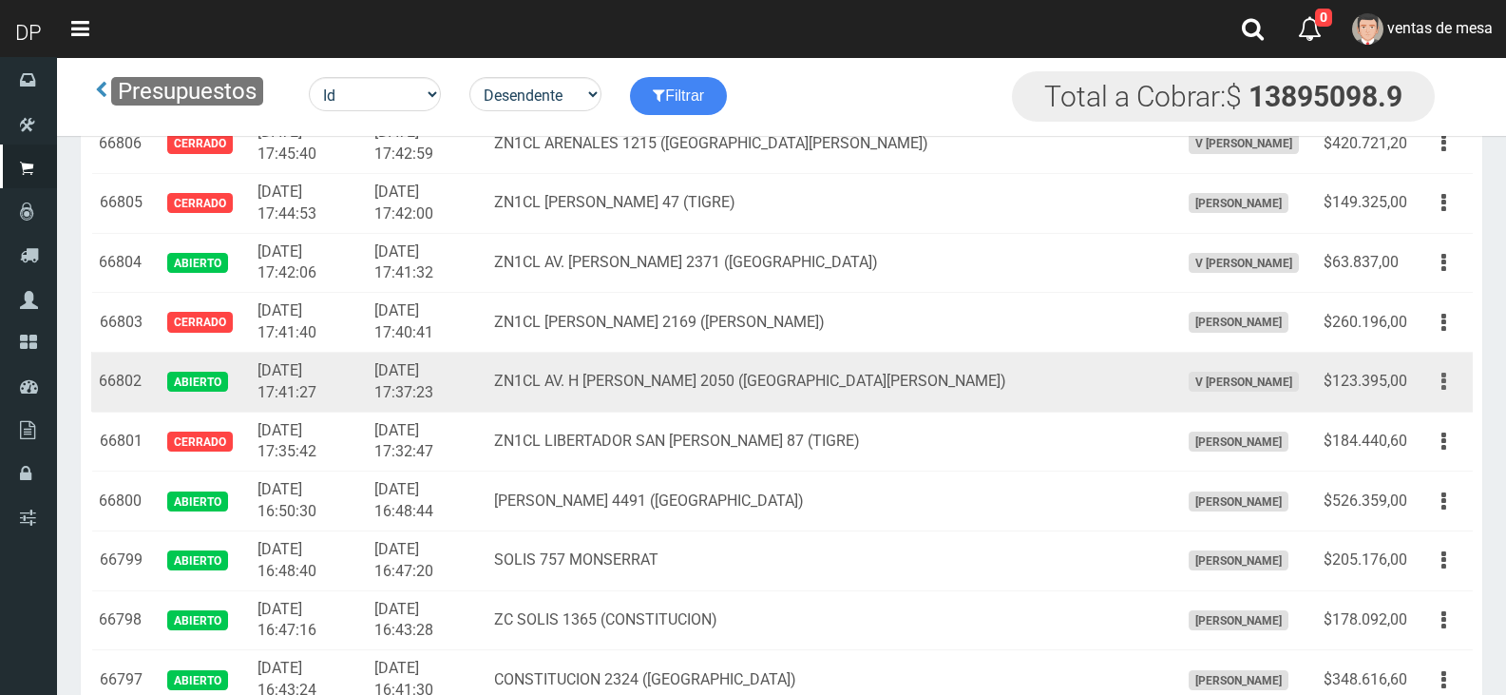
click at [1429, 389] on button "button" at bounding box center [1443, 381] width 43 height 33
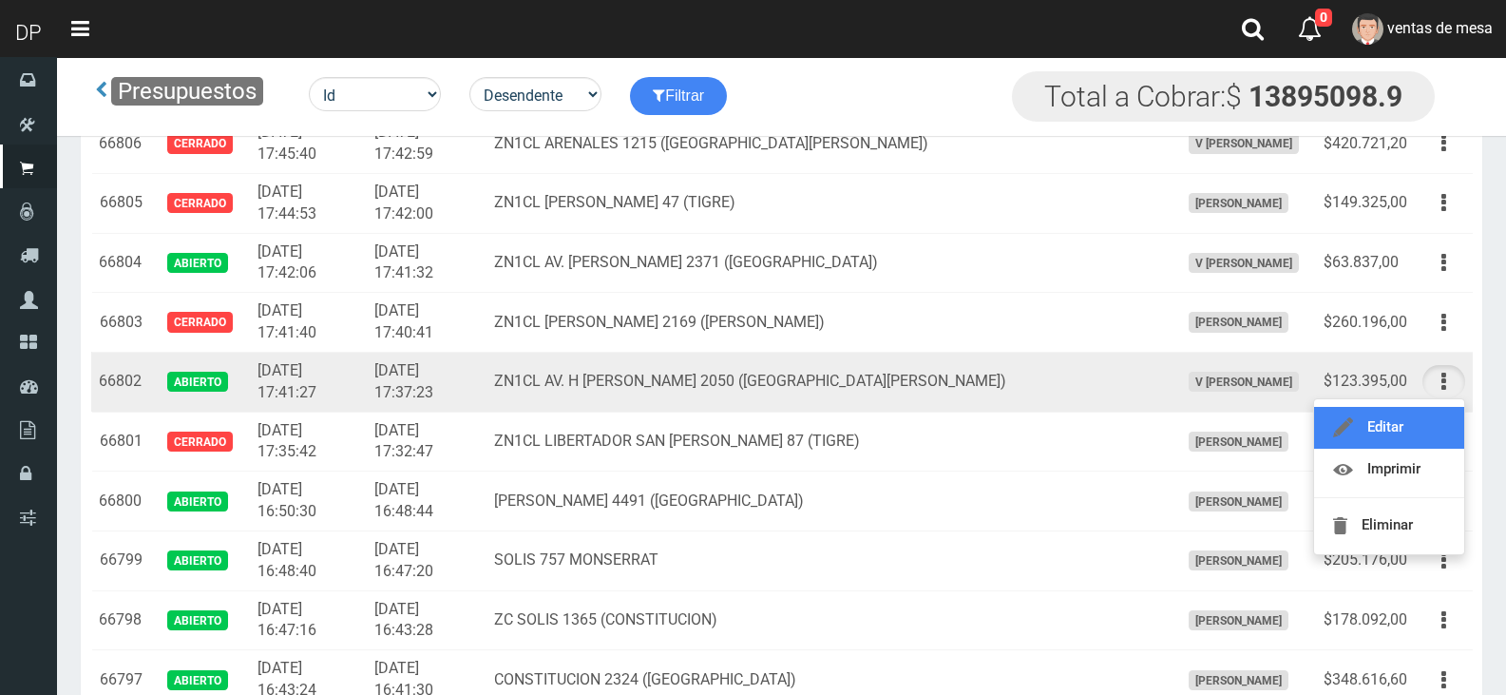
click at [1422, 414] on link "Editar" at bounding box center [1389, 428] width 150 height 42
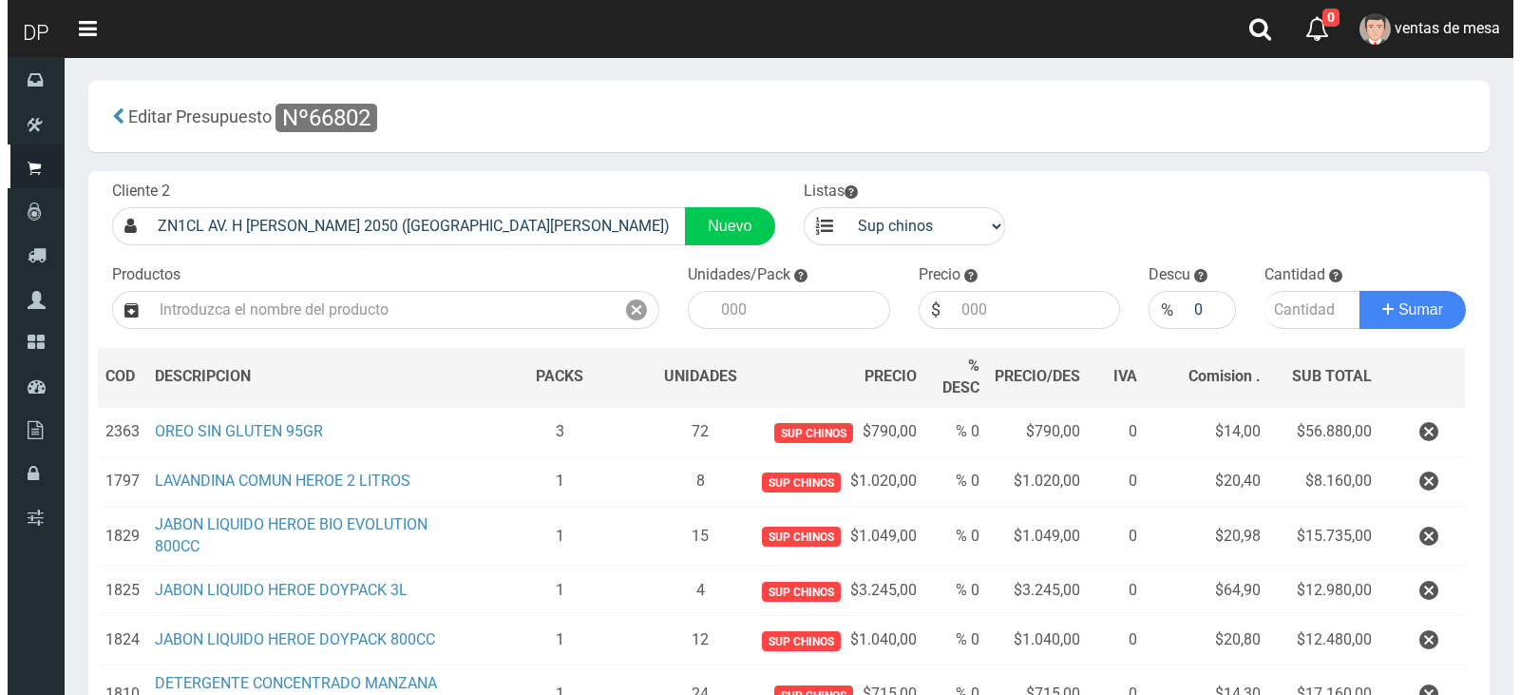
scroll to position [260, 0]
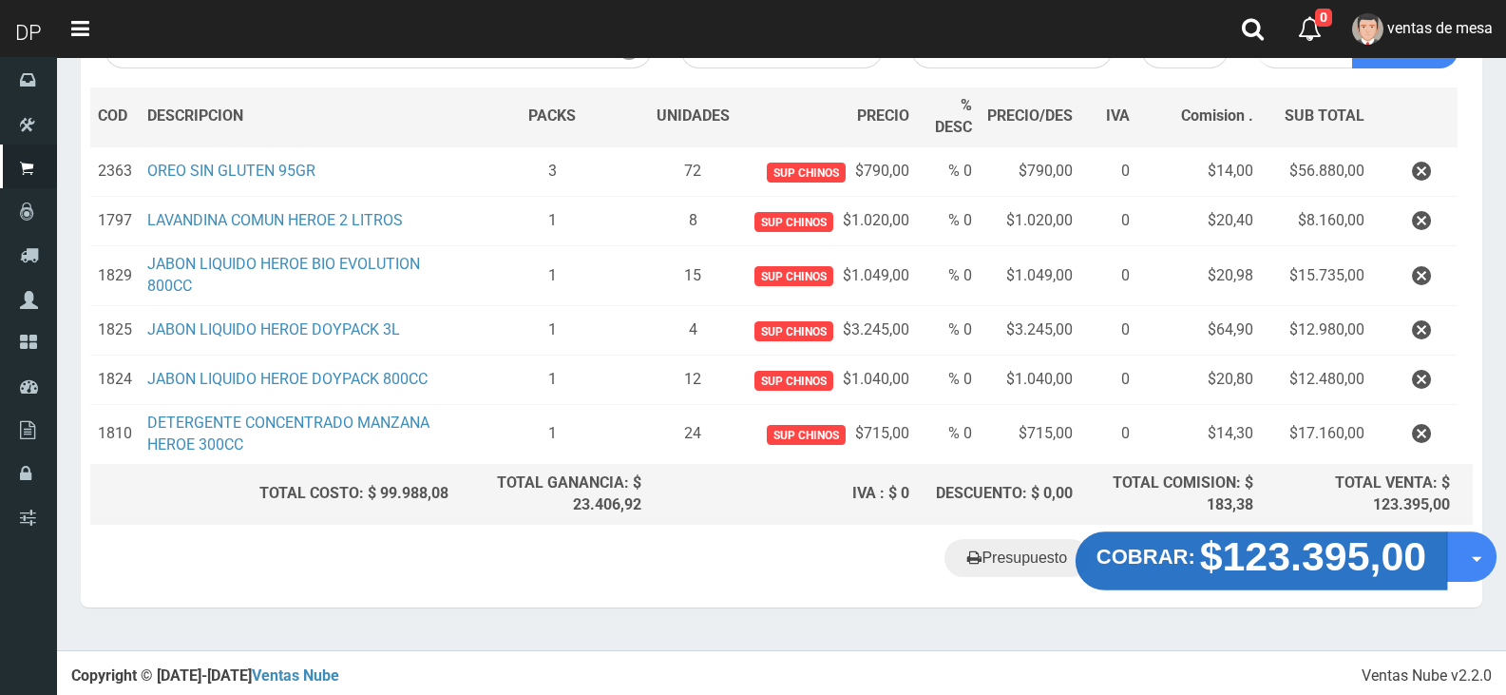
drag, startPoint x: 1153, startPoint y: 581, endPoint x: 1153, endPoint y: 568, distance: 12.4
click at [1153, 581] on "Presupuesto COBRAR: $123.395,00 Opciones" at bounding box center [782, 560] width 1392 height 53
click at [1155, 545] on strong "COBRAR:" at bounding box center [1145, 556] width 99 height 23
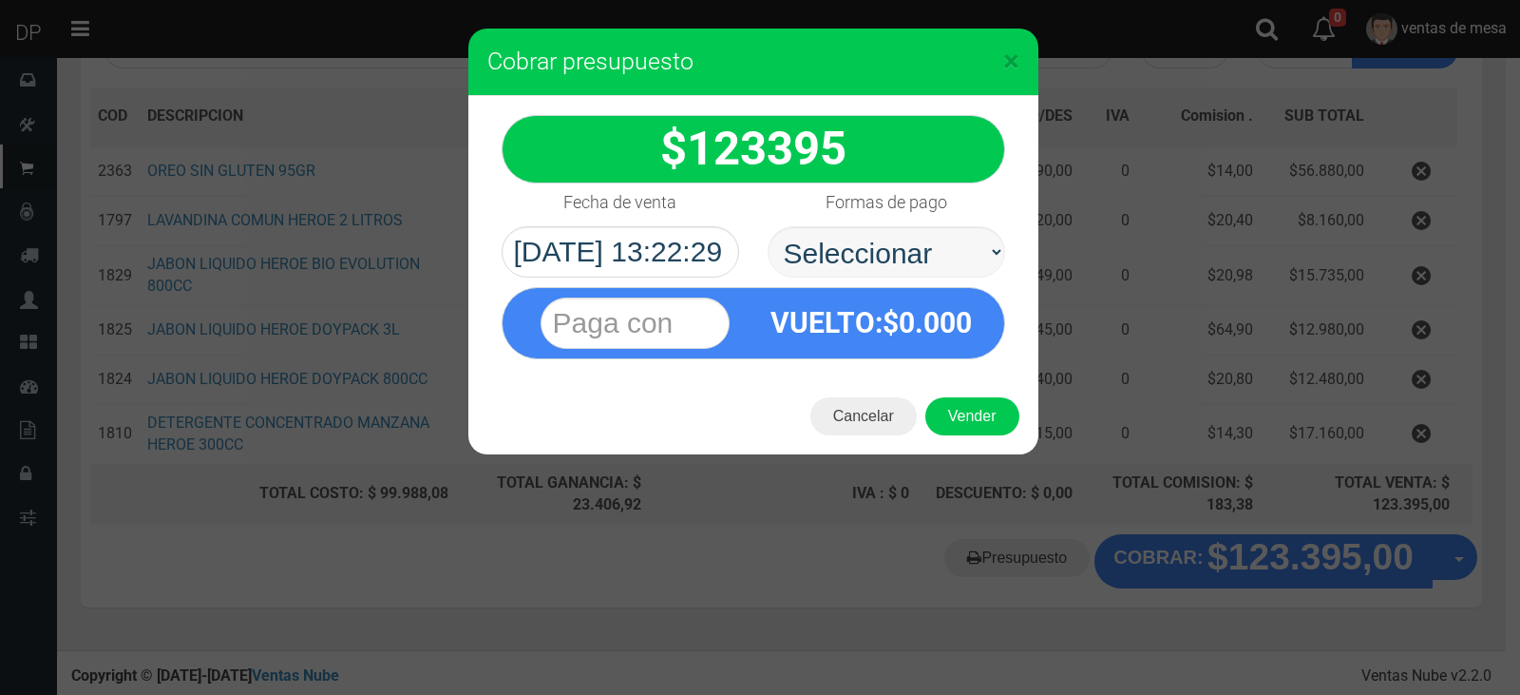
select select "Efectivo"
click at [768, 226] on select "Seleccionar Efectivo Tarjeta de Crédito Depósito Débito" at bounding box center [887, 251] width 238 height 51
click at [993, 427] on button "Vender" at bounding box center [972, 416] width 94 height 38
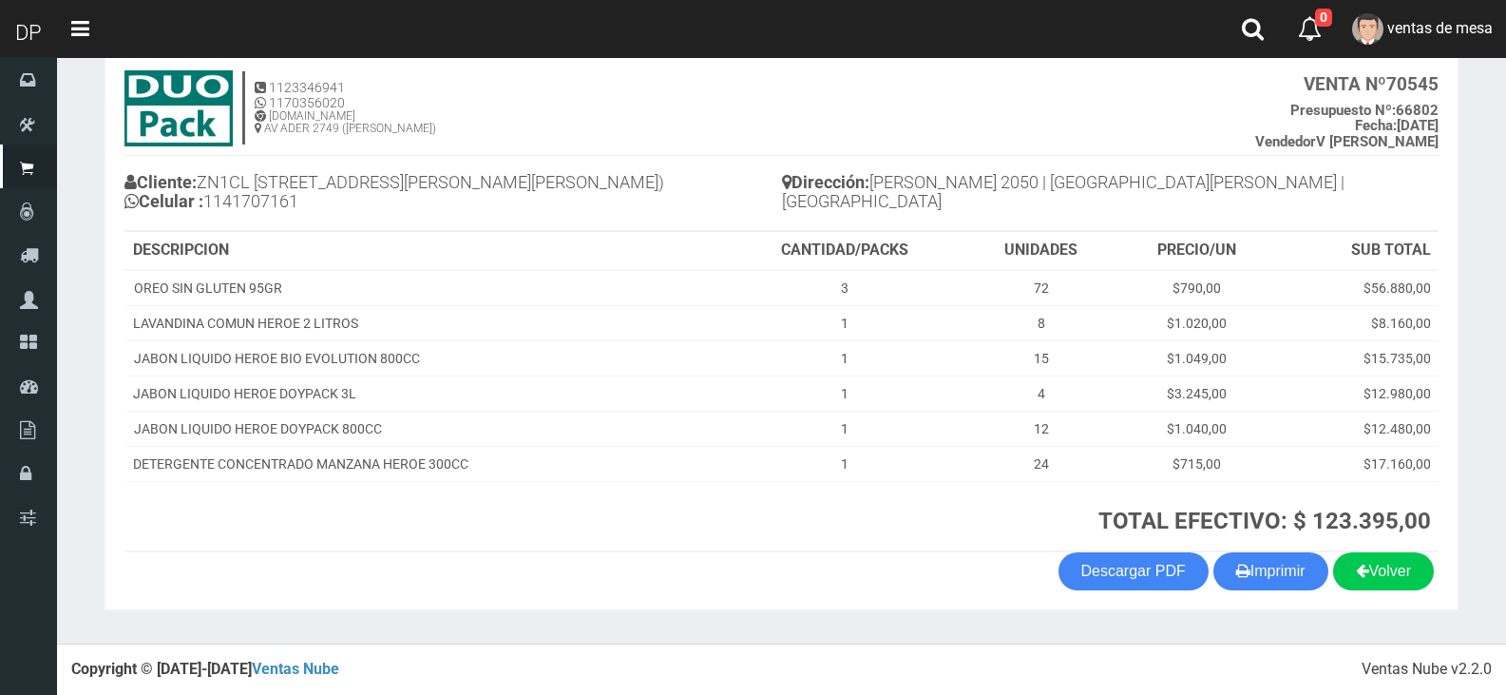
scroll to position [109, 0]
click at [1277, 573] on button "Imprimir" at bounding box center [1270, 571] width 115 height 38
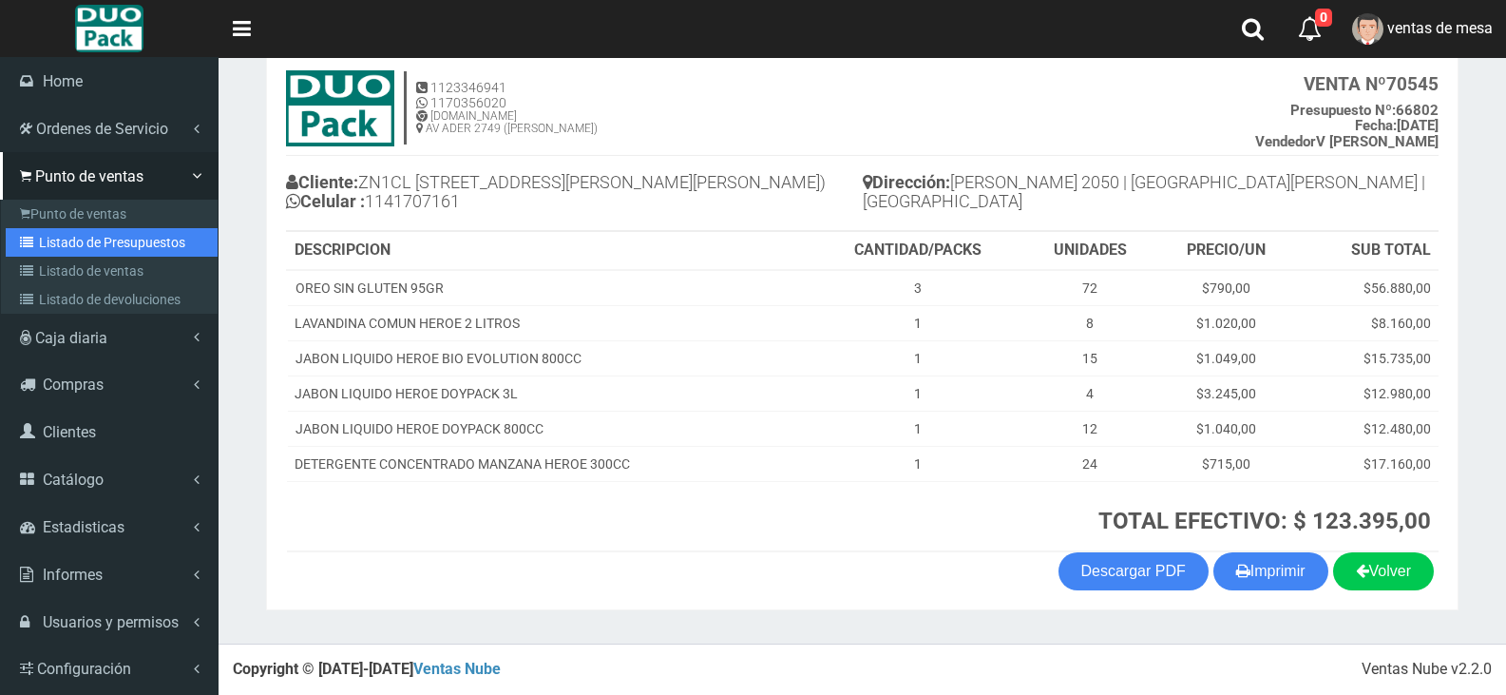
click at [109, 238] on link "Listado de Presupuestos" at bounding box center [112, 242] width 212 height 29
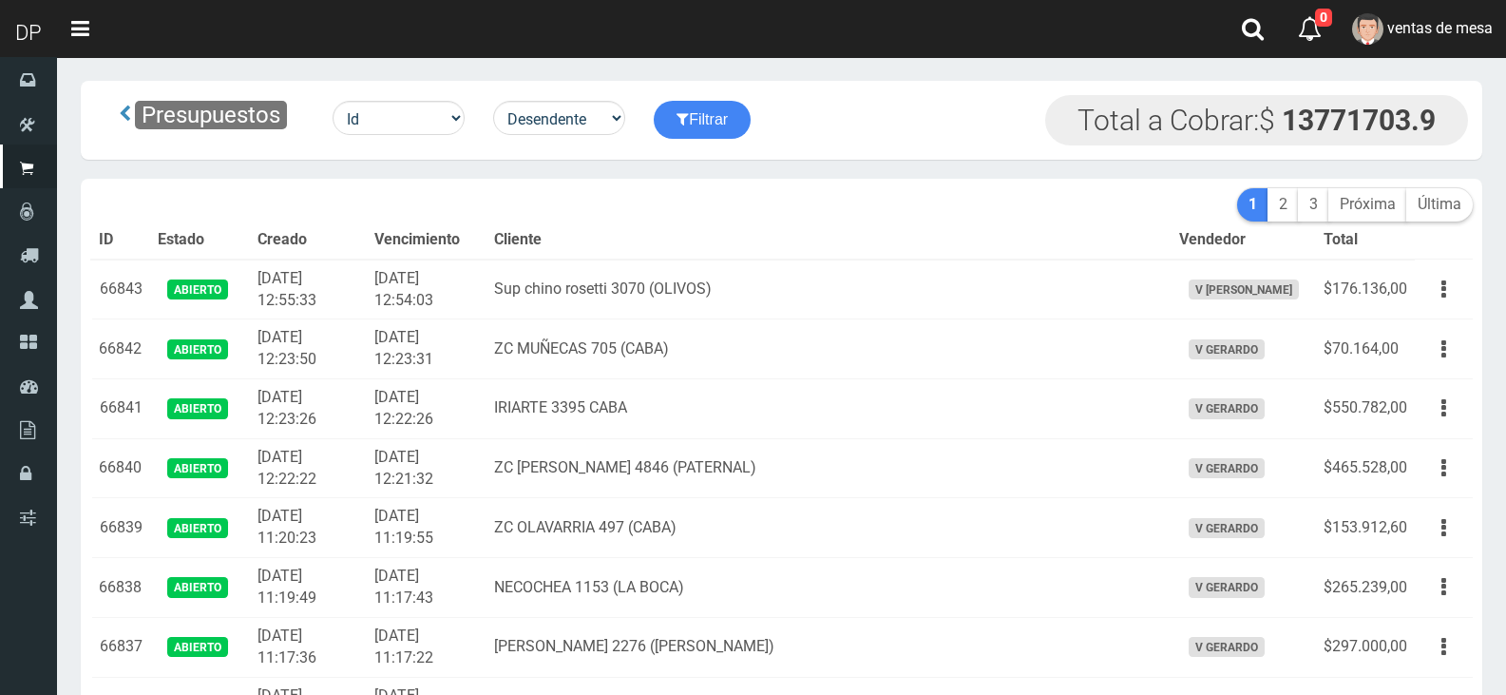
click at [810, 242] on th "Cliente" at bounding box center [828, 240] width 684 height 38
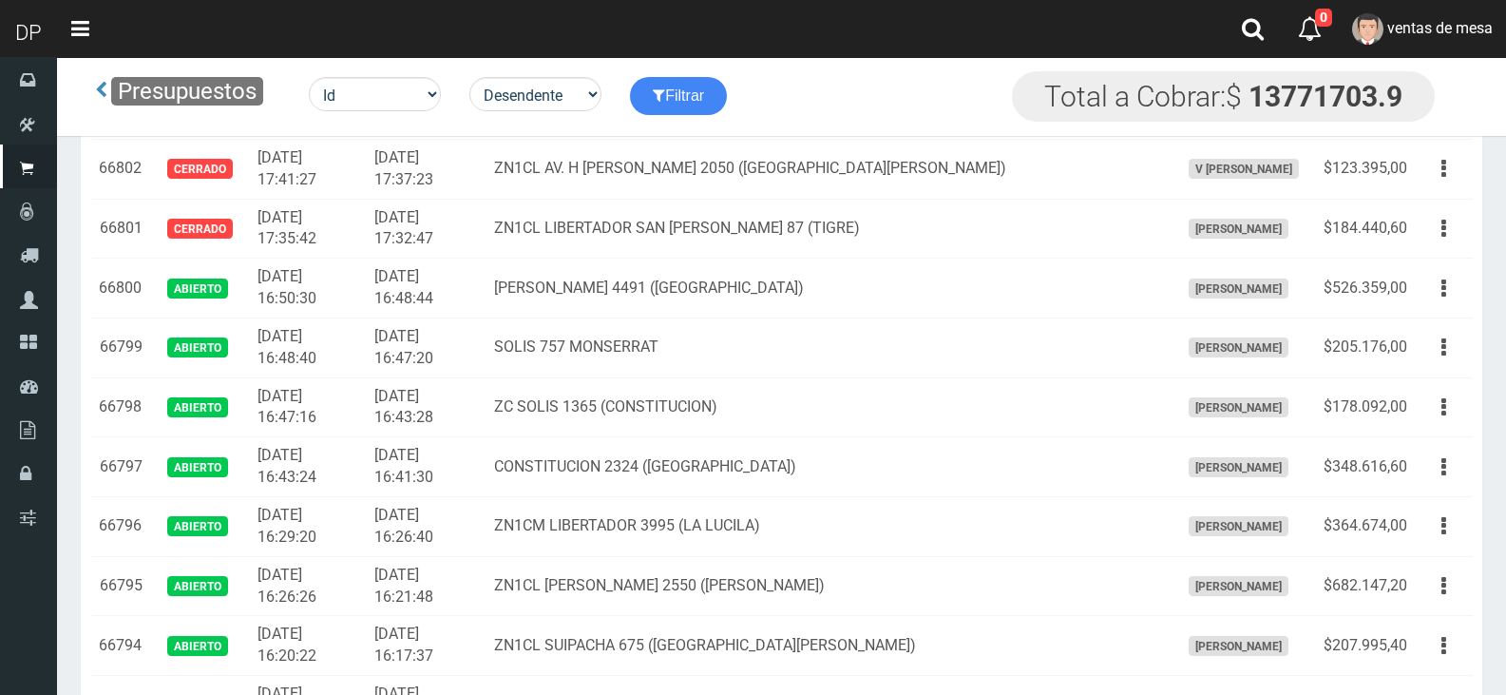
scroll to position [2882, 0]
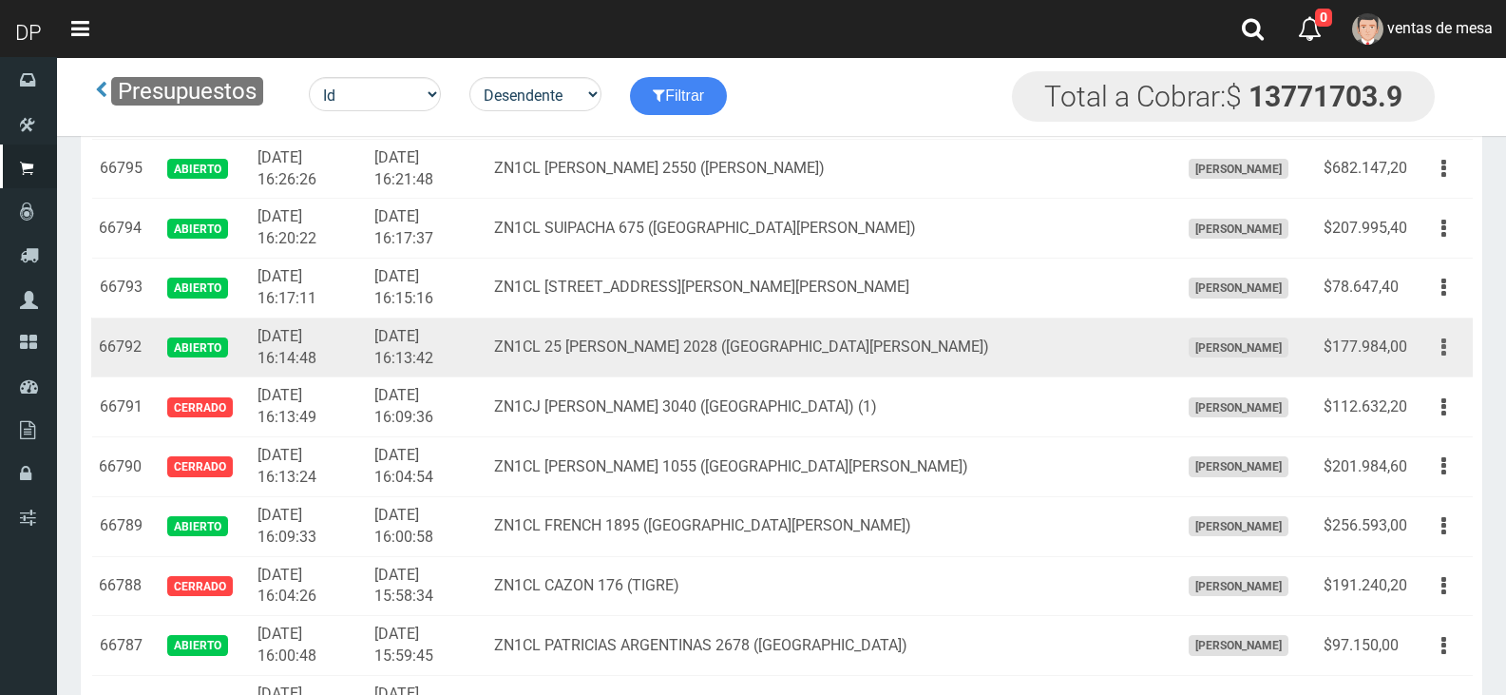
click at [1433, 341] on button "button" at bounding box center [1443, 347] width 43 height 33
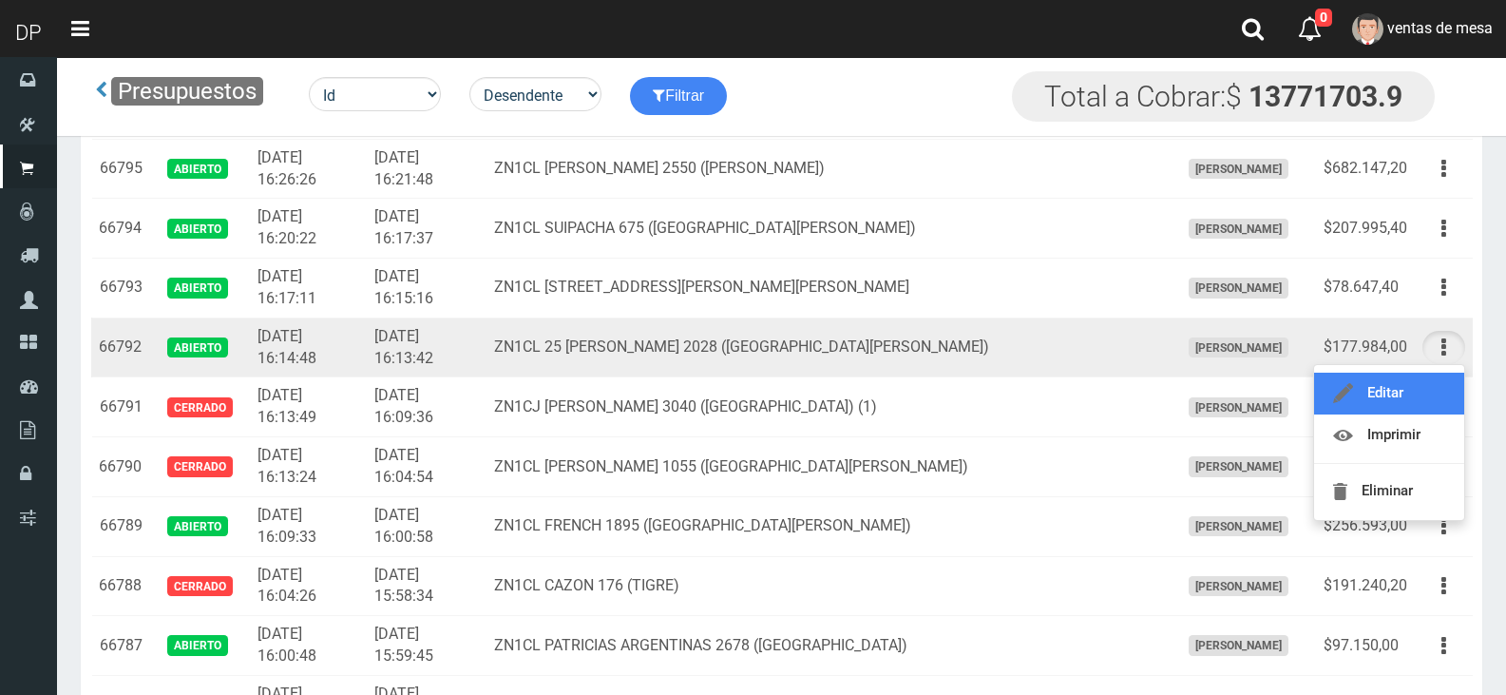
click at [1436, 402] on link "Editar" at bounding box center [1389, 393] width 150 height 42
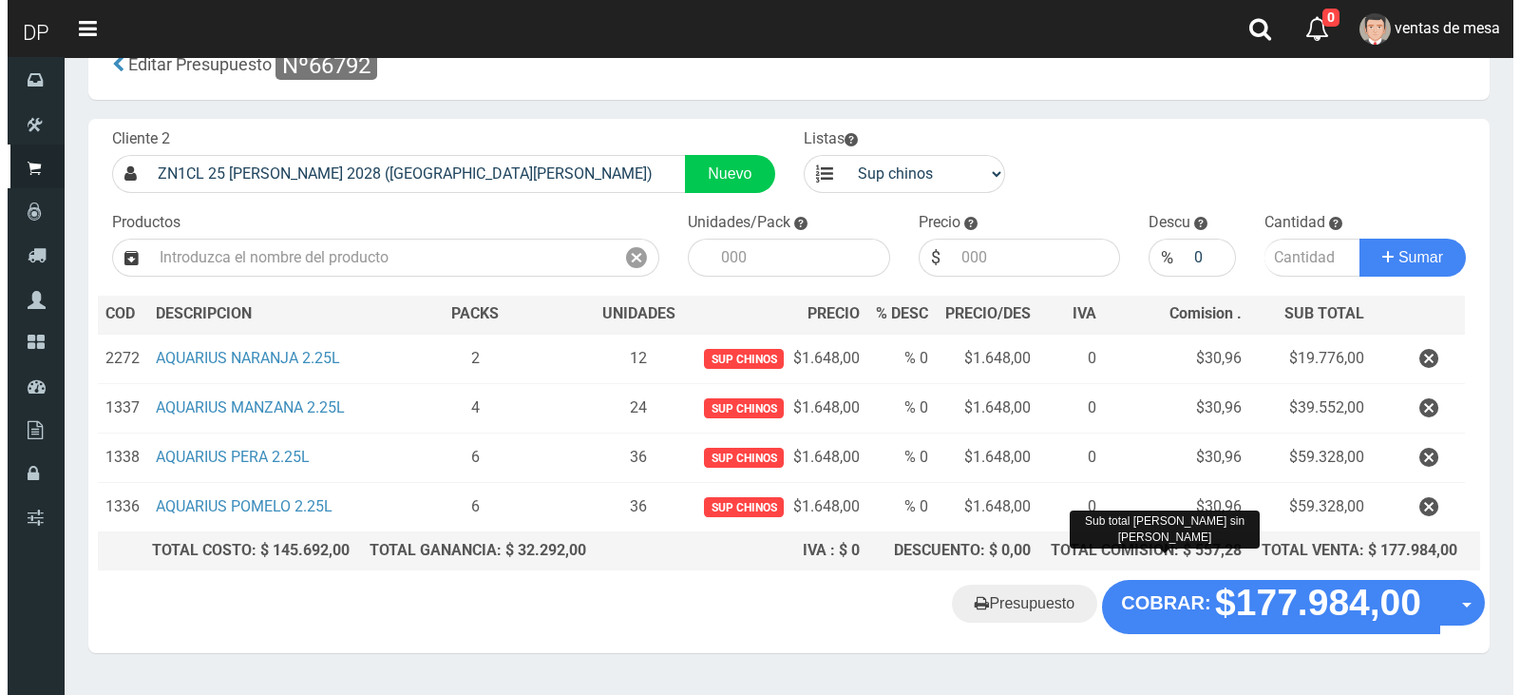
scroll to position [95, 0]
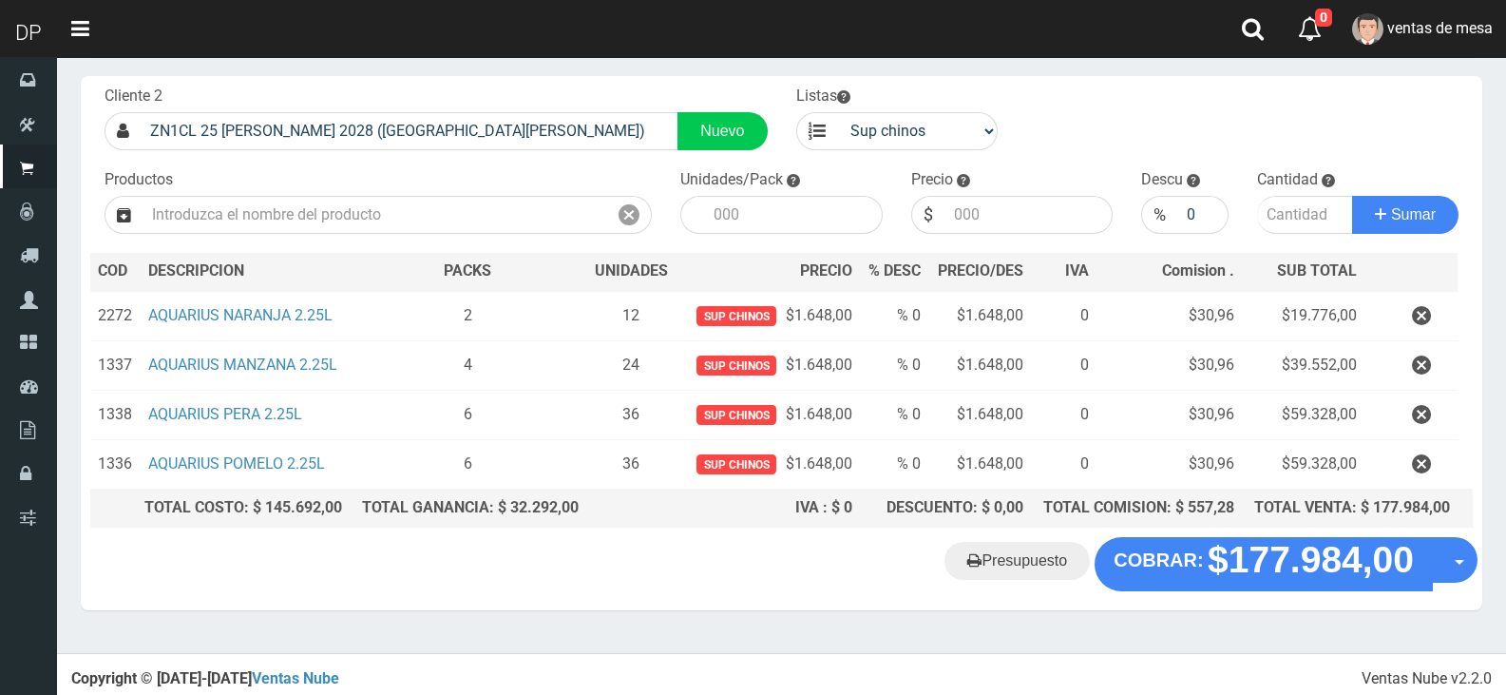
click at [1160, 629] on section "× Titulo del Msj texto Mas Texto Cancelar Aceptar Editar Presupuesto Nº66792" at bounding box center [781, 307] width 1449 height 691
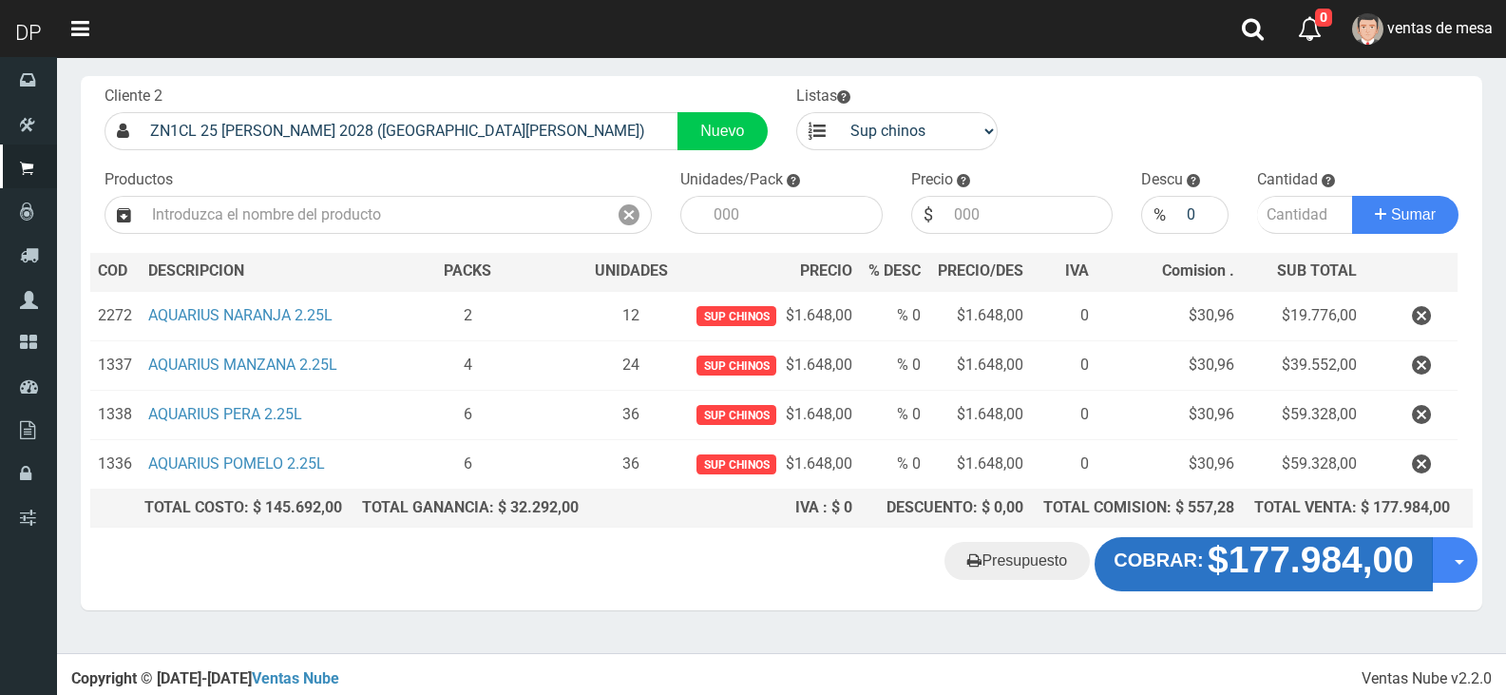
click at [1194, 571] on button "COBRAR: $177.984,00" at bounding box center [1264, 563] width 338 height 53
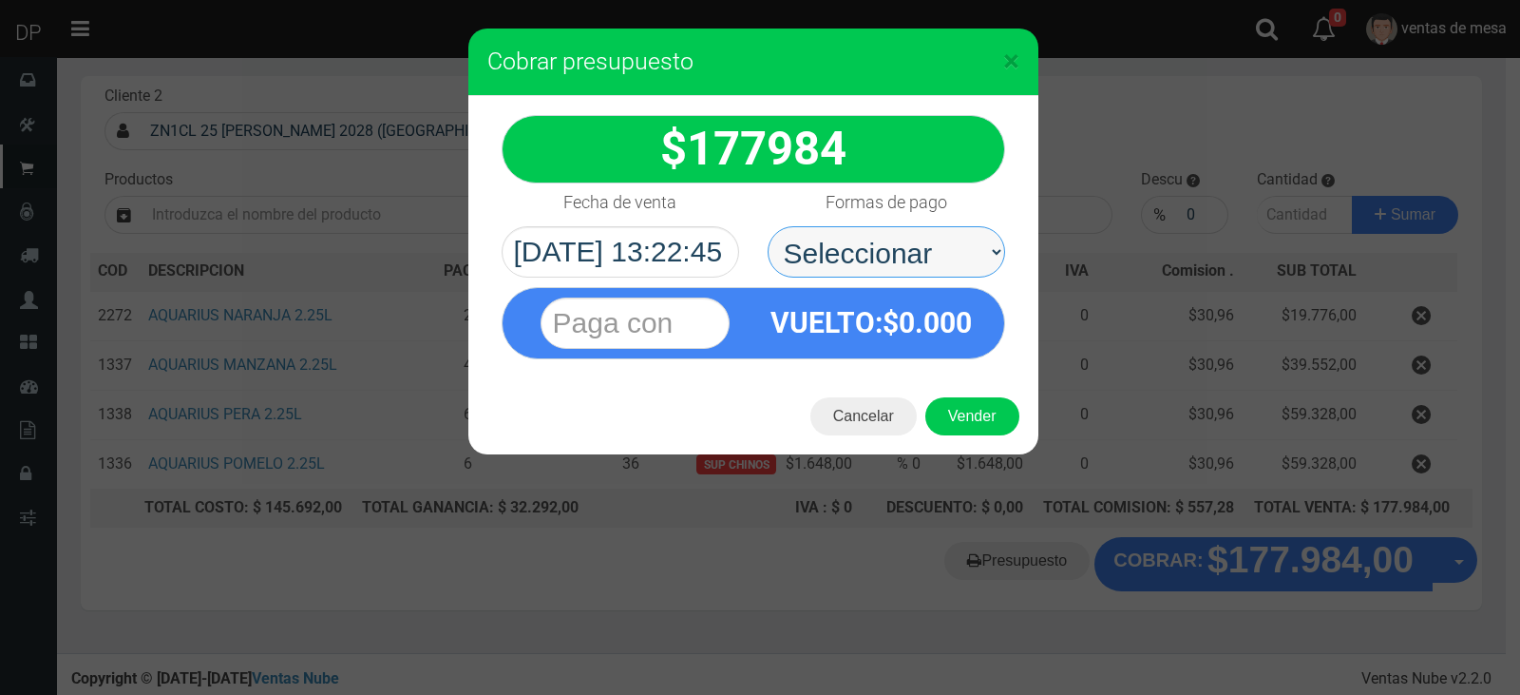
click at [911, 256] on select "Seleccionar Efectivo Tarjeta de Crédito Depósito Débito" at bounding box center [887, 251] width 238 height 51
select select "Efectivo"
click at [768, 226] on select "Seleccionar Efectivo Tarjeta de Crédito Depósito Débito" at bounding box center [887, 251] width 238 height 51
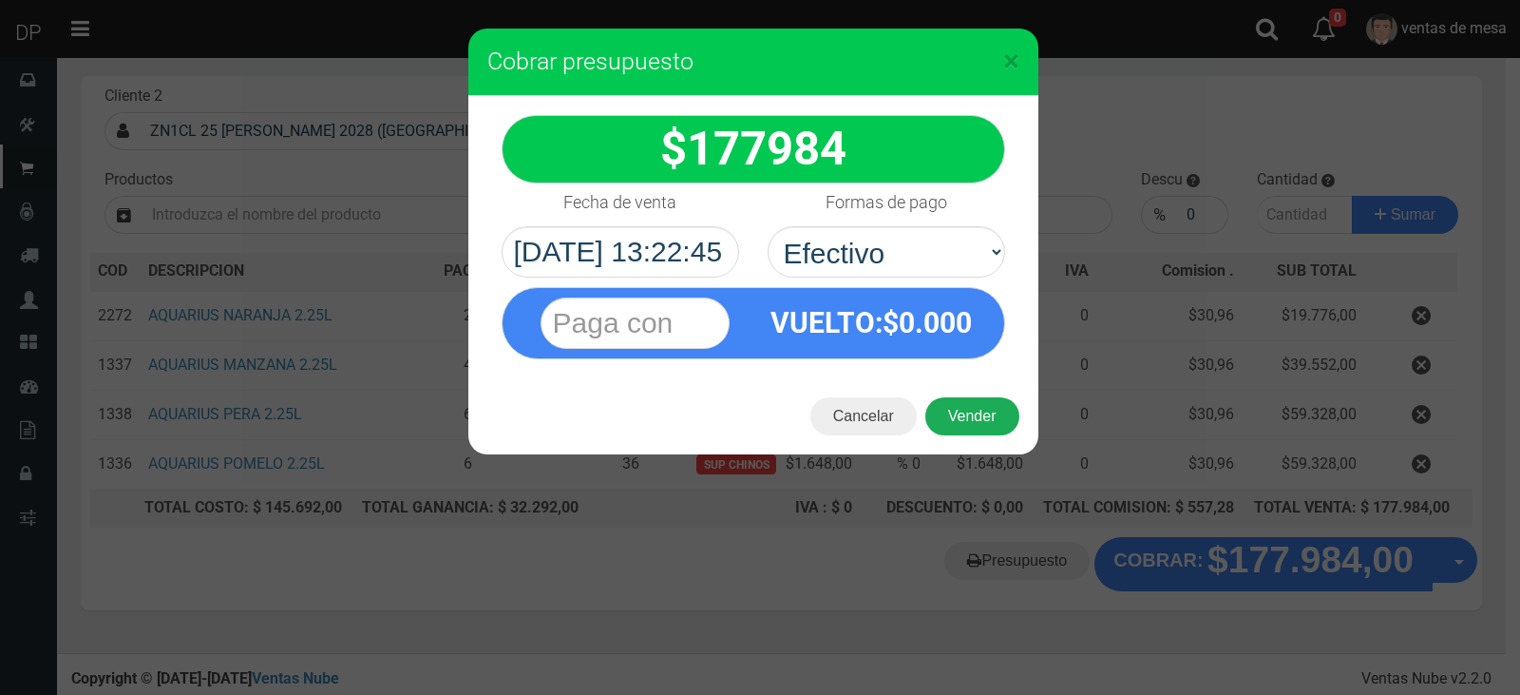
click at [972, 417] on button "Vender" at bounding box center [972, 416] width 94 height 38
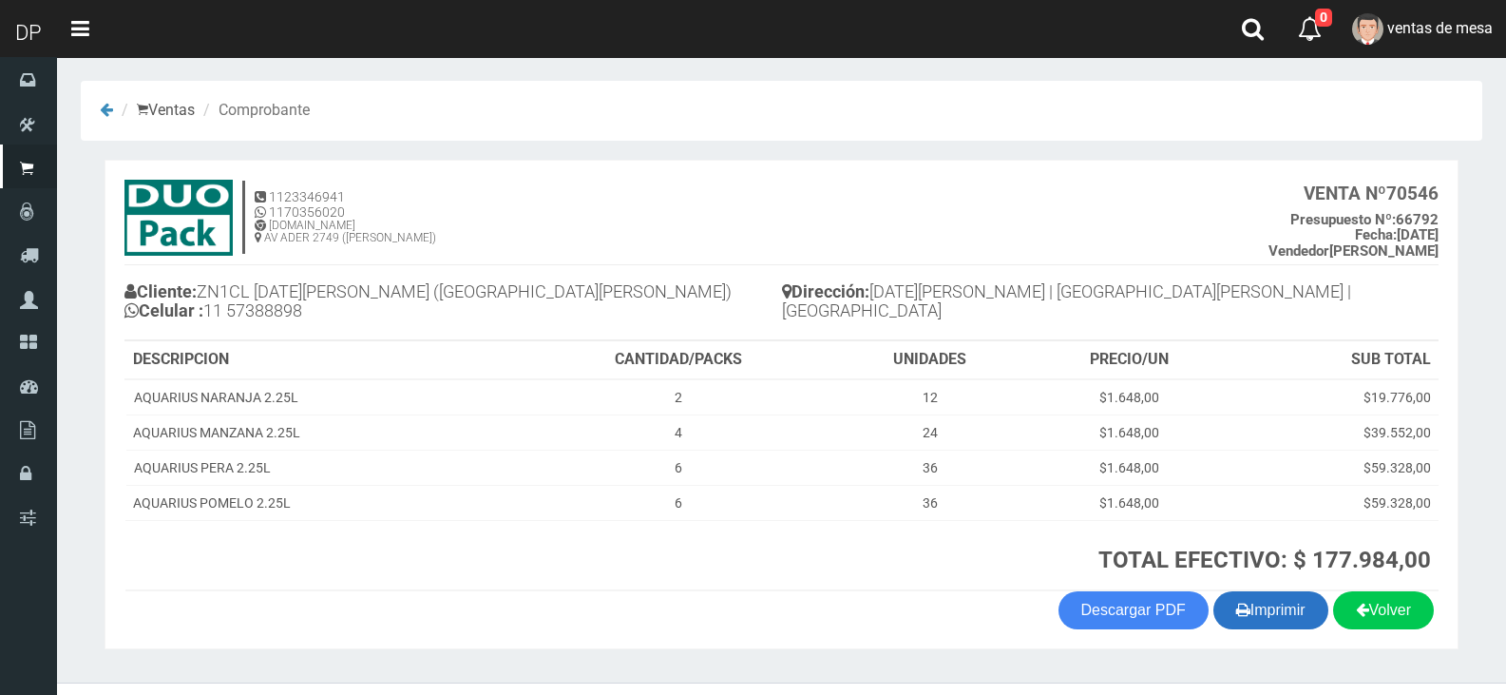
scroll to position [39, 0]
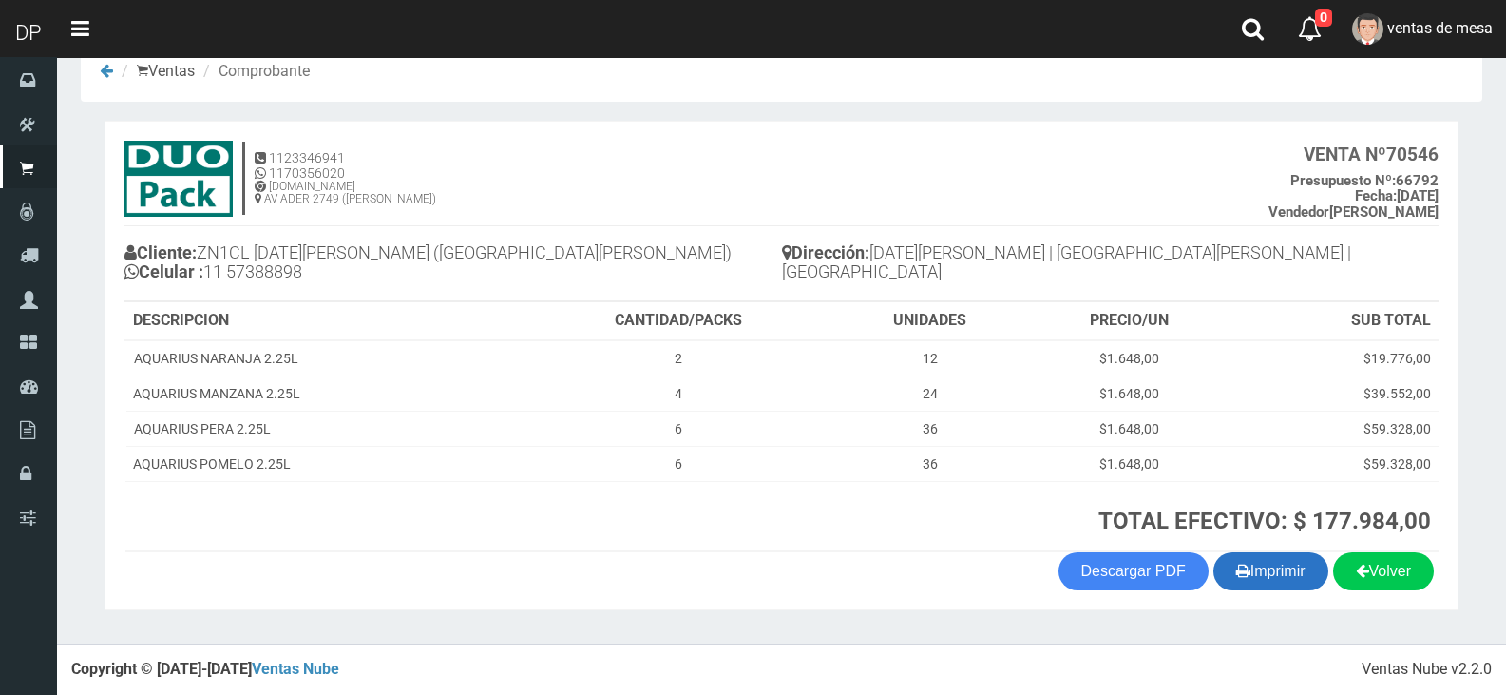
click at [1250, 556] on button "Imprimir" at bounding box center [1270, 571] width 115 height 38
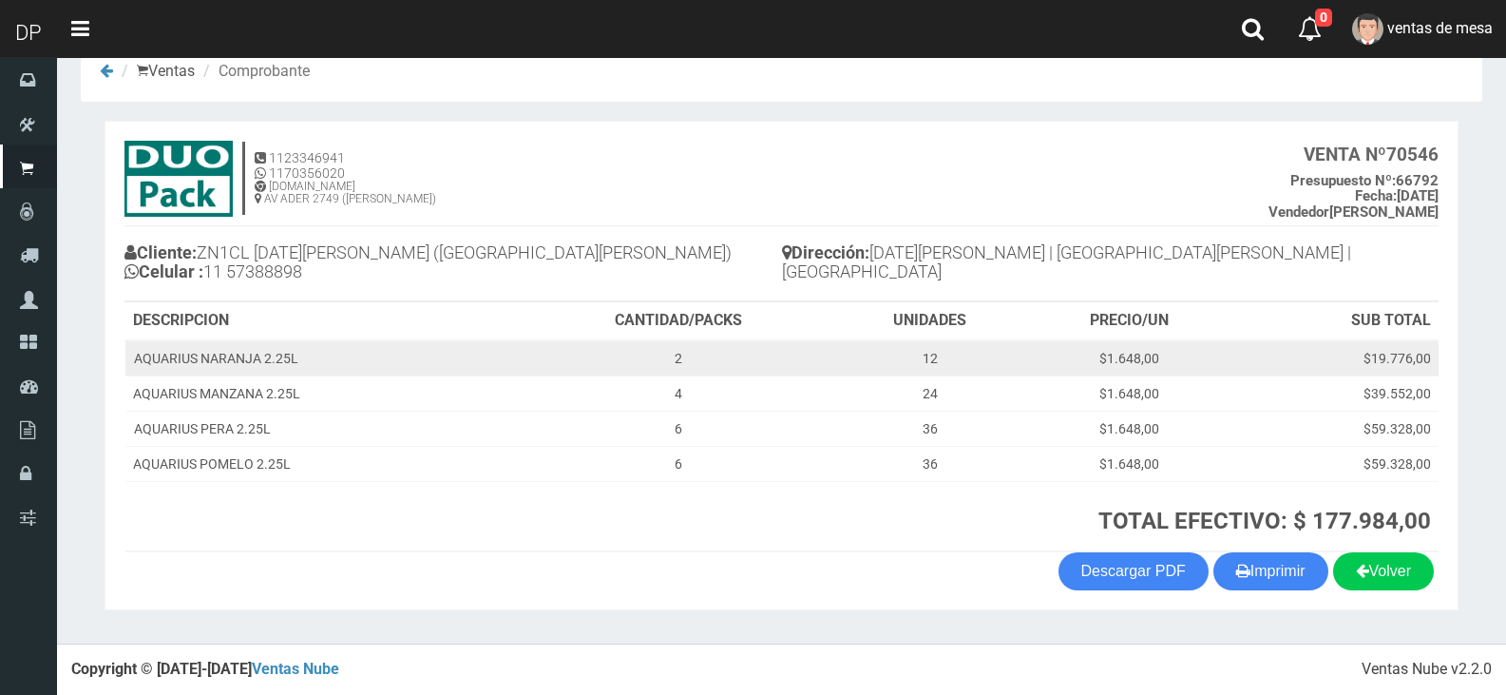
click at [624, 351] on td "2" at bounding box center [679, 358] width 311 height 36
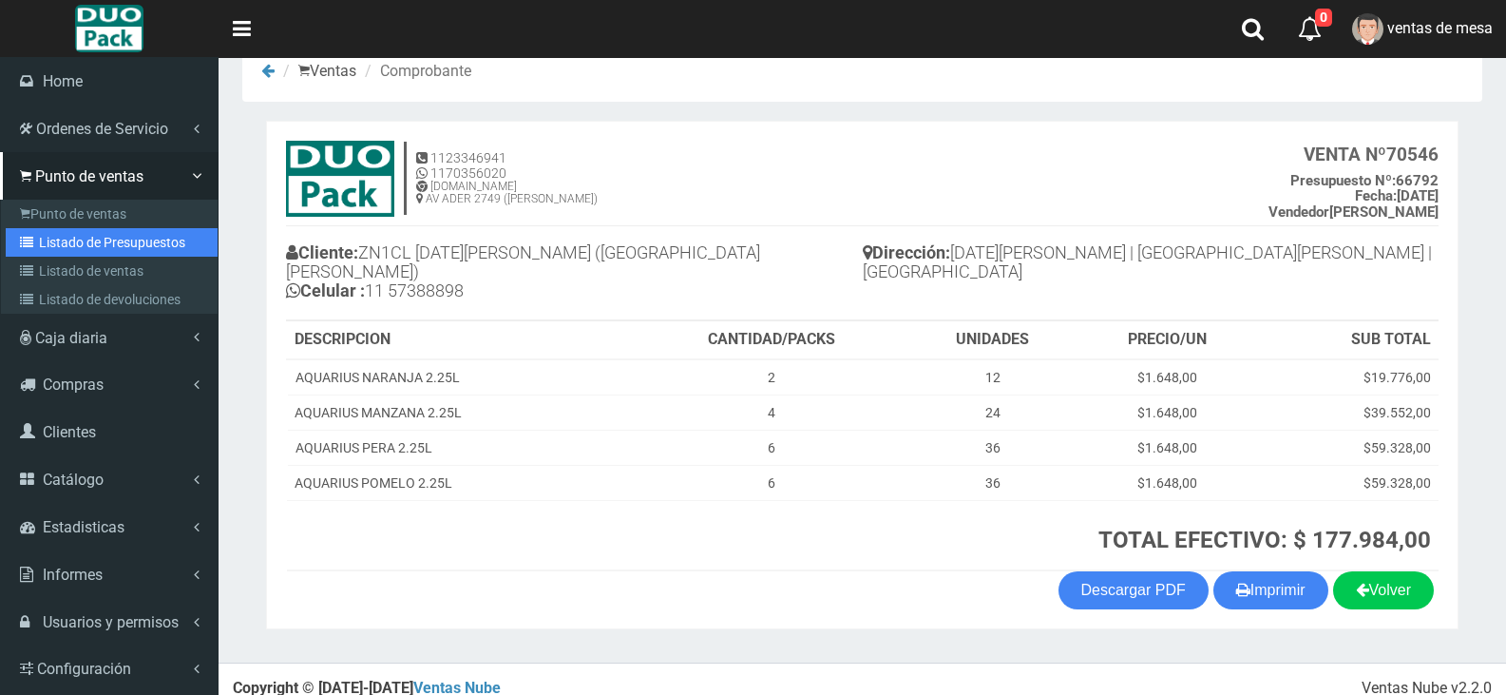
click at [97, 238] on link "Listado de Presupuestos" at bounding box center [112, 242] width 212 height 29
click at [625, 293] on div "Cliente: ZN1CL 25 DE MAYO 2028 (SAN FERNANDO) Celular : 11 57388898" at bounding box center [574, 273] width 577 height 89
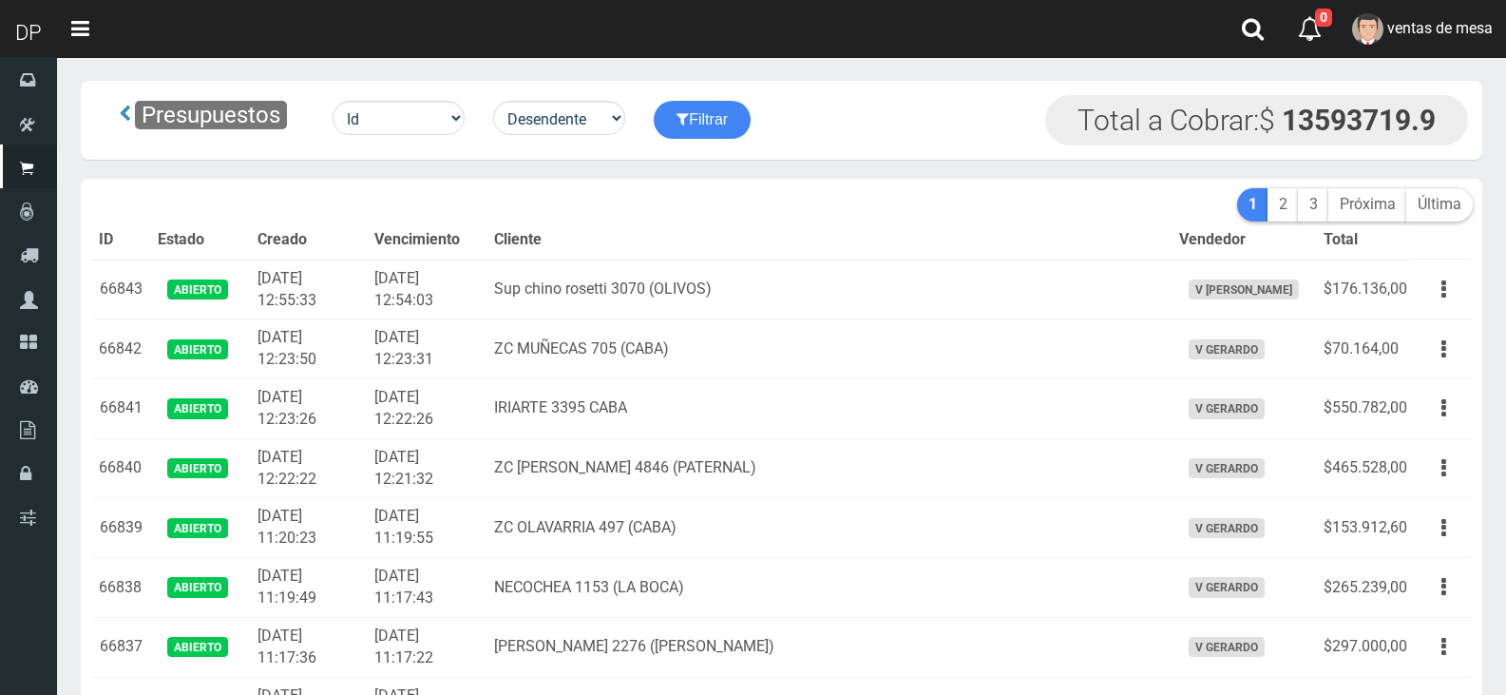
scroll to position [2563, 0]
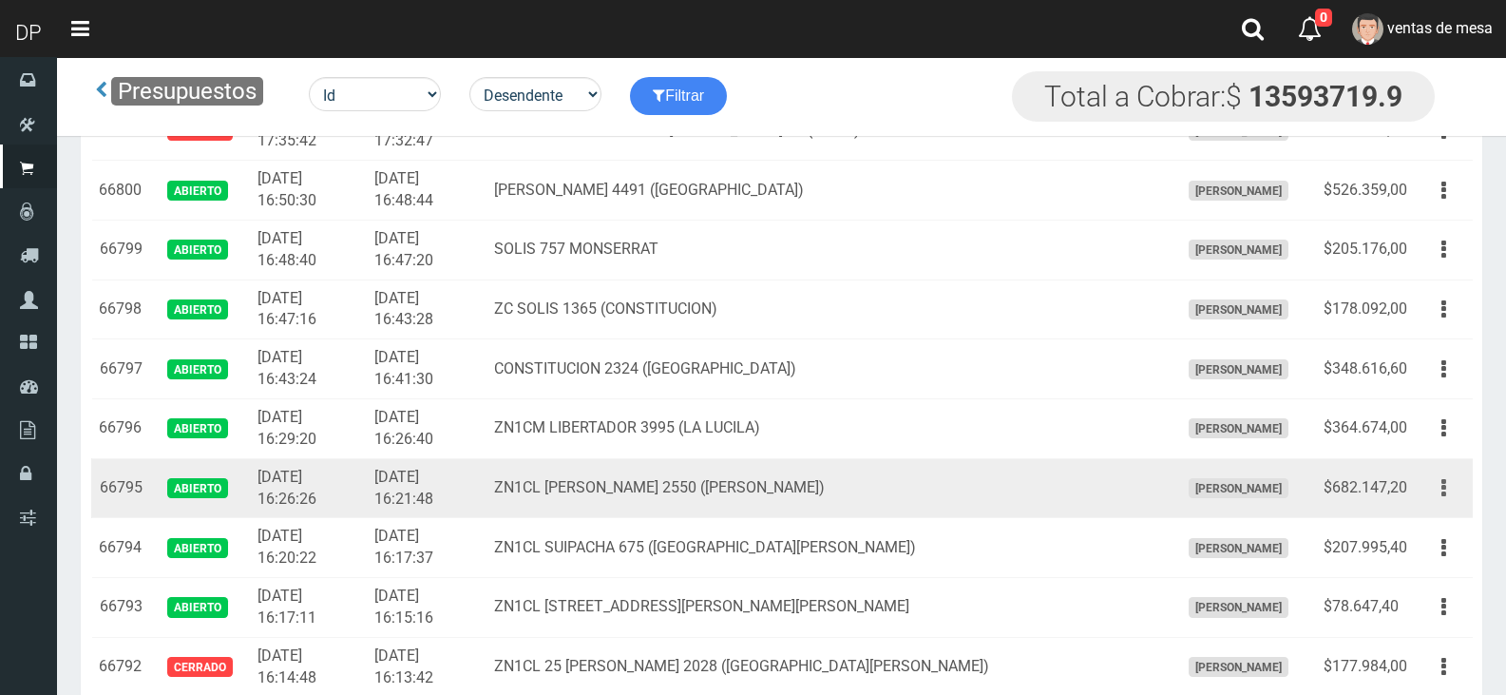
click at [1423, 485] on button "button" at bounding box center [1443, 487] width 43 height 33
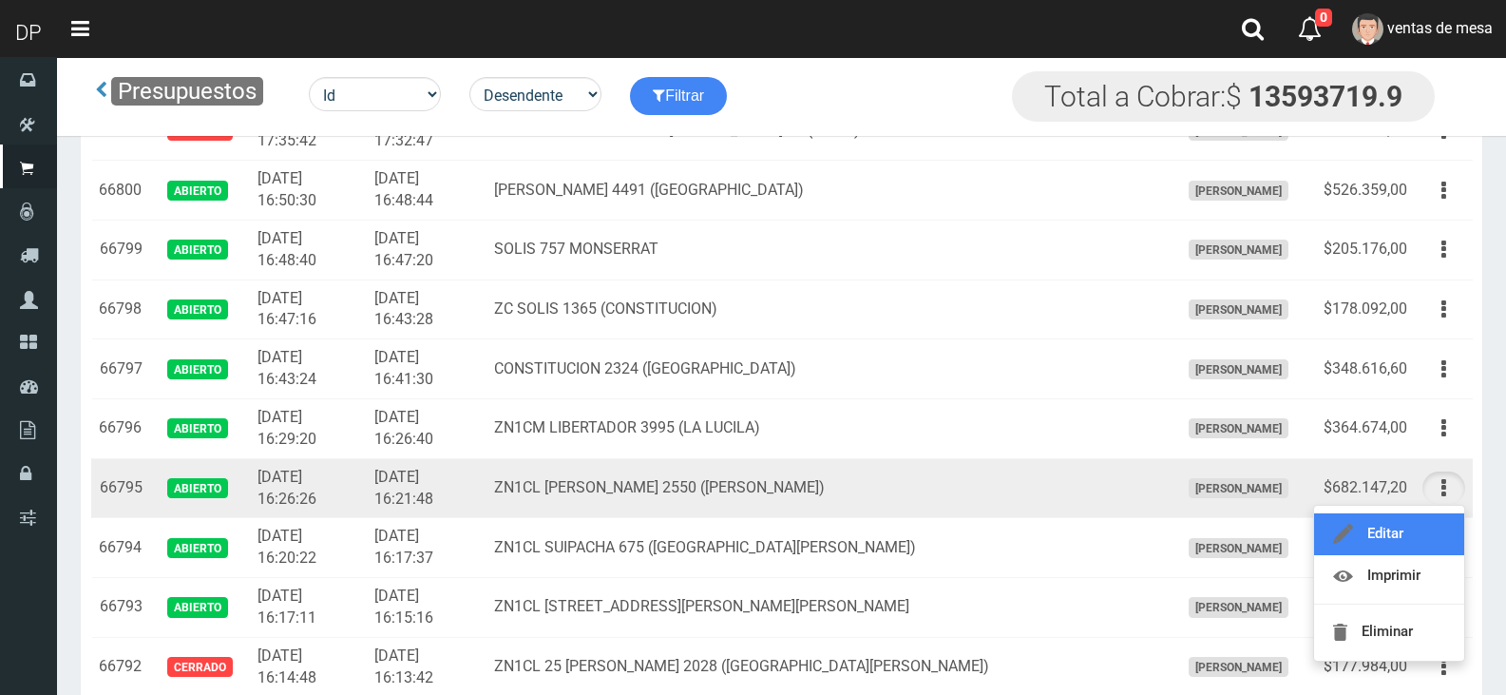
click at [1421, 518] on link "Editar" at bounding box center [1389, 534] width 150 height 42
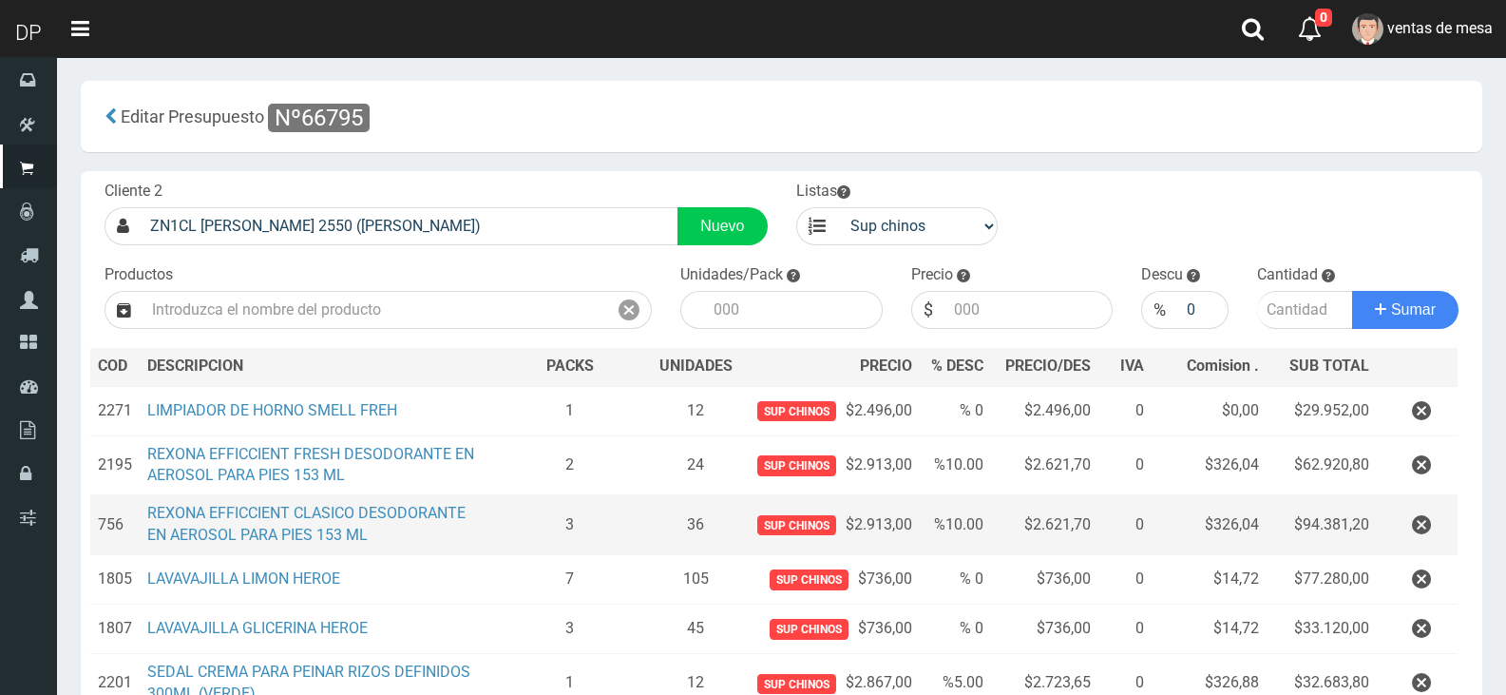
click at [1420, 506] on td at bounding box center [1417, 525] width 81 height 60
click at [1422, 512] on icon "button" at bounding box center [1421, 524] width 19 height 33
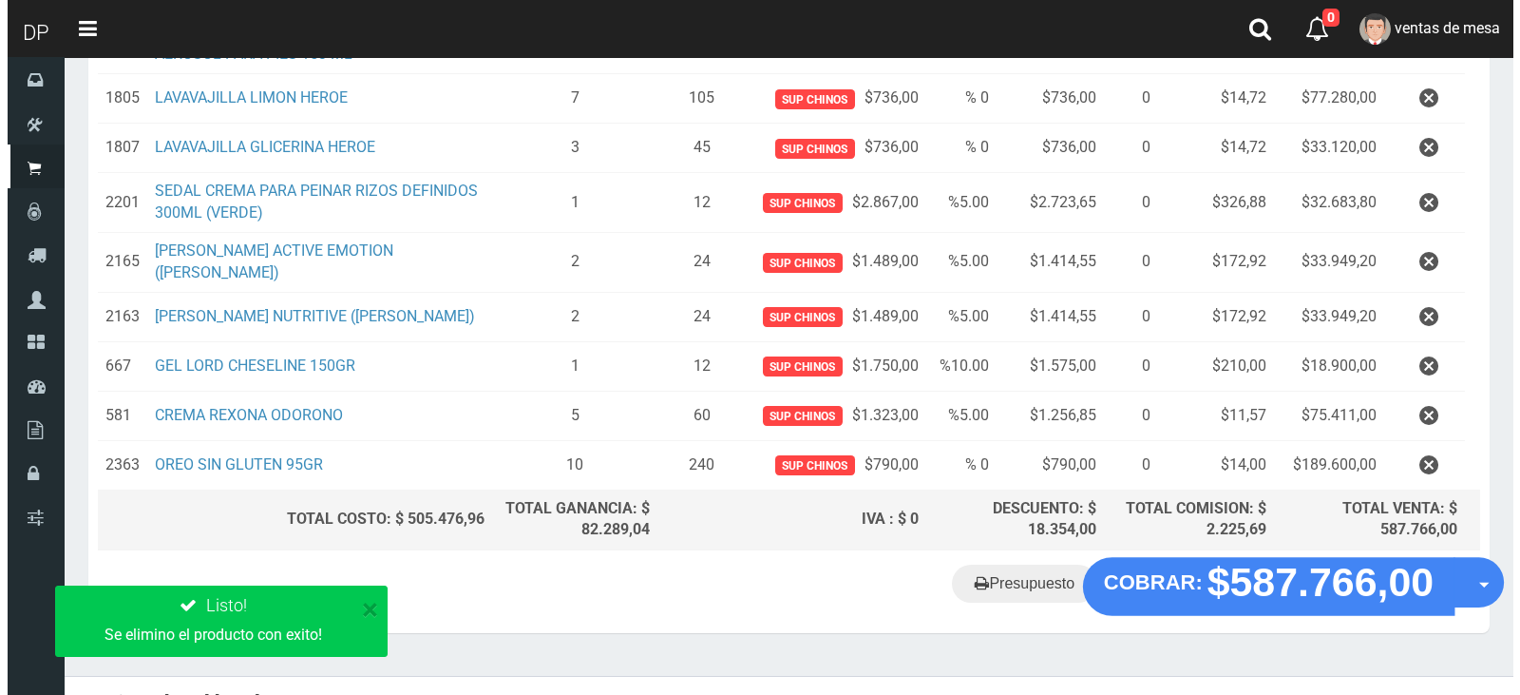
scroll to position [436, 0]
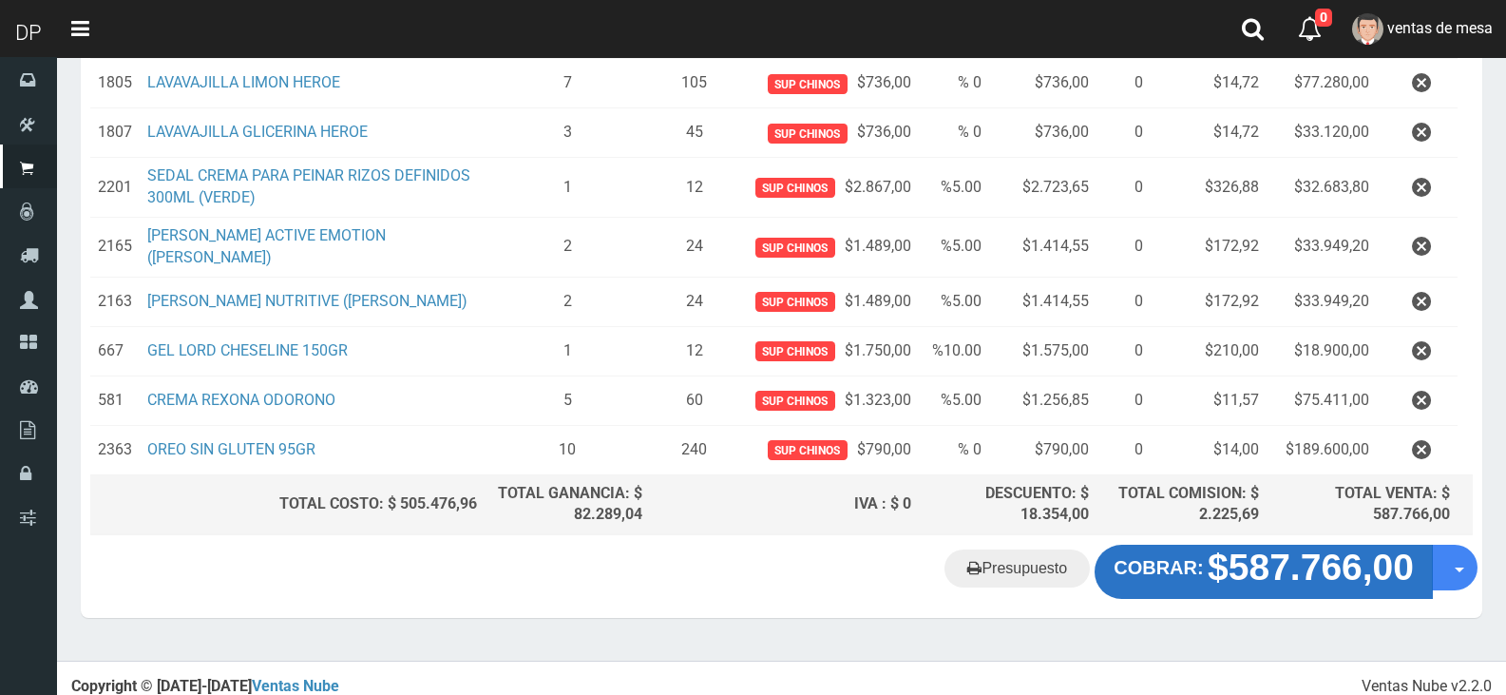
click at [1316, 579] on button "COBRAR: $587.766,00" at bounding box center [1264, 570] width 338 height 53
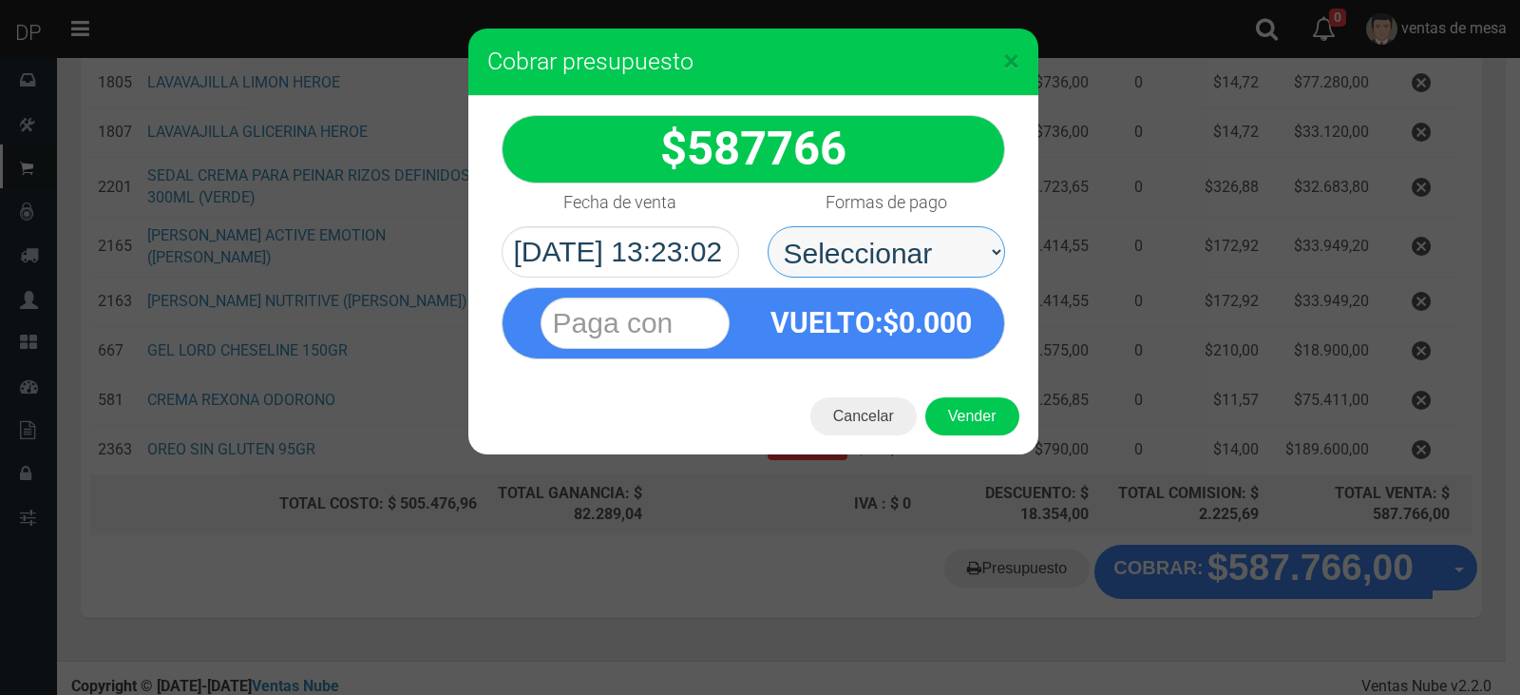
drag, startPoint x: 953, startPoint y: 257, endPoint x: 952, endPoint y: 274, distance: 16.2
click at [953, 257] on select "Seleccionar Efectivo Tarjeta de Crédito Depósito Débito" at bounding box center [887, 251] width 238 height 51
select select "Efectivo"
click at [768, 226] on select "Seleccionar Efectivo Tarjeta de Crédito Depósito Débito" at bounding box center [887, 251] width 238 height 51
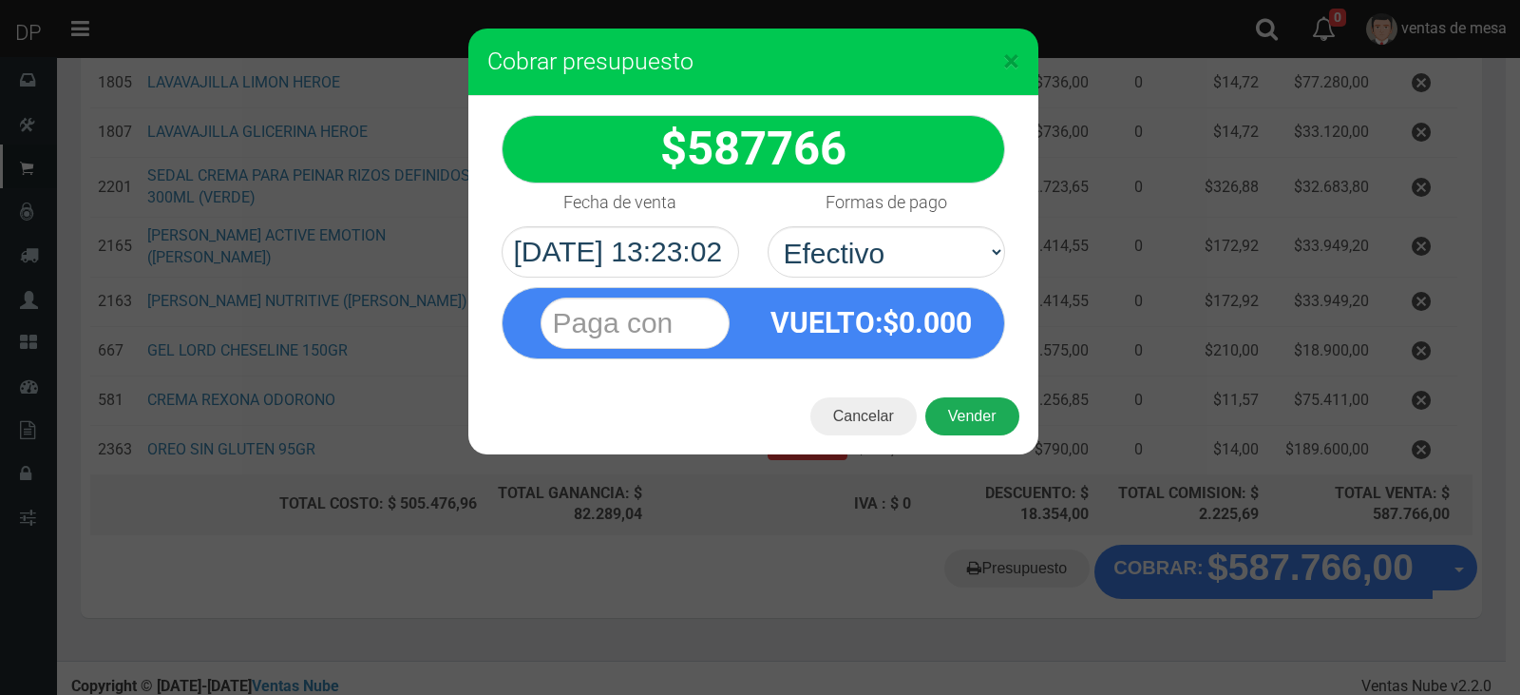
click at [993, 414] on button "Vender" at bounding box center [972, 416] width 94 height 38
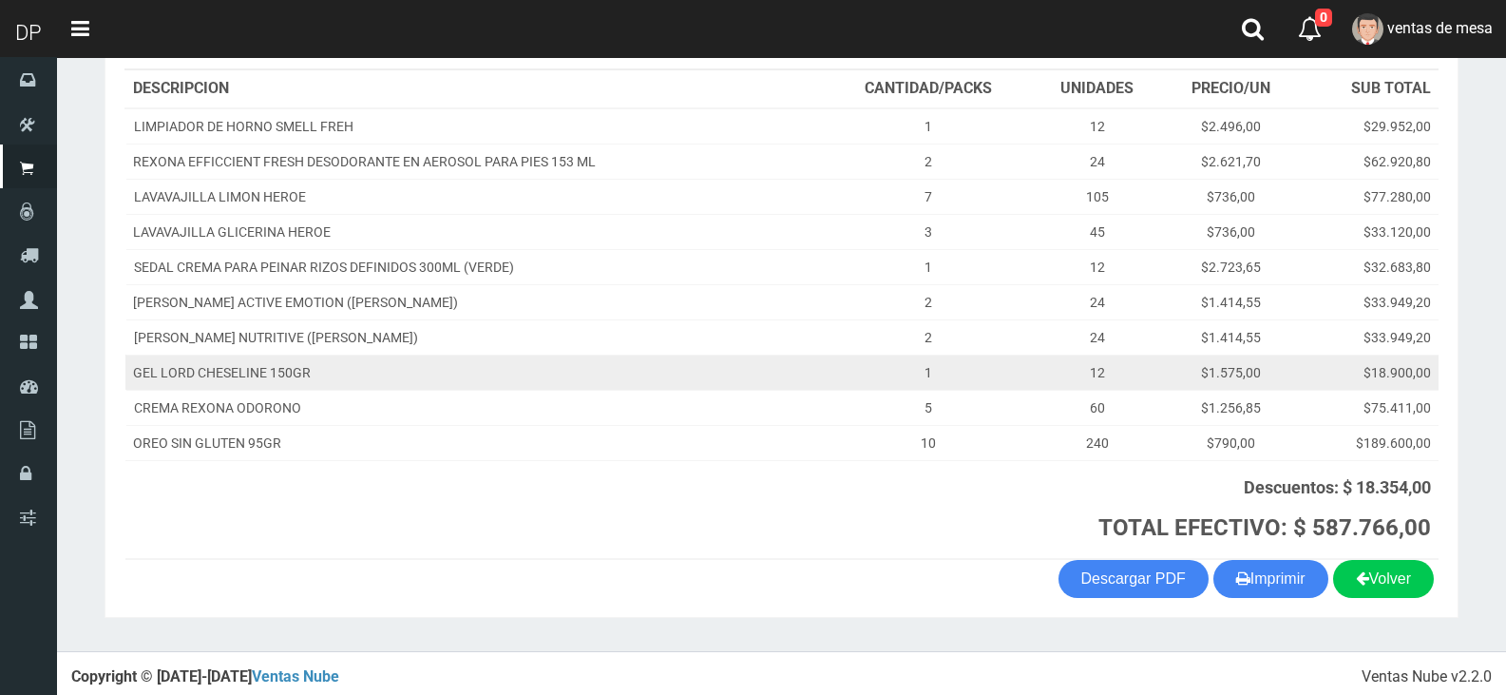
scroll to position [297, 0]
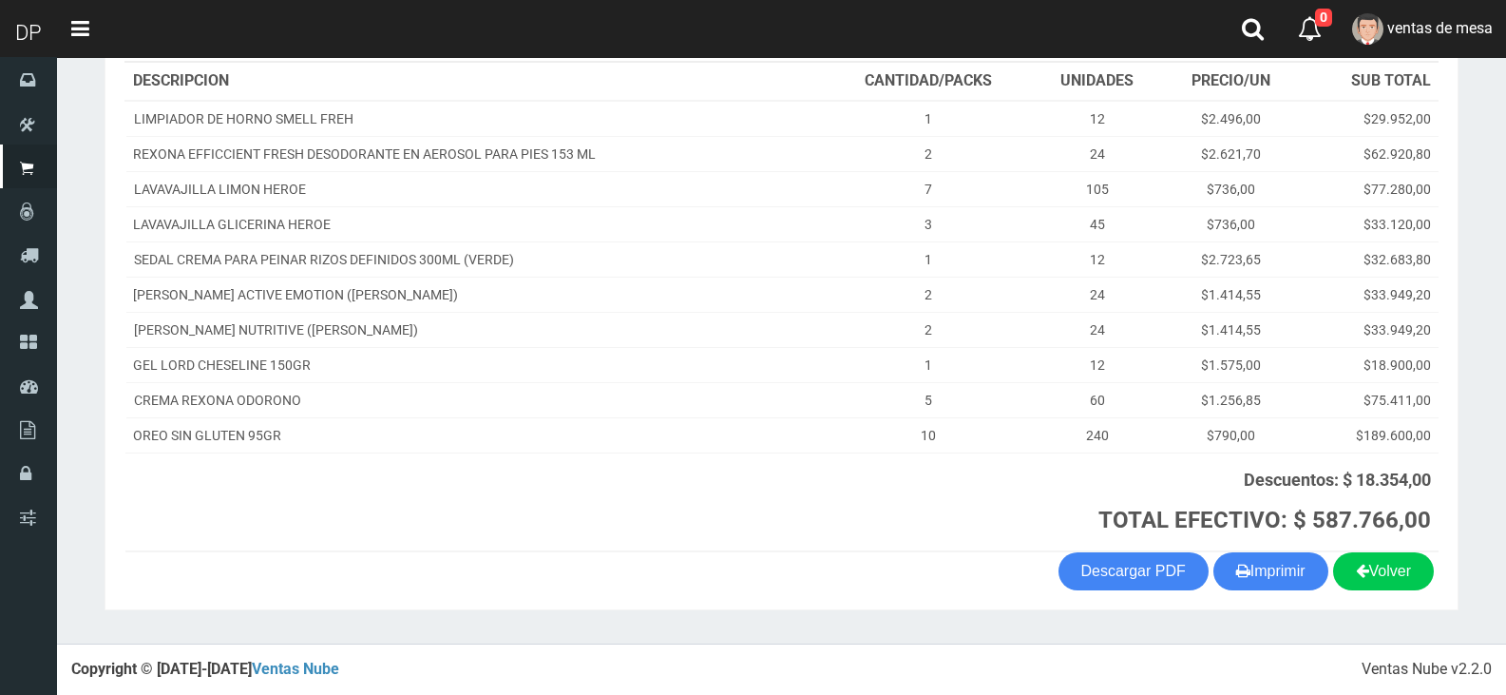
drag, startPoint x: 1274, startPoint y: 581, endPoint x: 1198, endPoint y: 533, distance: 90.1
click at [1274, 581] on button "Imprimir" at bounding box center [1270, 571] width 115 height 38
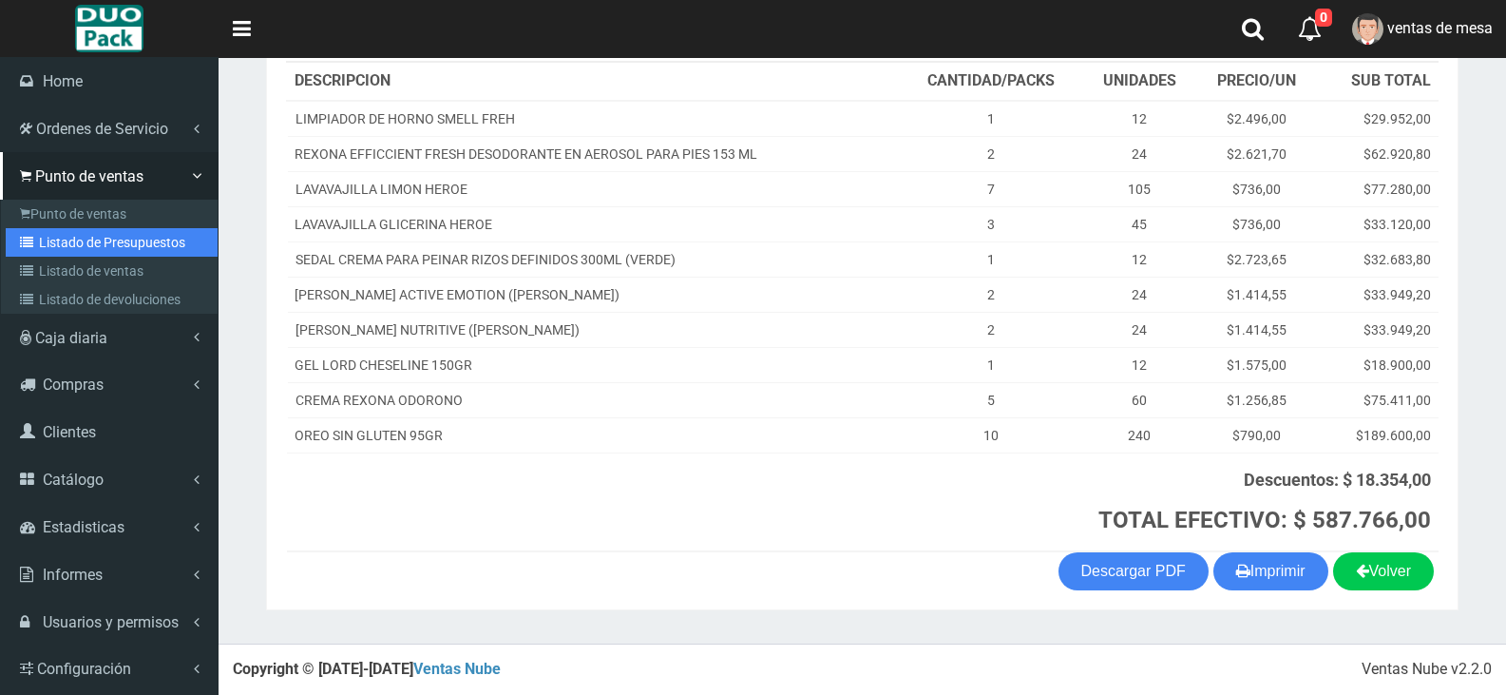
click at [107, 241] on link "Listado de Presupuestos" at bounding box center [112, 242] width 212 height 29
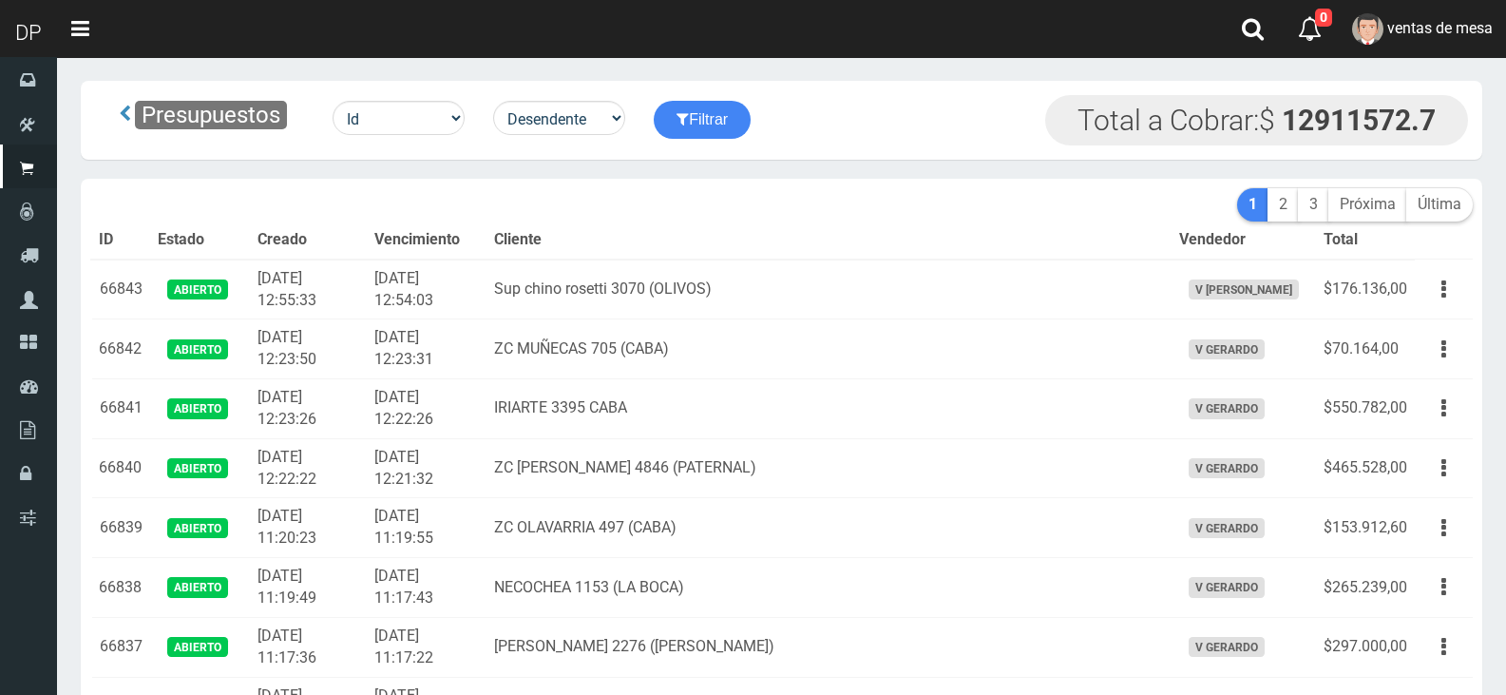
scroll to position [2563, 0]
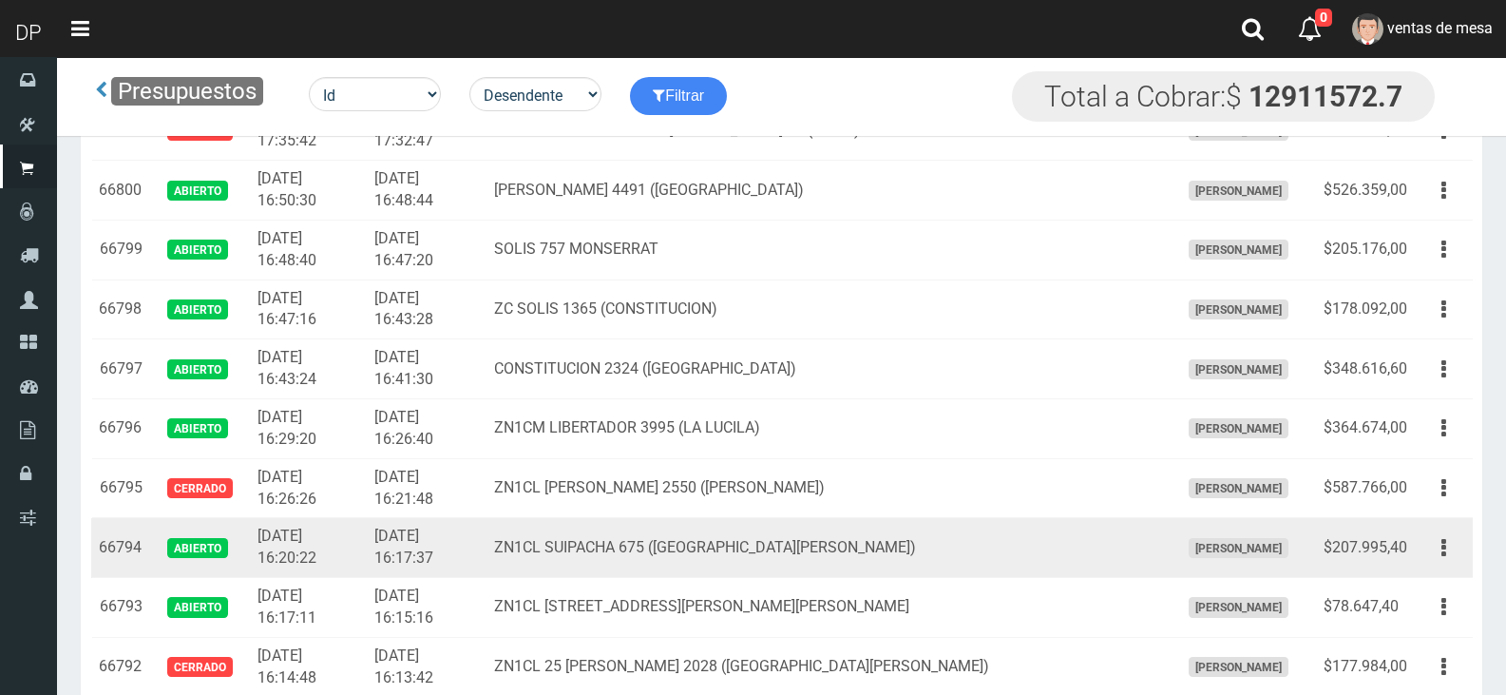
click at [1429, 562] on div "Editar Imprimir Eliminar" at bounding box center [1443, 547] width 43 height 33
click at [1442, 555] on icon "button" at bounding box center [1443, 547] width 5 height 33
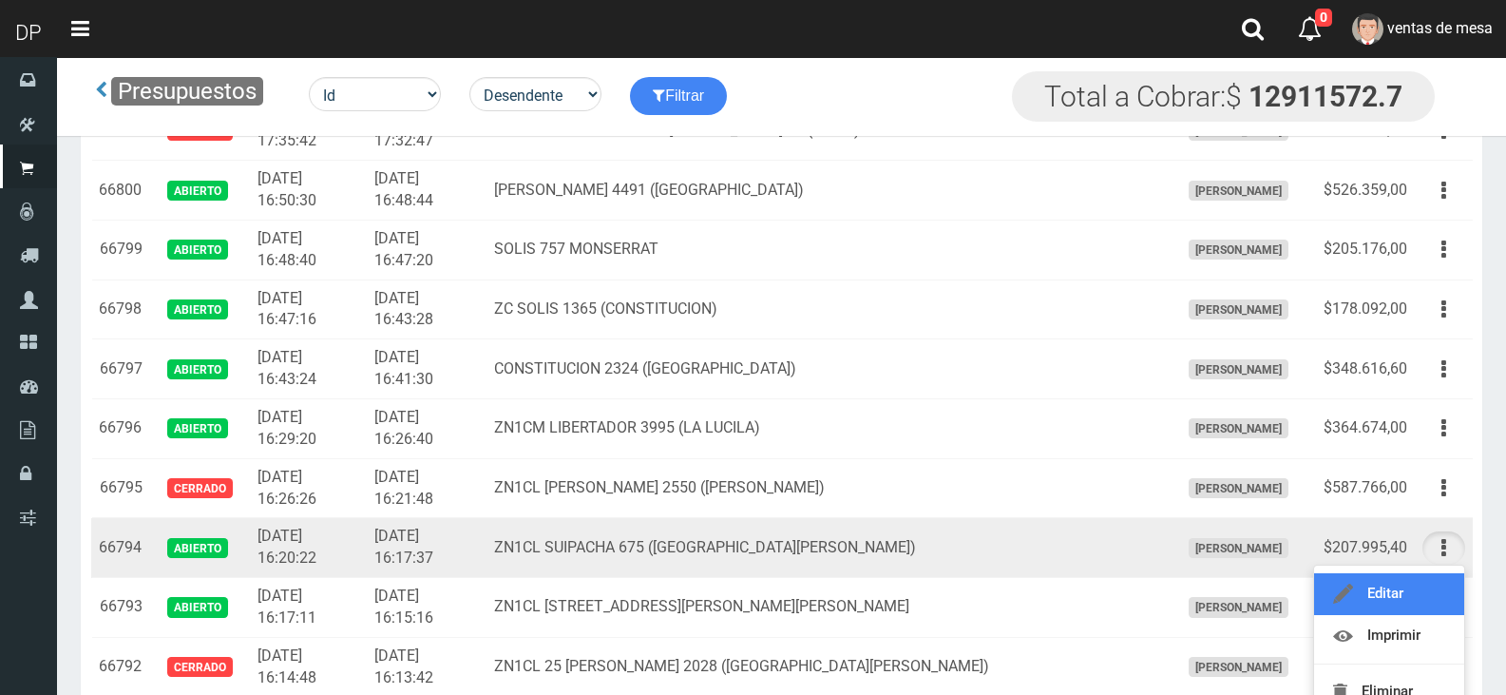
click at [1441, 576] on link "Editar" at bounding box center [1389, 594] width 150 height 42
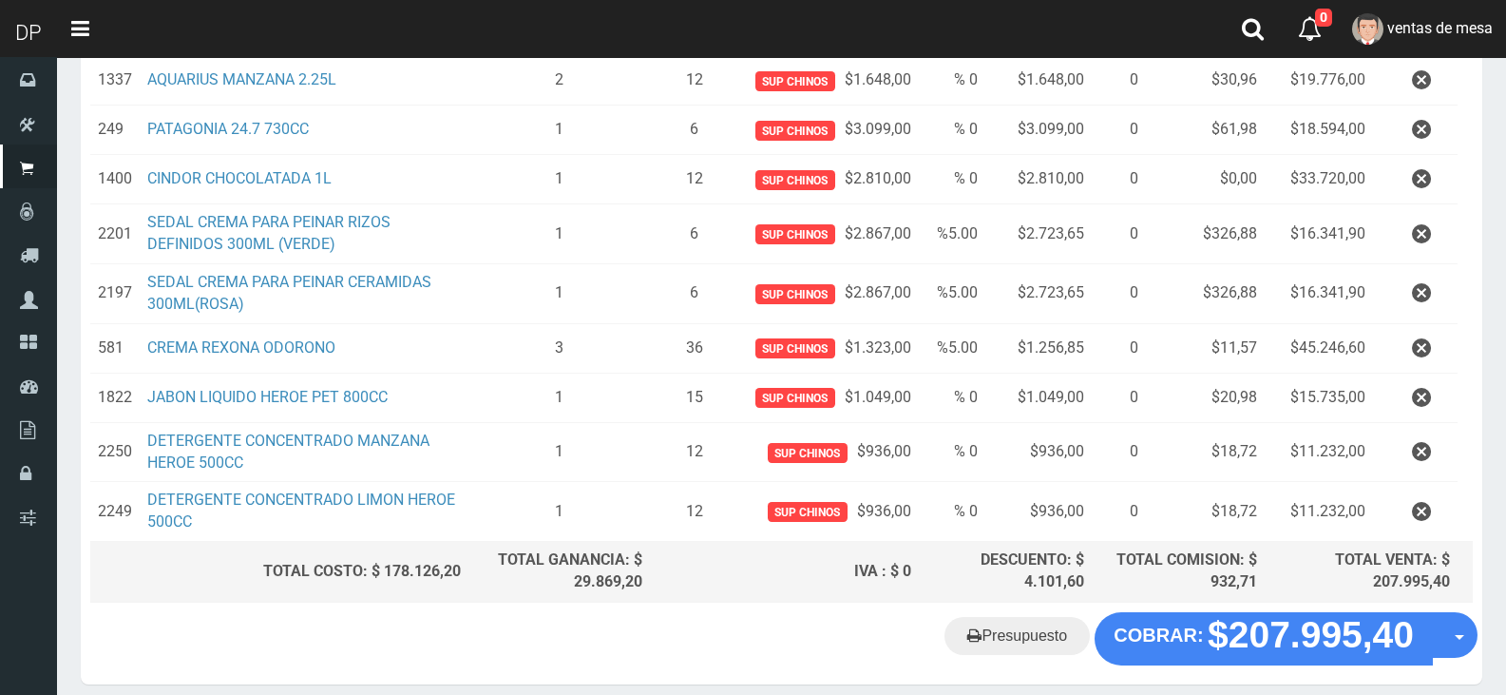
scroll to position [479, 0]
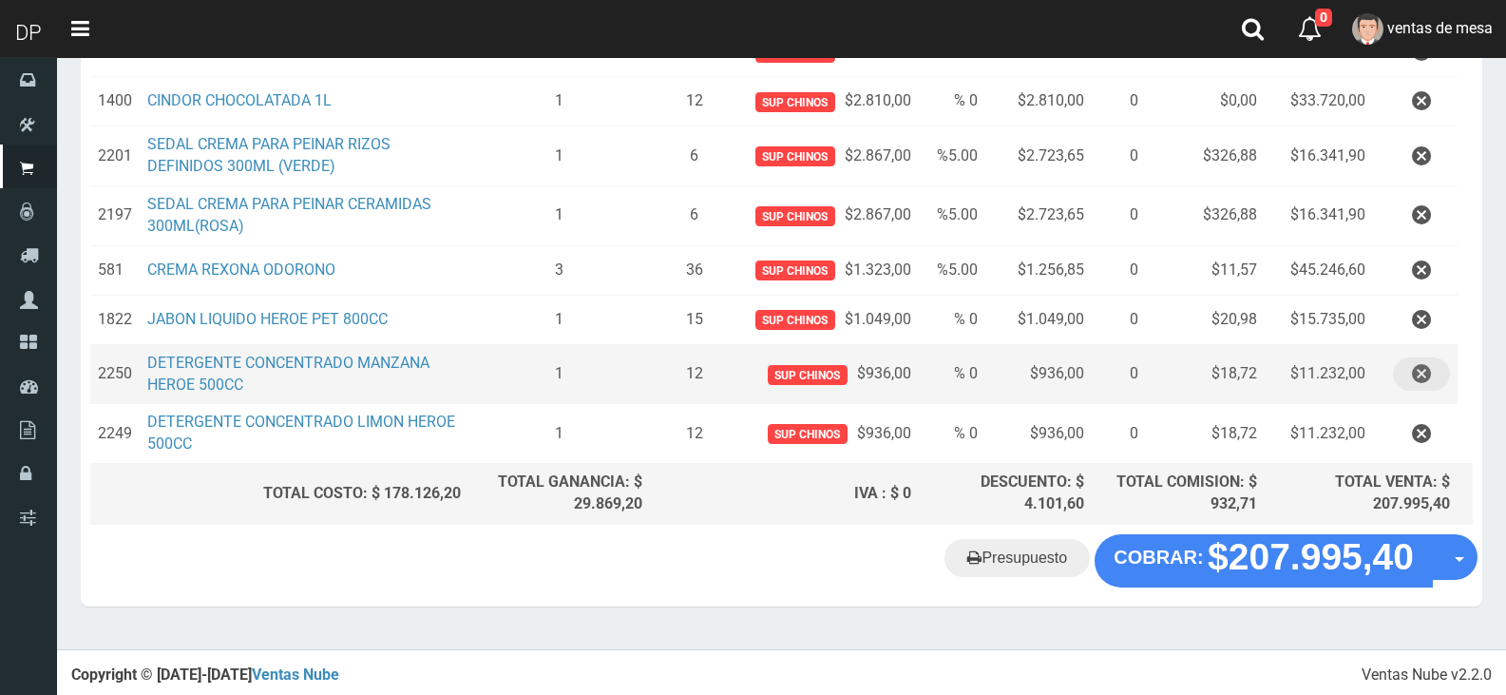
click at [1431, 372] on button "button" at bounding box center [1421, 373] width 57 height 33
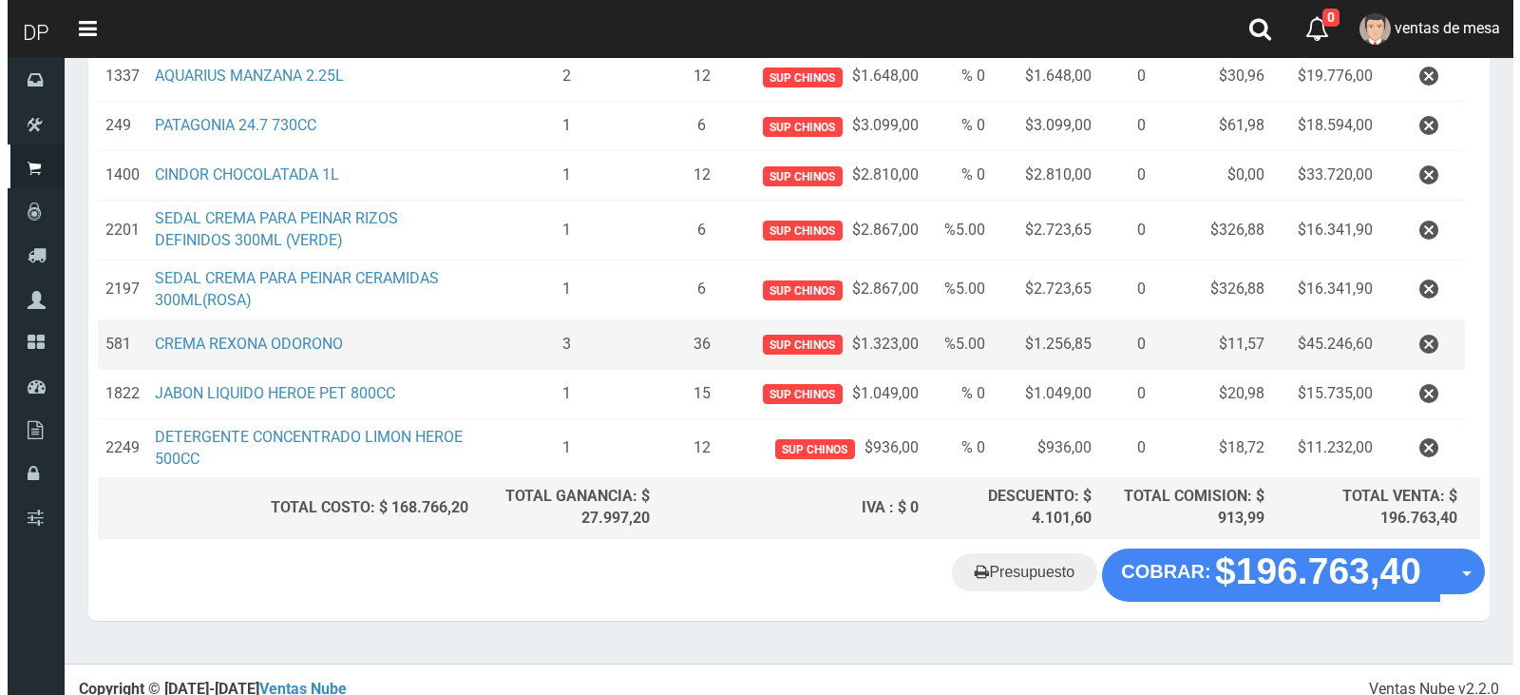
scroll to position [419, 0]
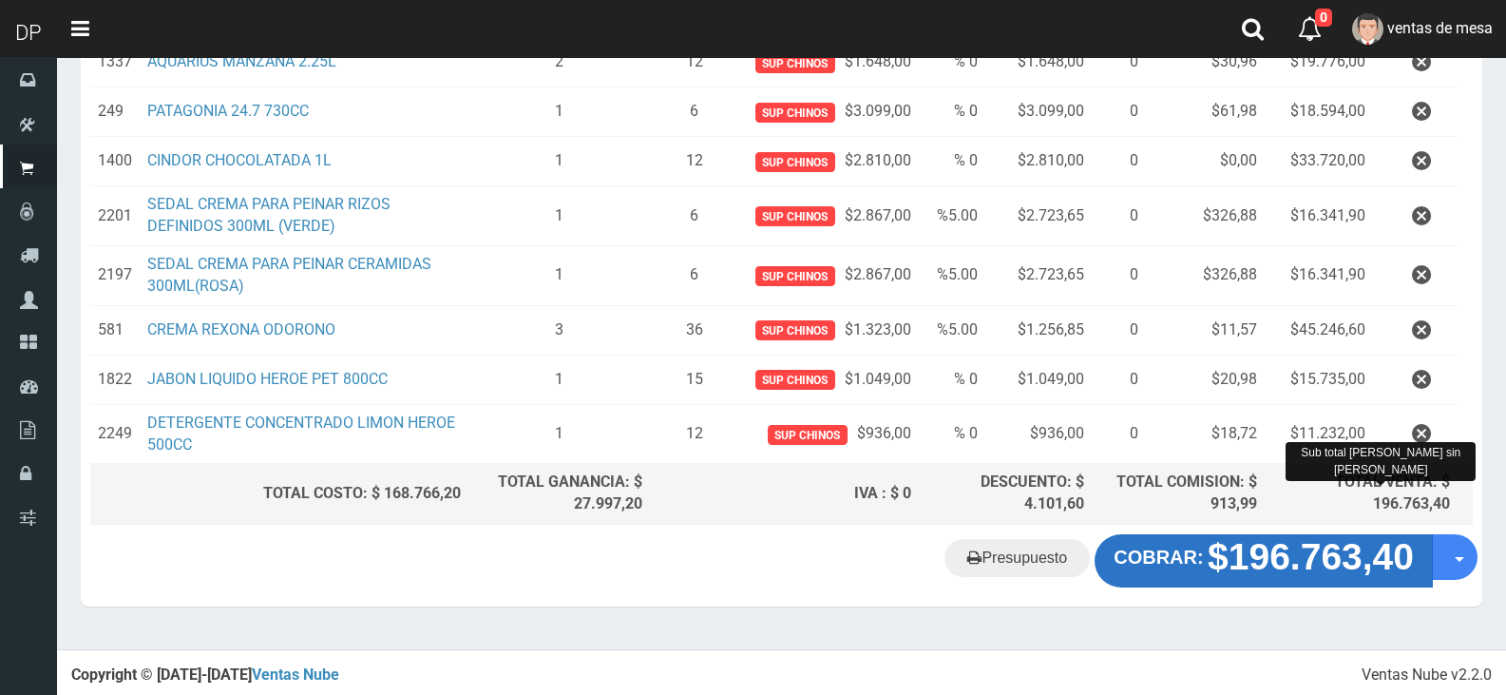
click at [1295, 565] on strong "$196.763,40" at bounding box center [1311, 556] width 206 height 41
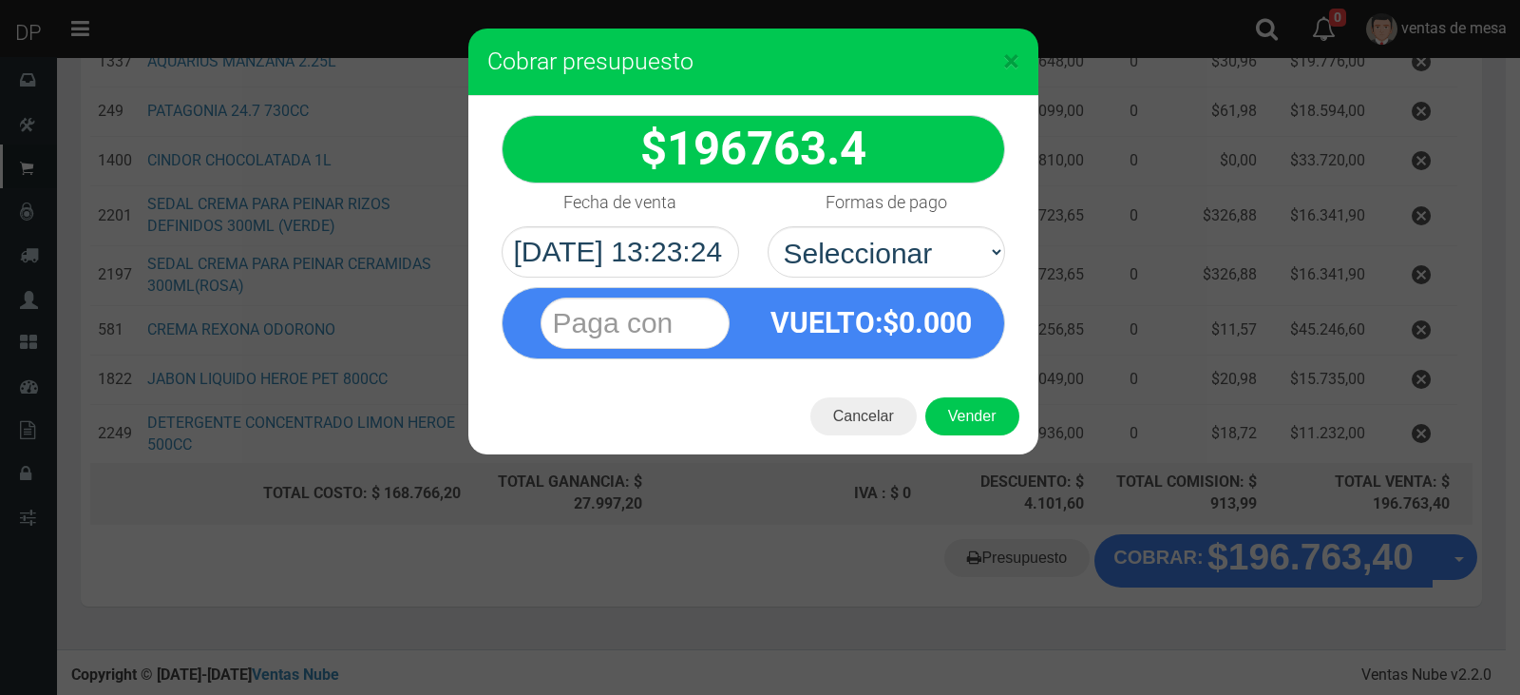
select select "Efectivo"
click at [768, 226] on select "Seleccionar Efectivo Tarjeta de Crédito Depósito Débito" at bounding box center [887, 251] width 238 height 51
click at [968, 410] on button "Vender" at bounding box center [972, 416] width 94 height 38
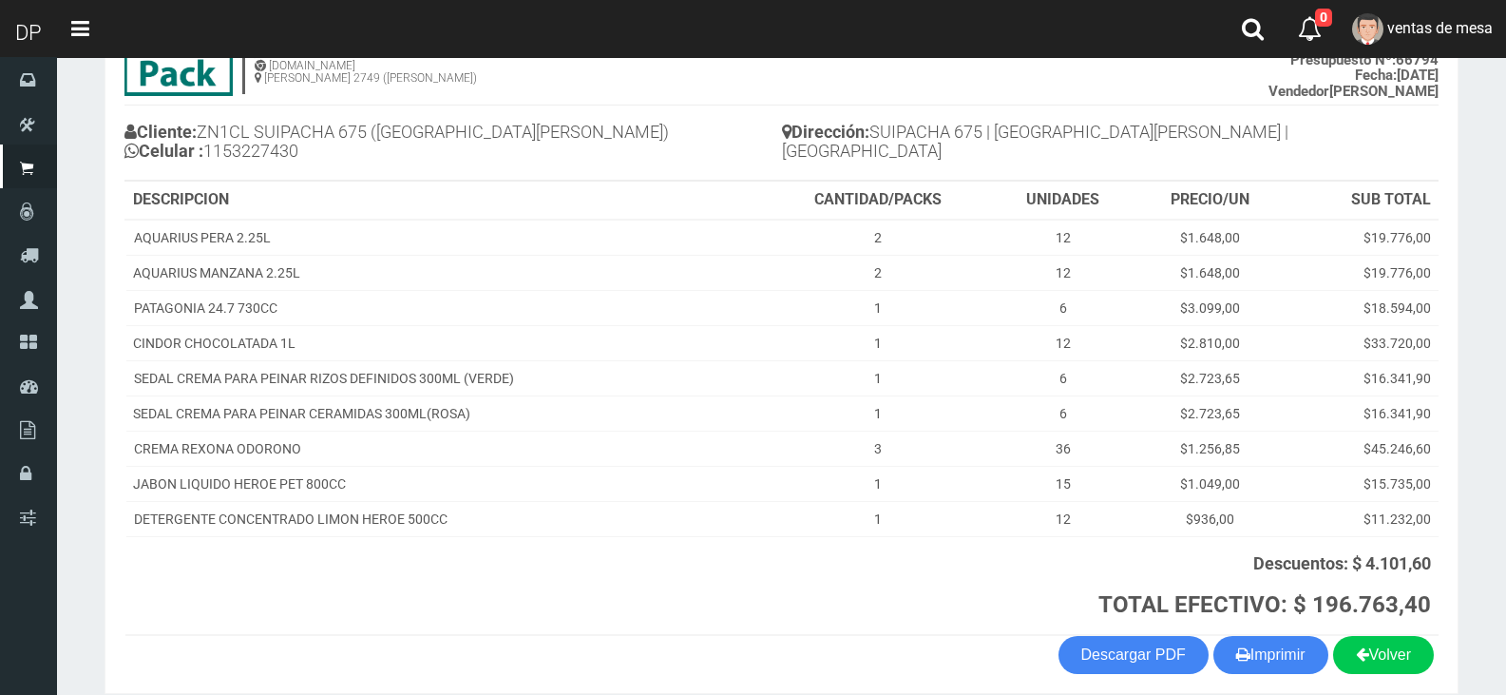
scroll to position [243, 0]
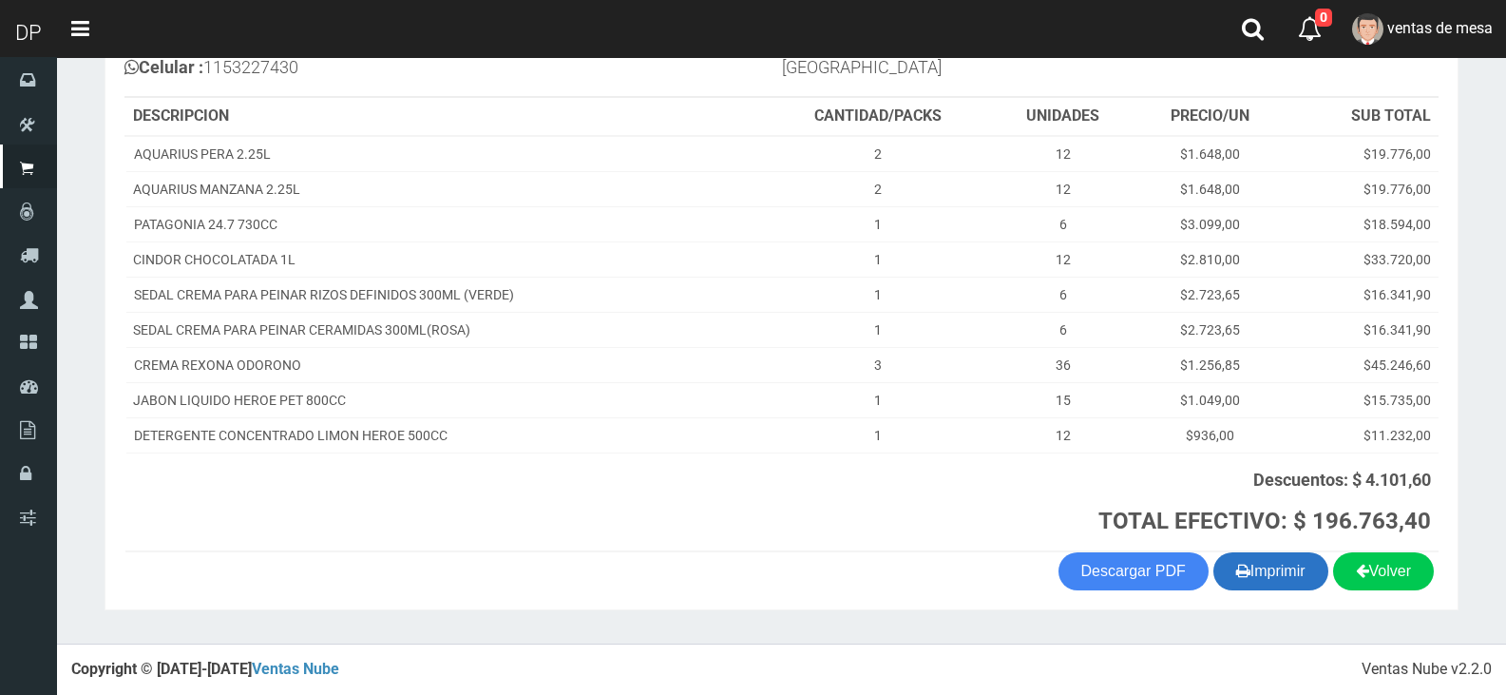
click at [1268, 573] on button "Imprimir" at bounding box center [1270, 571] width 115 height 38
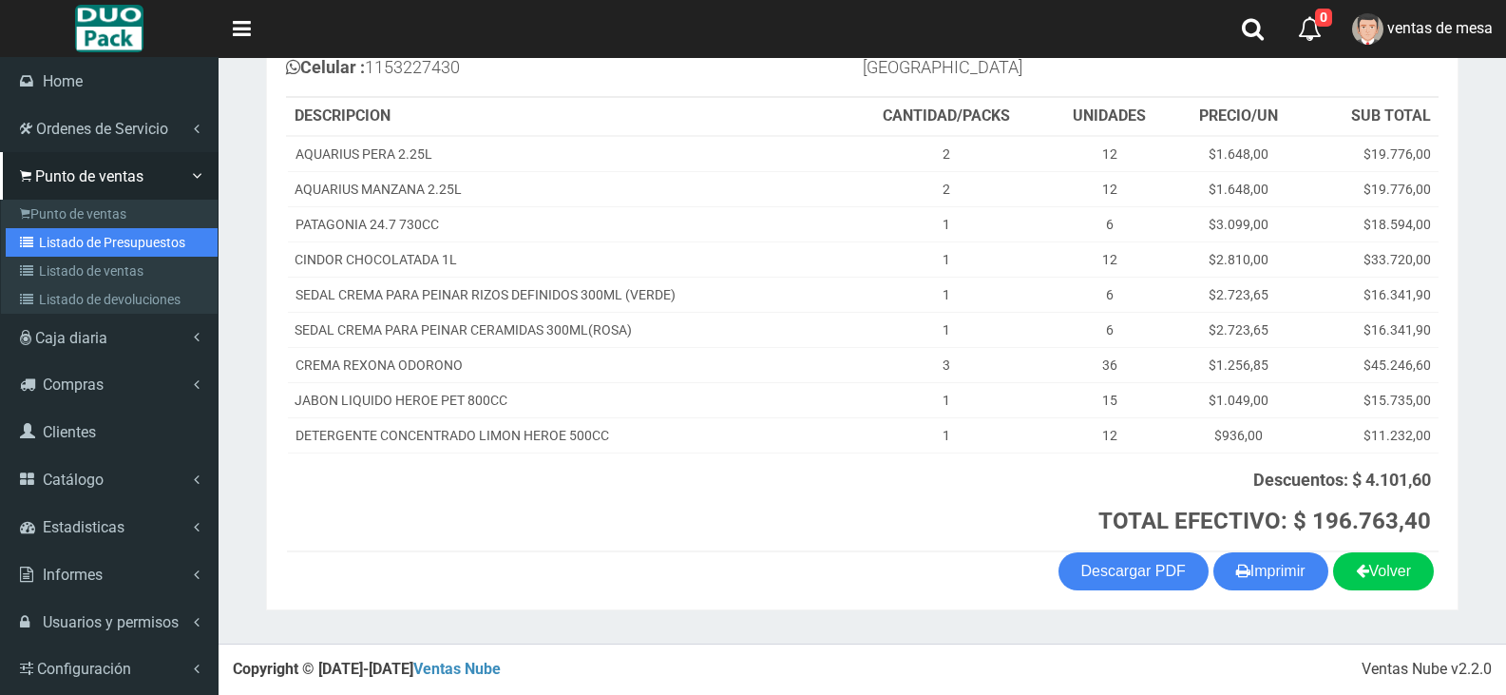
click at [101, 234] on link "Listado de Presupuestos" at bounding box center [112, 242] width 212 height 29
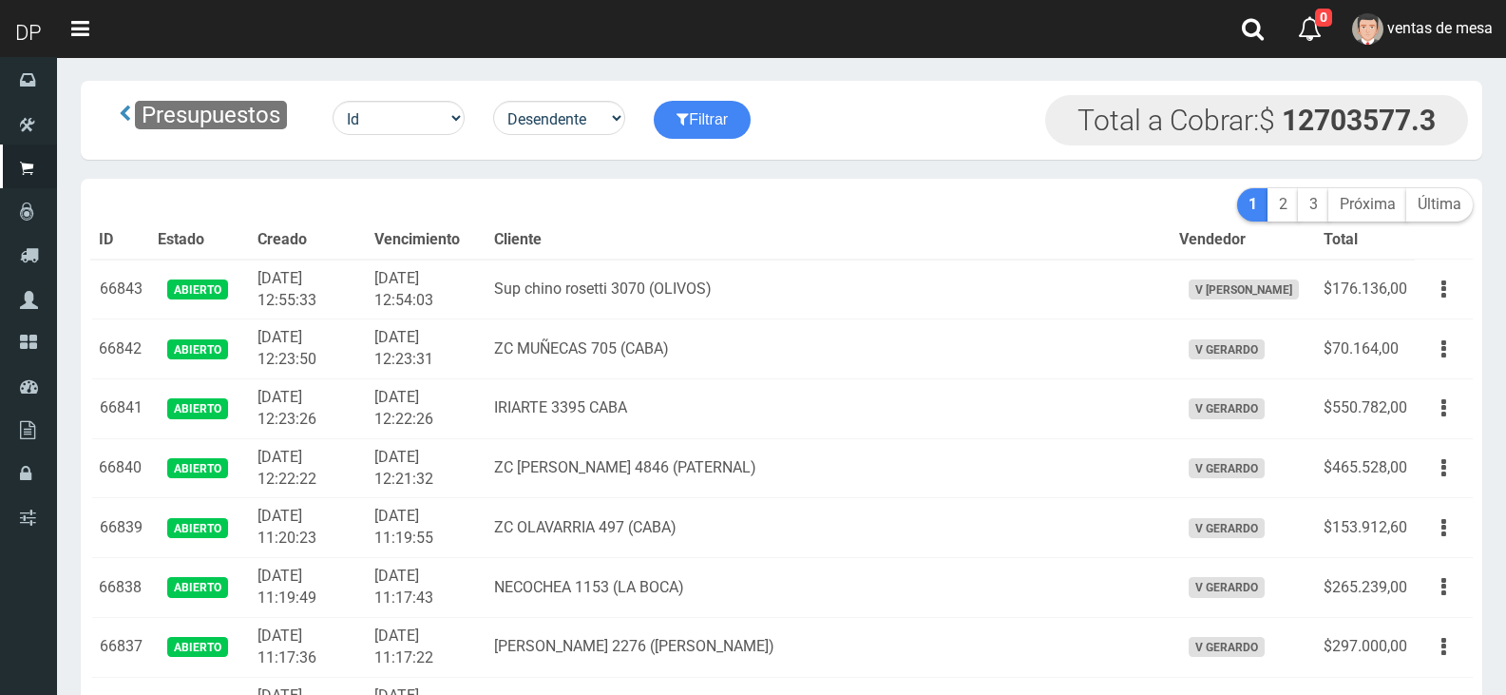
scroll to position [2563, 0]
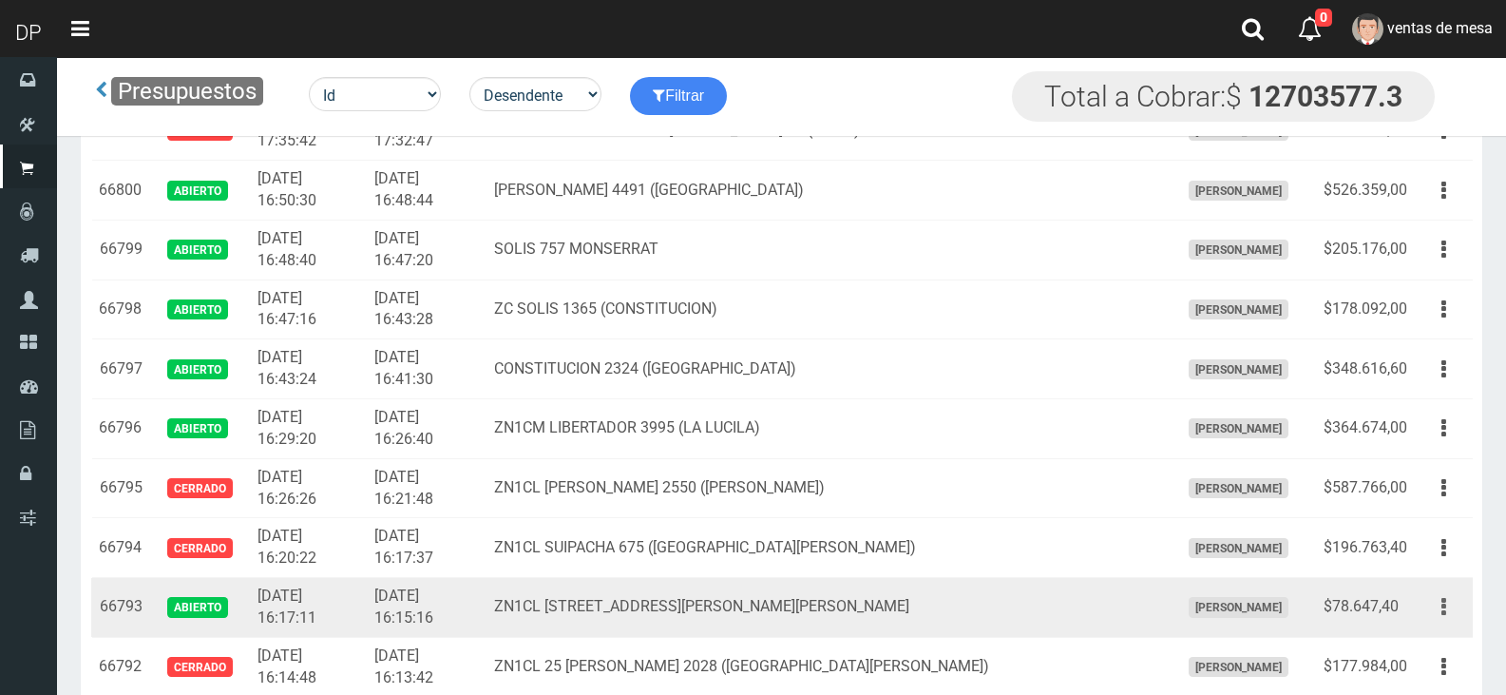
click at [1442, 614] on icon "button" at bounding box center [1443, 606] width 5 height 33
click at [1422, 648] on link "Editar" at bounding box center [1389, 653] width 150 height 42
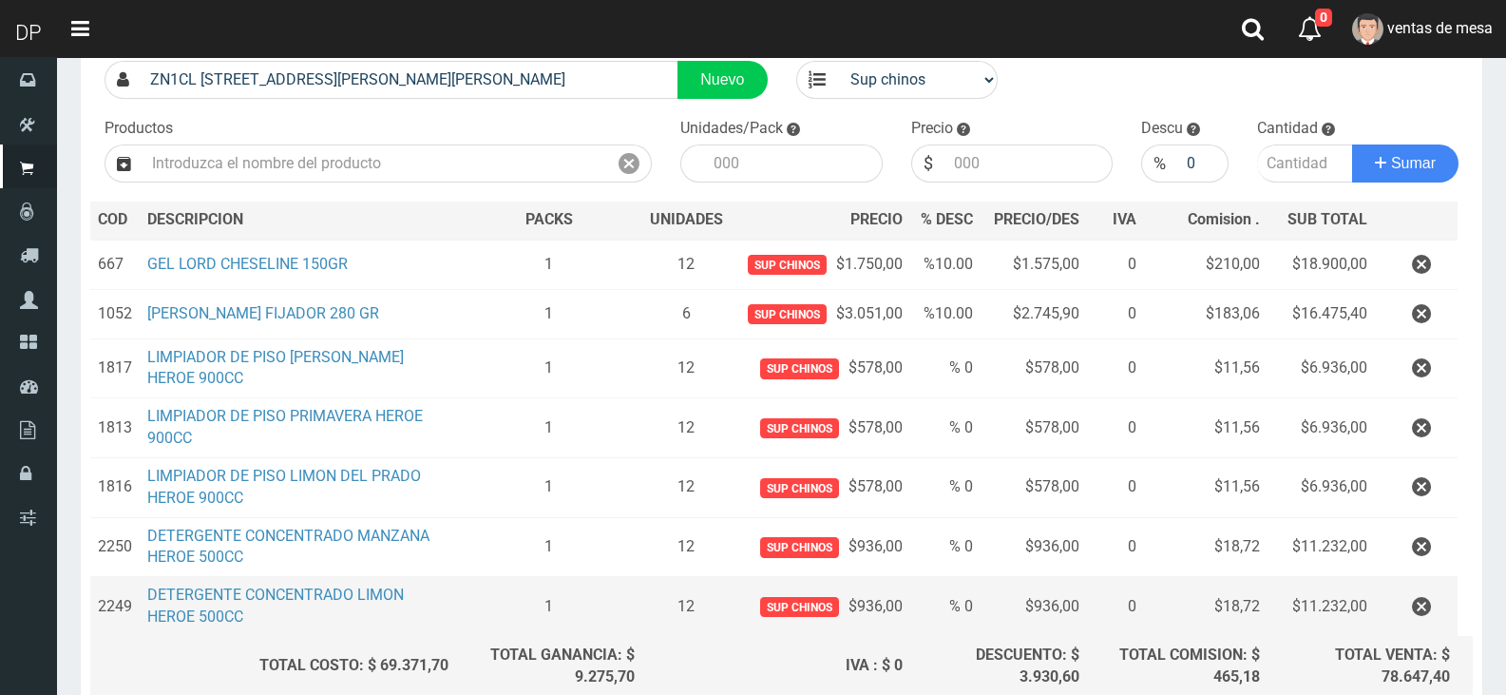
scroll to position [319, 0]
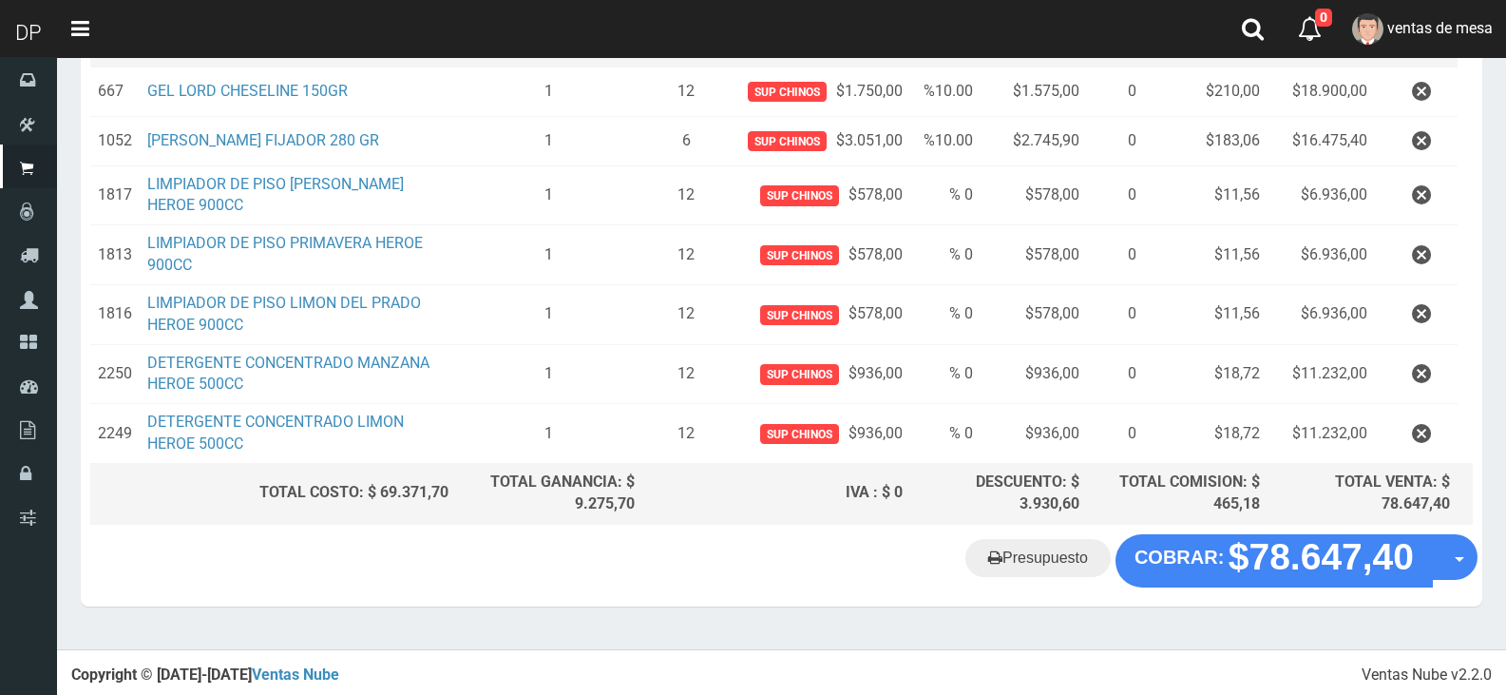
click at [1420, 384] on icon "button" at bounding box center [1421, 373] width 19 height 33
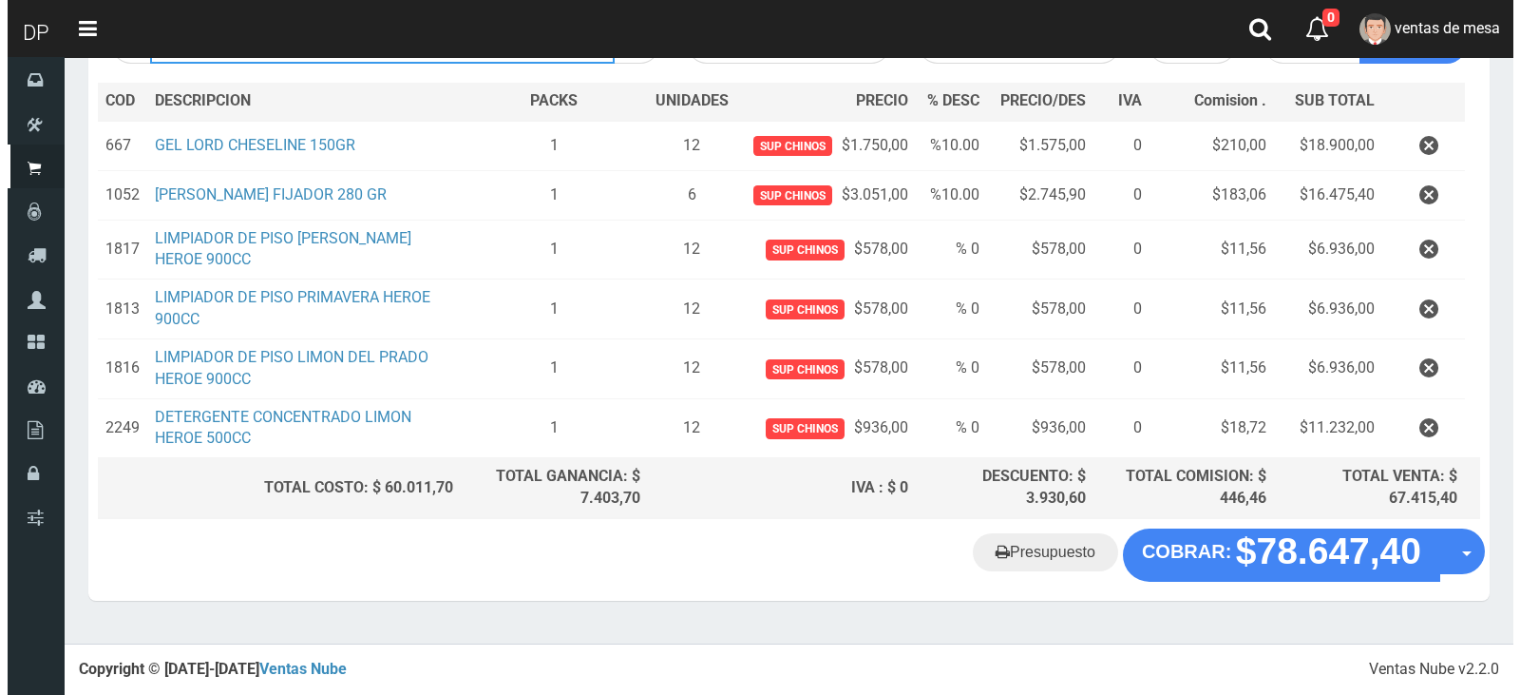
scroll to position [259, 0]
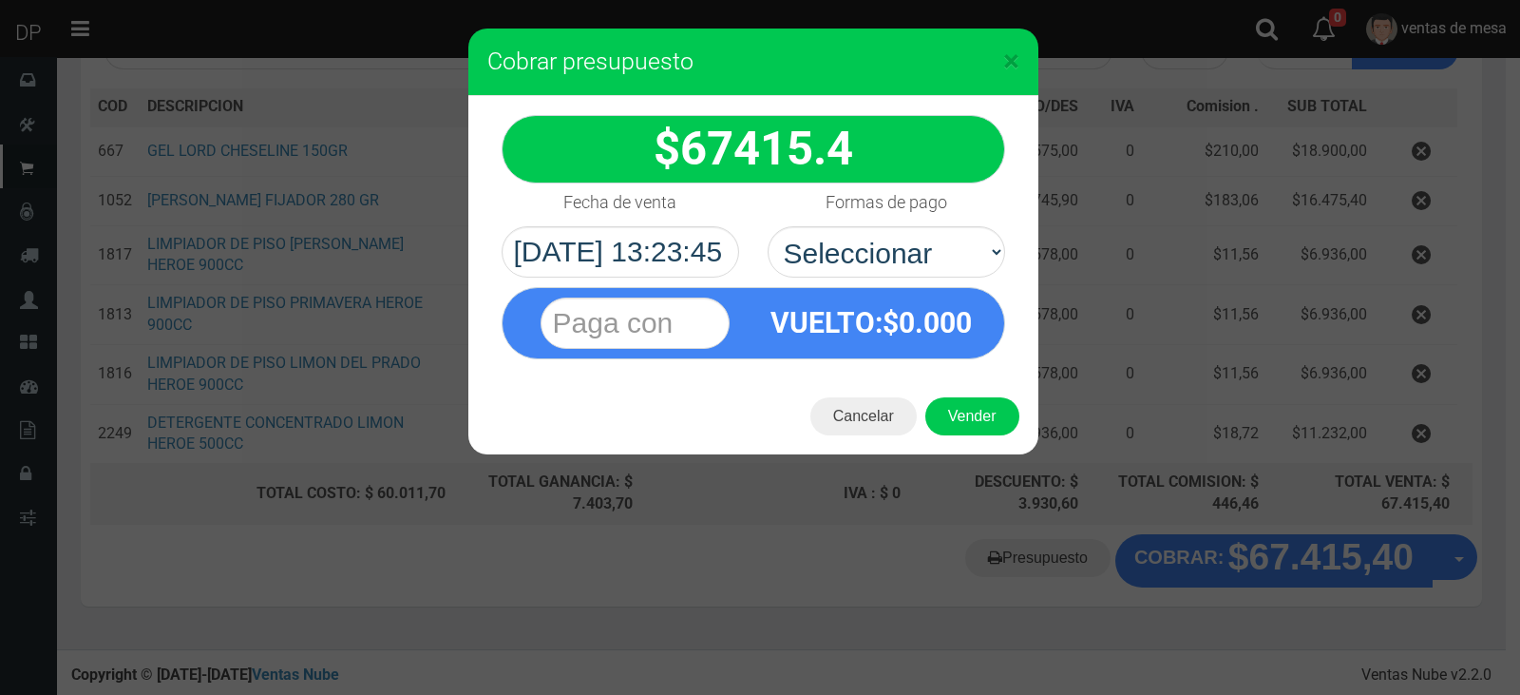
click at [927, 263] on select "Seleccionar Efectivo Tarjeta de Crédito Depósito Débito" at bounding box center [887, 251] width 238 height 51
select select "Efectivo"
click at [768, 226] on select "Seleccionar Efectivo Tarjeta de Crédito Depósito Débito" at bounding box center [887, 251] width 238 height 51
click at [973, 410] on button "Vender" at bounding box center [972, 416] width 94 height 38
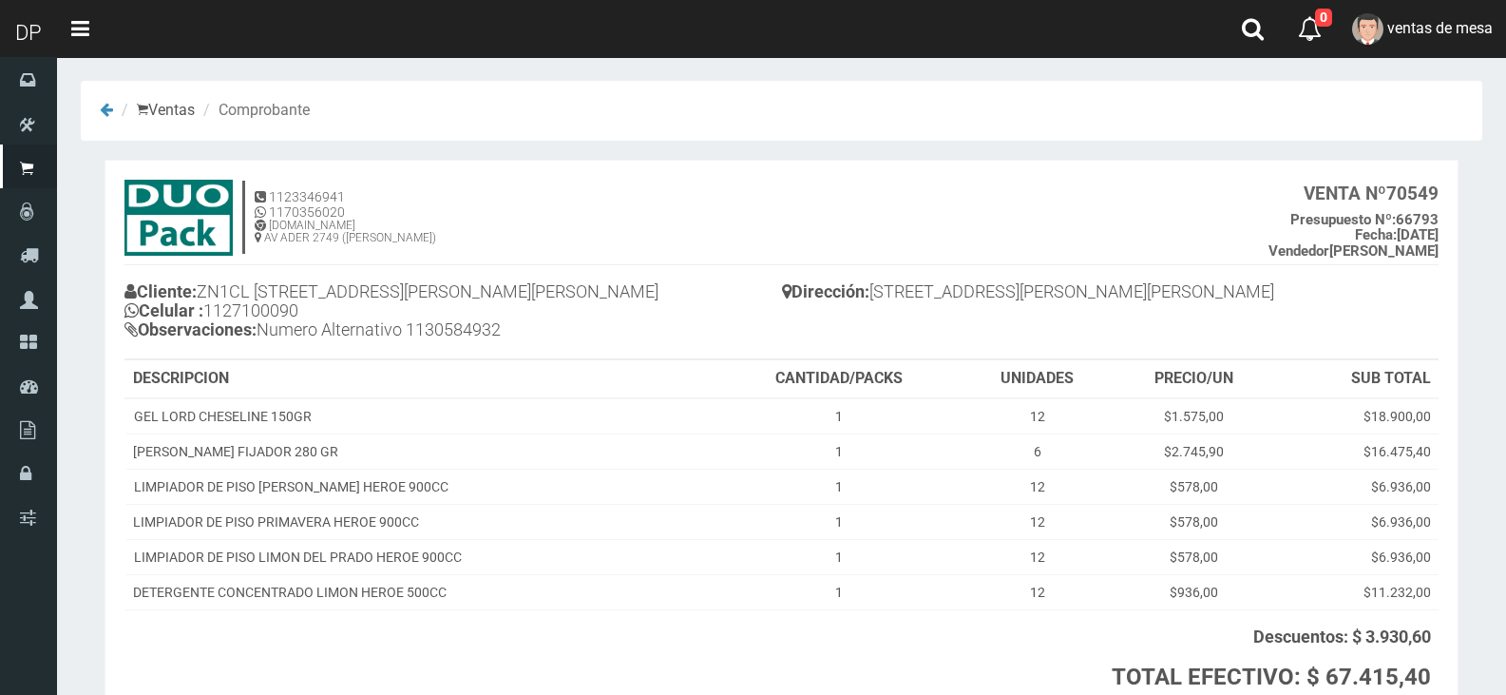
scroll to position [157, 0]
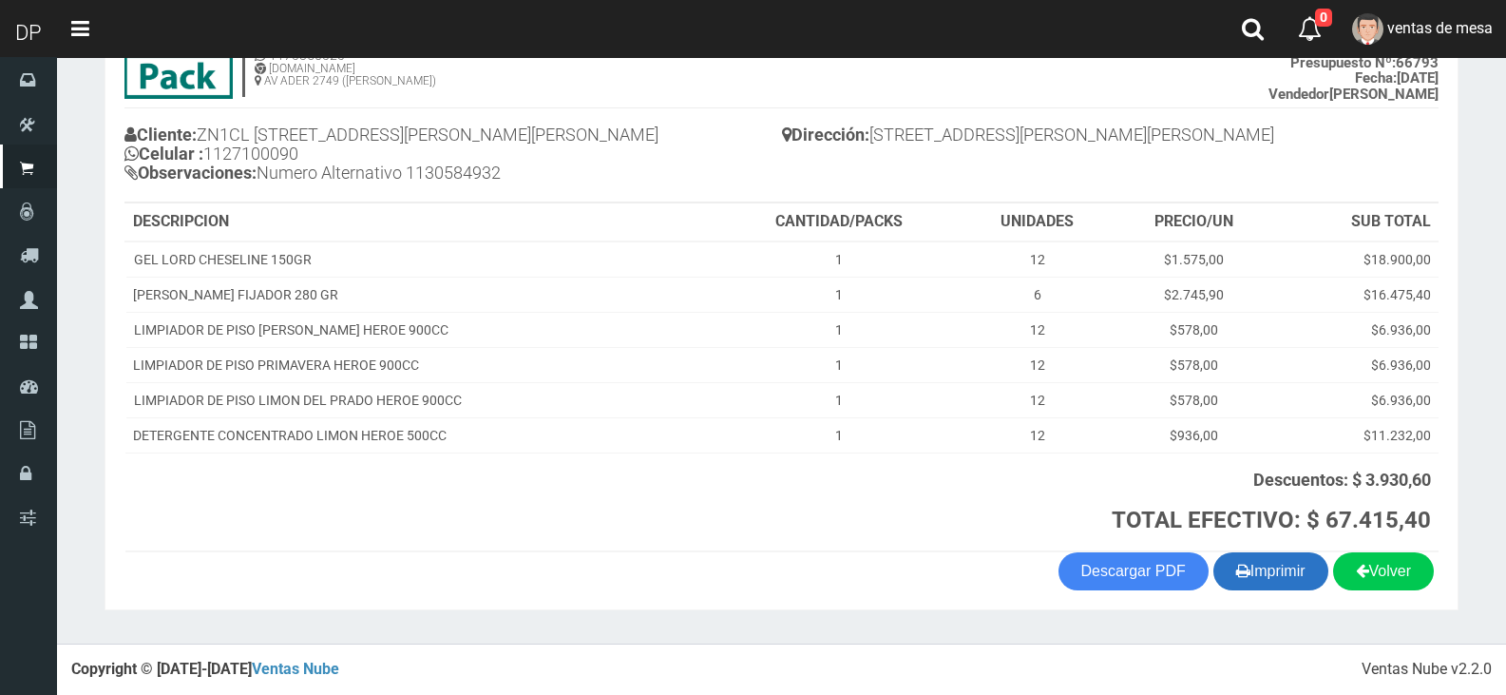
click at [1223, 563] on button "Imprimir" at bounding box center [1270, 571] width 115 height 38
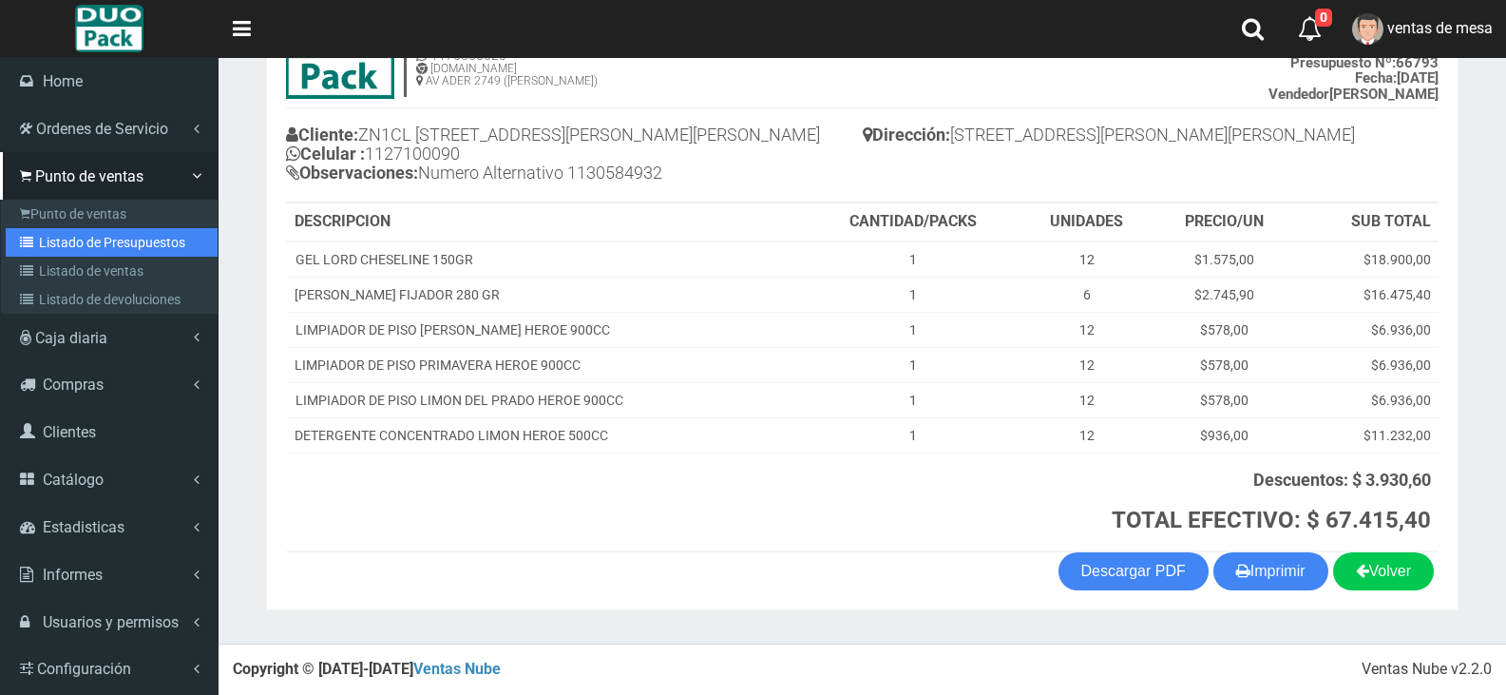
drag, startPoint x: 59, startPoint y: 240, endPoint x: 219, endPoint y: 184, distance: 170.1
click at [59, 240] on link "Listado de Presupuestos" at bounding box center [112, 242] width 212 height 29
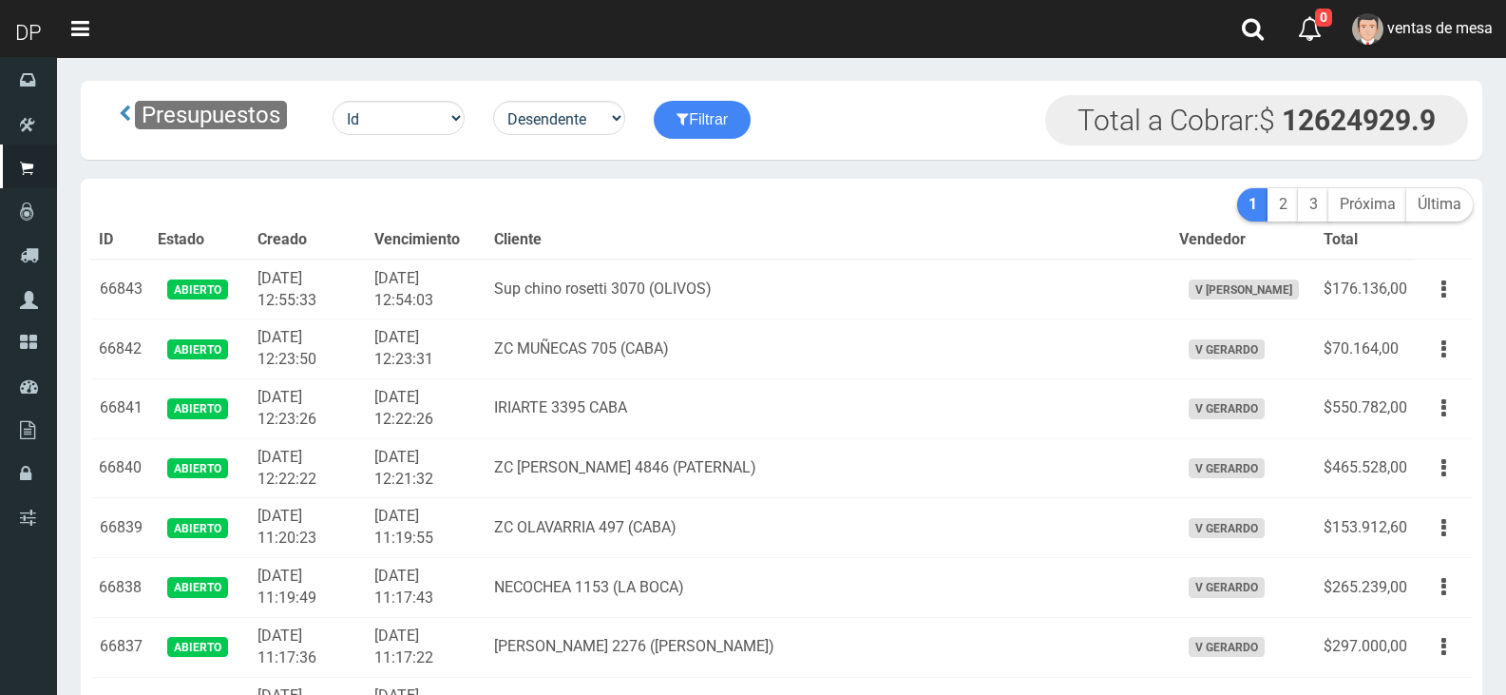
scroll to position [3158, 0]
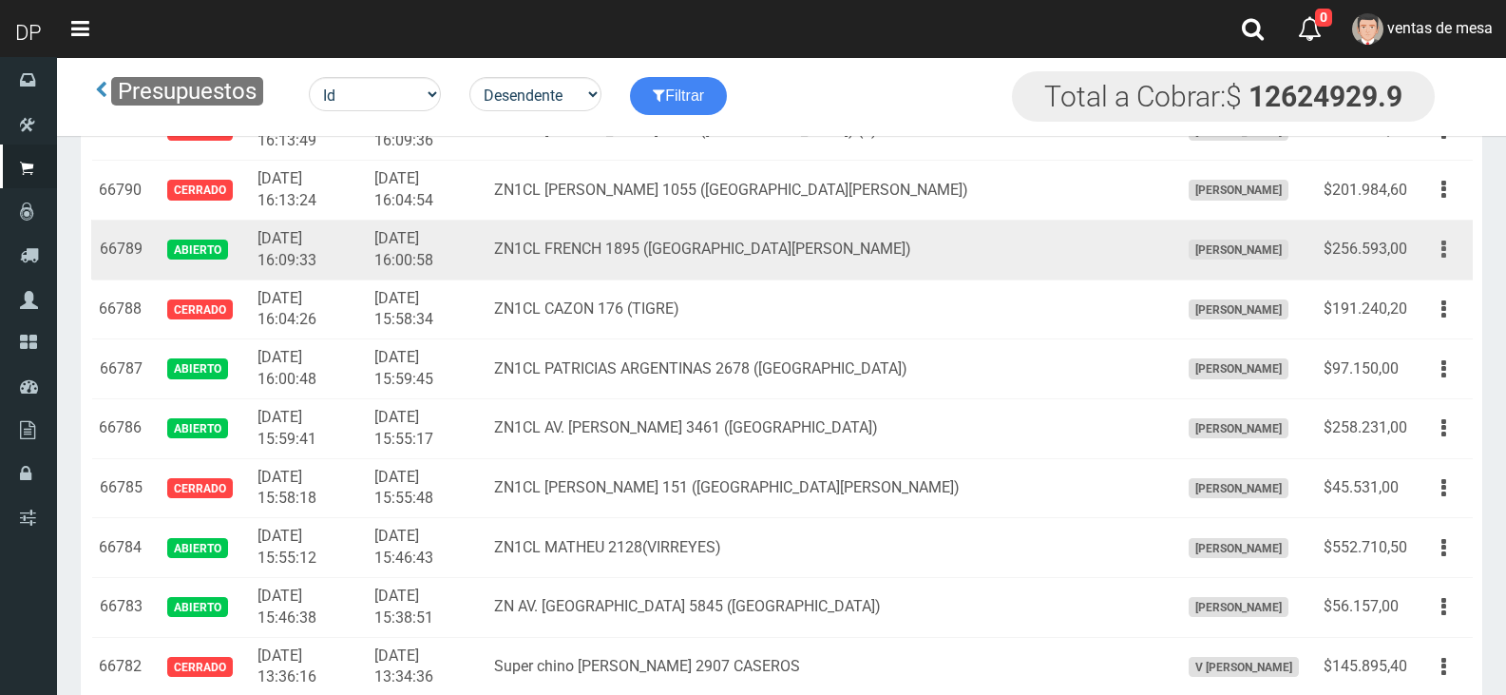
click at [1458, 250] on button "button" at bounding box center [1443, 249] width 43 height 33
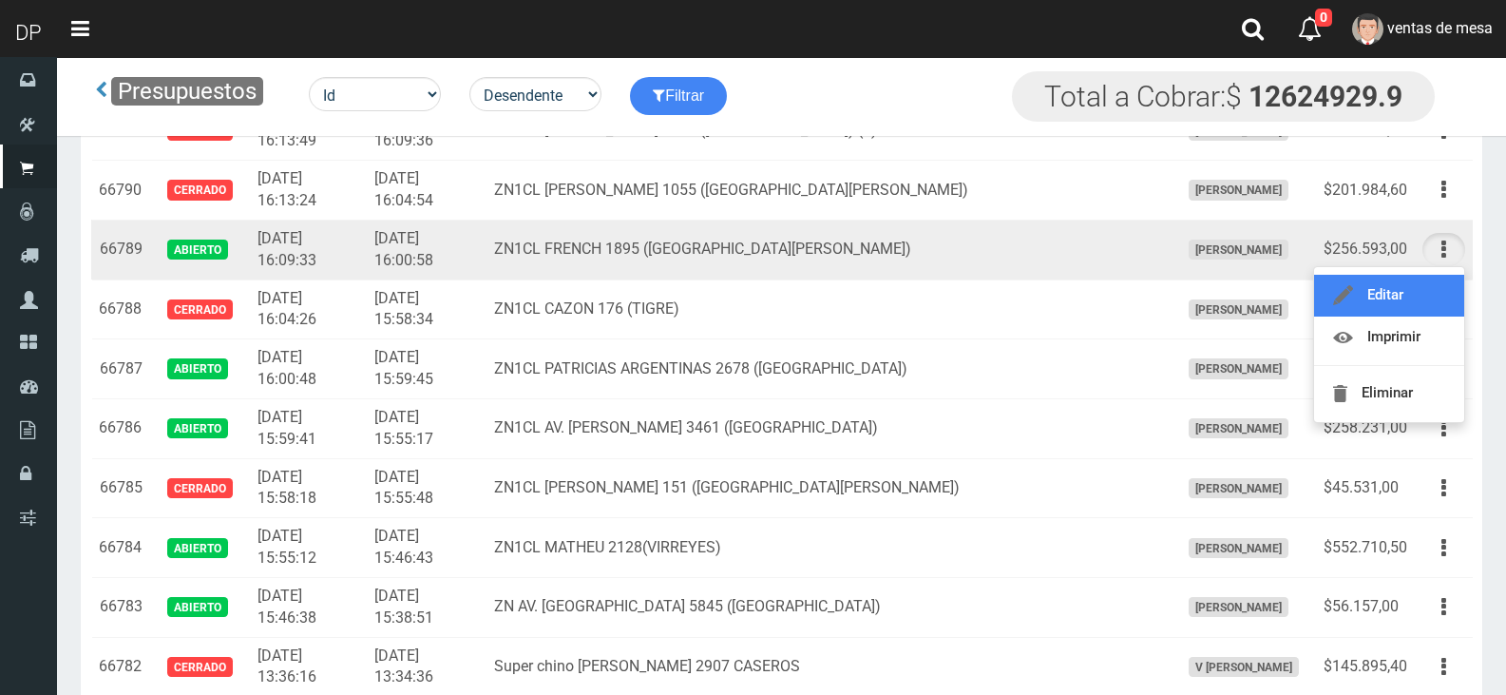
click at [1436, 286] on link "Editar" at bounding box center [1389, 296] width 150 height 42
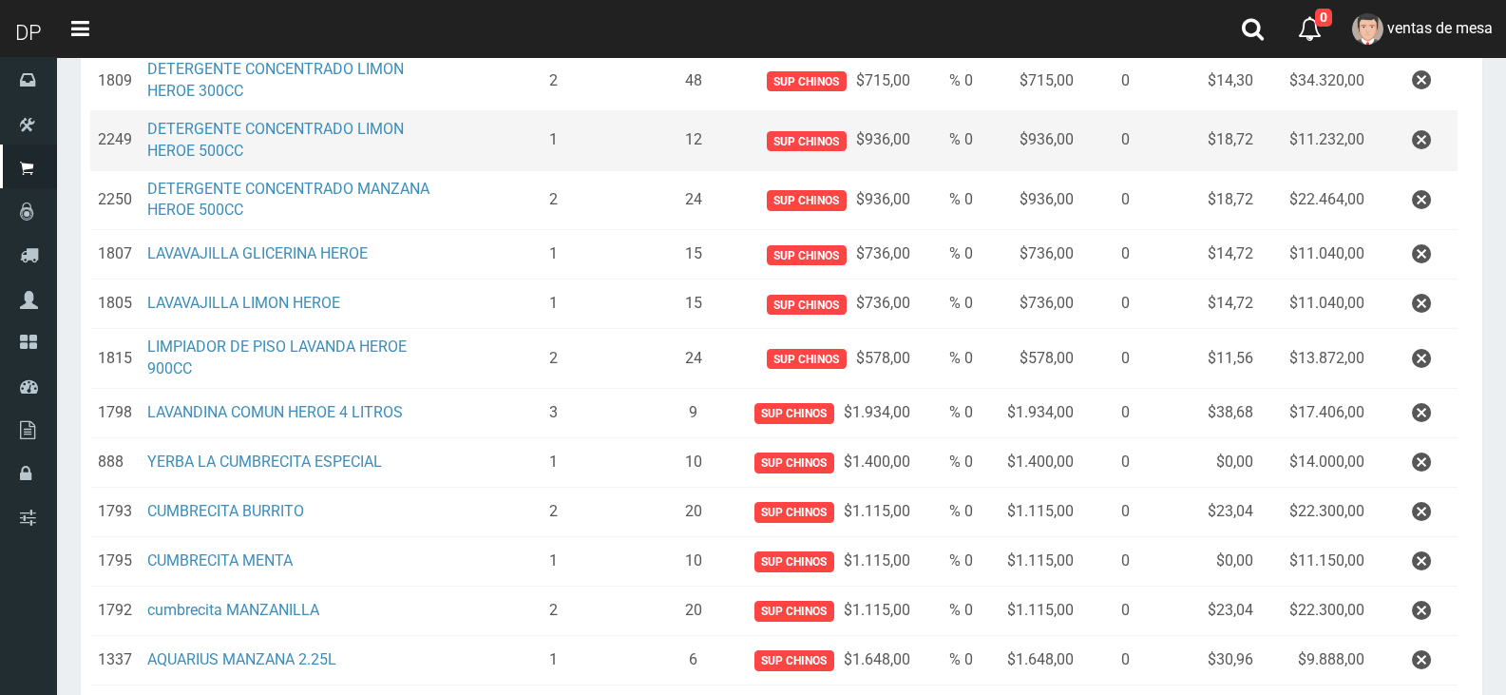
scroll to position [728, 0]
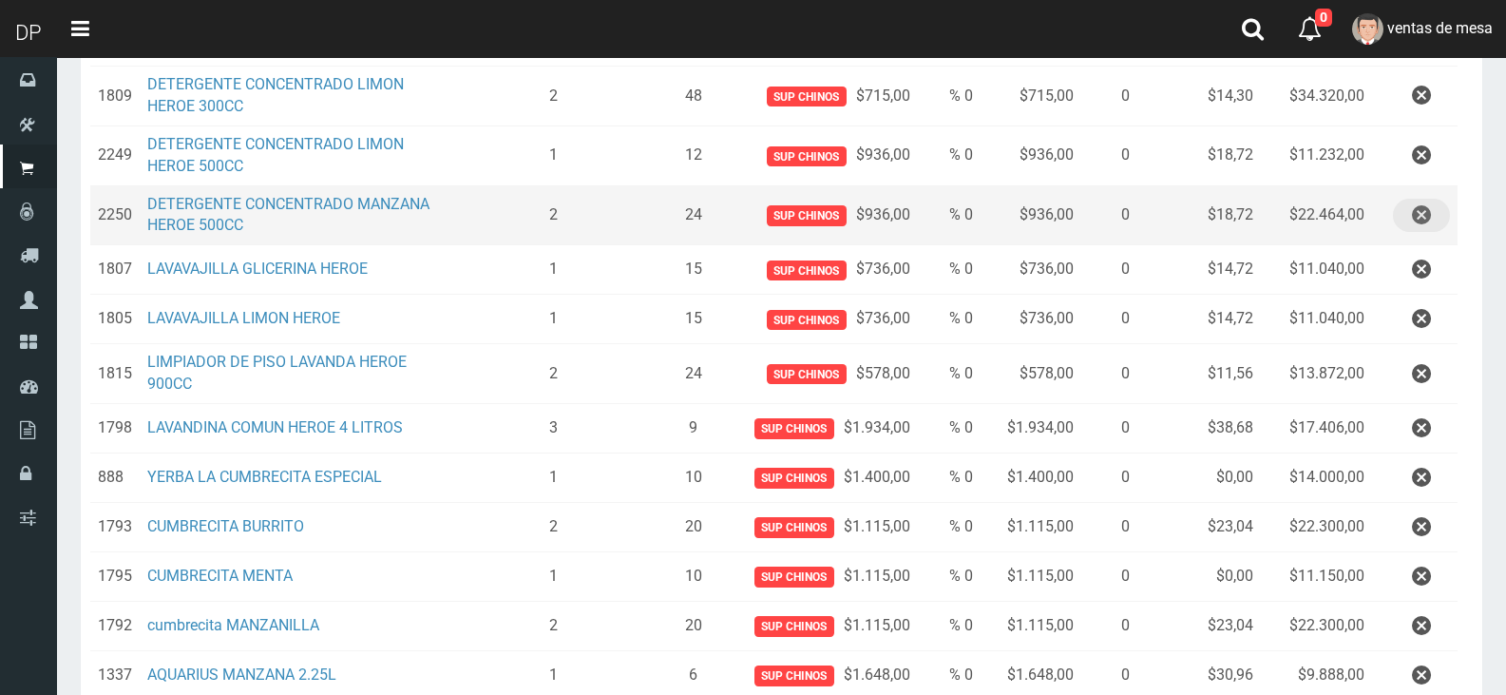
click at [1419, 220] on icon "button" at bounding box center [1421, 215] width 19 height 33
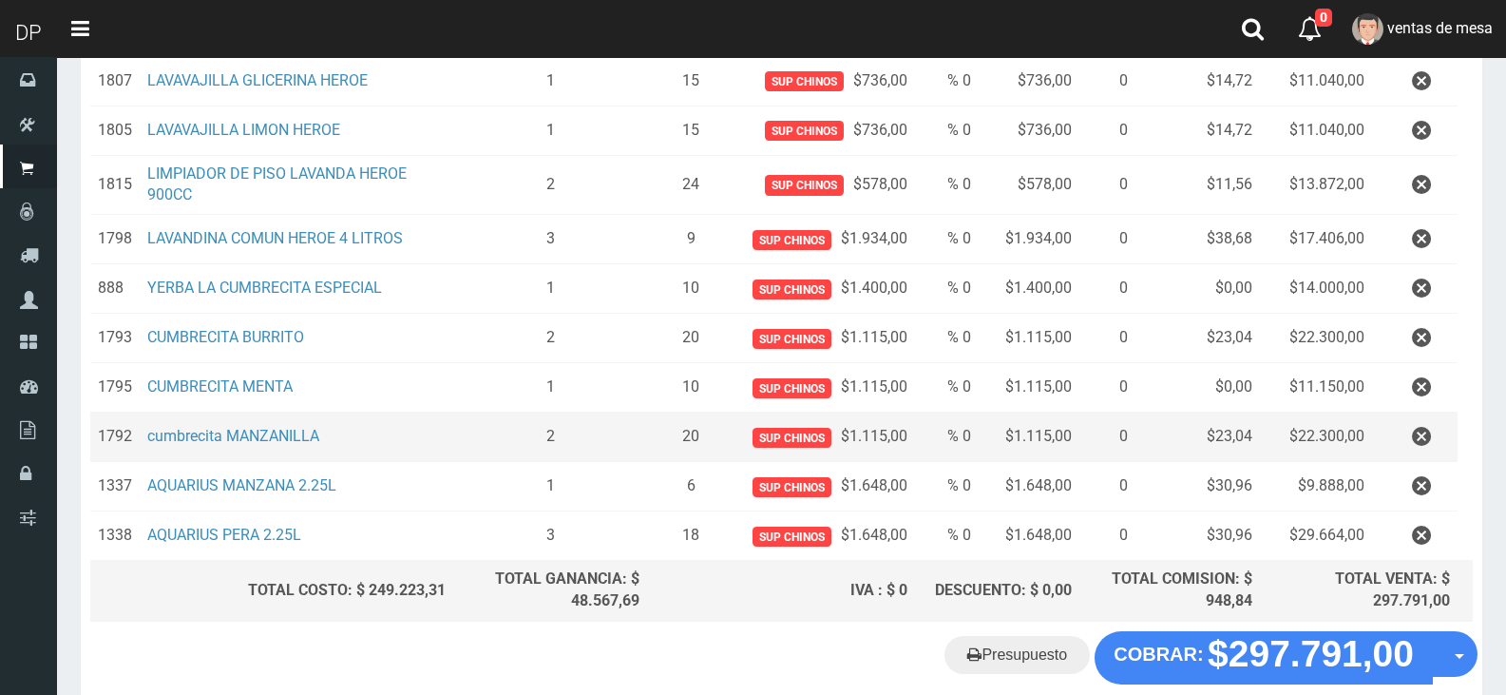
scroll to position [954, 0]
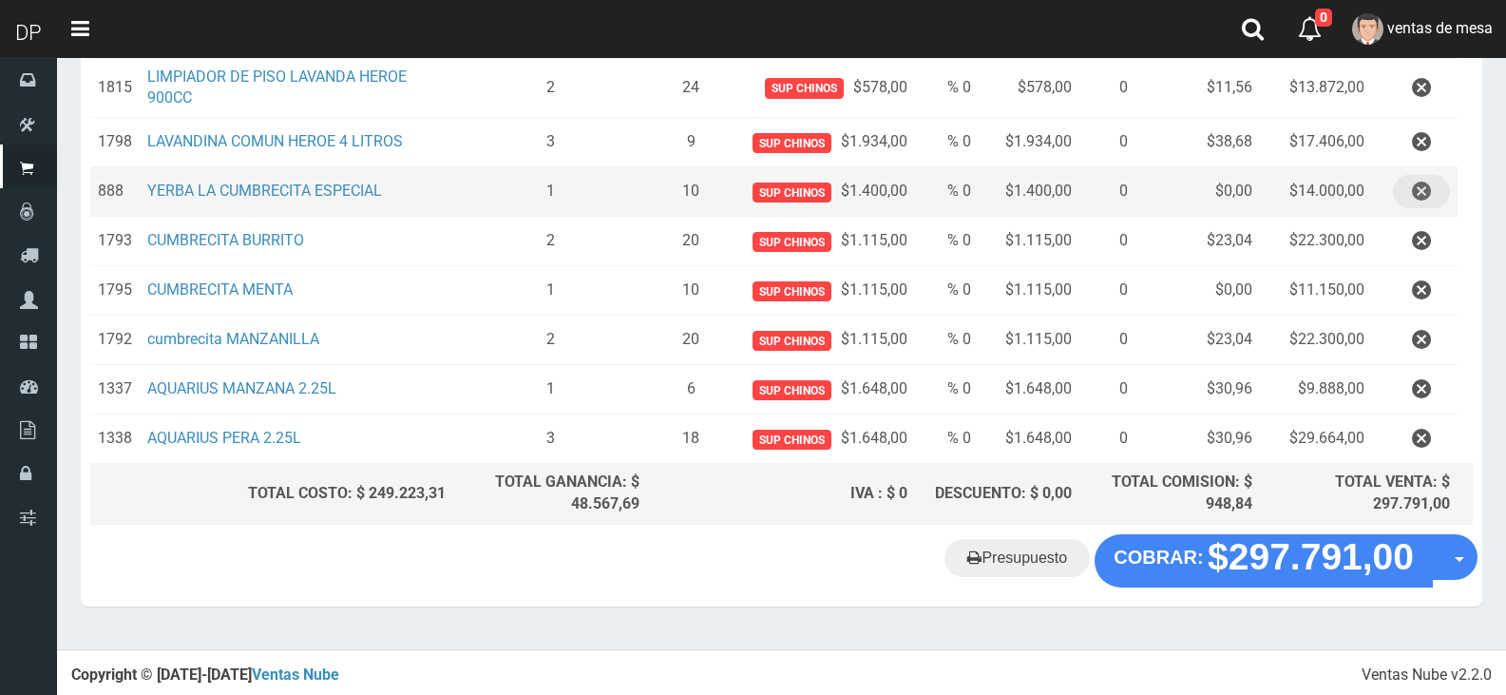
click at [1401, 200] on button "button" at bounding box center [1421, 191] width 57 height 33
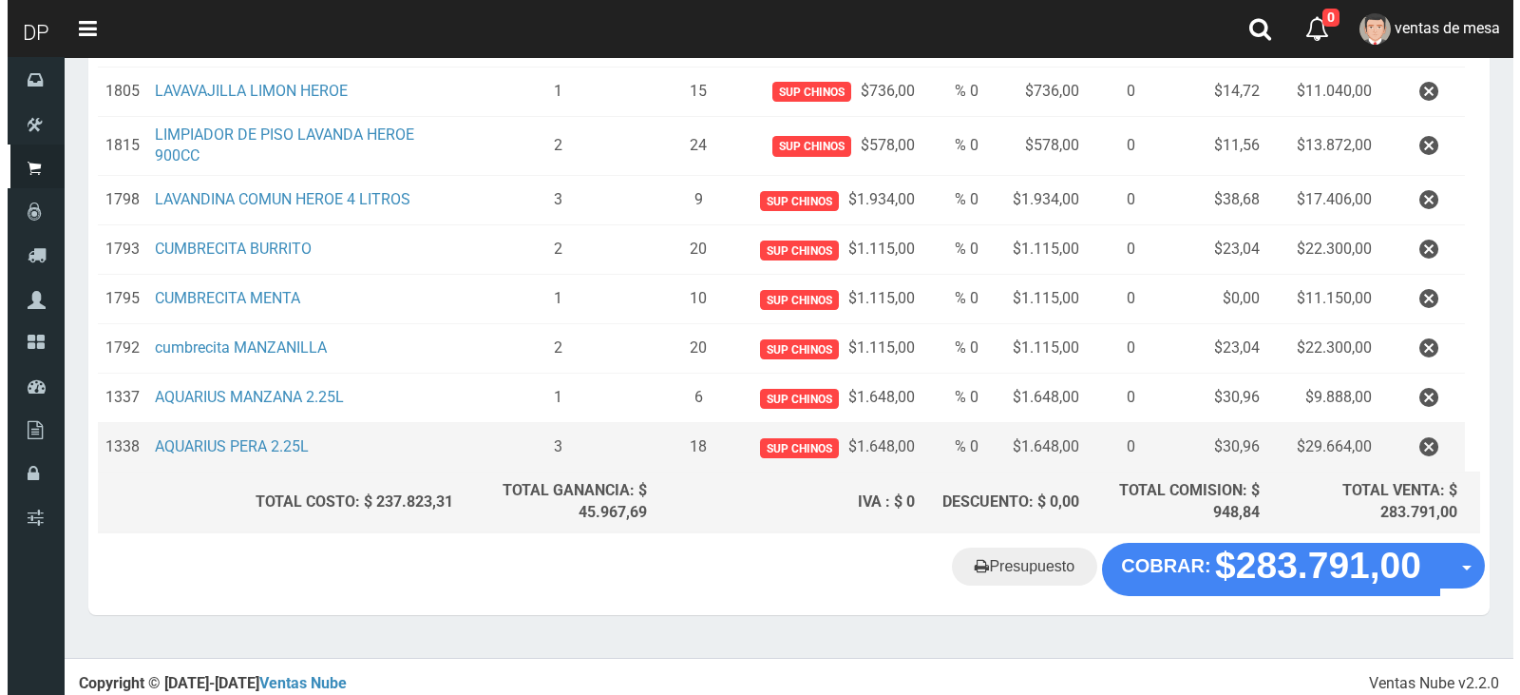
scroll to position [905, 0]
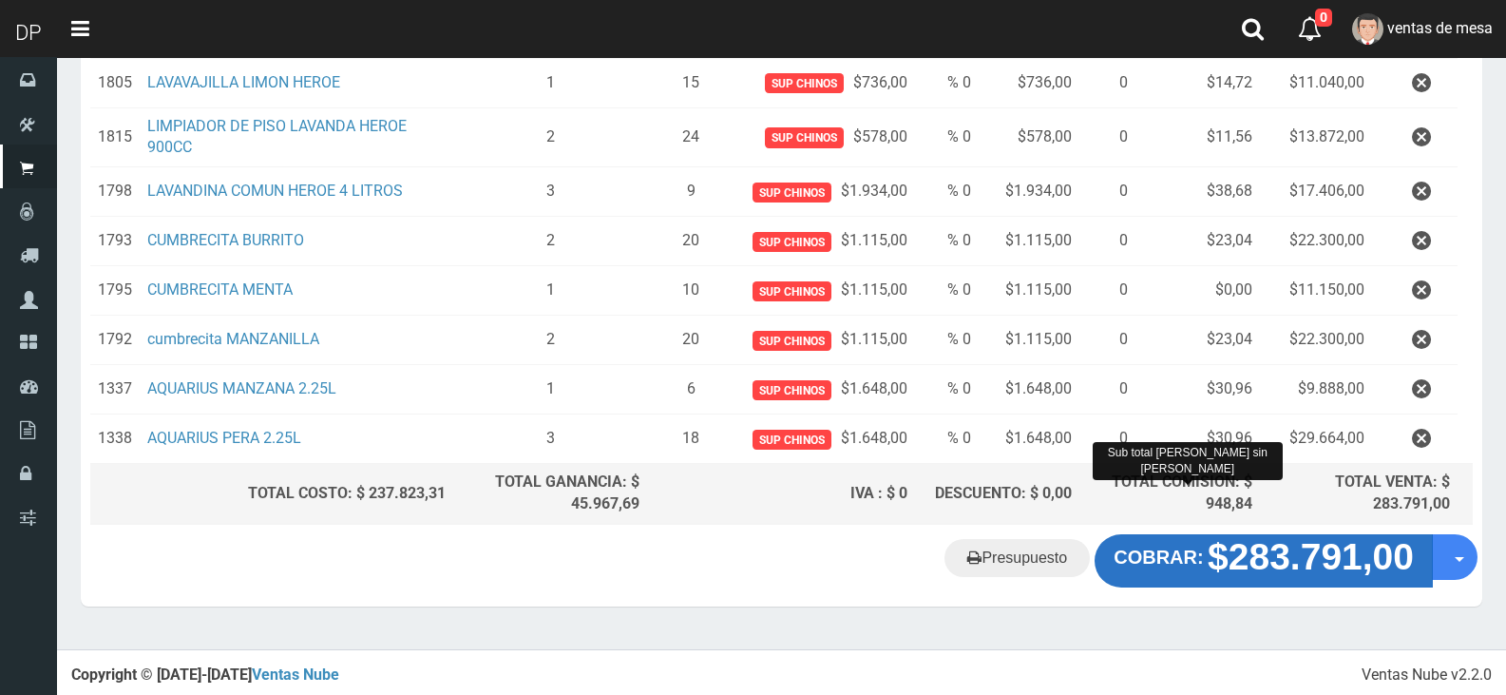
click at [1248, 568] on strong "$283.791,00" at bounding box center [1311, 556] width 206 height 41
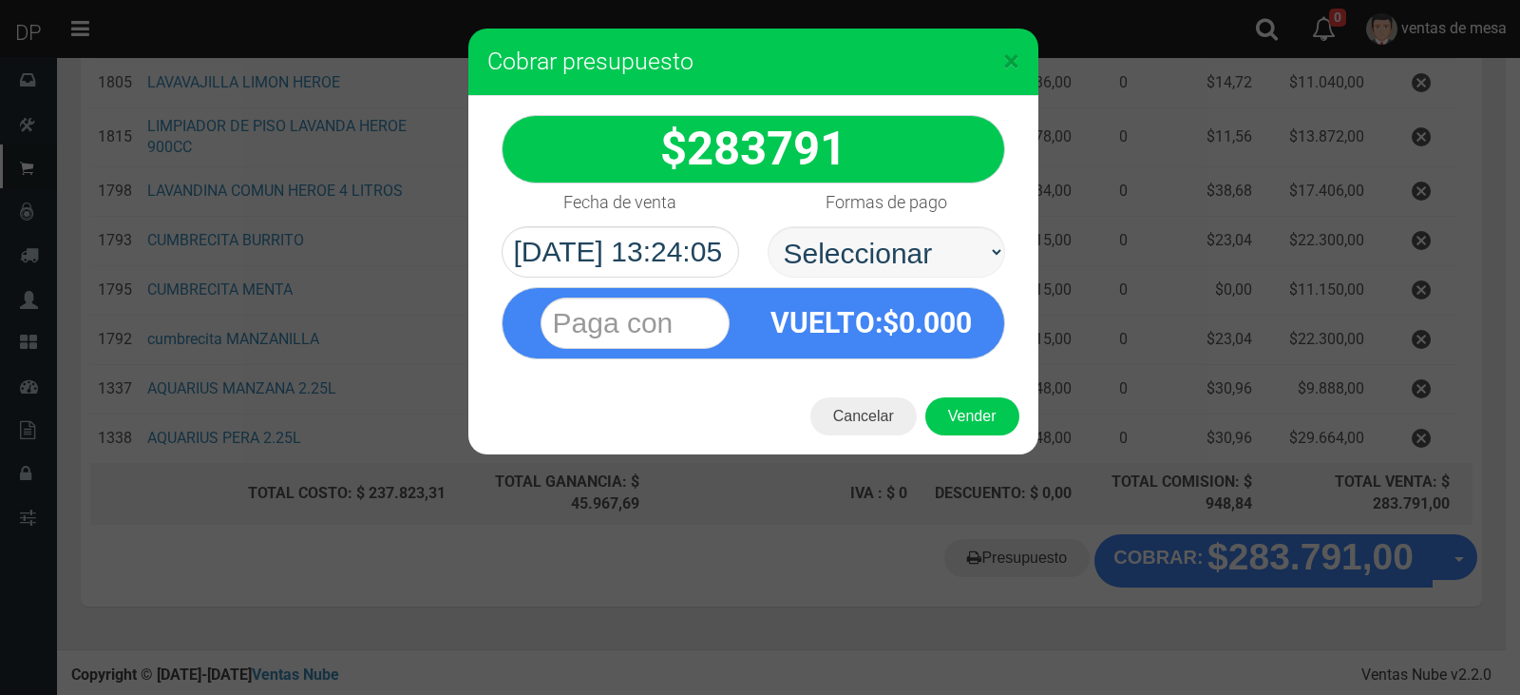
select select "Efectivo"
click at [768, 226] on select "Seleccionar Efectivo Tarjeta de Crédito Depósito Débito" at bounding box center [887, 251] width 238 height 51
click at [963, 418] on button "Vender" at bounding box center [972, 416] width 94 height 38
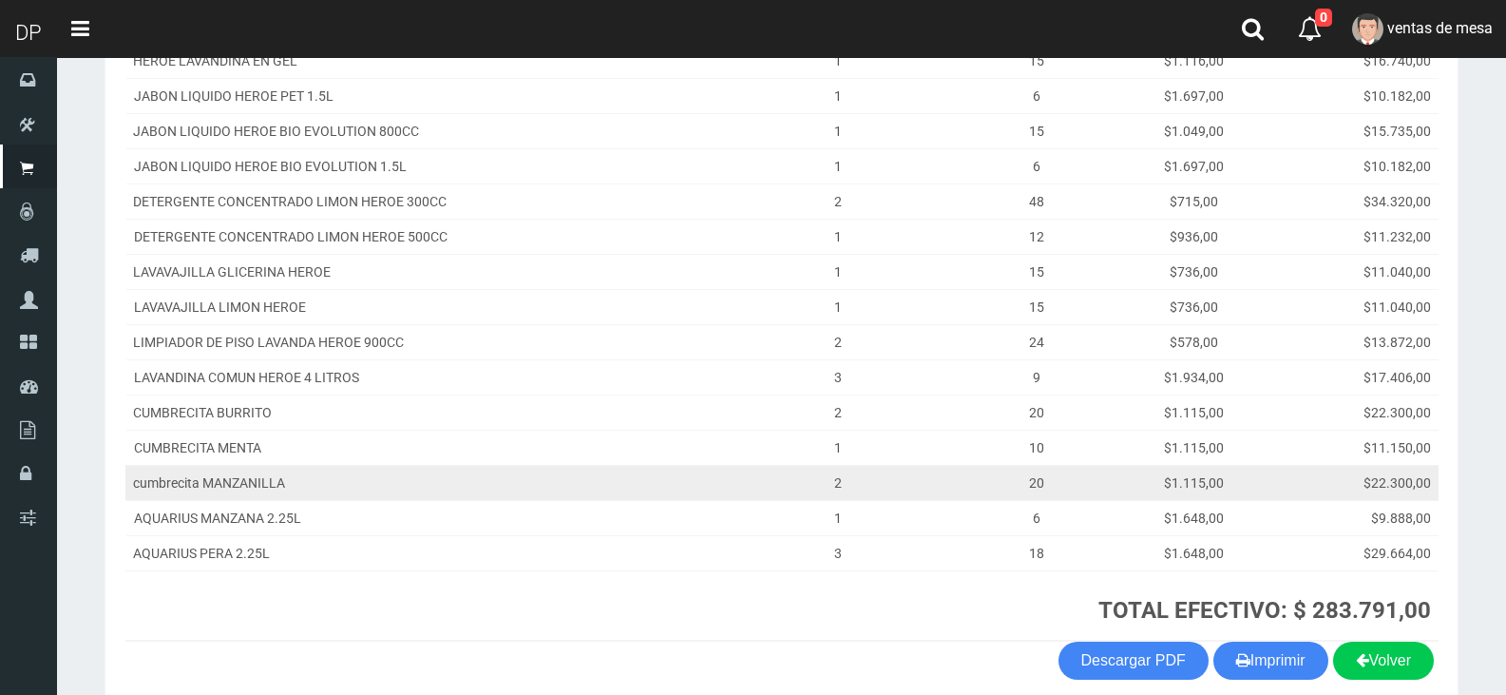
scroll to position [531, 0]
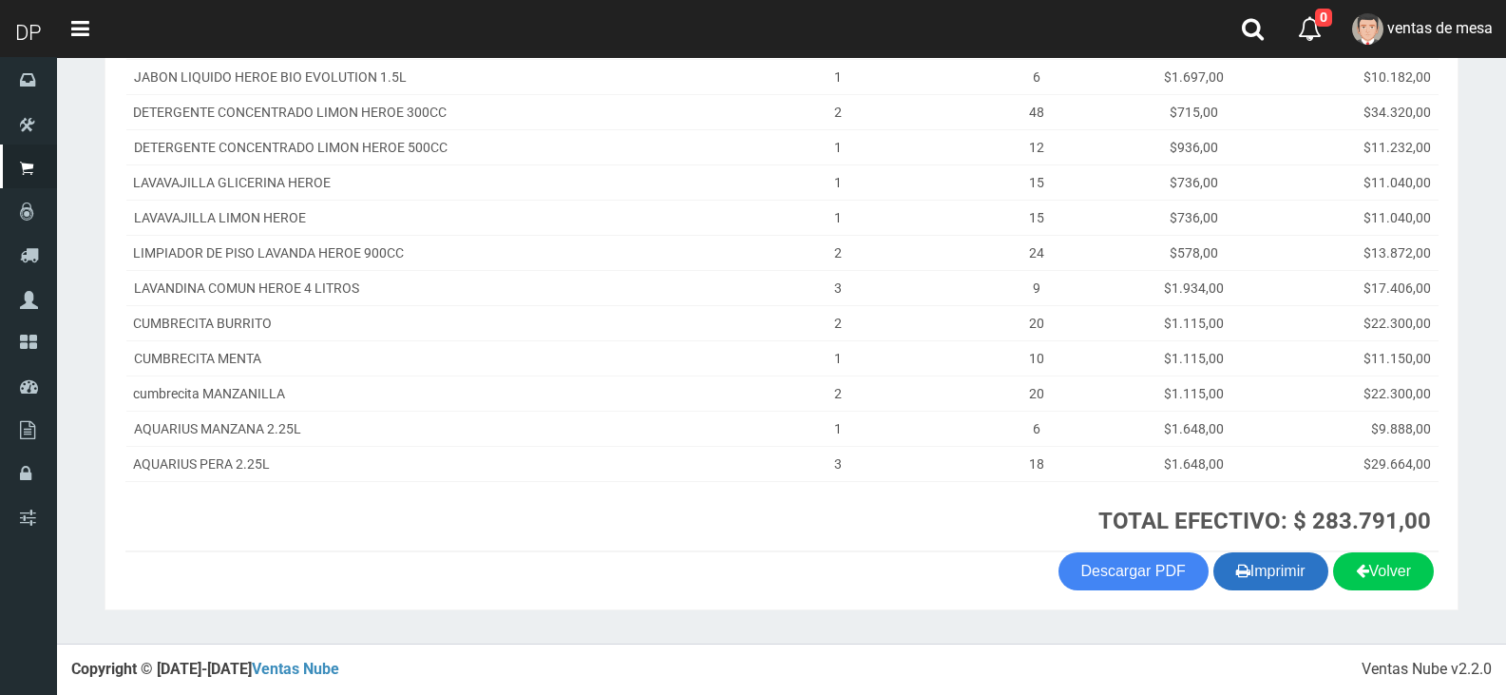
click at [1219, 568] on button "Imprimir" at bounding box center [1270, 571] width 115 height 38
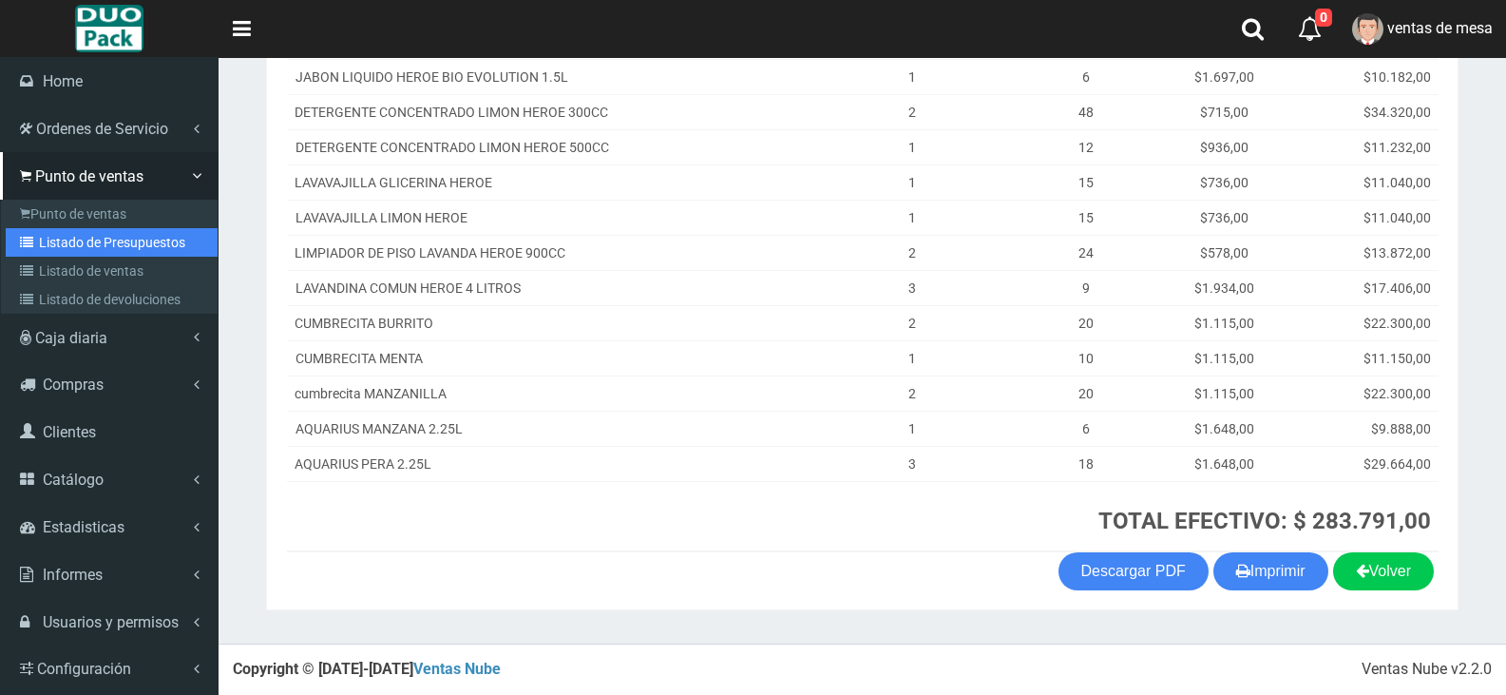
drag, startPoint x: 97, startPoint y: 247, endPoint x: 120, endPoint y: 232, distance: 27.4
click at [97, 247] on link "Listado de Presupuestos" at bounding box center [112, 242] width 212 height 29
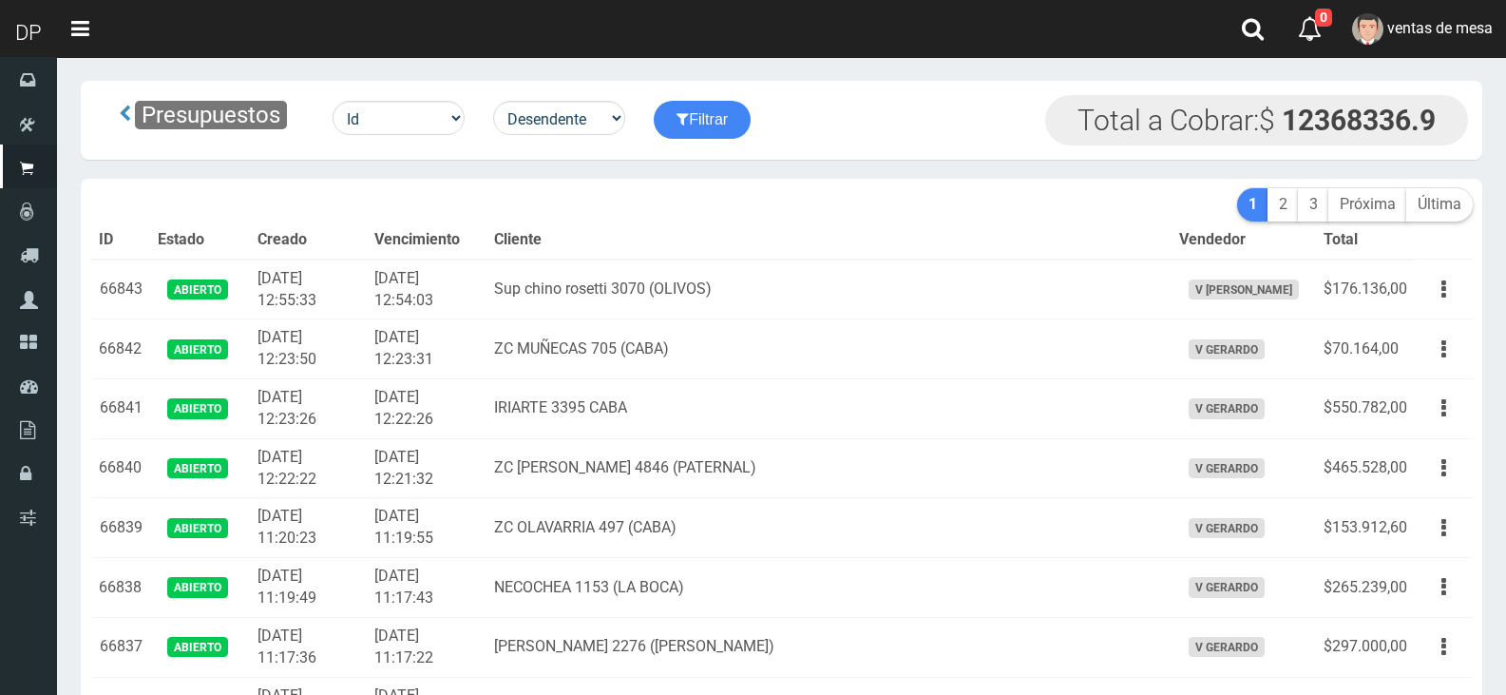
scroll to position [3158, 0]
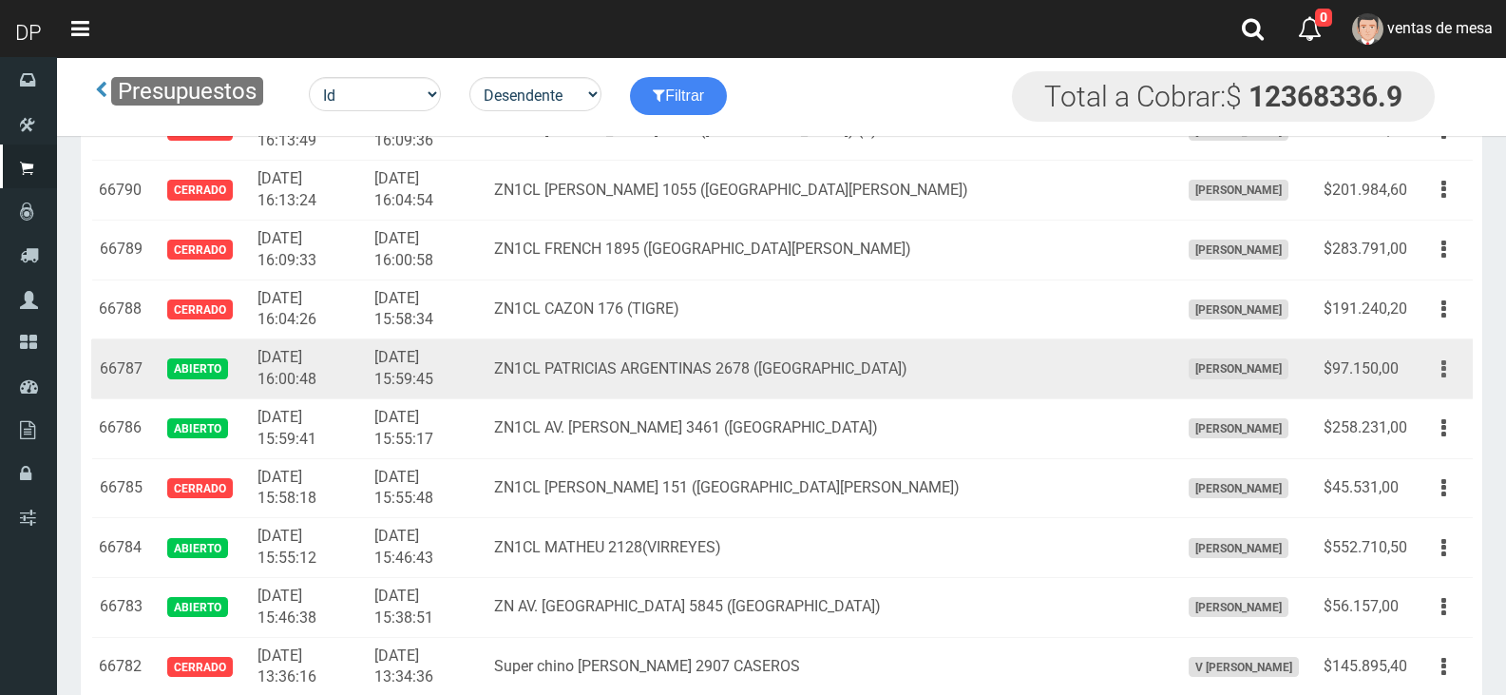
click at [1438, 366] on button "button" at bounding box center [1443, 369] width 43 height 33
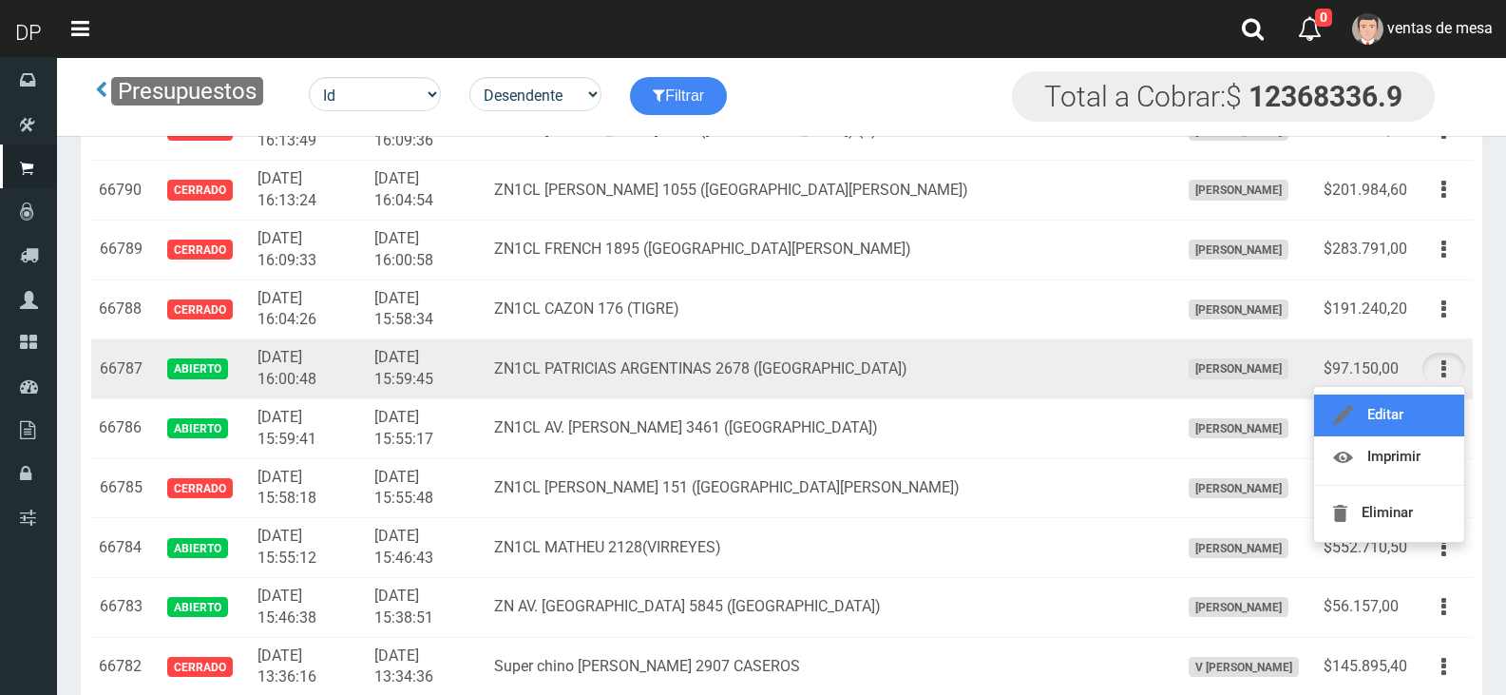
click at [1427, 413] on link "Editar" at bounding box center [1389, 415] width 150 height 42
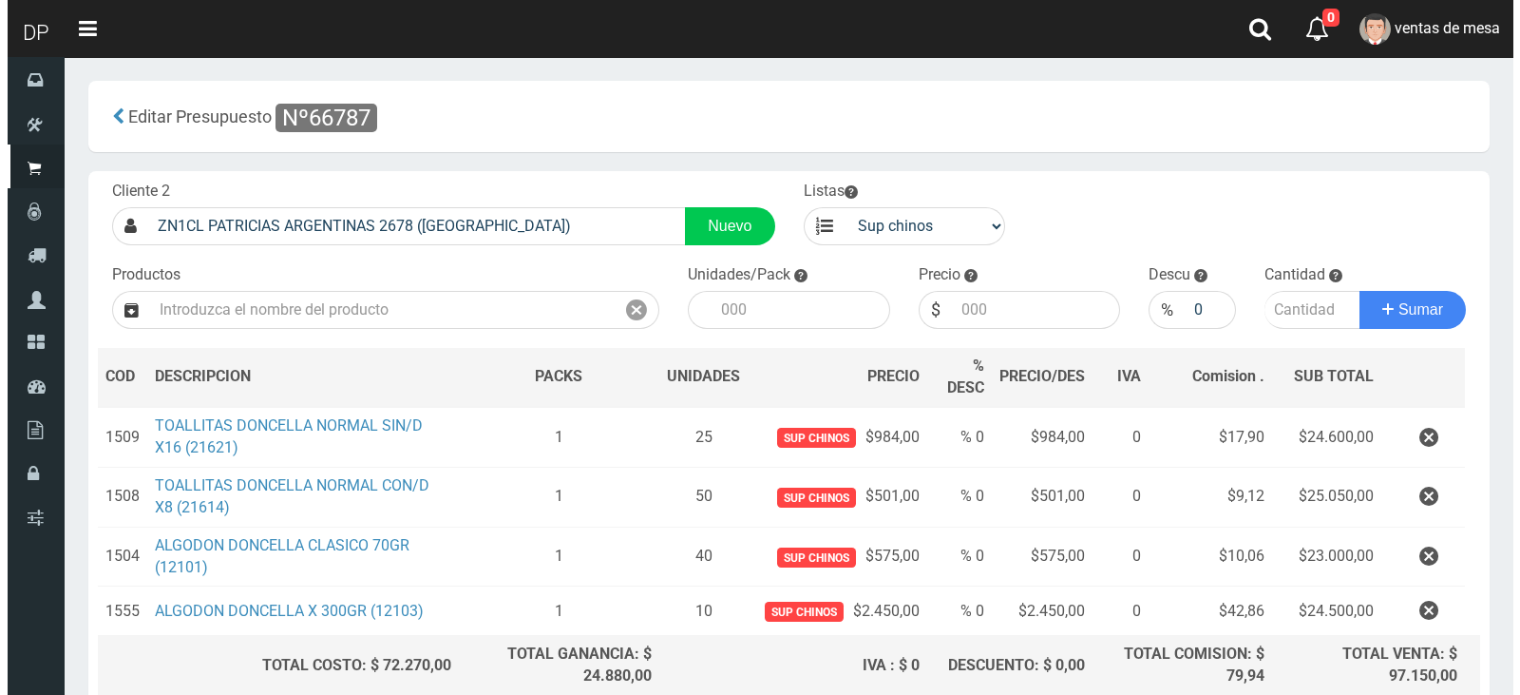
scroll to position [172, 0]
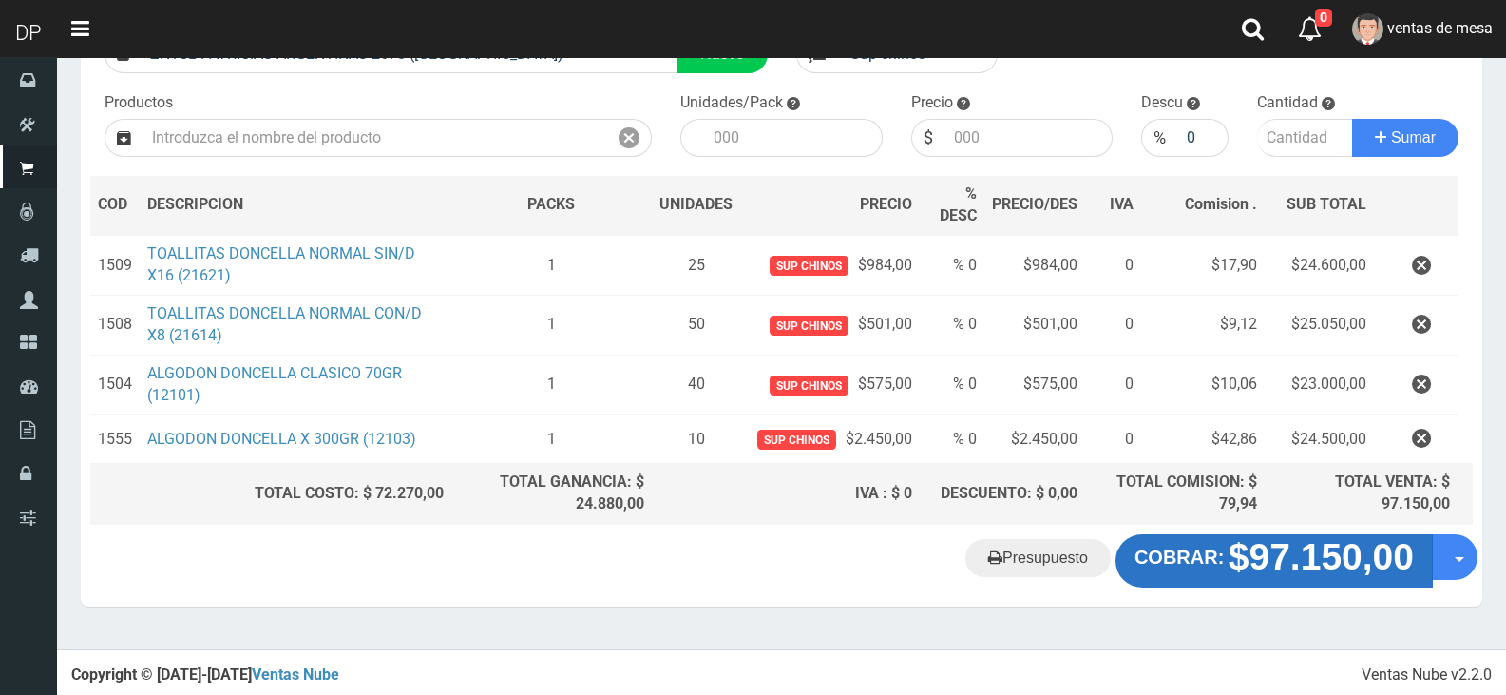
click at [1335, 576] on strong "$97.150,00" at bounding box center [1321, 556] width 185 height 41
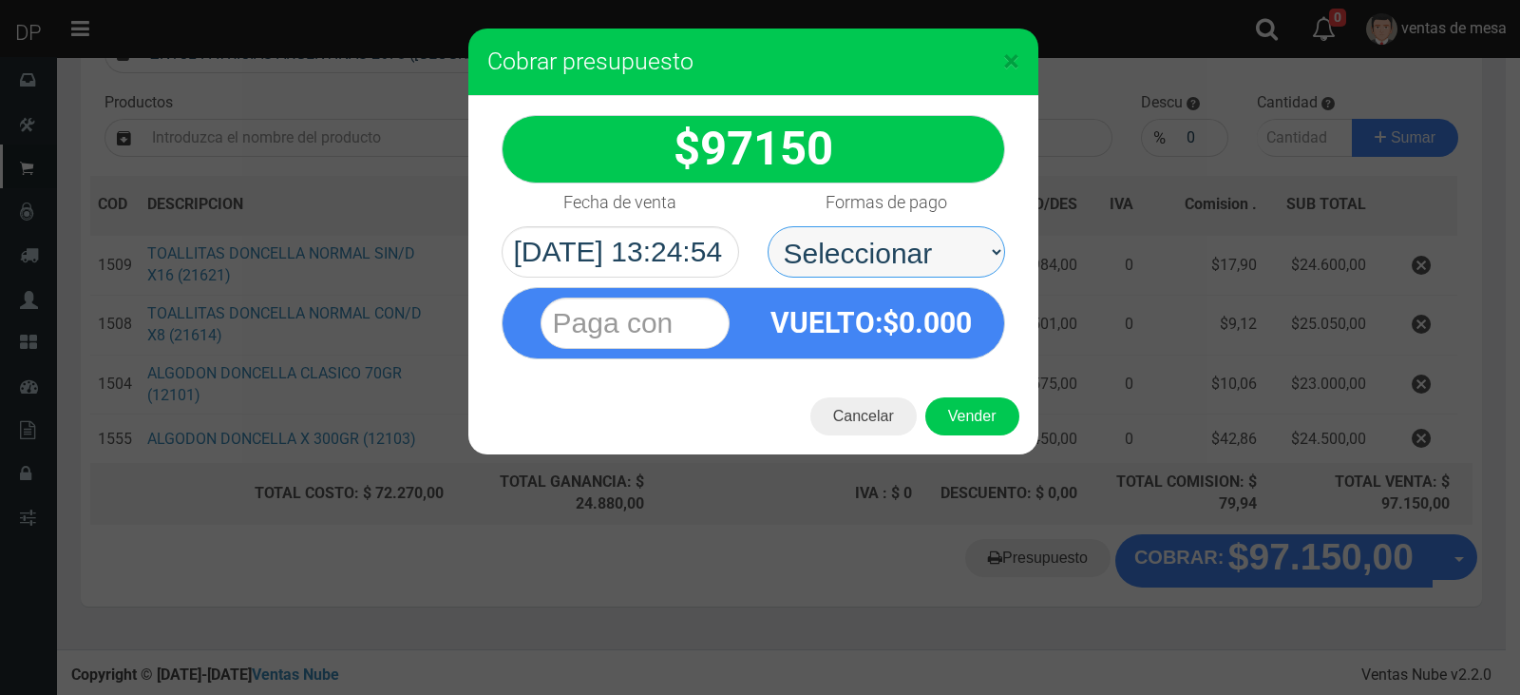
click at [826, 270] on select "Seleccionar Efectivo Tarjeta de Crédito Depósito Débito" at bounding box center [887, 251] width 238 height 51
select select "Efectivo"
click at [768, 226] on select "Seleccionar Efectivo Tarjeta de Crédito Depósito Débito" at bounding box center [887, 251] width 238 height 51
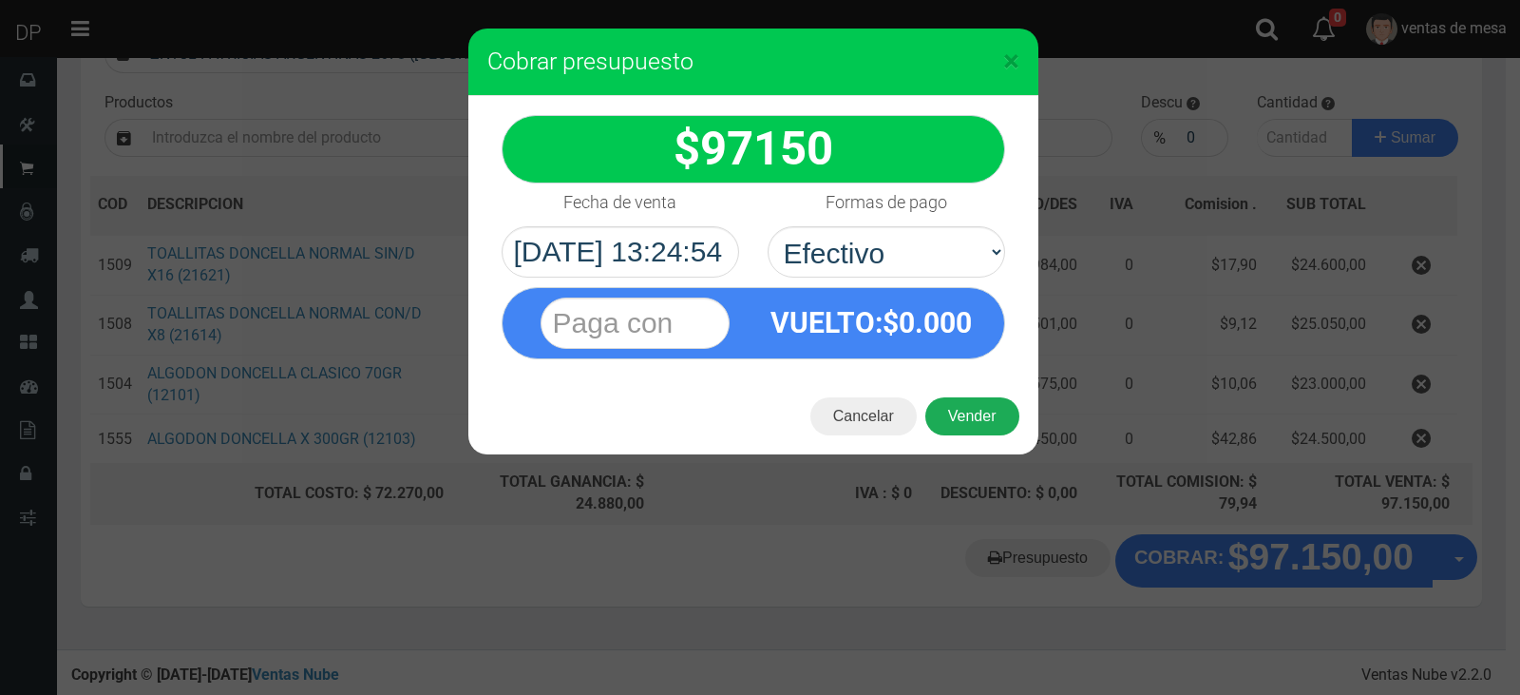
click at [969, 437] on div "Cancelar Vender" at bounding box center [753, 416] width 570 height 76
click at [970, 421] on button "Vender" at bounding box center [972, 416] width 94 height 38
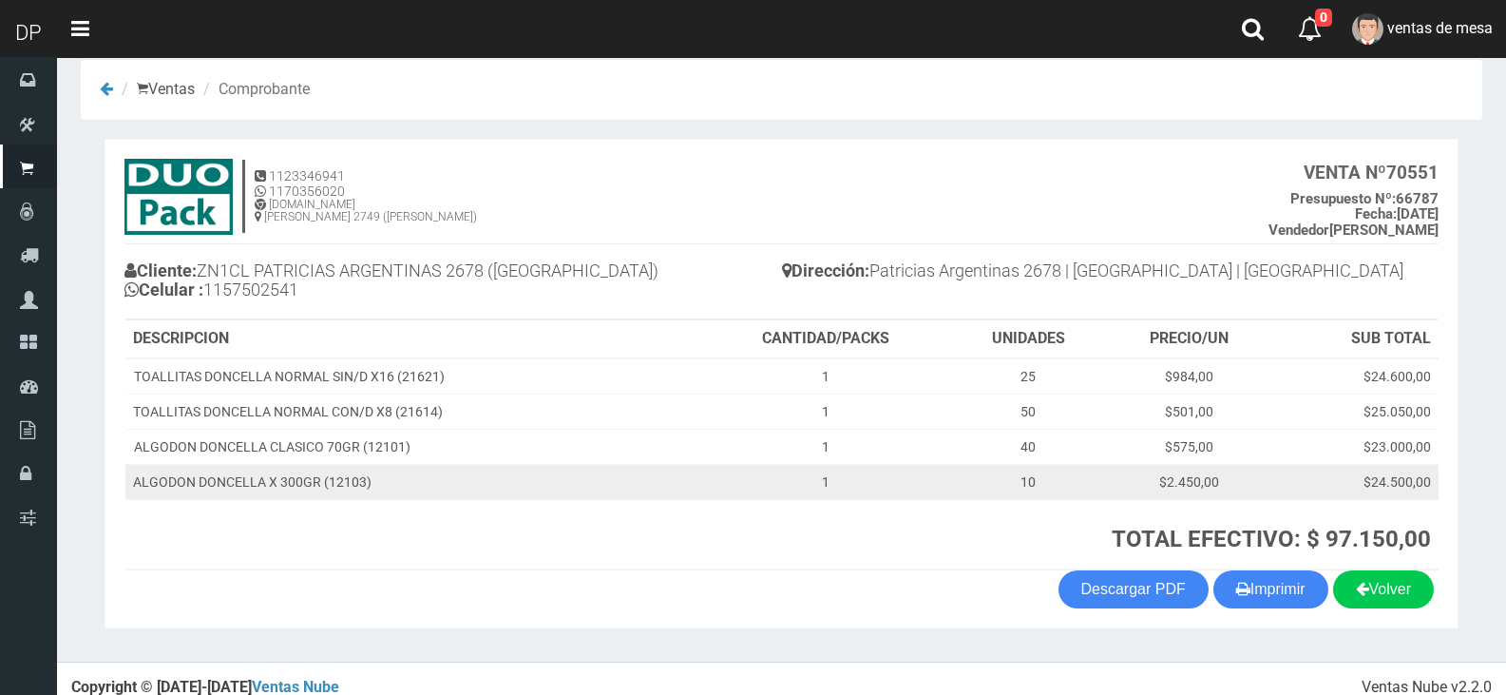
scroll to position [39, 0]
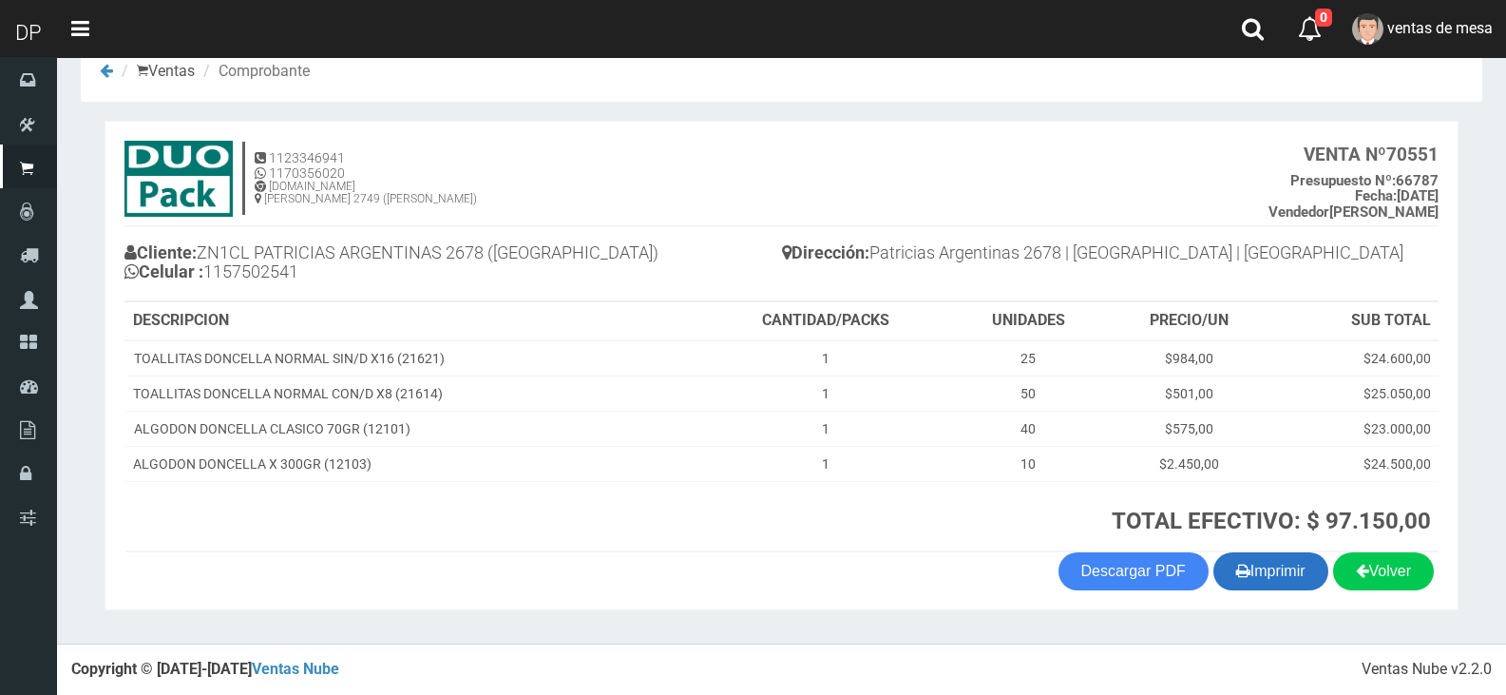
drag, startPoint x: 1286, startPoint y: 527, endPoint x: 1284, endPoint y: 555, distance: 27.6
click at [1285, 530] on strong "TOTAL EFECTIVO: $ 97.150,00" at bounding box center [1271, 520] width 319 height 27
click at [1287, 560] on button "Imprimir" at bounding box center [1270, 571] width 115 height 38
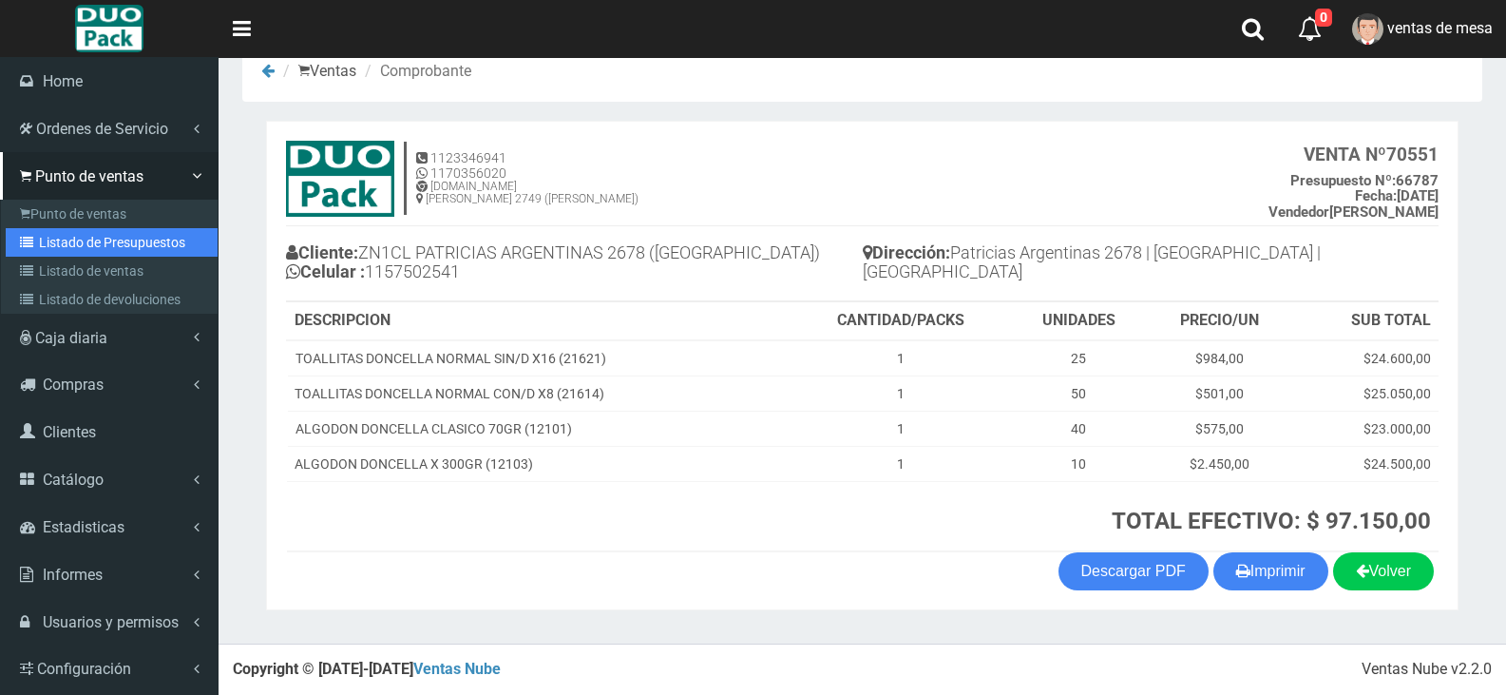
click at [21, 238] on icon at bounding box center [29, 242] width 19 height 13
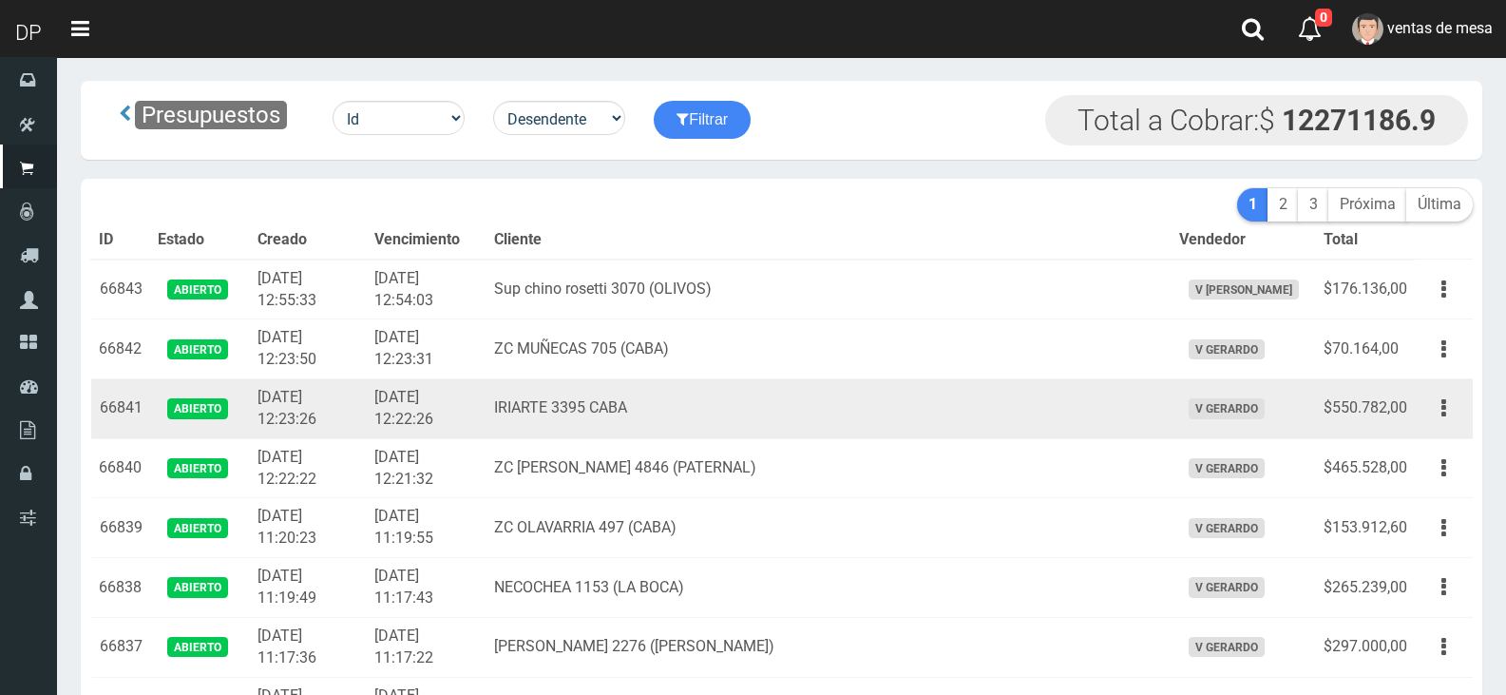
drag, startPoint x: 434, startPoint y: 381, endPoint x: 444, endPoint y: 384, distance: 9.9
click at [436, 381] on td "[DATE] 12:22:26" at bounding box center [427, 409] width 120 height 60
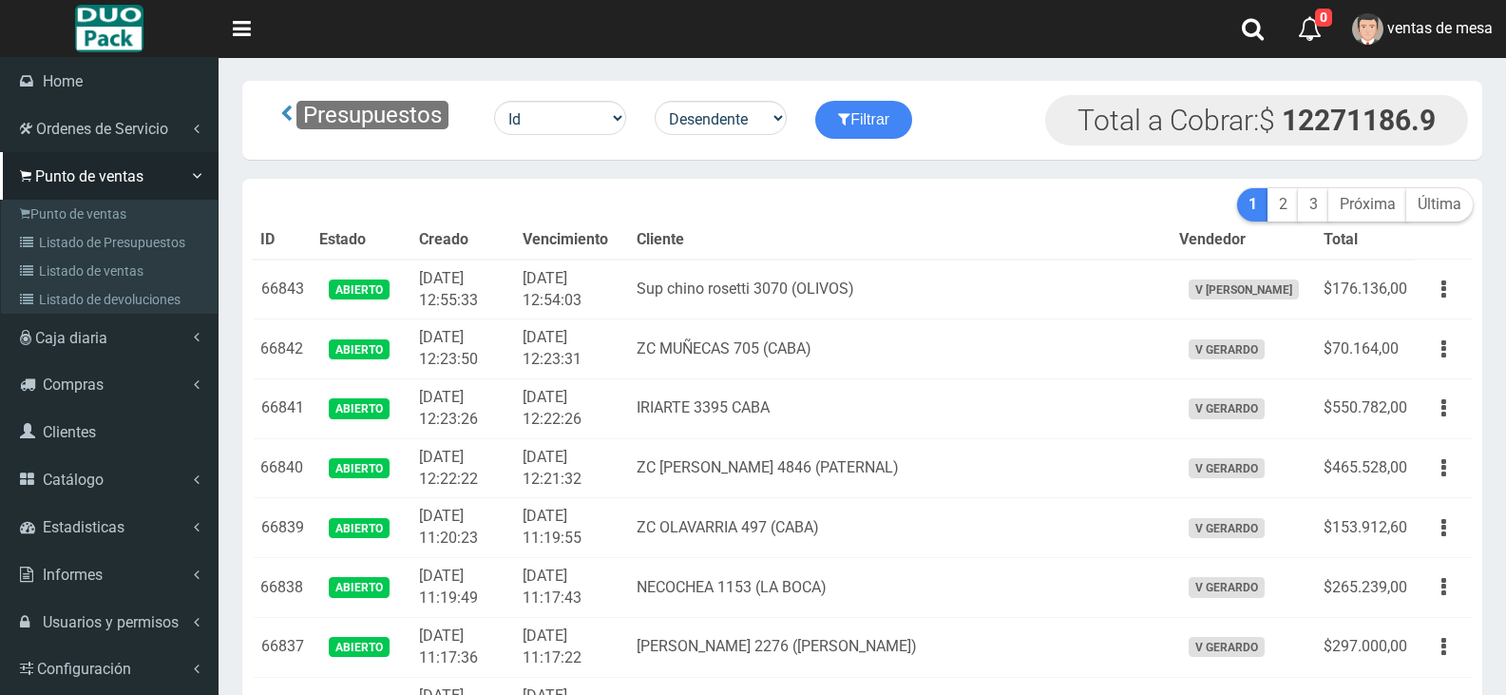
click at [520, 265] on td "[DATE] 12:54:03" at bounding box center [572, 289] width 114 height 60
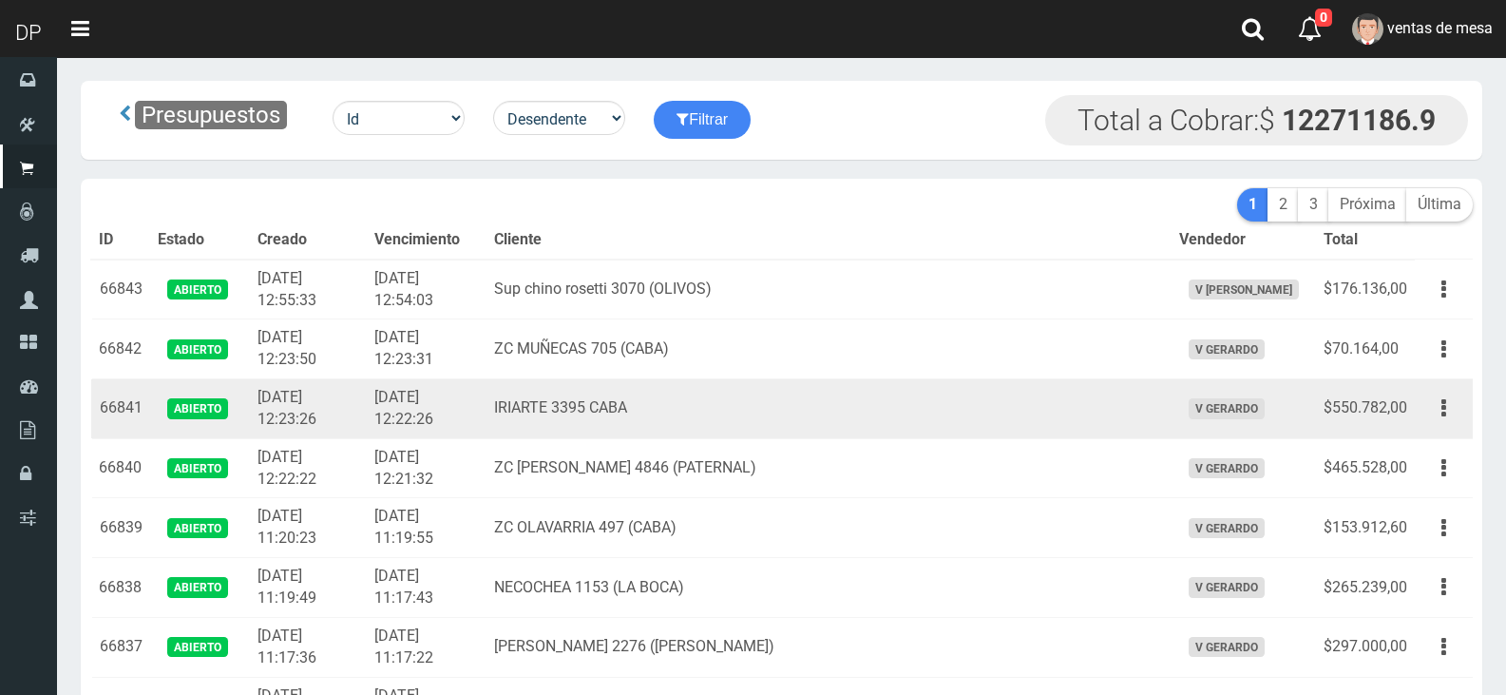
click at [749, 400] on td "IRIARTE 3395 CABA" at bounding box center [828, 409] width 684 height 60
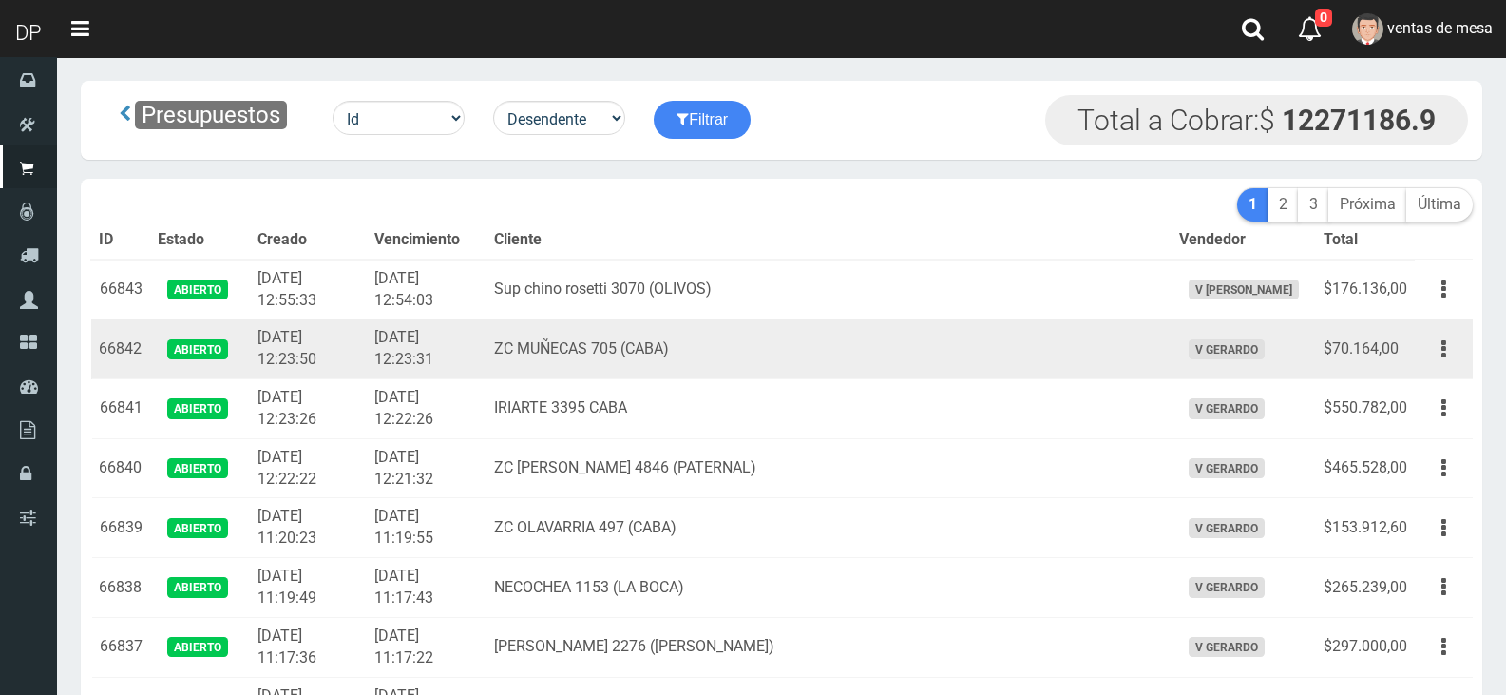
click at [898, 324] on td "ZC MUÑECAS 705 (CABA)" at bounding box center [828, 349] width 684 height 60
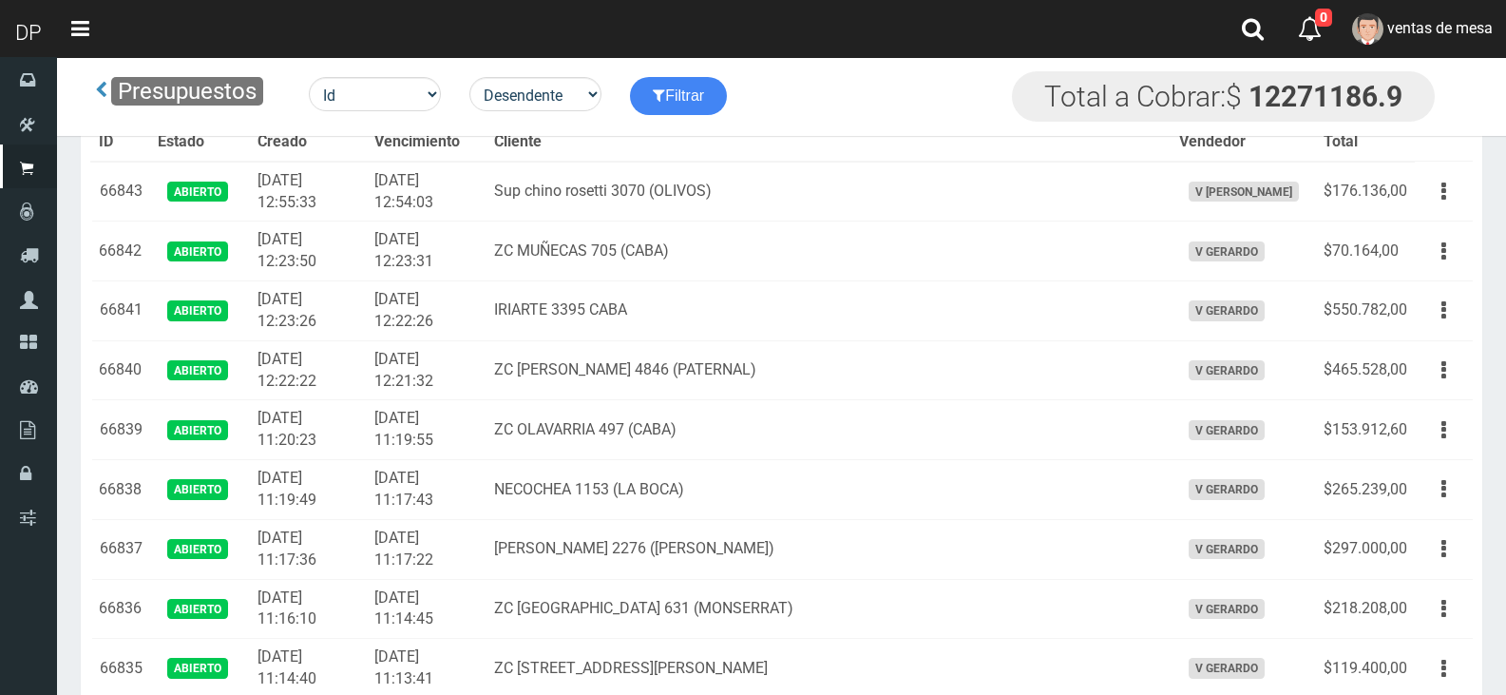
scroll to position [1669, 0]
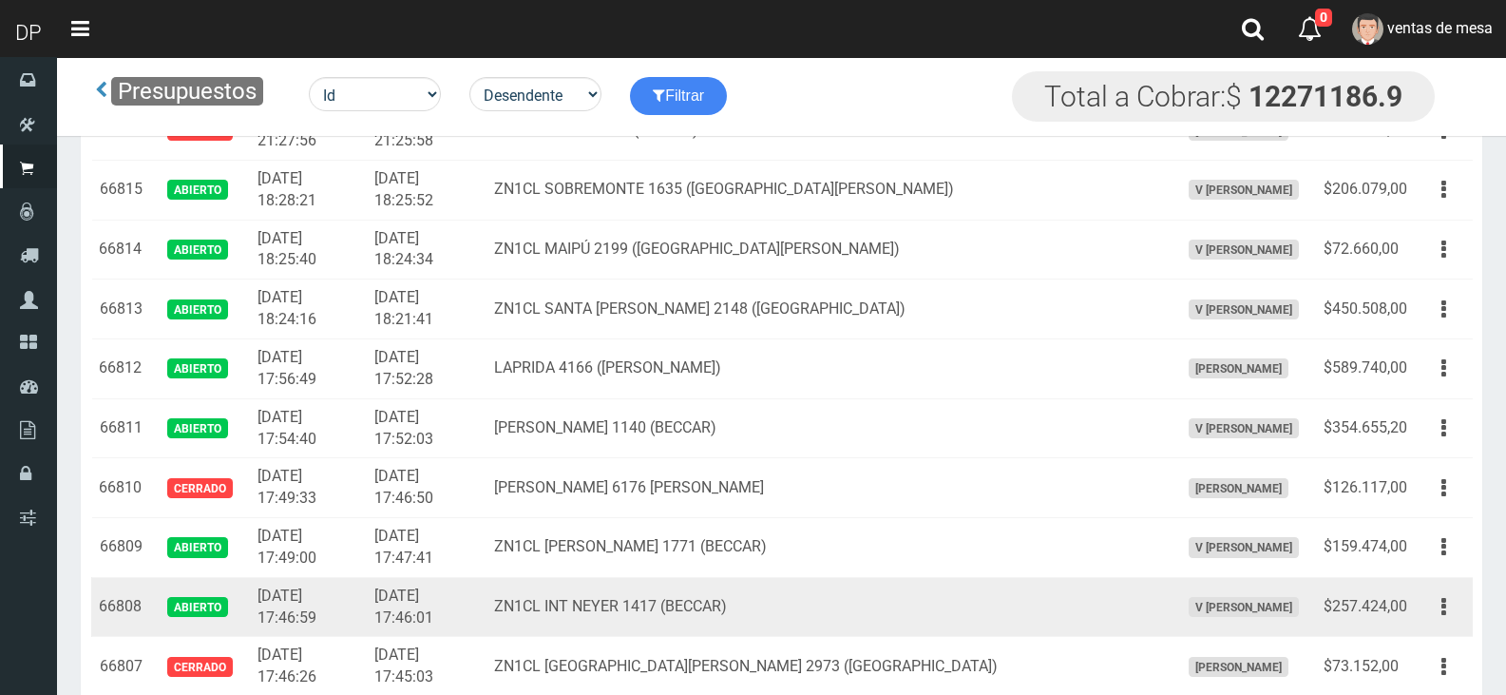
drag, startPoint x: 1433, startPoint y: 607, endPoint x: 1424, endPoint y: 646, distance: 39.9
click at [1433, 607] on button "button" at bounding box center [1443, 606] width 43 height 33
click at [1424, 646] on link "Editar" at bounding box center [1389, 653] width 150 height 42
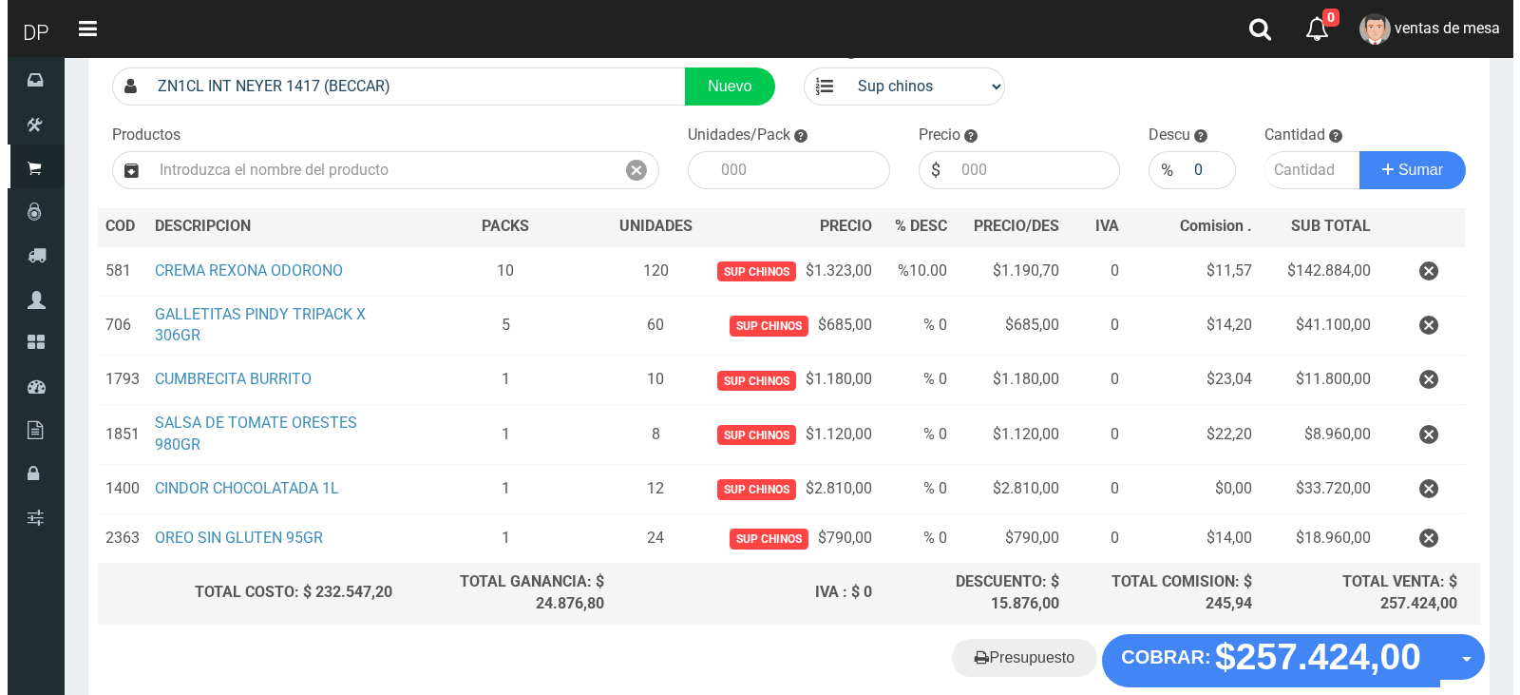
scroll to position [238, 0]
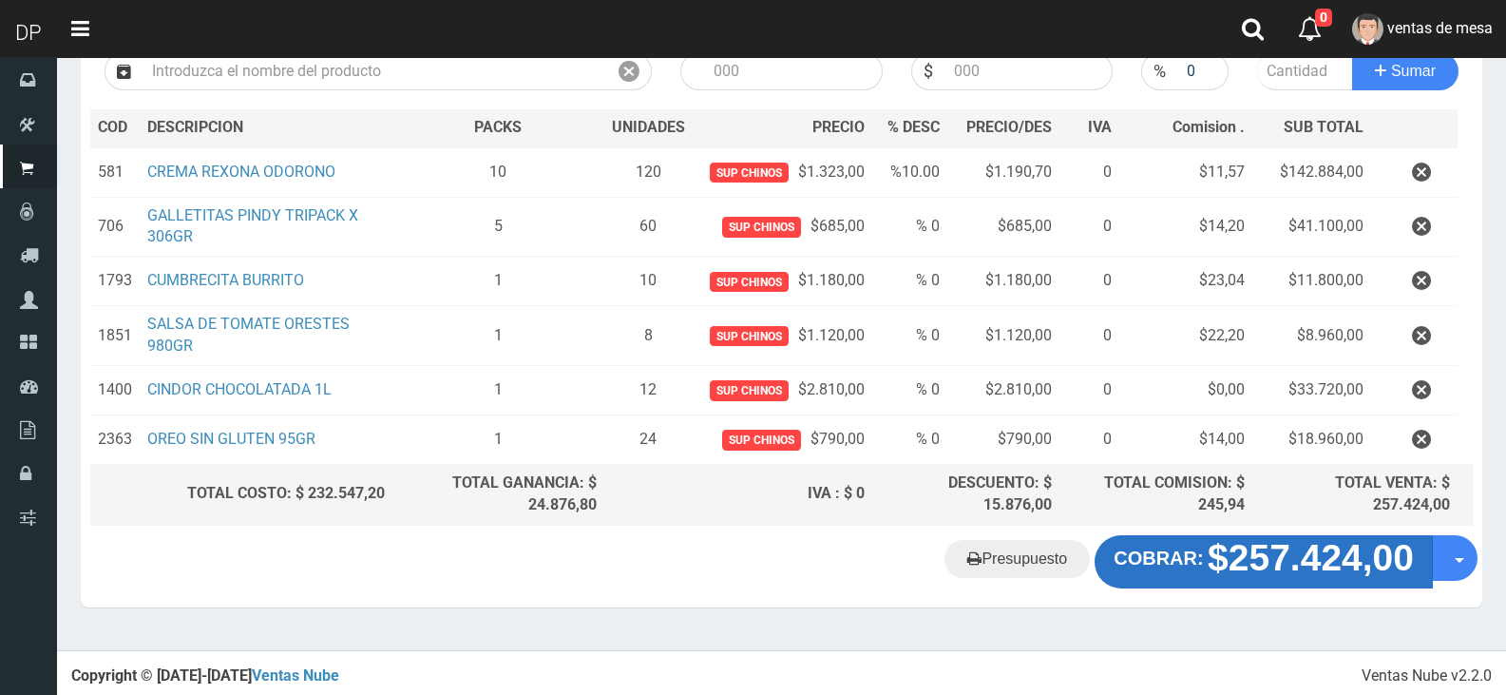
drag, startPoint x: 1167, startPoint y: 581, endPoint x: 1165, endPoint y: 571, distance: 10.6
click at [1168, 581] on "Presupuesto COBRAR: $257.424,00 Opciones" at bounding box center [782, 561] width 1392 height 53
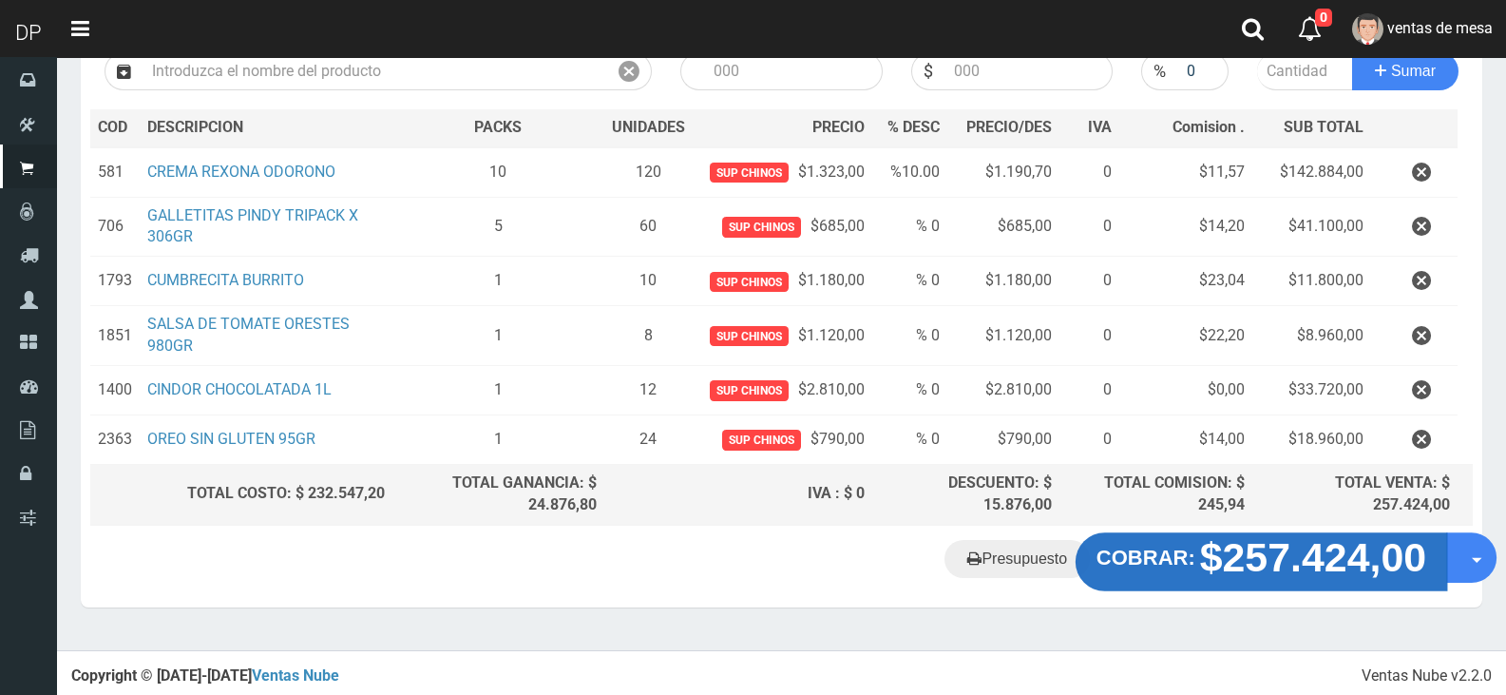
click at [1165, 566] on strong "COBRAR:" at bounding box center [1145, 556] width 99 height 23
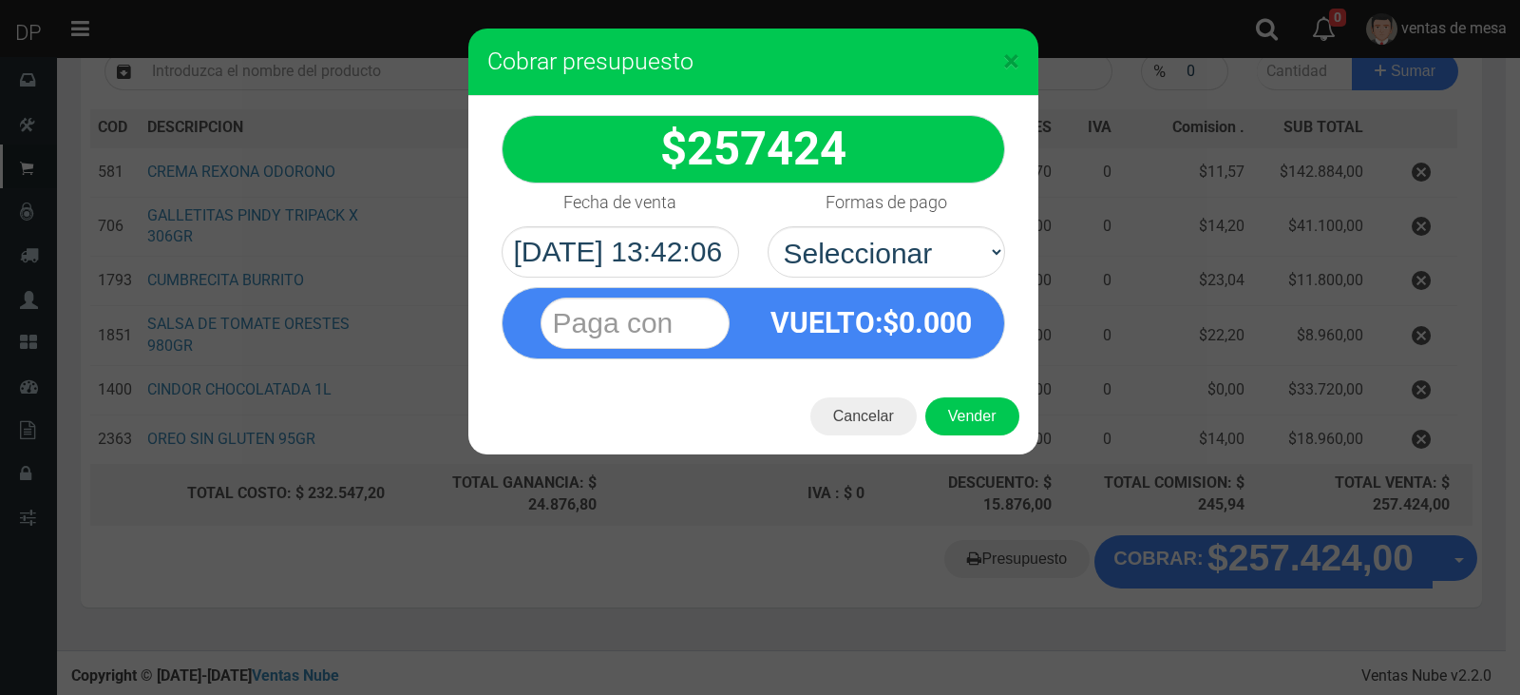
click at [865, 267] on select "Seleccionar Efectivo Tarjeta de Crédito Depósito Débito" at bounding box center [887, 251] width 238 height 51
click at [768, 226] on select "Seleccionar Efectivo Tarjeta de Crédito Depósito Débito" at bounding box center [887, 251] width 238 height 51
drag, startPoint x: 949, startPoint y: 264, endPoint x: 951, endPoint y: 275, distance: 10.6
click at [950, 263] on select "Seleccionar Efectivo Tarjeta de Crédito Depósito Débito" at bounding box center [887, 251] width 238 height 51
select select "Efectivo"
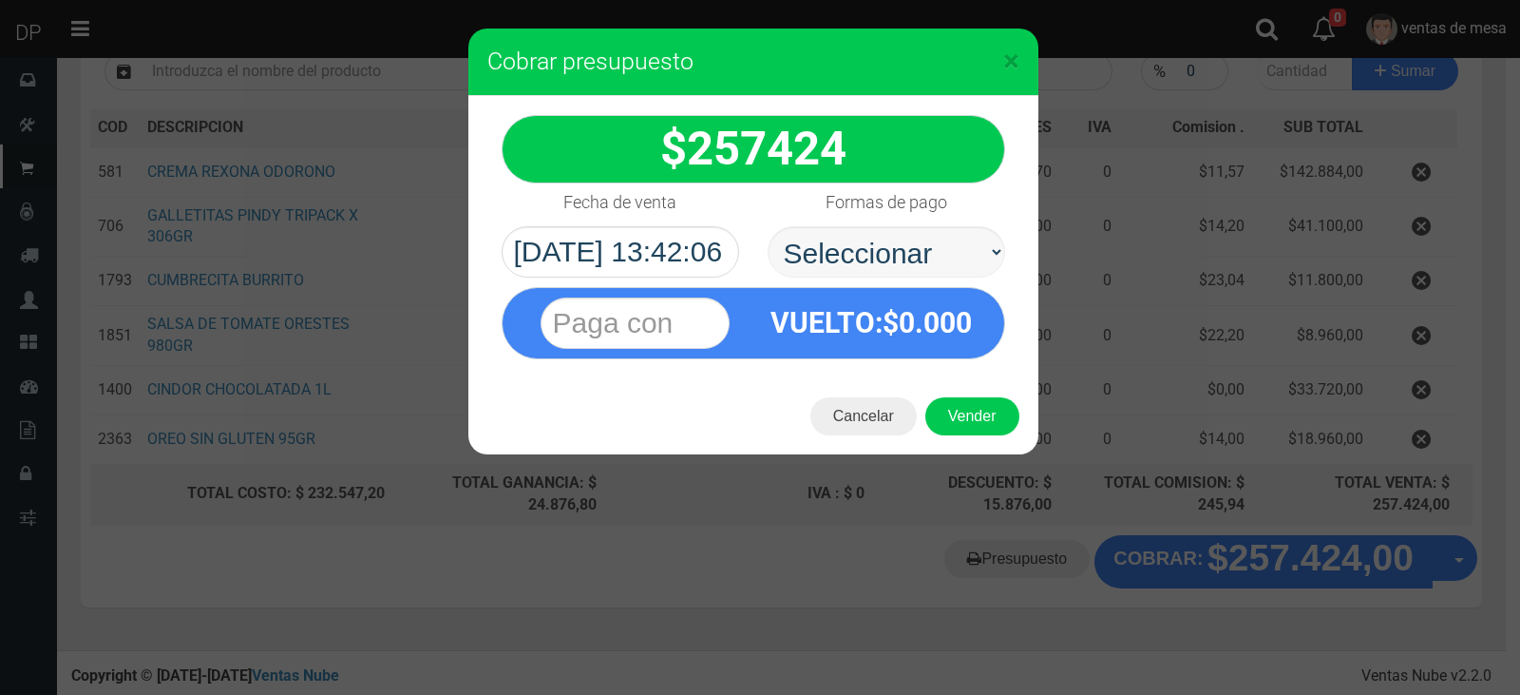
click at [768, 226] on select "Seleccionar Efectivo Tarjeta de Crédito Depósito Débito" at bounding box center [887, 251] width 238 height 51
click at [977, 415] on button "Vender" at bounding box center [972, 416] width 94 height 38
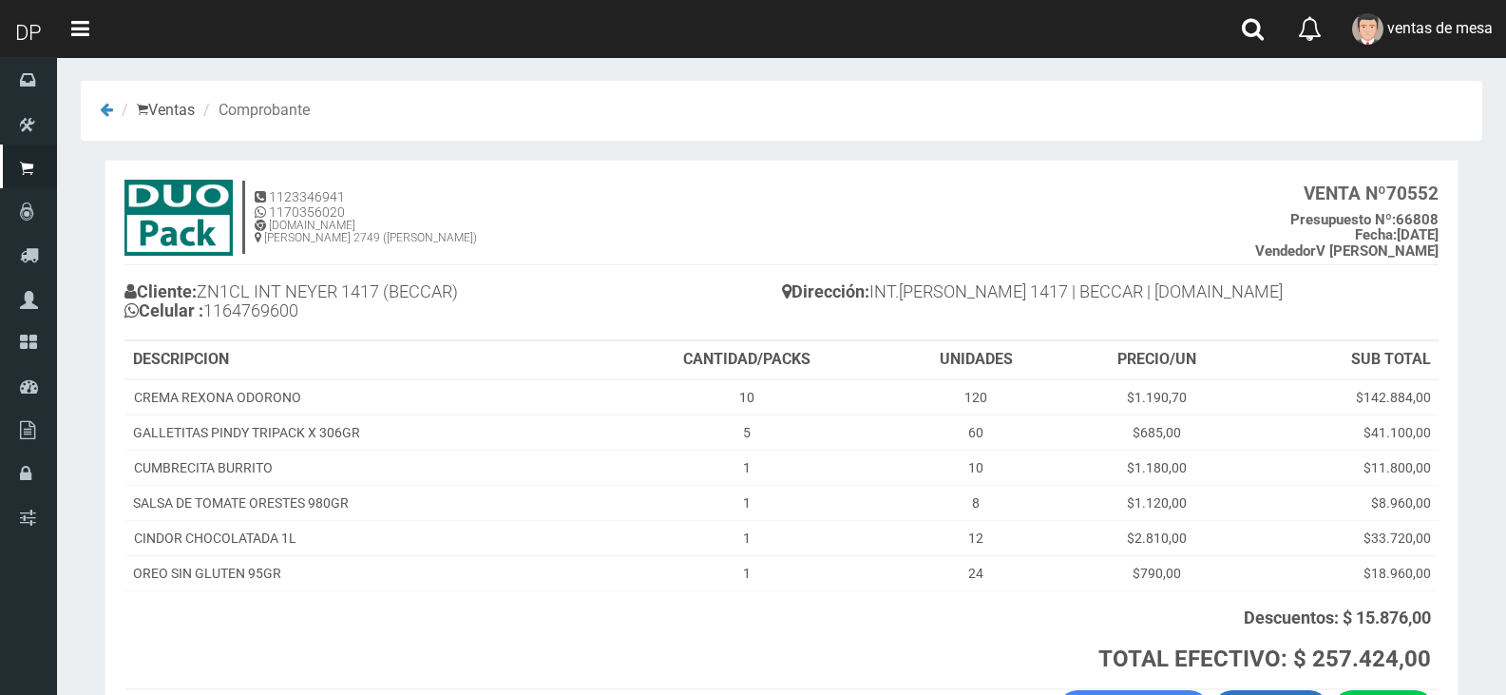
scroll to position [95, 0]
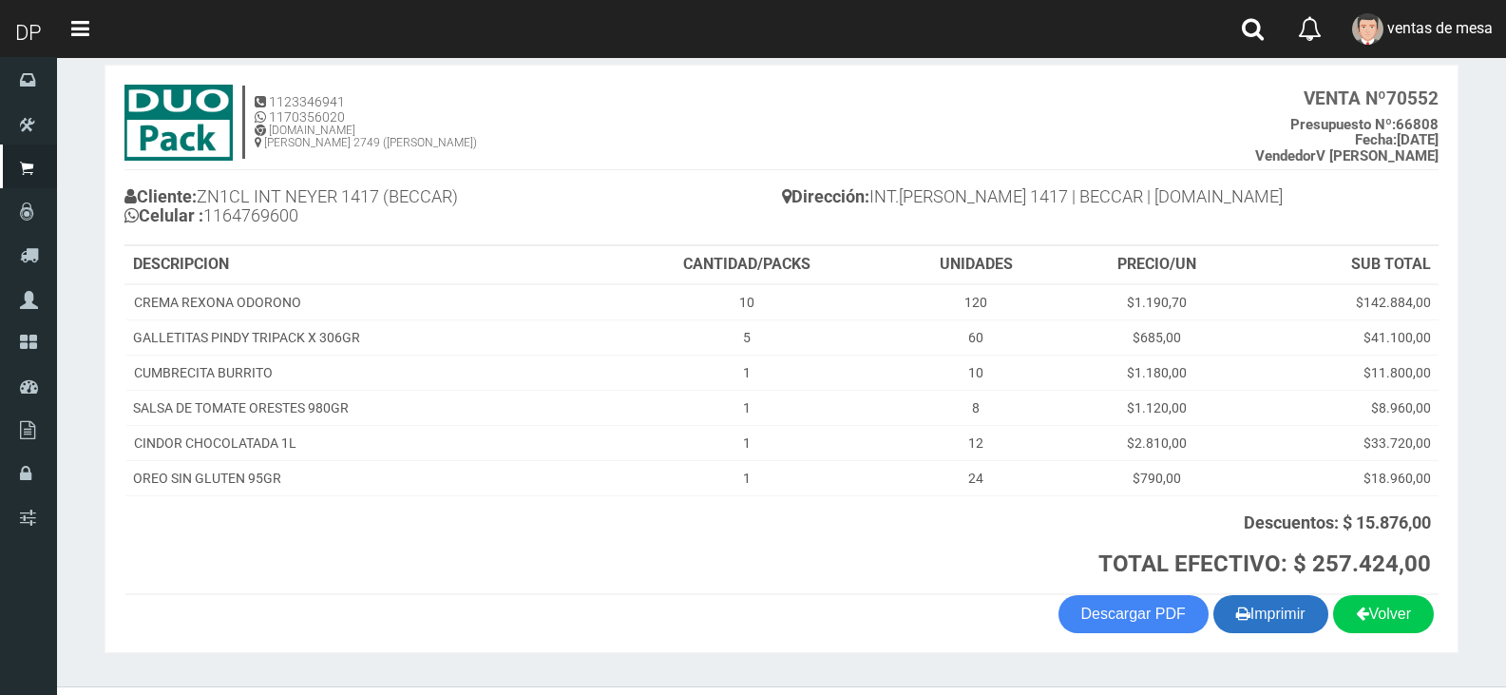
click at [1268, 606] on button "Imprimir" at bounding box center [1270, 614] width 115 height 38
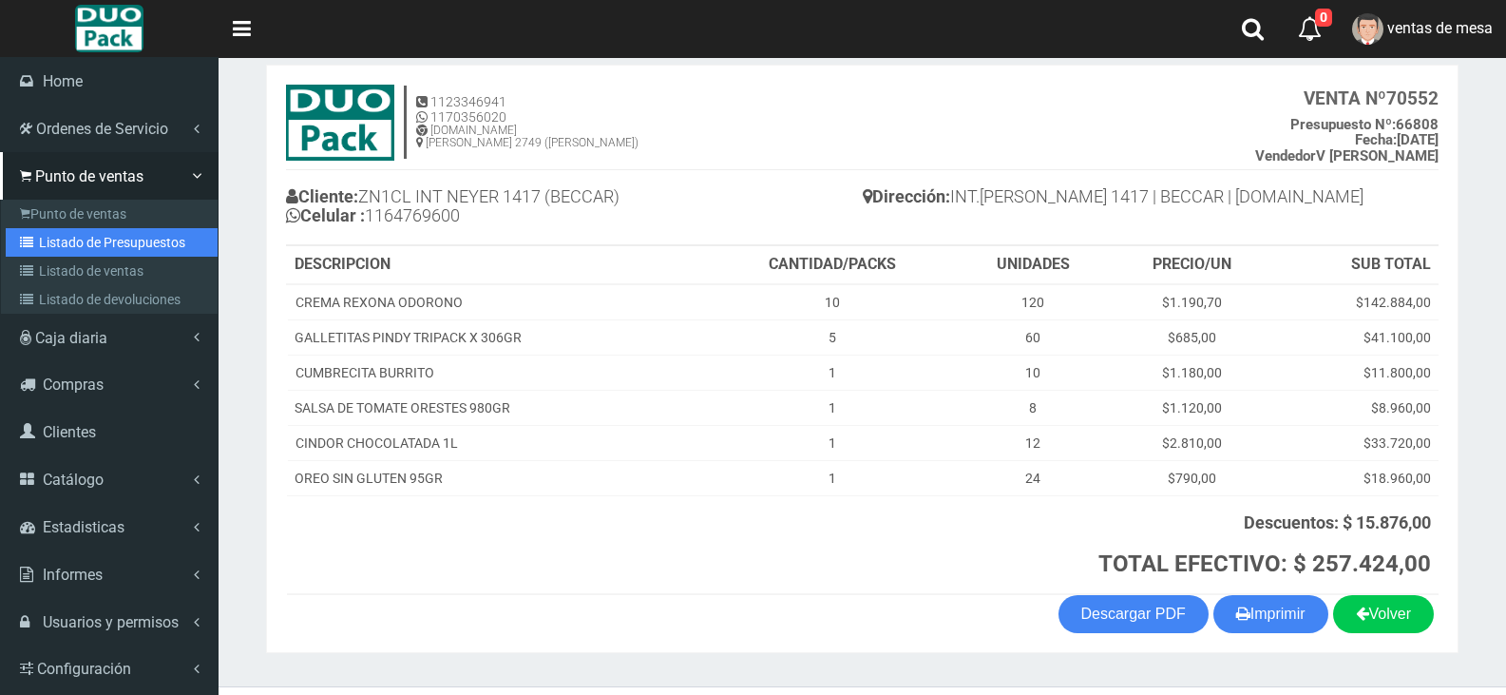
click at [120, 229] on link "Listado de Presupuestos" at bounding box center [112, 242] width 212 height 29
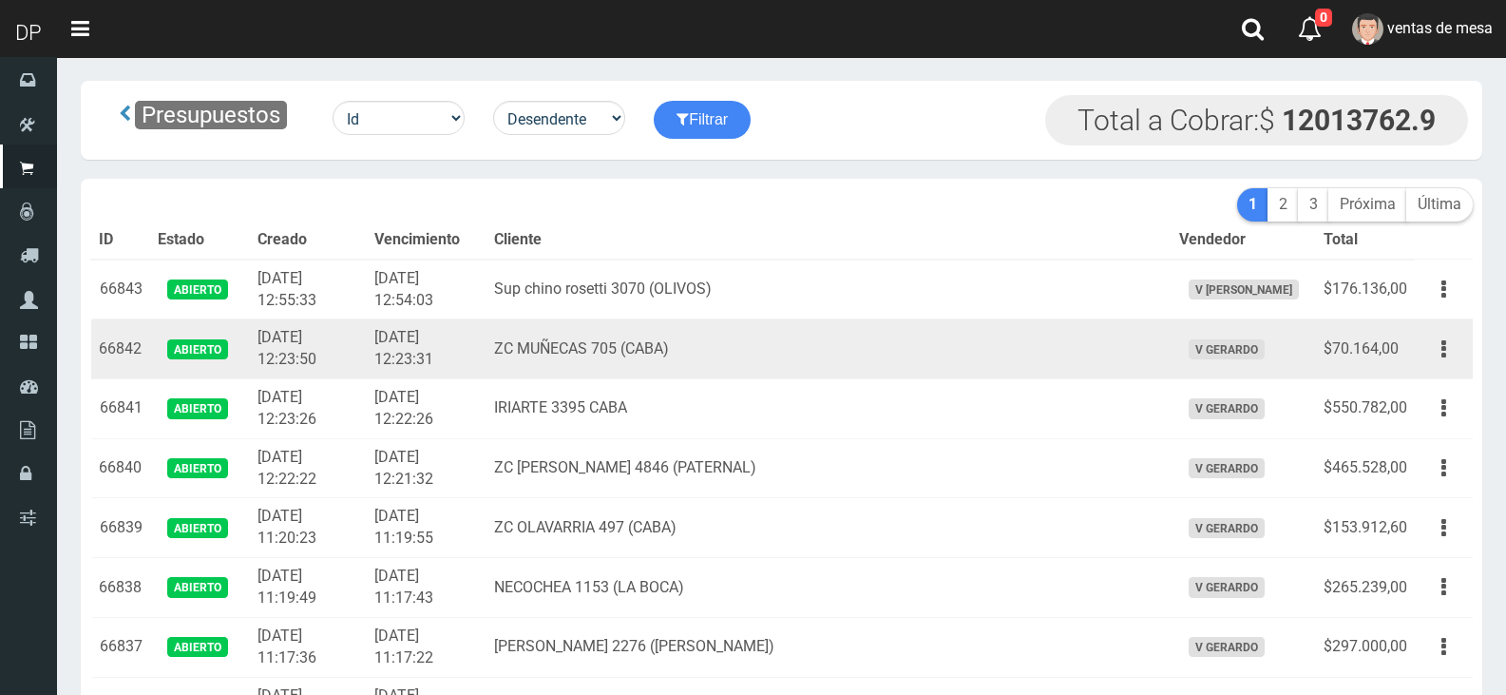
click at [815, 351] on td "ZC MUÑECAS 705 (CABA)" at bounding box center [828, 349] width 684 height 60
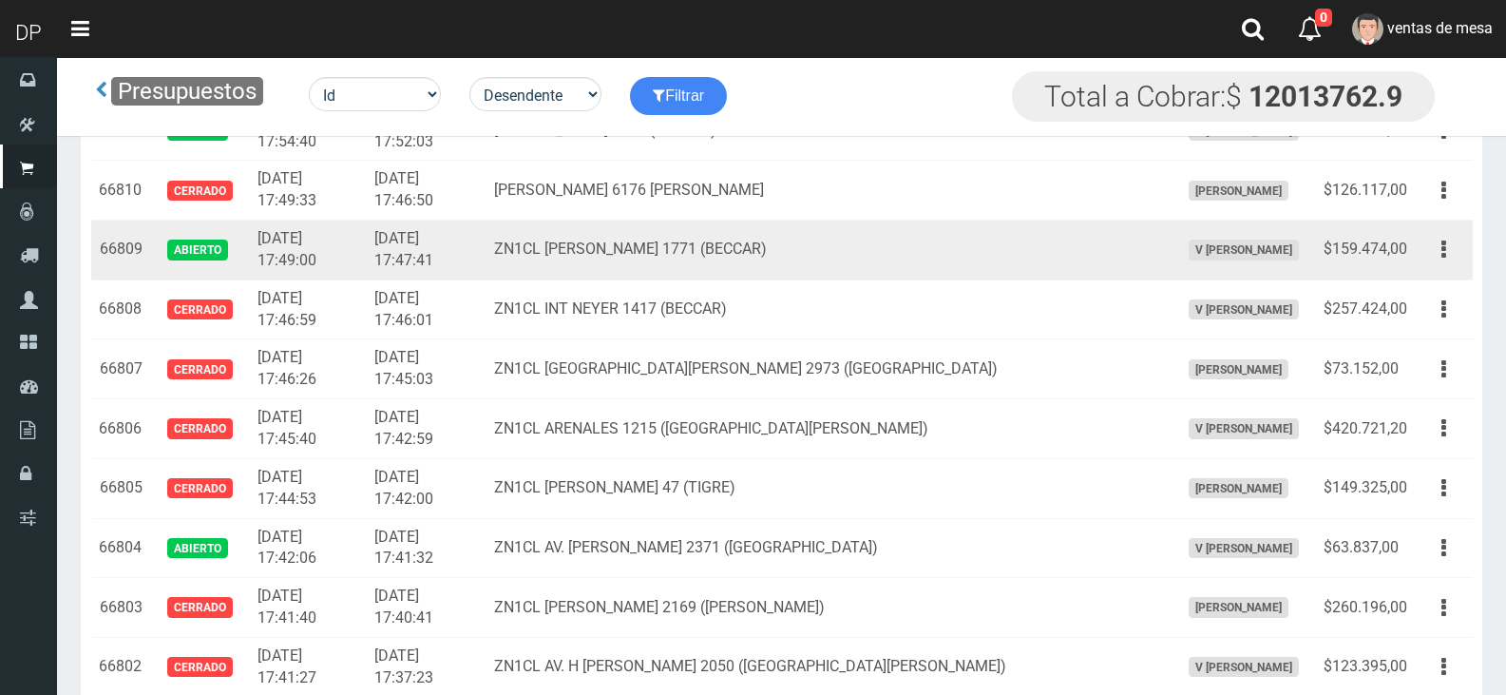
drag, startPoint x: 1450, startPoint y: 250, endPoint x: 1439, endPoint y: 294, distance: 44.9
click at [1447, 250] on button "button" at bounding box center [1443, 249] width 43 height 33
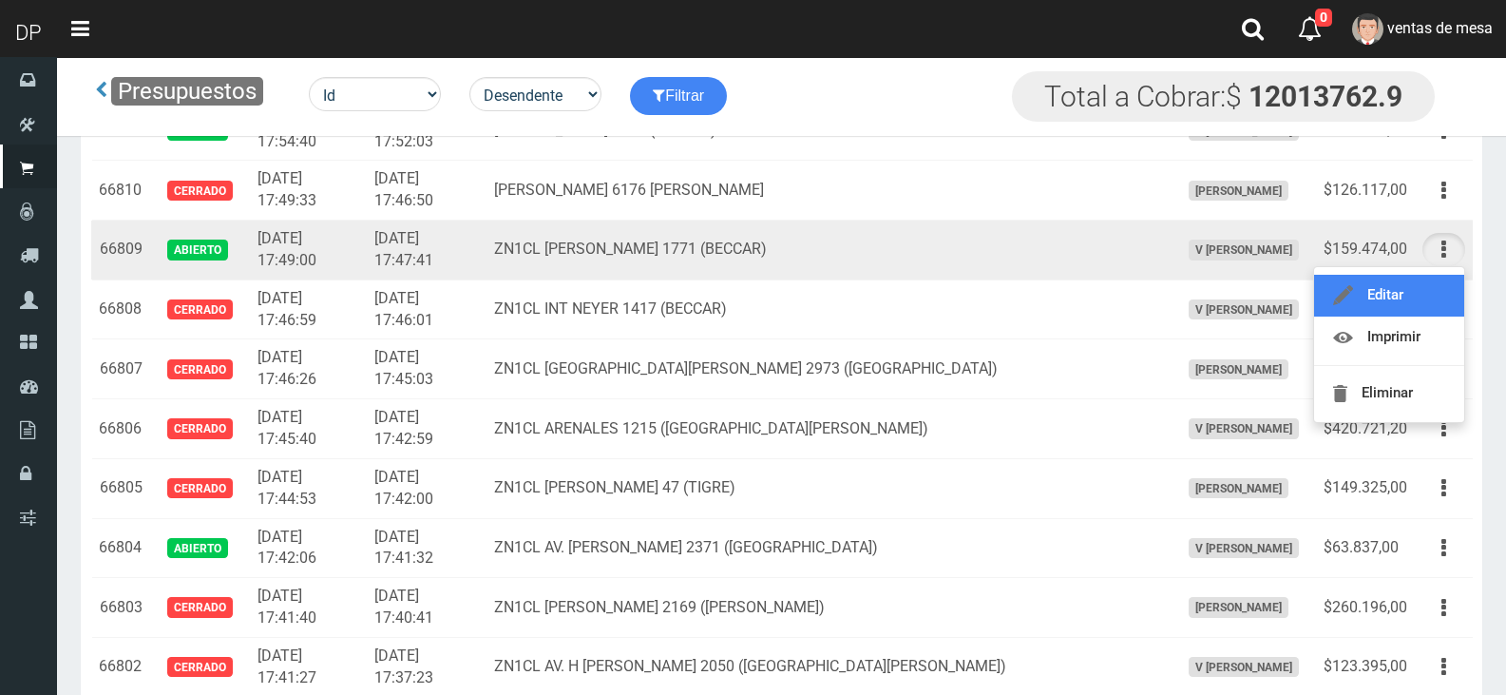
click at [1439, 294] on link "Editar" at bounding box center [1389, 296] width 150 height 42
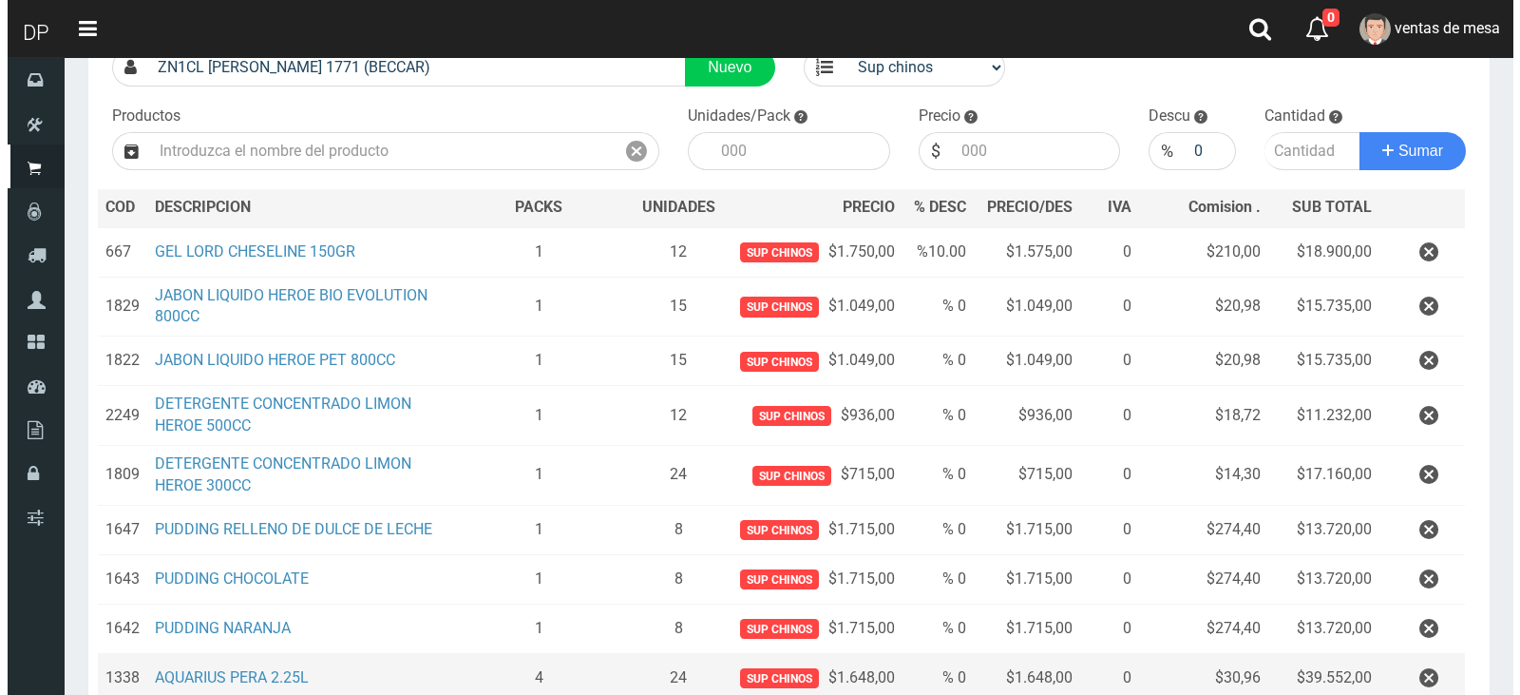
scroll to position [397, 0]
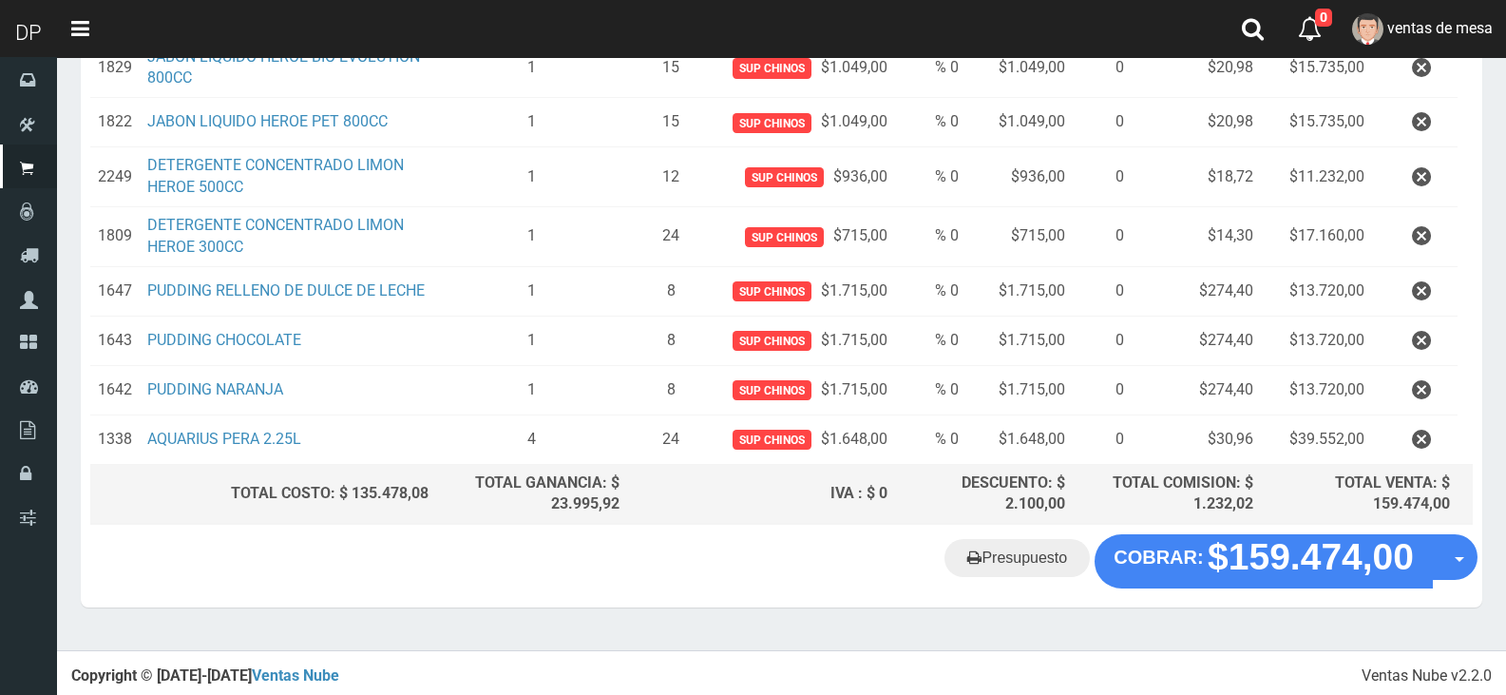
click at [1343, 585] on div "Presupuesto COBRAR: $159.474,00 Opciones" at bounding box center [781, 570] width 1401 height 72
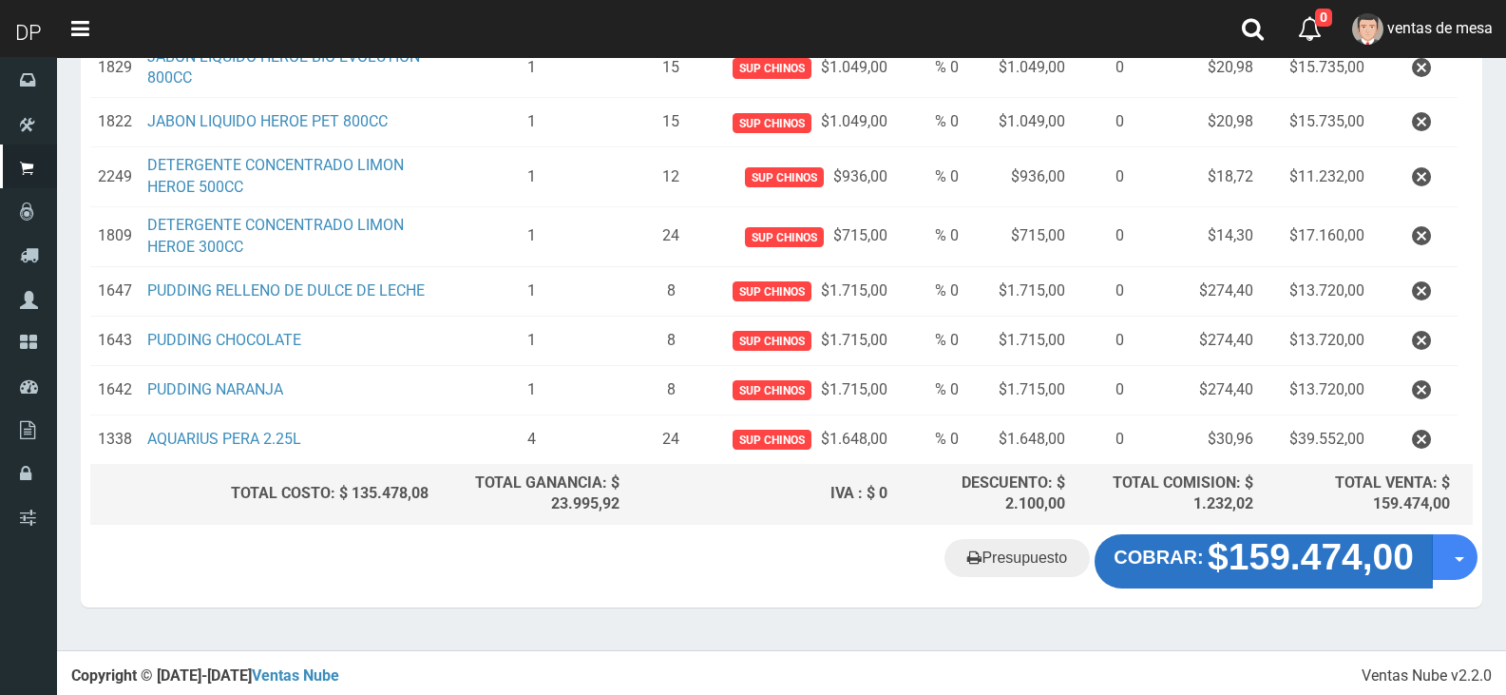
click at [1332, 569] on strong "$159.474,00" at bounding box center [1311, 557] width 206 height 41
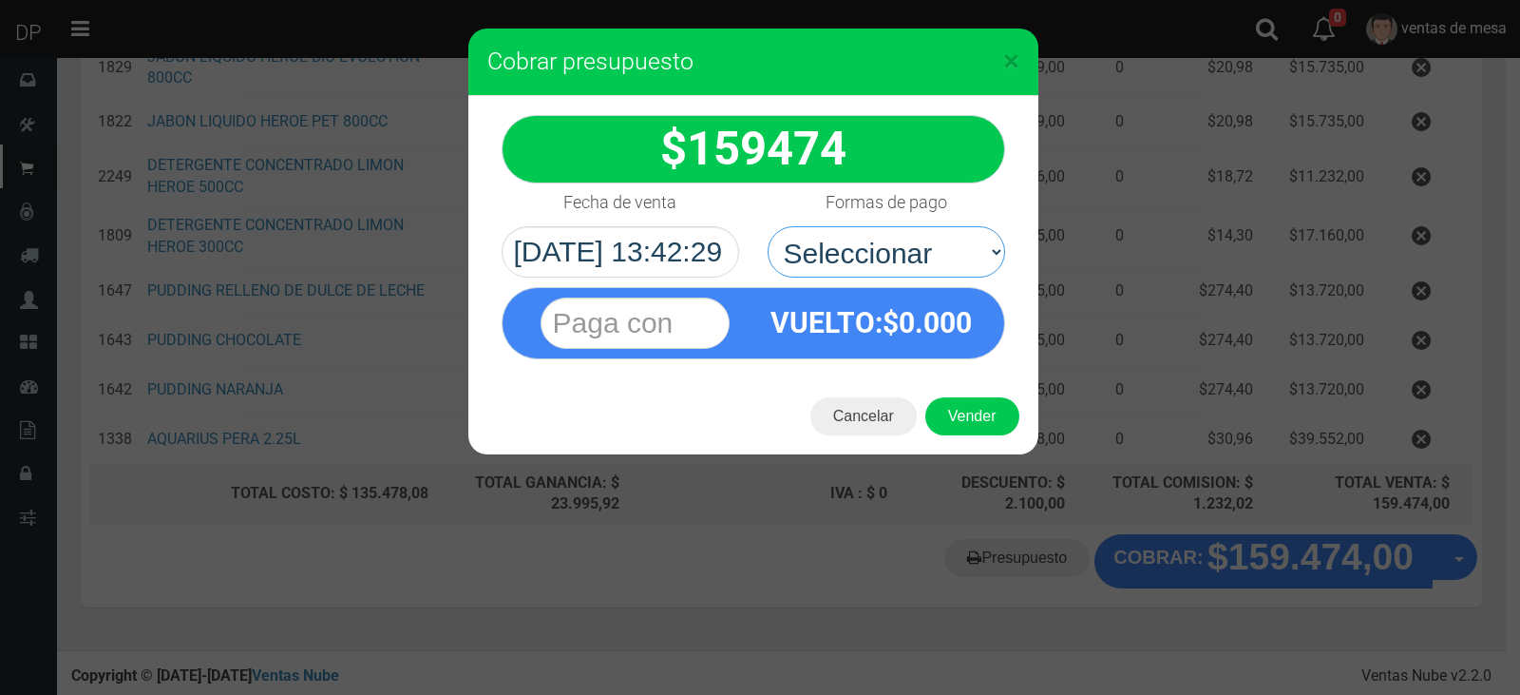
drag, startPoint x: 851, startPoint y: 244, endPoint x: 895, endPoint y: 324, distance: 91.0
click at [851, 244] on select "Seleccionar Efectivo Tarjeta de Crédito Depósito Débito" at bounding box center [887, 251] width 238 height 51
click at [901, 330] on span "0.000" at bounding box center [935, 322] width 73 height 33
drag, startPoint x: 924, startPoint y: 246, endPoint x: 924, endPoint y: 269, distance: 22.8
click at [924, 246] on select "Seleccionar Efectivo Tarjeta de Crédito Depósito Débito" at bounding box center [887, 251] width 238 height 51
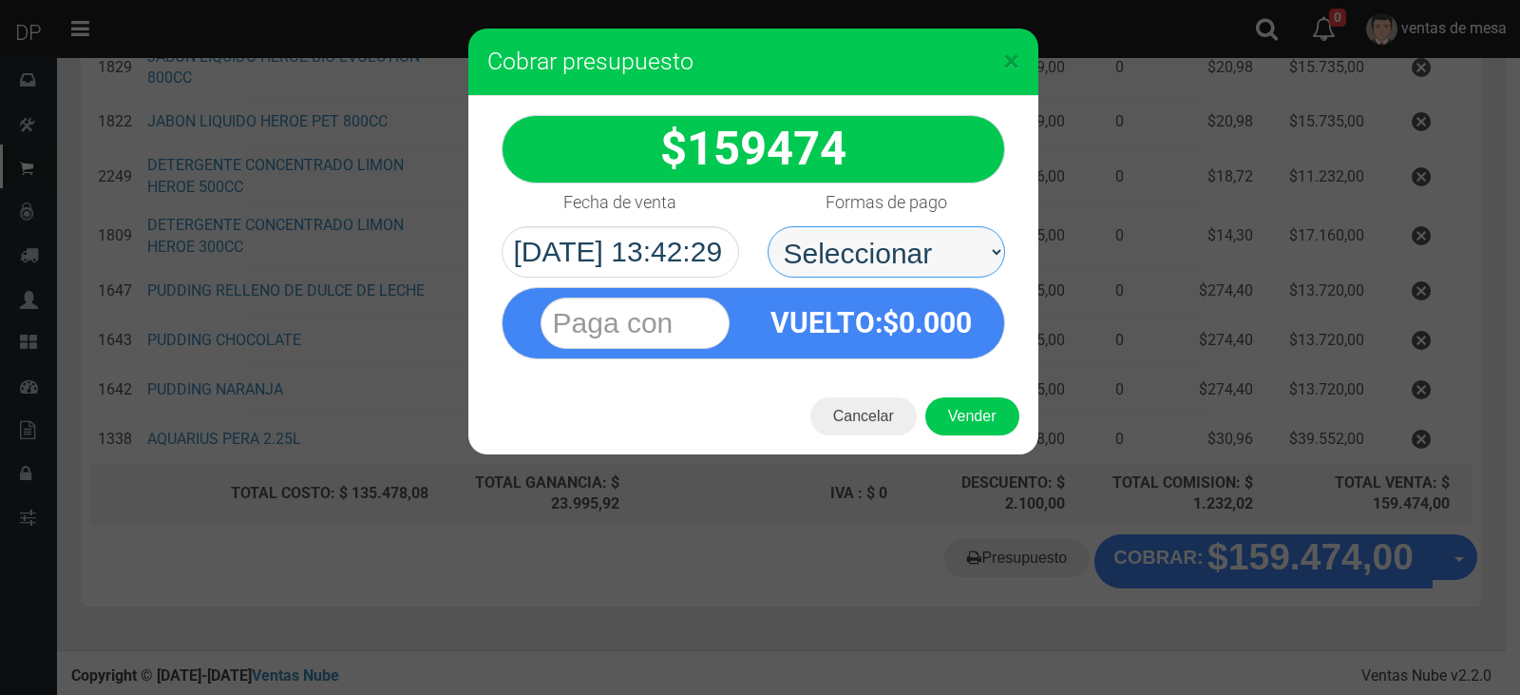
select select "Efectivo"
click at [768, 226] on select "Seleccionar Efectivo Tarjeta de Crédito Depósito Débito" at bounding box center [887, 251] width 238 height 51
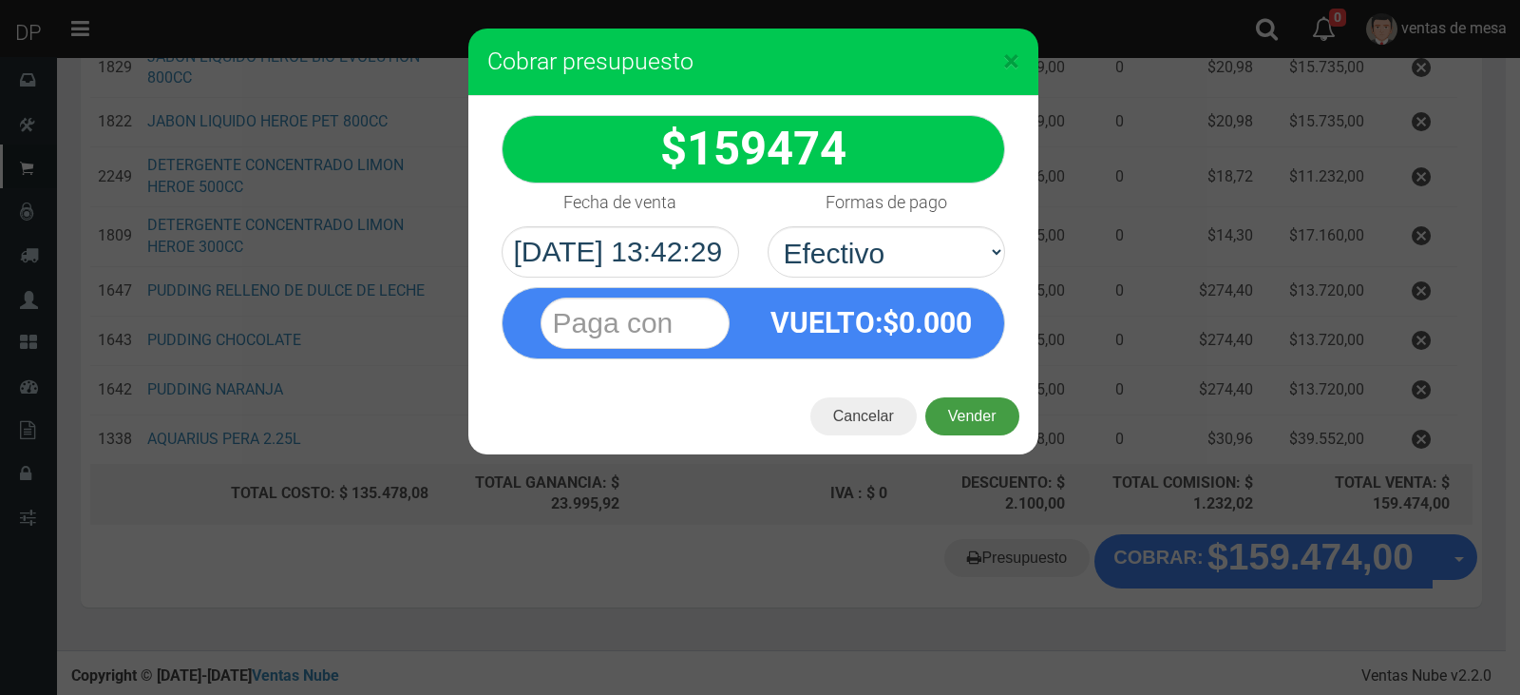
click at [960, 406] on button "Vender" at bounding box center [972, 416] width 94 height 38
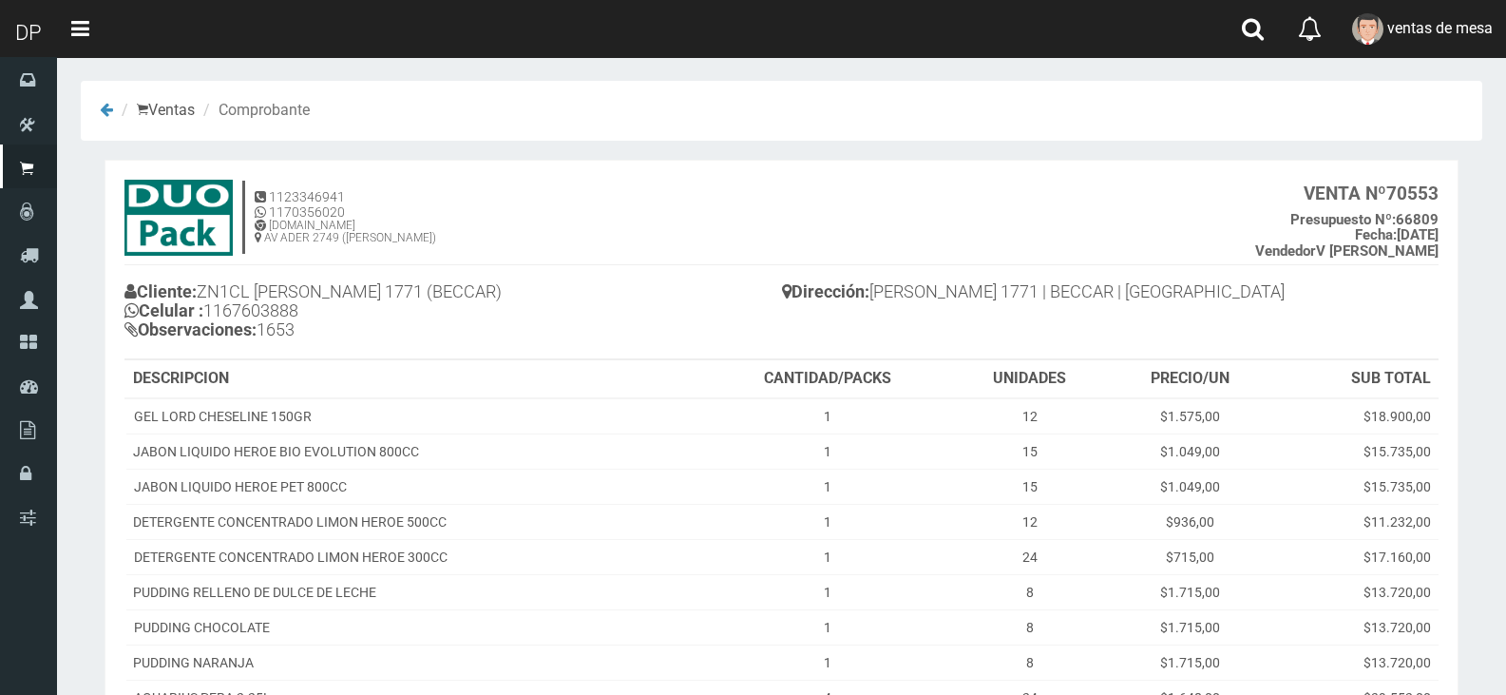
scroll to position [262, 0]
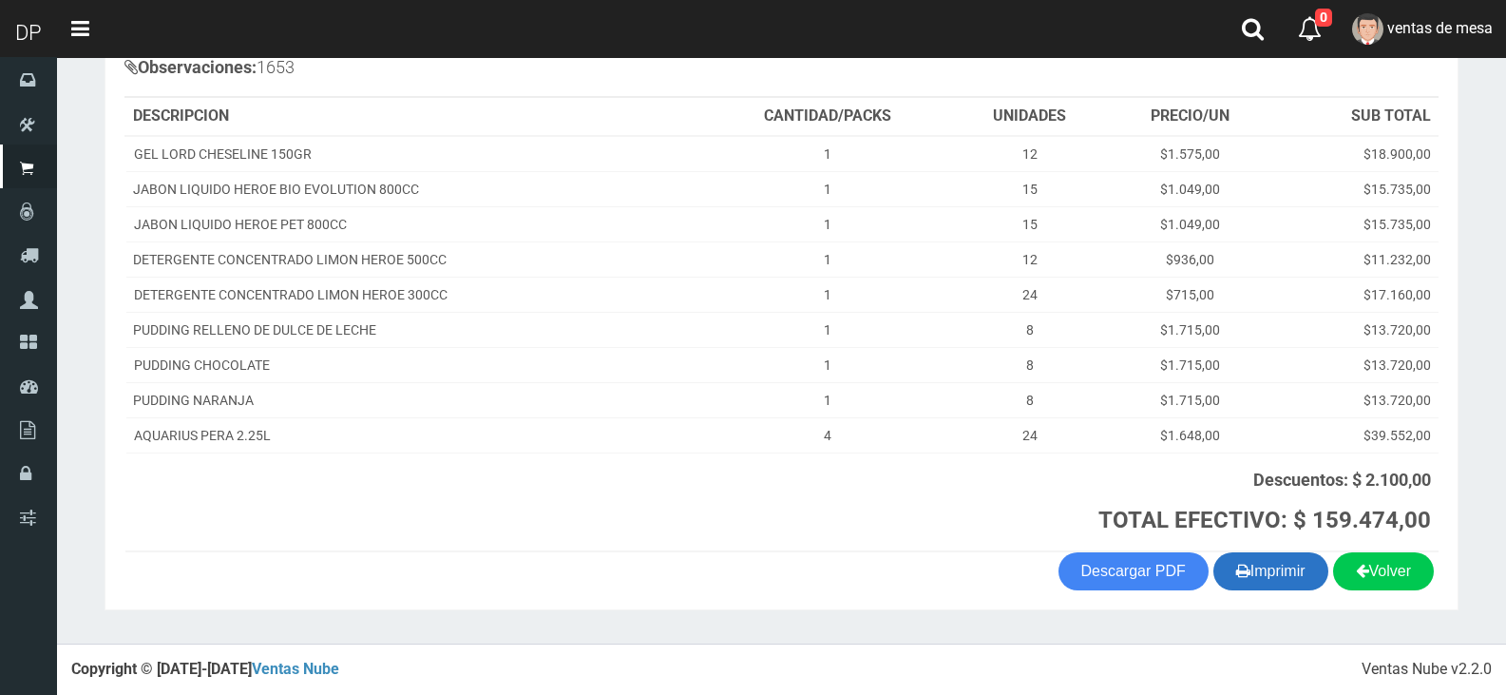
click at [1243, 570] on button "Imprimir" at bounding box center [1270, 571] width 115 height 38
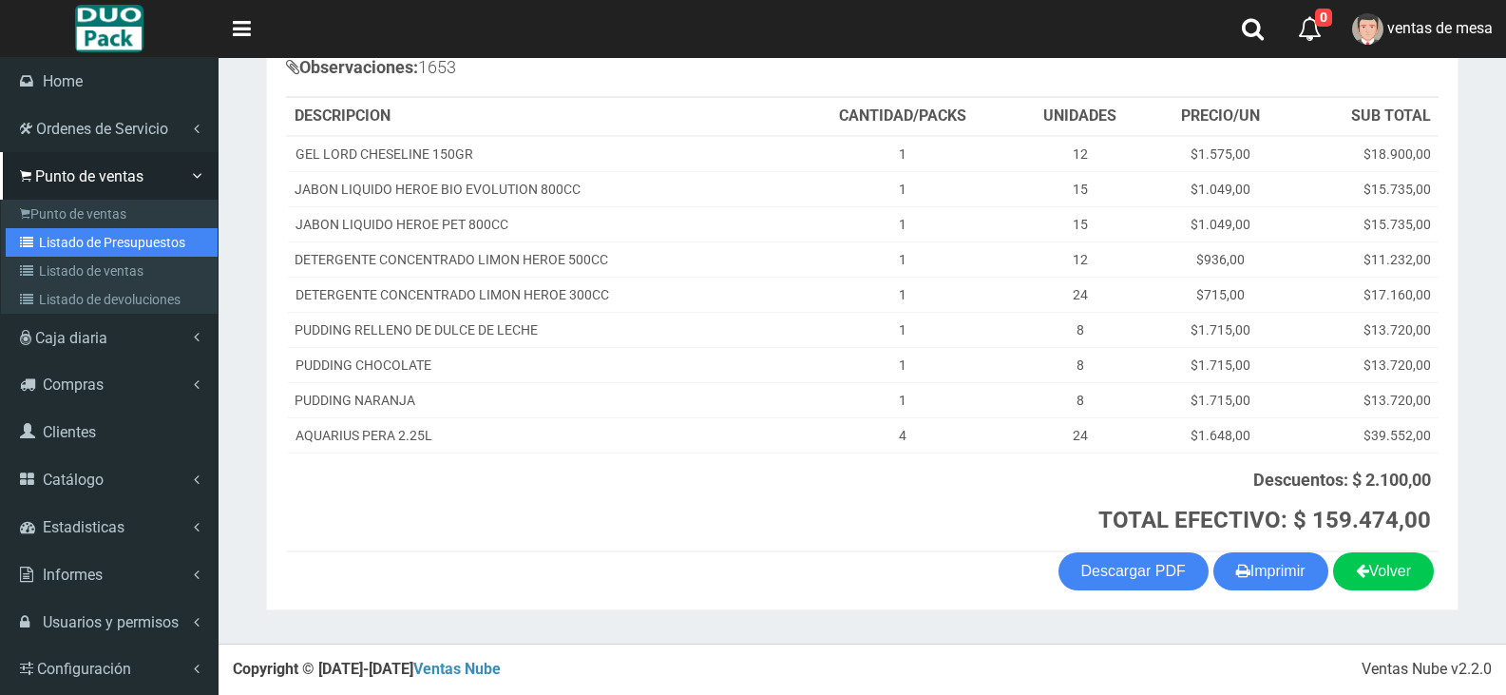
click at [41, 247] on link "Listado de Presupuestos" at bounding box center [112, 242] width 212 height 29
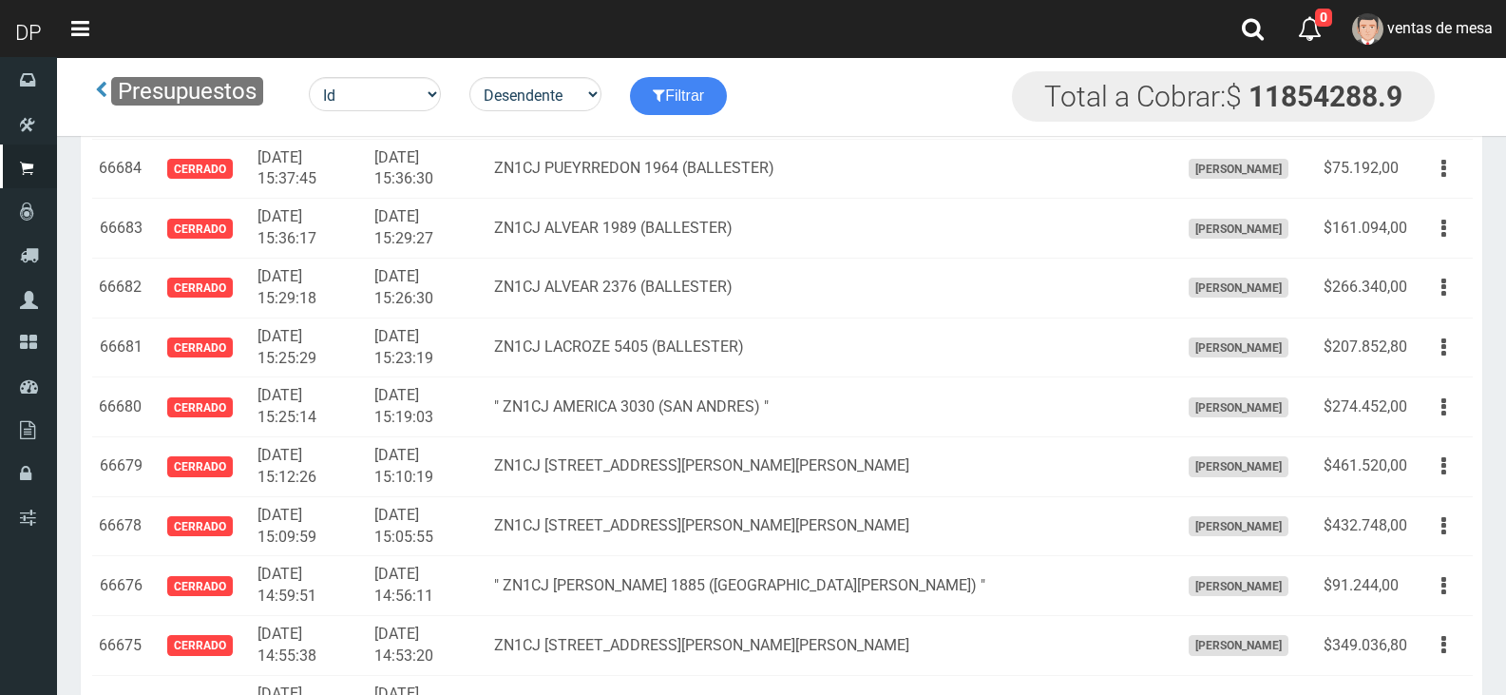
scroll to position [1750, 0]
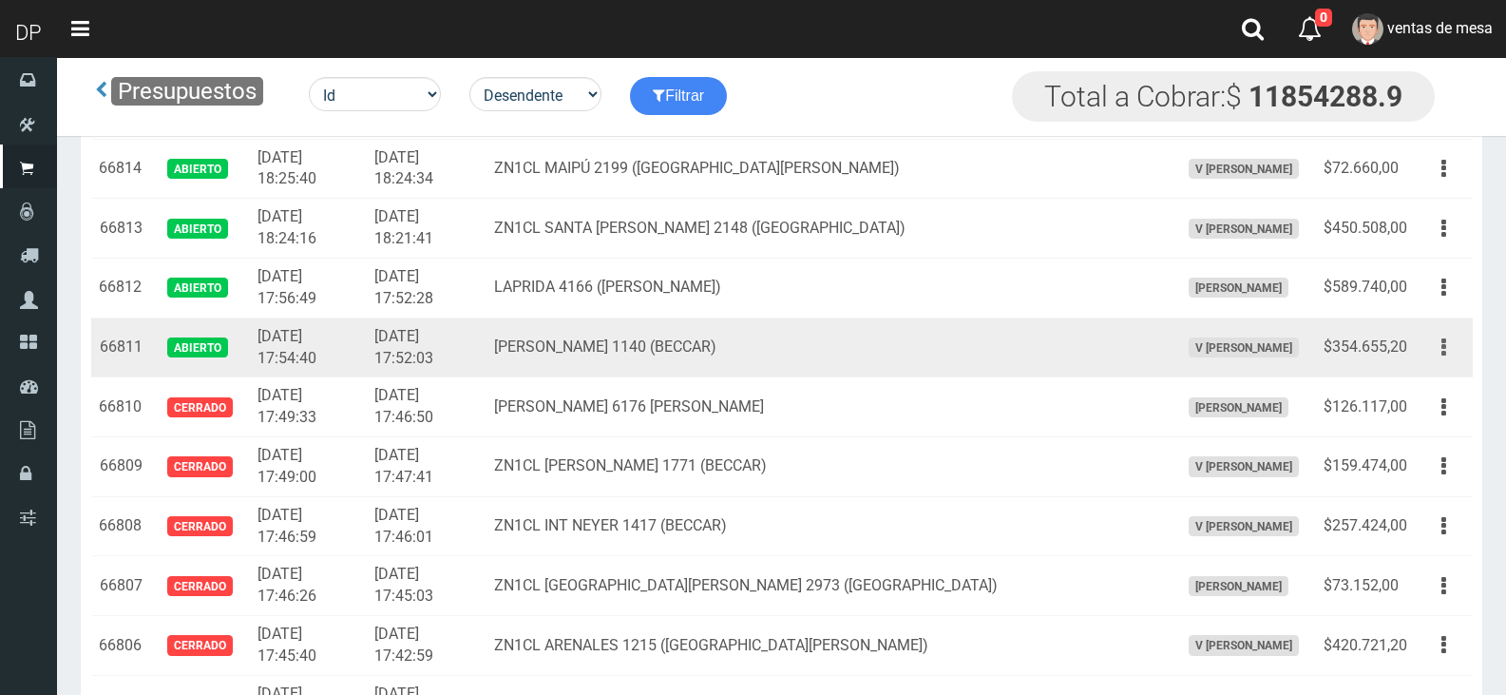
click at [1437, 350] on button "button" at bounding box center [1443, 347] width 43 height 33
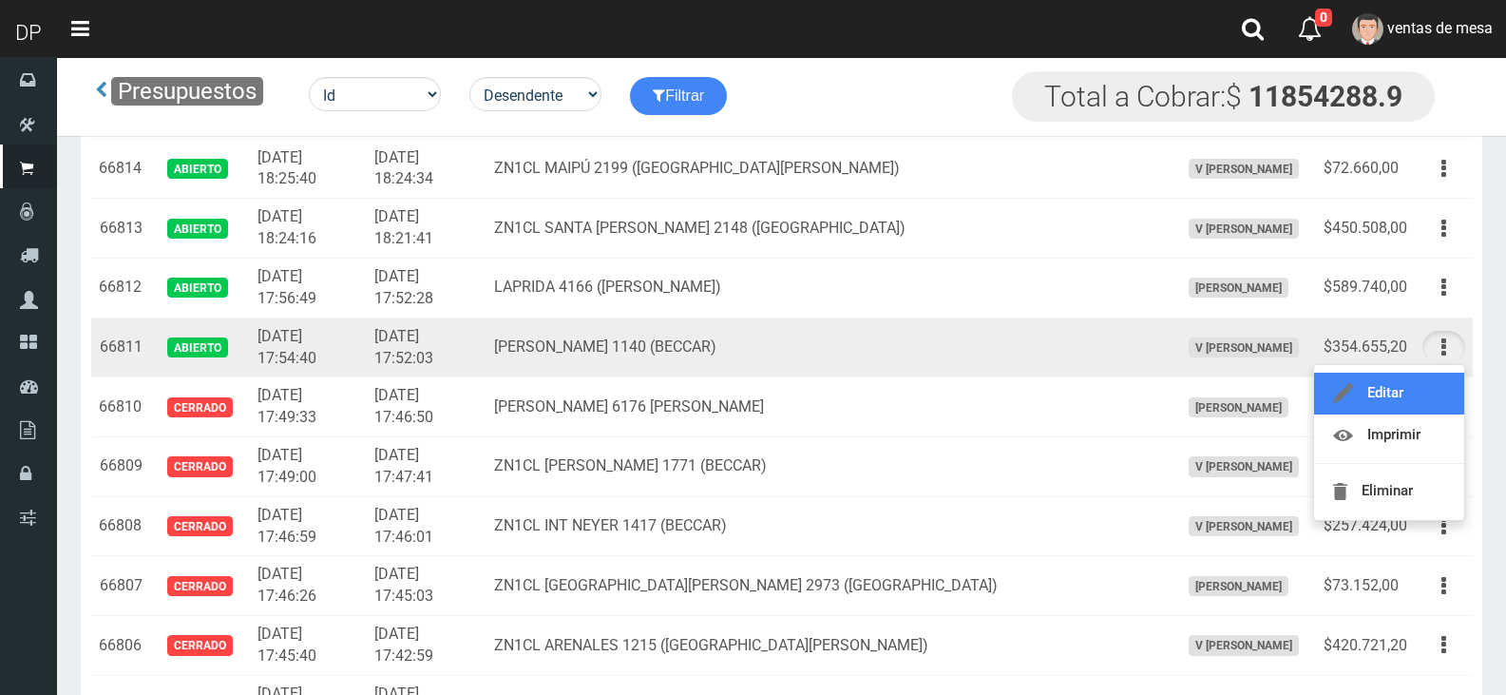
click at [1434, 397] on link "Editar" at bounding box center [1389, 393] width 150 height 42
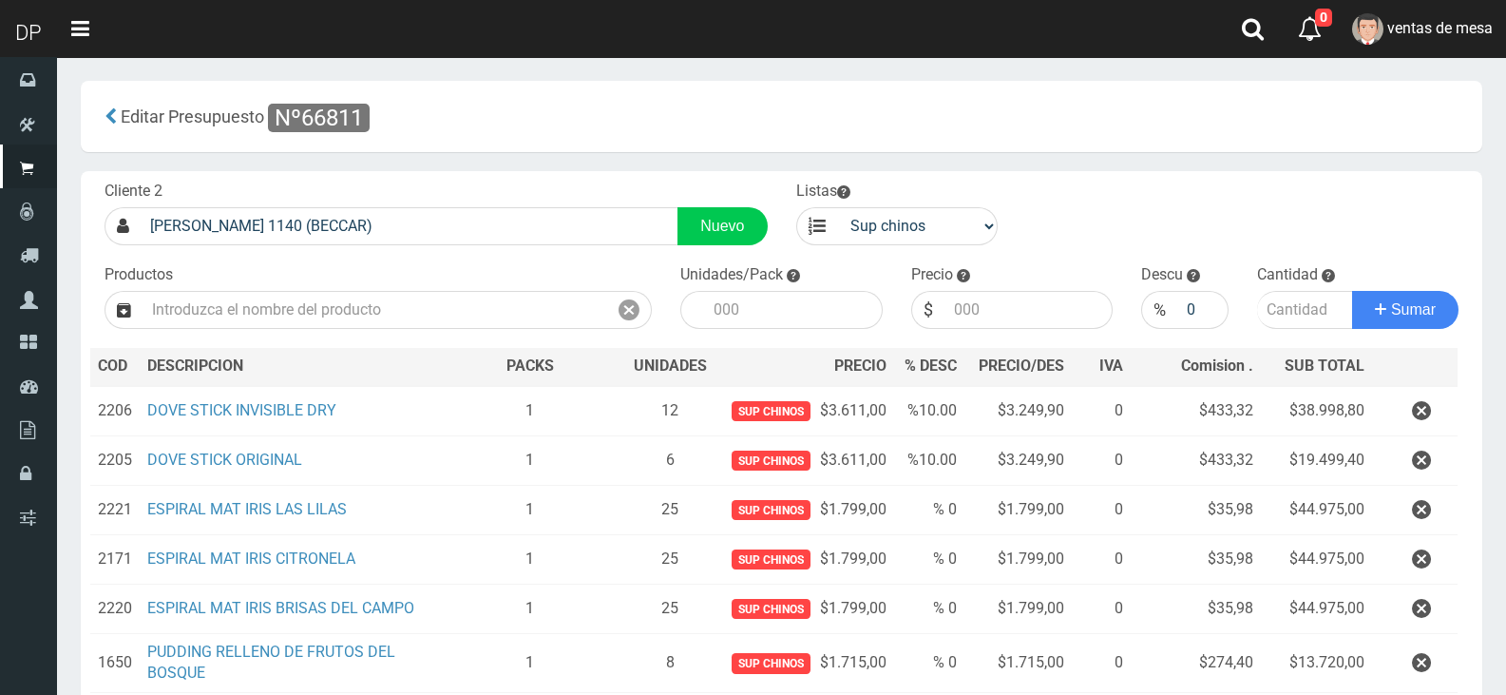
click at [1419, 408] on icon "button" at bounding box center [1421, 410] width 19 height 33
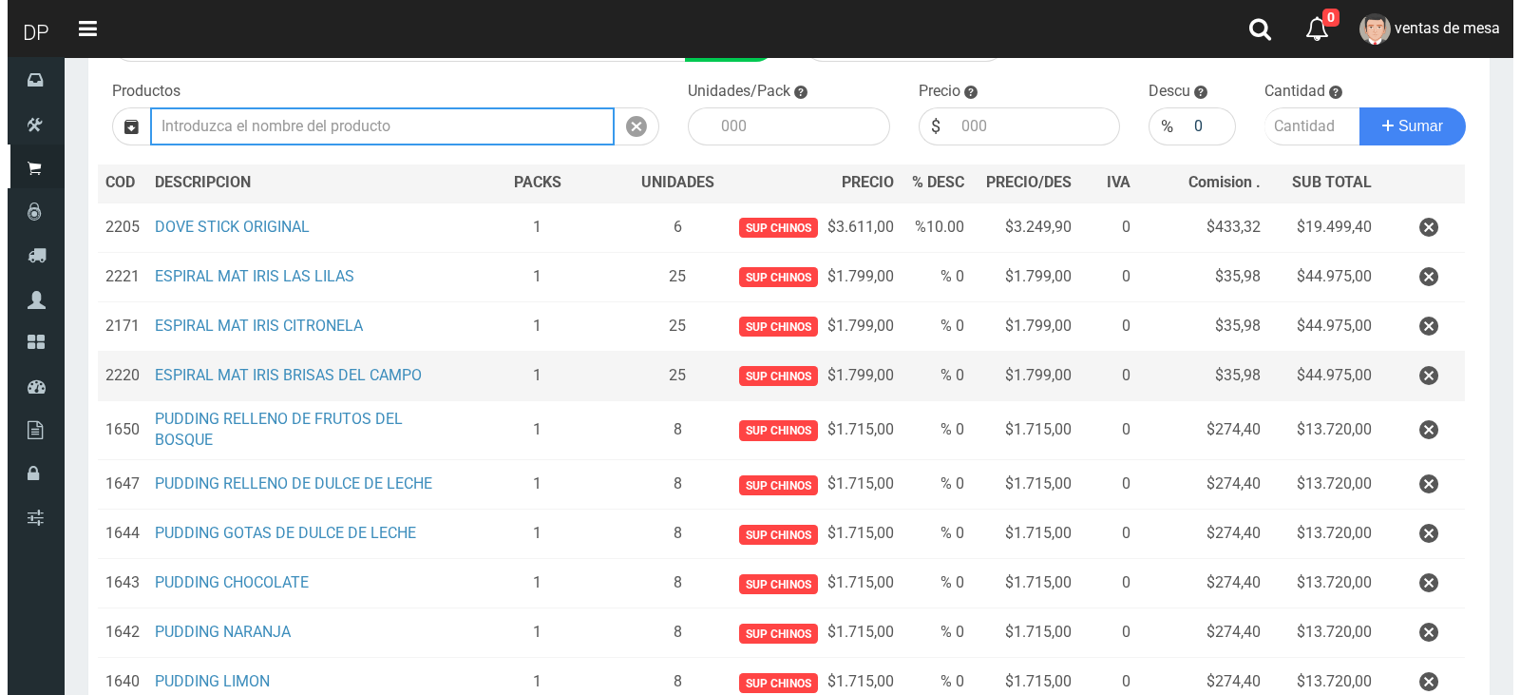
scroll to position [556, 0]
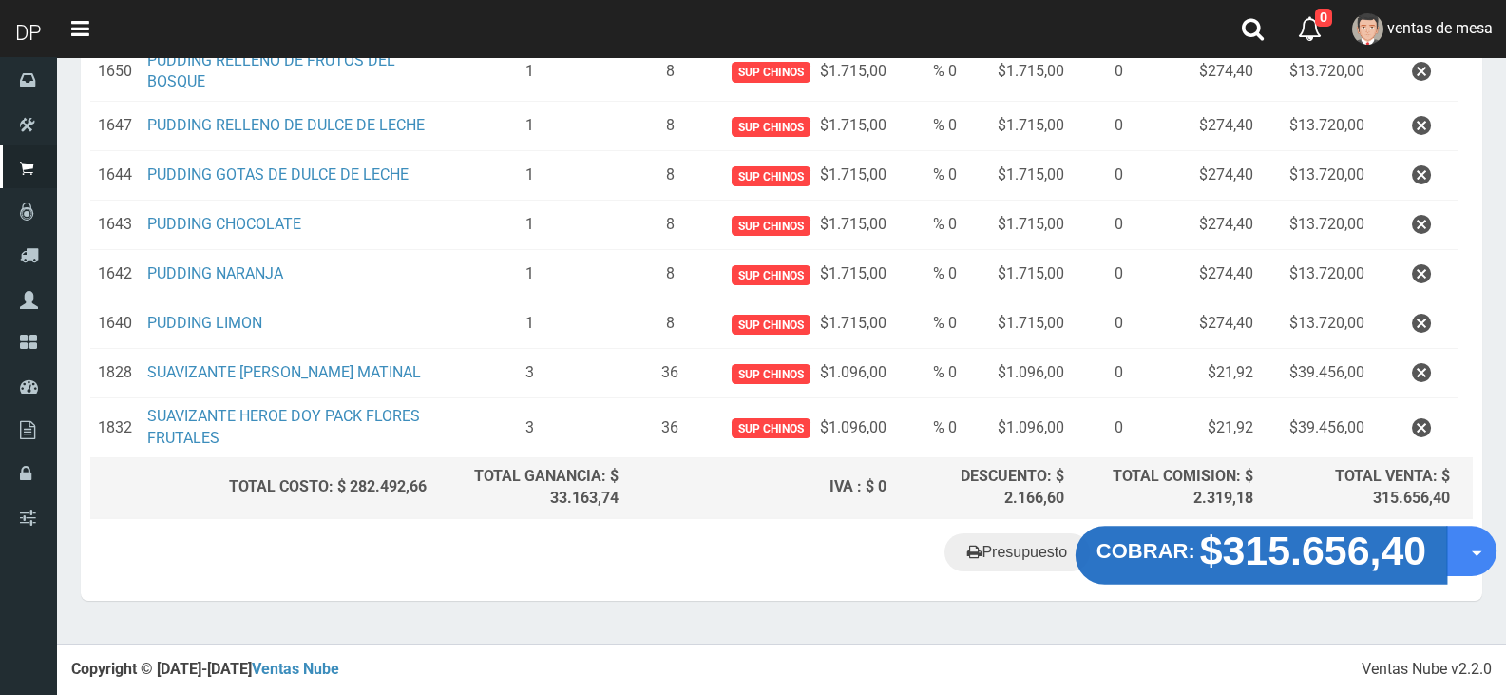
click at [1209, 561] on strong "$315.656,40" at bounding box center [1313, 549] width 227 height 45
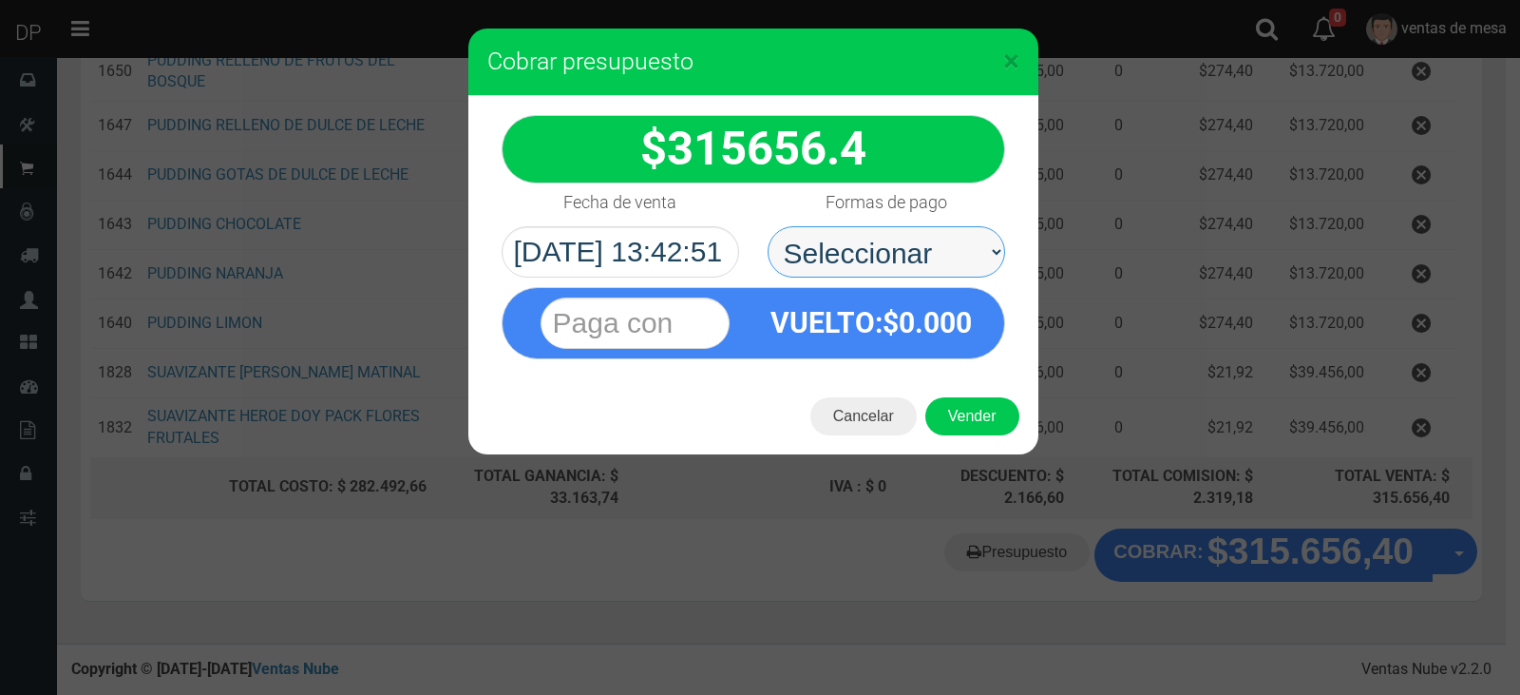
click at [965, 249] on select "Seleccionar Efectivo Tarjeta de Crédito Depósito Débito" at bounding box center [887, 251] width 238 height 51
select select "Efectivo"
click at [768, 226] on select "Seleccionar Efectivo Tarjeta de Crédito Depósito Débito" at bounding box center [887, 251] width 238 height 51
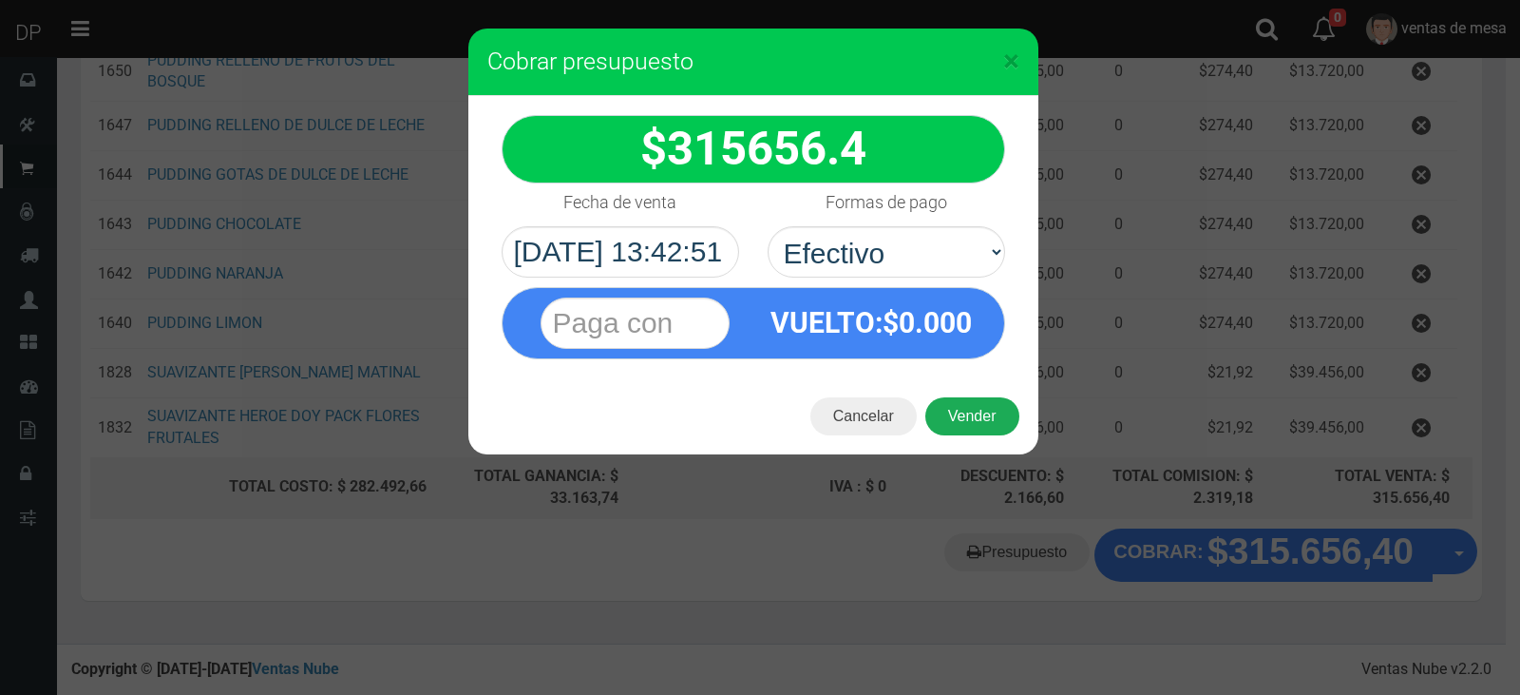
click at [975, 410] on button "Vender" at bounding box center [972, 416] width 94 height 38
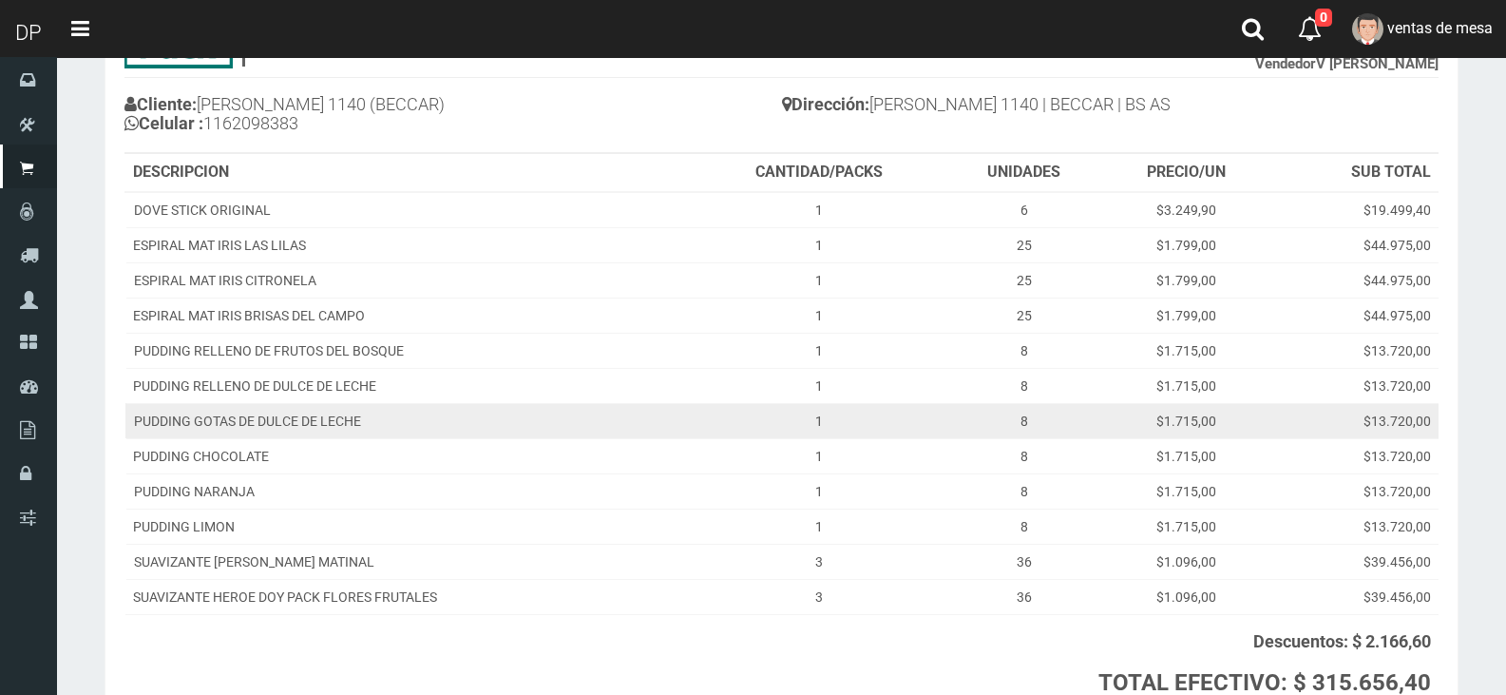
scroll to position [349, 0]
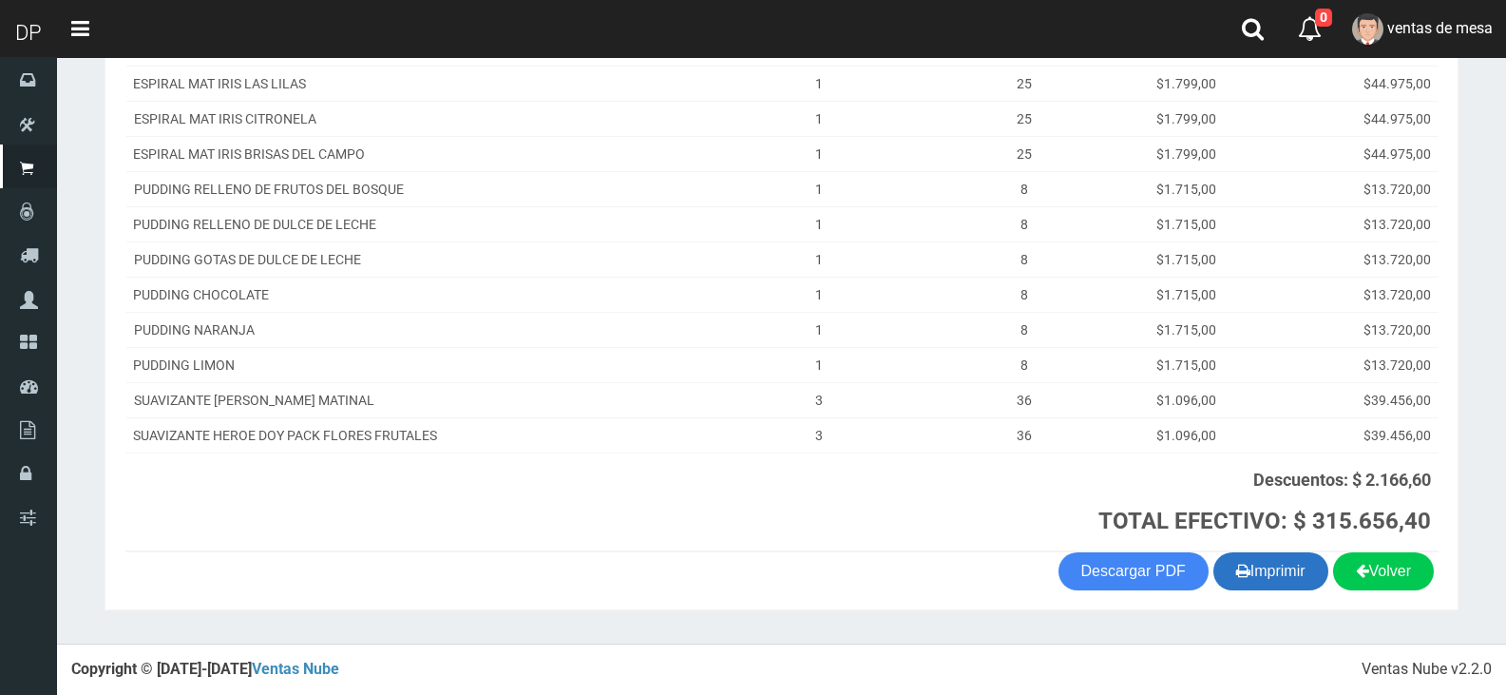
click at [1238, 568] on icon "button" at bounding box center [1243, 570] width 14 height 27
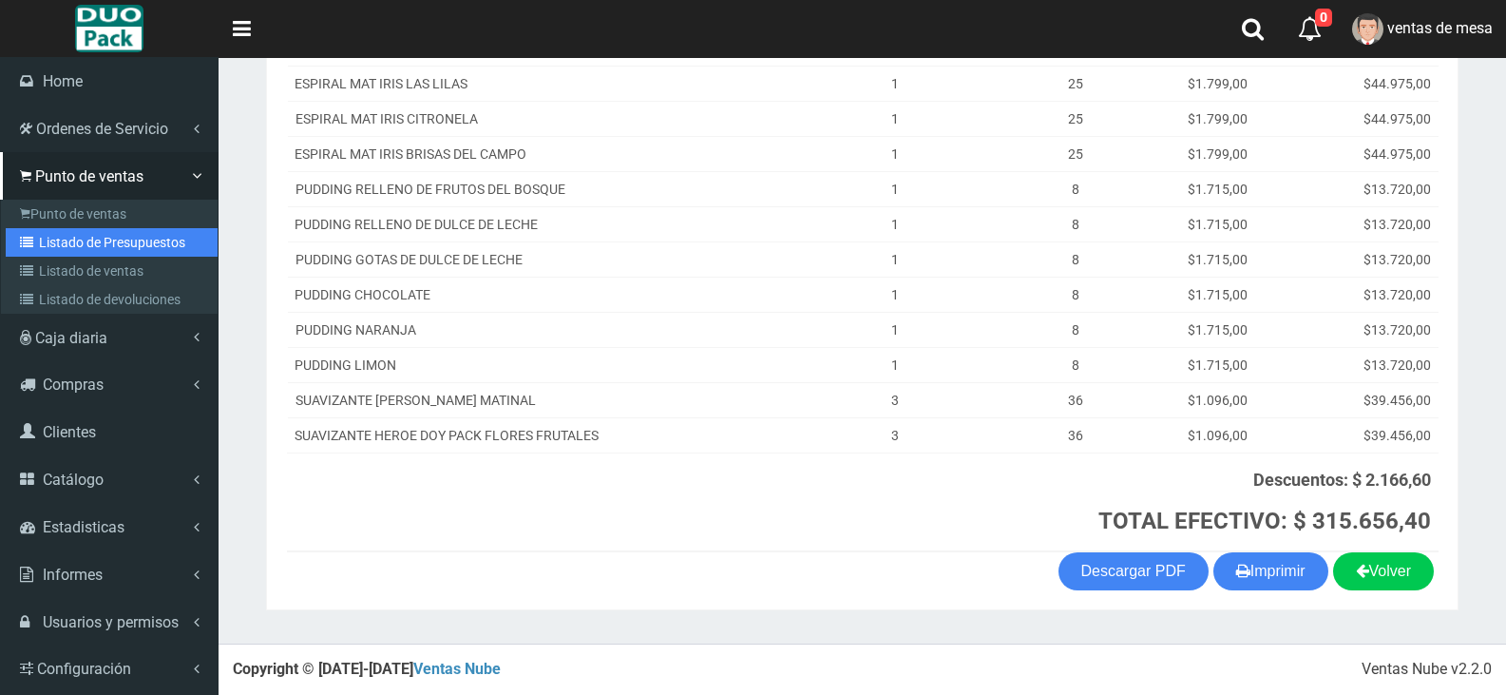
drag, startPoint x: 91, startPoint y: 248, endPoint x: 112, endPoint y: 228, distance: 28.9
click at [91, 248] on link "Listado de Presupuestos" at bounding box center [112, 242] width 212 height 29
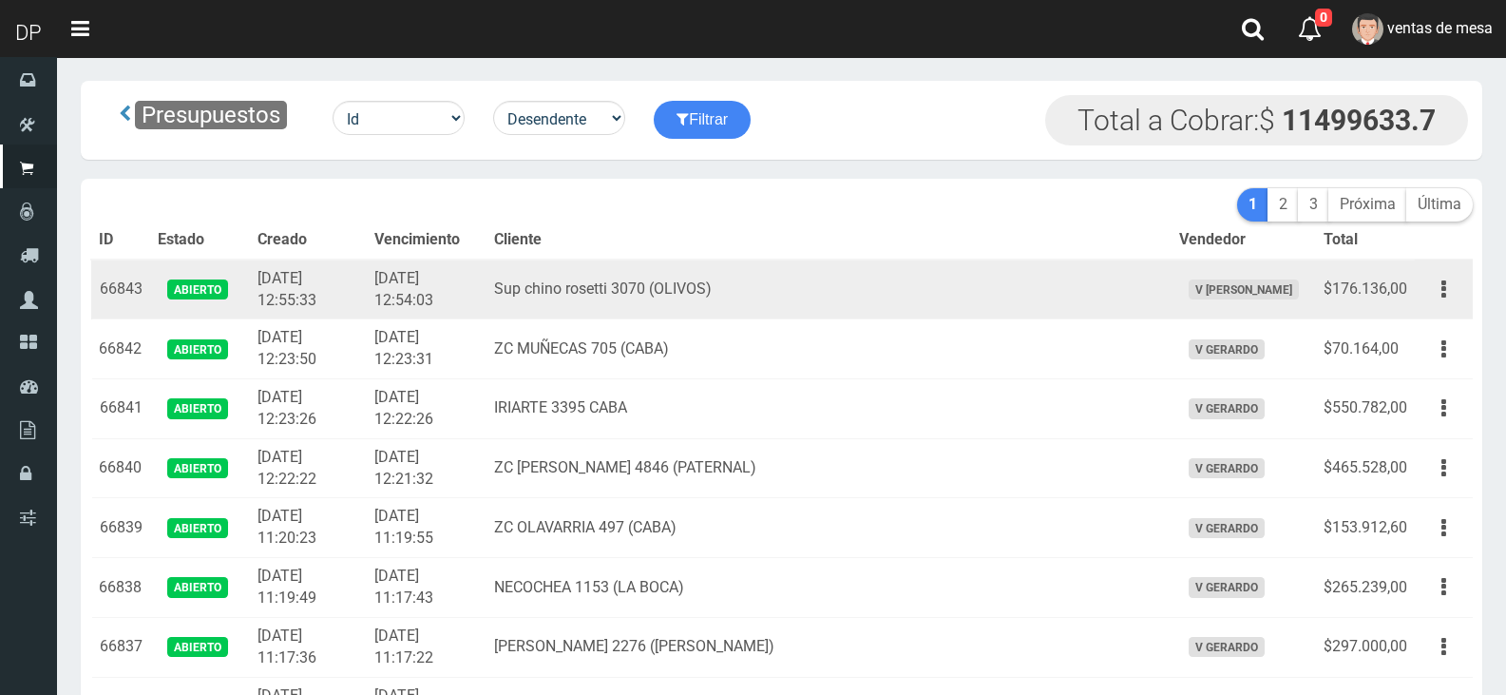
scroll to position [1371, 0]
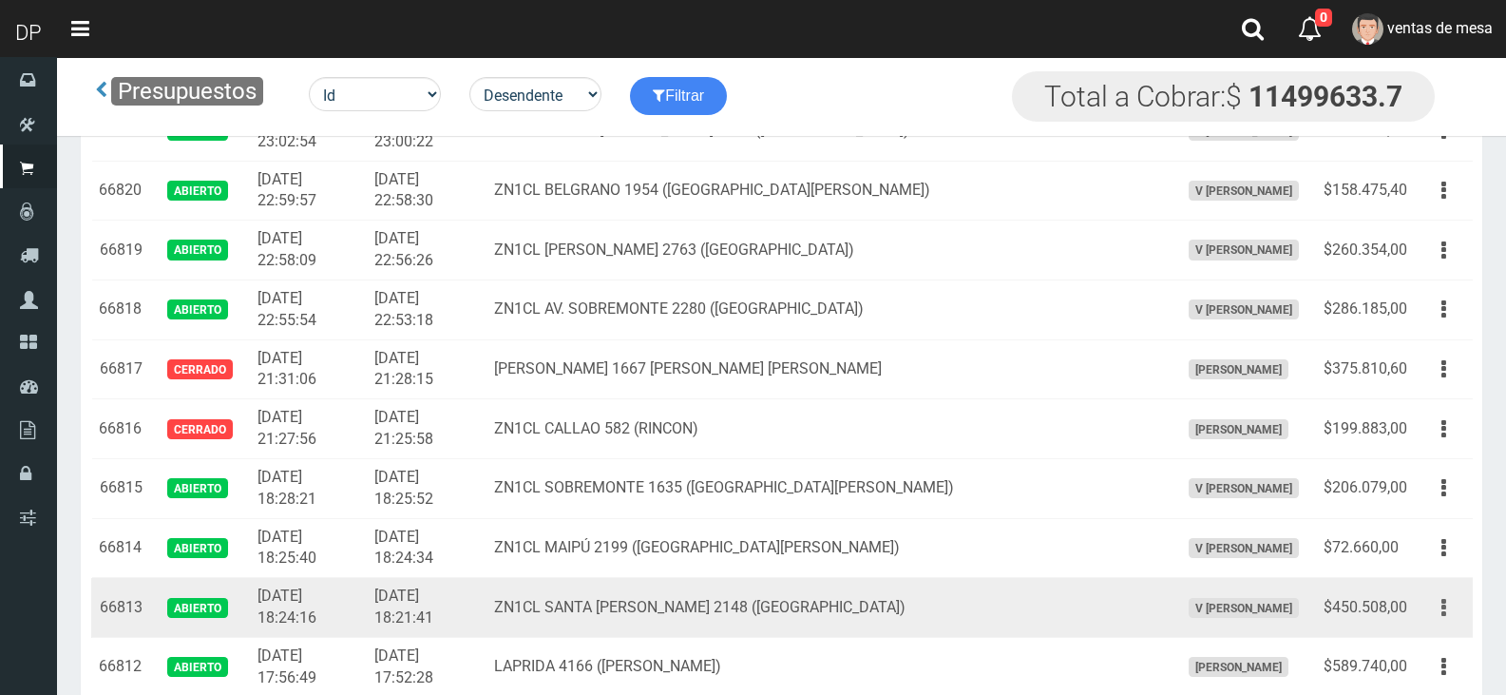
click at [1439, 616] on button "button" at bounding box center [1443, 607] width 43 height 33
click at [1435, 647] on link "Editar" at bounding box center [1389, 654] width 150 height 42
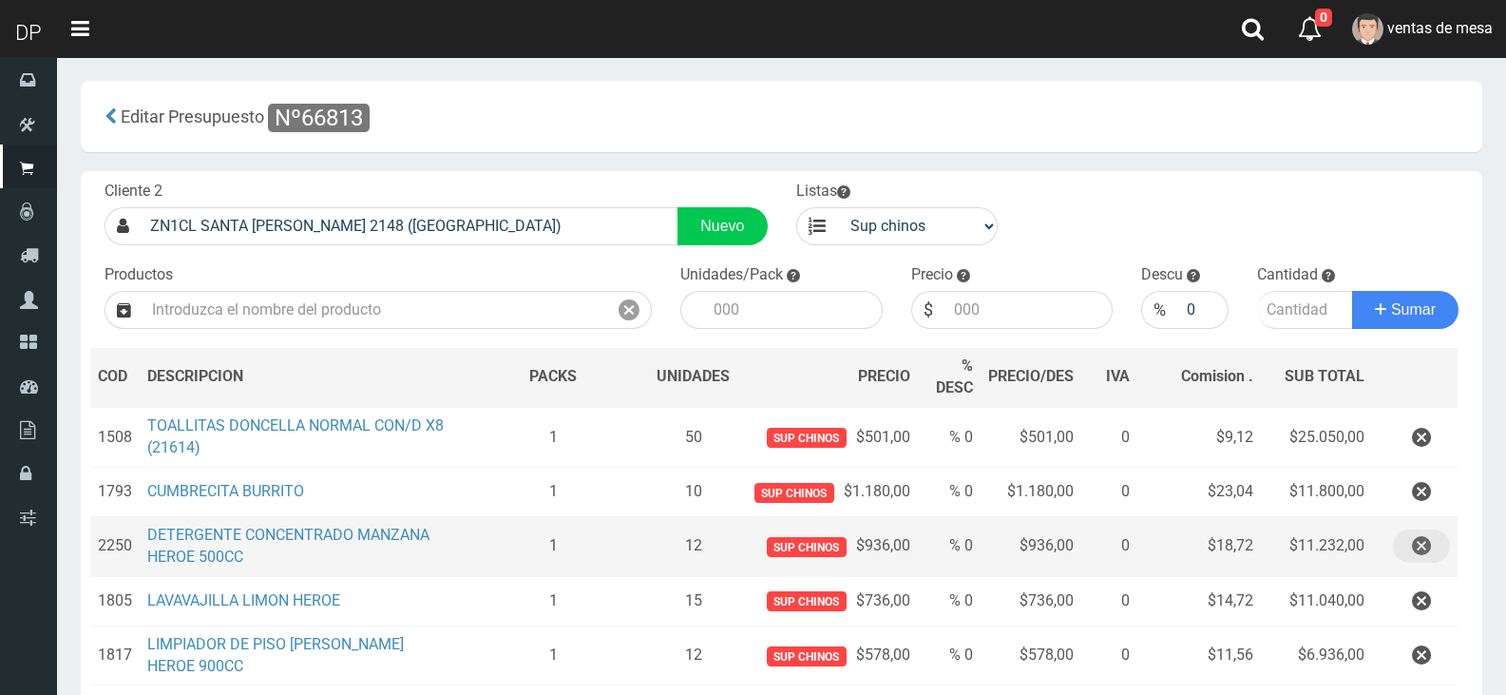
click at [1404, 548] on button "button" at bounding box center [1421, 545] width 57 height 33
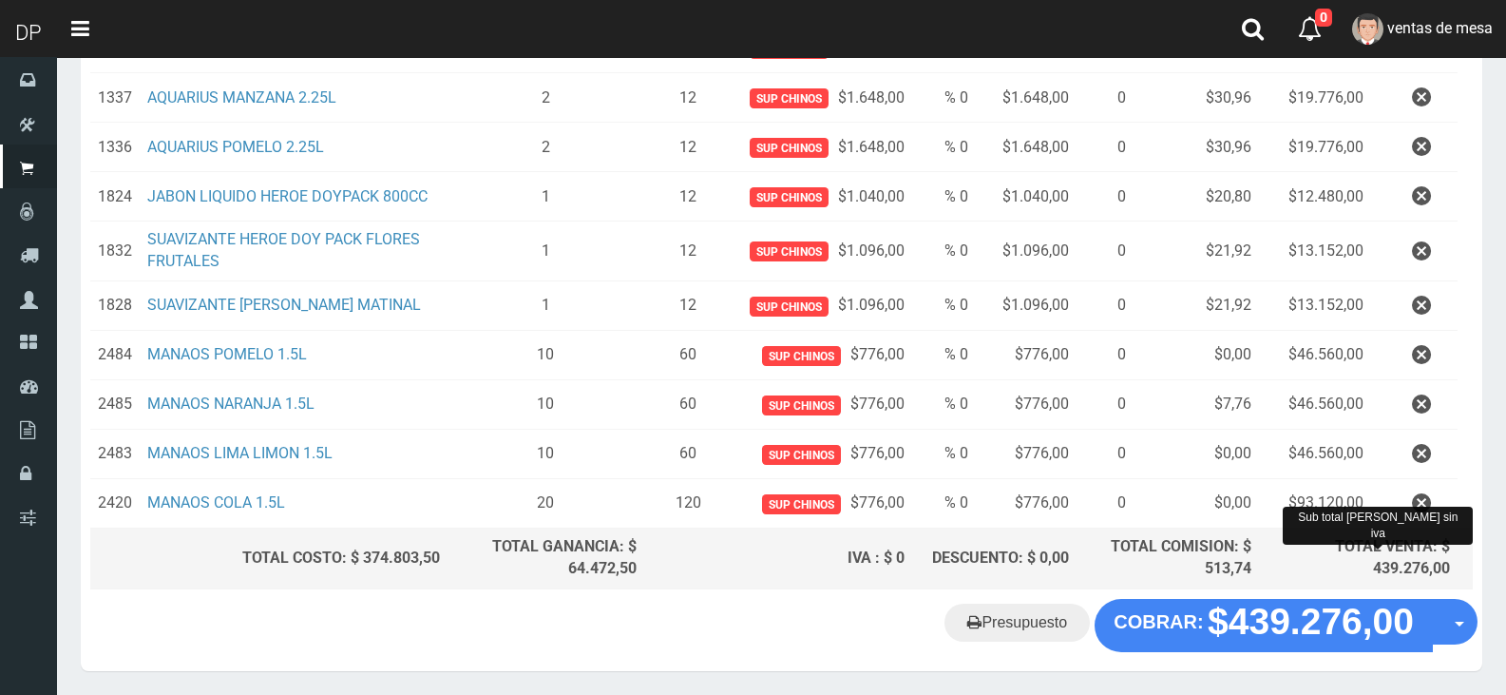
scroll to position [300, 0]
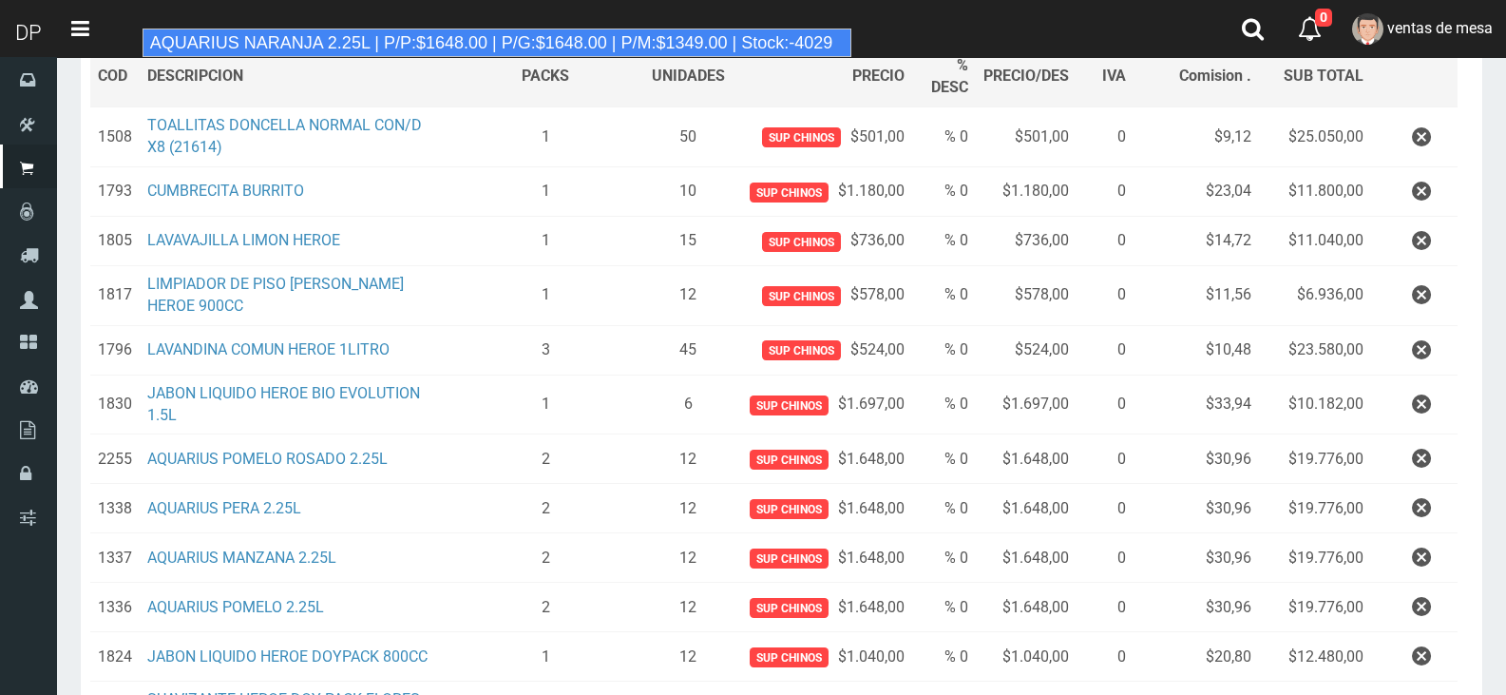
type input "AQUARIUS NARANJA 2.25L | P/P:$1648.00 | P/G:$1648.00 | P/M:$1349.00 | Stock:-40…"
type input "6"
type input "1648.00"
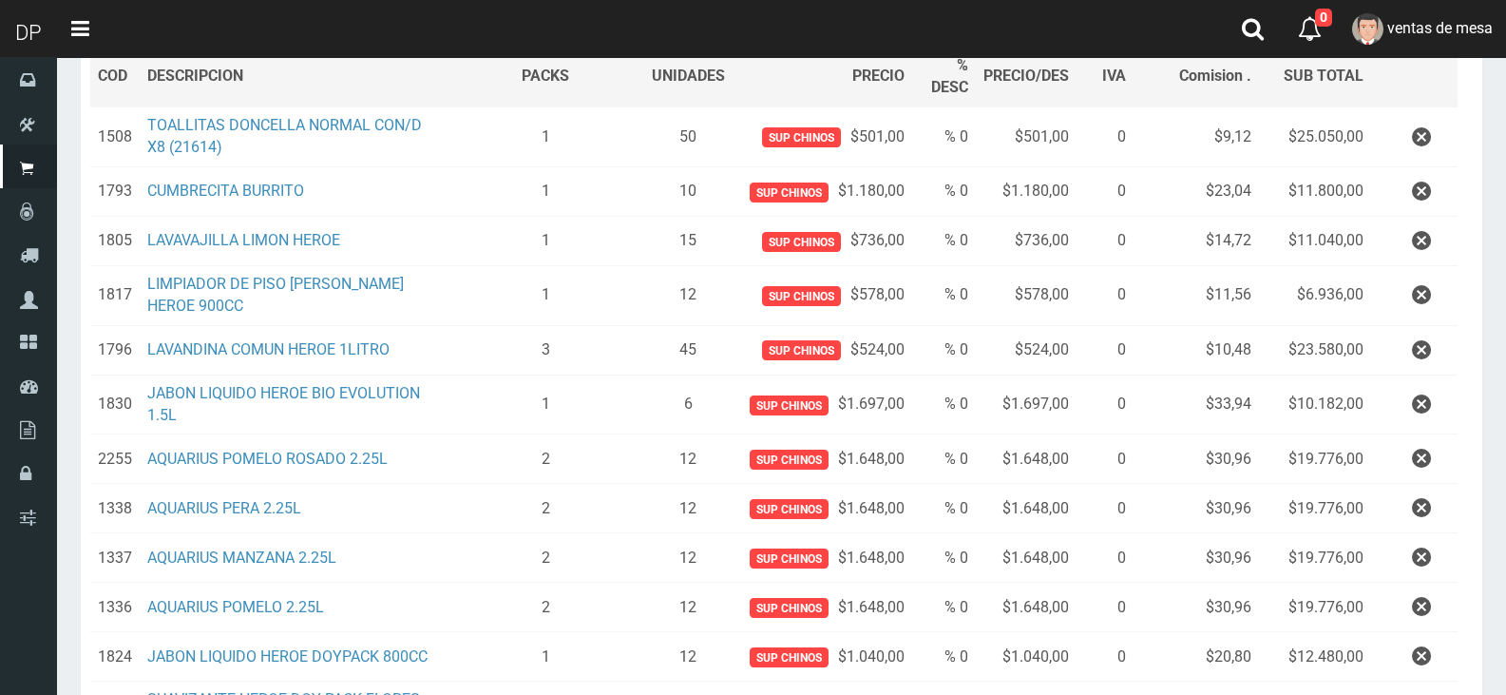
scroll to position [291, 0]
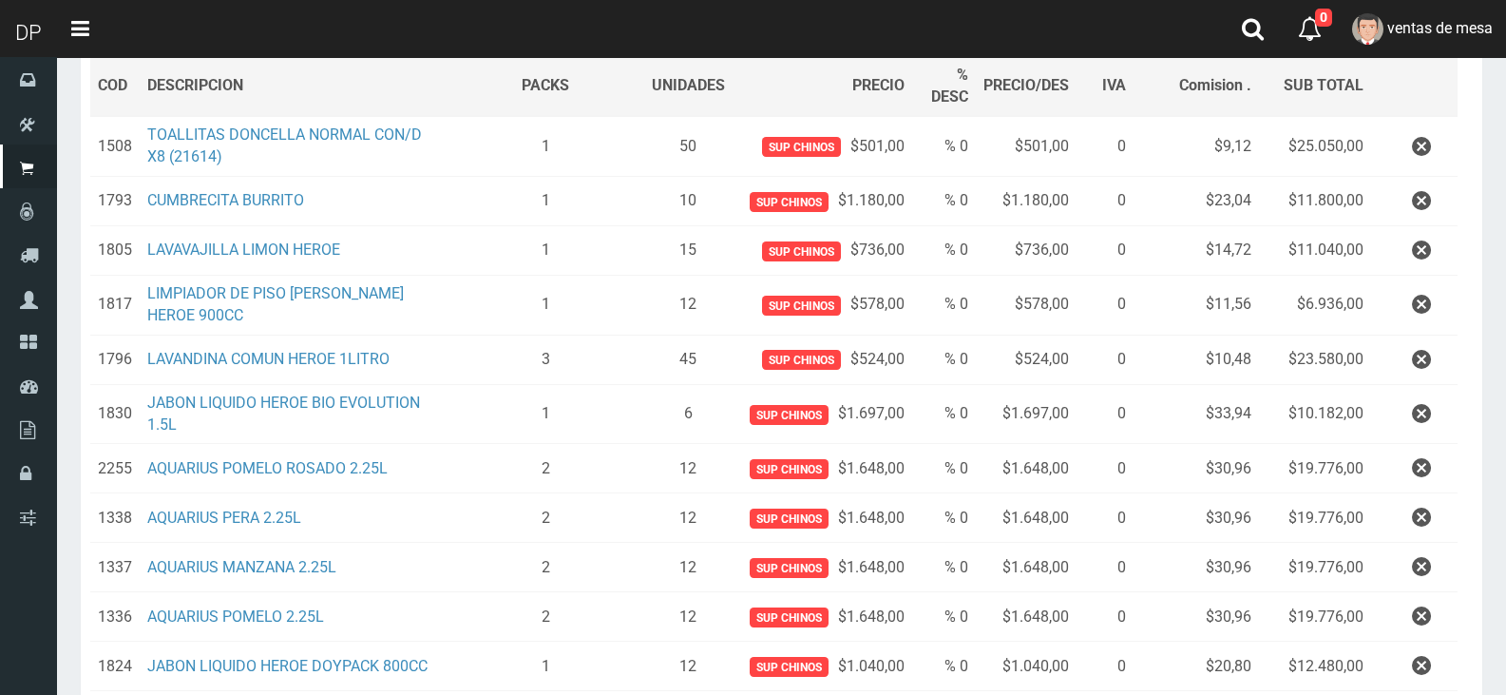
type input "2"
click at [1352, 0] on button "Sumar" at bounding box center [1405, 19] width 106 height 38
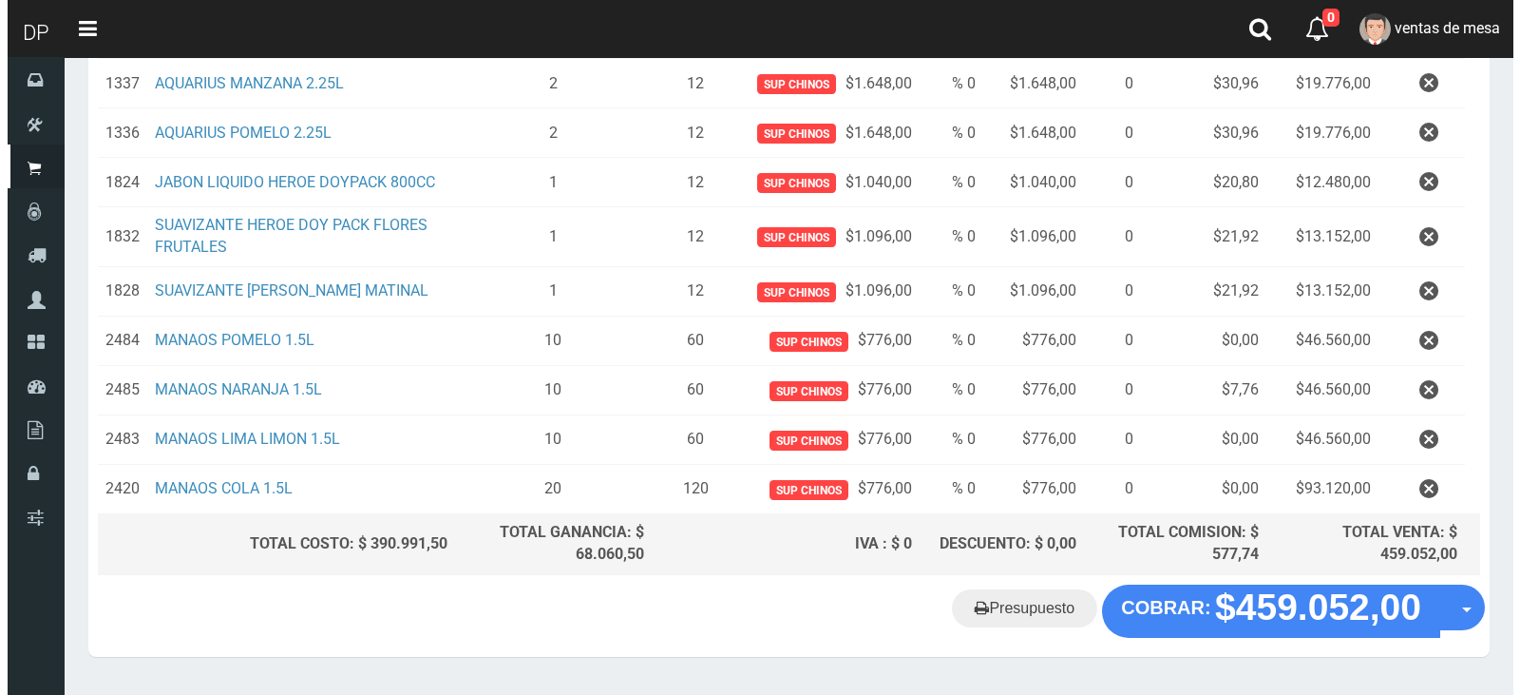
scroll to position [874, 0]
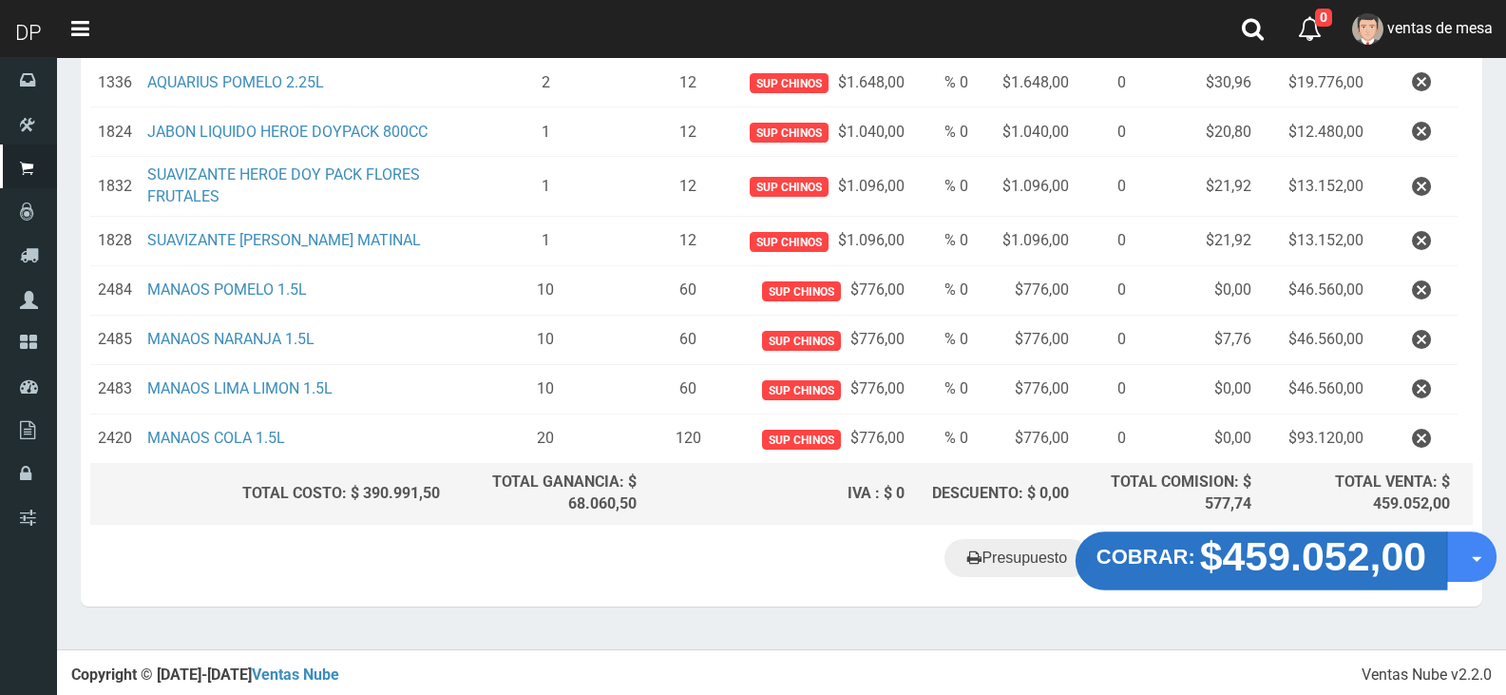
click at [1316, 562] on strong "$459.052,00" at bounding box center [1313, 556] width 227 height 45
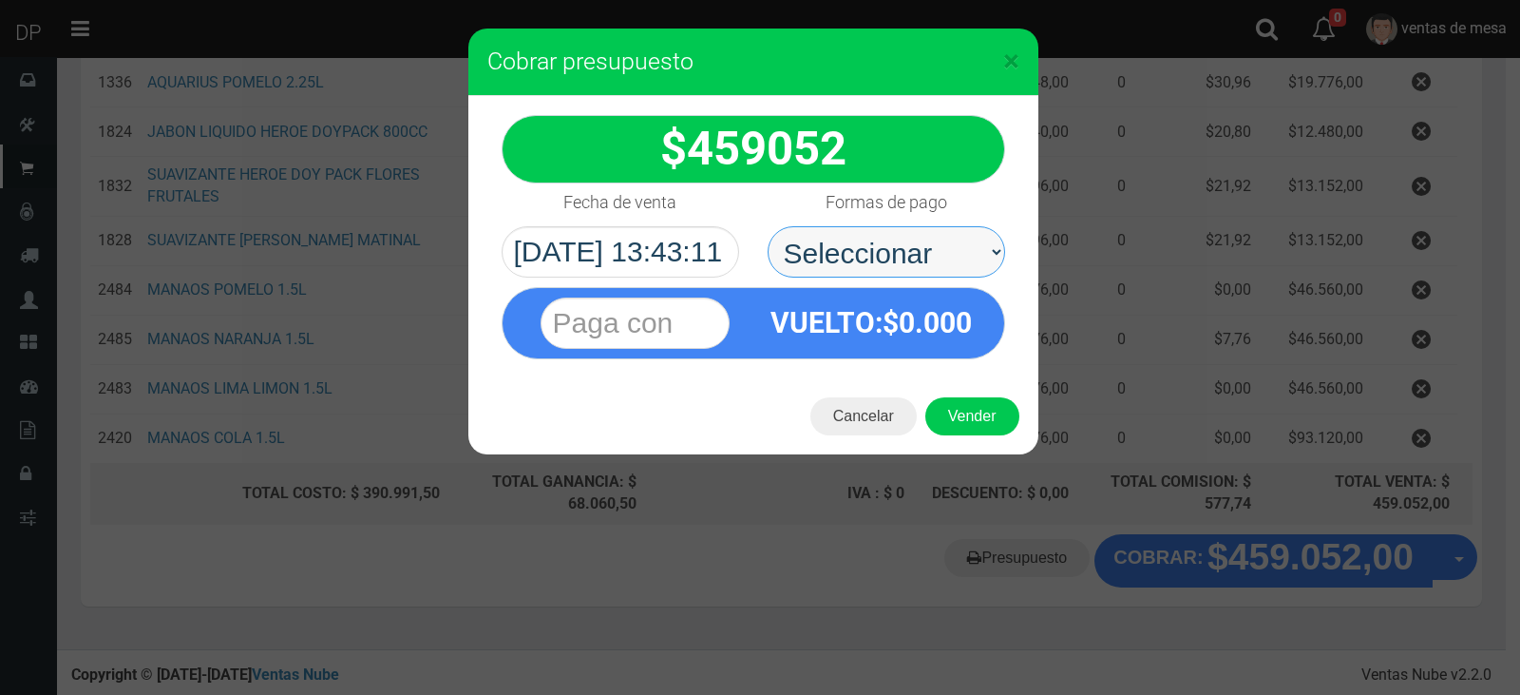
drag, startPoint x: 915, startPoint y: 255, endPoint x: 920, endPoint y: 274, distance: 19.6
click at [916, 255] on select "Seleccionar Efectivo Tarjeta de Crédito Depósito Débito" at bounding box center [887, 251] width 238 height 51
select select "Efectivo"
click at [768, 226] on select "Seleccionar Efectivo Tarjeta de Crédito Depósito Débito" at bounding box center [887, 251] width 238 height 51
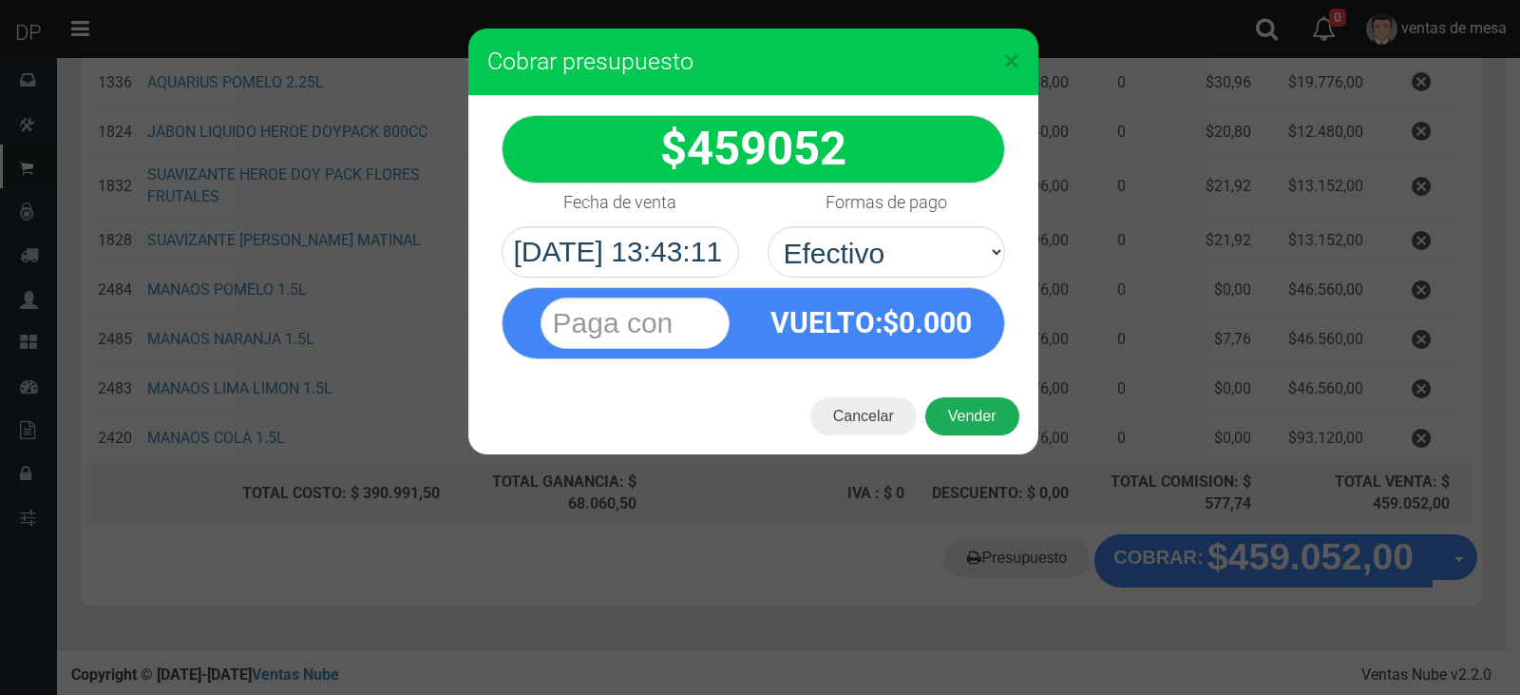
click at [983, 426] on button "Vender" at bounding box center [972, 416] width 94 height 38
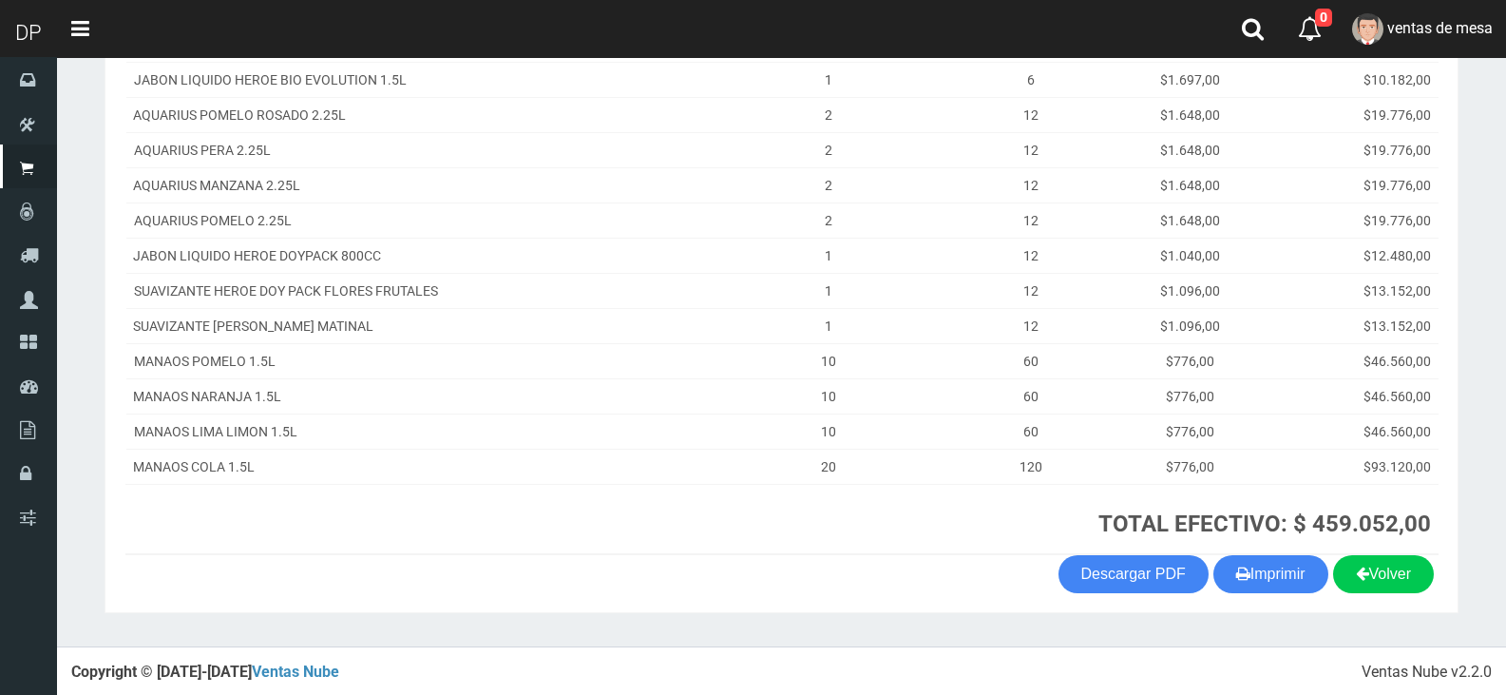
scroll to position [531, 0]
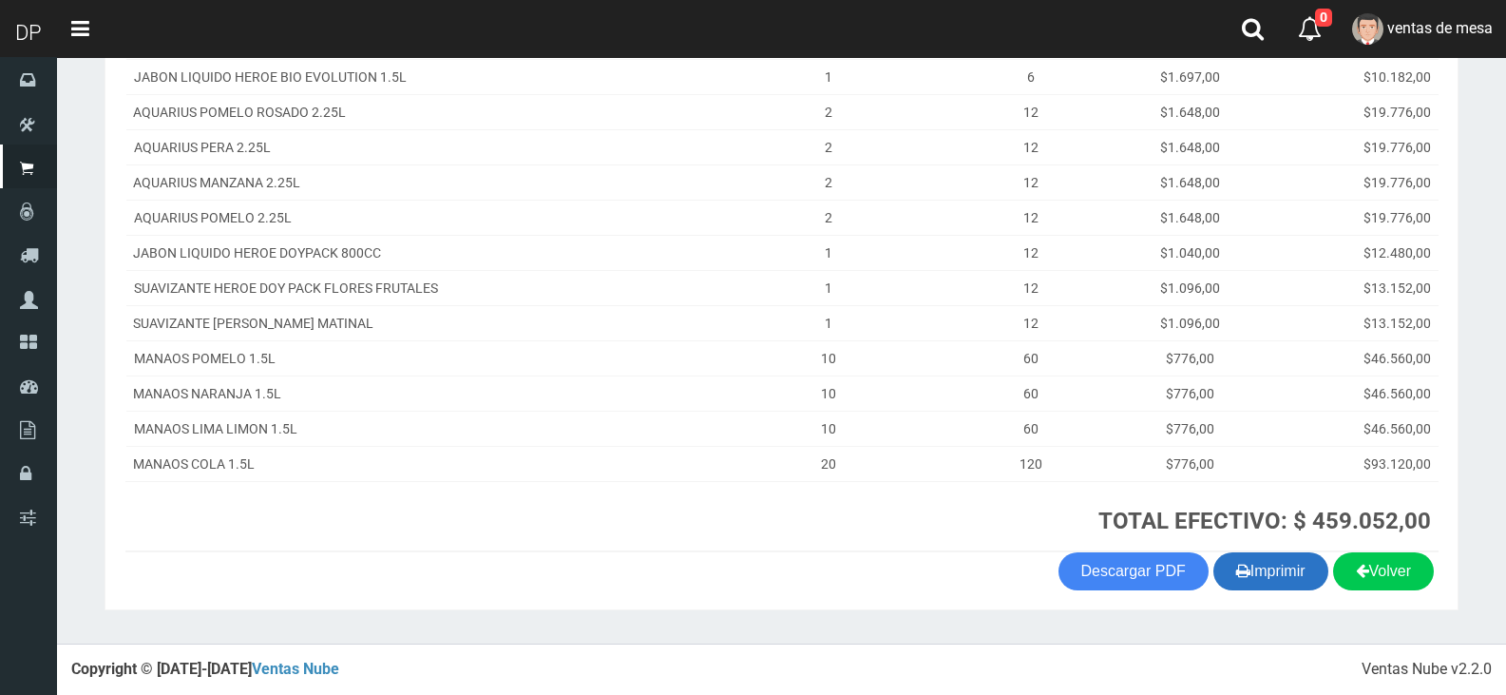
click at [1257, 580] on button "Imprimir" at bounding box center [1270, 571] width 115 height 38
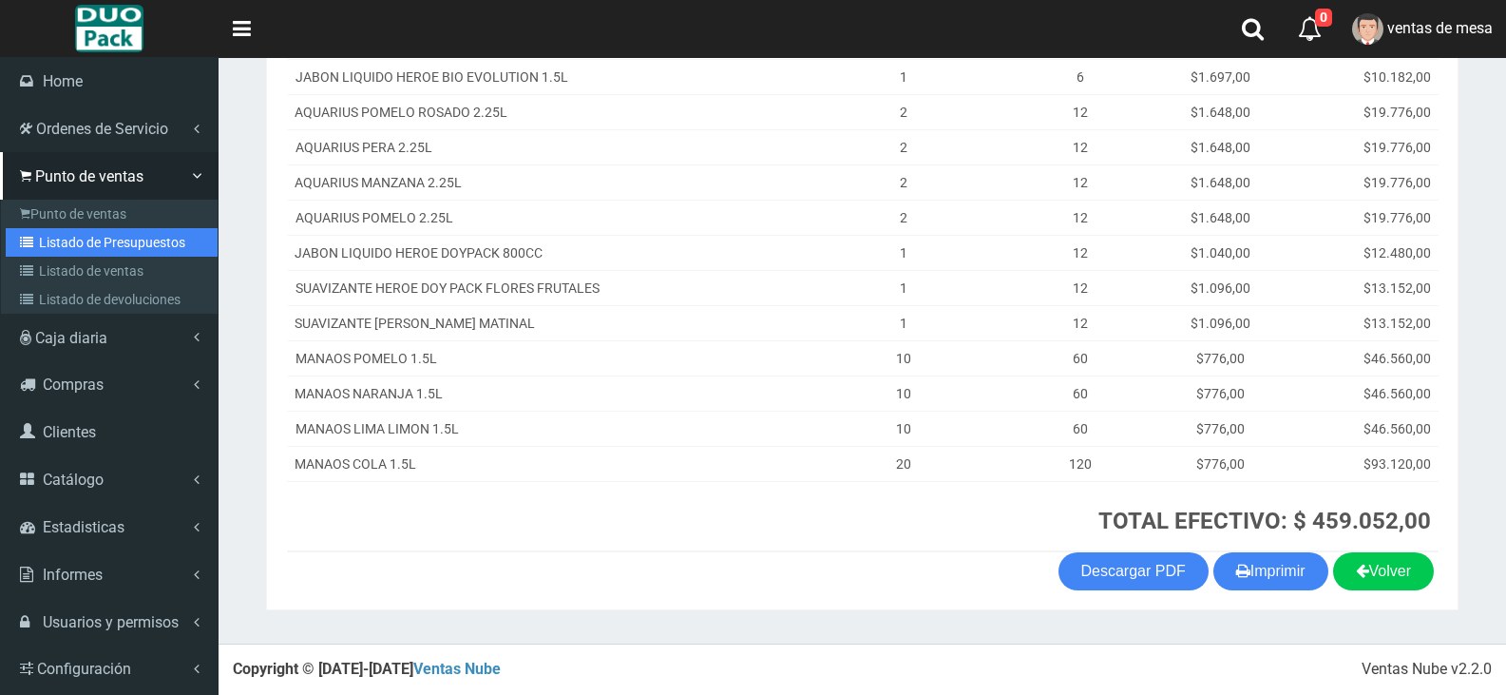
click at [74, 238] on link "Listado de Presupuestos" at bounding box center [112, 242] width 212 height 29
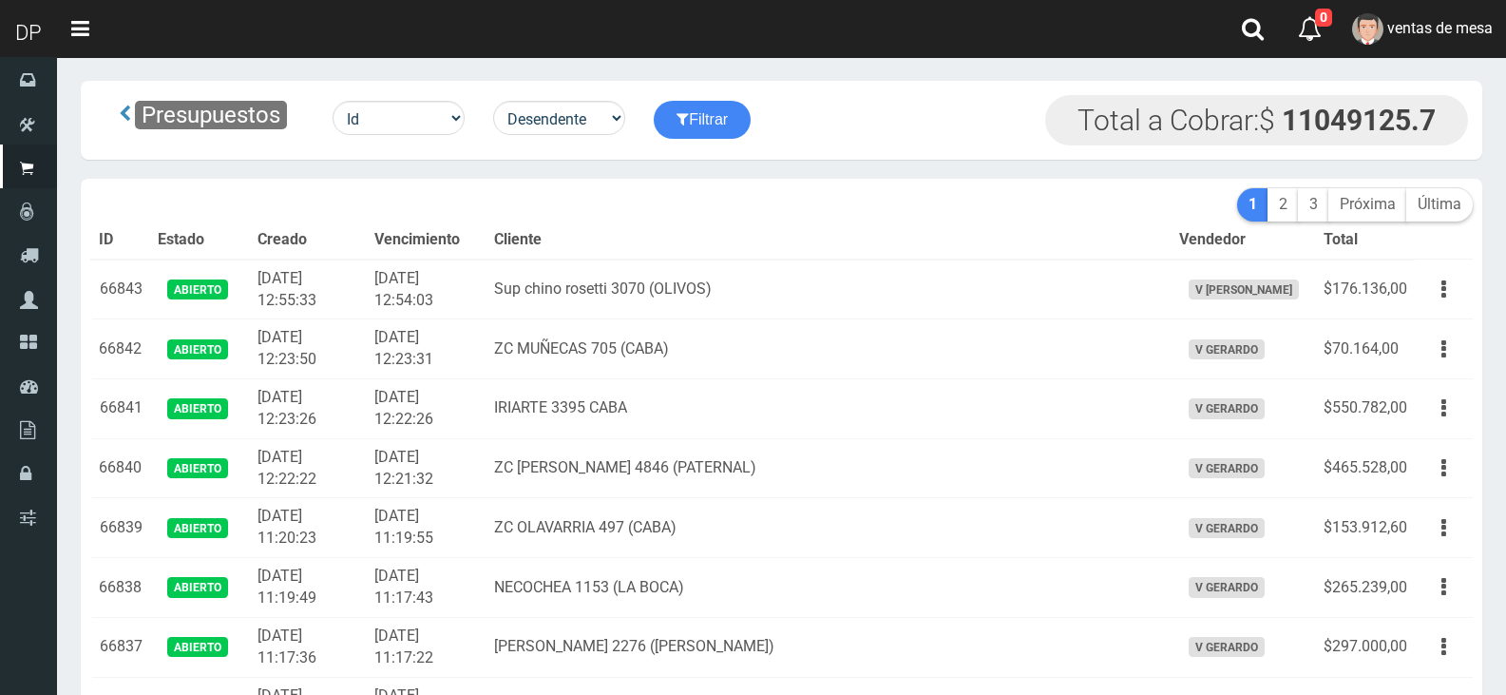
scroll to position [1371, 0]
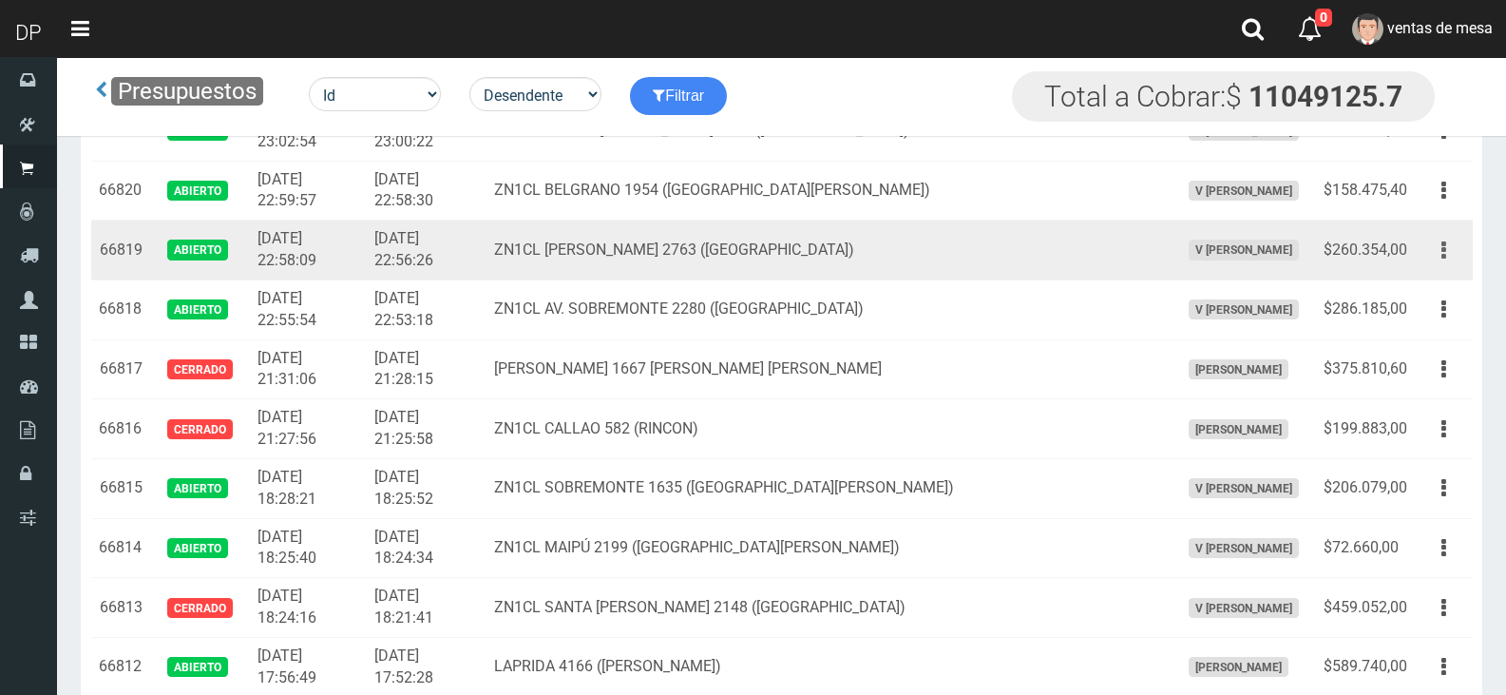
drag, startPoint x: 1451, startPoint y: 253, endPoint x: 1439, endPoint y: 286, distance: 35.2
click at [1450, 253] on button "button" at bounding box center [1443, 250] width 43 height 33
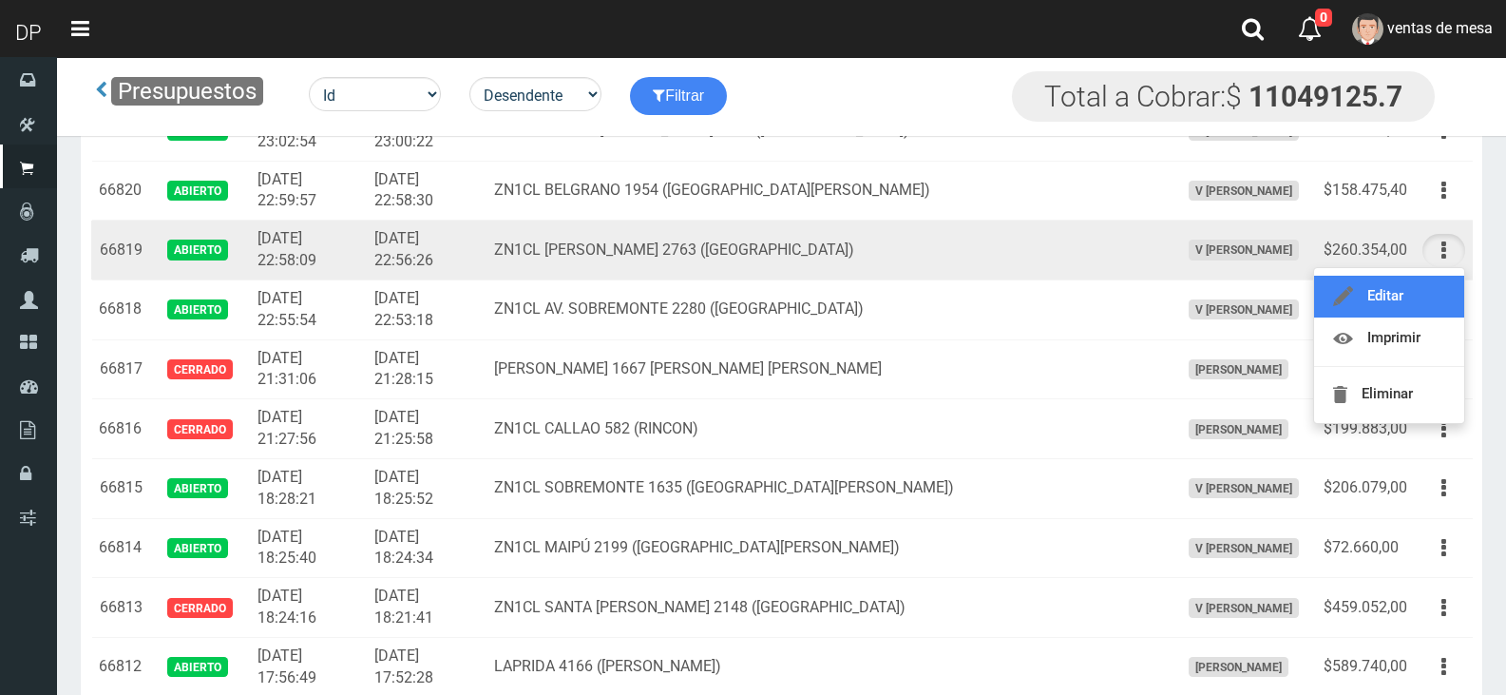
click at [1436, 295] on link "Editar" at bounding box center [1389, 297] width 150 height 42
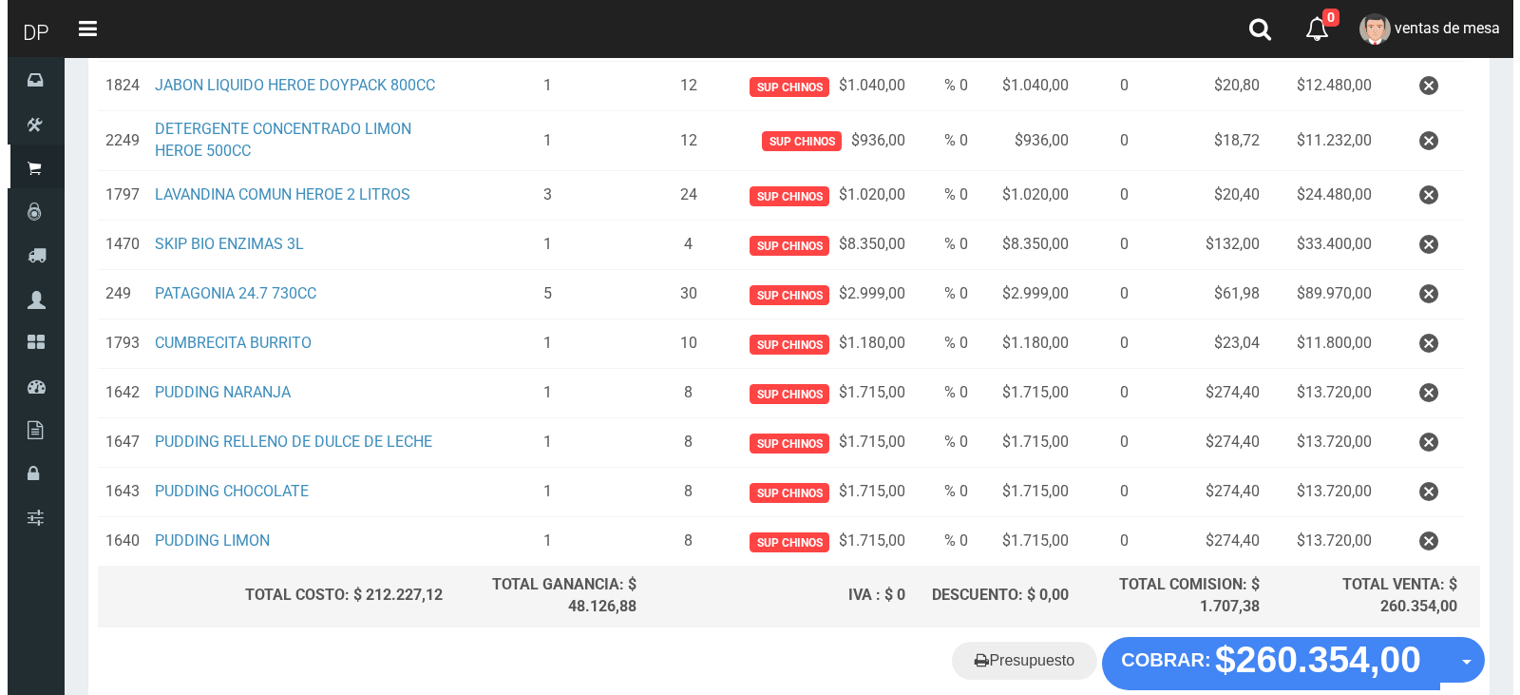
scroll to position [557, 0]
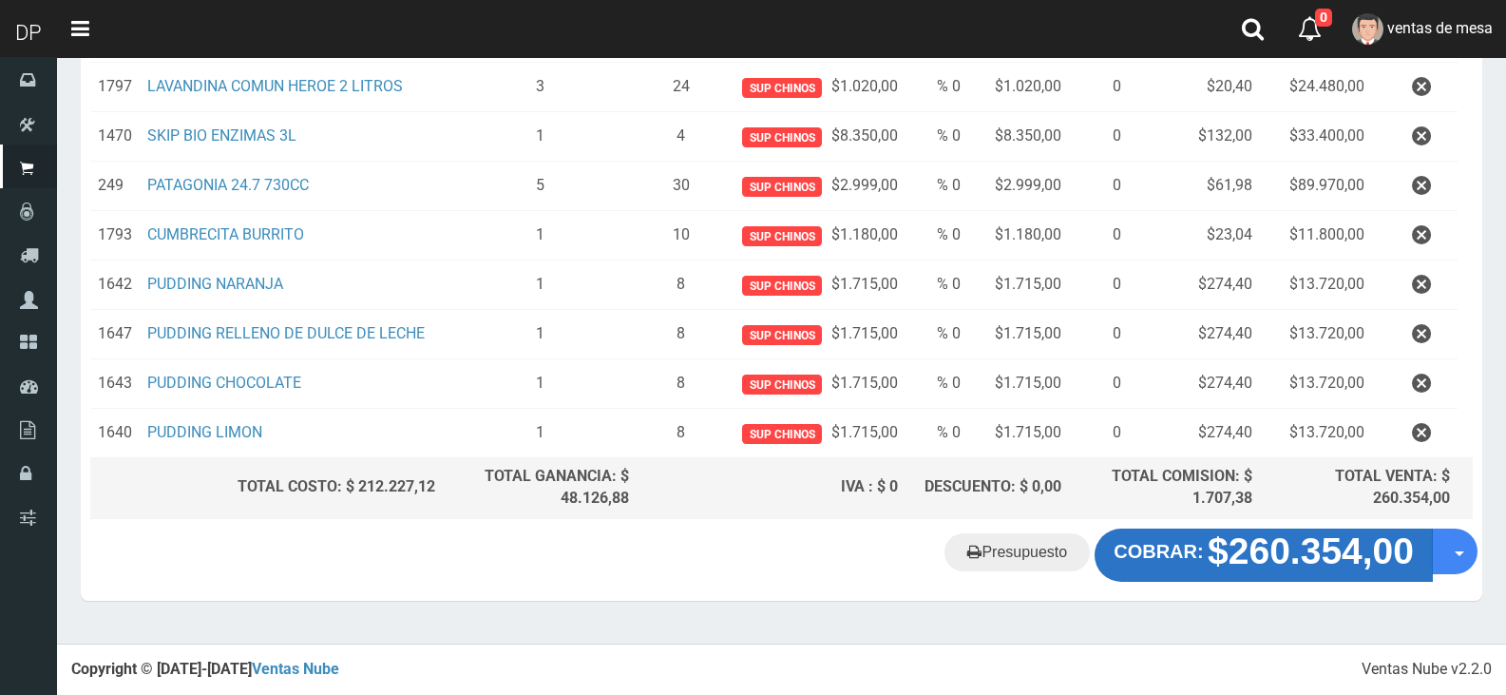
click at [1256, 569] on strong "$260.354,00" at bounding box center [1311, 550] width 206 height 41
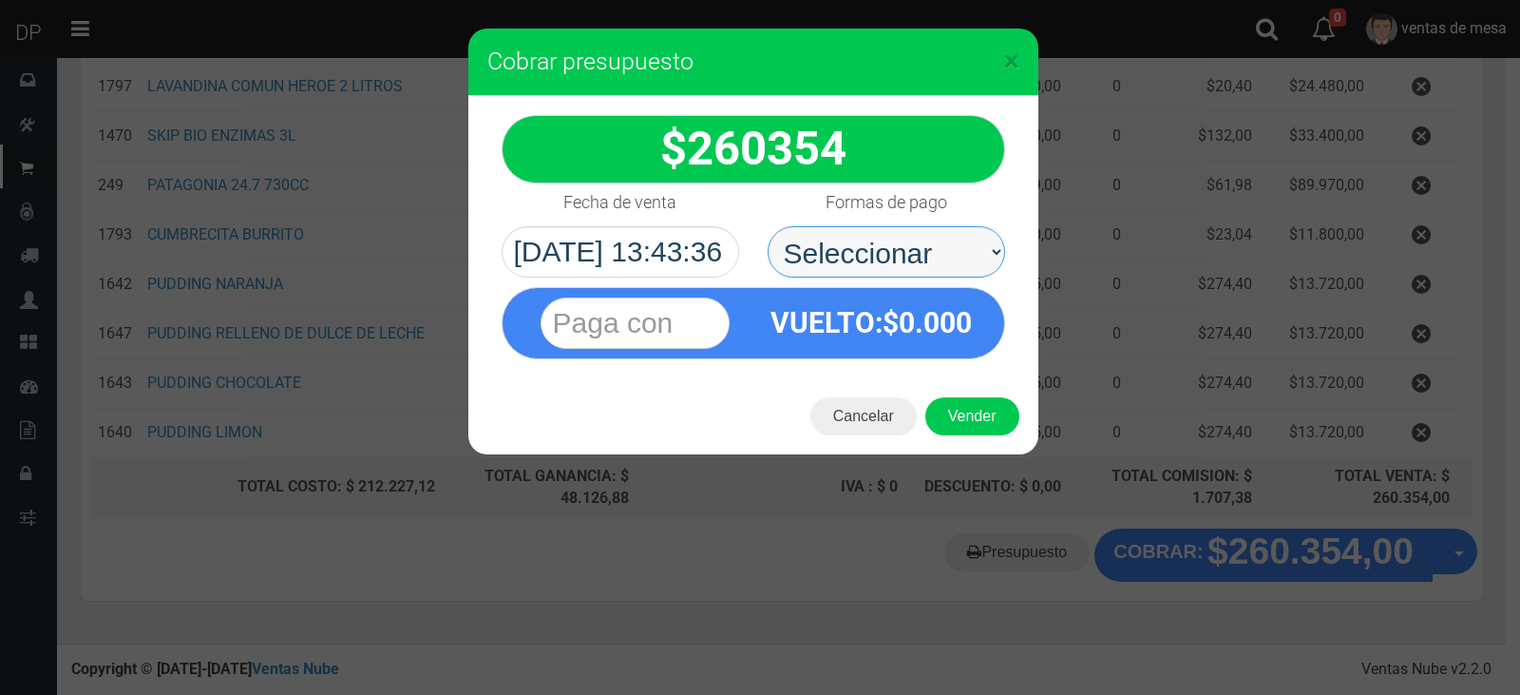
drag, startPoint x: 871, startPoint y: 257, endPoint x: 880, endPoint y: 273, distance: 18.3
click at [871, 257] on select "Seleccionar Efectivo Tarjeta de Crédito Depósito Débito" at bounding box center [887, 251] width 238 height 51
select select "Efectivo"
click at [768, 226] on select "Seleccionar Efectivo Tarjeta de Crédito Depósito Débito" at bounding box center [887, 251] width 238 height 51
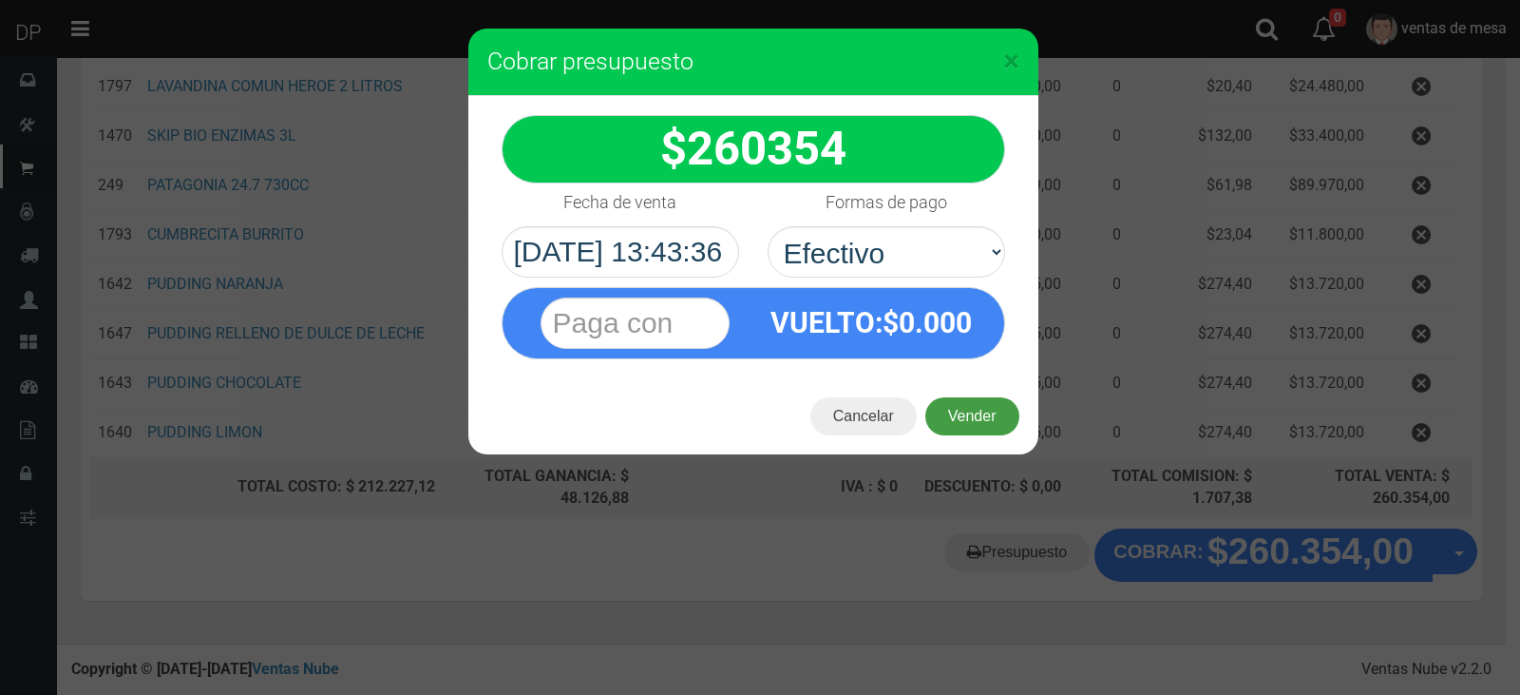
click at [969, 413] on button "Vender" at bounding box center [972, 416] width 94 height 38
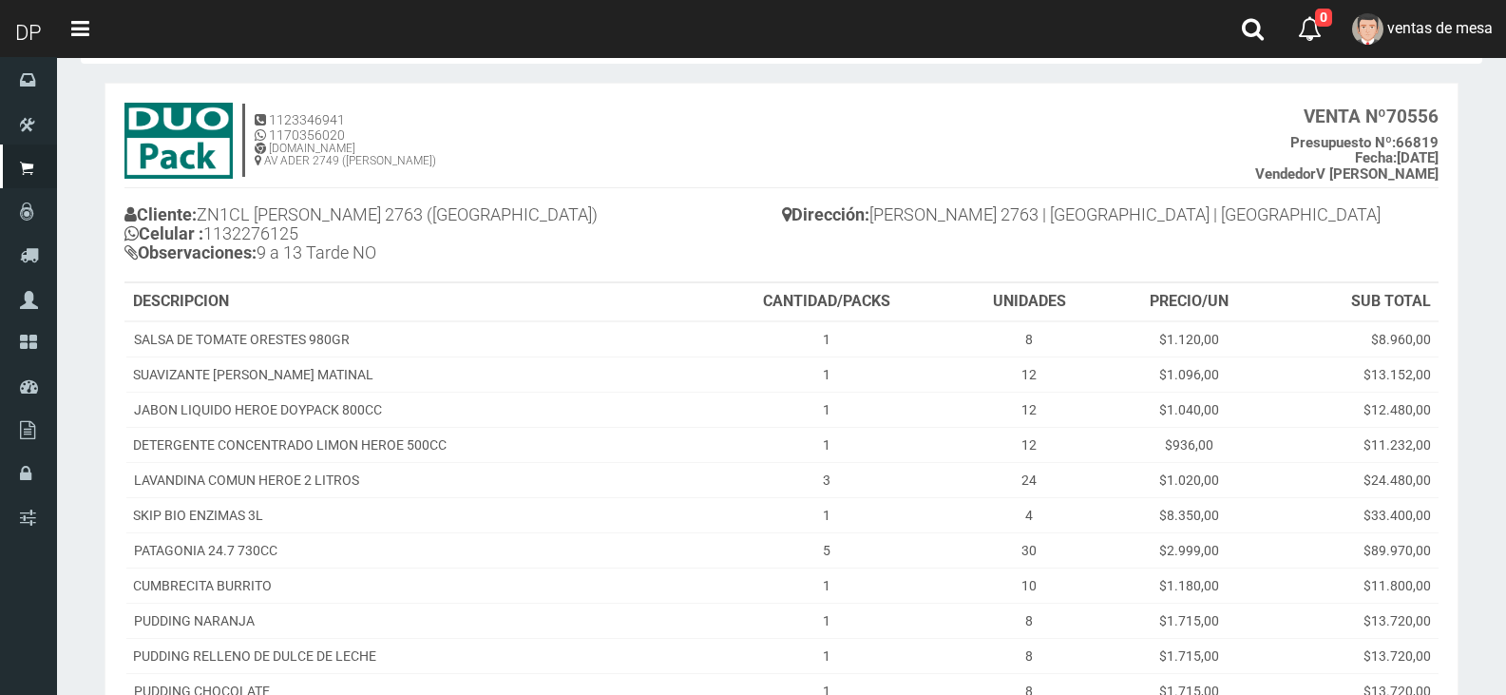
scroll to position [339, 0]
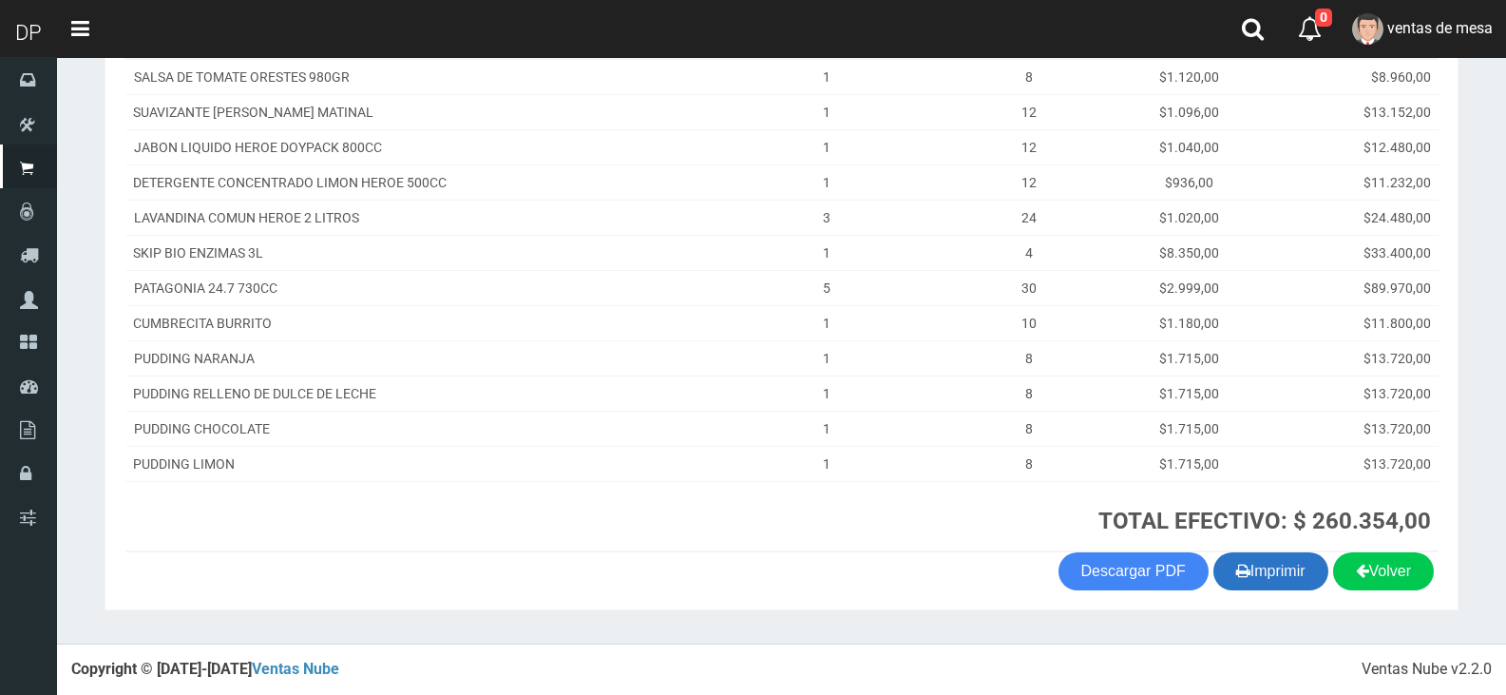
click at [1252, 579] on button "Imprimir" at bounding box center [1270, 571] width 115 height 38
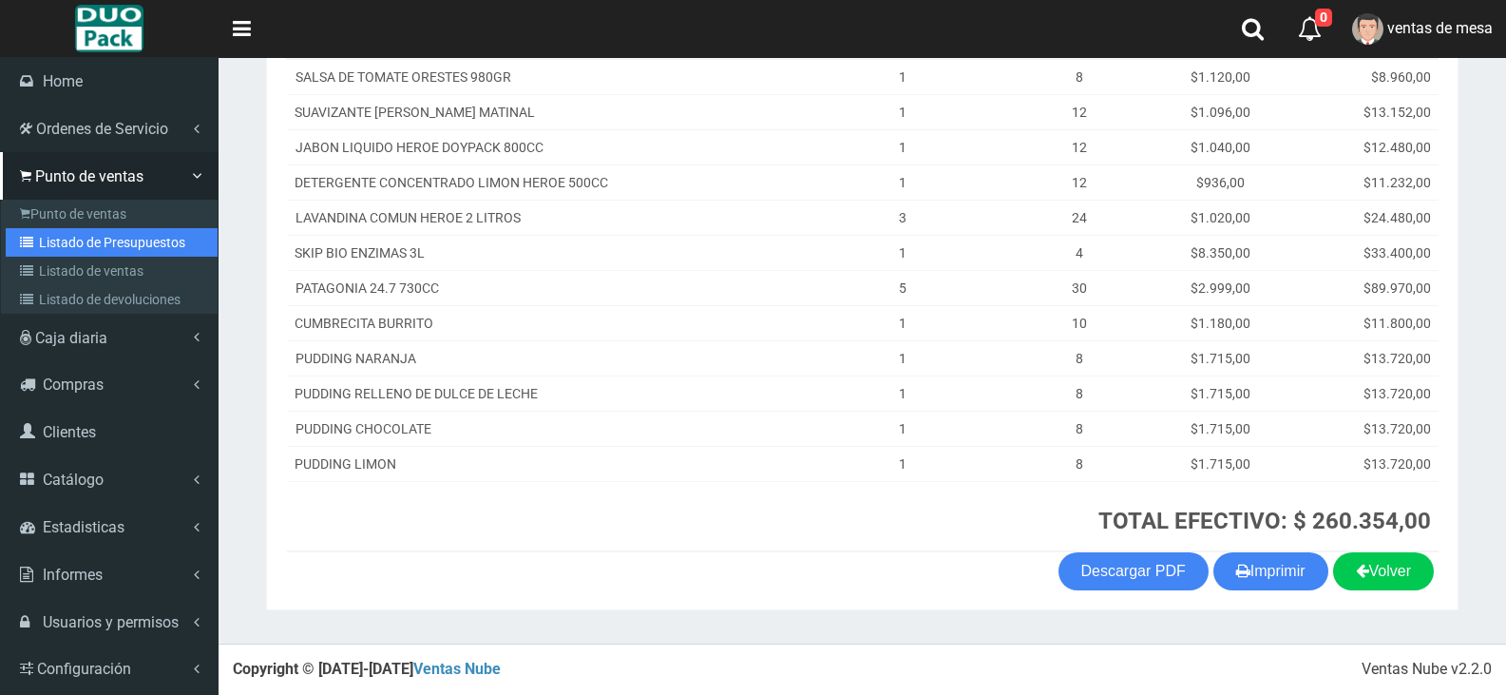
click at [77, 228] on link "Listado de Presupuestos" at bounding box center [112, 242] width 212 height 29
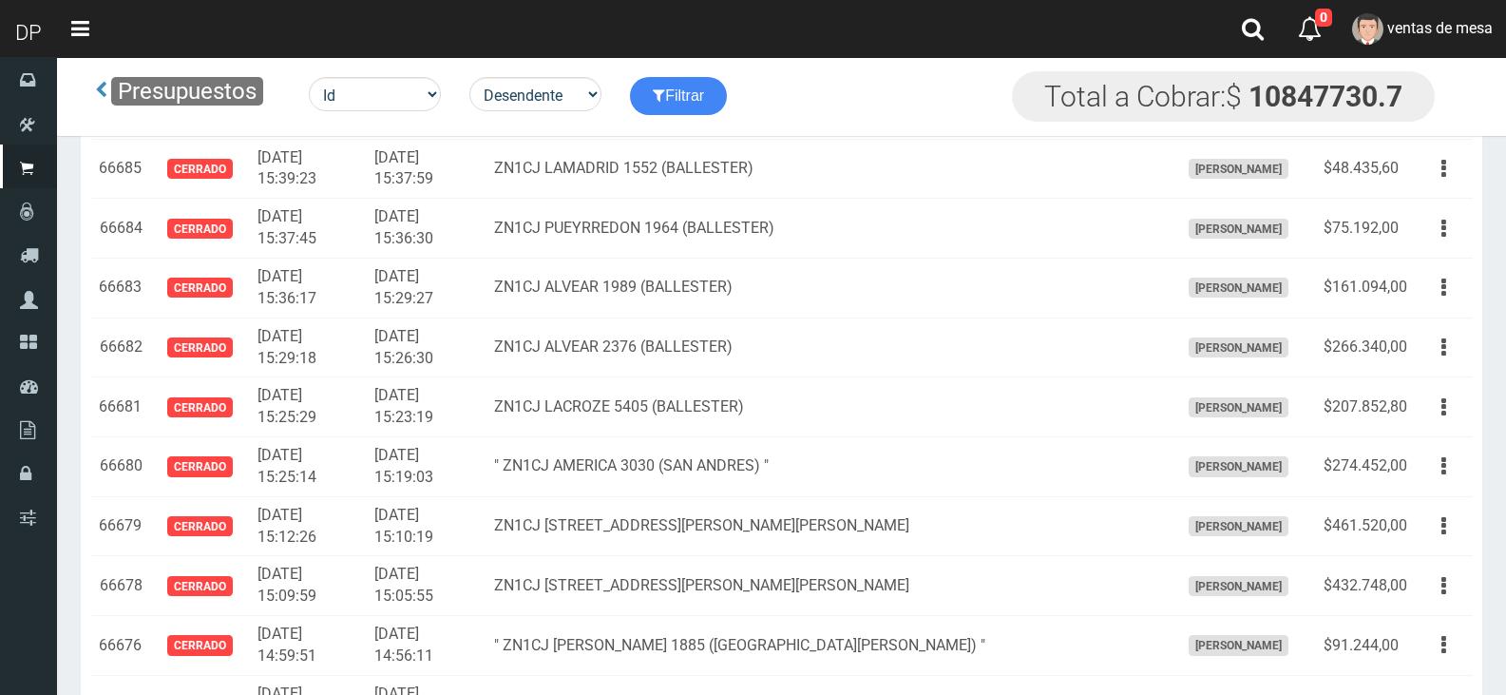
scroll to position [1095, 0]
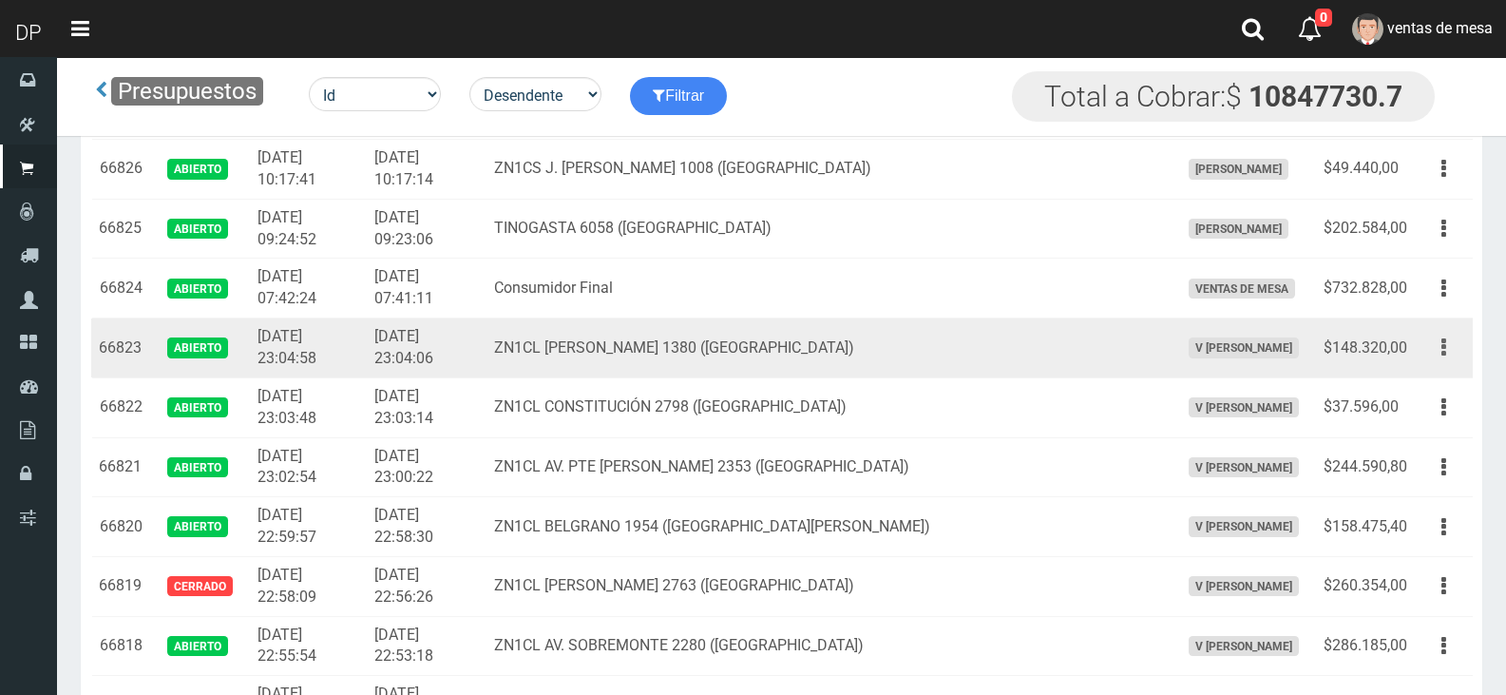
click at [1431, 353] on button "button" at bounding box center [1443, 347] width 43 height 33
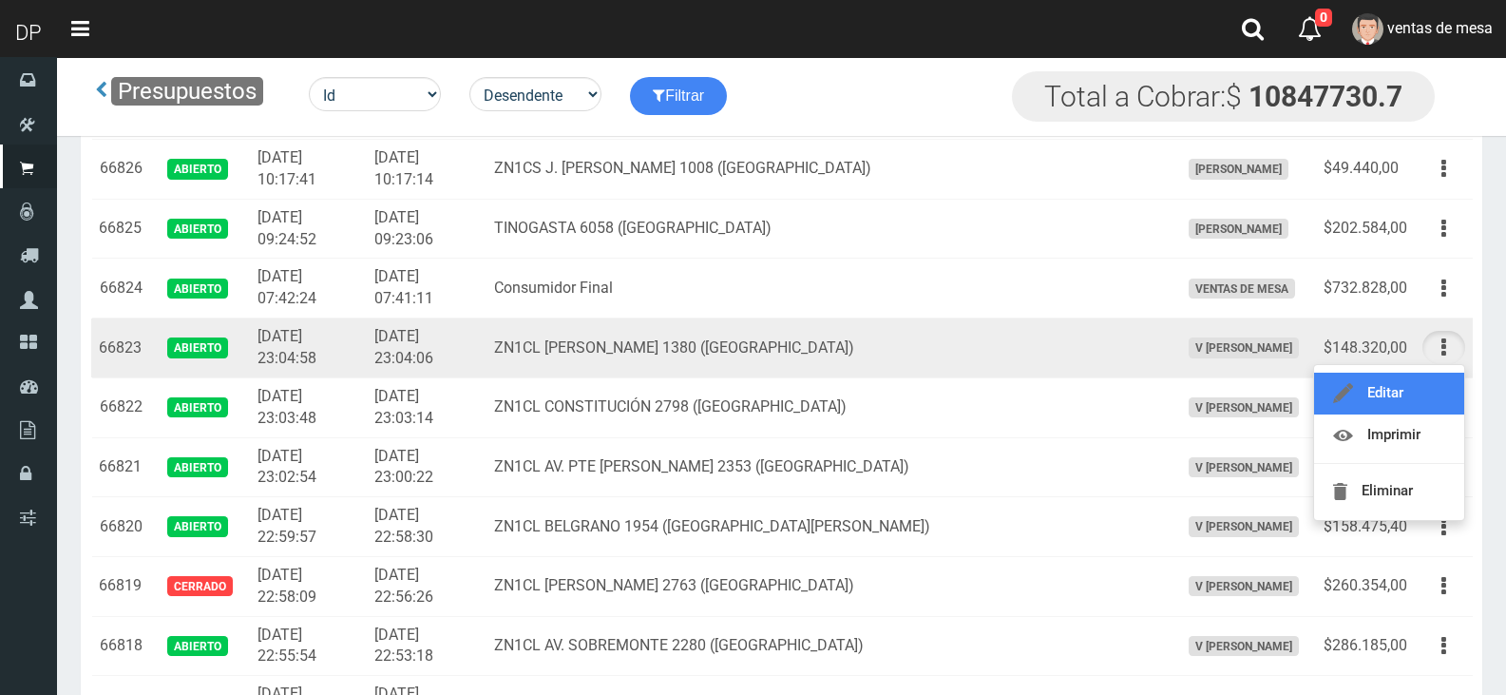
click at [1424, 381] on link "Editar" at bounding box center [1389, 393] width 150 height 42
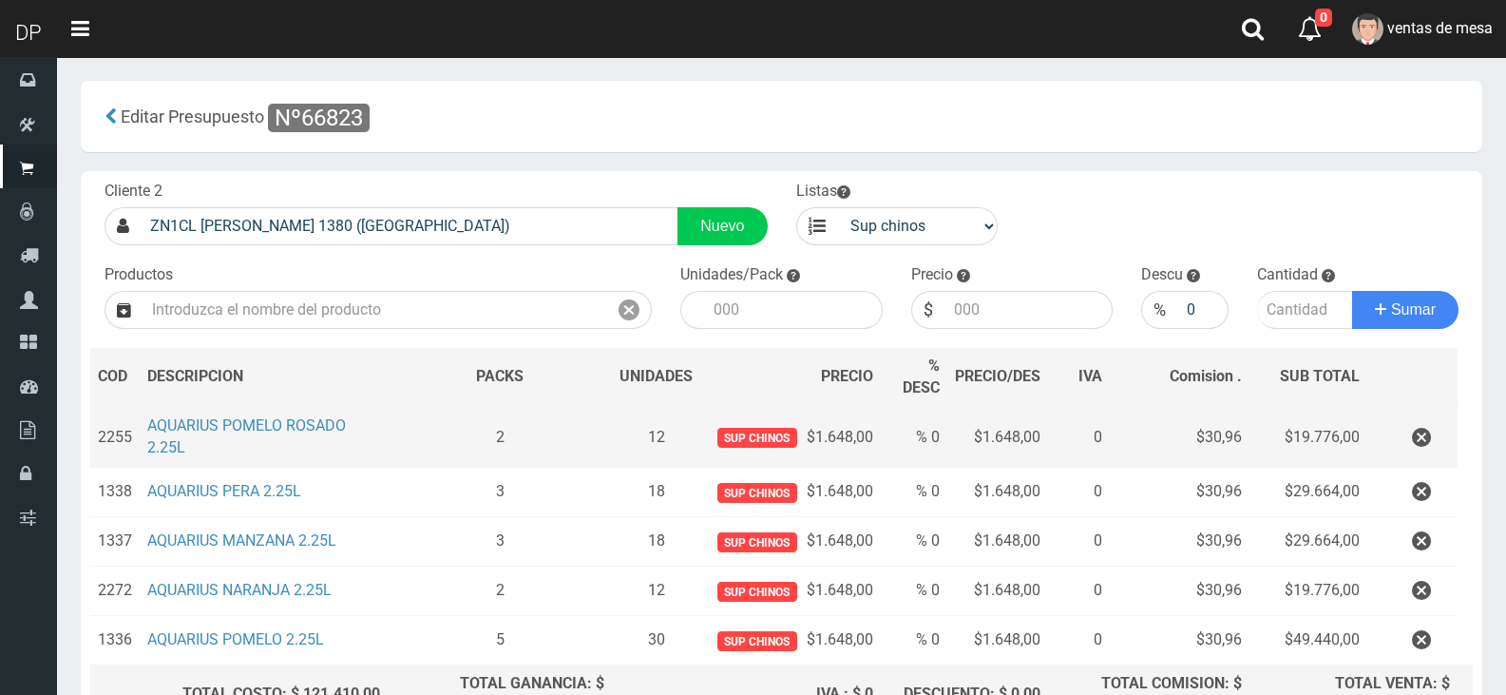
click at [1352, 291] on button "Sumar" at bounding box center [1405, 310] width 106 height 38
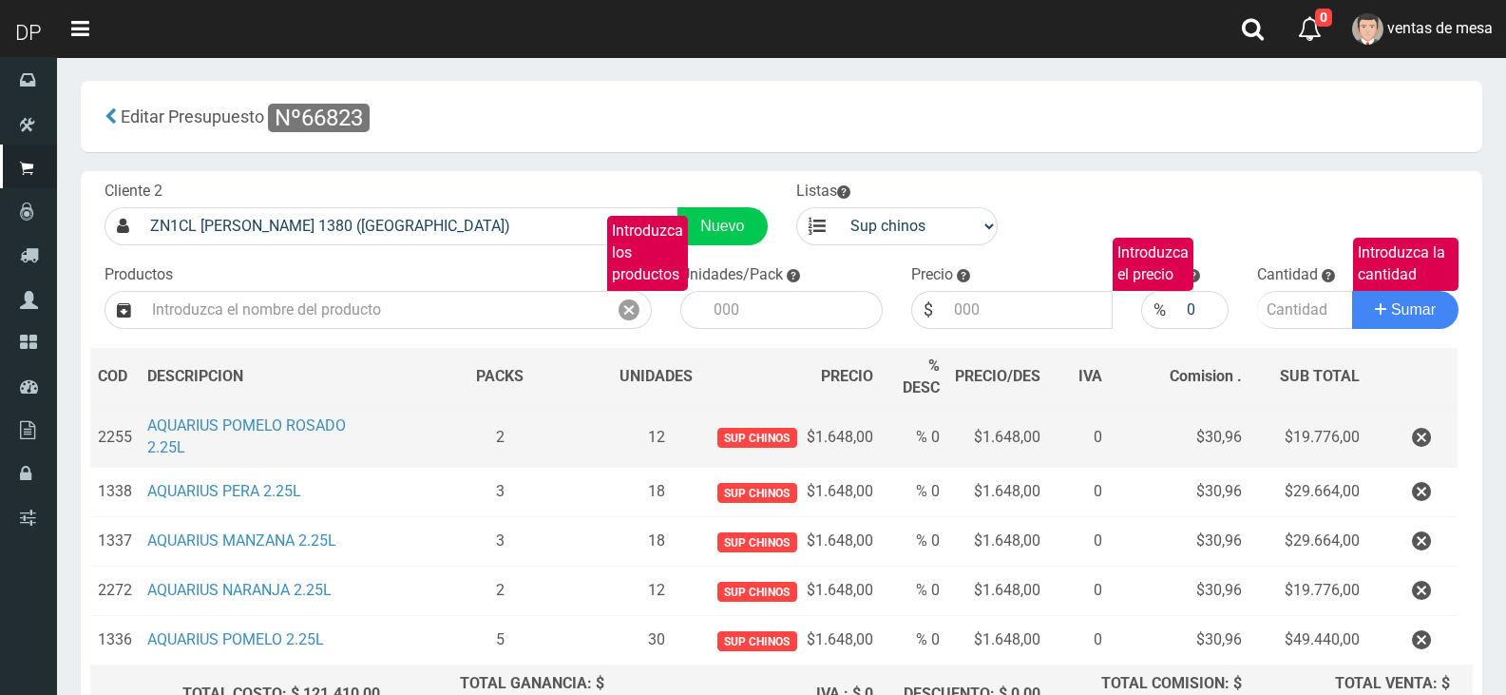
type input "SEDAL SHAMPOO CONTROL CASPA 340ML (AZUL) | P/P:$3138.00 | P/G:$3138.00 | P/M:$3…"
type input "3138.00"
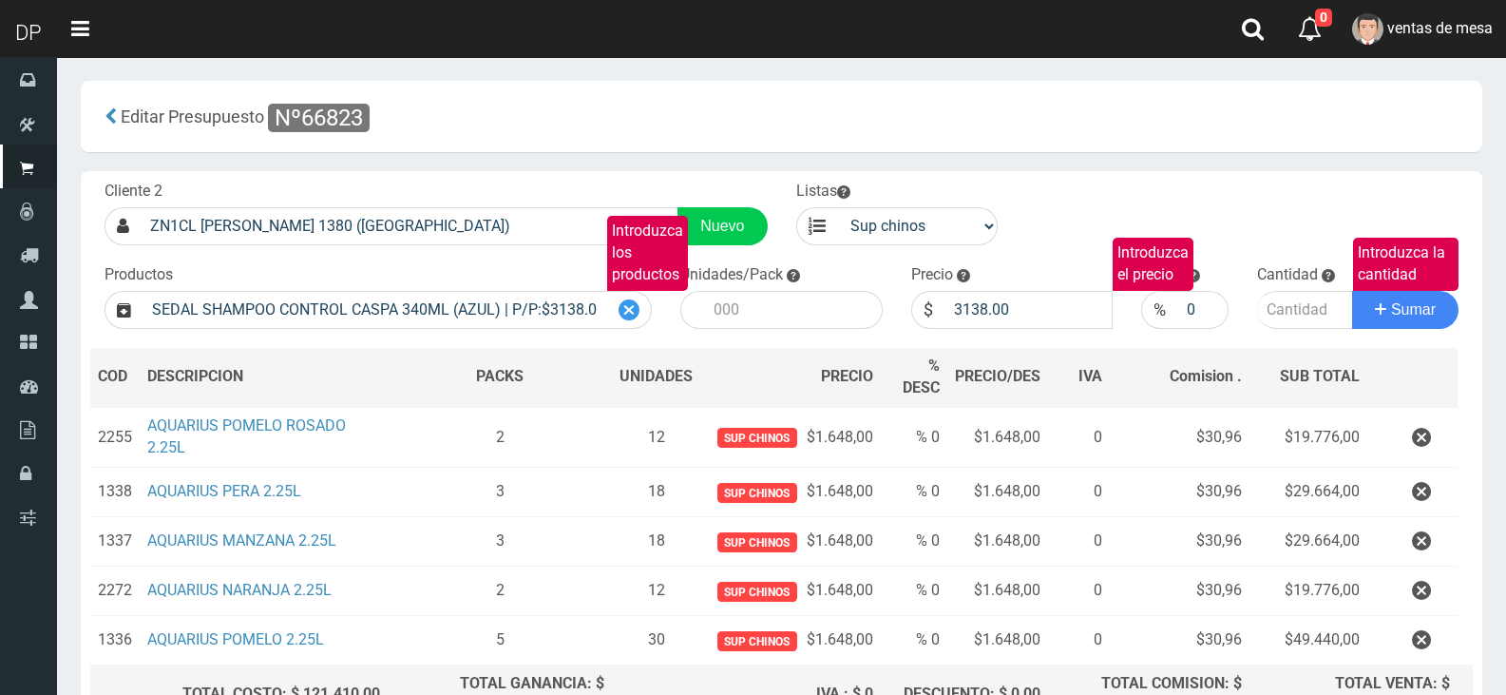
click at [624, 314] on icon at bounding box center [629, 310] width 21 height 28
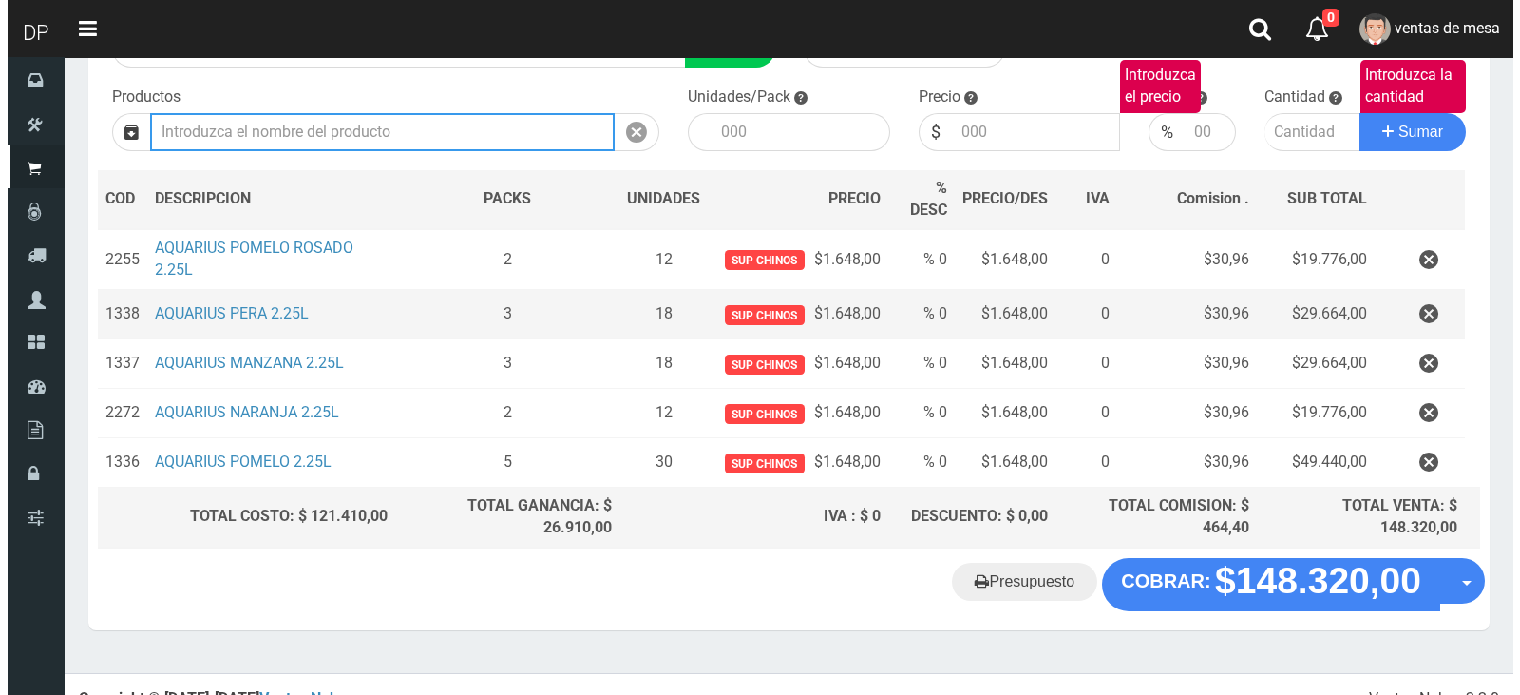
scroll to position [190, 0]
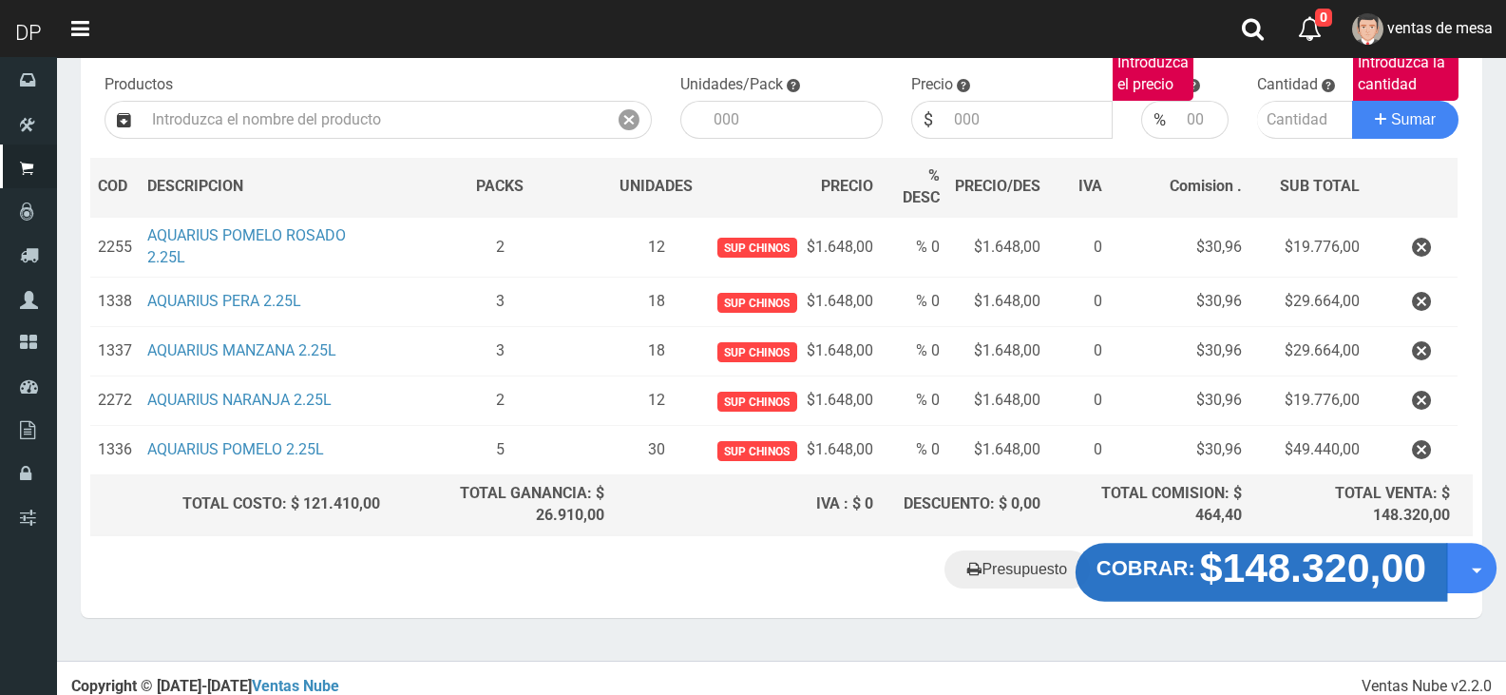
click at [1170, 565] on strong "COBRAR:" at bounding box center [1145, 567] width 99 height 23
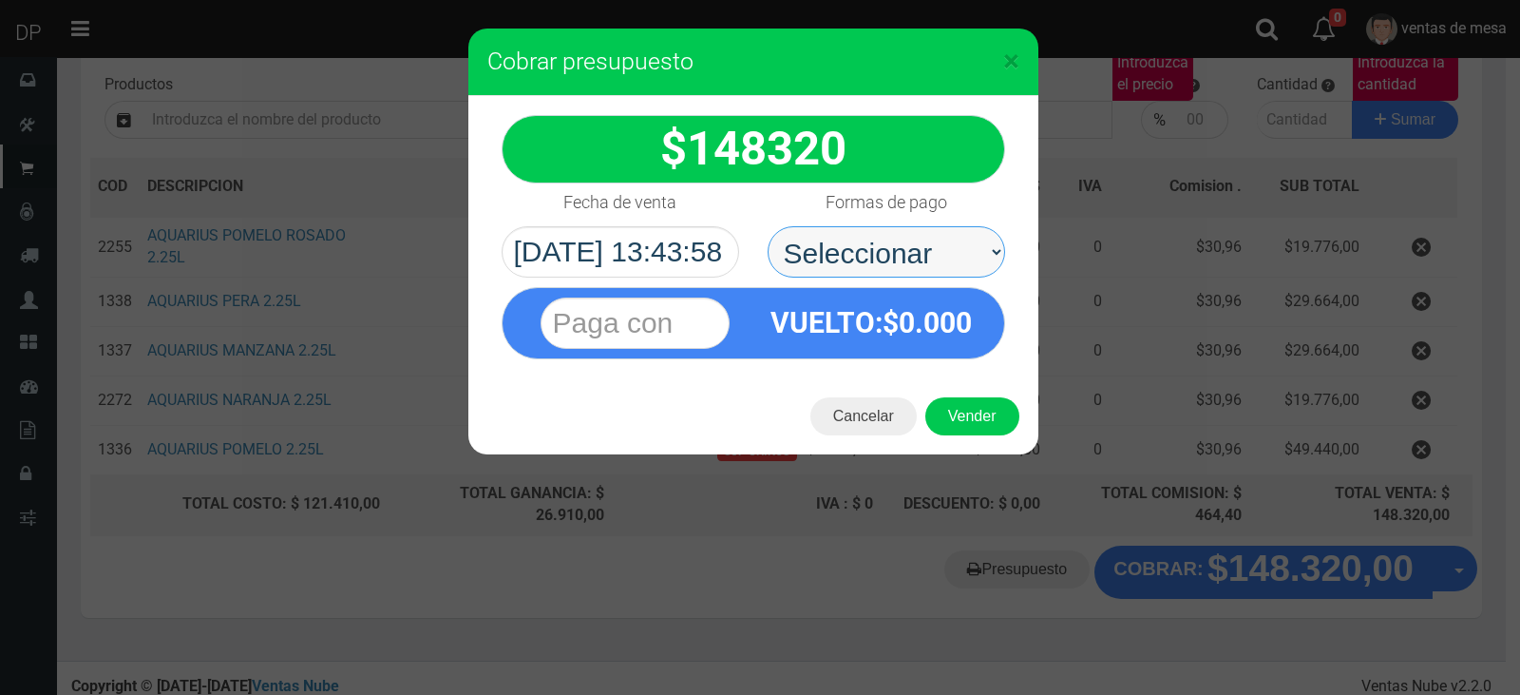
drag, startPoint x: 890, startPoint y: 247, endPoint x: 896, endPoint y: 276, distance: 29.1
click at [890, 247] on select "Seleccionar Efectivo Tarjeta de Crédito Depósito Débito" at bounding box center [887, 251] width 238 height 51
select select "Efectivo"
click at [768, 226] on select "Seleccionar Efectivo Tarjeta de Crédito Depósito Débito" at bounding box center [887, 251] width 238 height 51
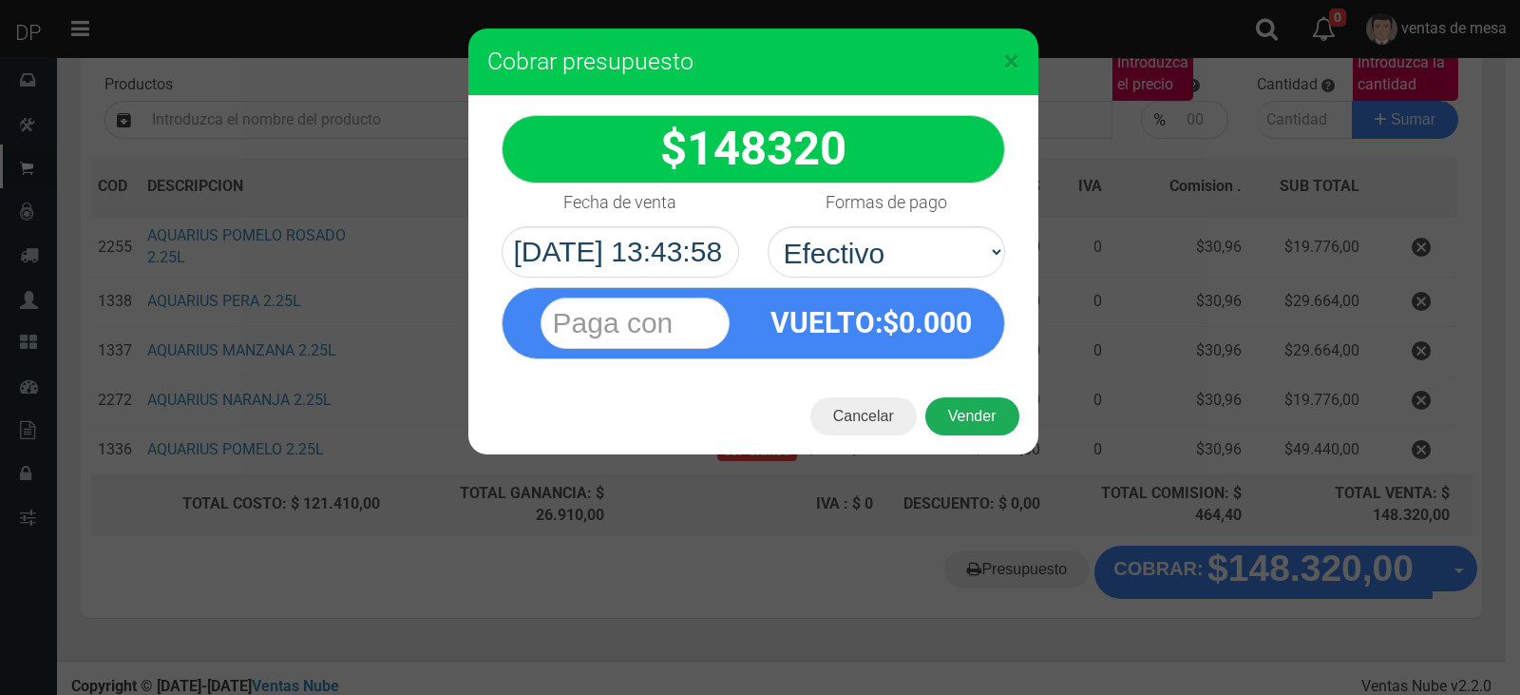
click at [953, 407] on button "Vender" at bounding box center [972, 416] width 94 height 38
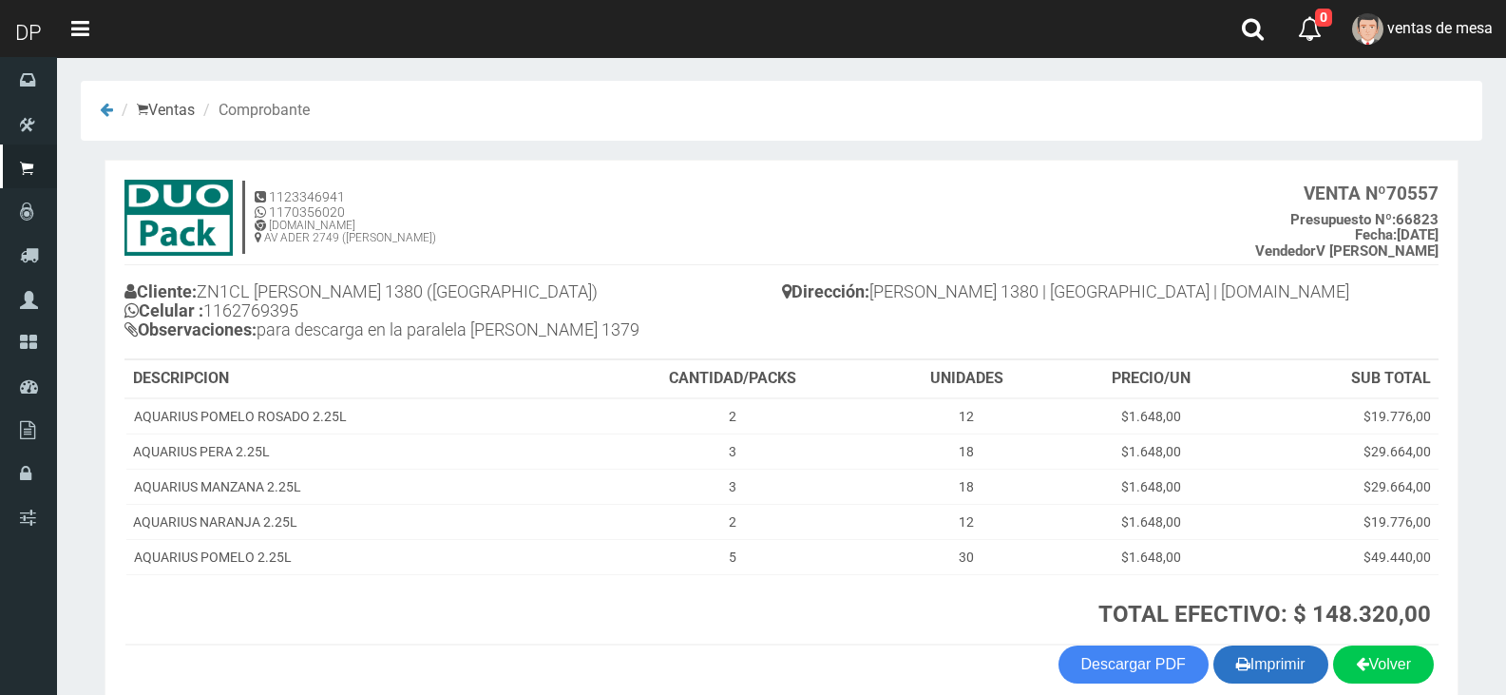
click at [1298, 675] on button "Imprimir" at bounding box center [1270, 664] width 115 height 38
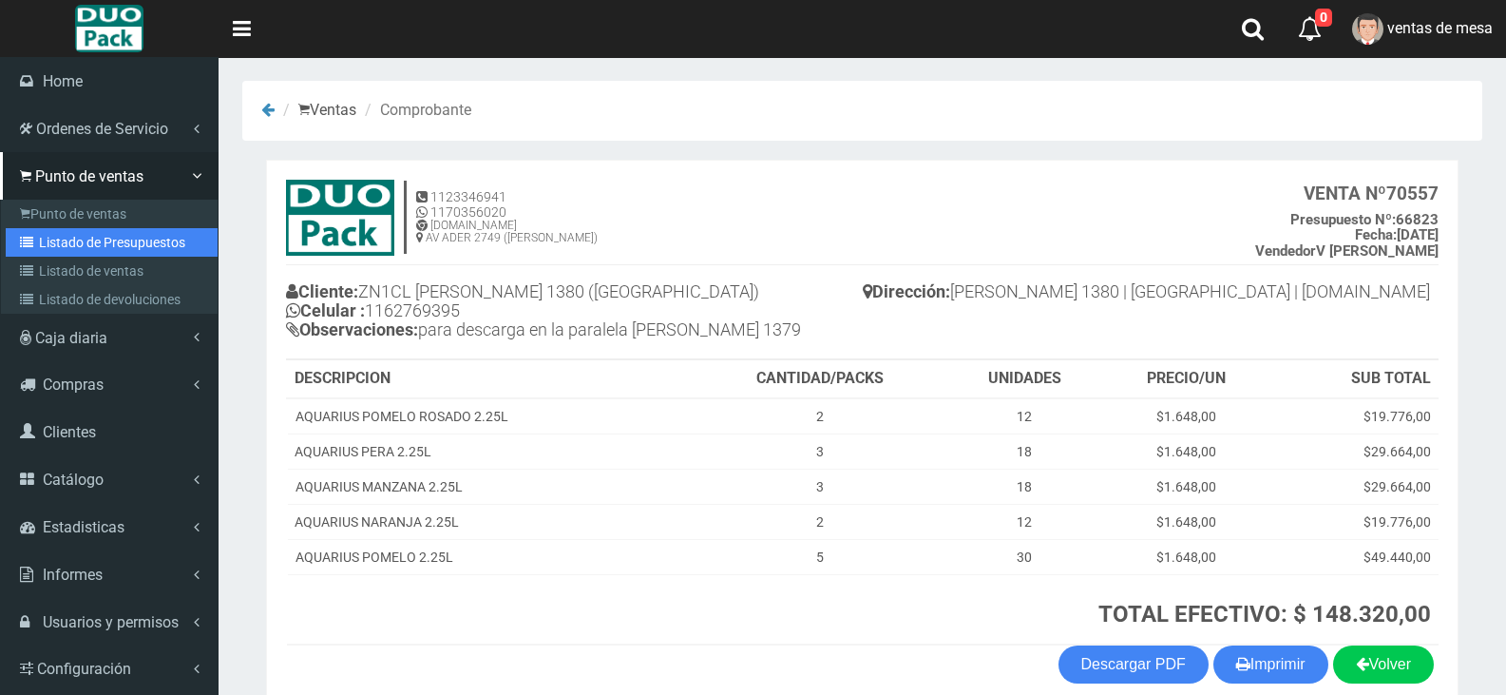
click at [83, 236] on link "Listado de Presupuestos" at bounding box center [112, 242] width 212 height 29
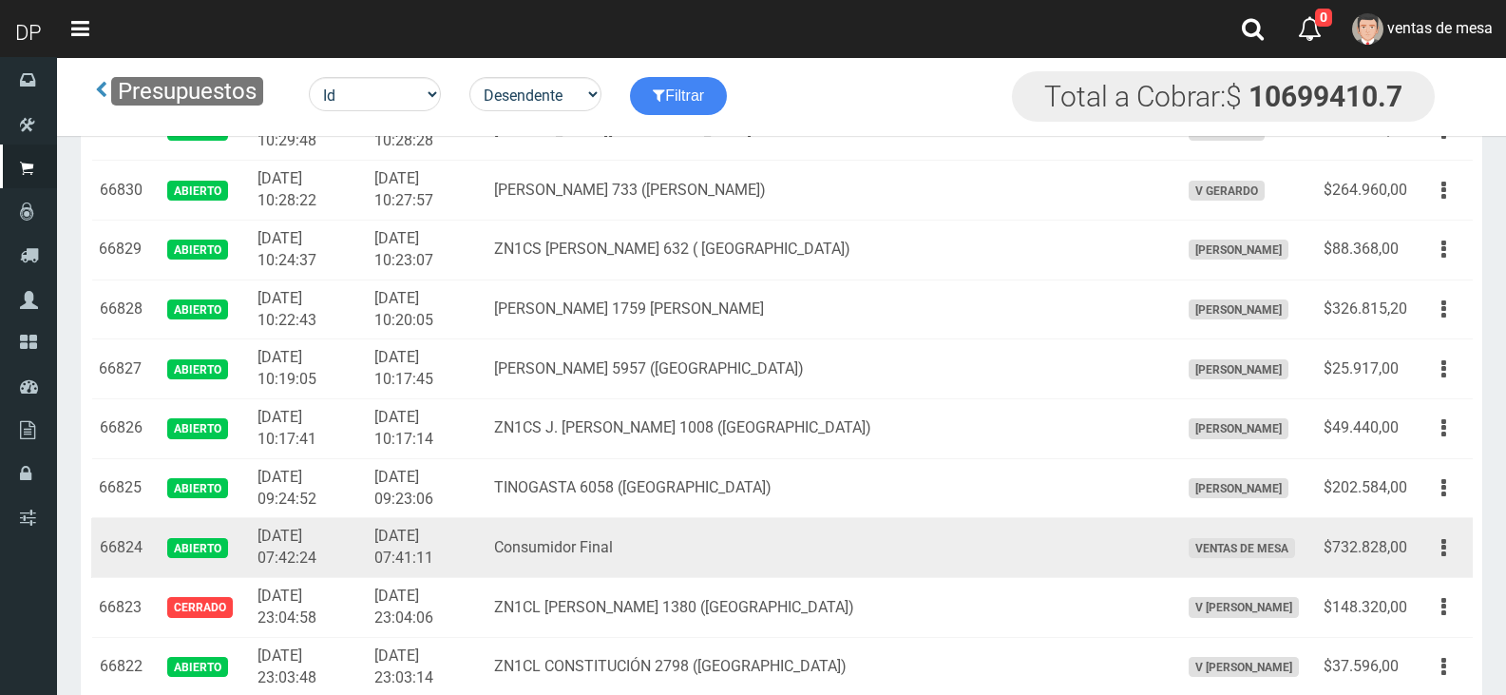
scroll to position [930, 0]
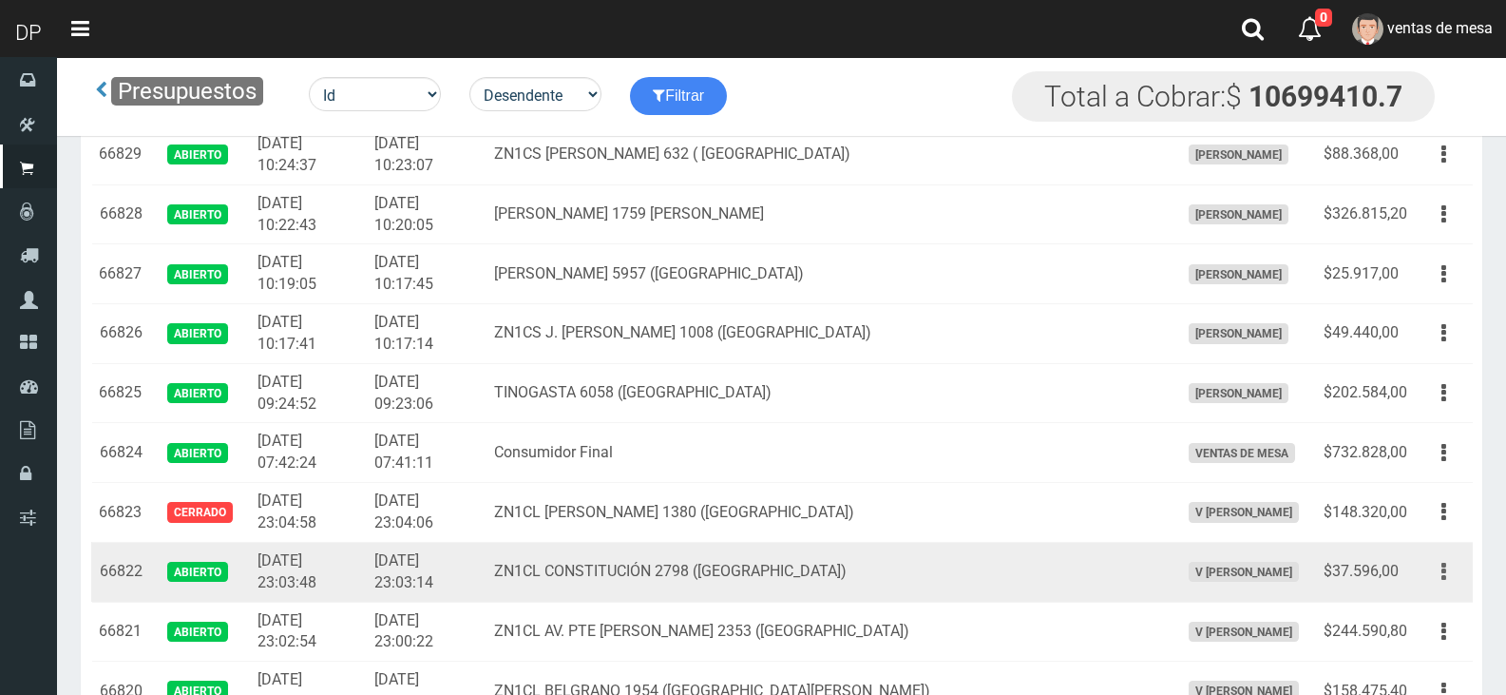
click at [1430, 569] on button "button" at bounding box center [1443, 571] width 43 height 33
click at [1417, 628] on link "Editar" at bounding box center [1389, 618] width 150 height 42
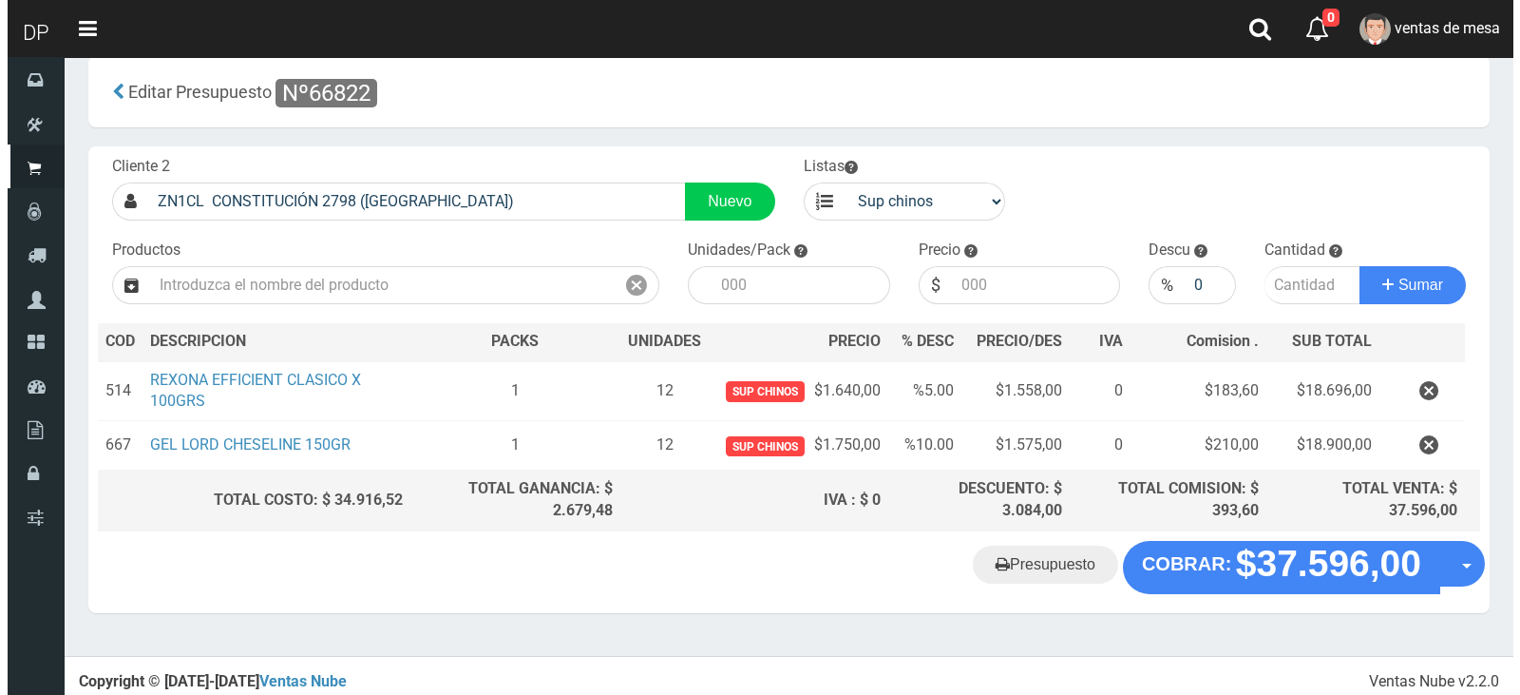
scroll to position [31, 0]
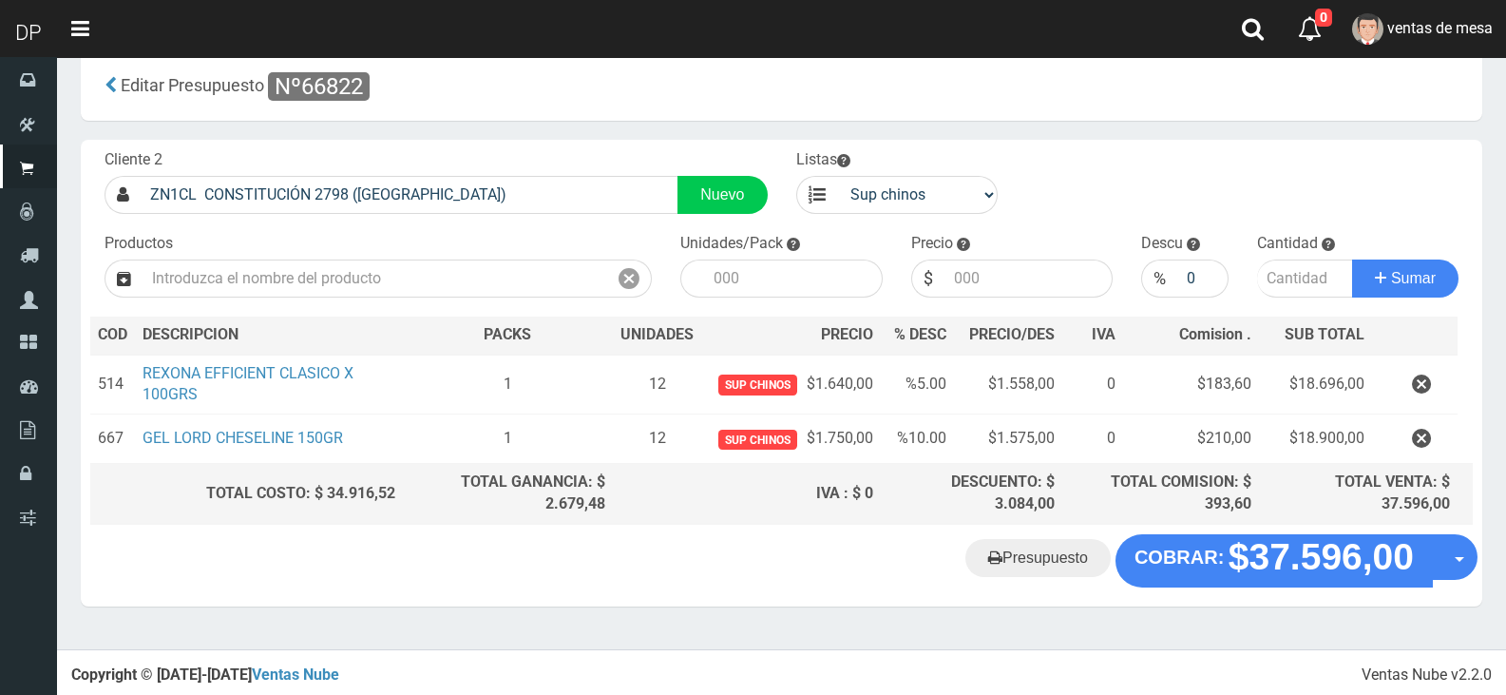
click at [1361, 594] on div "Presupuesto COBRAR: $37.596,00 Opciones" at bounding box center [781, 570] width 1401 height 72
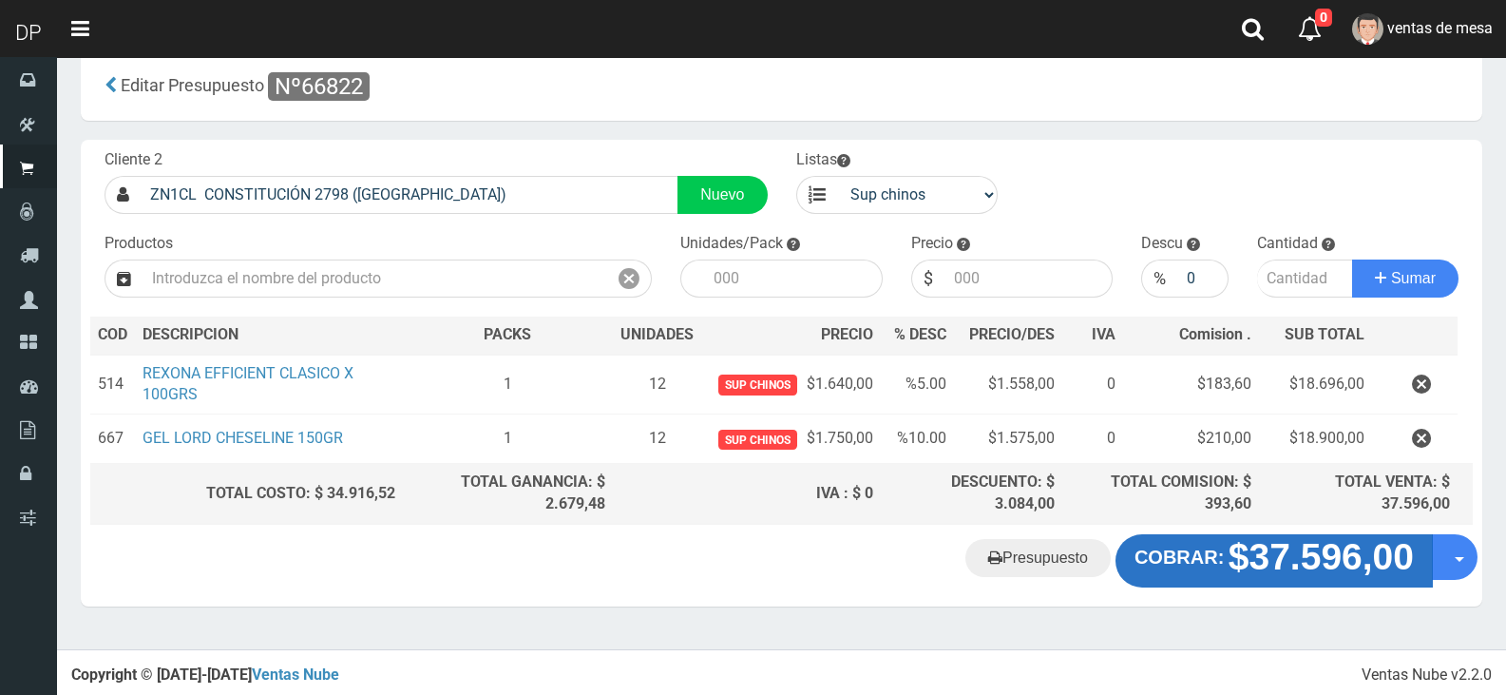
click at [1348, 570] on strong "$37.596,00" at bounding box center [1321, 556] width 185 height 41
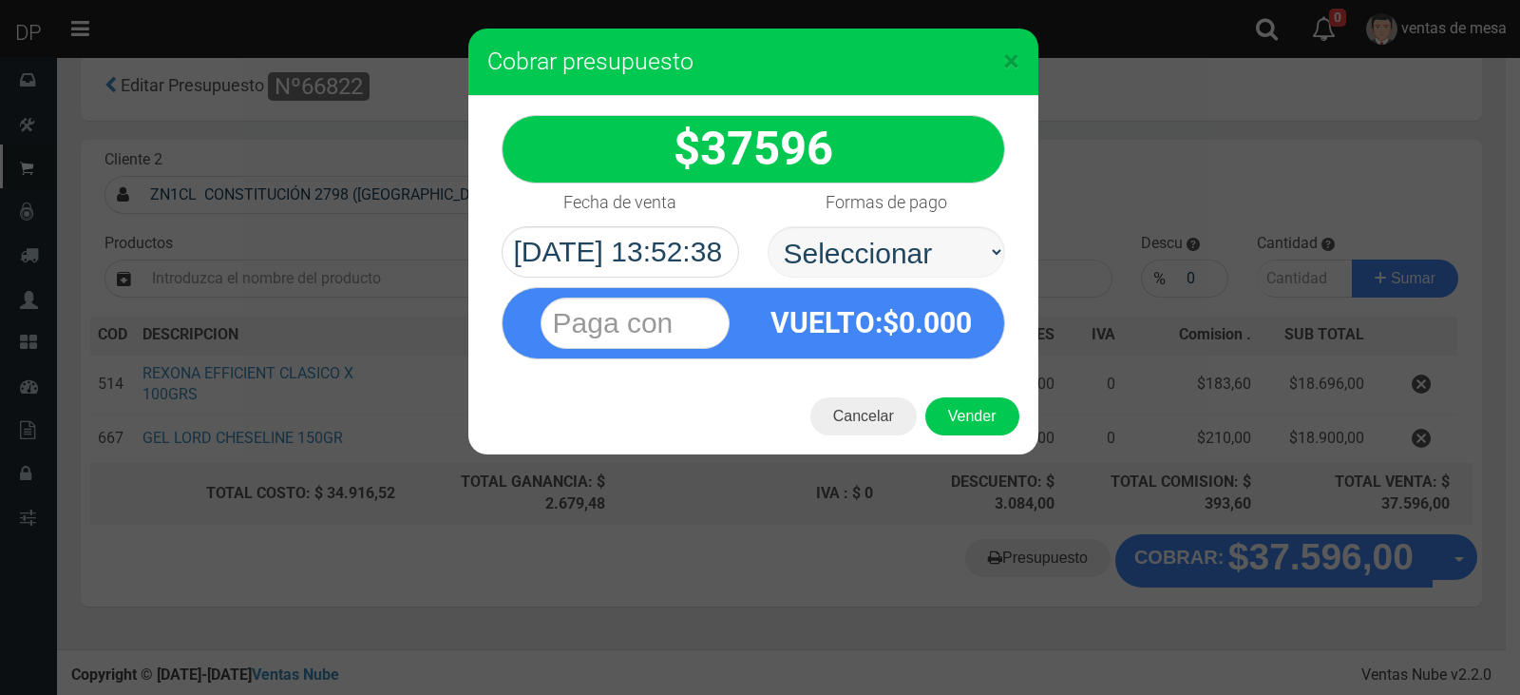
select select "Efectivo"
click at [768, 226] on select "Seleccionar Efectivo Tarjeta de Crédito Depósito Débito" at bounding box center [887, 251] width 238 height 51
click at [950, 390] on div "Cancelar Vender" at bounding box center [753, 416] width 570 height 76
click at [961, 417] on button "Vender" at bounding box center [972, 416] width 94 height 38
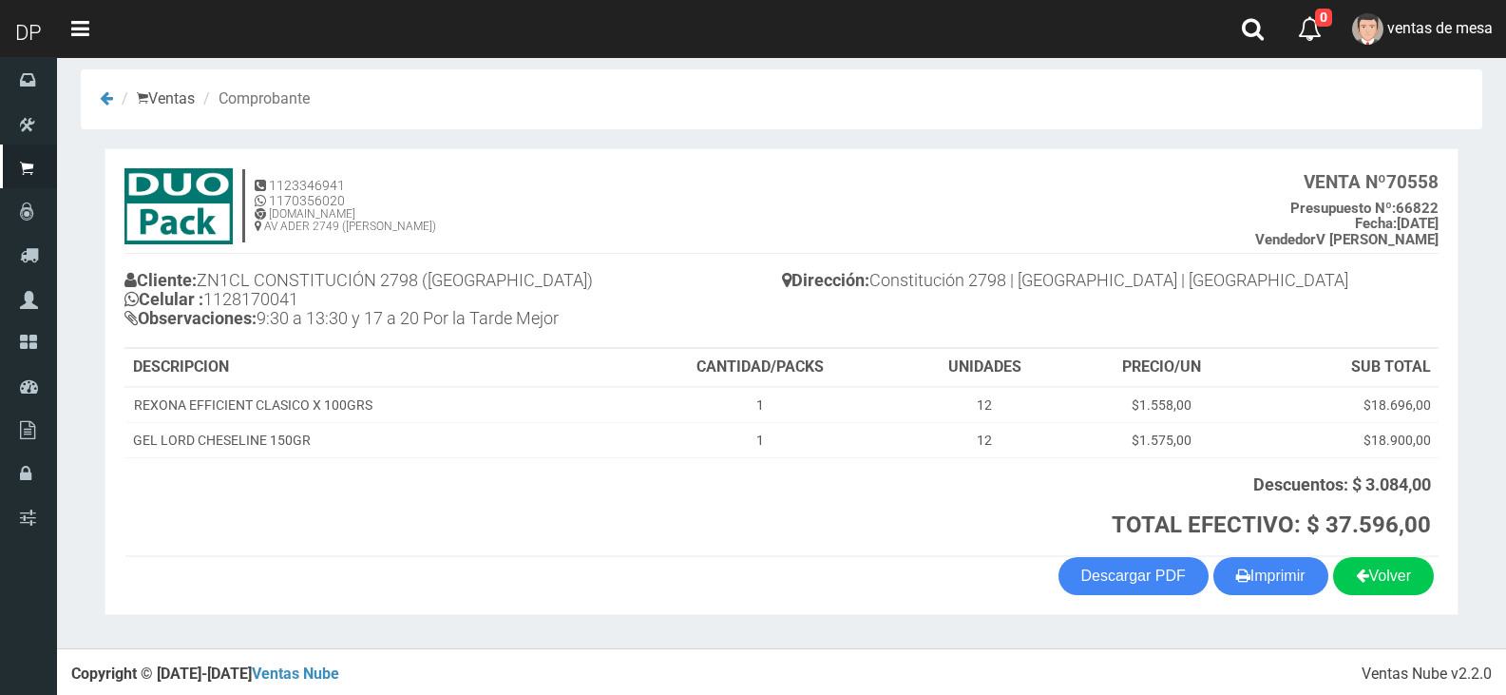
scroll to position [16, 0]
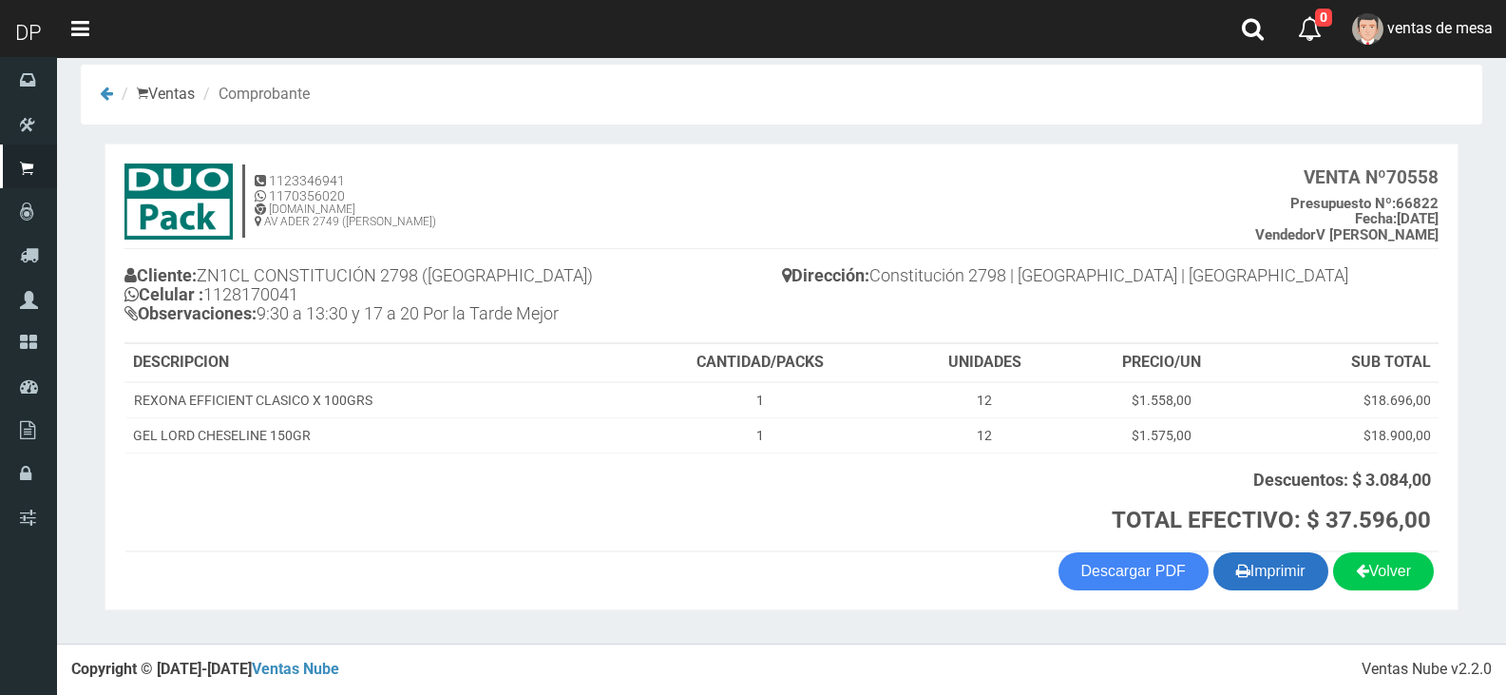
click at [1260, 575] on button "Imprimir" at bounding box center [1270, 571] width 115 height 38
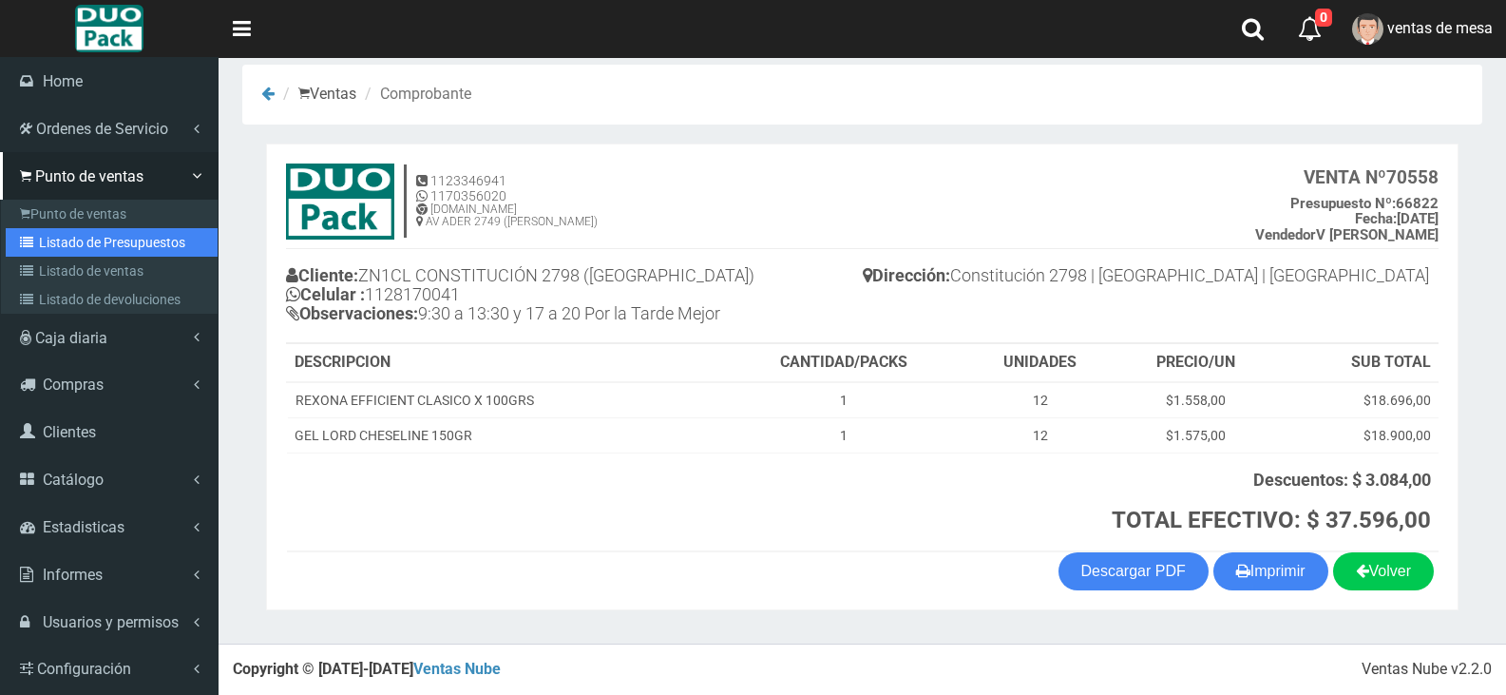
click at [133, 244] on link "Listado de Presupuestos" at bounding box center [112, 242] width 212 height 29
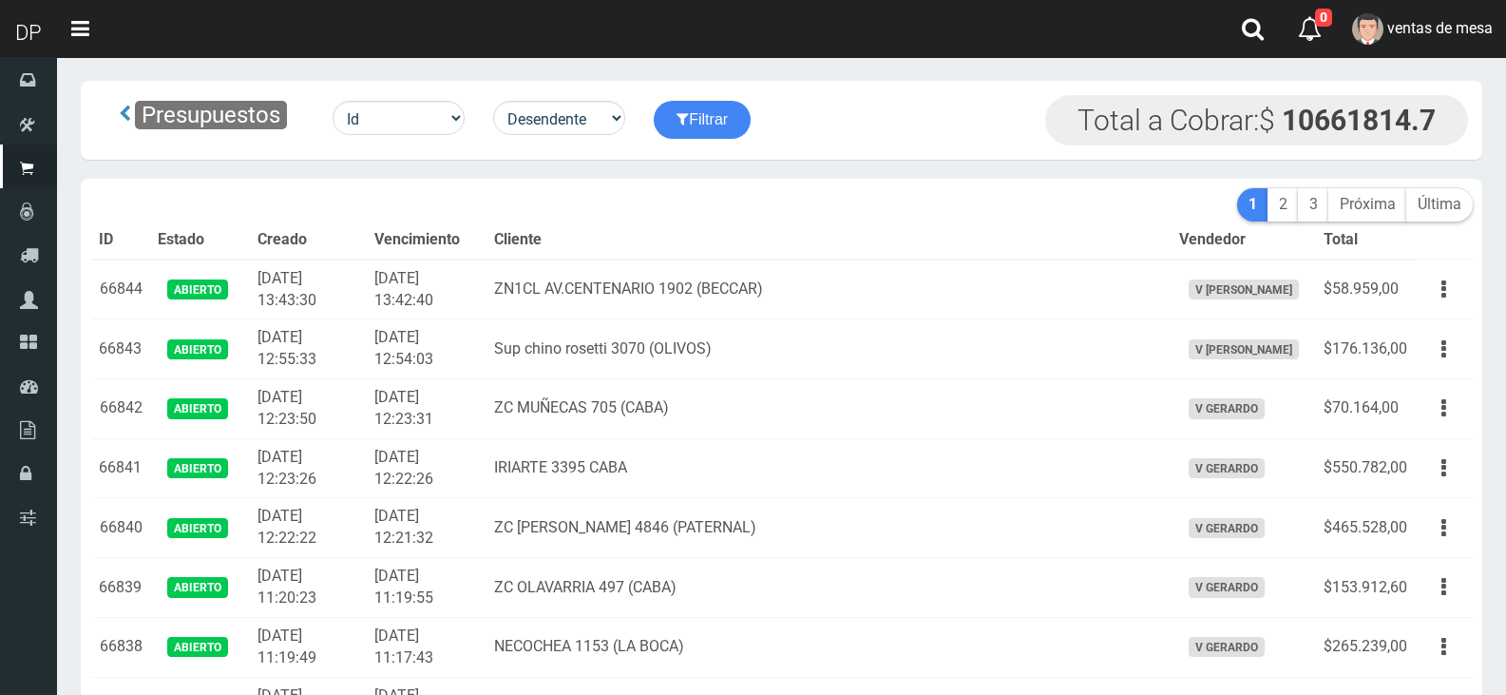
click at [765, 274] on td "ZN1CL AV.CENTENARIO 1902 (BECCAR)" at bounding box center [828, 289] width 684 height 60
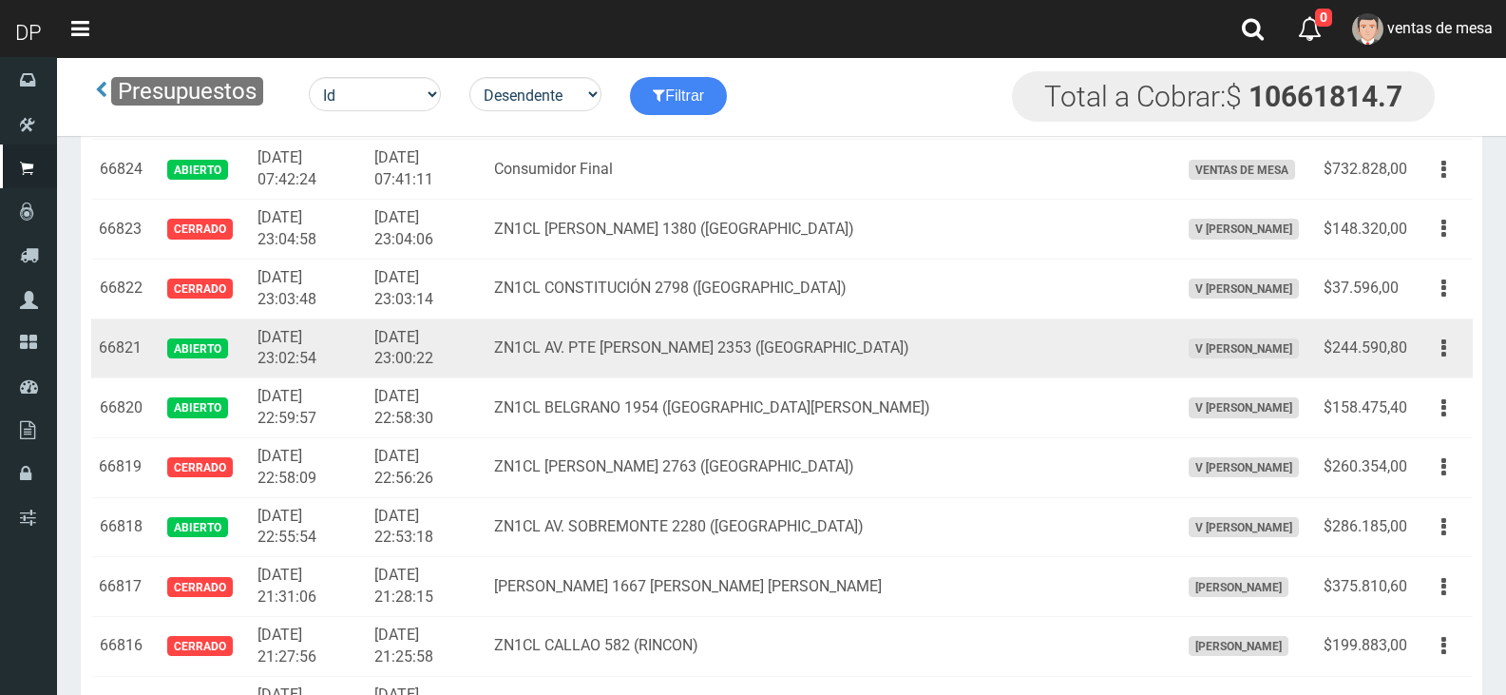
click at [1465, 344] on td "Editar Imprimir Eliminar" at bounding box center [1444, 348] width 58 height 60
click at [1448, 364] on button "button" at bounding box center [1443, 348] width 43 height 33
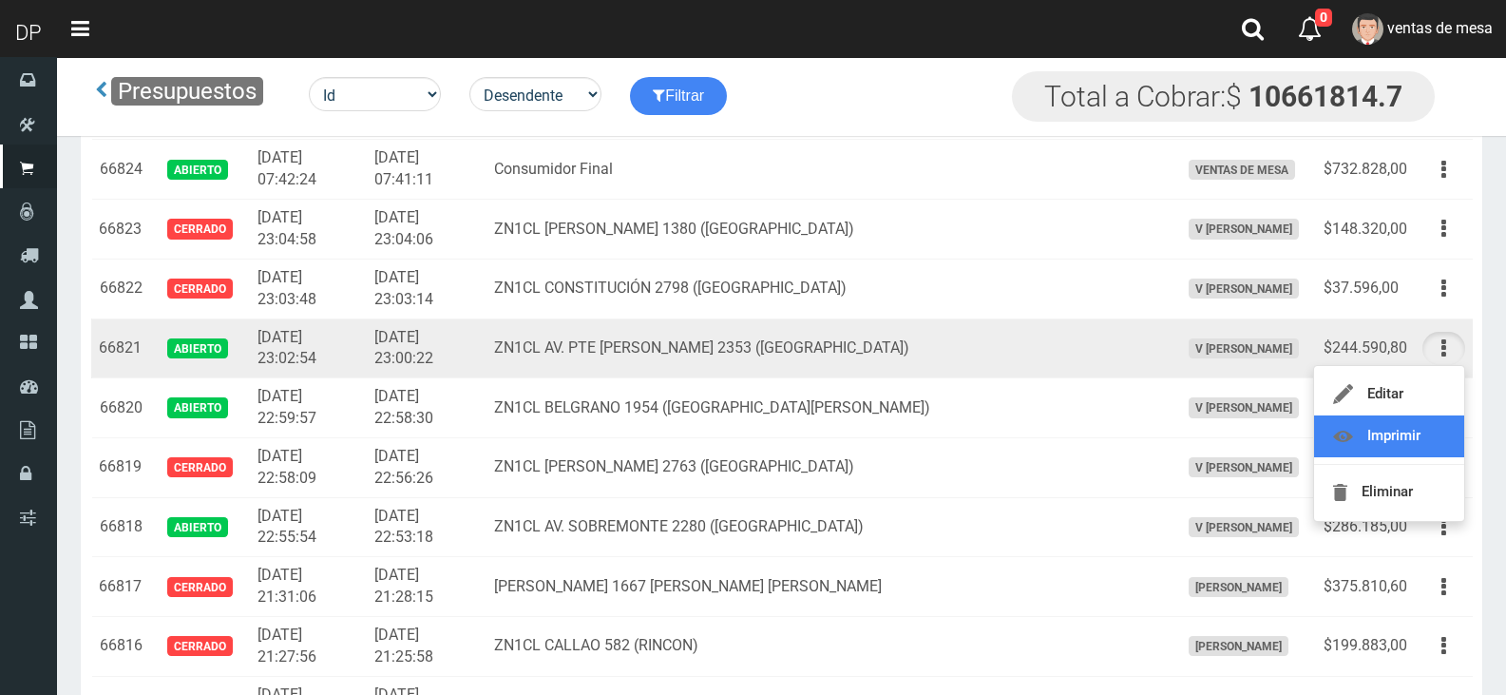
click at [1425, 417] on link "Imprimir" at bounding box center [1389, 436] width 150 height 42
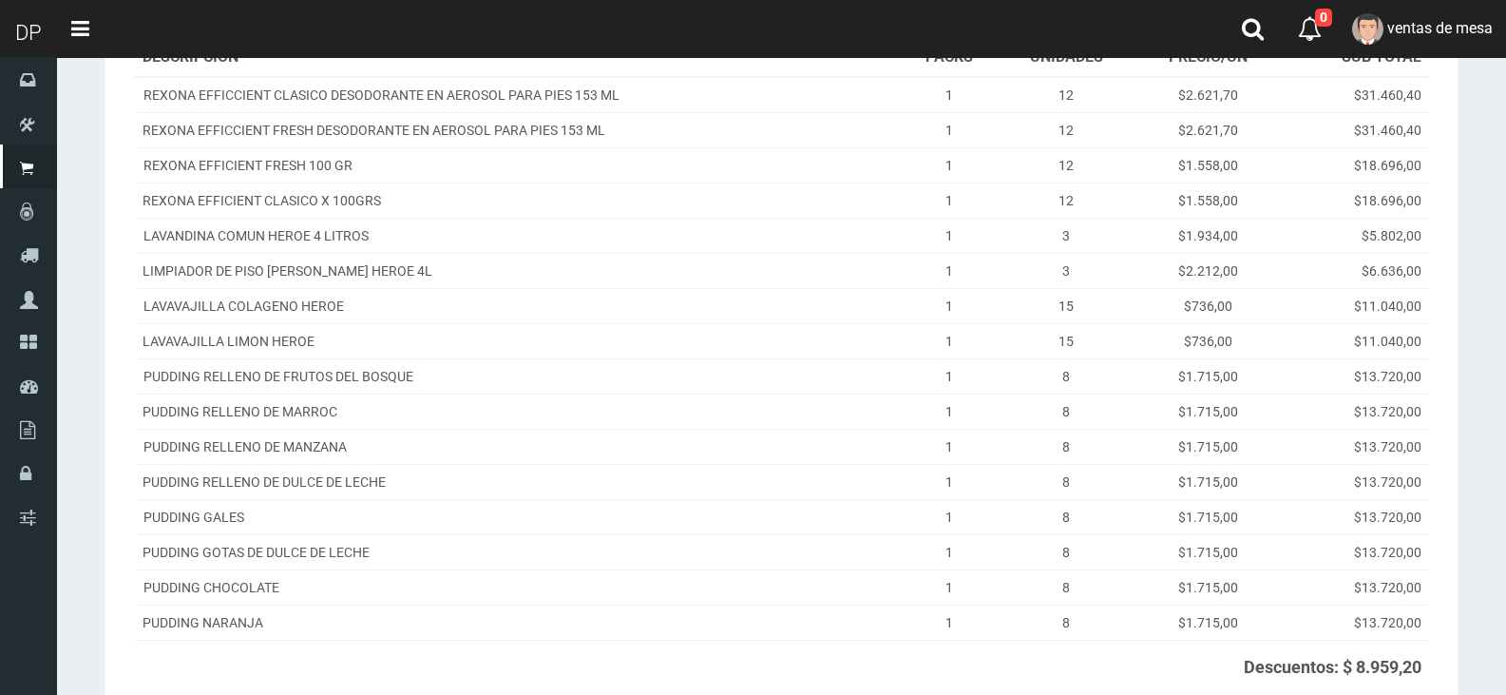
scroll to position [494, 0]
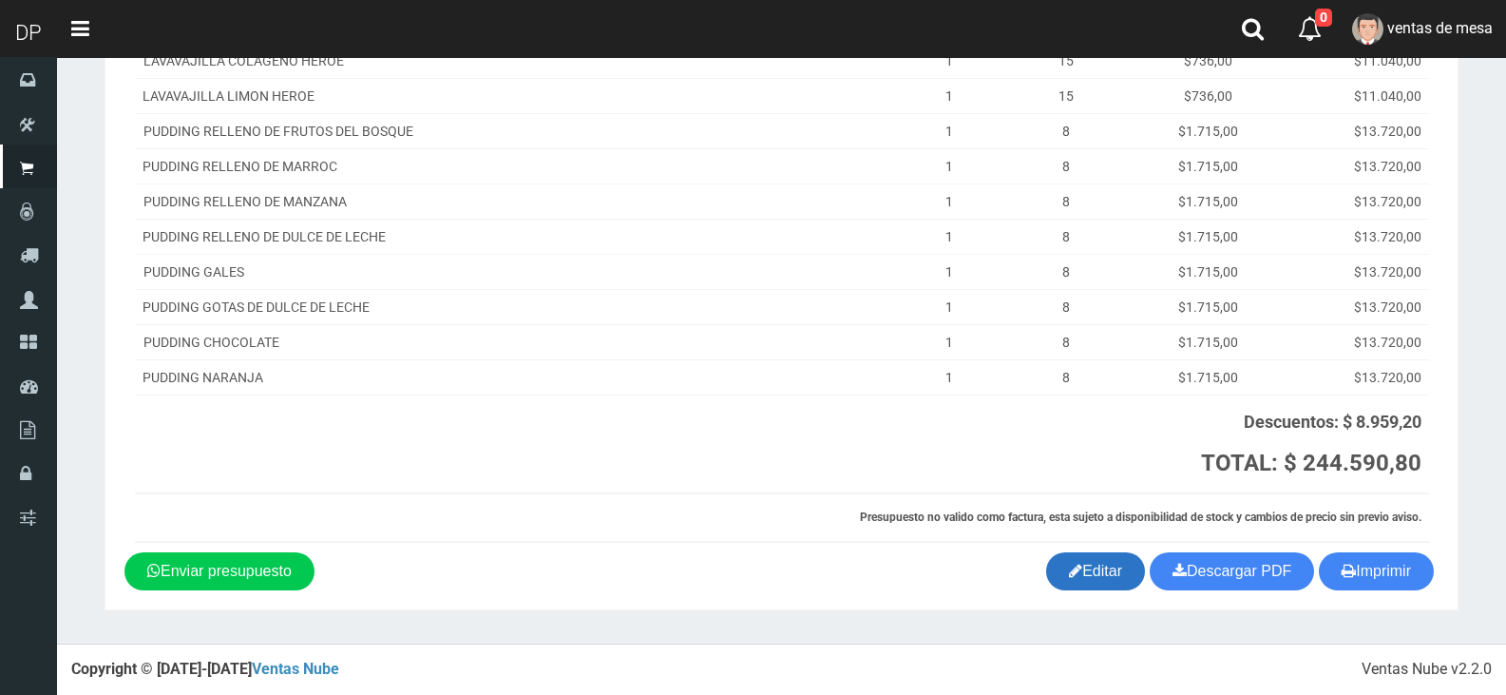
click at [1055, 568] on link "Editar" at bounding box center [1095, 571] width 99 height 38
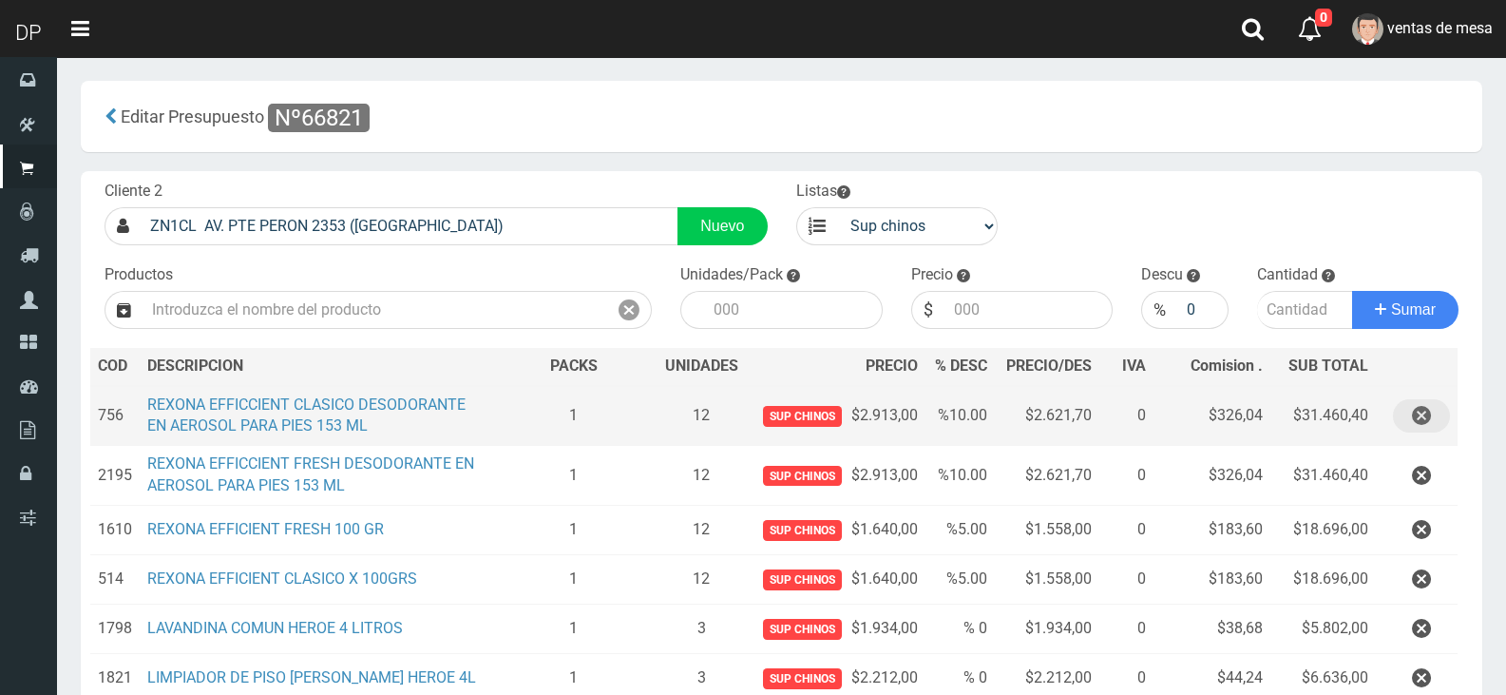
click at [1447, 406] on button "button" at bounding box center [1421, 415] width 57 height 33
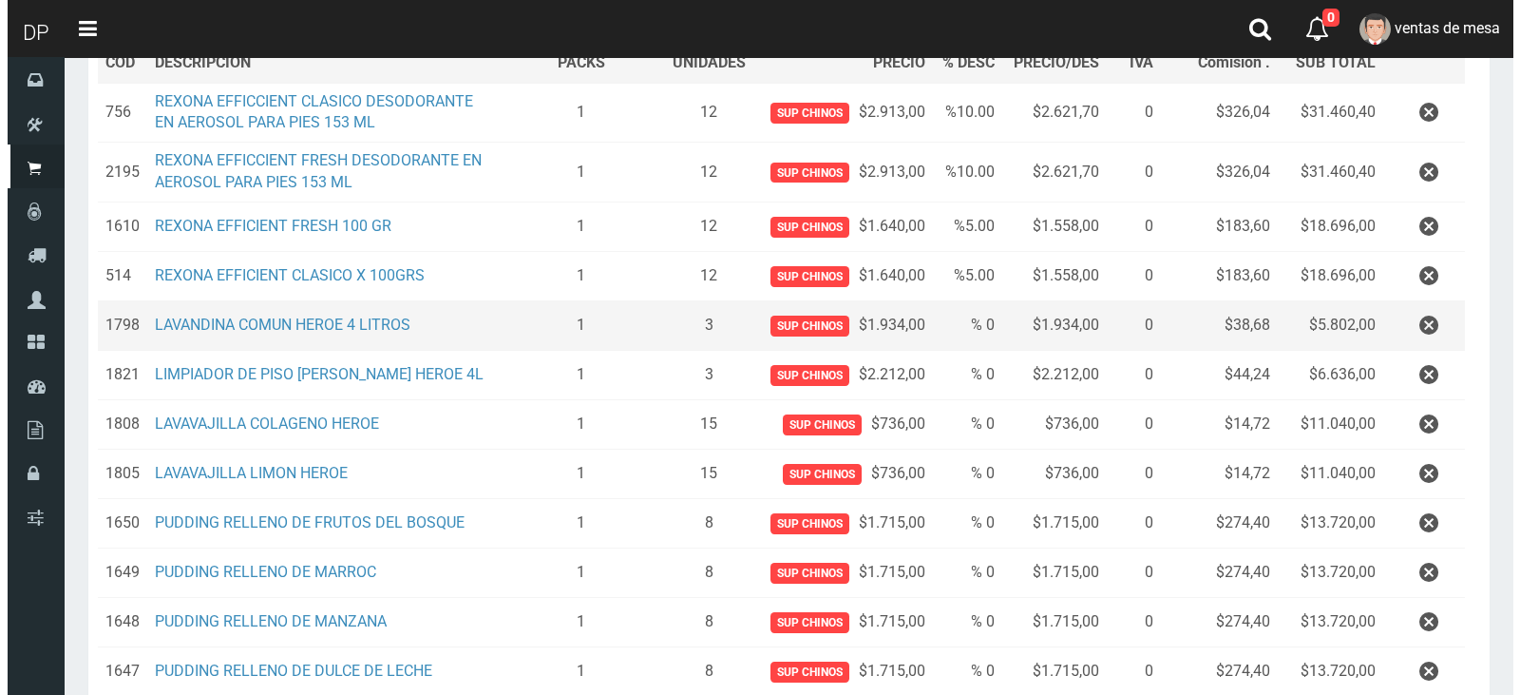
scroll to position [674, 0]
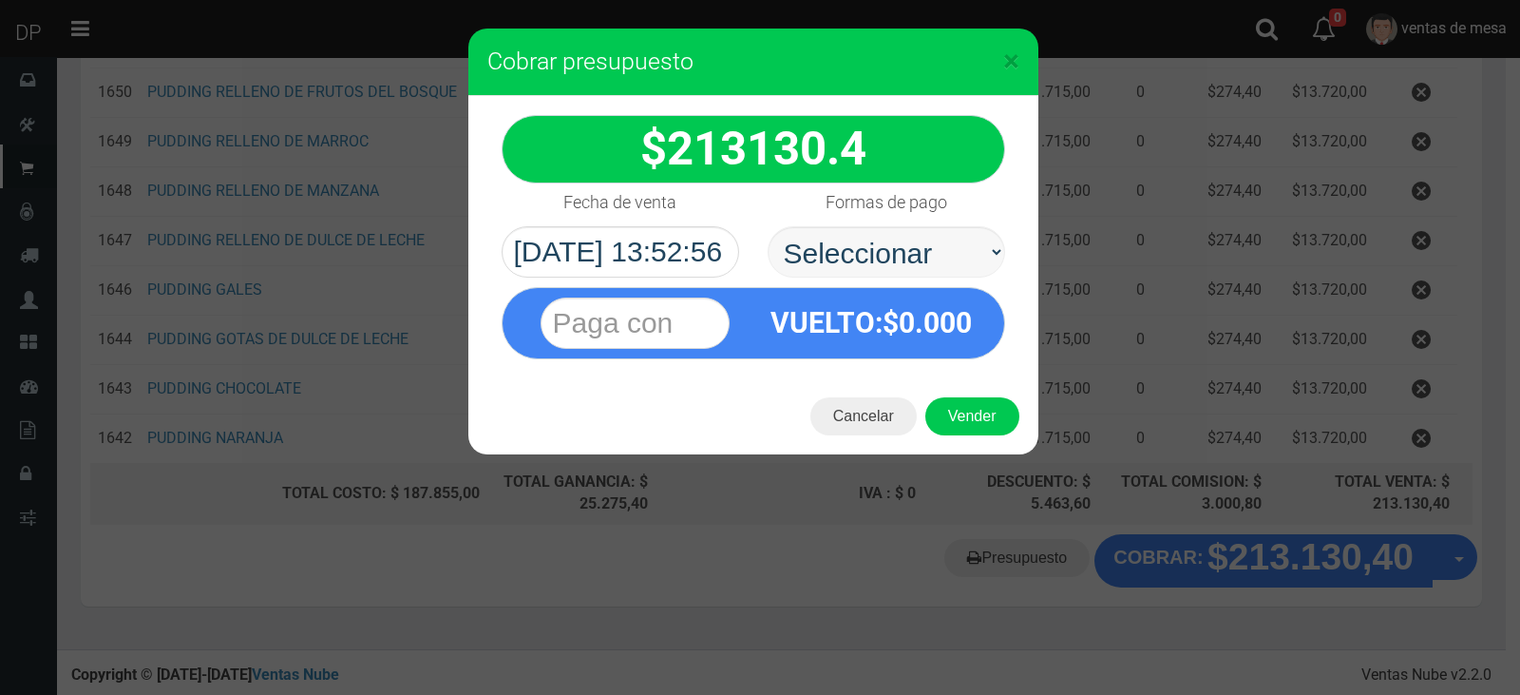
click at [945, 265] on select "Seleccionar Efectivo Tarjeta de Crédito Depósito Débito" at bounding box center [887, 251] width 238 height 51
select select "Efectivo"
click at [768, 226] on select "Seleccionar Efectivo Tarjeta de Crédito Depósito Débito" at bounding box center [887, 251] width 238 height 51
click at [984, 420] on button "Vender" at bounding box center [972, 416] width 94 height 38
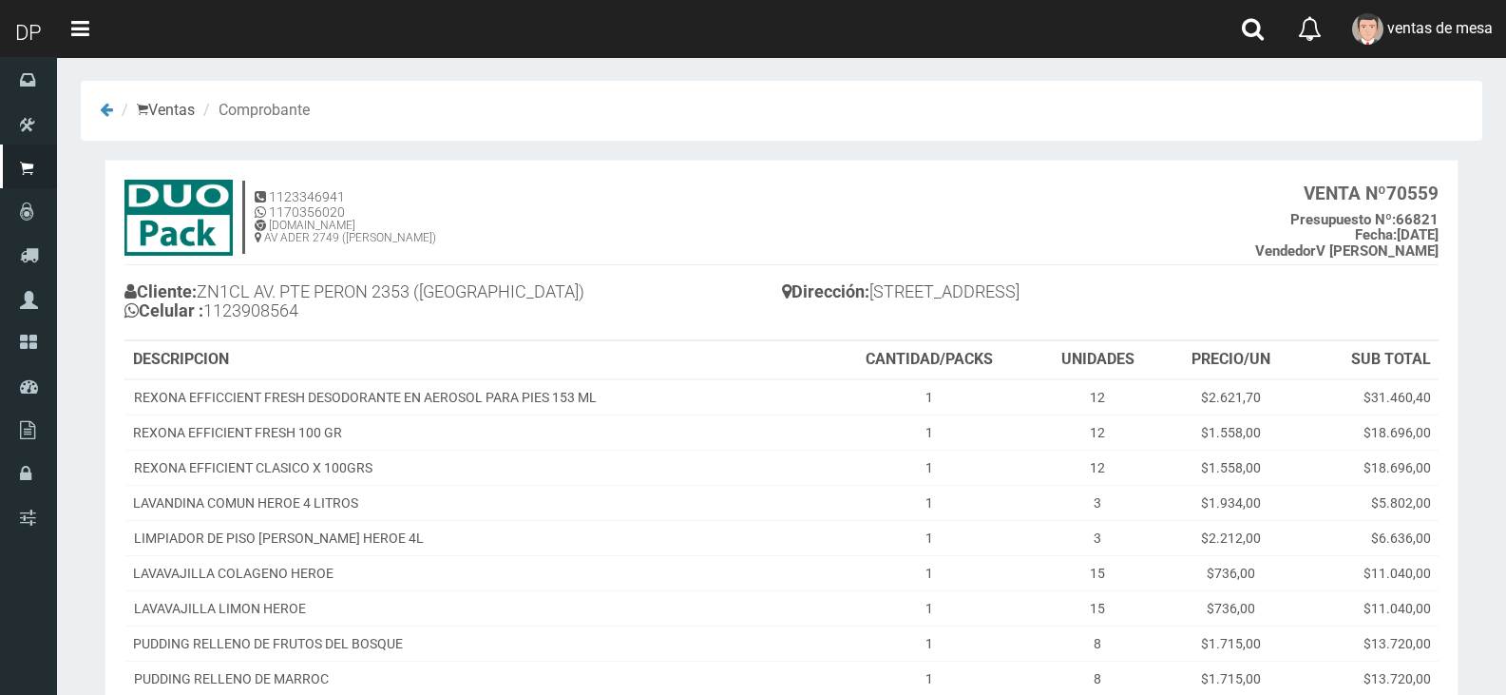
scroll to position [454, 0]
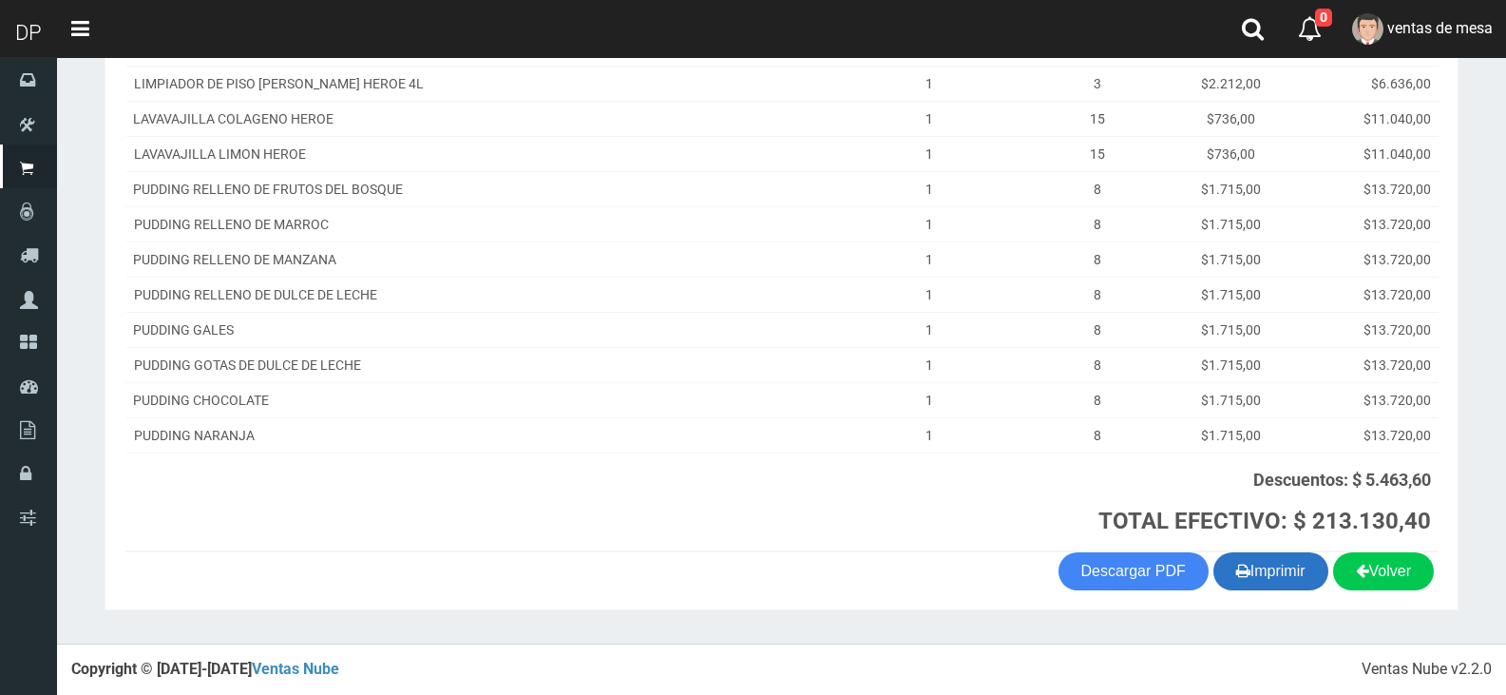
click at [1275, 586] on button "Imprimir" at bounding box center [1270, 571] width 115 height 38
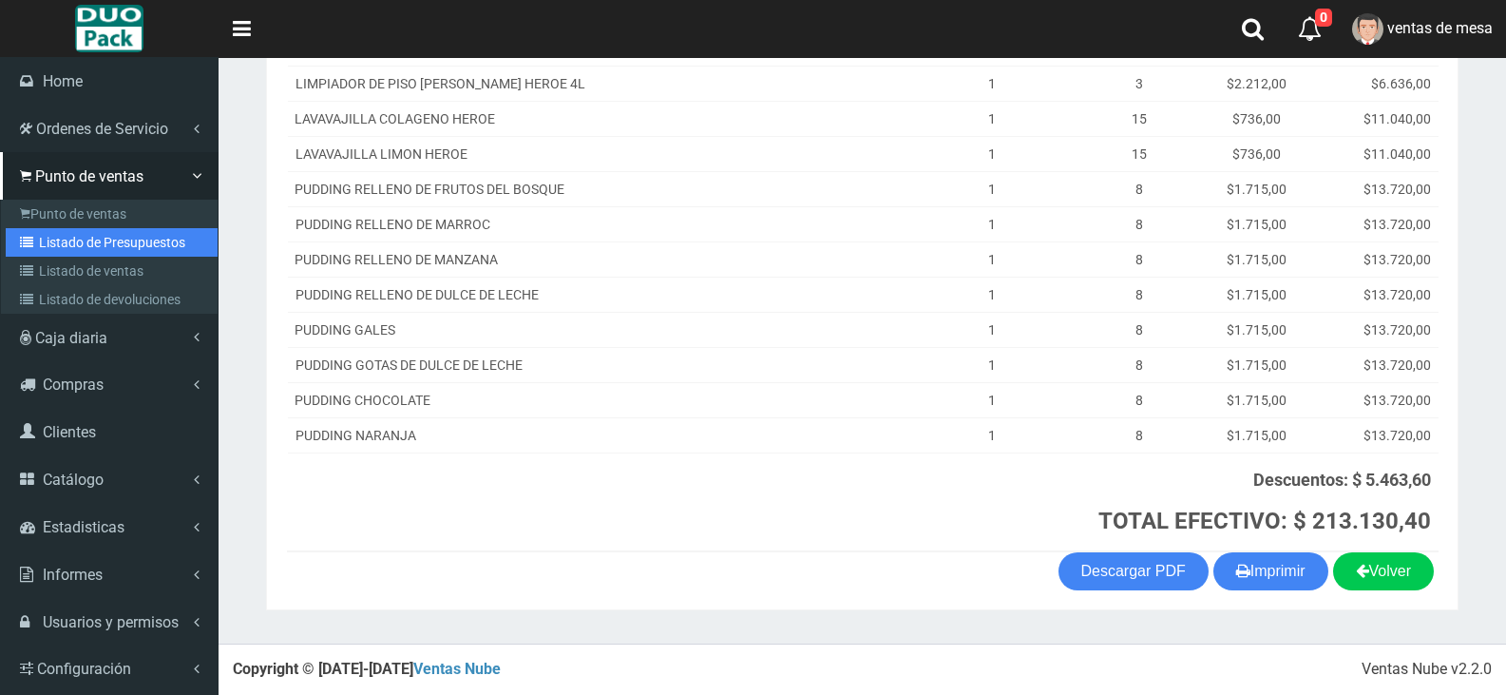
click at [115, 232] on link "Listado de Presupuestos" at bounding box center [112, 242] width 212 height 29
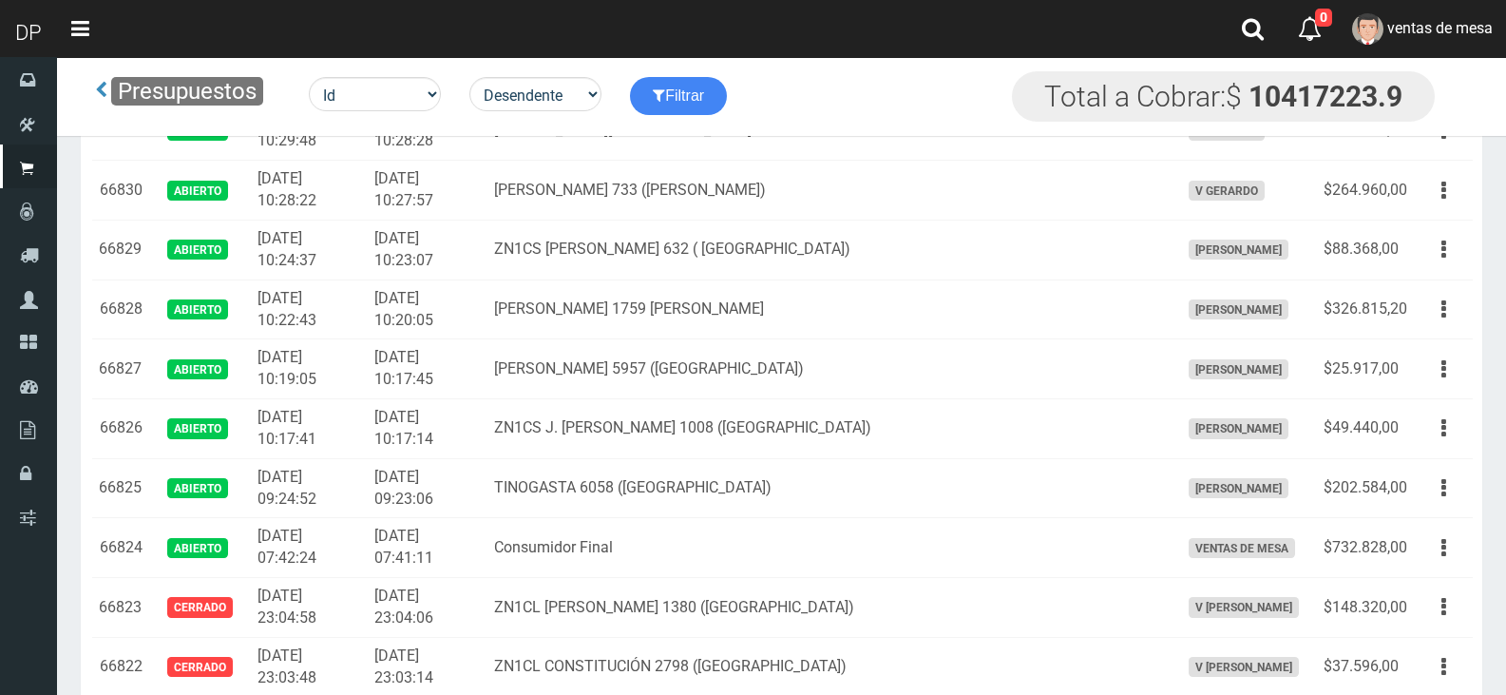
scroll to position [1273, 0]
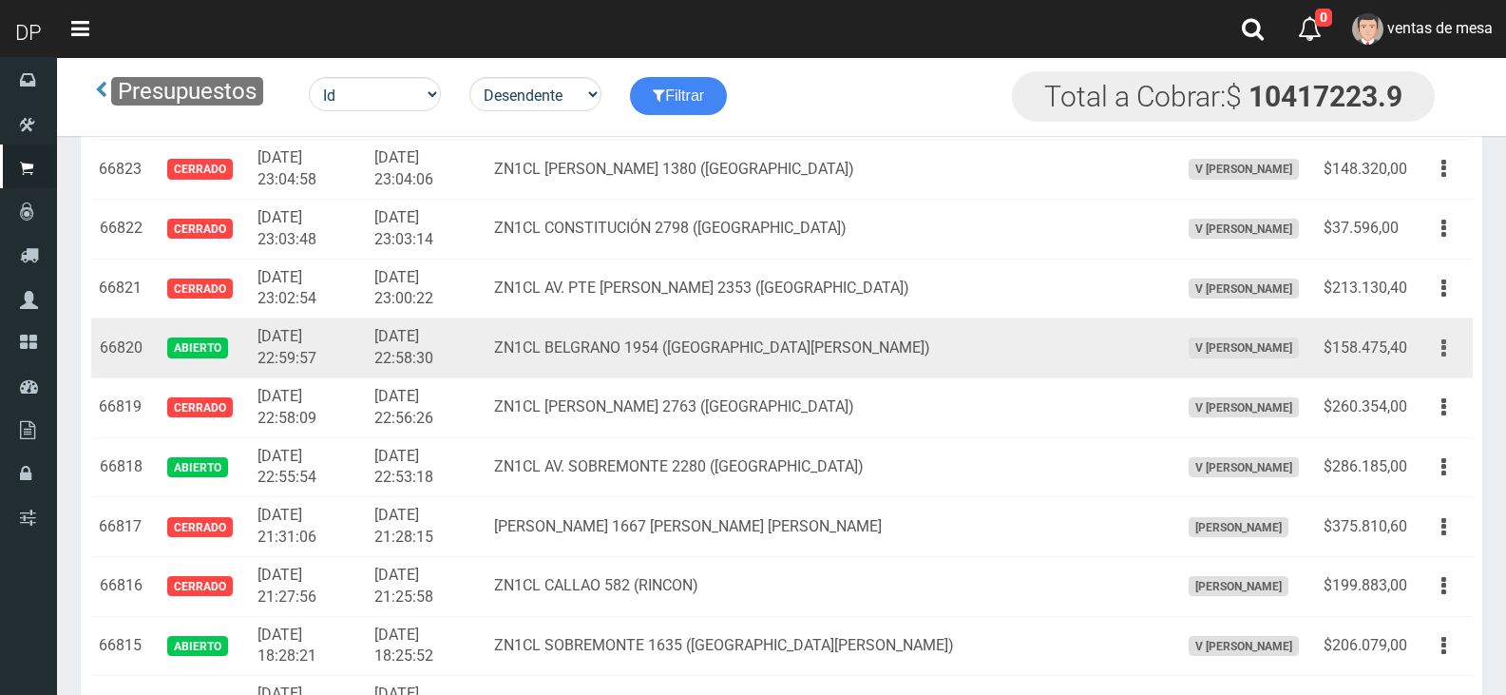
click at [1453, 348] on button "button" at bounding box center [1443, 348] width 43 height 33
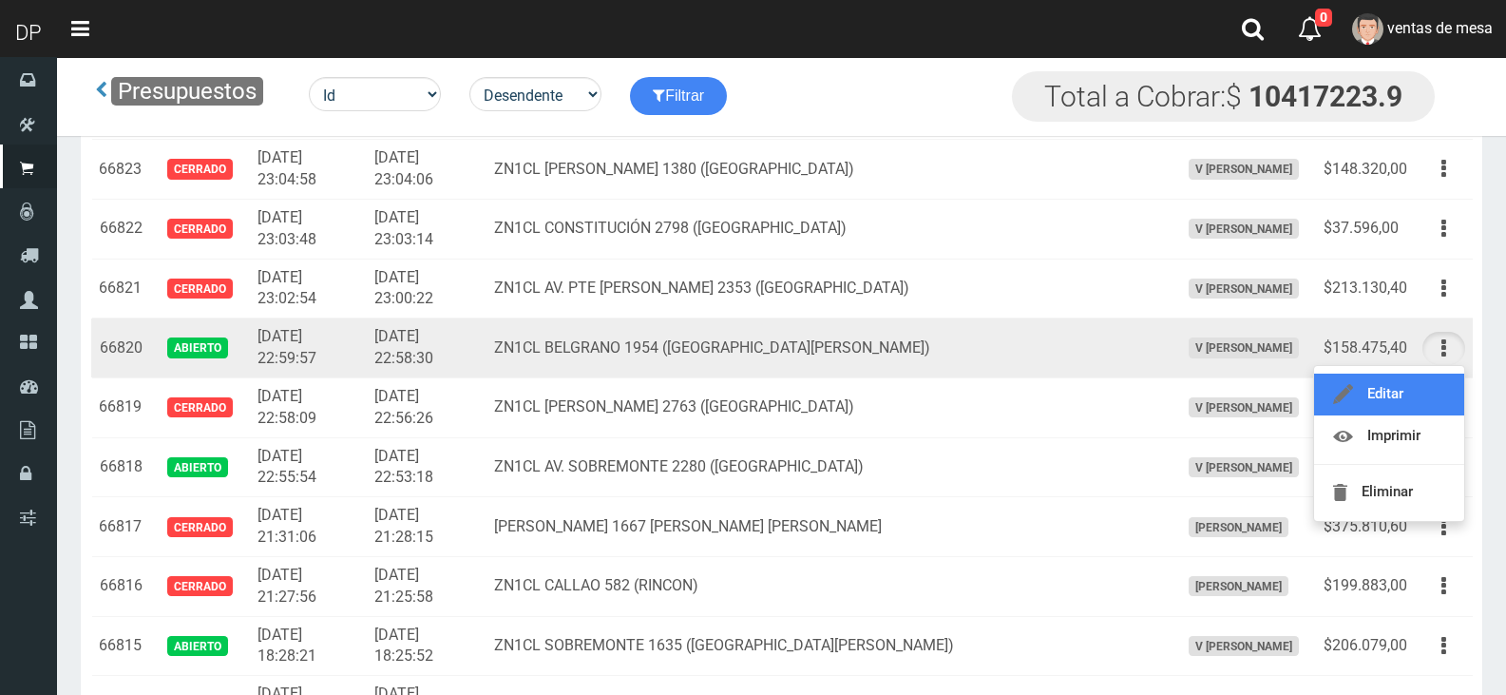
click at [1445, 386] on link "Editar" at bounding box center [1389, 394] width 150 height 42
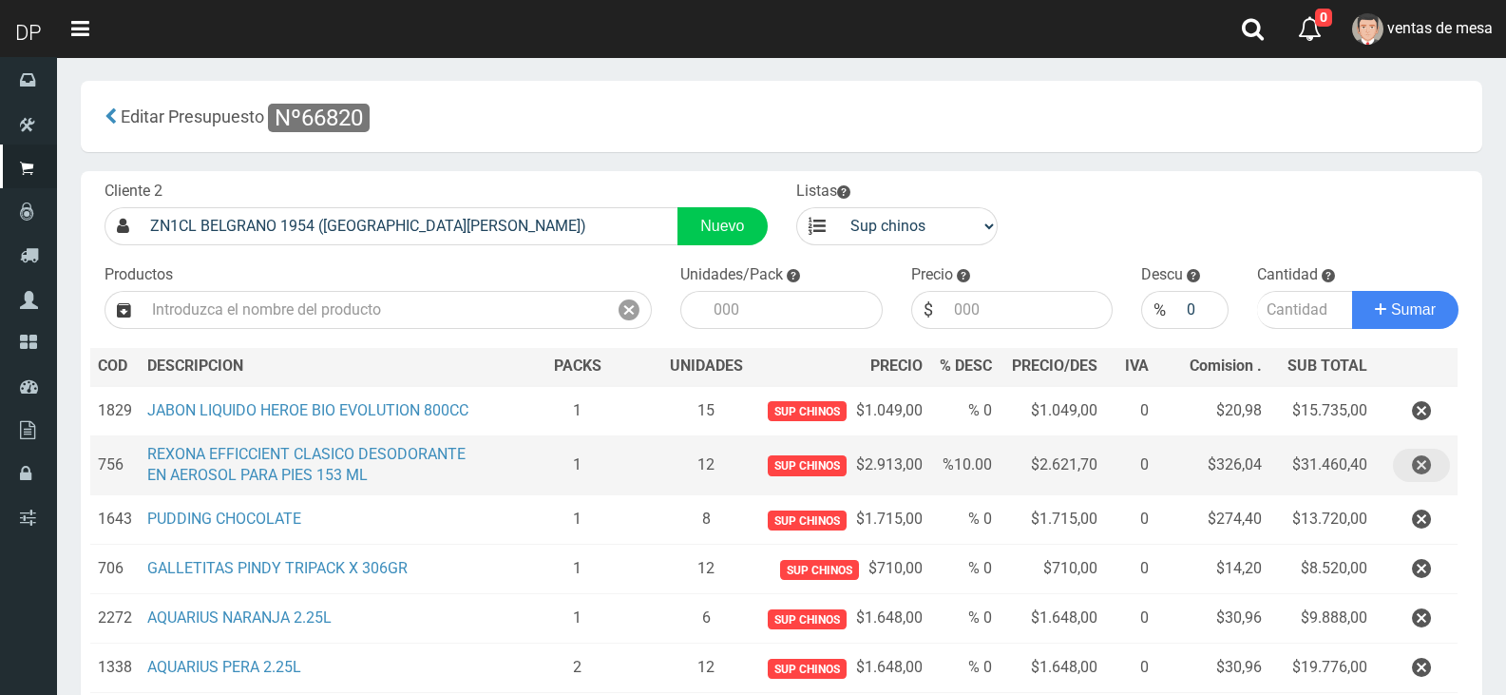
click at [1415, 459] on icon "button" at bounding box center [1421, 464] width 19 height 33
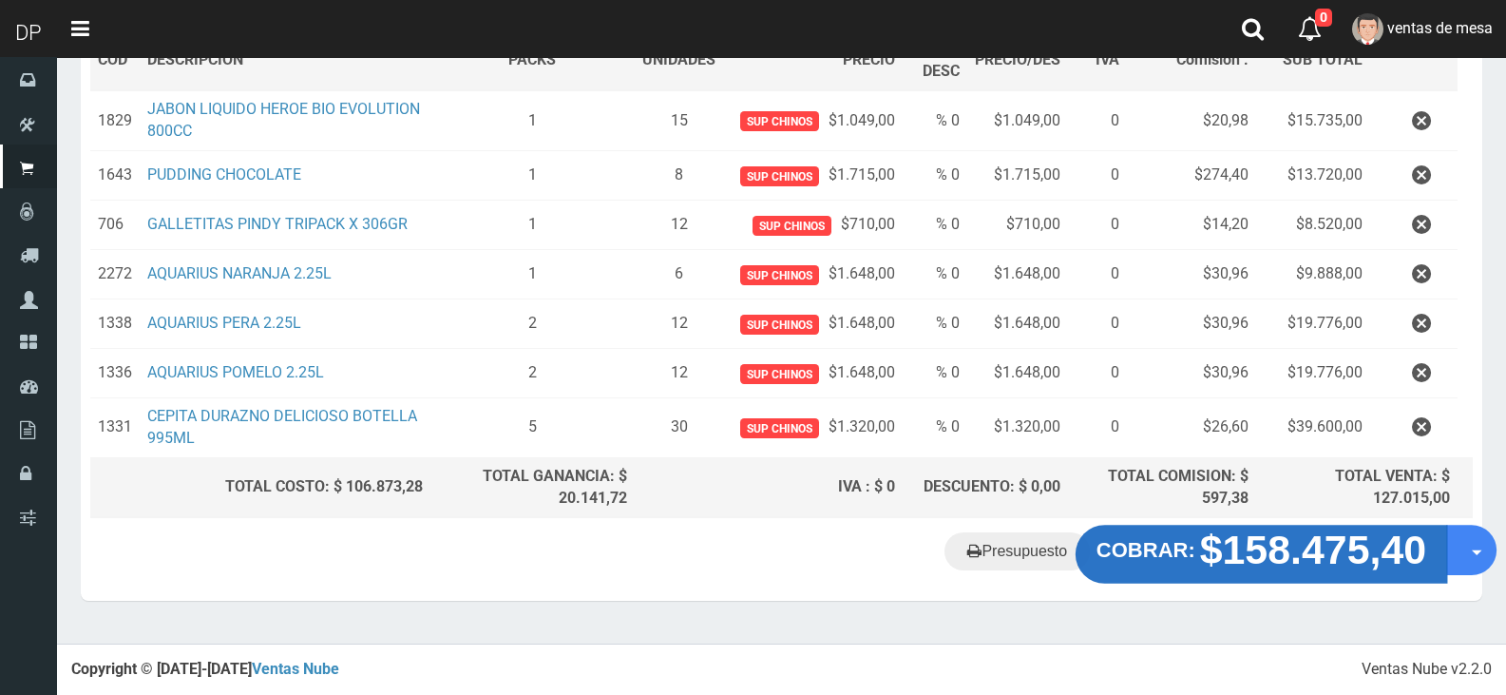
click at [1223, 560] on strong "$158.475,40" at bounding box center [1313, 549] width 227 height 45
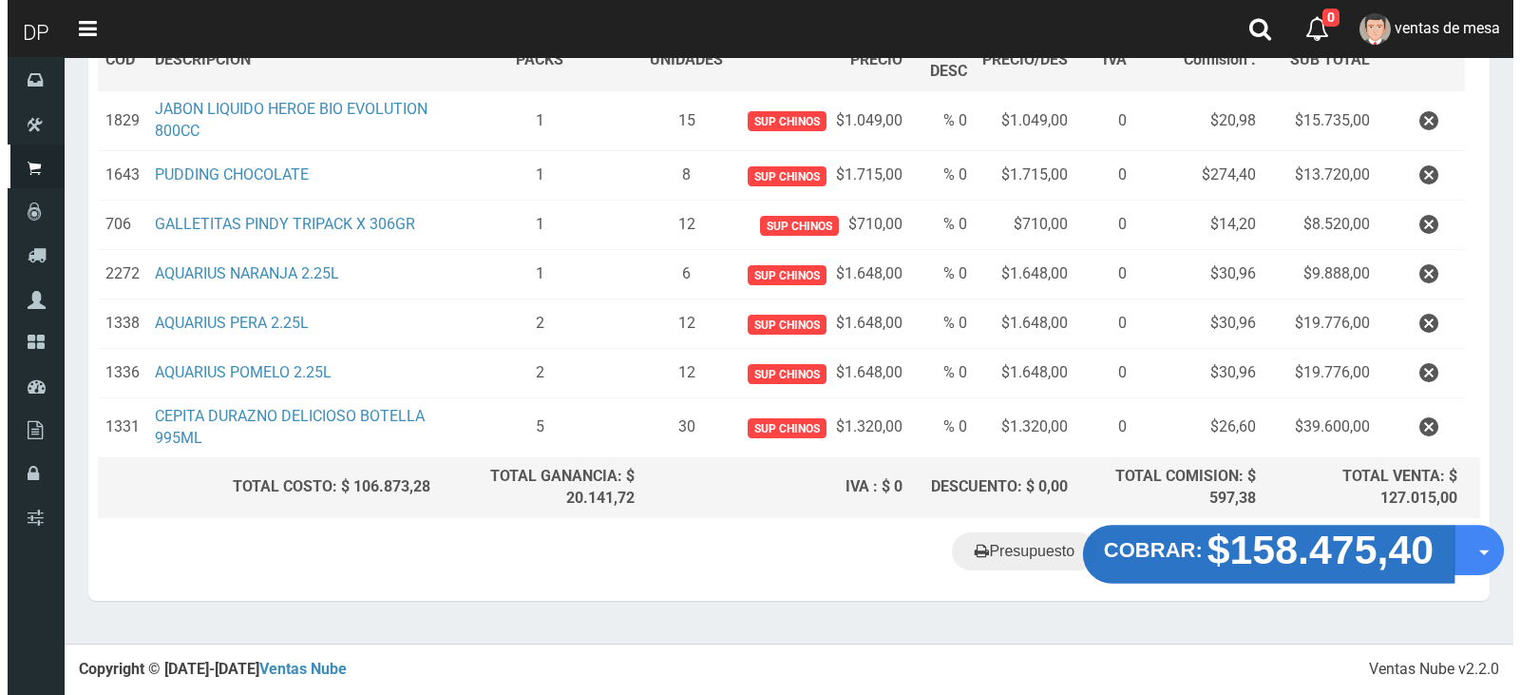
scroll to position [310, 0]
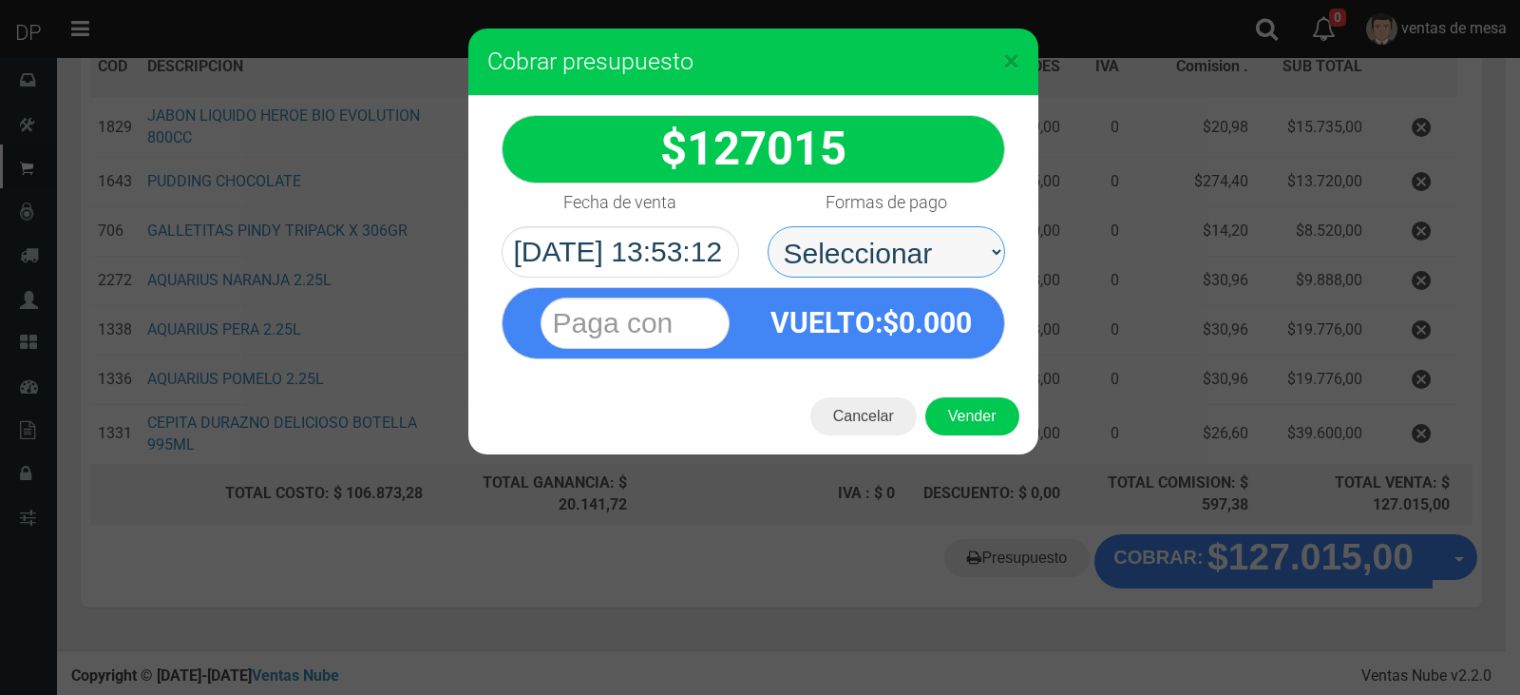
click at [938, 272] on select "Seleccionar Efectivo Tarjeta de Crédito Depósito Débito" at bounding box center [887, 251] width 238 height 51
click at [940, 331] on span "0.000" at bounding box center [935, 322] width 73 height 33
drag, startPoint x: 944, startPoint y: 249, endPoint x: 942, endPoint y: 273, distance: 23.9
click at [943, 249] on select "Seleccionar Efectivo Tarjeta de Crédito Depósito Débito" at bounding box center [887, 251] width 238 height 51
select select "Efectivo"
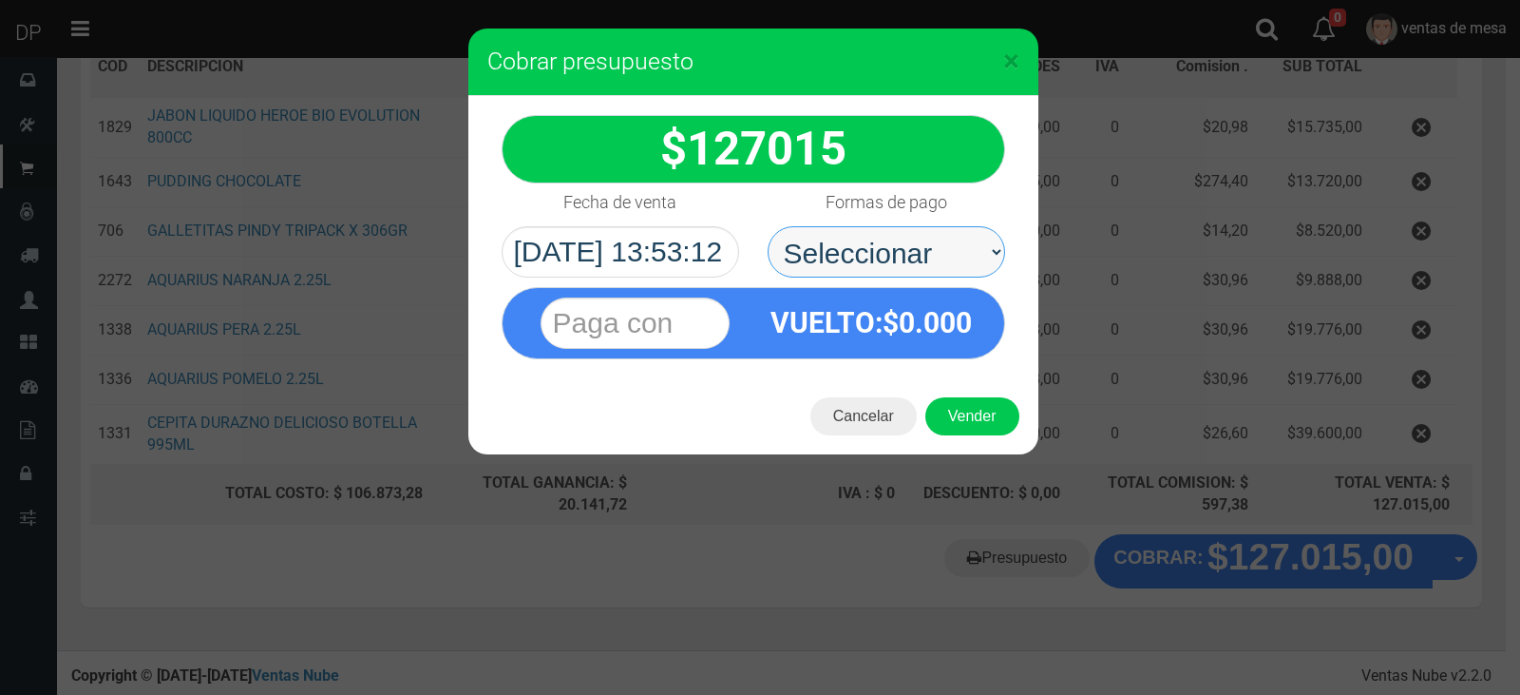
click at [768, 226] on select "Seleccionar Efectivo Tarjeta de Crédito Depósito Débito" at bounding box center [887, 251] width 238 height 51
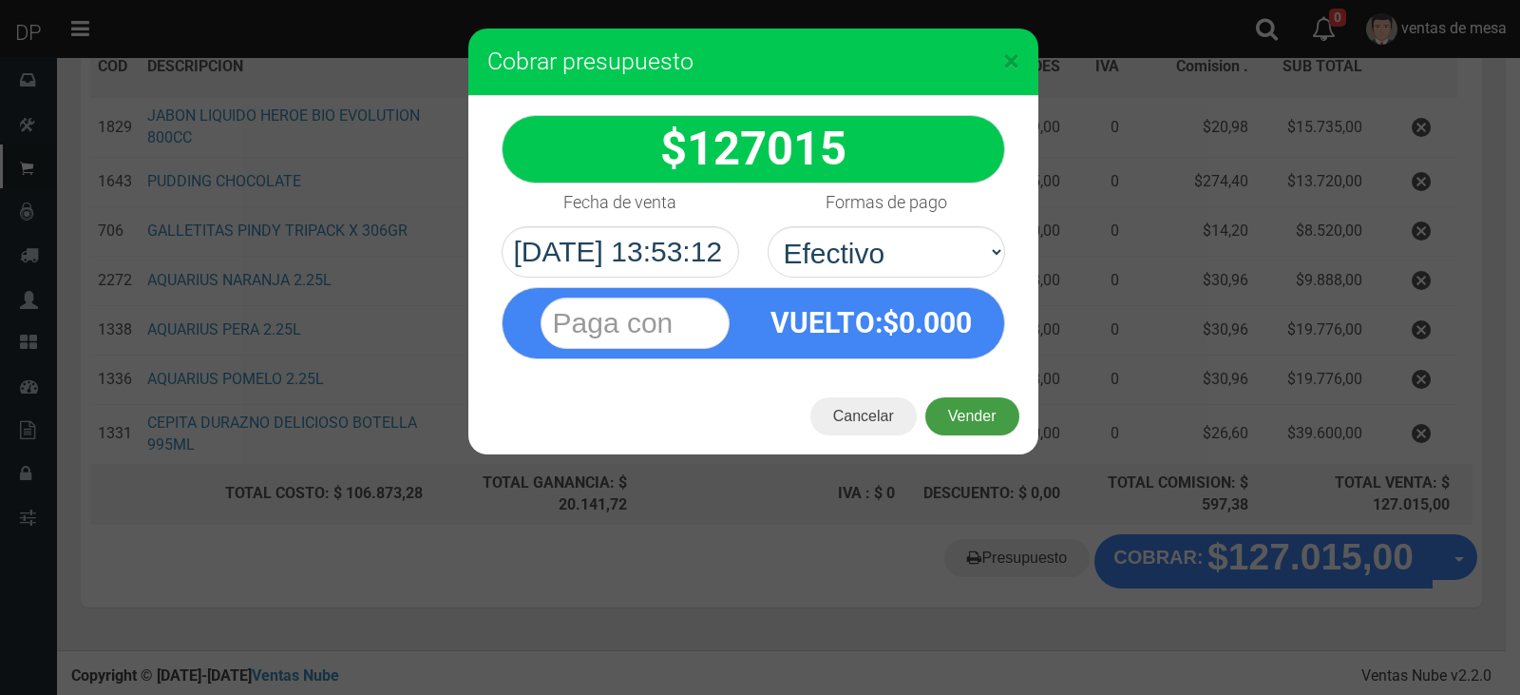
click at [961, 403] on button "Vender" at bounding box center [972, 416] width 94 height 38
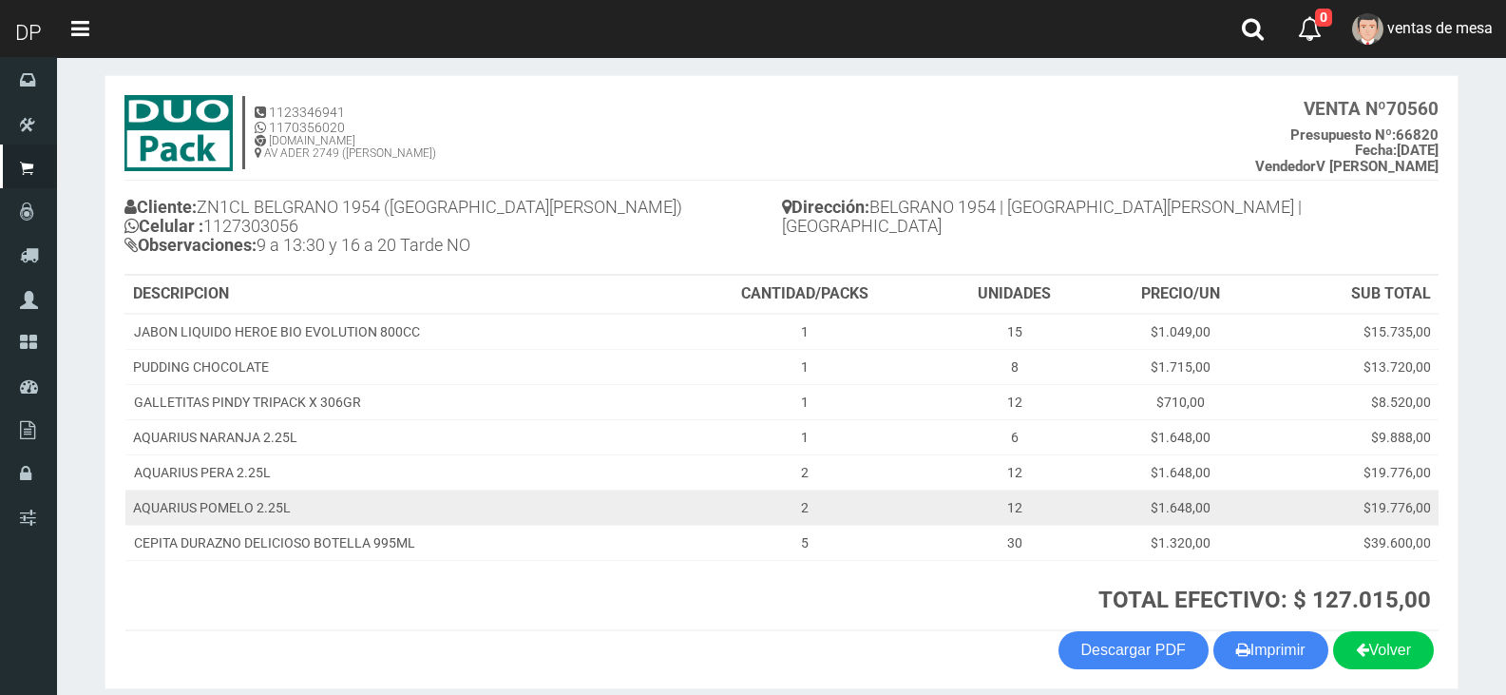
scroll to position [163, 0]
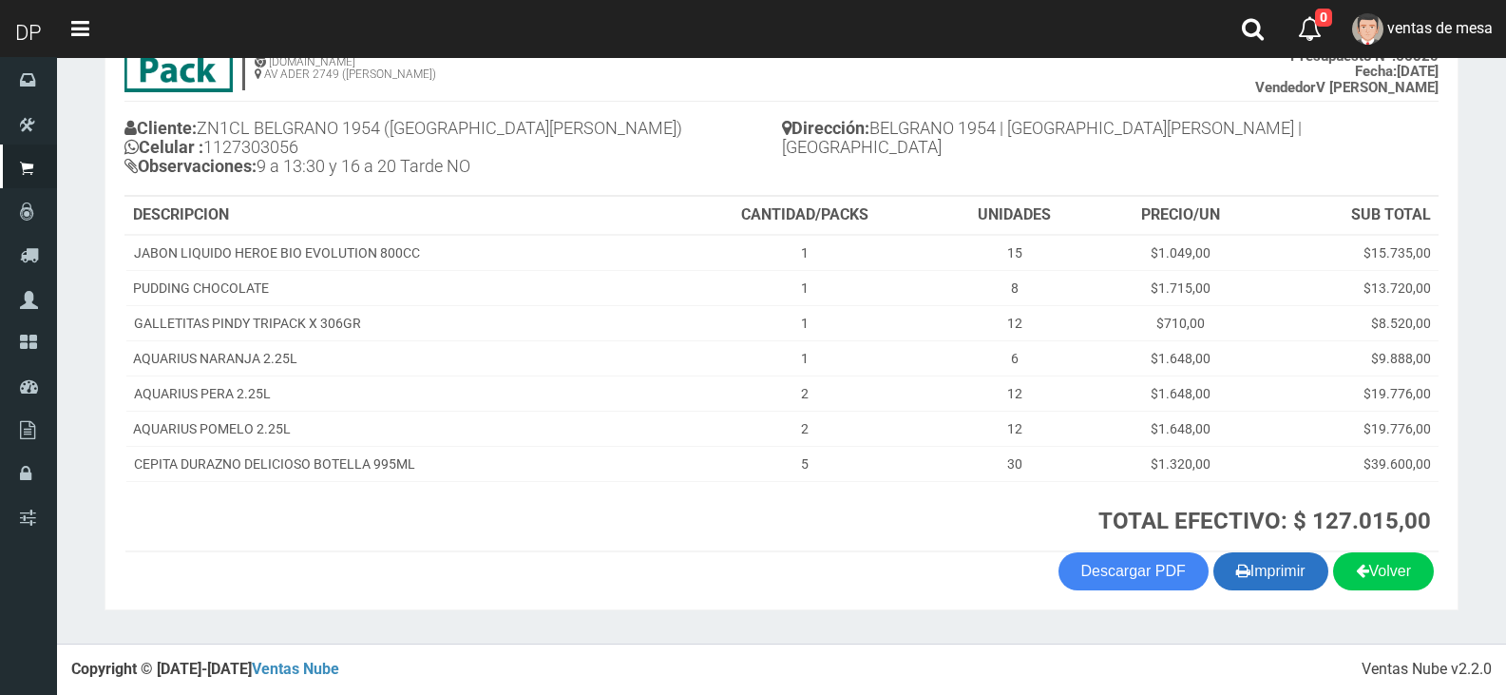
click at [1266, 563] on button "Imprimir" at bounding box center [1270, 571] width 115 height 38
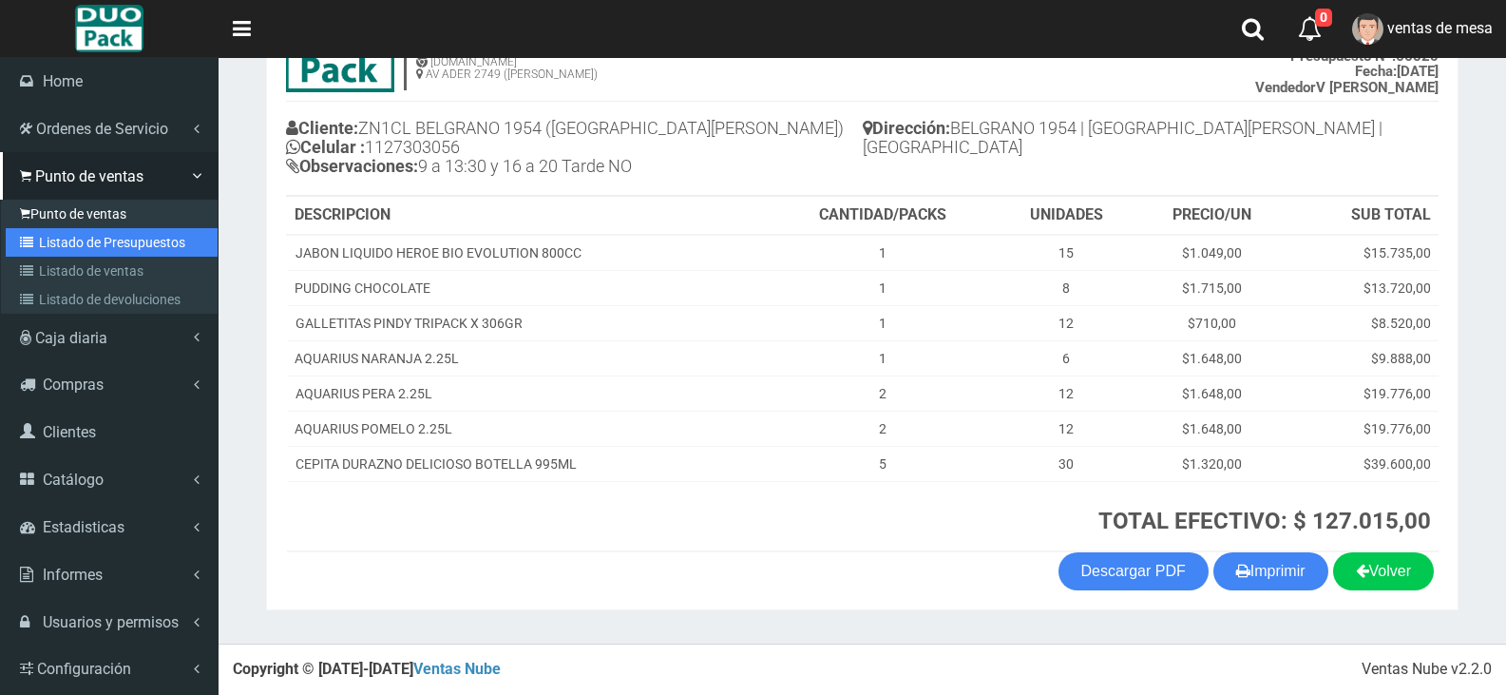
drag, startPoint x: 76, startPoint y: 255, endPoint x: 162, endPoint y: 200, distance: 102.5
click at [76, 255] on link "Listado de Presupuestos" at bounding box center [112, 242] width 212 height 29
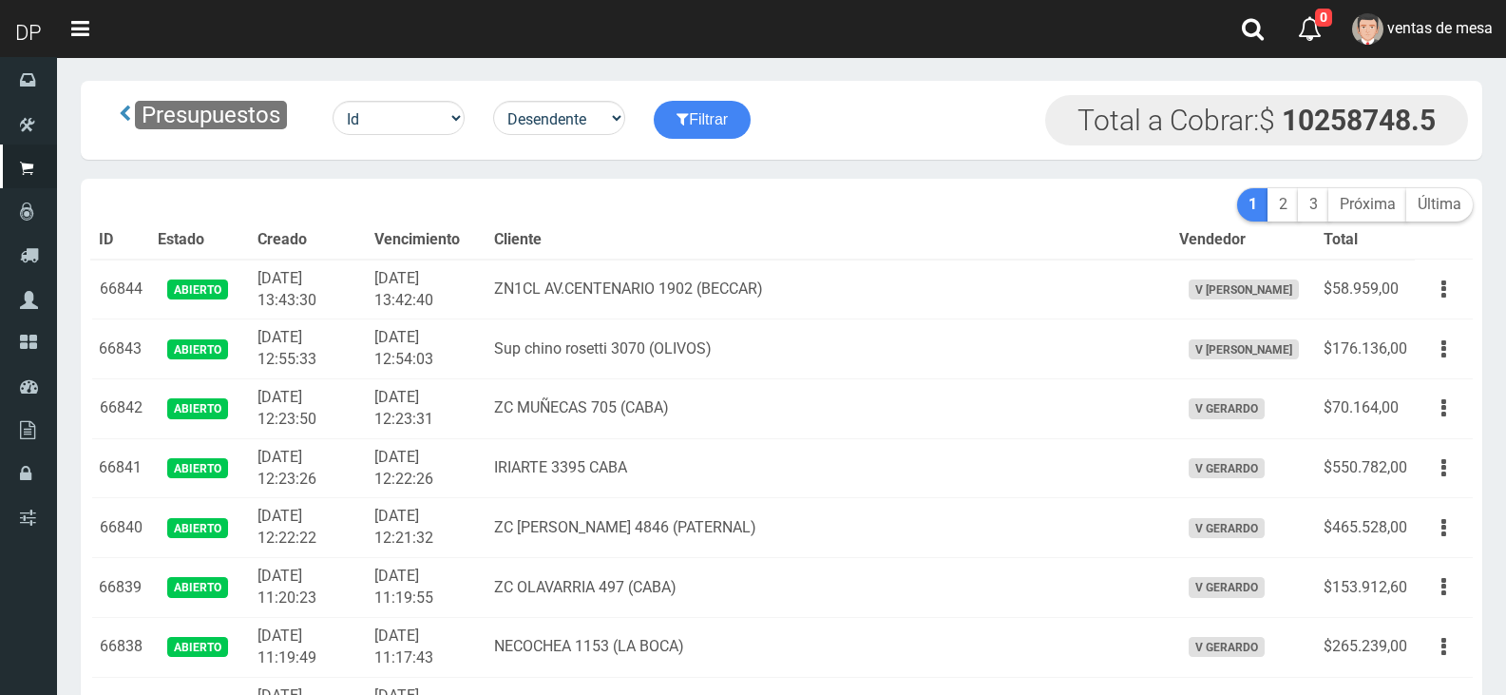
drag, startPoint x: 0, startPoint y: 0, endPoint x: 860, endPoint y: 185, distance: 879.6
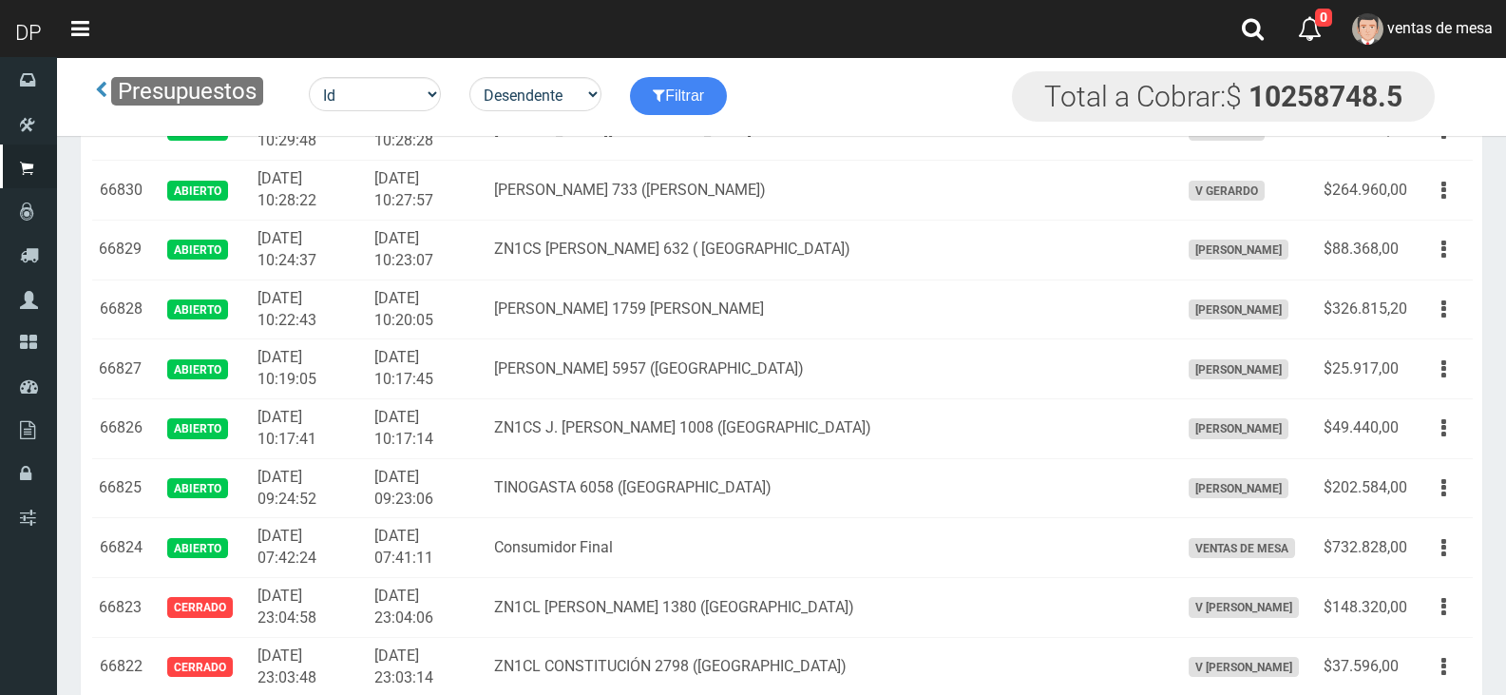
scroll to position [1333, 0]
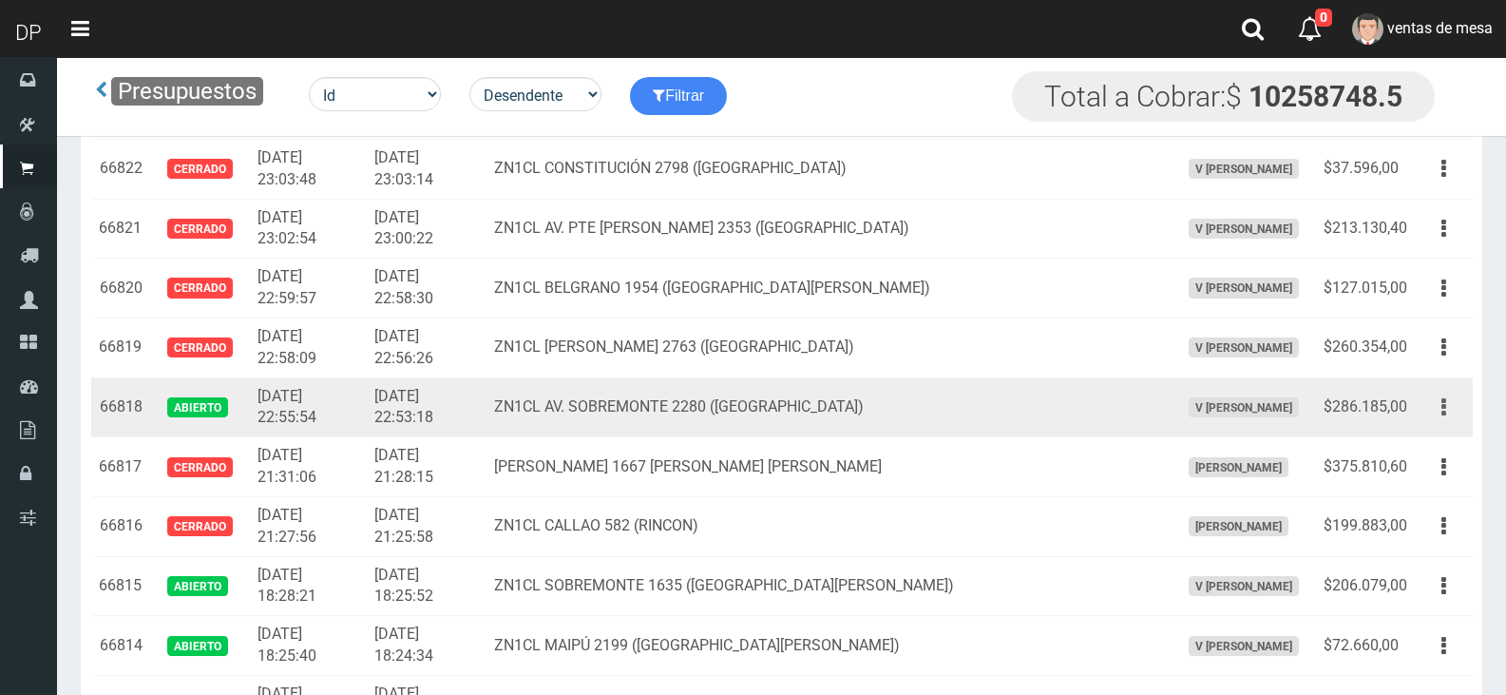
click at [1445, 409] on button "button" at bounding box center [1443, 407] width 43 height 33
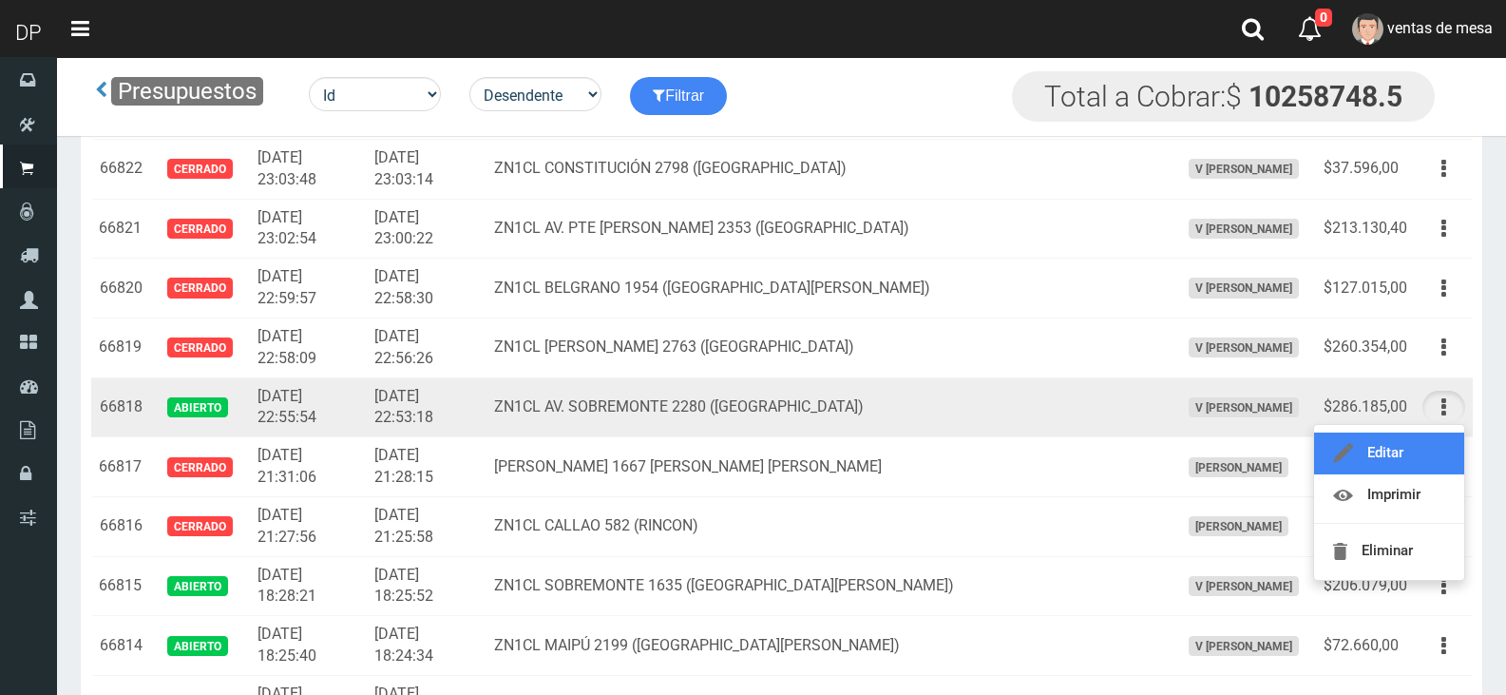
click at [1439, 457] on link "Editar" at bounding box center [1389, 453] width 150 height 42
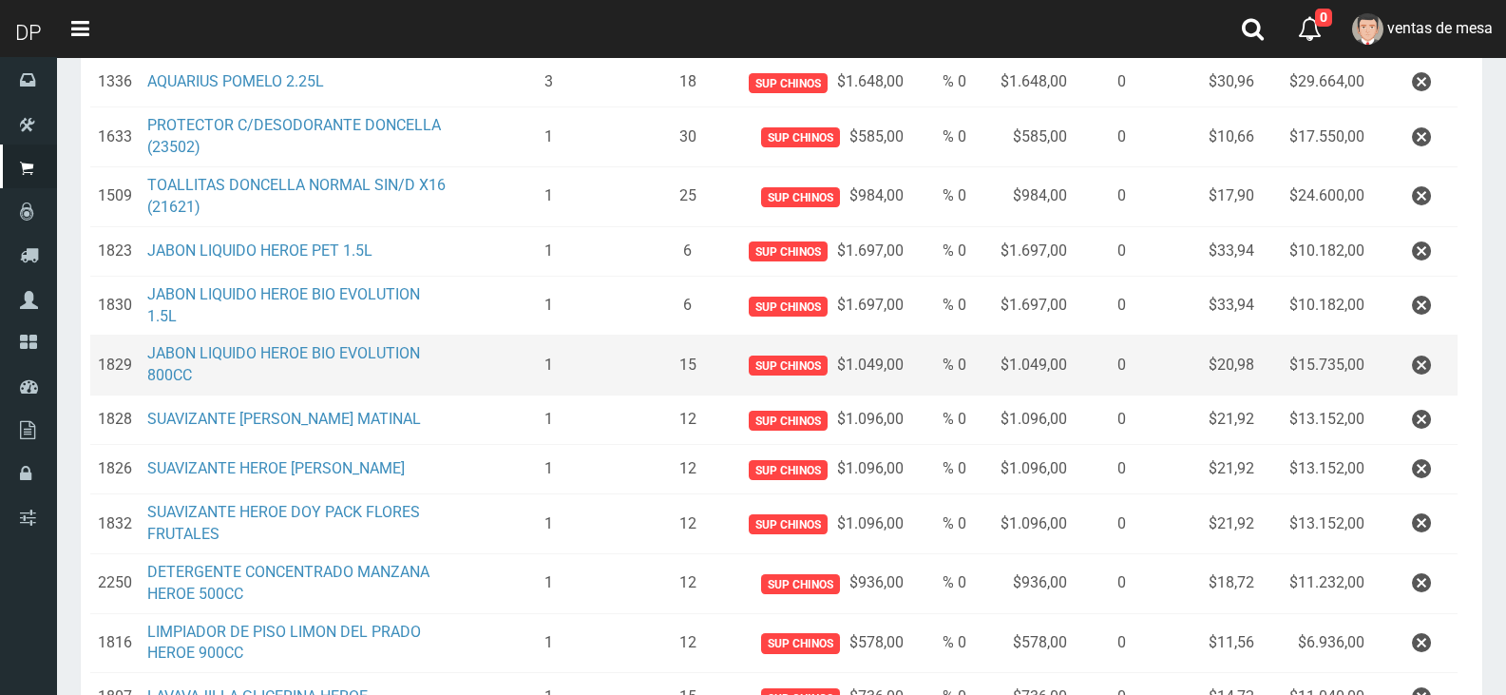
scroll to position [905, 0]
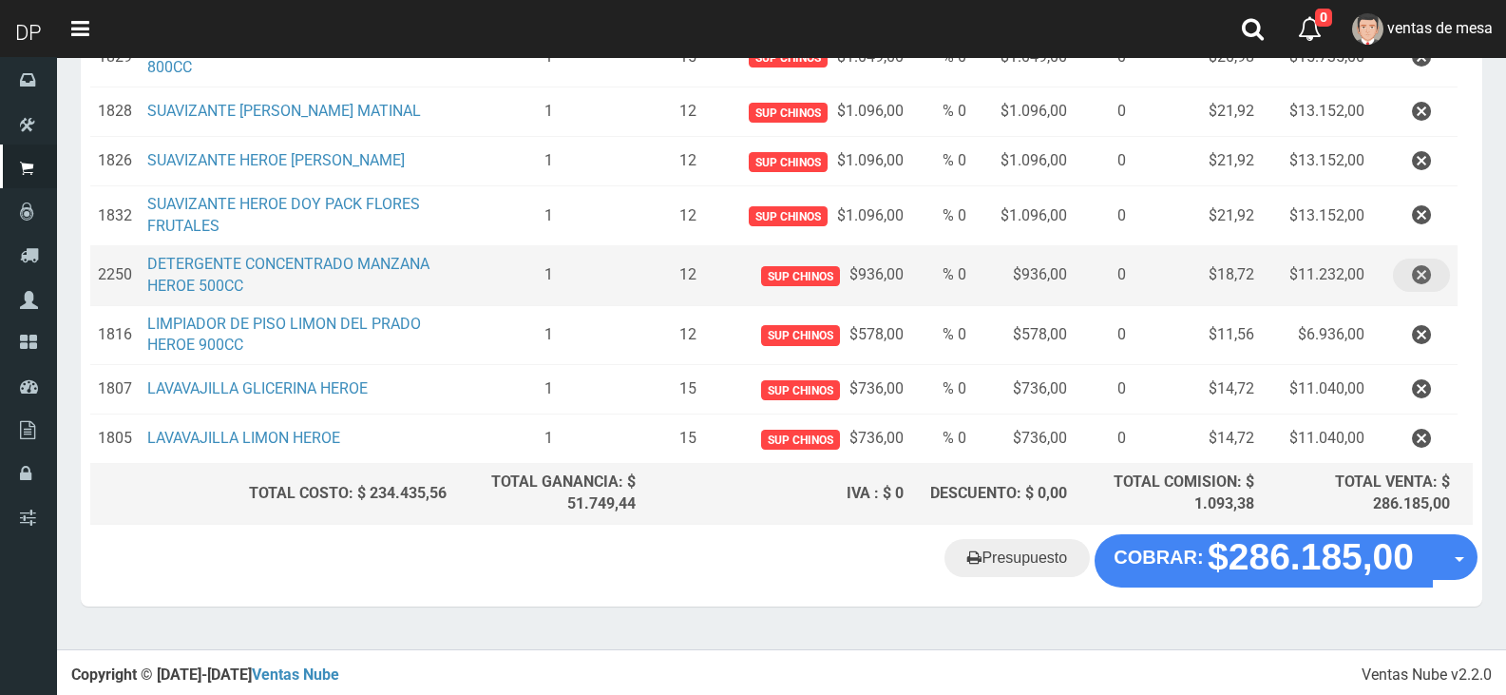
click at [1430, 289] on icon "button" at bounding box center [1421, 274] width 19 height 33
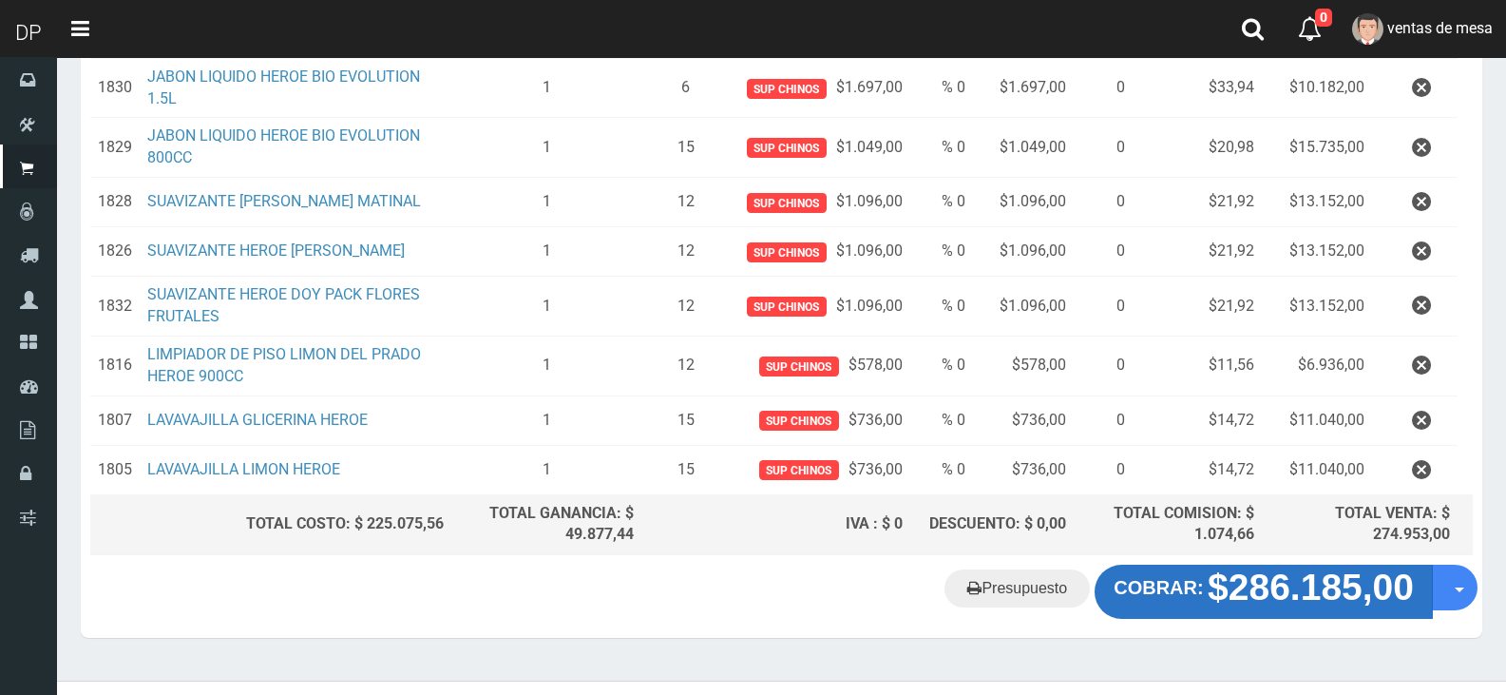
scroll to position [845, 0]
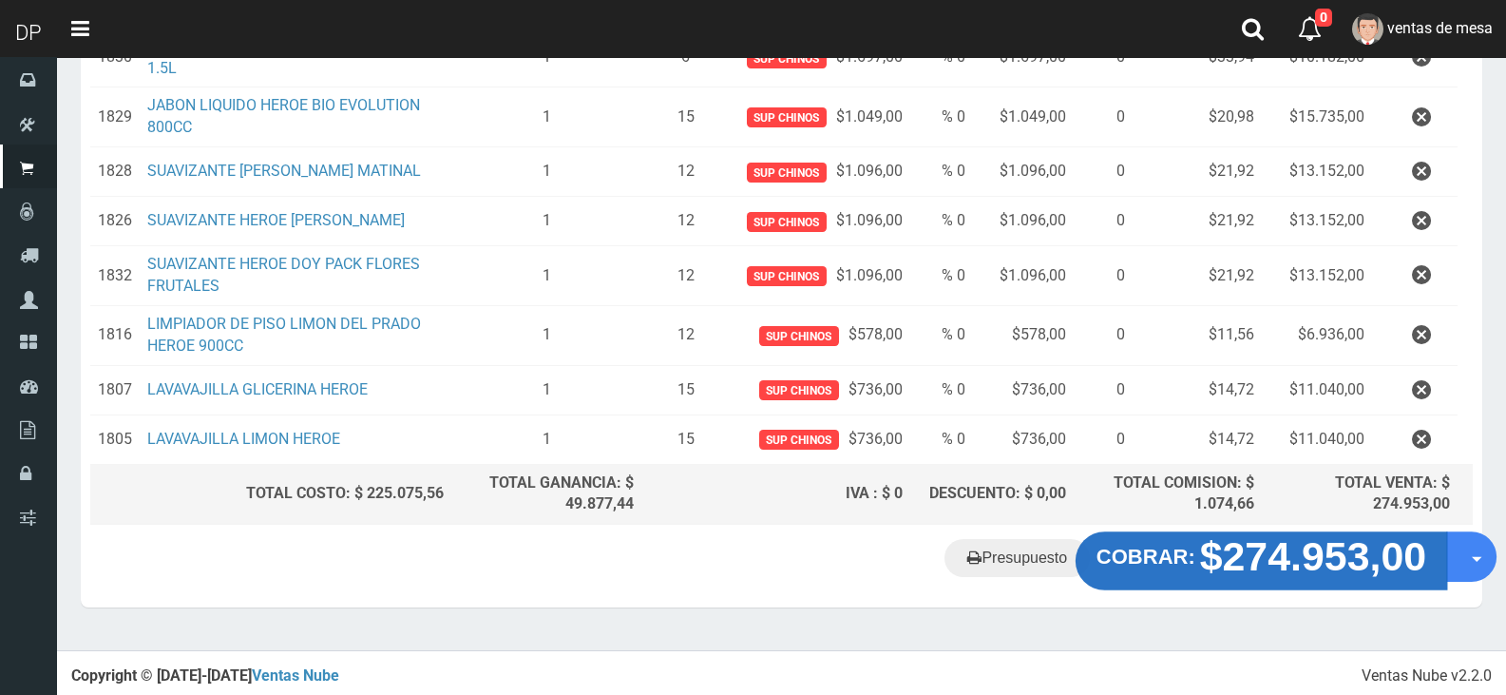
click at [1285, 568] on strong "$274.953,00" at bounding box center [1313, 556] width 227 height 45
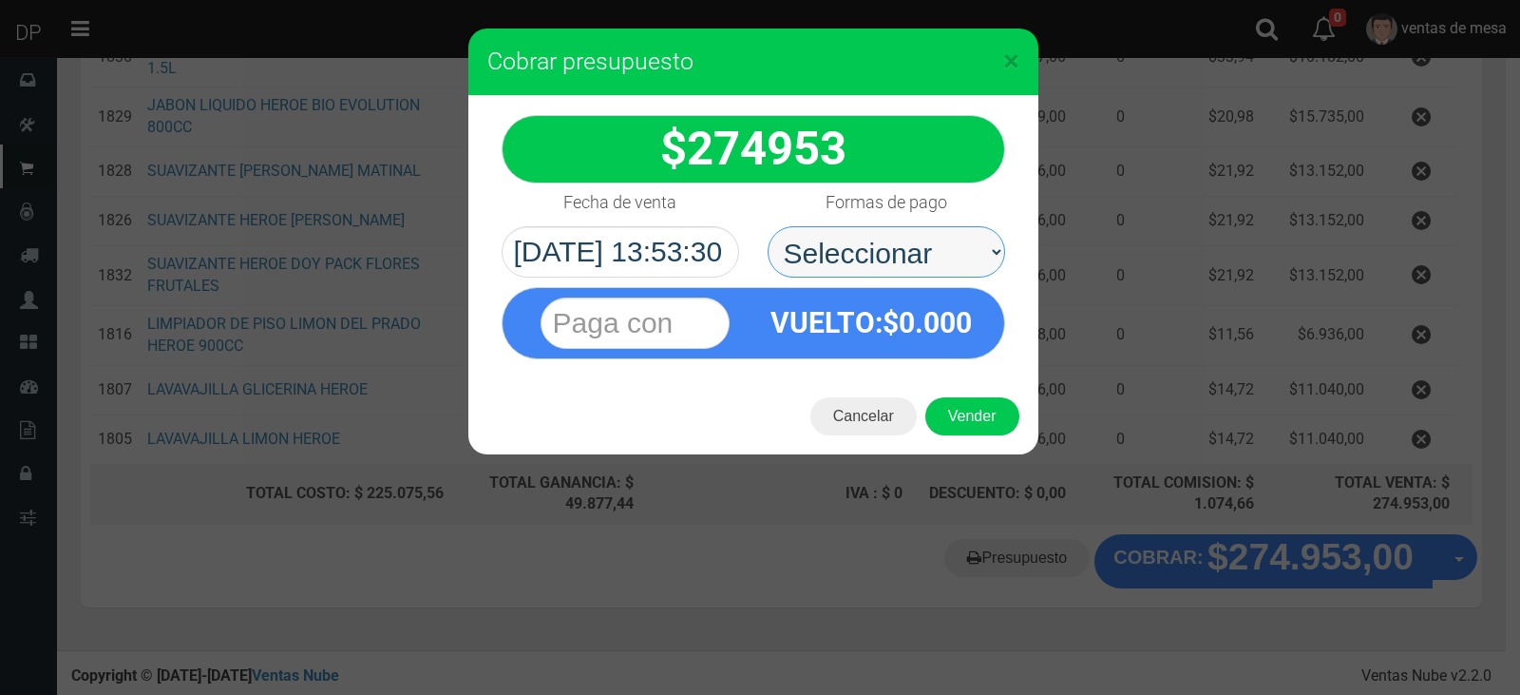
drag, startPoint x: 943, startPoint y: 259, endPoint x: 943, endPoint y: 271, distance: 11.4
click at [943, 259] on select "Seleccionar Efectivo Tarjeta de Crédito Depósito Débito" at bounding box center [887, 251] width 238 height 51
select select "Efectivo"
click at [768, 226] on select "Seleccionar Efectivo Tarjeta de Crédito Depósito Débito" at bounding box center [887, 251] width 238 height 51
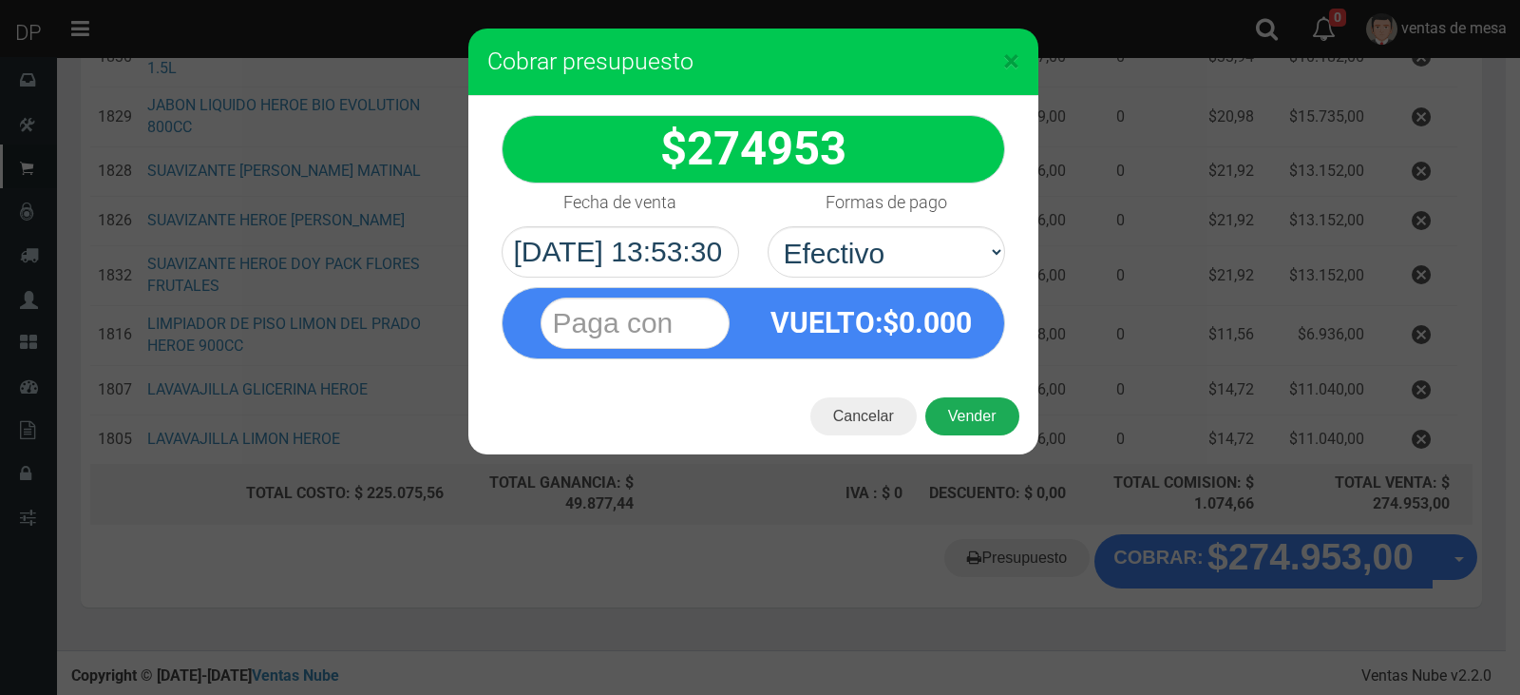
click at [986, 410] on button "Vender" at bounding box center [972, 416] width 94 height 38
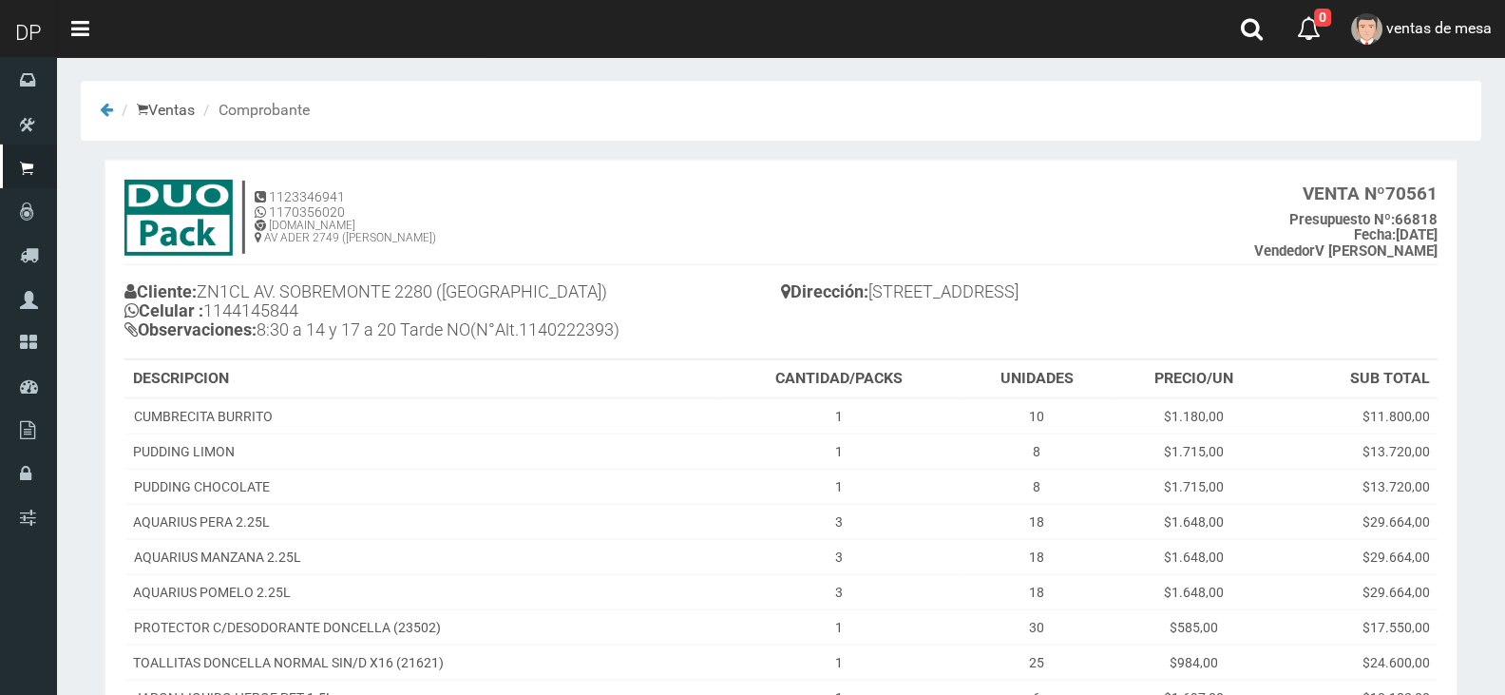
scroll to position [475, 0]
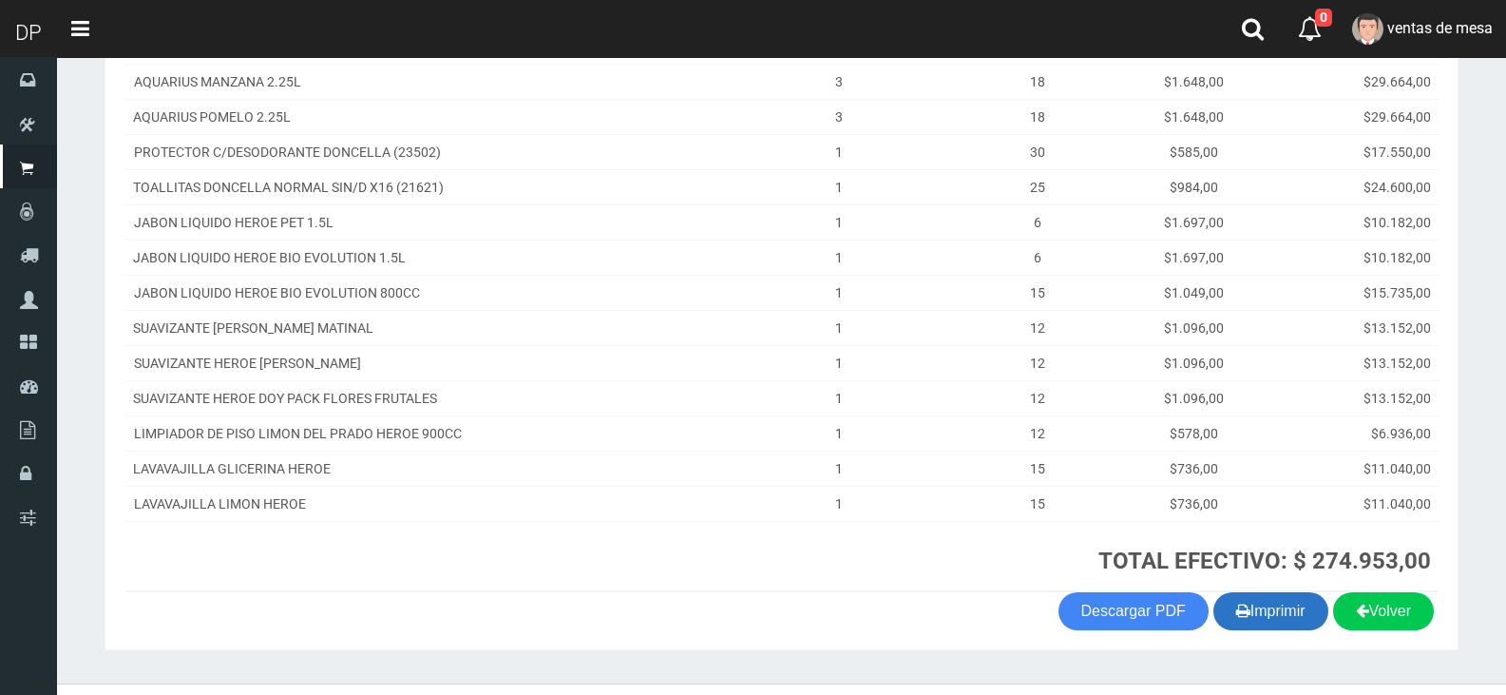
click at [1299, 590] on th "TOTAL EFECTIVO: $ 274.953,00" at bounding box center [1077, 556] width 722 height 70
click at [1299, 600] on button "Imprimir" at bounding box center [1270, 611] width 115 height 38
click at [1437, 48] on link "ventas de mesa" at bounding box center [1422, 29] width 167 height 58
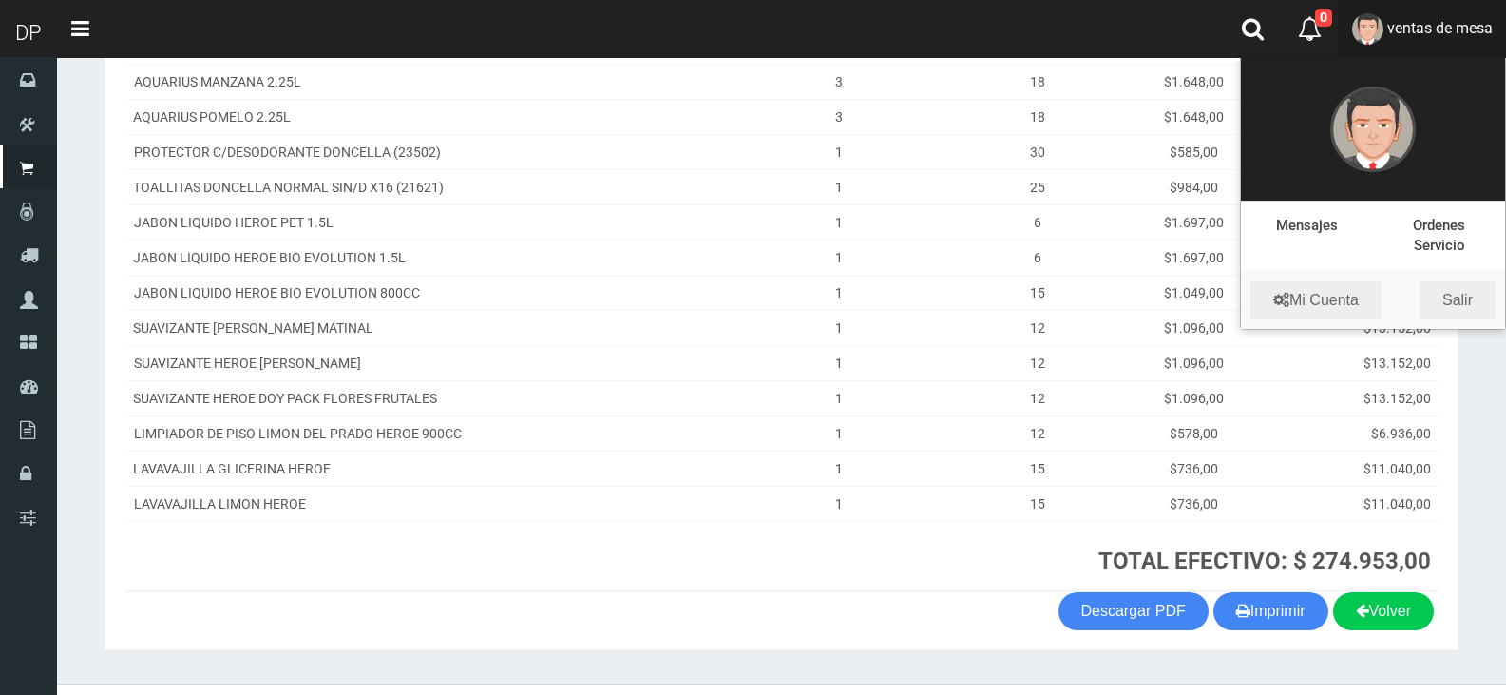
click at [1456, 279] on li "Mi Cuenta Salir" at bounding box center [1373, 300] width 264 height 57
click at [1456, 282] on section "1123346941 1170356020 [DOMAIN_NAME] AV ADER 2749 ([PERSON_NAME]) VENTA Nº 70561…" at bounding box center [782, 167] width 1354 height 965
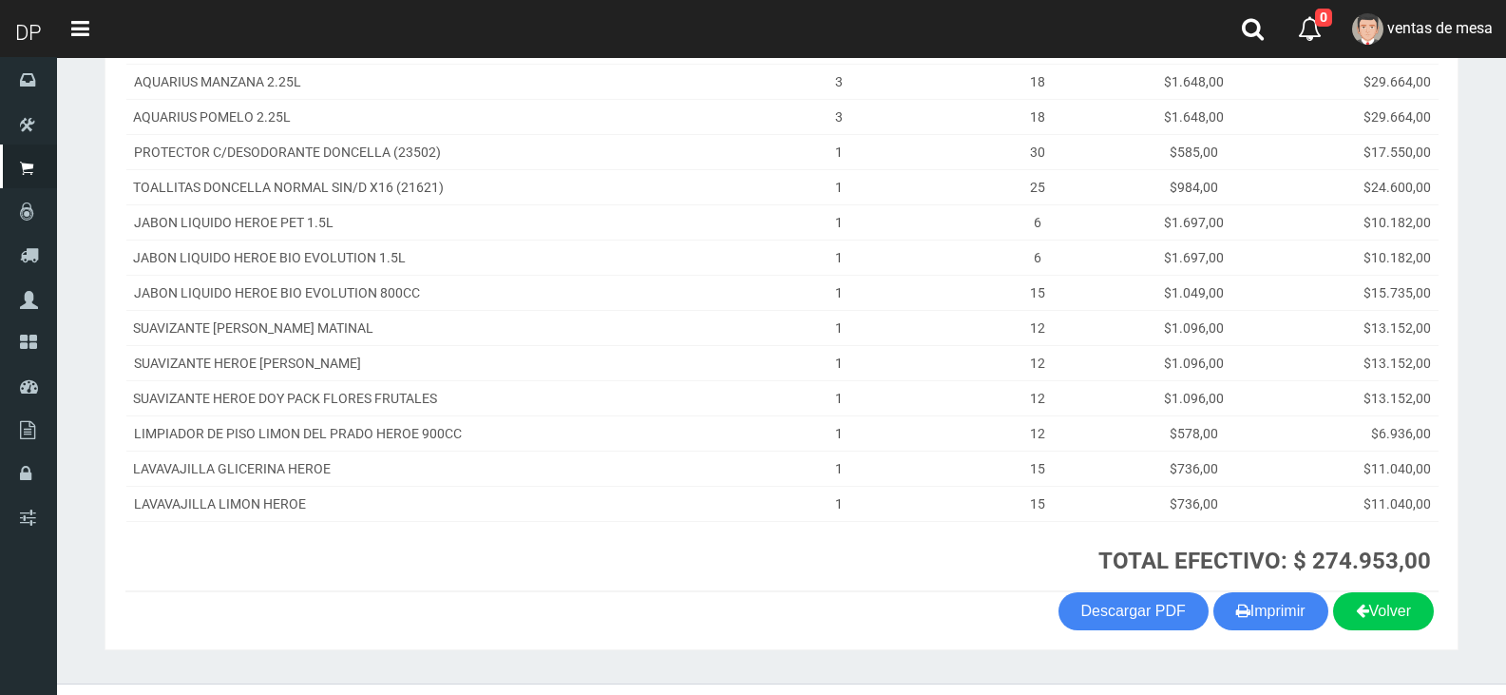
click at [1456, 285] on section "1123346941 1170356020 [DOMAIN_NAME] AV ADER 2749 ([PERSON_NAME]) VENTA Nº 70561…" at bounding box center [782, 167] width 1354 height 965
click at [1417, 31] on span "ventas de mesa" at bounding box center [1439, 28] width 105 height 18
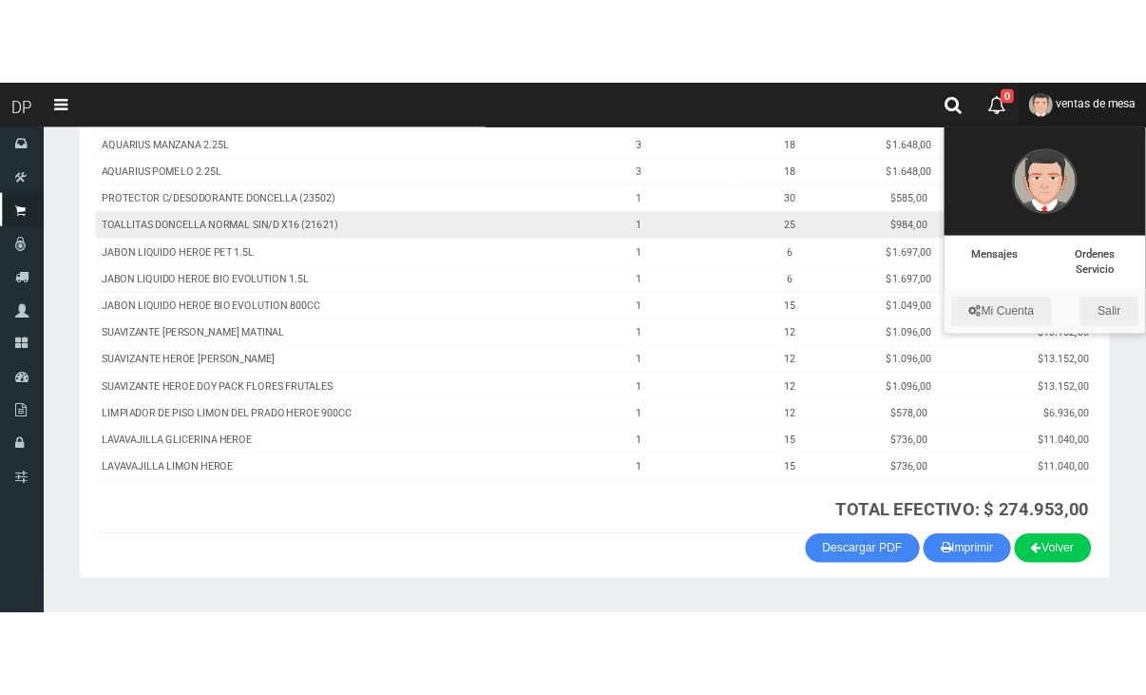
scroll to position [493, 0]
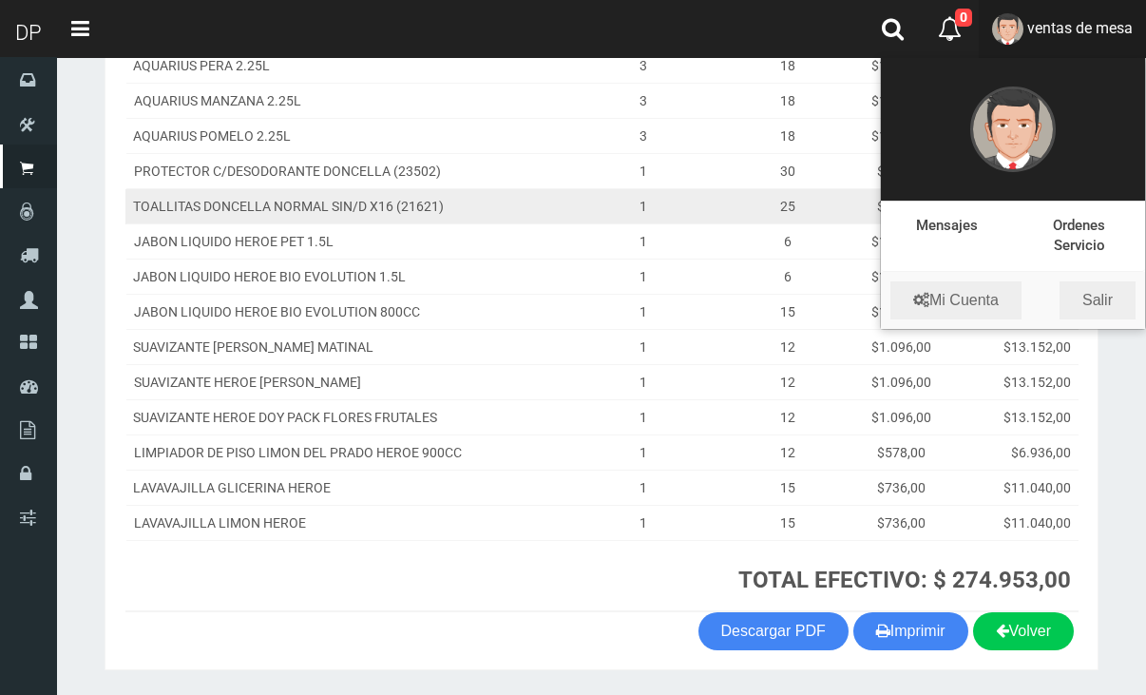
click at [338, 191] on td "TOALLITAS DONCELLA NORMAL SIN/D X16 (21621)" at bounding box center [339, 206] width 429 height 35
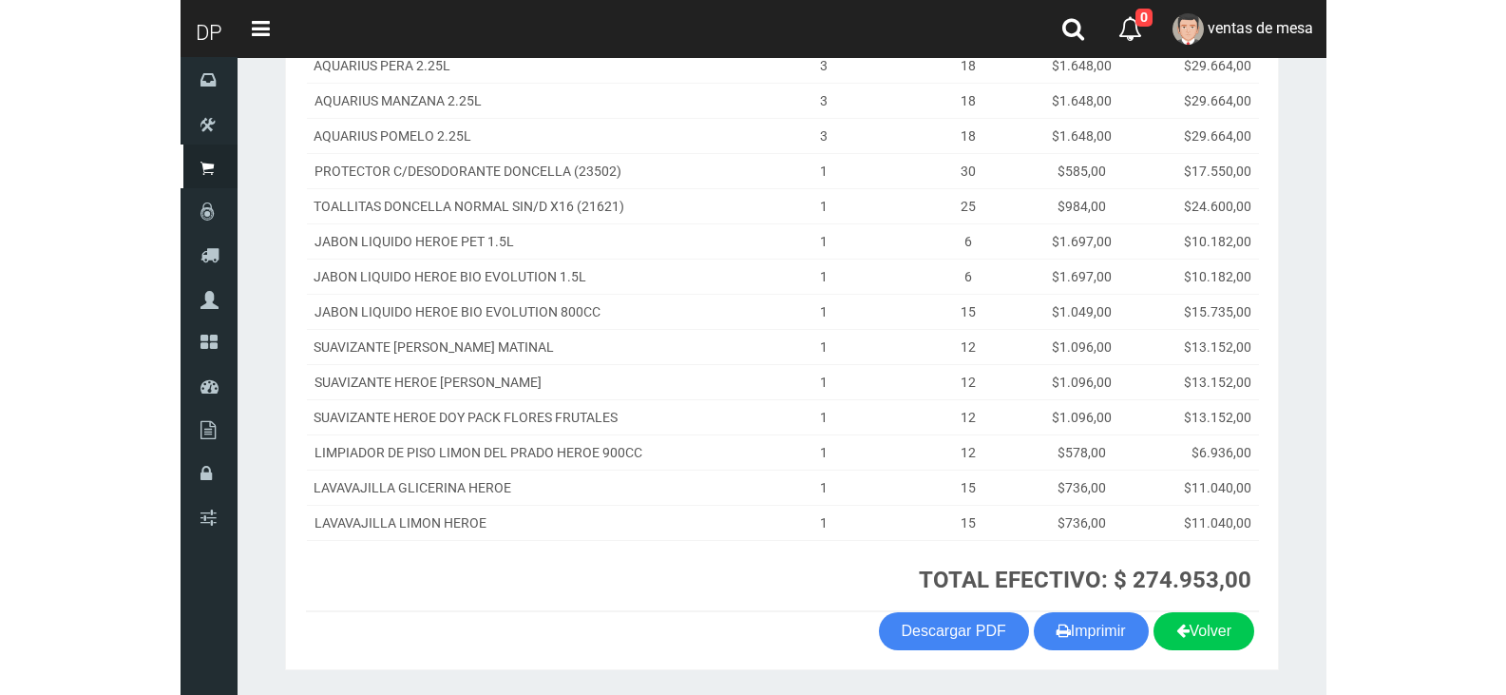
scroll to position [475, 0]
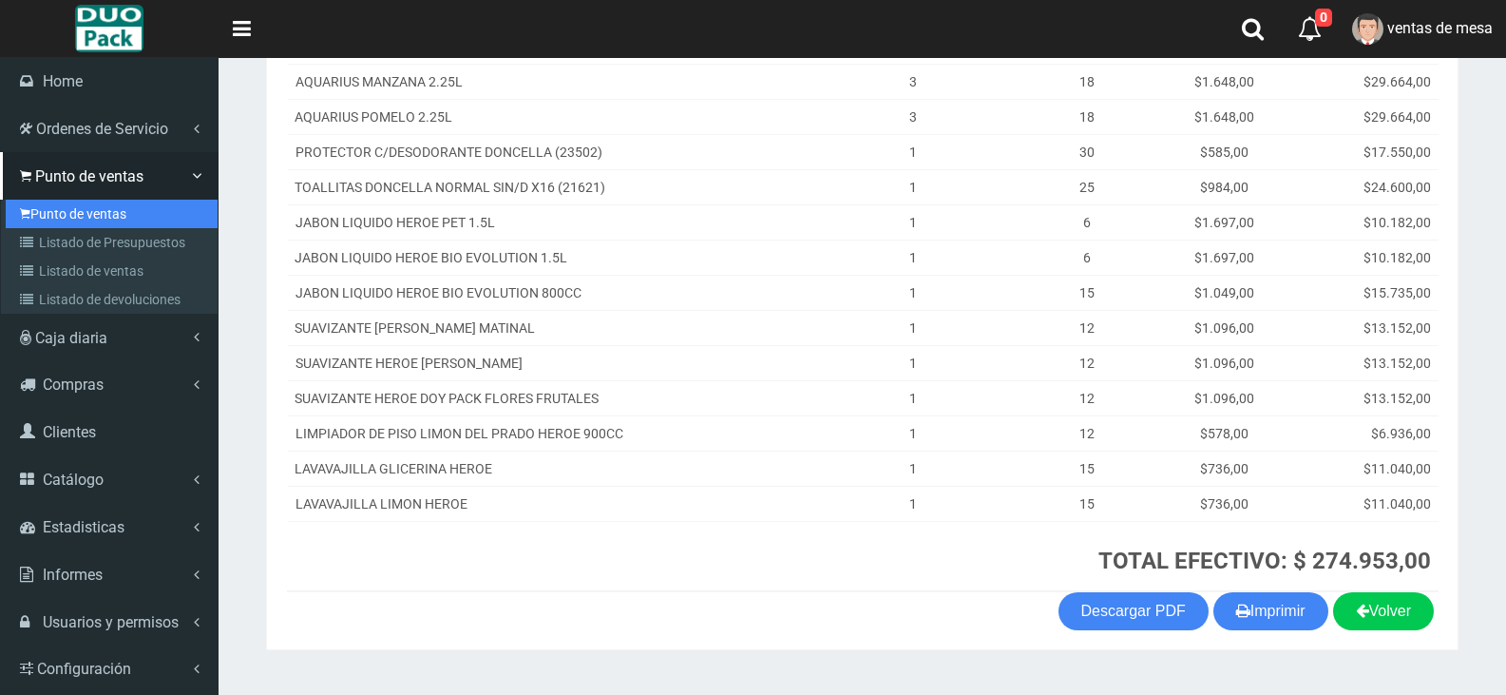
click at [54, 201] on link "Punto de ventas" at bounding box center [112, 214] width 212 height 29
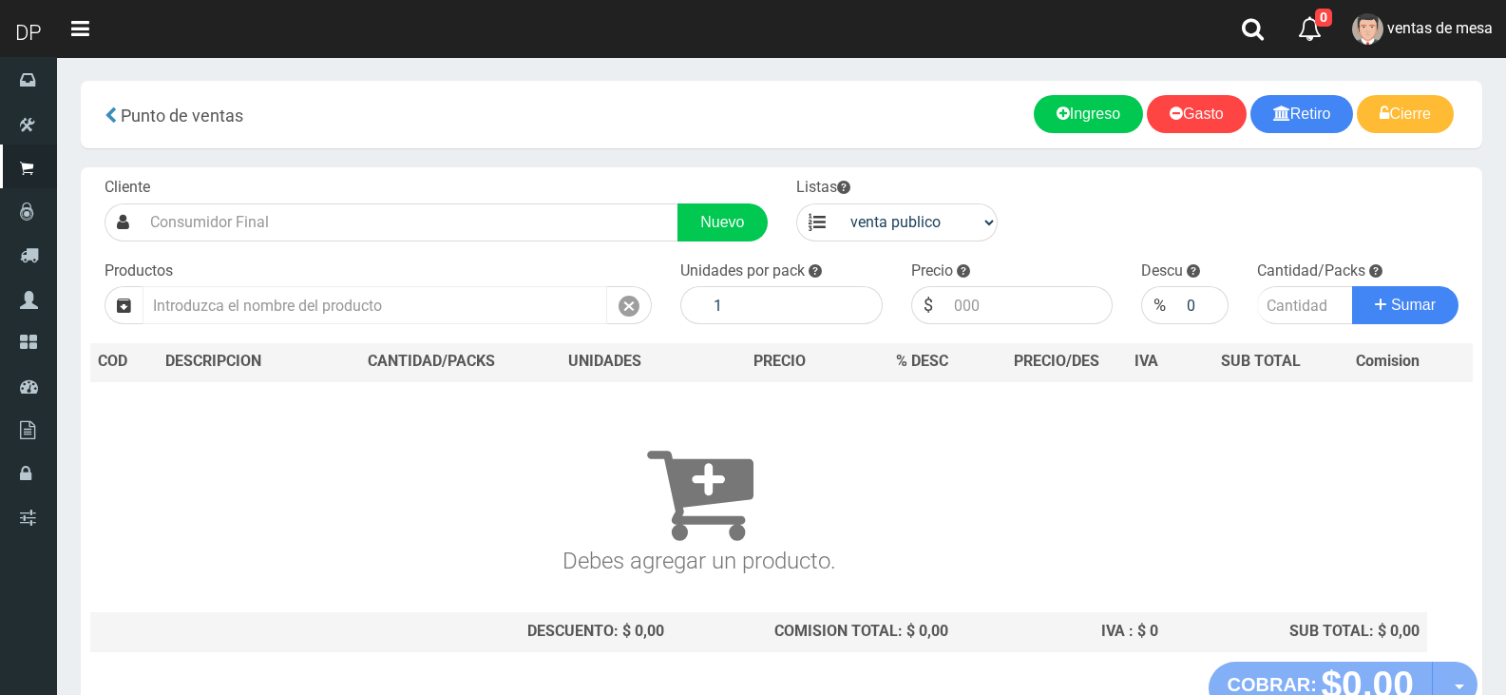
click at [455, 323] on input "text" at bounding box center [375, 305] width 465 height 38
click at [461, 311] on input "text" at bounding box center [375, 305] width 465 height 38
drag, startPoint x: 914, startPoint y: 221, endPoint x: 914, endPoint y: 233, distance: 11.4
click at [914, 221] on select "venta publico Sup chinos reventas" at bounding box center [918, 222] width 162 height 38
select select "3"
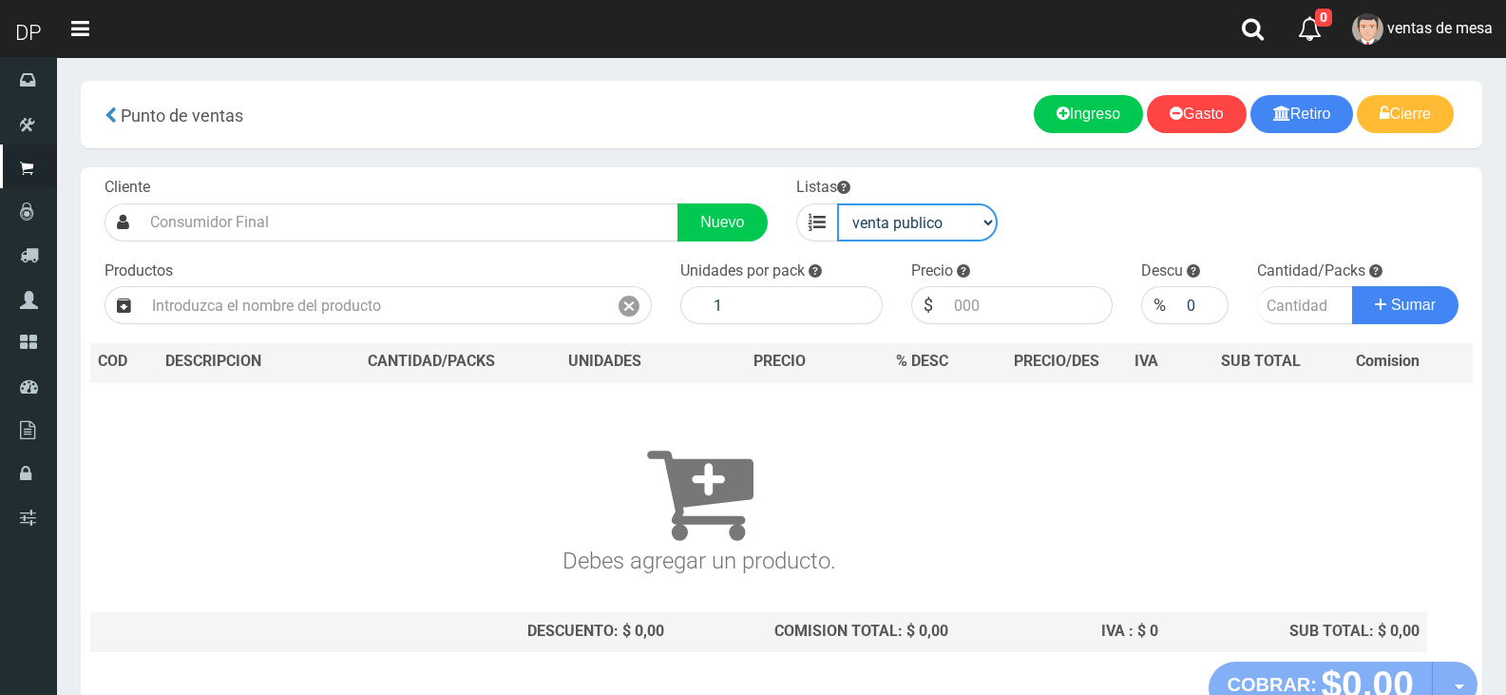
click at [837, 203] on select "venta publico Sup chinos reventas" at bounding box center [918, 222] width 162 height 38
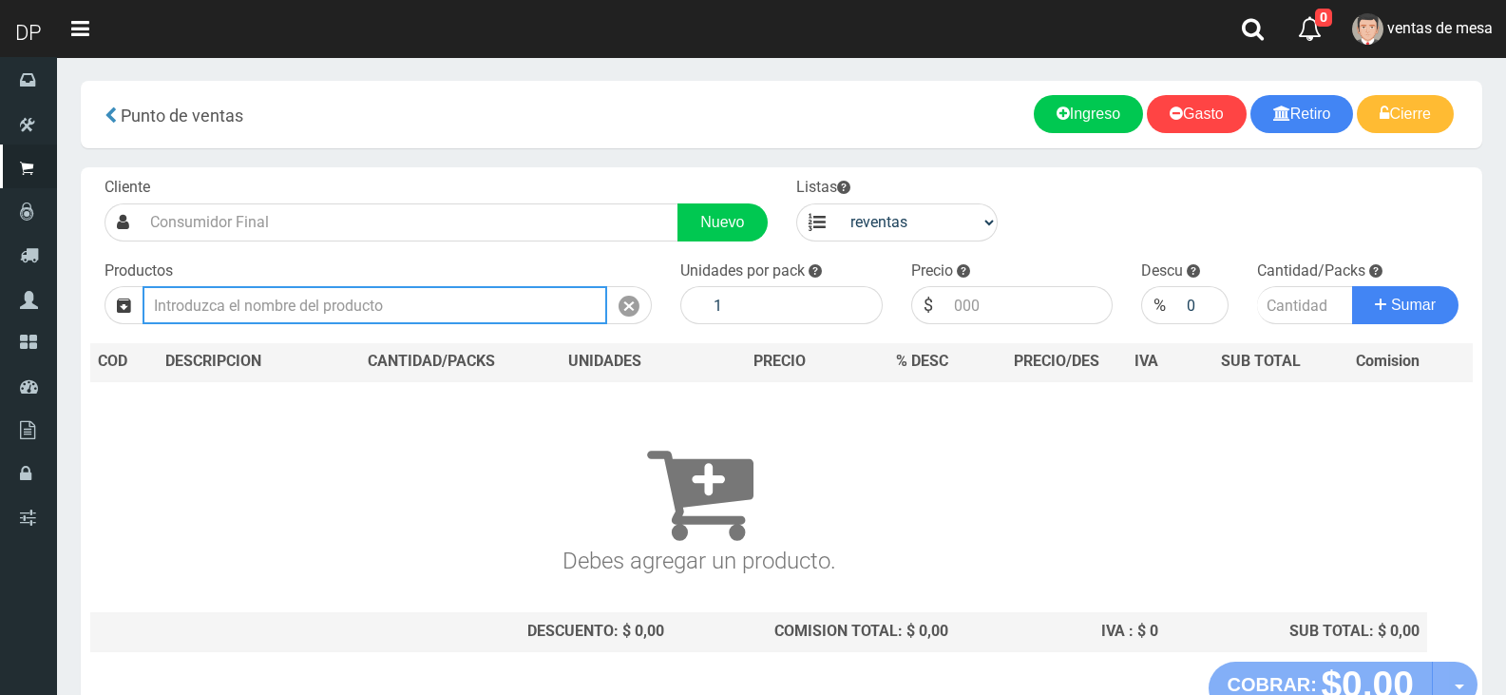
click at [417, 302] on input "text" at bounding box center [375, 305] width 465 height 38
click at [418, 306] on input "text" at bounding box center [375, 305] width 465 height 38
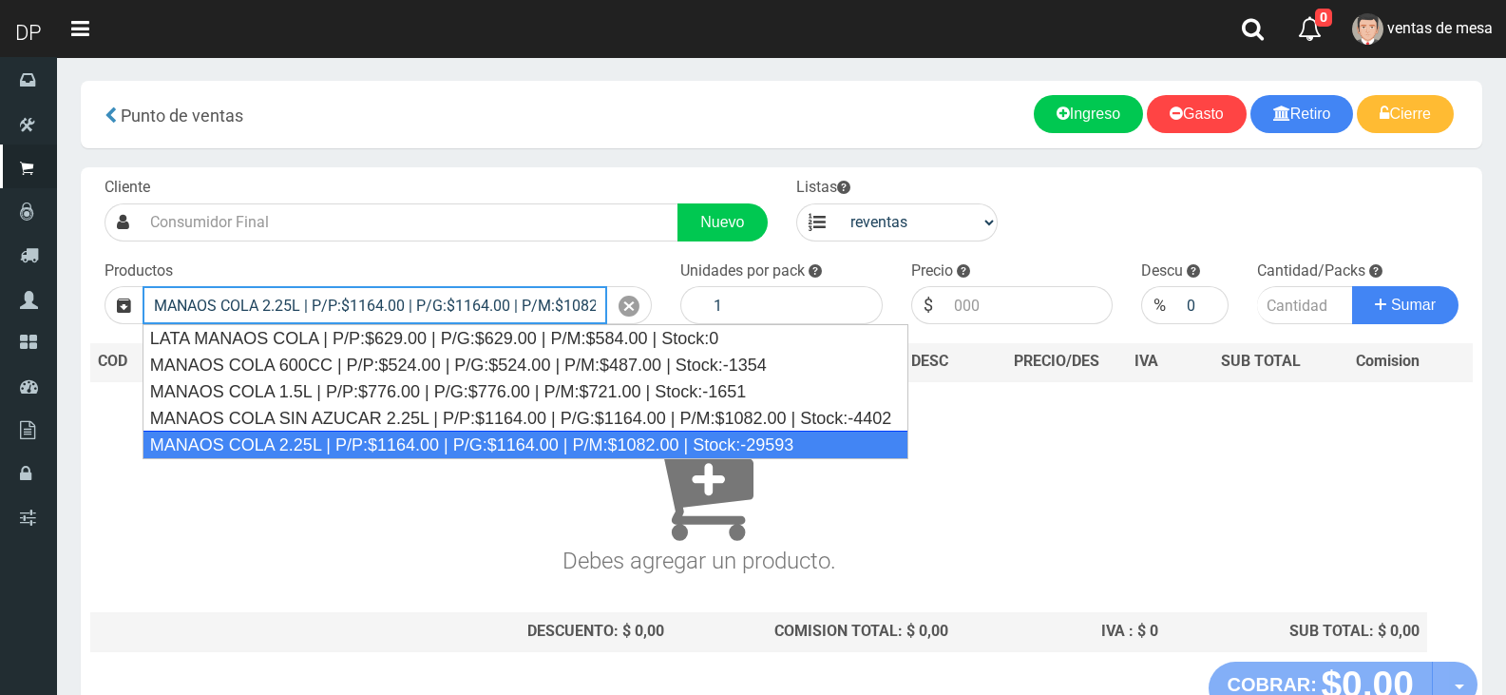
type input "MANAOS COLA 2.25L | P/P:$1164.00 | P/G:$1164.00 | P/M:$1082.00 | Stock:-29593"
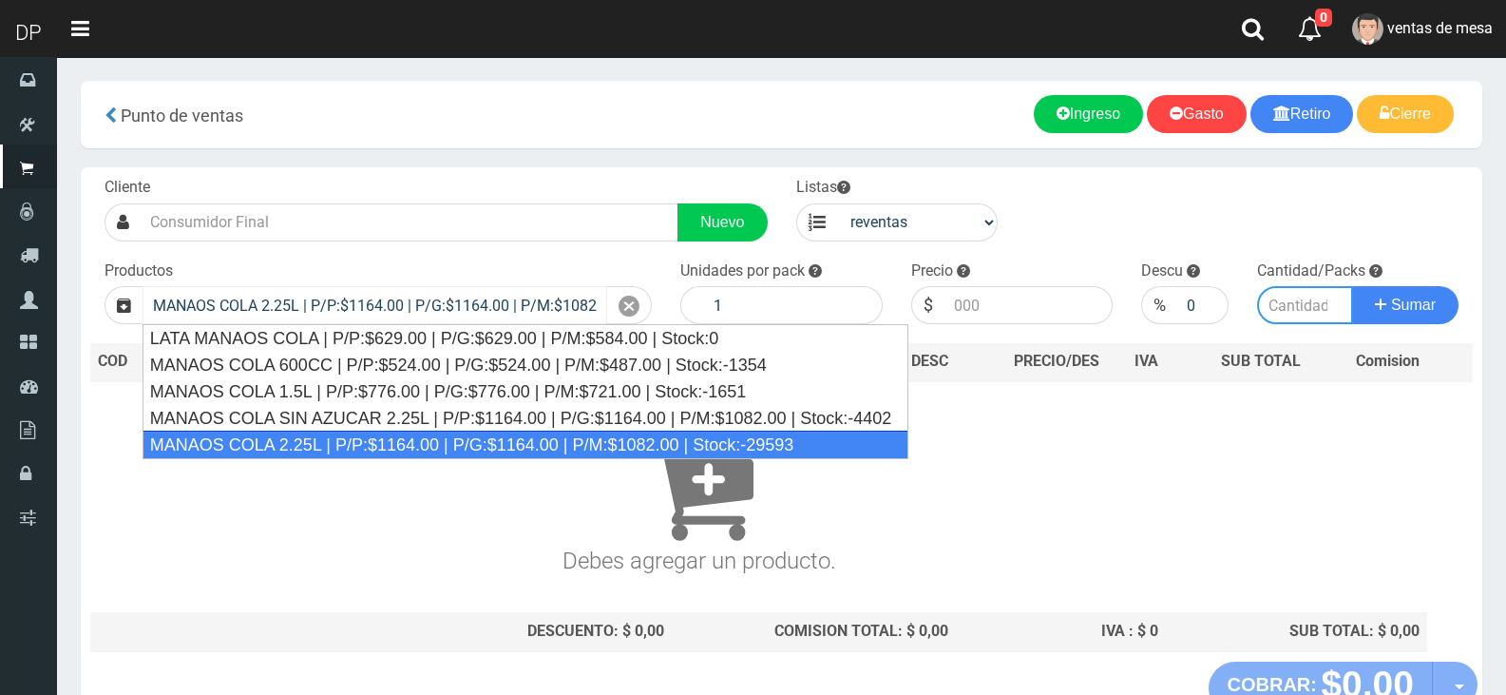
type input "6"
type input "1082.00"
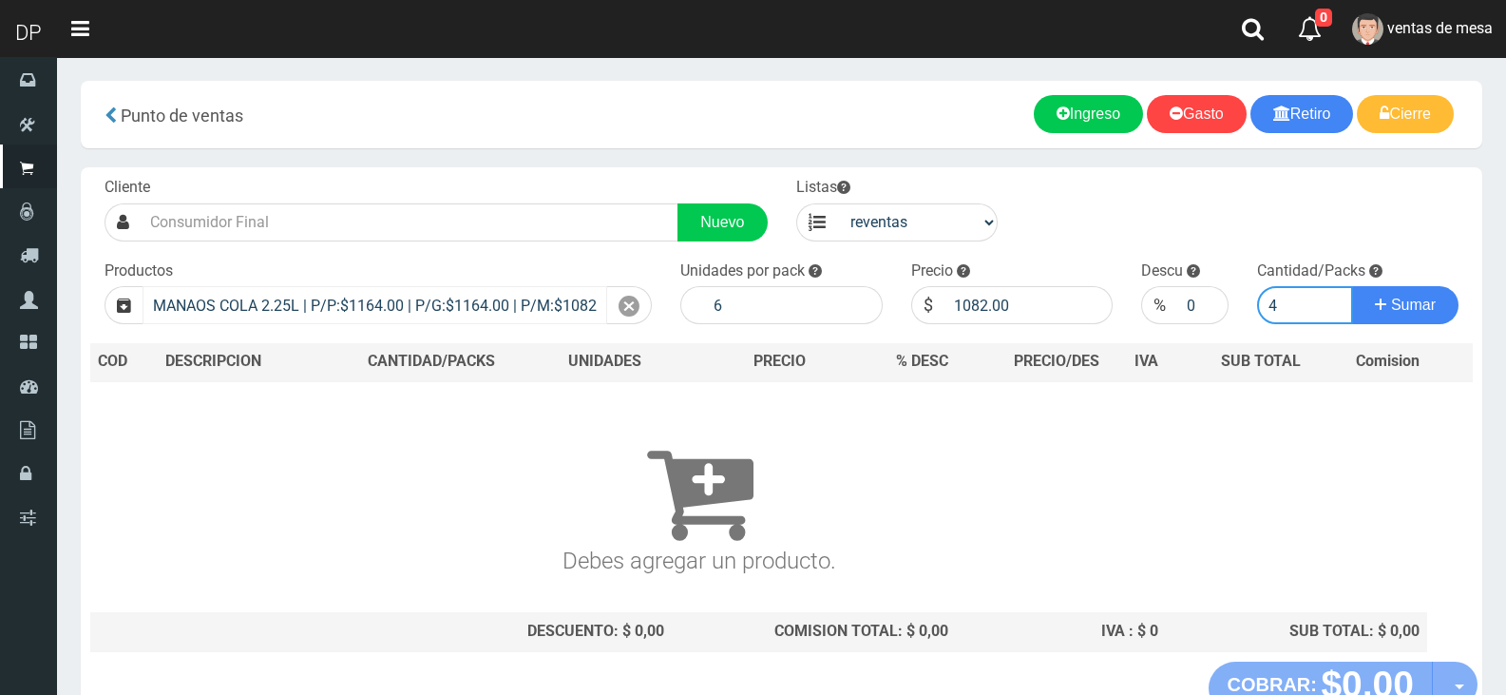
type input "4"
click at [1352, 286] on button "Sumar" at bounding box center [1405, 305] width 106 height 38
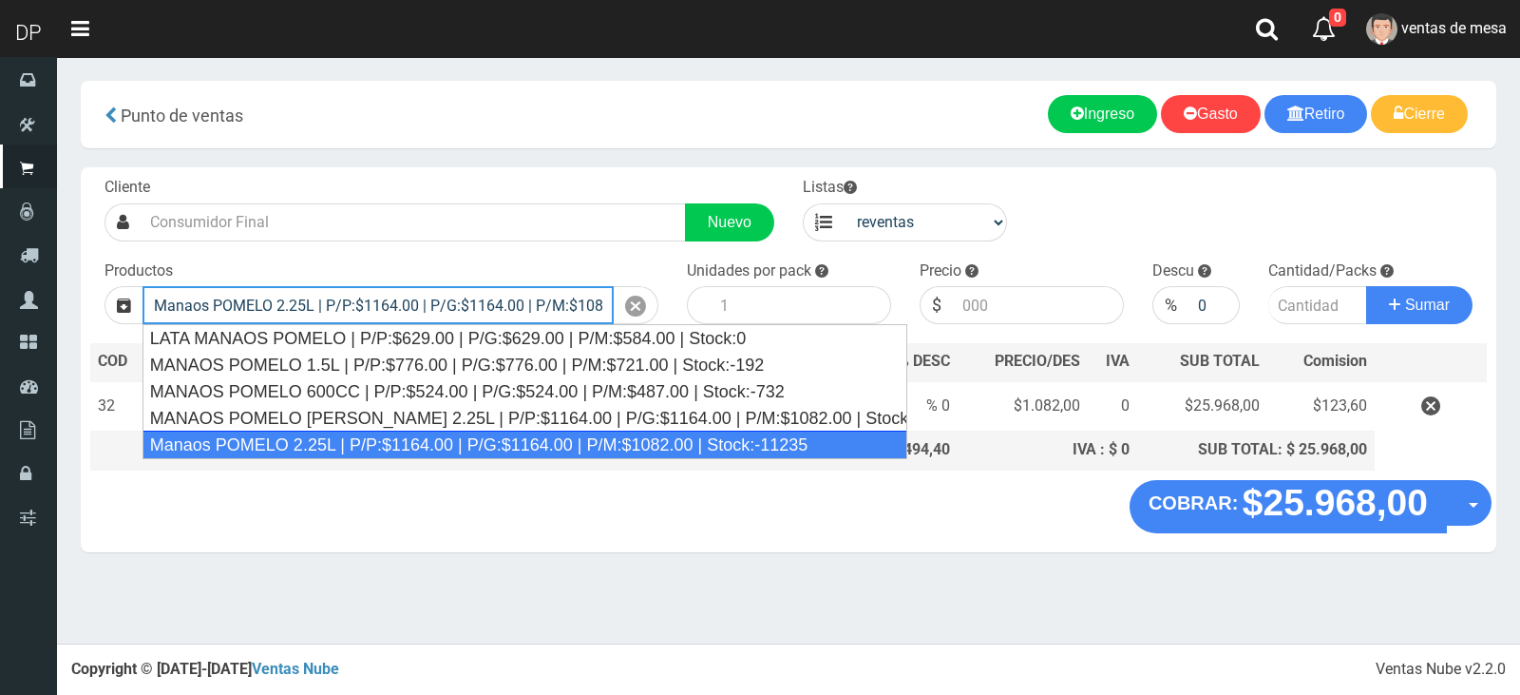
type input "Manaos POMELO 2.25L | P/P:$1164.00 | P/G:$1164.00 | P/M:$1082.00 | Stock:-11235"
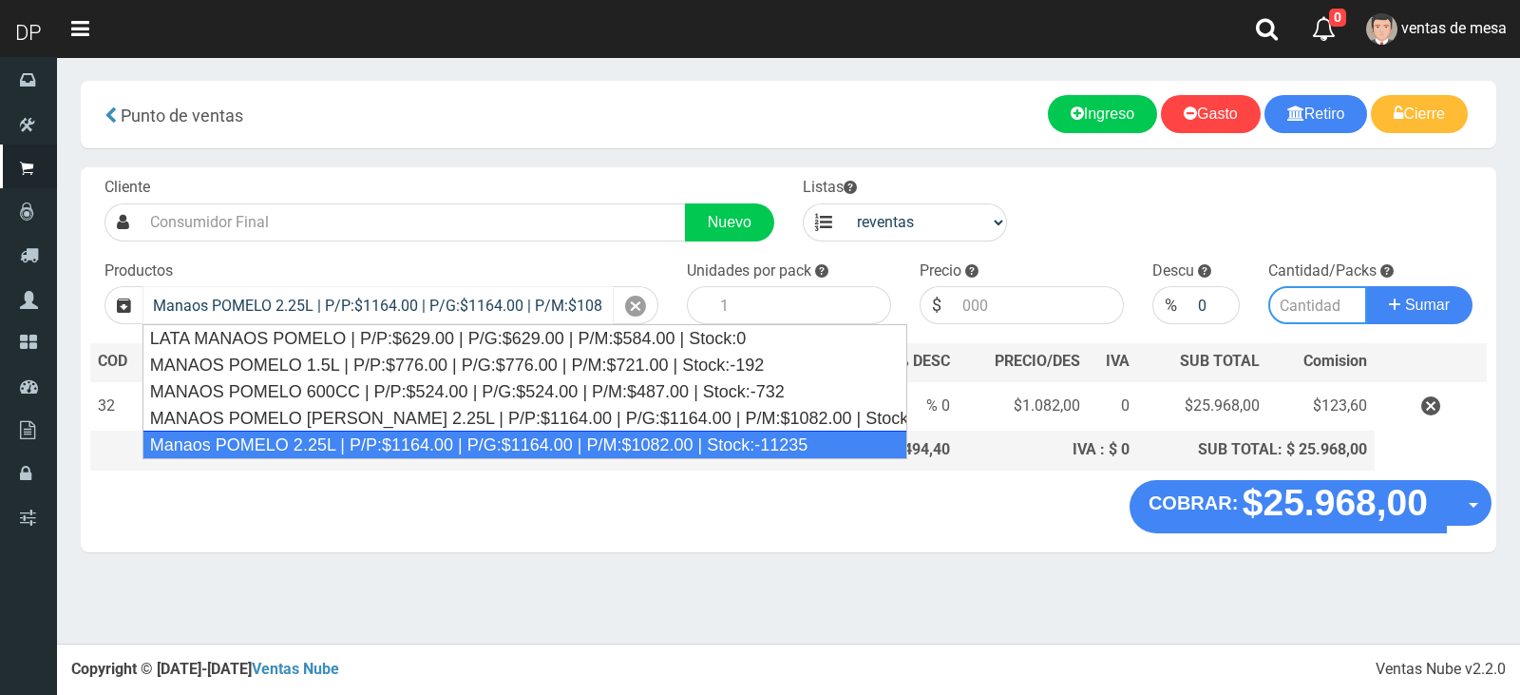
type input "6"
type input "1082.00"
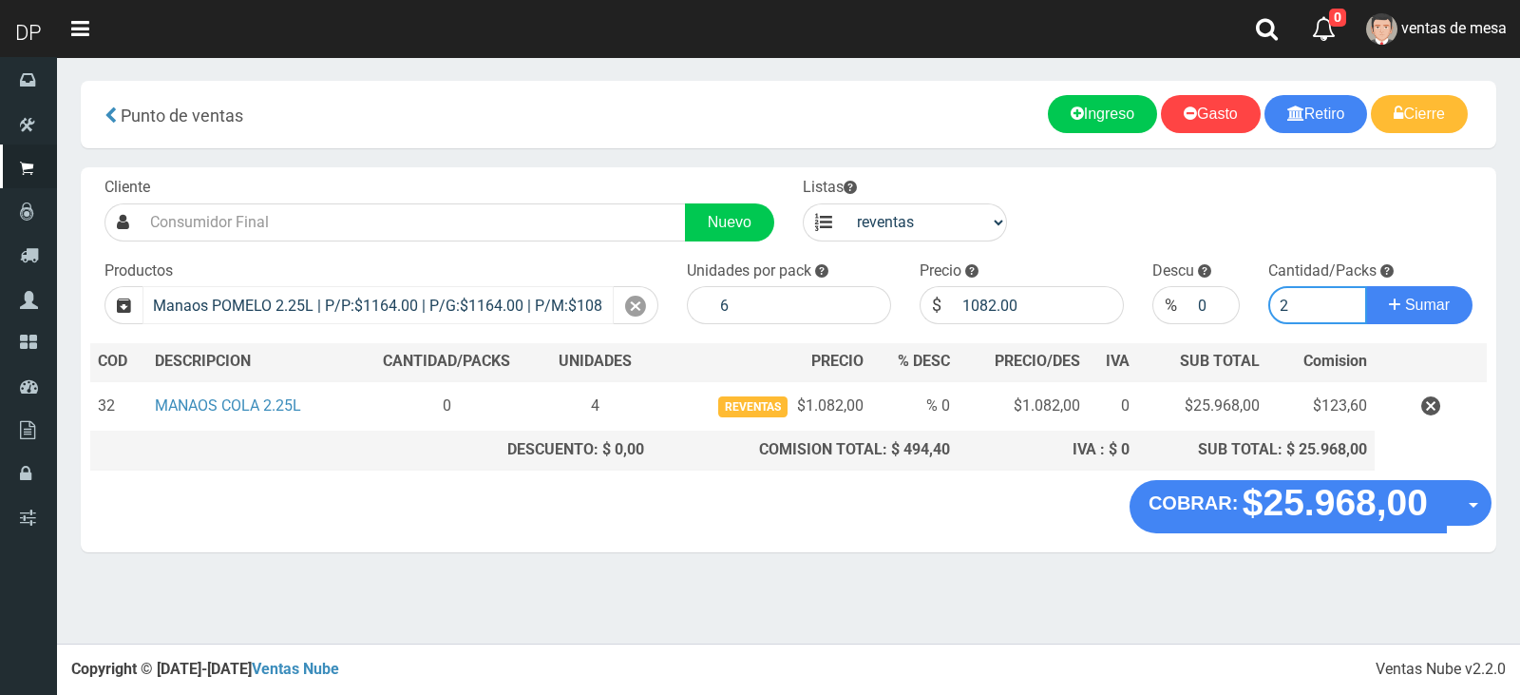
type input "2"
click at [1366, 286] on button "Sumar" at bounding box center [1419, 305] width 106 height 38
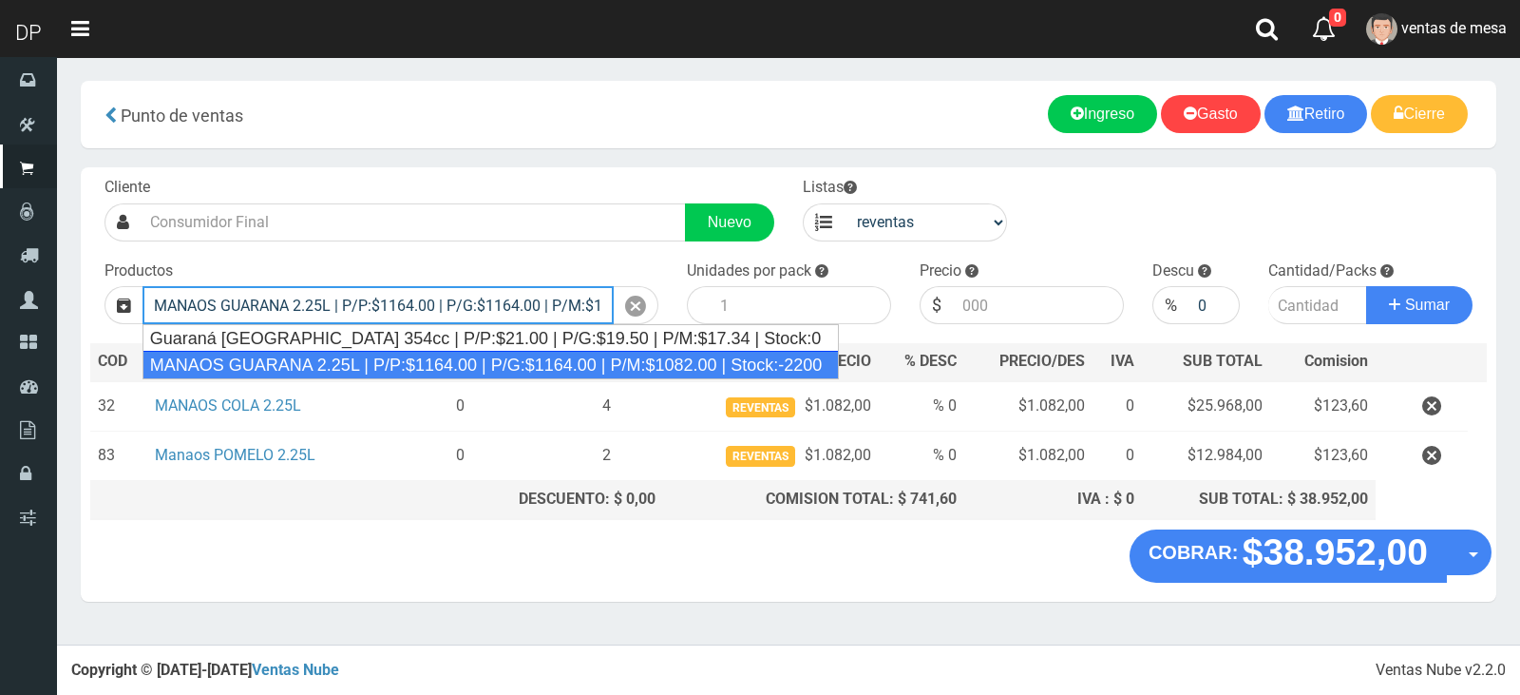
type input "MANAOS GUARANA 2.25L | P/P:$1164.00 | P/G:$1164.00 | P/M:$1082.00 | Stock:-2200"
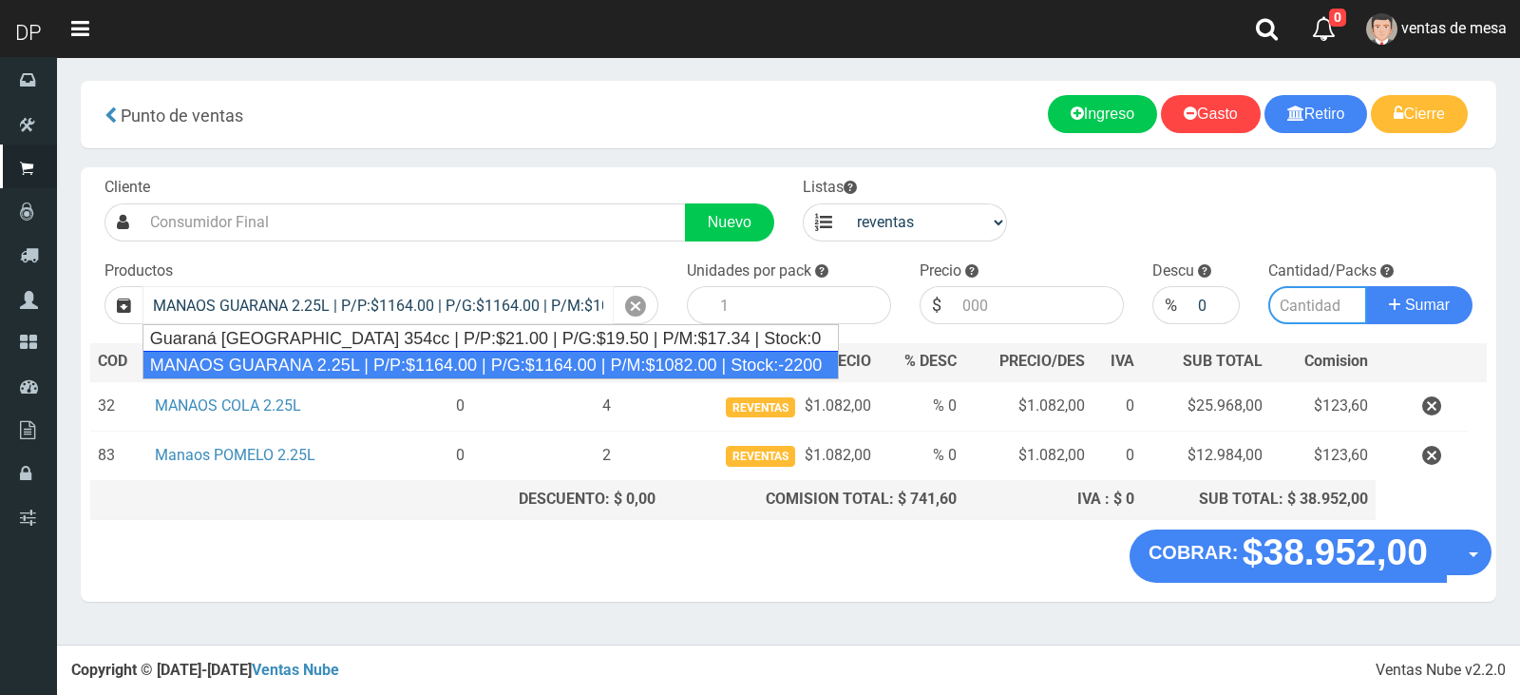
type input "6"
type input "1082.00"
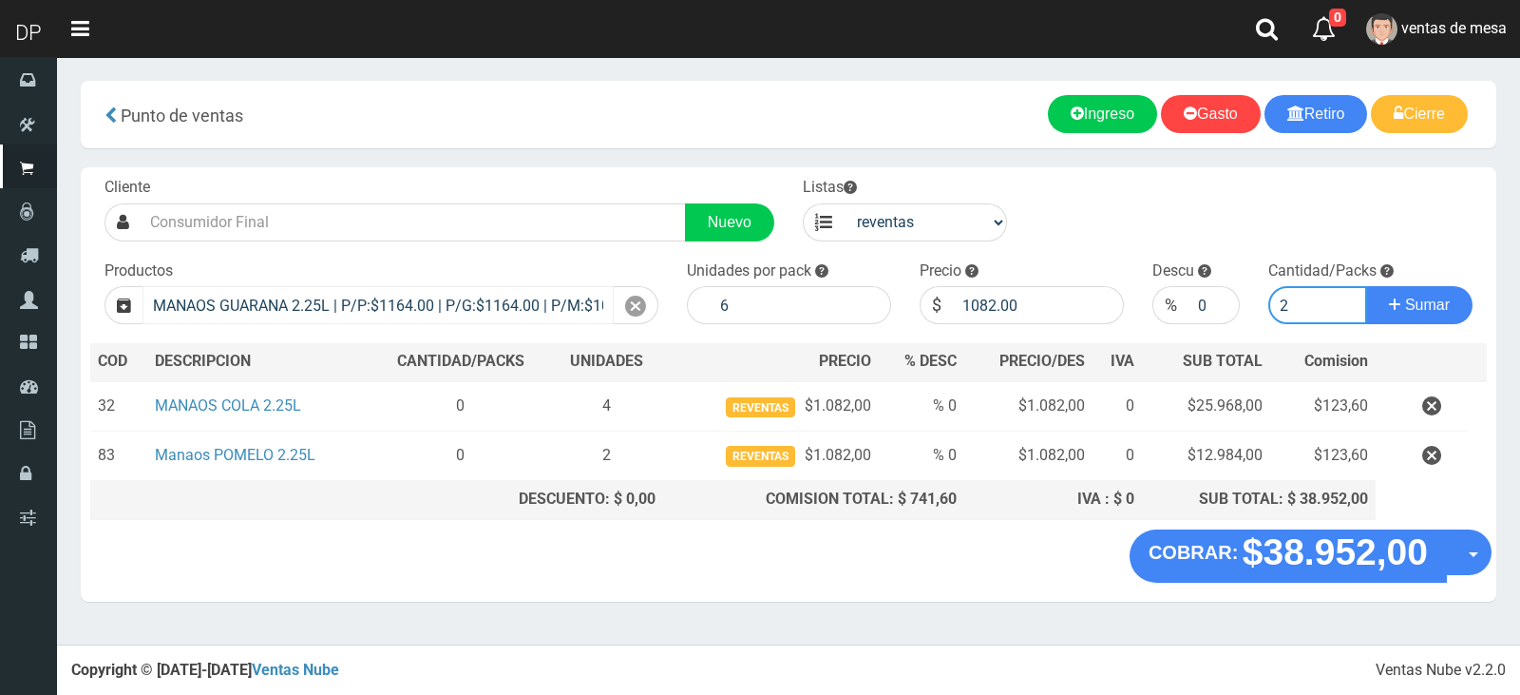
type input "2"
click at [1366, 286] on button "Sumar" at bounding box center [1419, 305] width 106 height 38
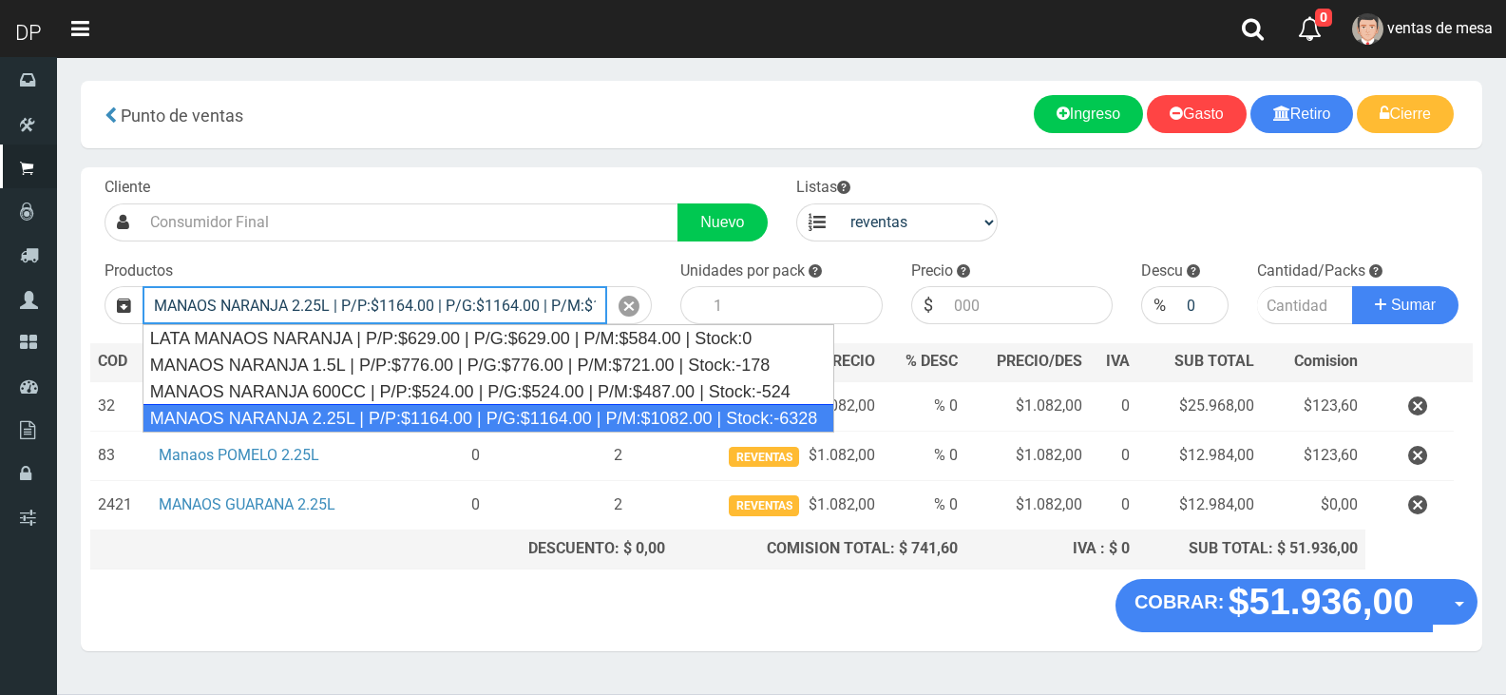
type input "MANAOS NARANJA 2.25L | P/P:$1164.00 | P/G:$1164.00 | P/M:$1082.00 | Stock:-6328"
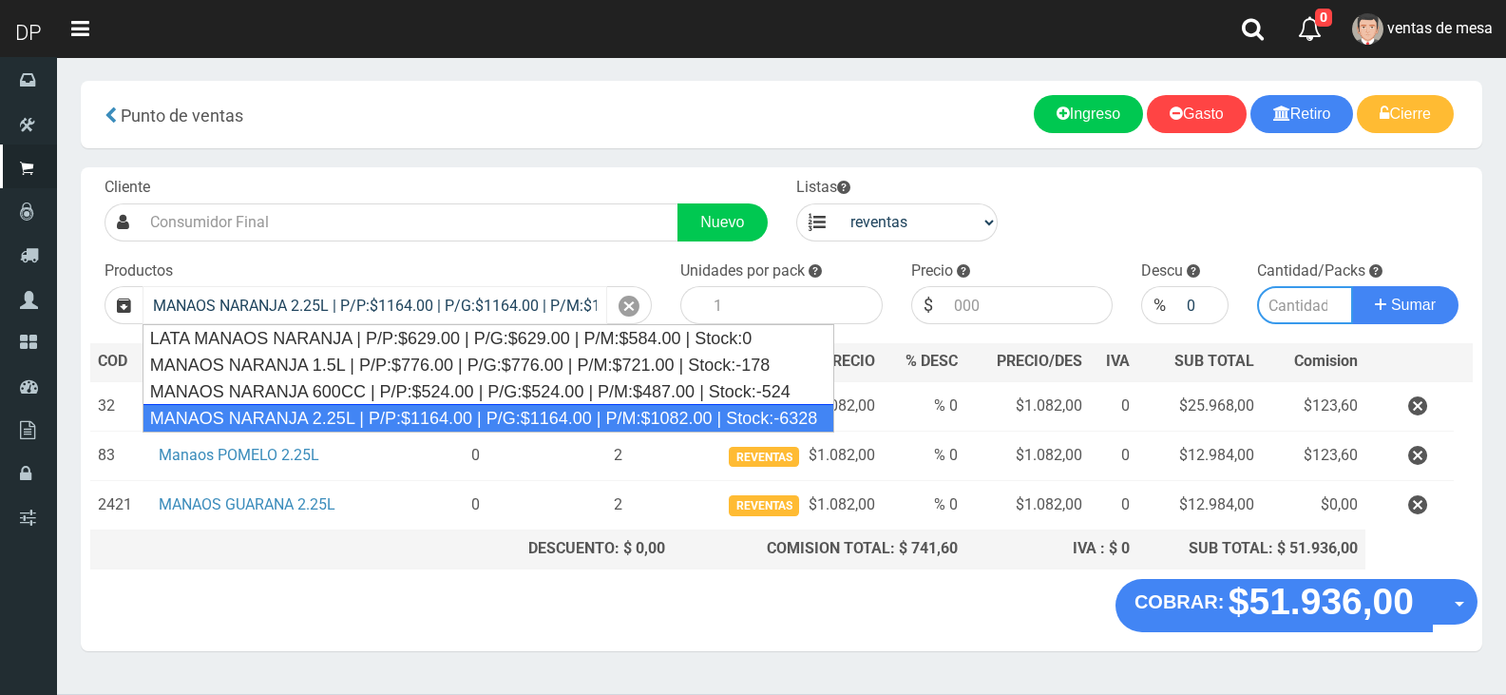
type input "6"
type input "1082.00"
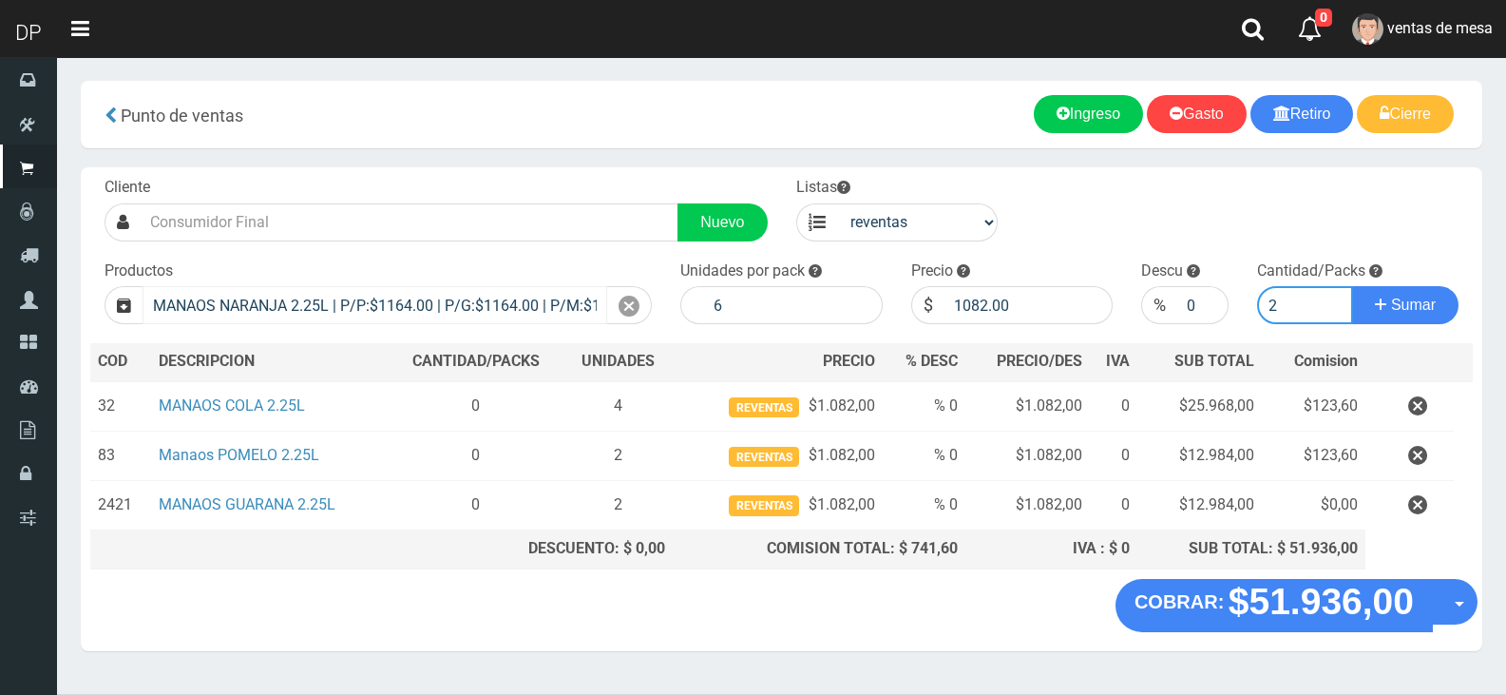
type input "2"
click at [1352, 286] on button "Sumar" at bounding box center [1405, 305] width 106 height 38
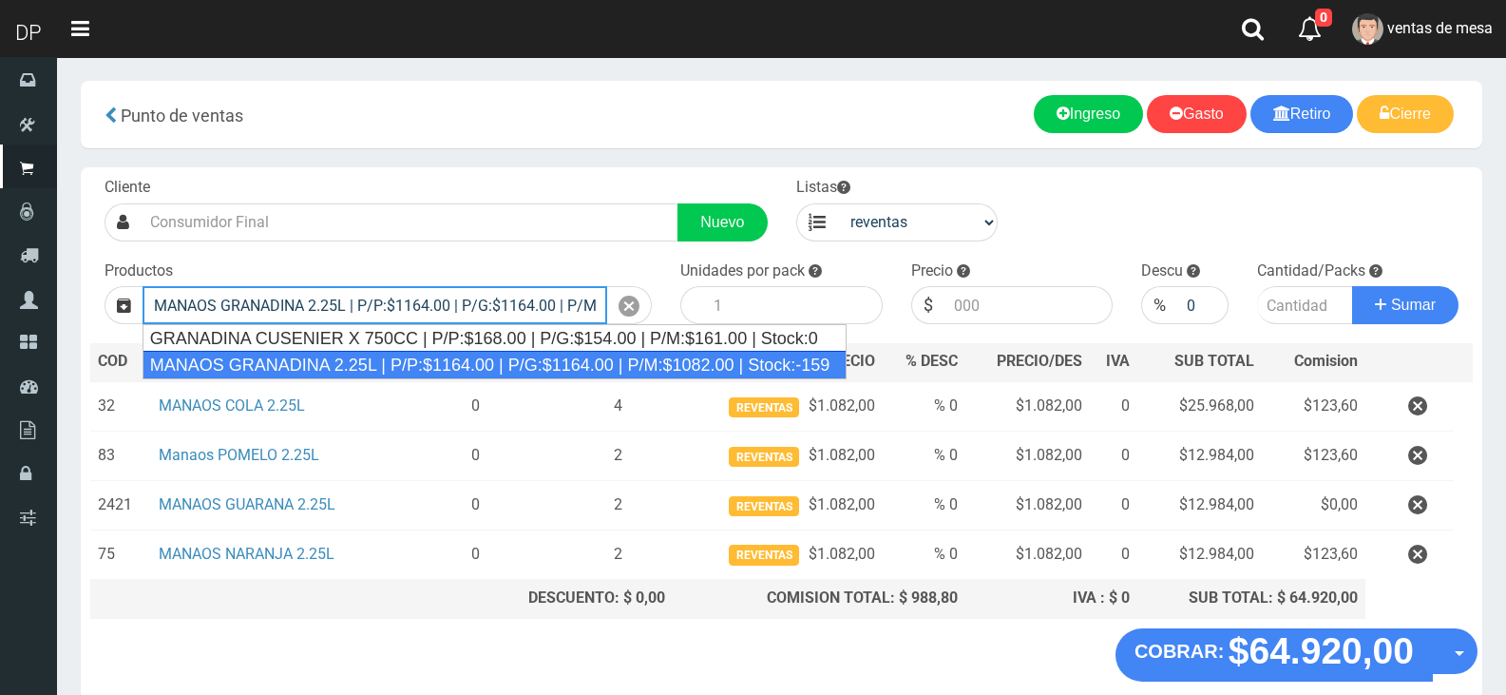
type input "MANAOS GRANADINA 2.25L | P/P:$1164.00 | P/G:$1164.00 | P/M:$1082.00 | Stock:-159"
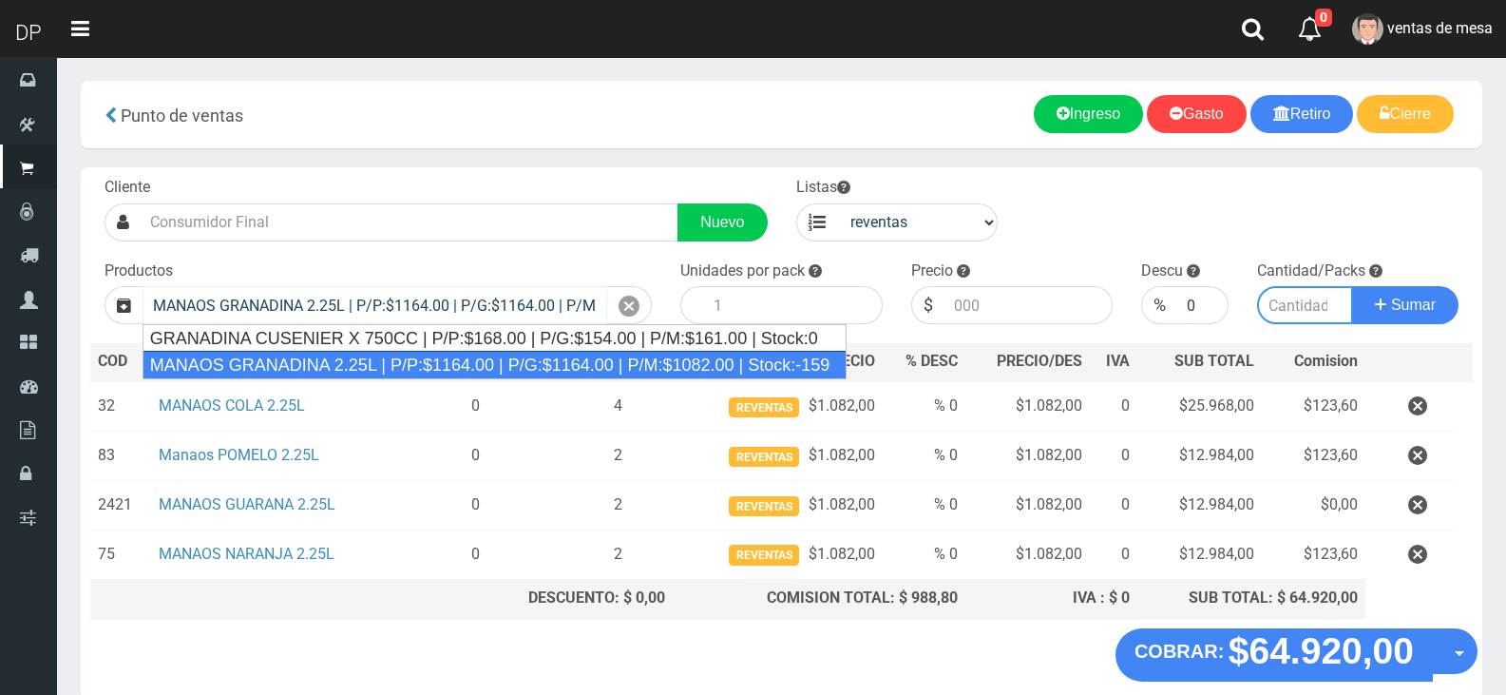
type input "6"
type input "1082.00"
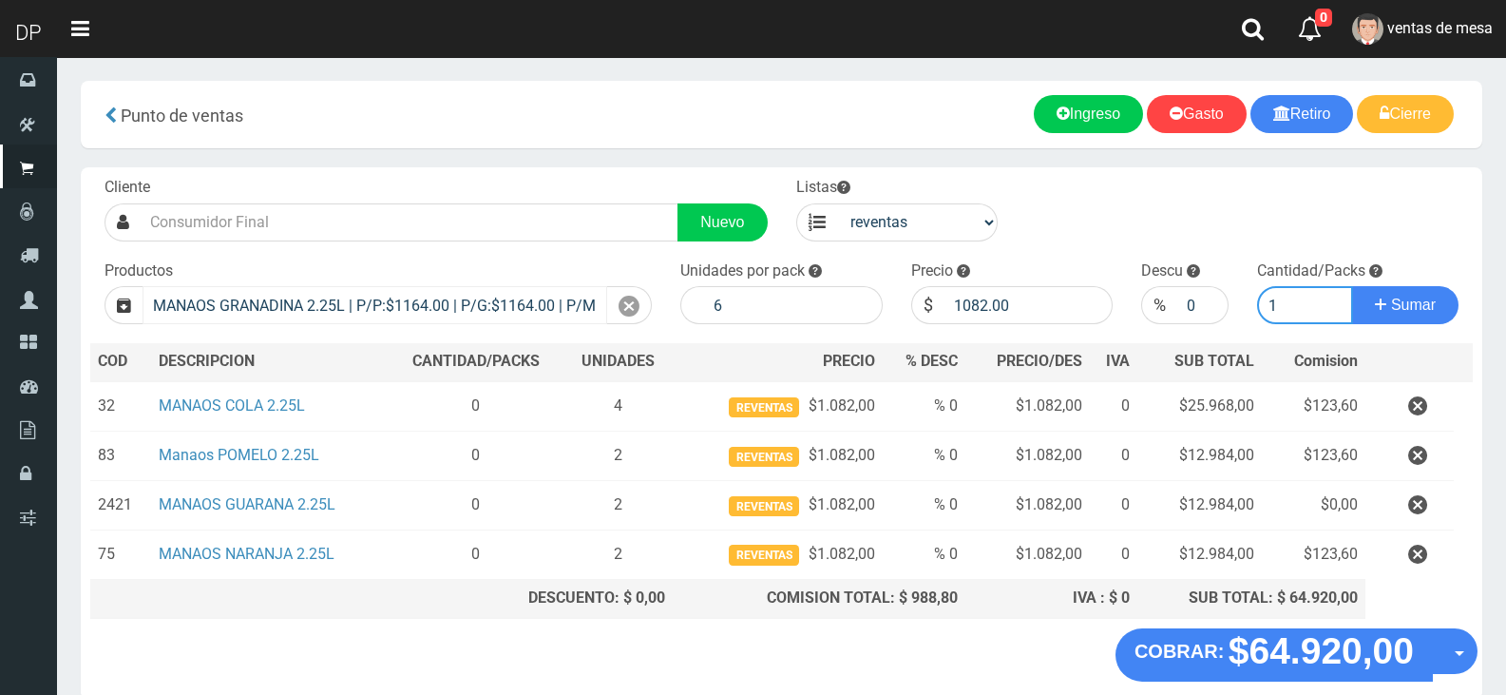
type input "1"
click at [1352, 286] on button "Sumar" at bounding box center [1405, 305] width 106 height 38
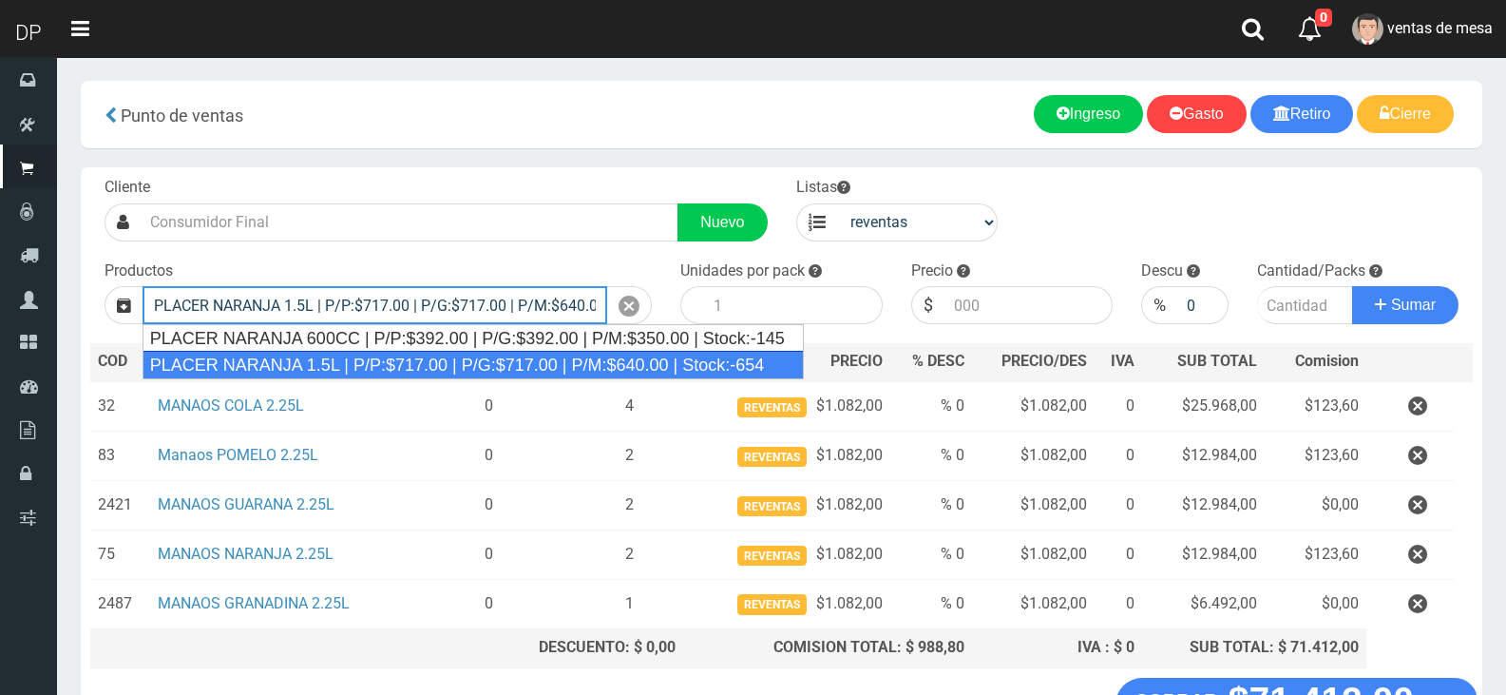
type input "PLACER NARANJA 1.5L | P/P:$717.00 | P/G:$717.00 | P/M:$640.00 | Stock:-654"
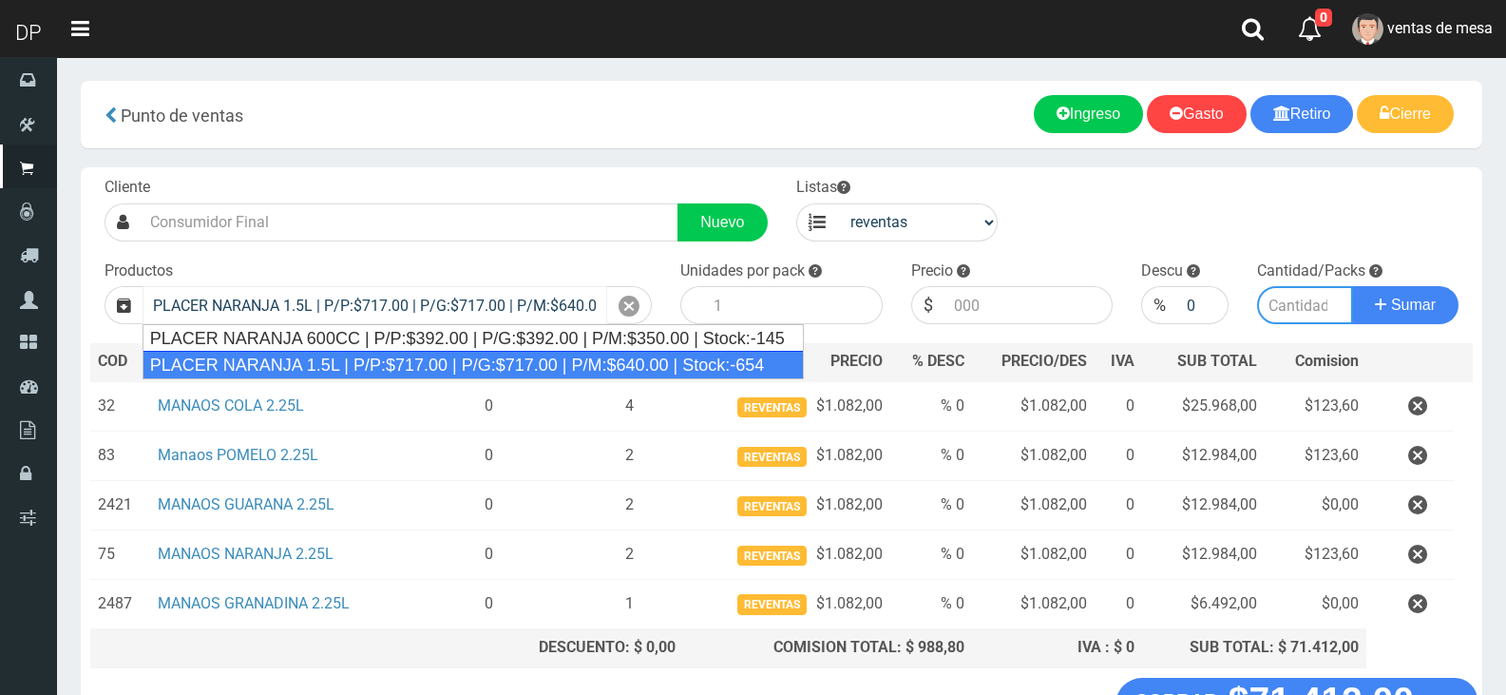
type input "6"
type input "640.00"
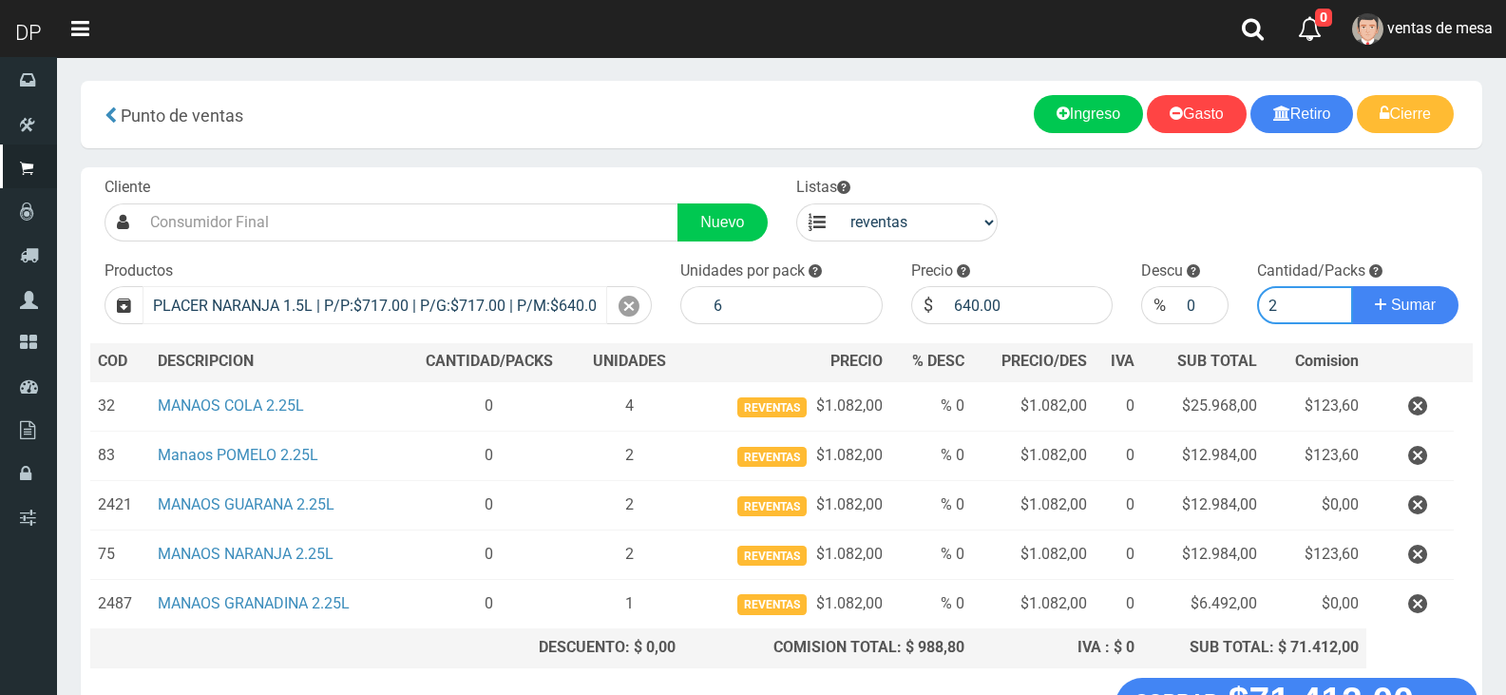
type input "2"
click at [1352, 286] on button "Sumar" at bounding box center [1405, 305] width 106 height 38
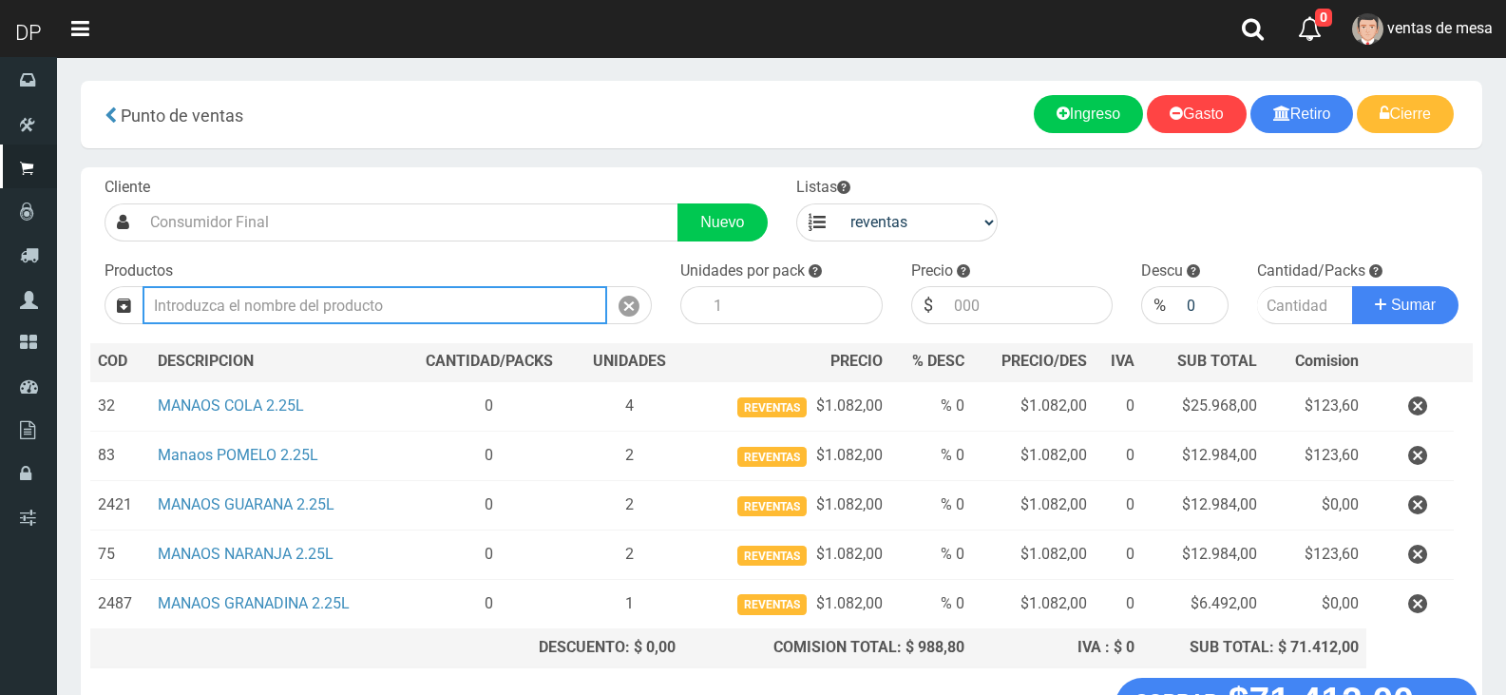
type input "M"
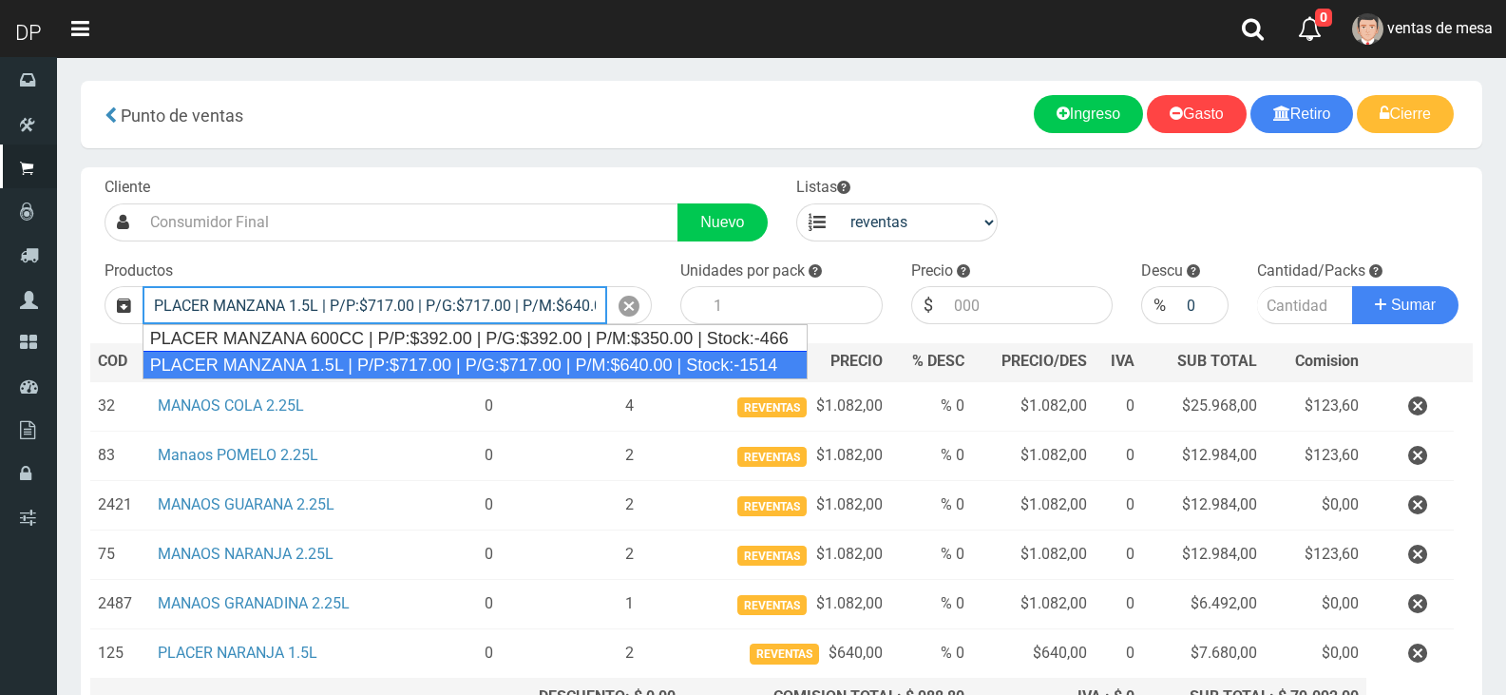
type input "PLACER MANZANA 1.5L | P/P:$717.00 | P/G:$717.00 | P/M:$640.00 | Stock:-1514"
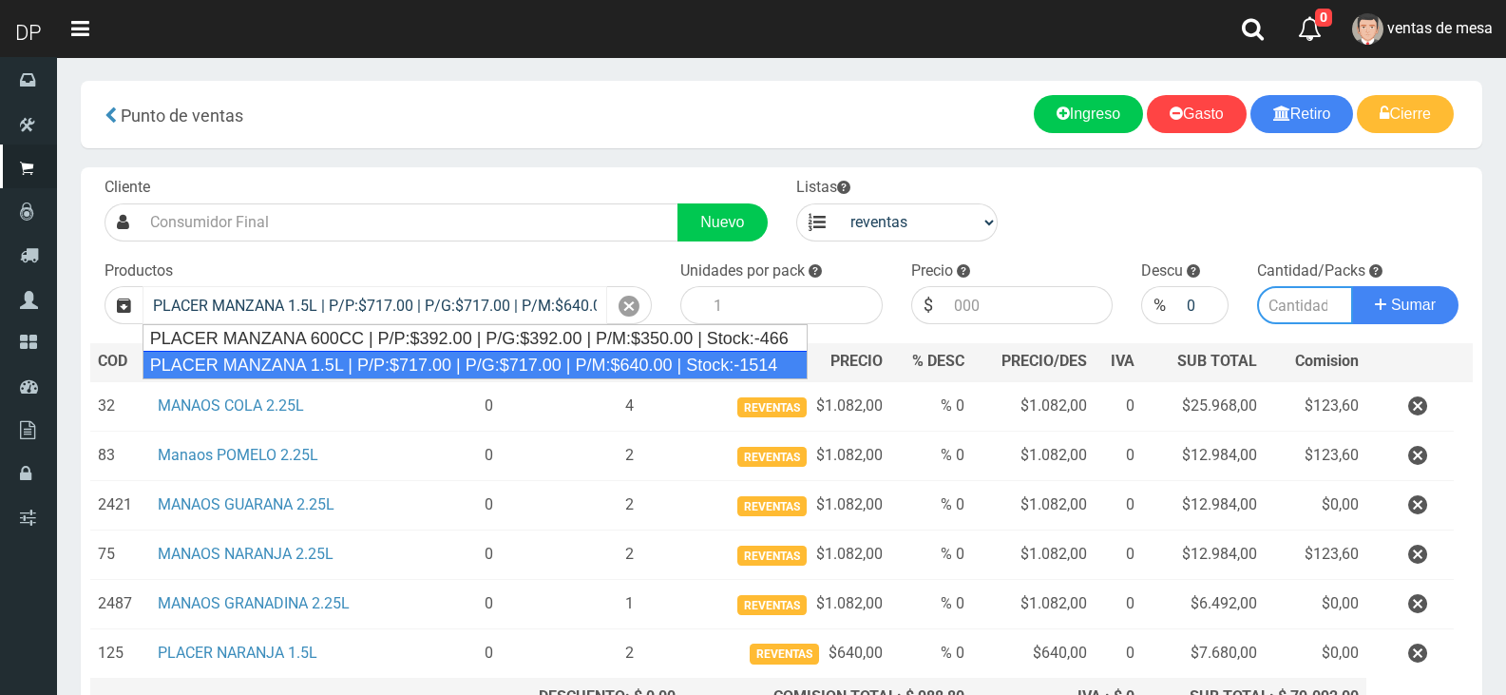
type input "6"
type input "640.00"
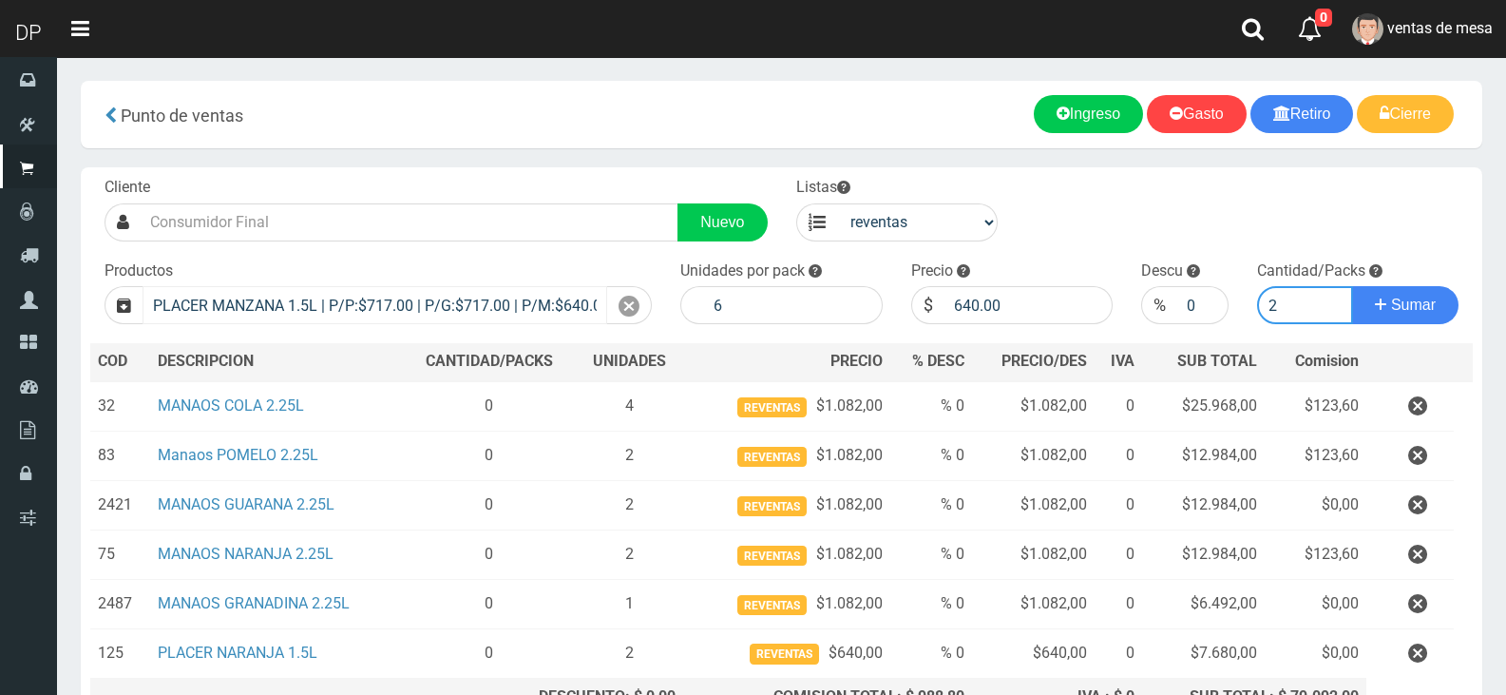
type input "2"
click at [1352, 286] on button "Sumar" at bounding box center [1405, 305] width 106 height 38
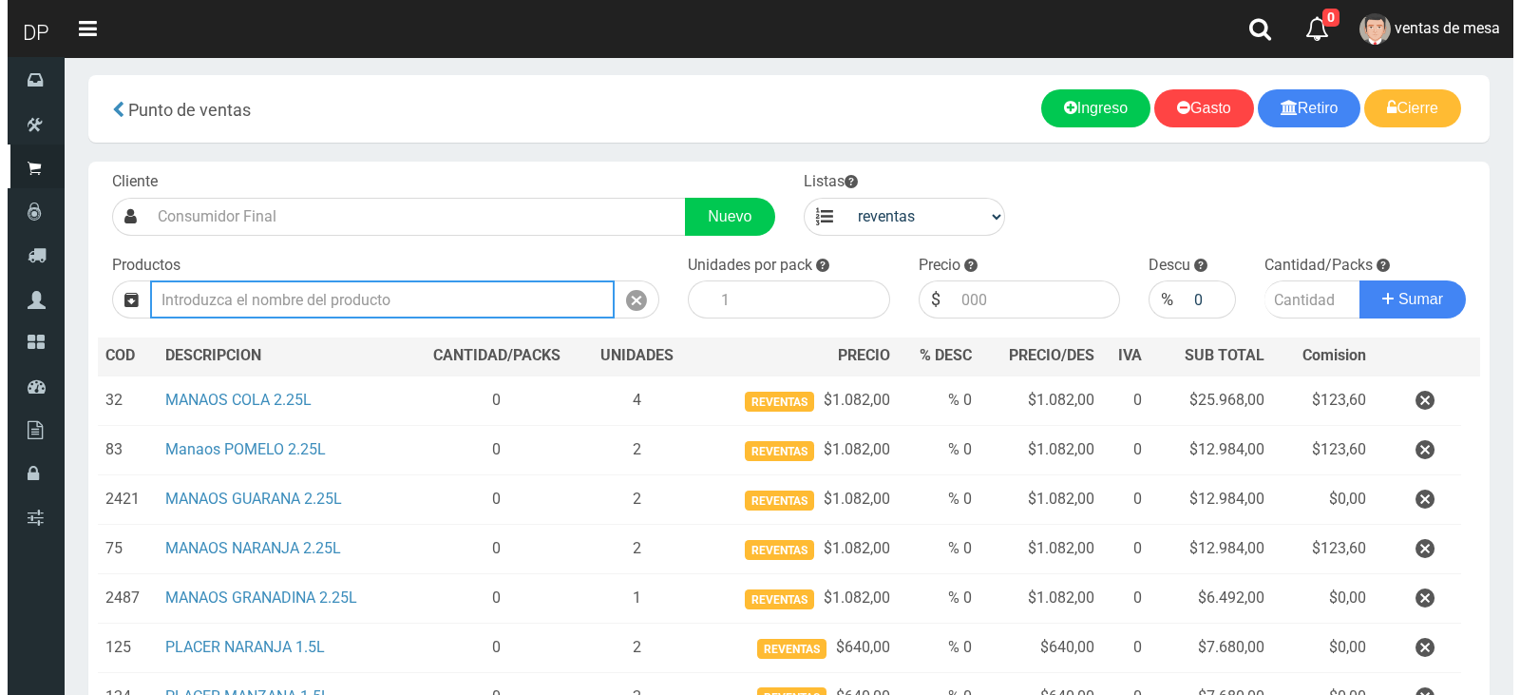
scroll to position [240, 0]
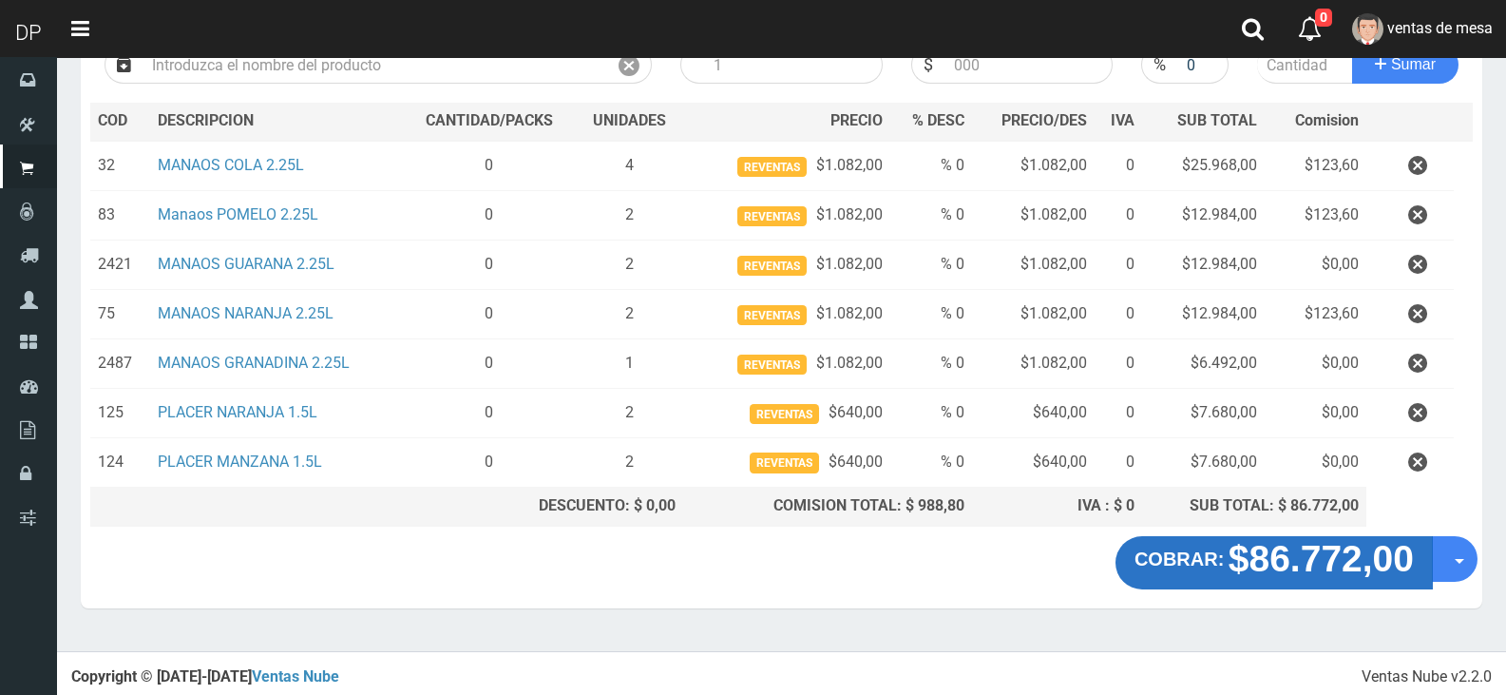
click at [1321, 565] on strong "$86.772,00" at bounding box center [1321, 558] width 185 height 41
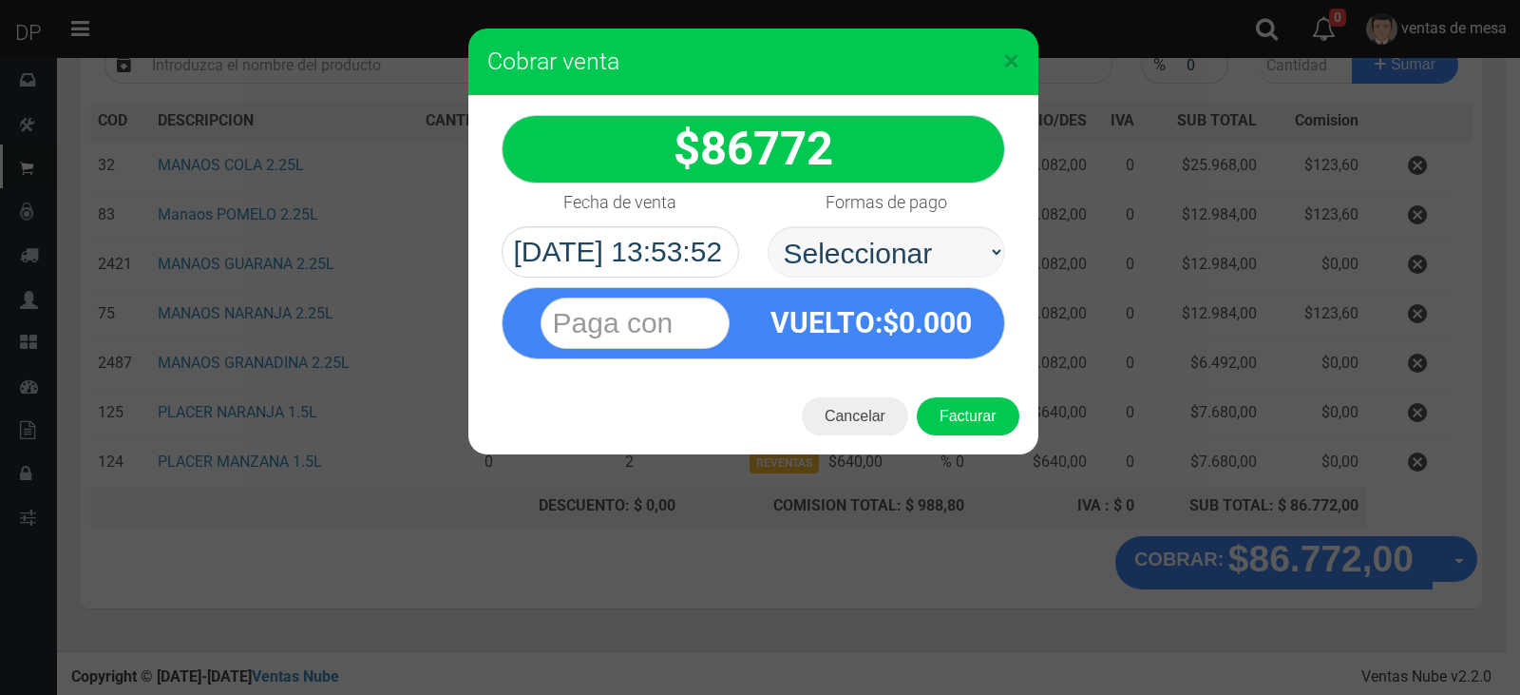
click at [872, 243] on select "Seleccionar Efectivo Tarjeta de Crédito Depósito Débito" at bounding box center [887, 251] width 238 height 51
select select "Efectivo"
click at [768, 226] on select "Seleccionar Efectivo Tarjeta de Crédito Depósito Débito" at bounding box center [887, 251] width 238 height 51
drag, startPoint x: 948, startPoint y: 403, endPoint x: 959, endPoint y: 413, distance: 14.8
click at [950, 405] on button "Facturar" at bounding box center [968, 416] width 103 height 38
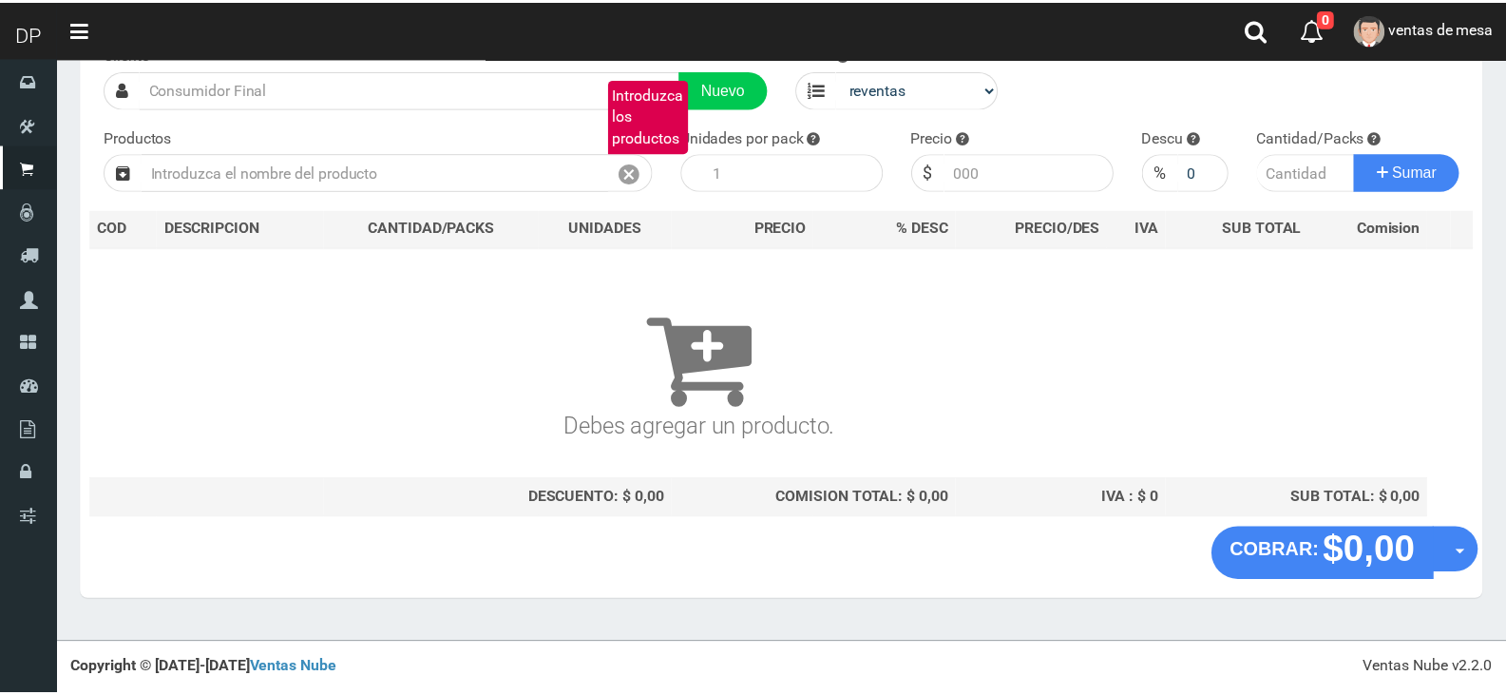
scroll to position [125, 0]
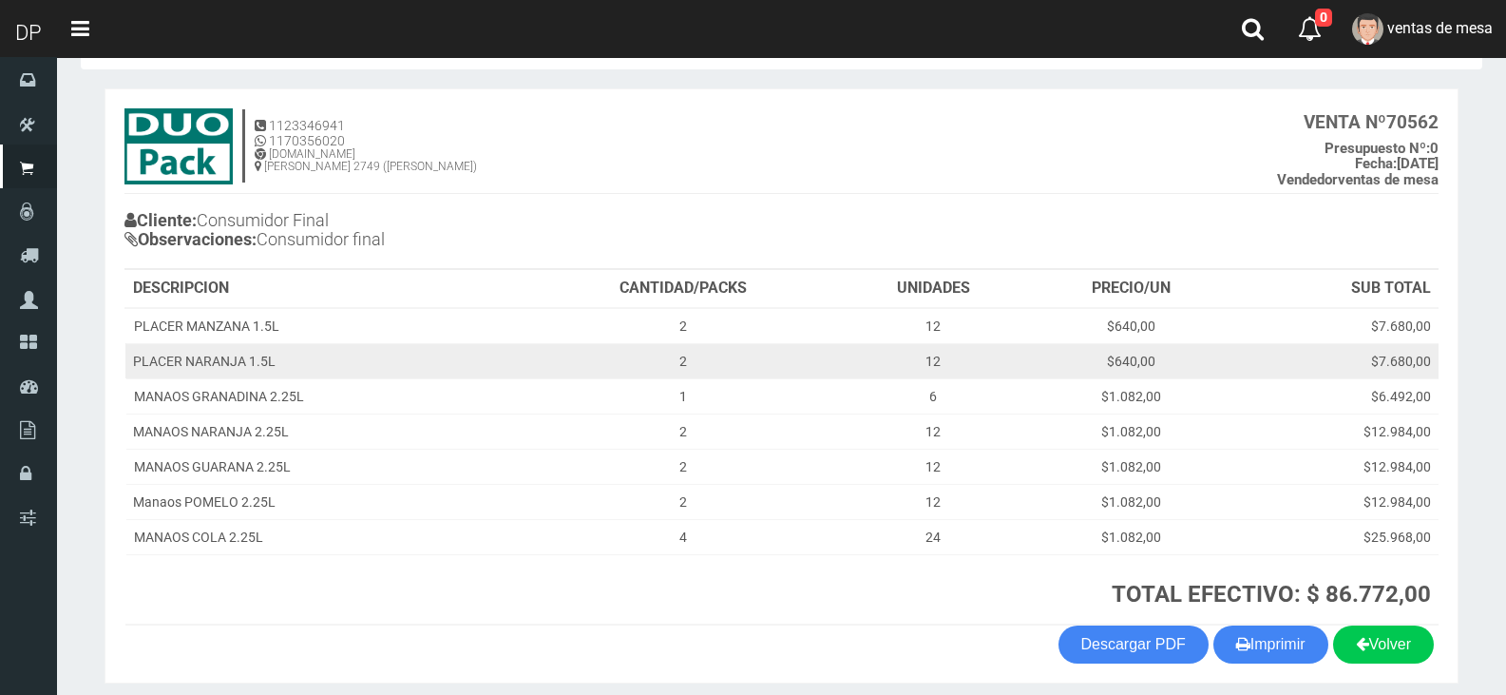
scroll to position [144, 0]
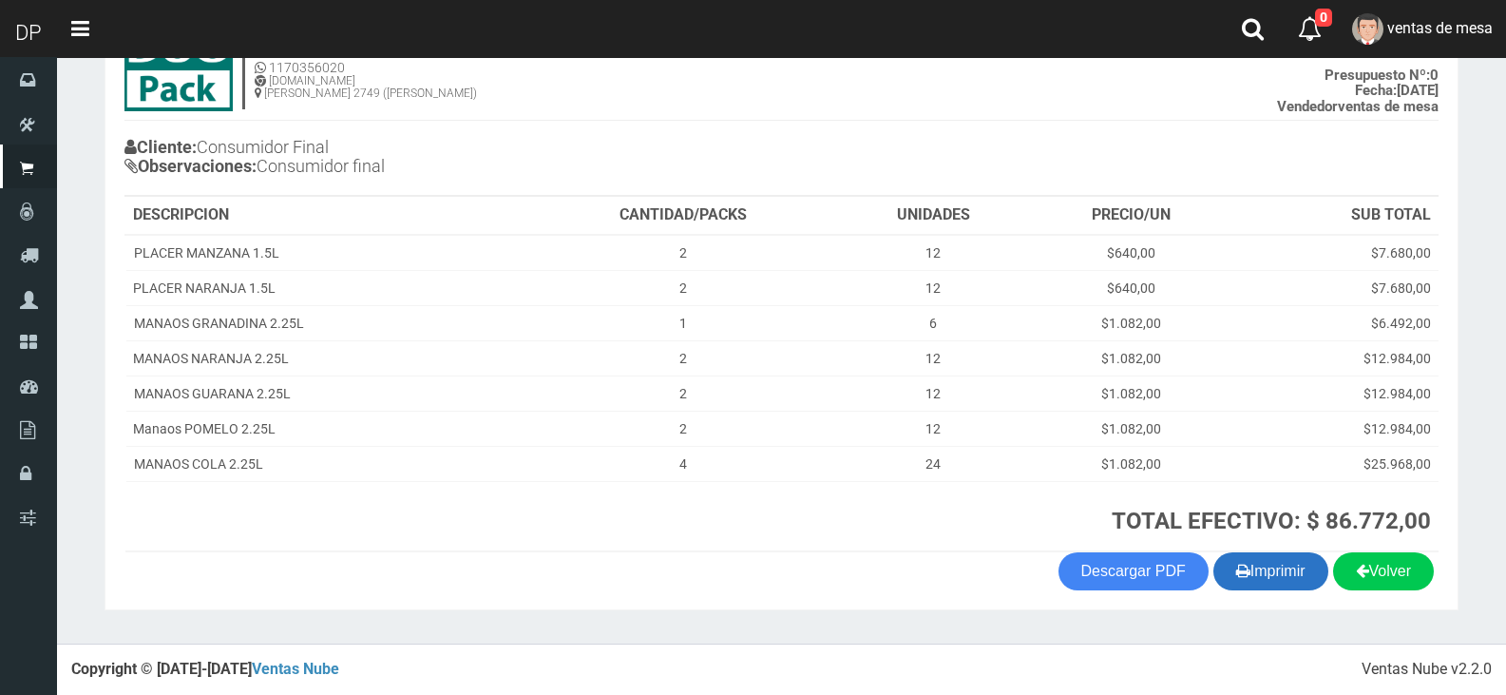
click at [1250, 557] on button "Imprimir" at bounding box center [1270, 571] width 115 height 38
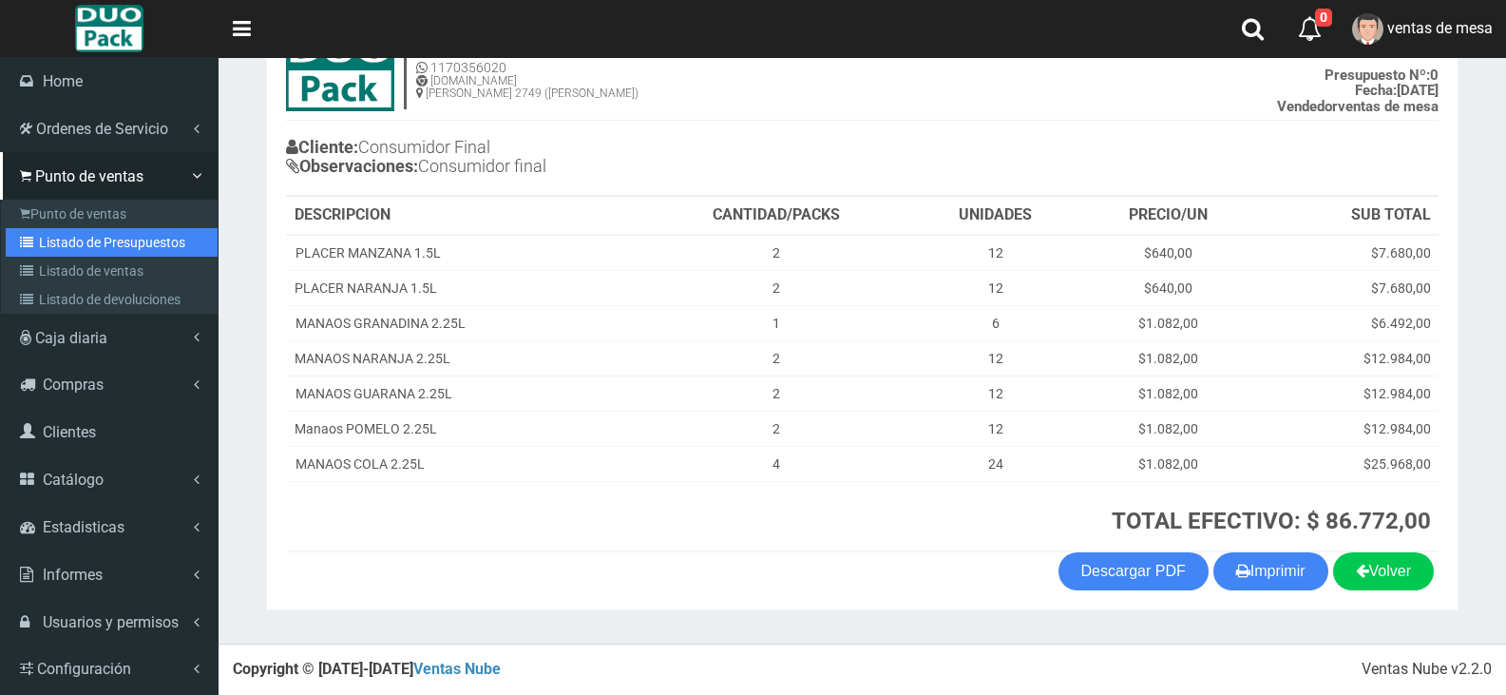
click at [115, 250] on link "Listado de Presupuestos" at bounding box center [112, 242] width 212 height 29
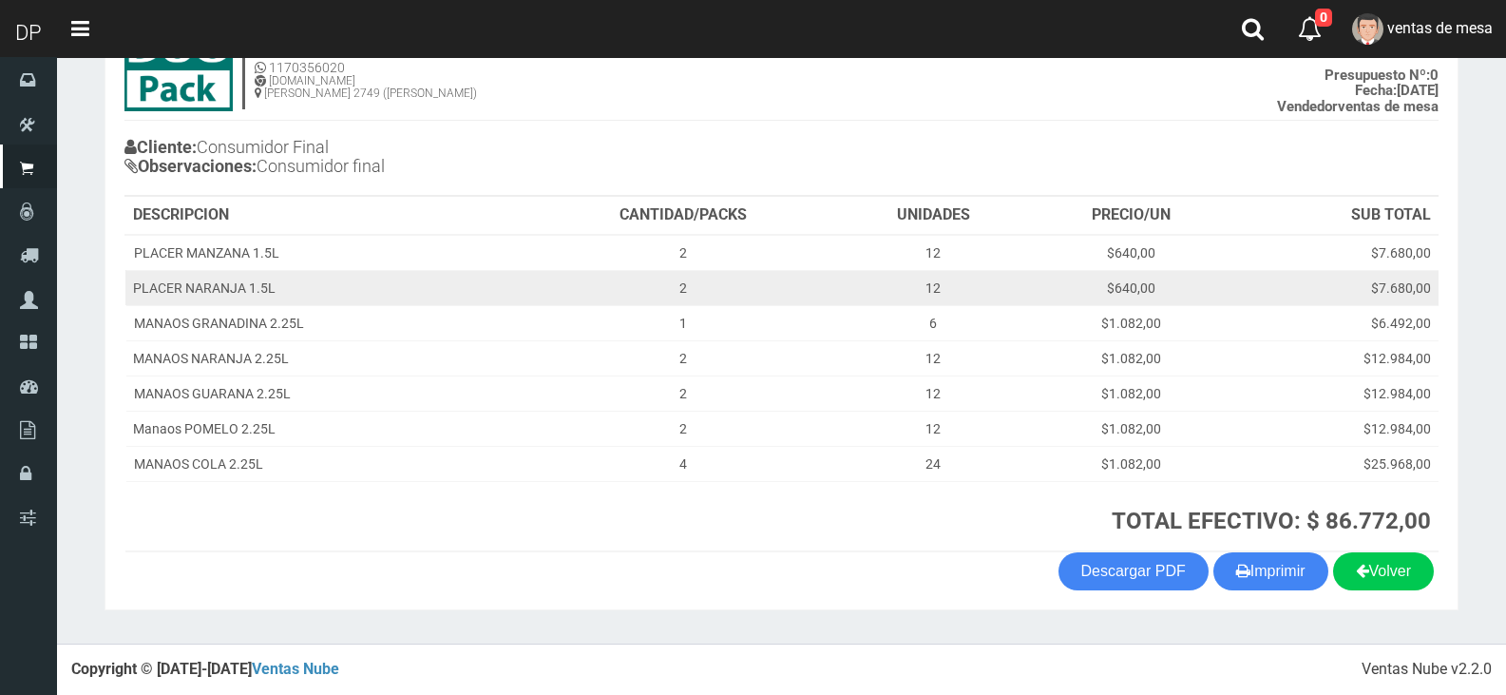
click at [619, 271] on td "2" at bounding box center [683, 287] width 309 height 35
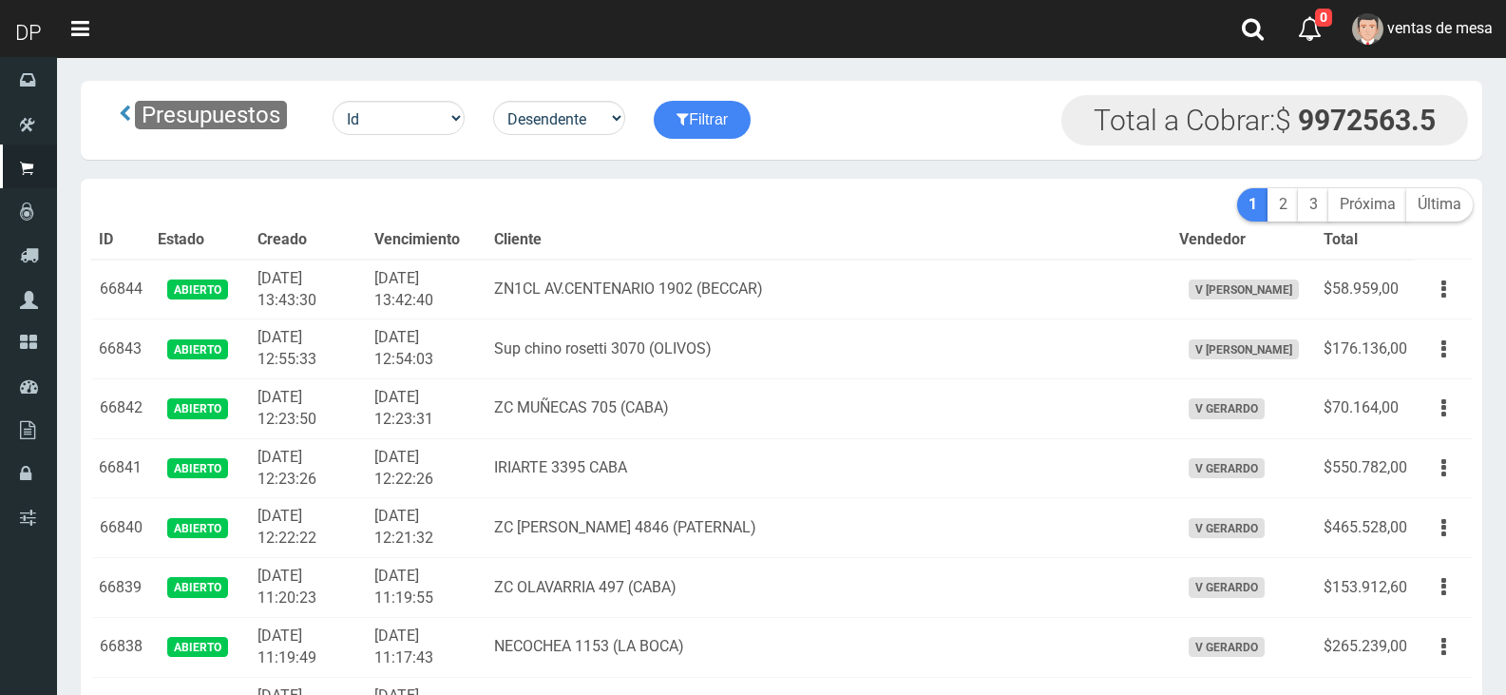
click at [684, 226] on th "Cliente" at bounding box center [828, 240] width 684 height 38
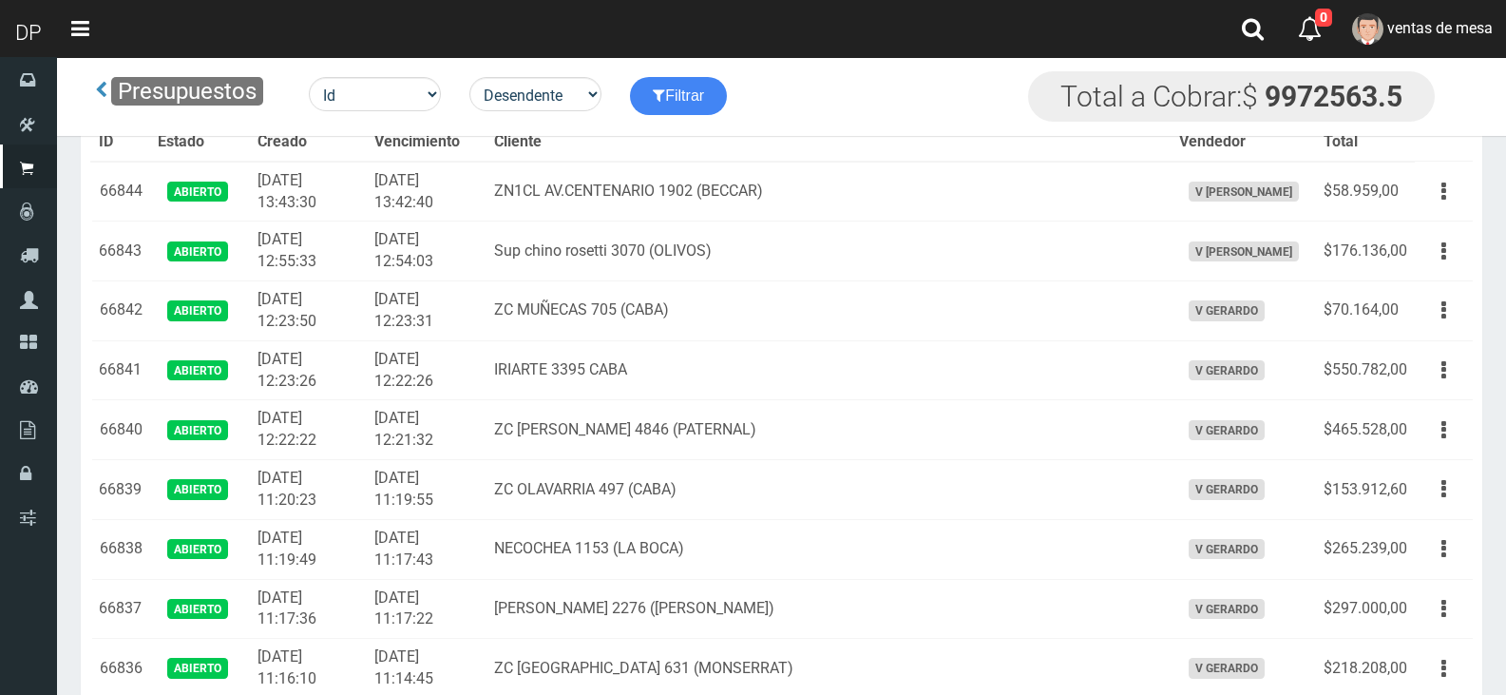
scroll to position [1431, 0]
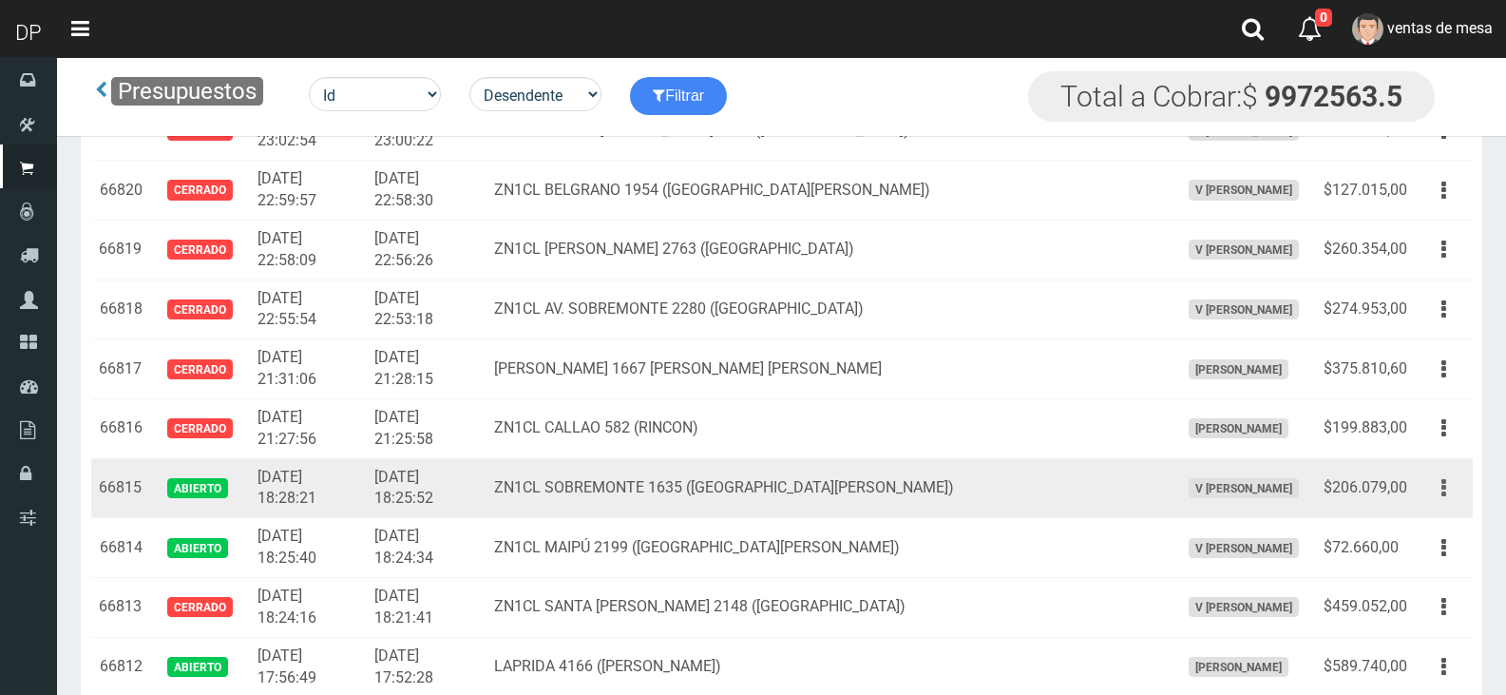
click at [1435, 500] on button "button" at bounding box center [1443, 487] width 43 height 33
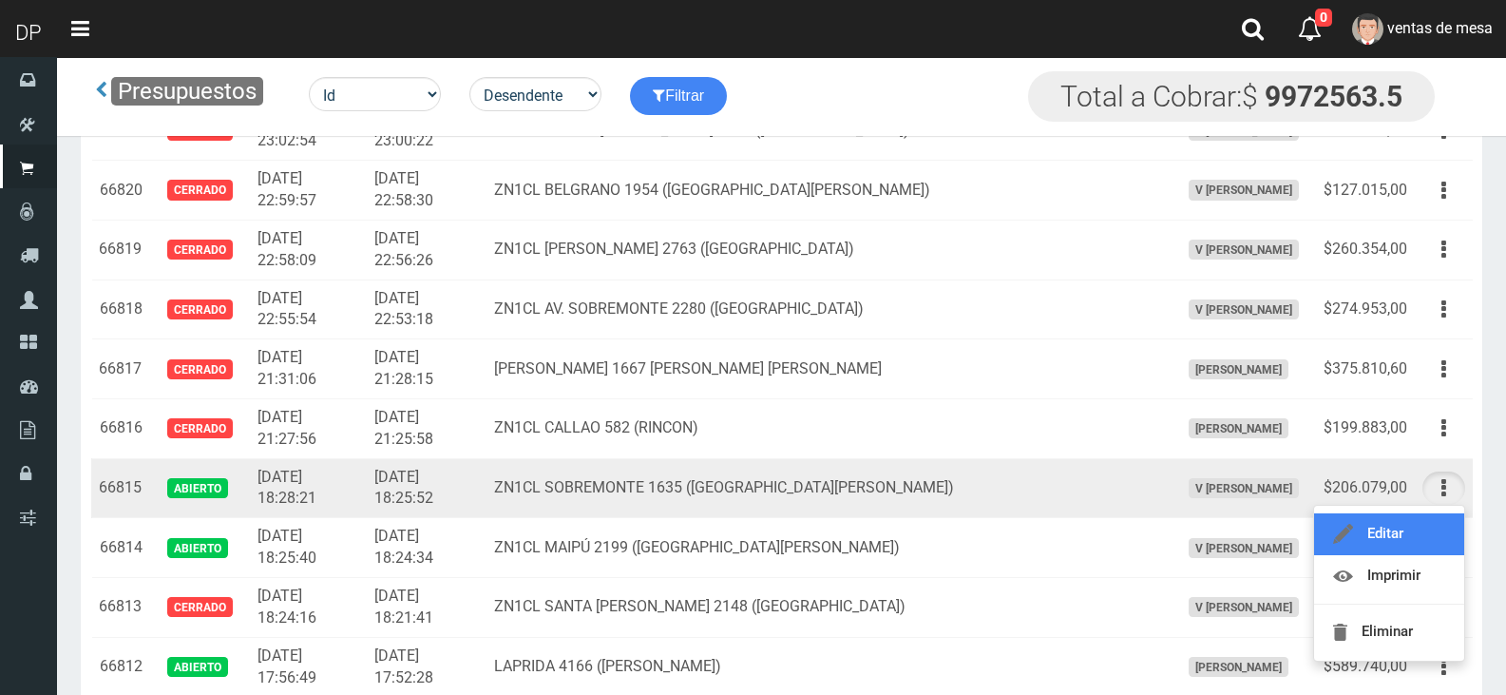
click at [1429, 526] on link "Editar" at bounding box center [1389, 534] width 150 height 42
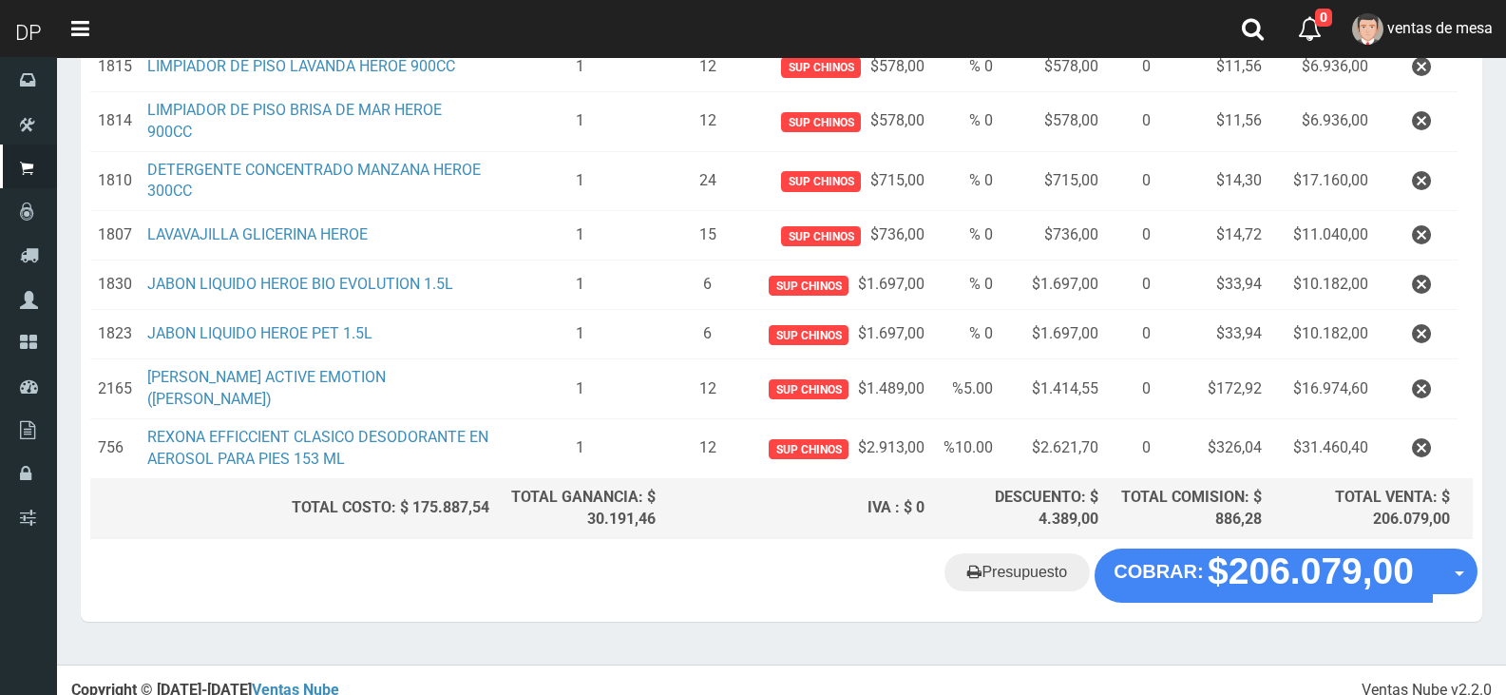
scroll to position [665, 0]
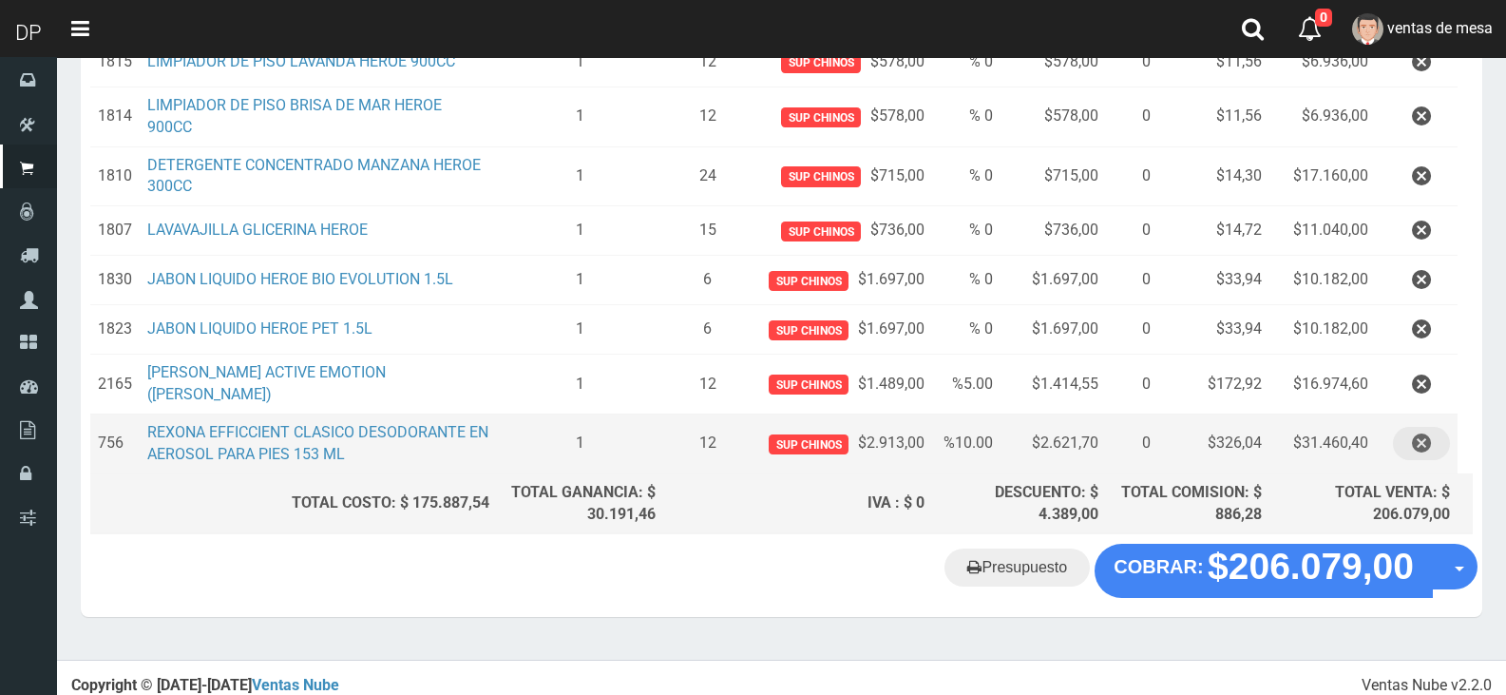
click at [1417, 432] on icon "button" at bounding box center [1421, 443] width 19 height 33
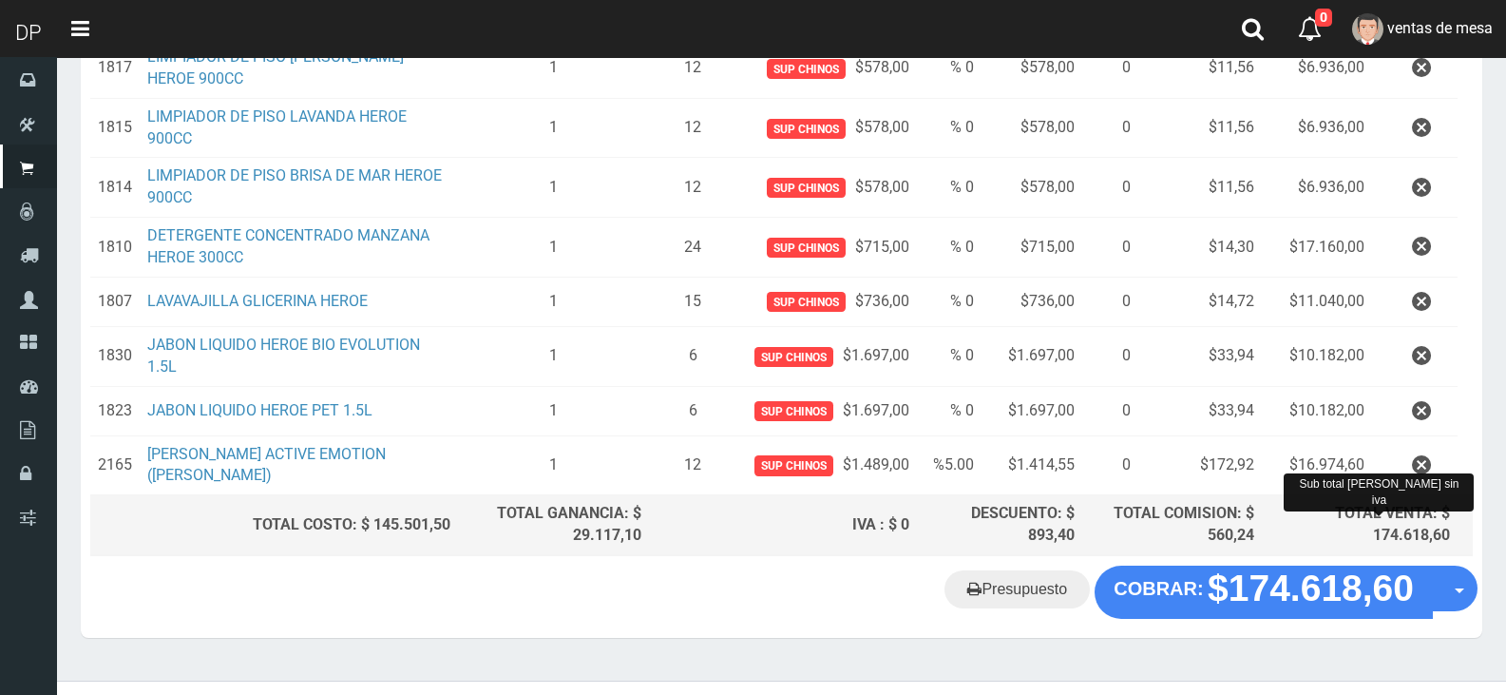
scroll to position [657, 0]
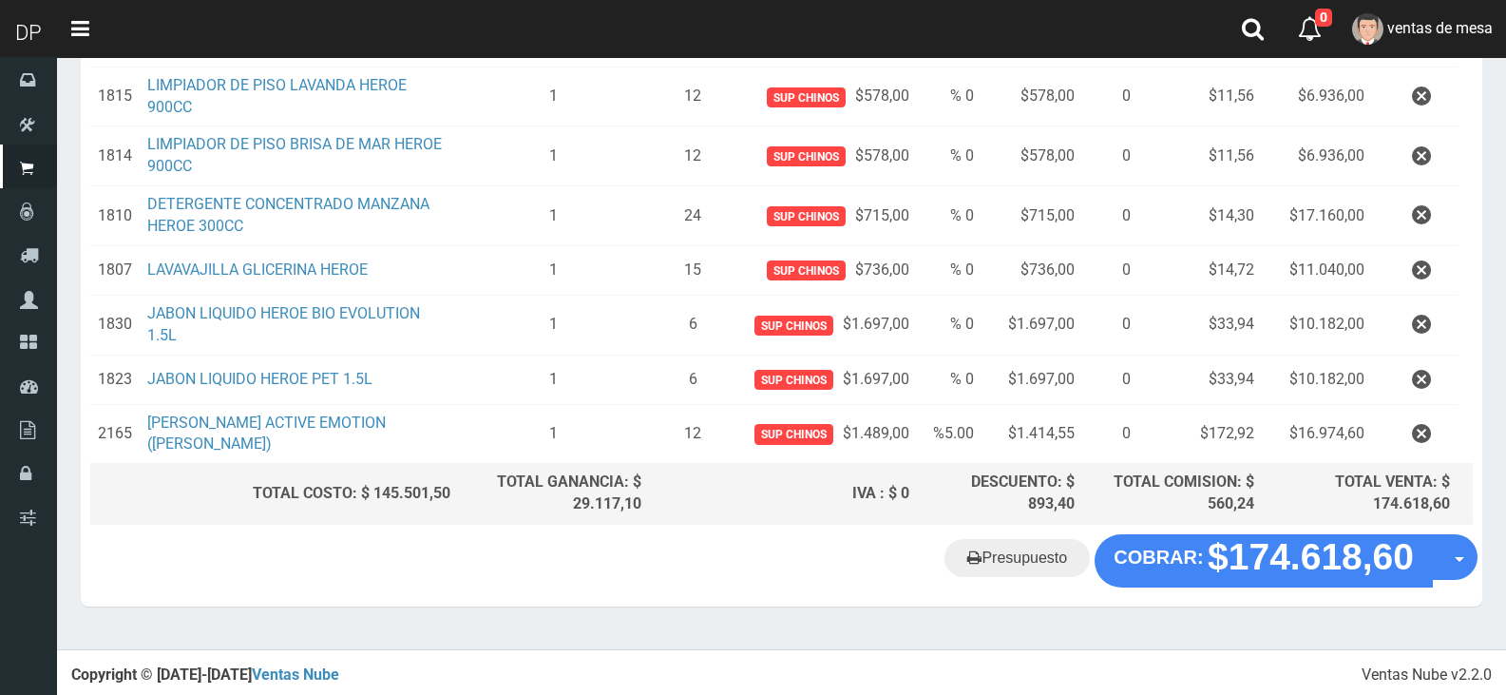
type input "SEDAL SHAMPOO CONTROL CASPA 340ML (AZUL) | P/P:$3138.00 | P/G:$3138.00 | P/M:$3…"
type input "3138.00"
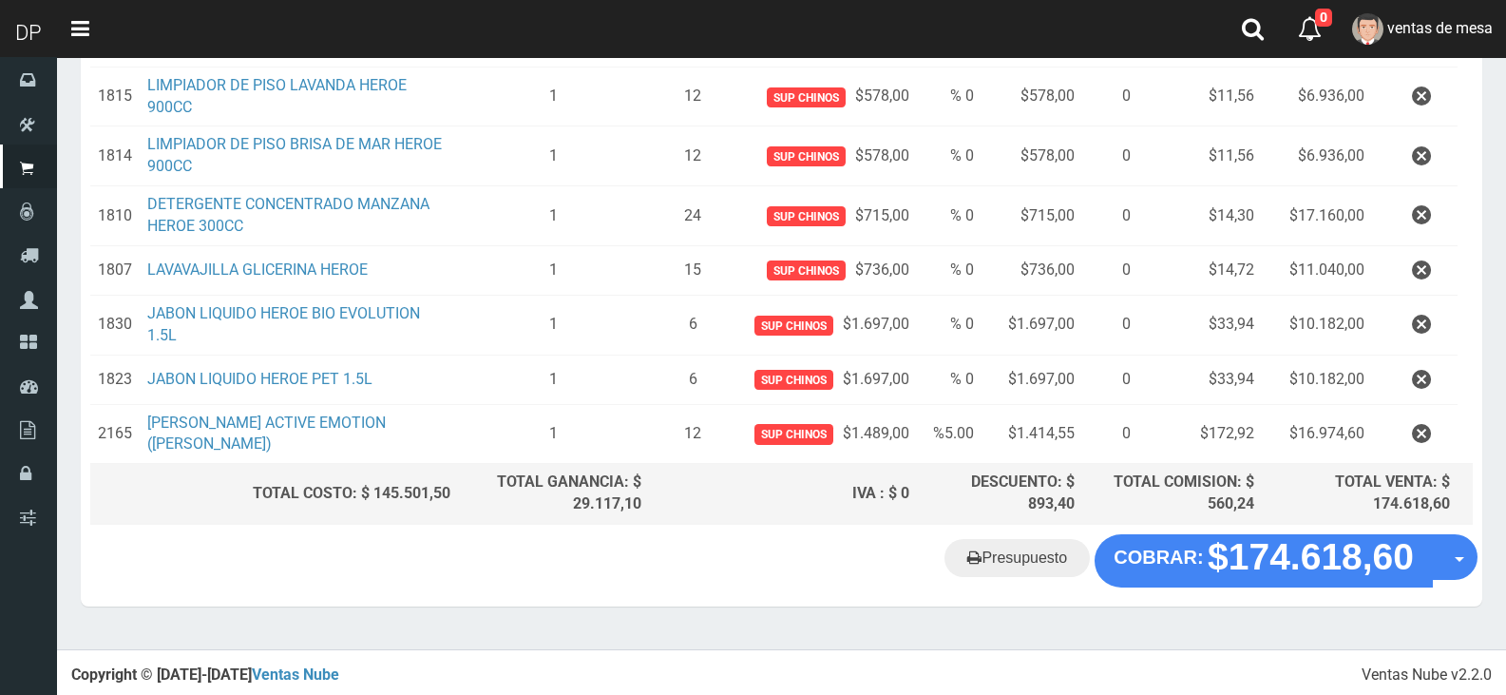
type input "SEDAL SHAMPOO CONTROL CASPA 340ML (AZUL) | P/P:$3138.00 | P/G:$3138.00 | P/M:$3…"
type input "3138.00"
type input "SEDAL SHAMPOO CONTROL CASPA 340ML (AZUL) | P/P:$3138.00 | P/G:$3138.00 | P/M:$3…"
type input "3138.00"
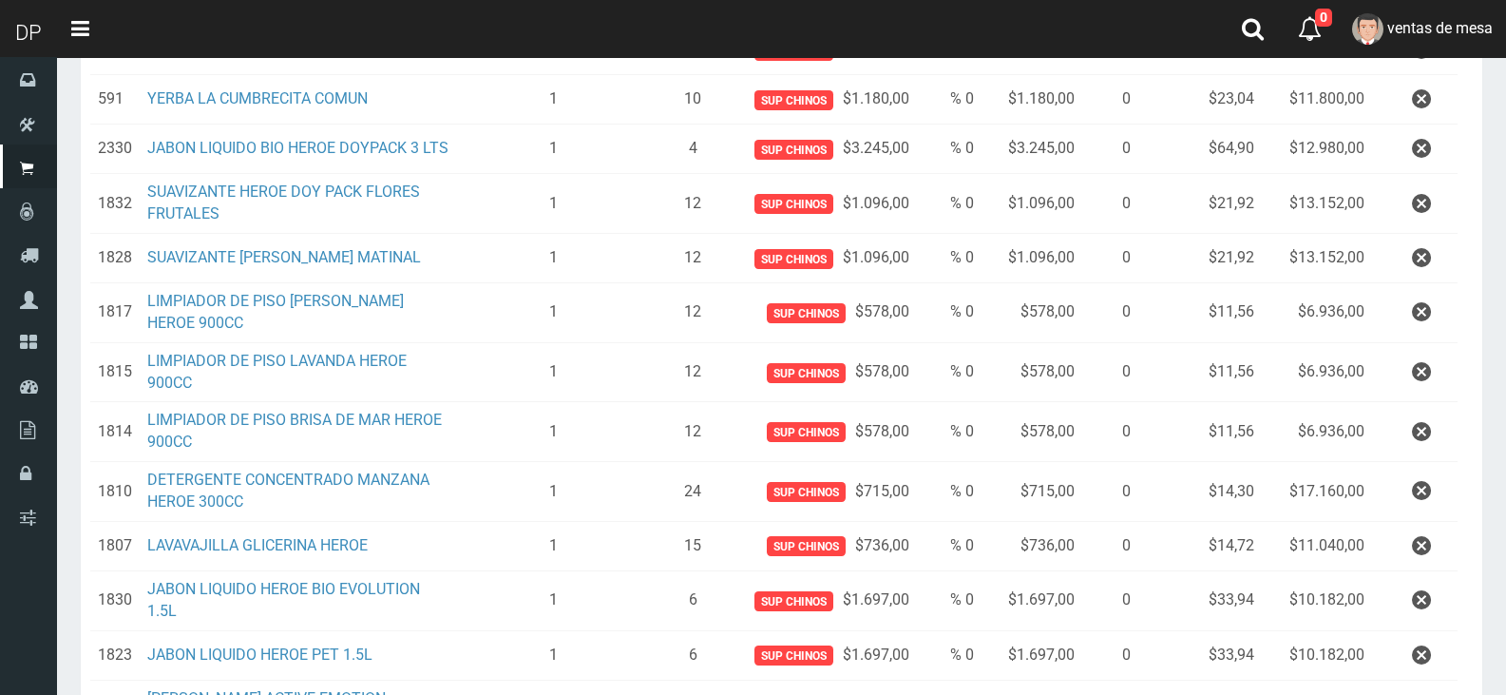
scroll to position [0, 0]
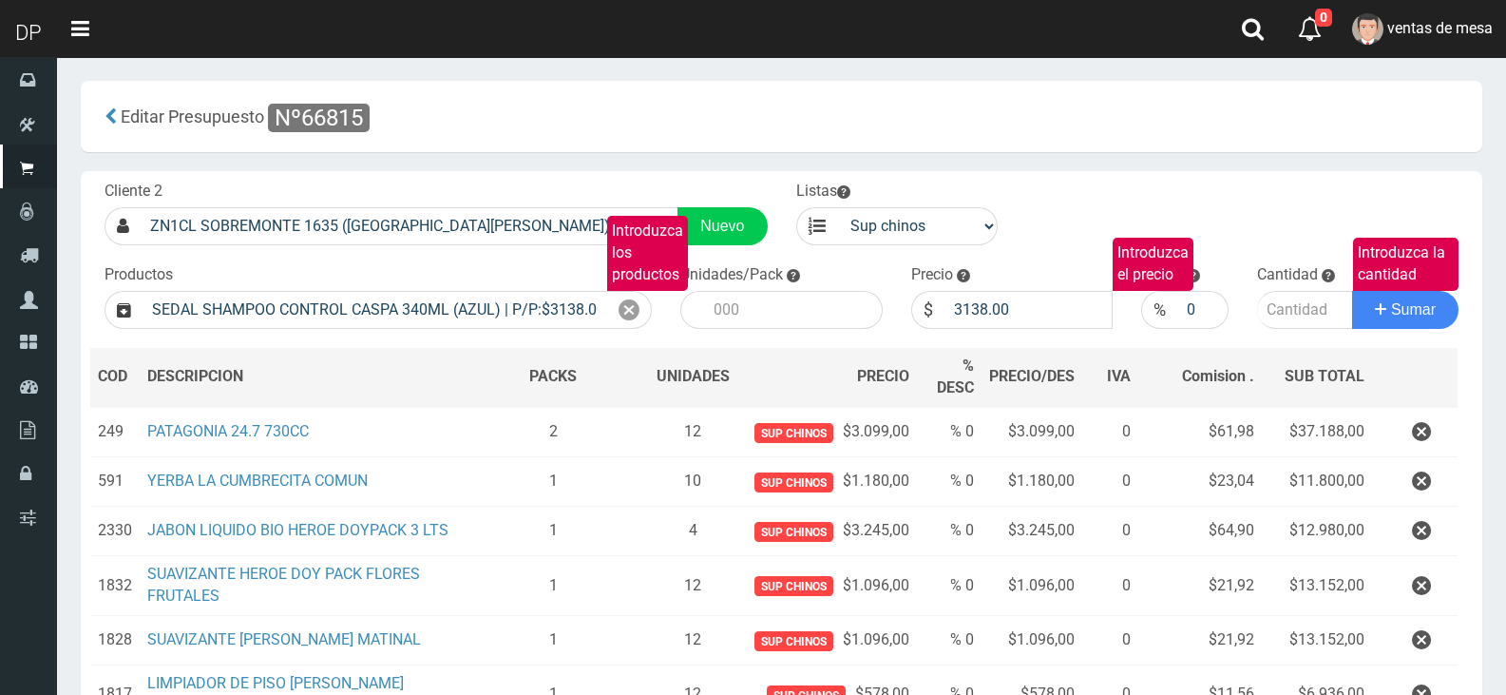
click at [355, 341] on div "Cliente 2 ZN1CL SOBREMONTE 1635 ([GEOGRAPHIC_DATA][PERSON_NAME]) Nuevo Listas v…" at bounding box center [781, 681] width 1401 height 1020
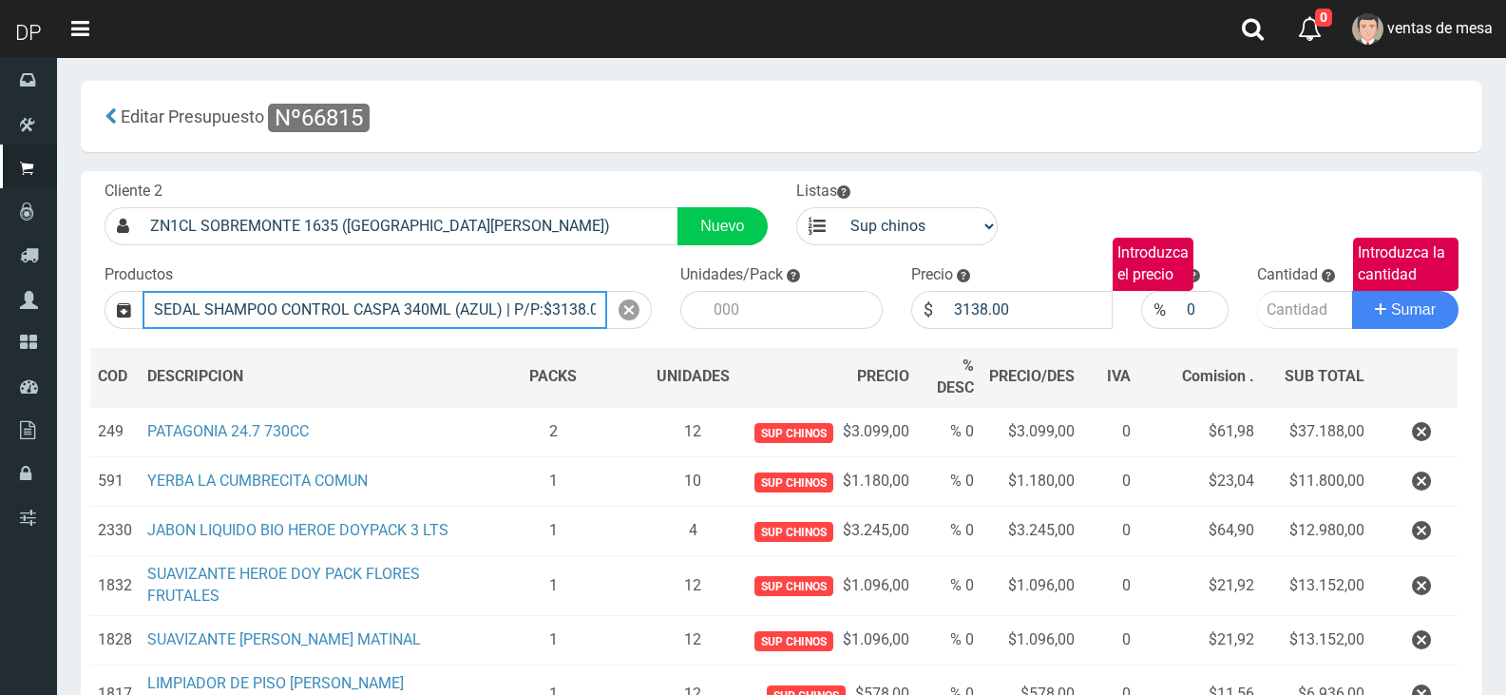
click at [365, 323] on input "SEDAL SHAMPOO CONTROL CASPA 340ML (AZUL) | P/P:$3138.00 | P/G:$3138.00 | P/M:$3…" at bounding box center [375, 310] width 465 height 38
click at [366, 323] on input "SEDAL SHAMPOO CONTROL CASPA 340ML (AZUL) | P/P:$3138.00 | P/G:$3138.00 | P/M:$3…" at bounding box center [375, 310] width 465 height 38
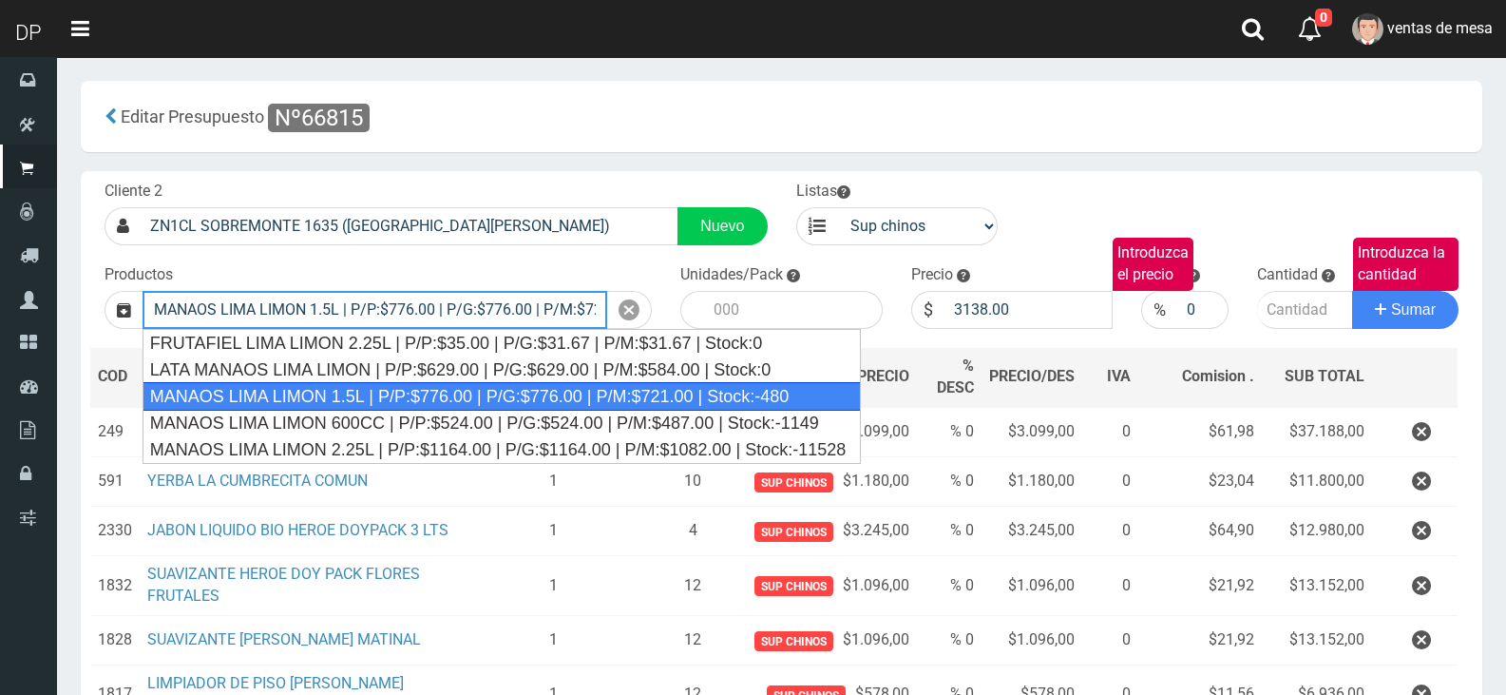
type input "MANAOS LIMA LIMON 1.5L | P/P:$776.00 | P/G:$776.00 | P/M:$721.00 | Stock:-480"
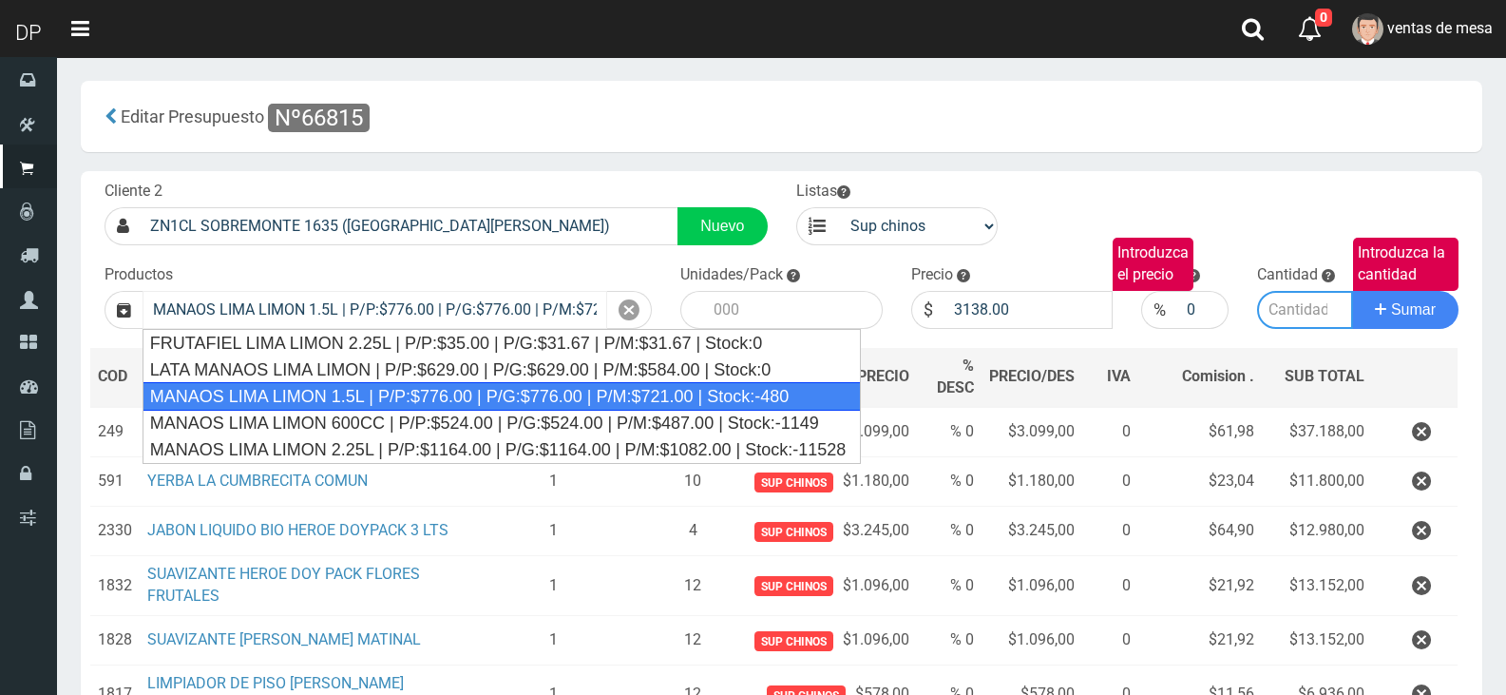
type input "6"
type input "776.00"
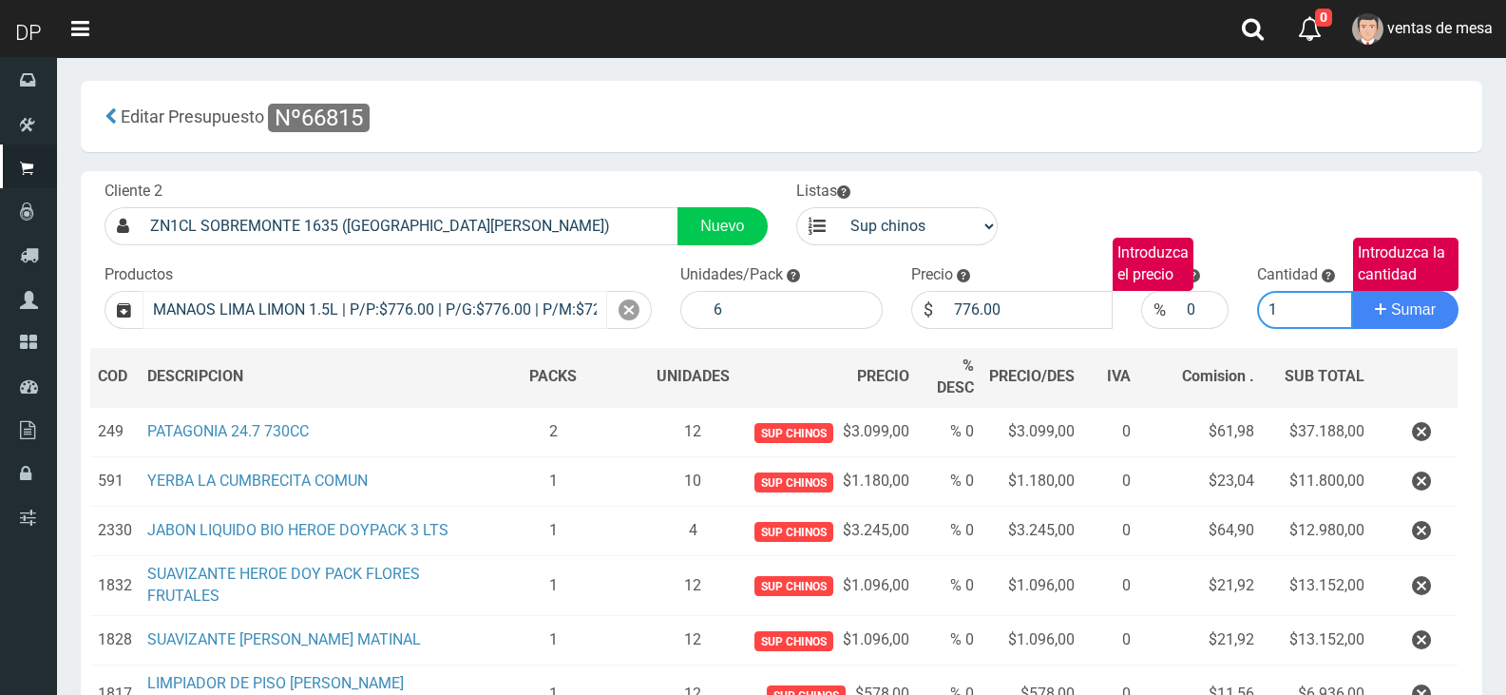
type input "1"
click at [1352, 291] on button "Sumar" at bounding box center [1405, 310] width 106 height 38
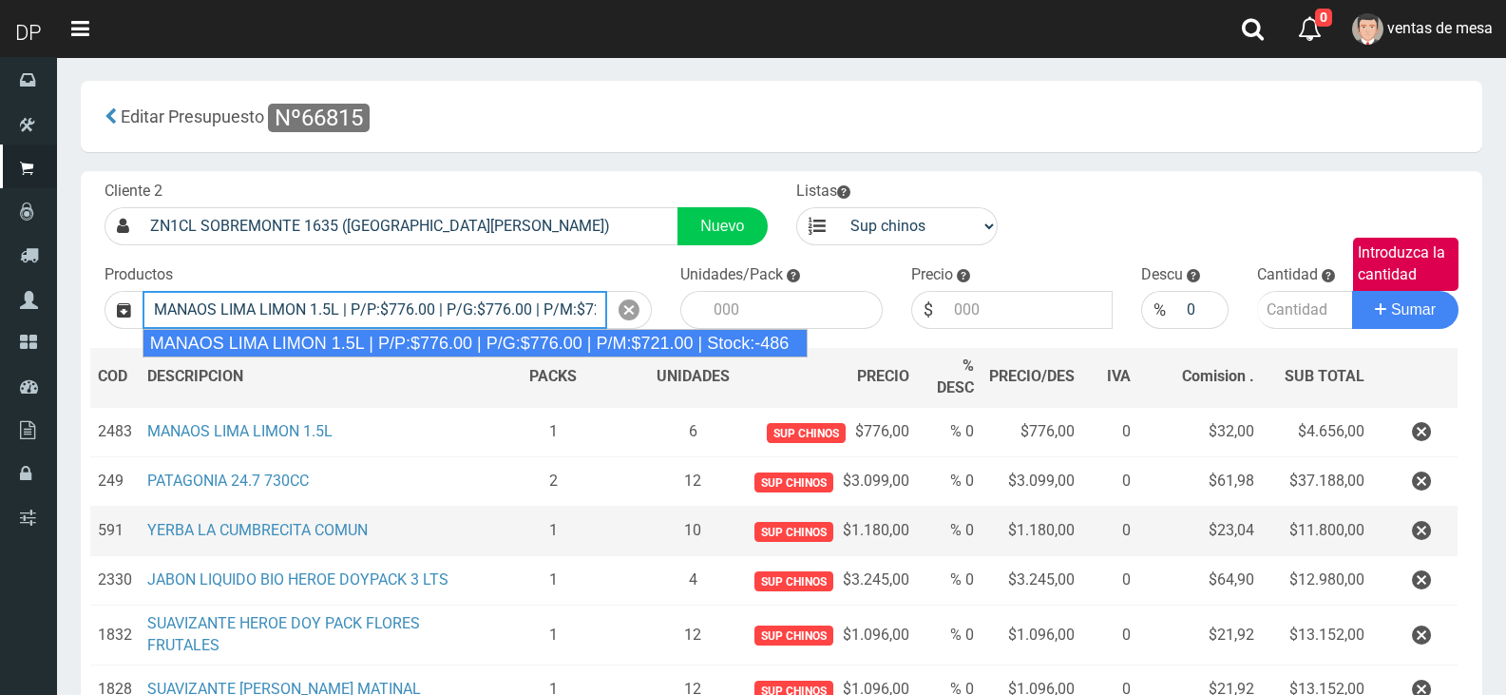
type input "MANAOS LIMA LIMON 1.5L | P/P:$776.00 | P/G:$776.00 | P/M:$721.00 | Stock:-486"
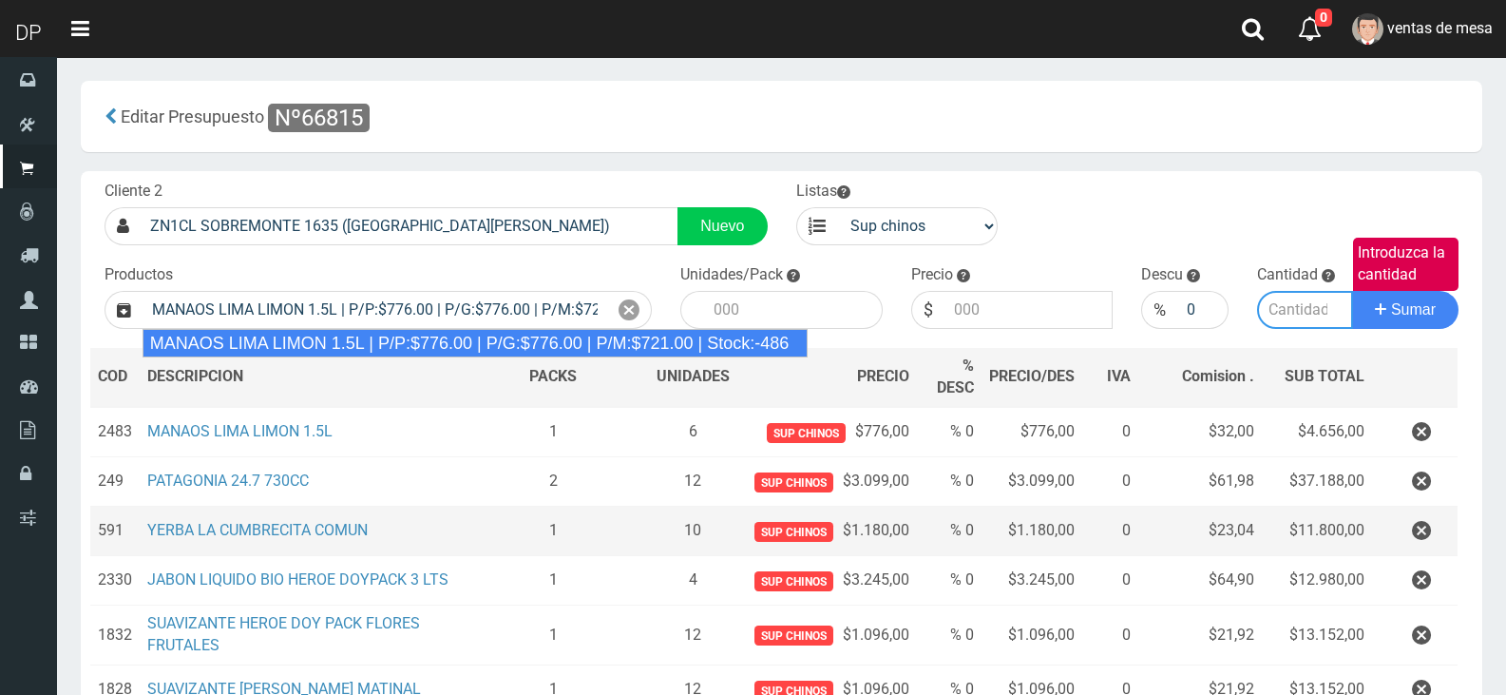
type input "6"
type input "776.00"
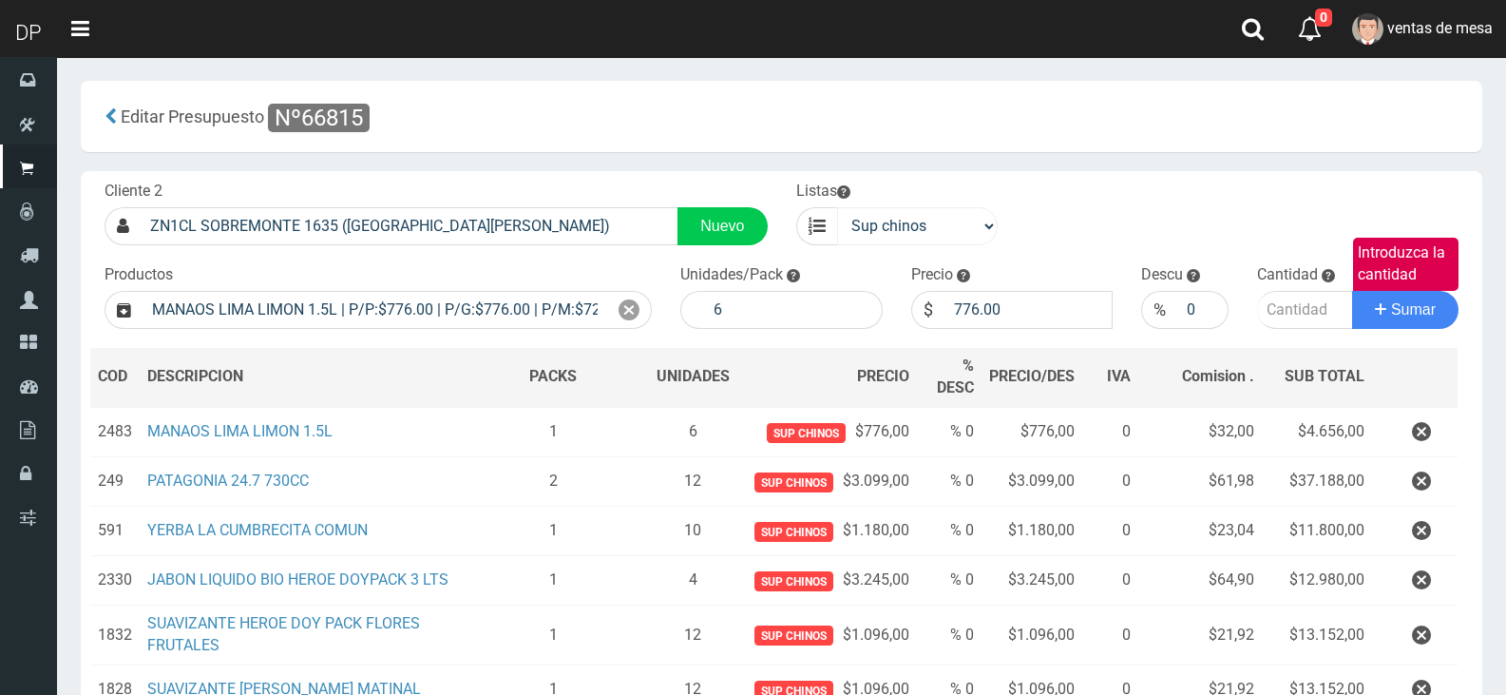
click at [912, 207] on div "Listas venta publico Sup chinos reventas" at bounding box center [897, 213] width 231 height 65
click at [939, 233] on select "venta publico Sup chinos reventas" at bounding box center [918, 226] width 162 height 38
select select "3"
click at [837, 207] on select "venta publico Sup chinos reventas" at bounding box center [918, 226] width 162 height 38
click at [622, 305] on icon at bounding box center [629, 310] width 21 height 28
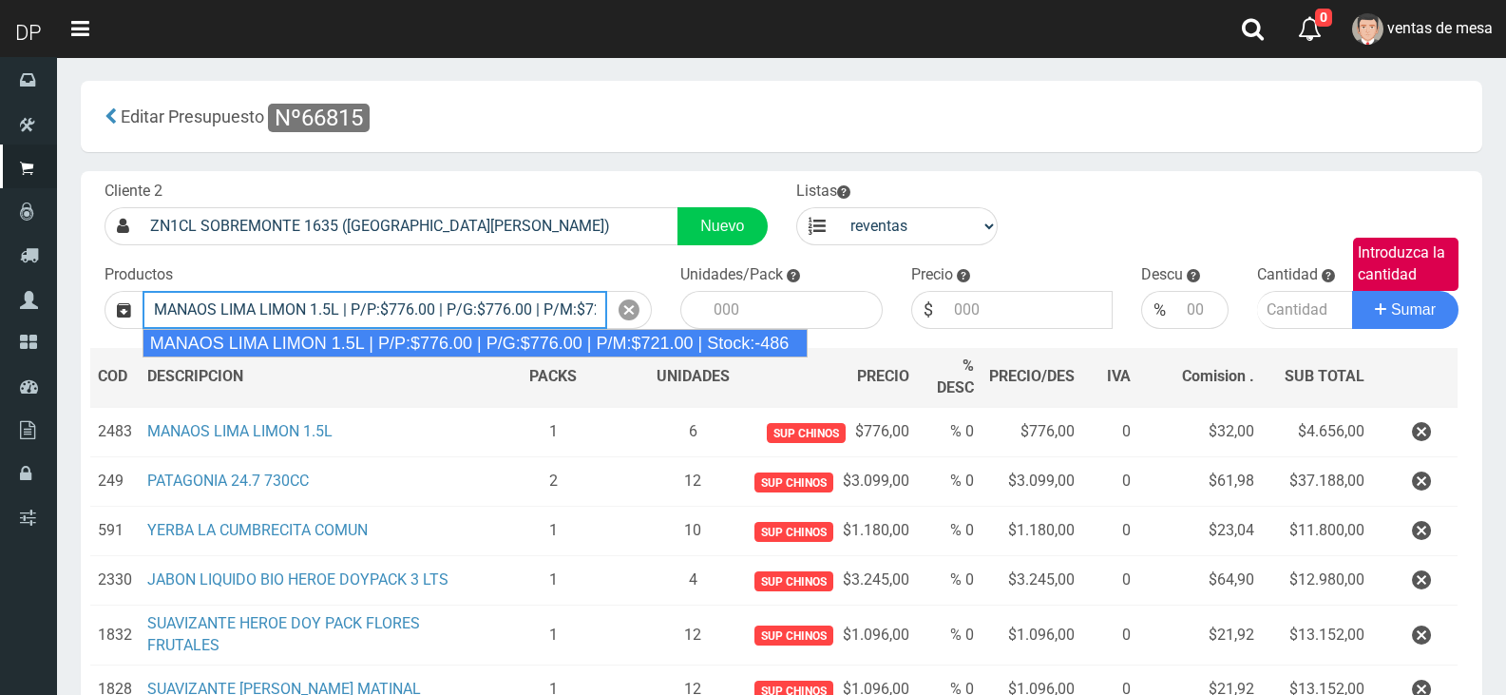
type input "MANAOS LIMA LIMON 1.5L | P/P:$776.00 | P/G:$776.00 | P/M:$721.00 | Stock:-486"
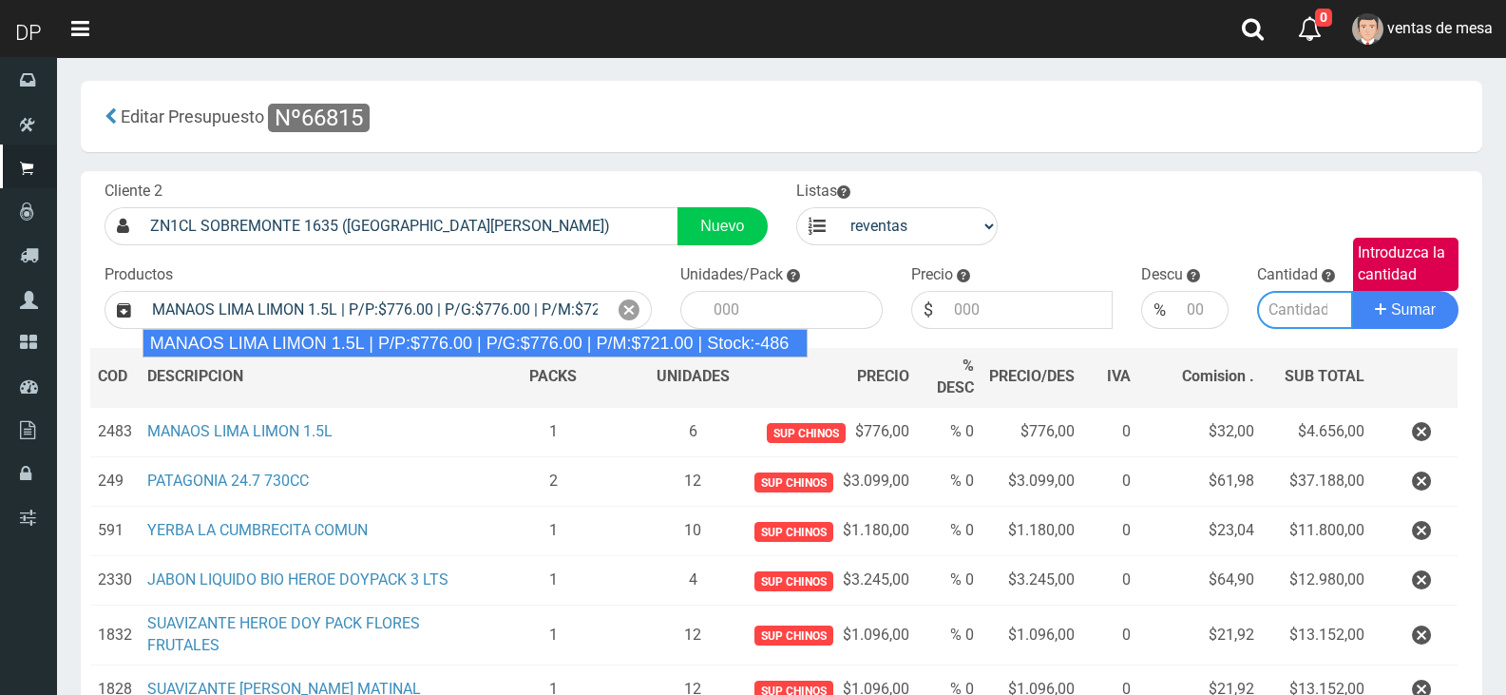
type input "6"
type input "721.00"
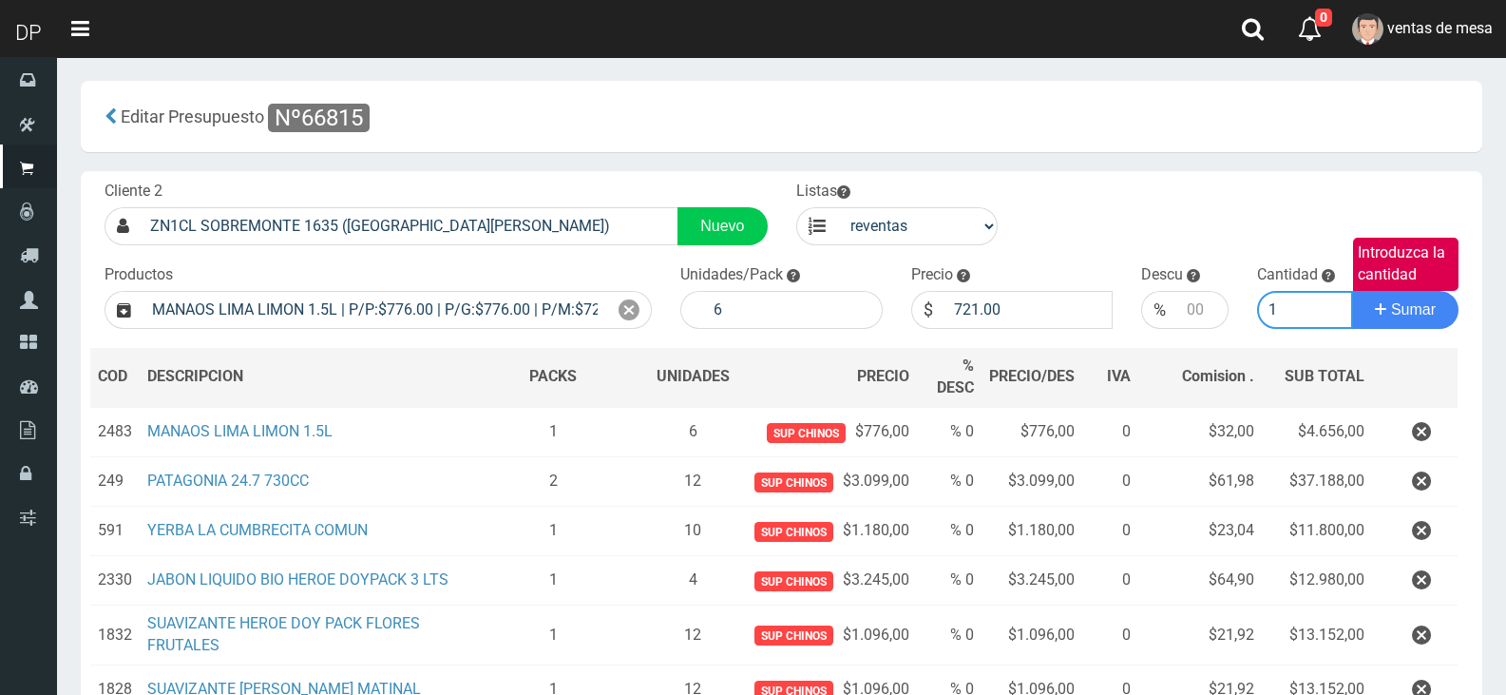
type input "1"
click at [1352, 291] on button "Sumar" at bounding box center [1405, 310] width 106 height 38
